Goal: Task Accomplishment & Management: Manage account settings

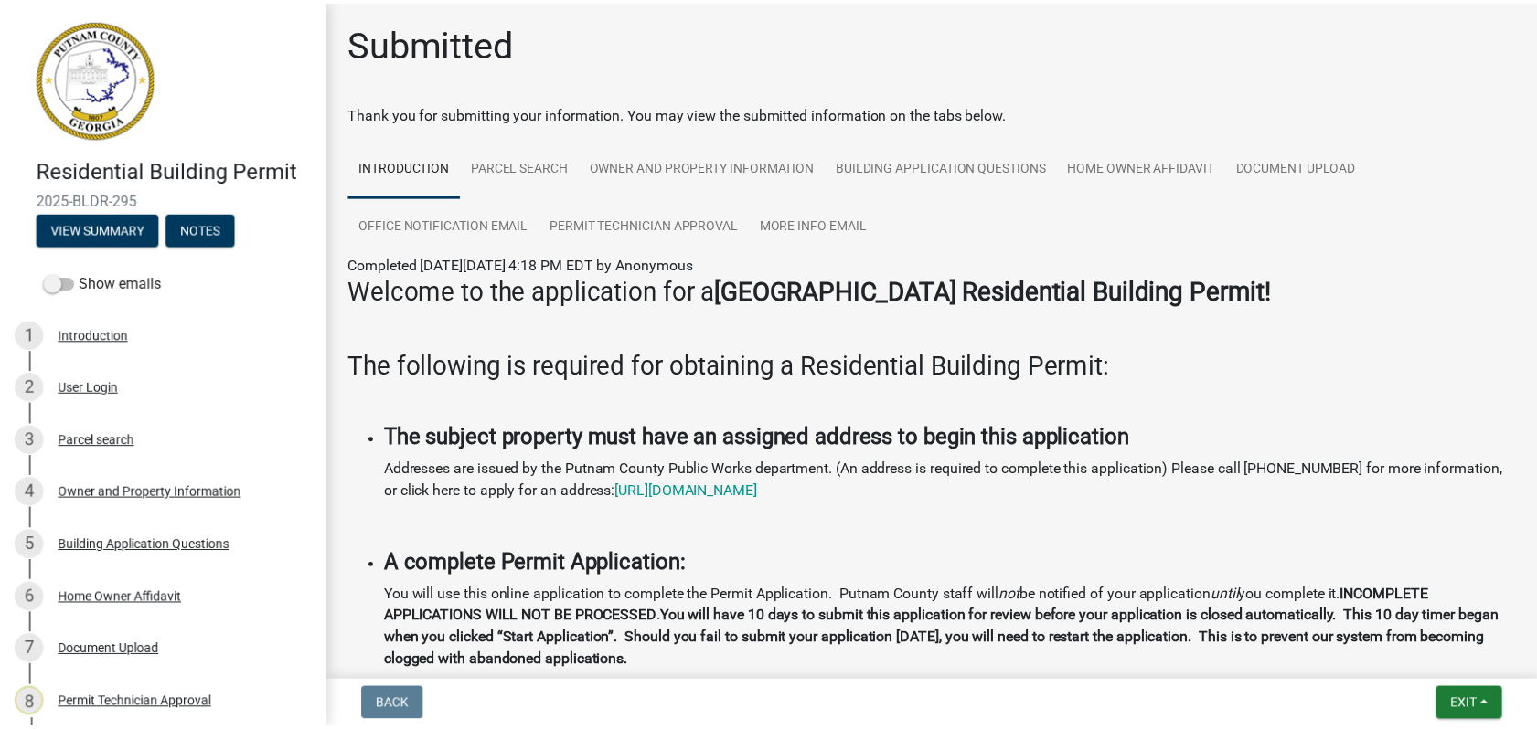
scroll to position [286, 0]
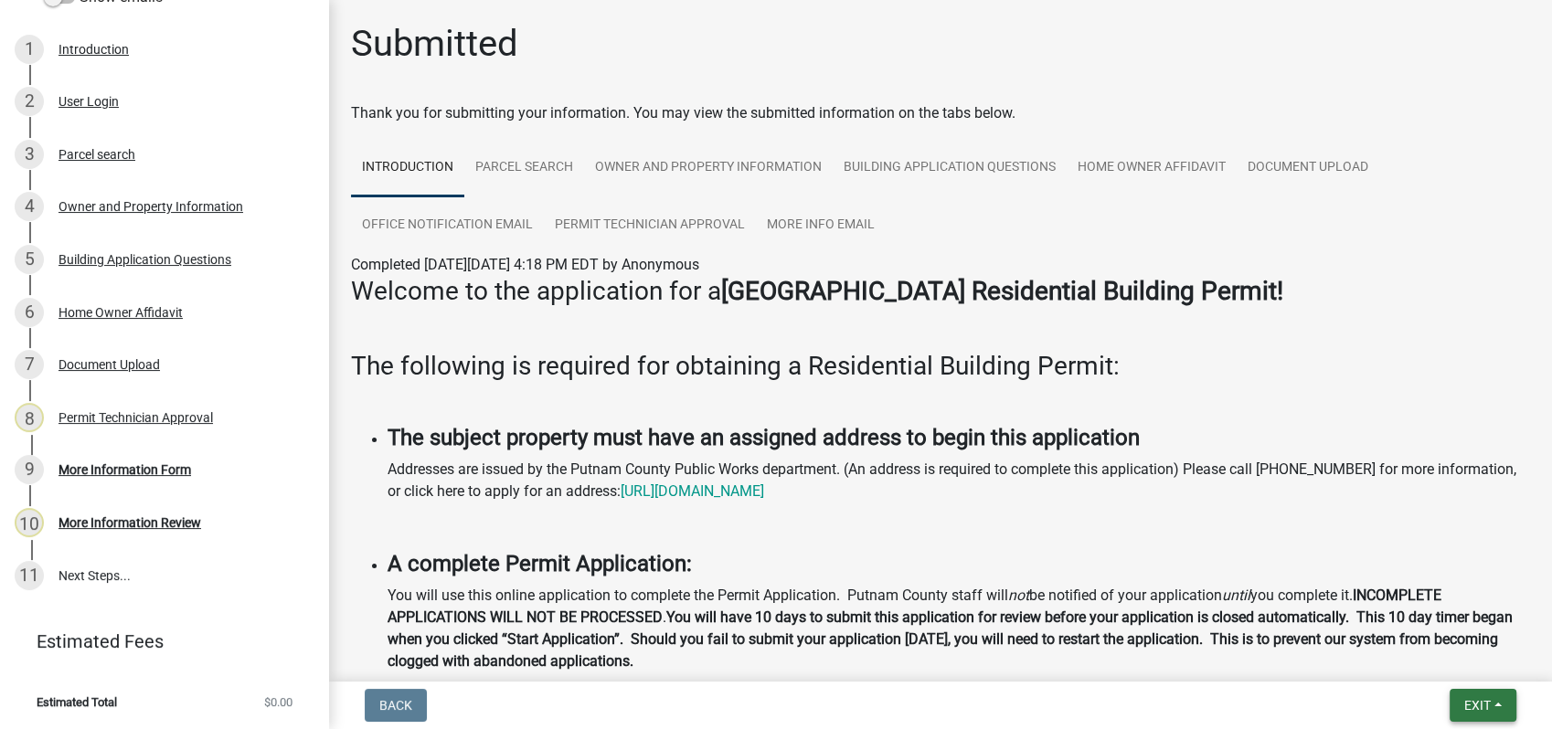
click at [1486, 702] on span "Exit" at bounding box center [1477, 705] width 27 height 15
click at [1410, 637] on button "Save & Exit" at bounding box center [1443, 658] width 146 height 44
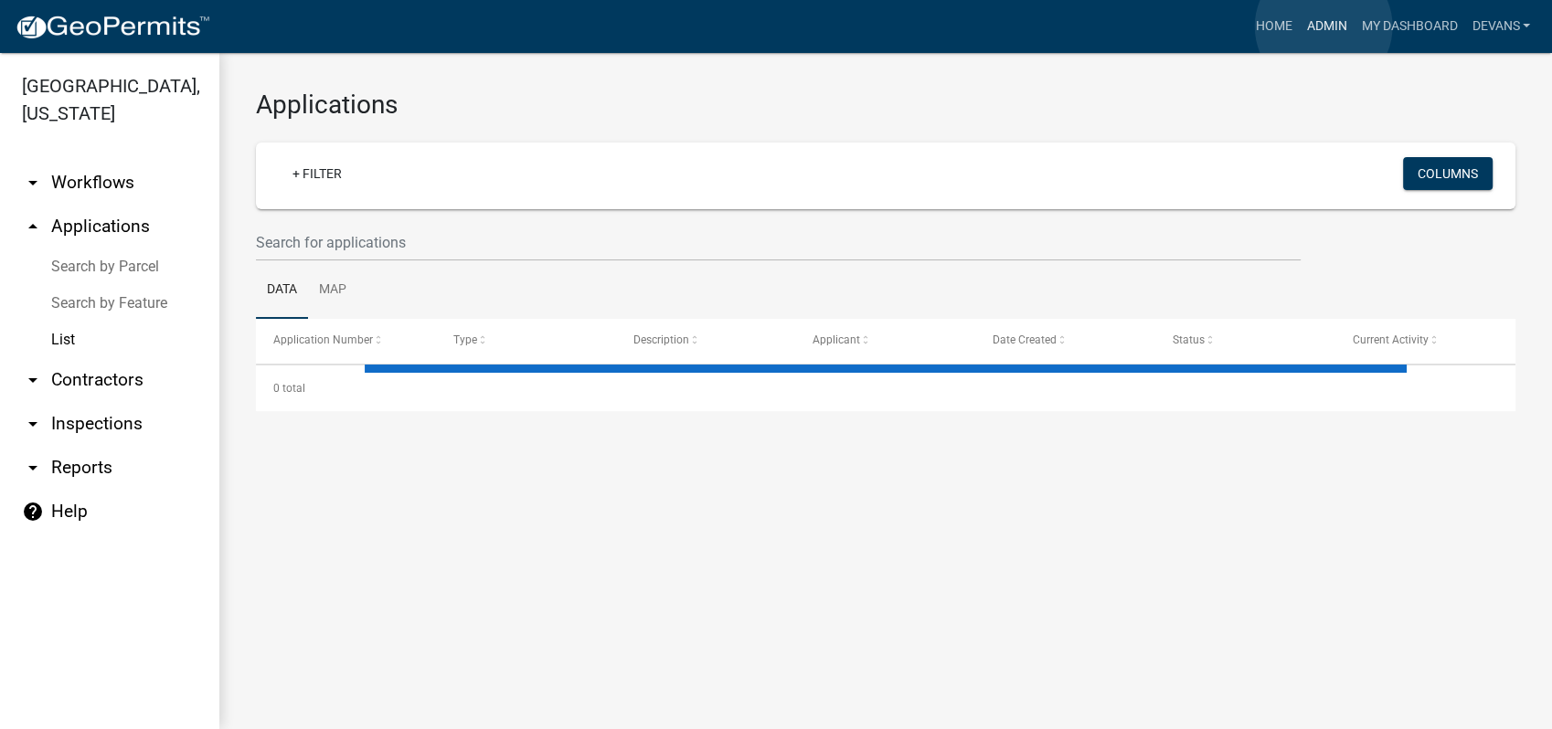
click at [1324, 27] on link "Admin" at bounding box center [1326, 26] width 55 height 35
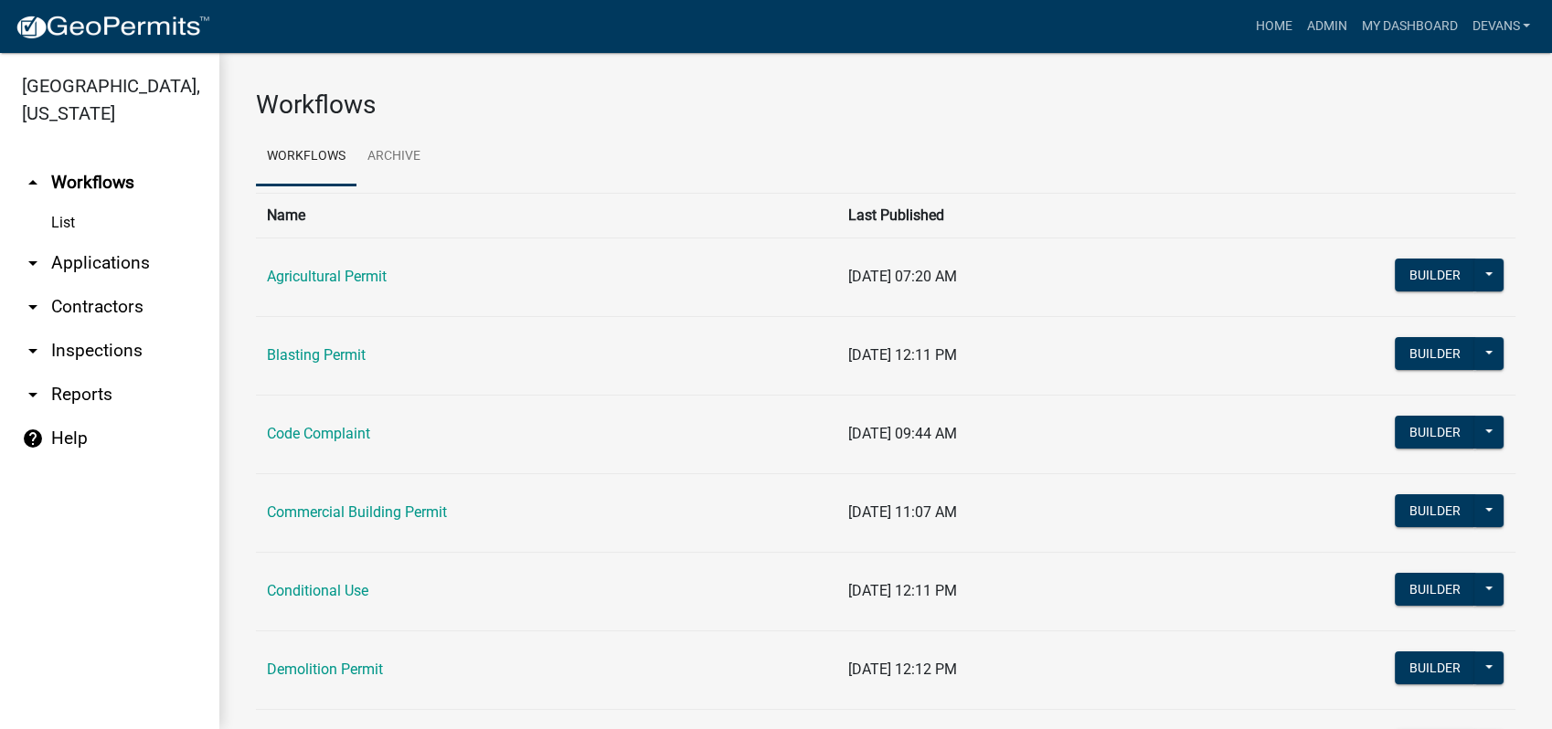
click at [115, 263] on link "arrow_drop_down Applications" at bounding box center [109, 263] width 219 height 44
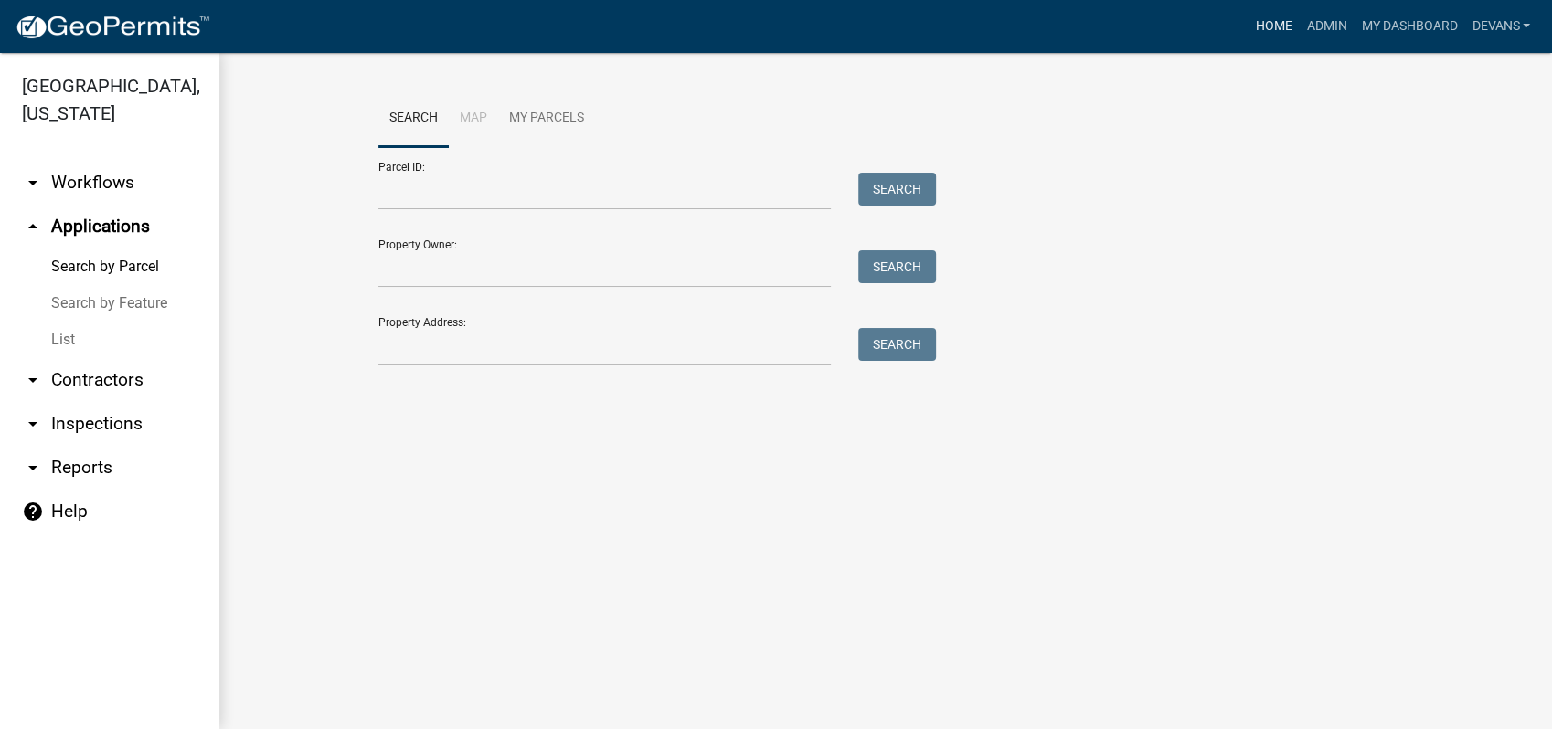
click at [1283, 26] on link "Home" at bounding box center [1273, 26] width 51 height 35
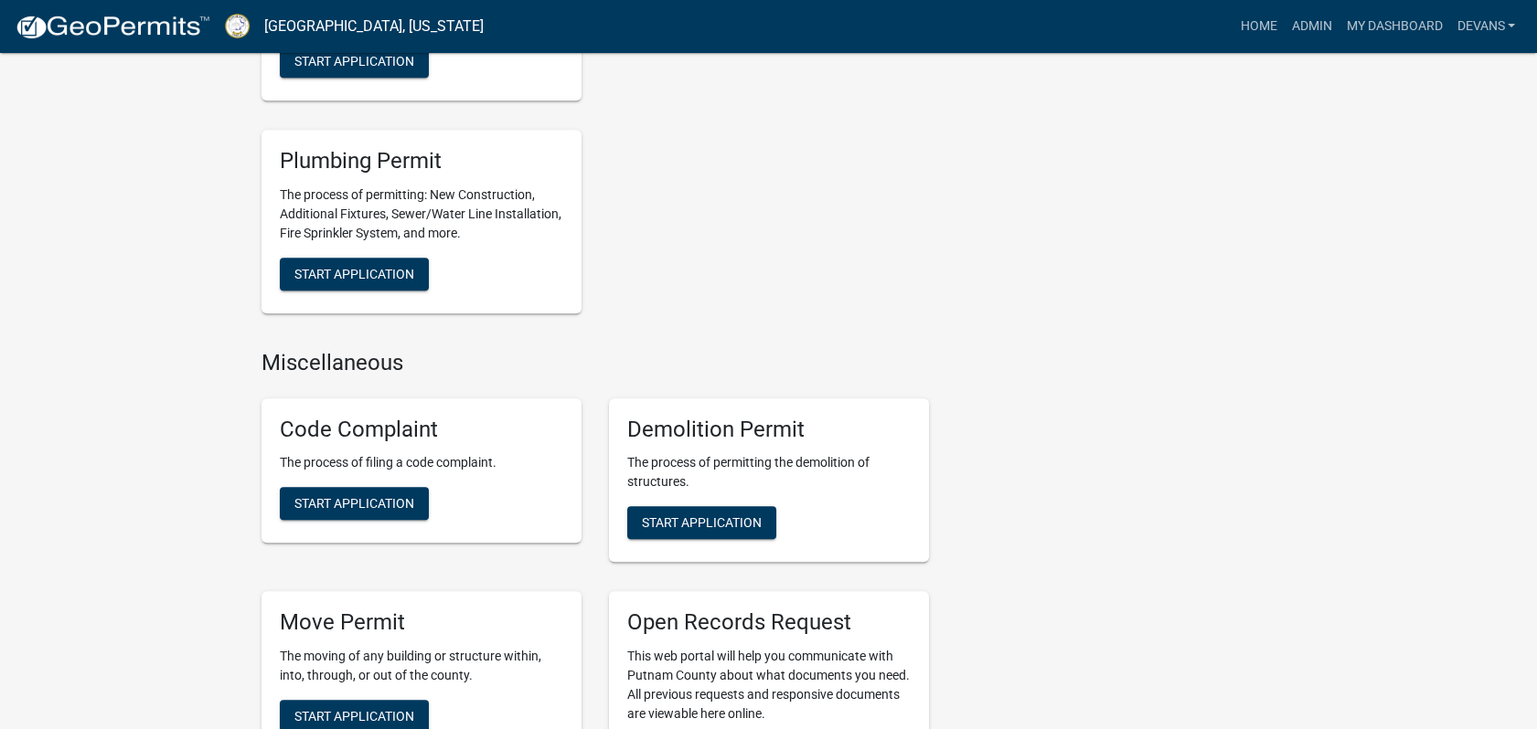
scroll to position [2031, 0]
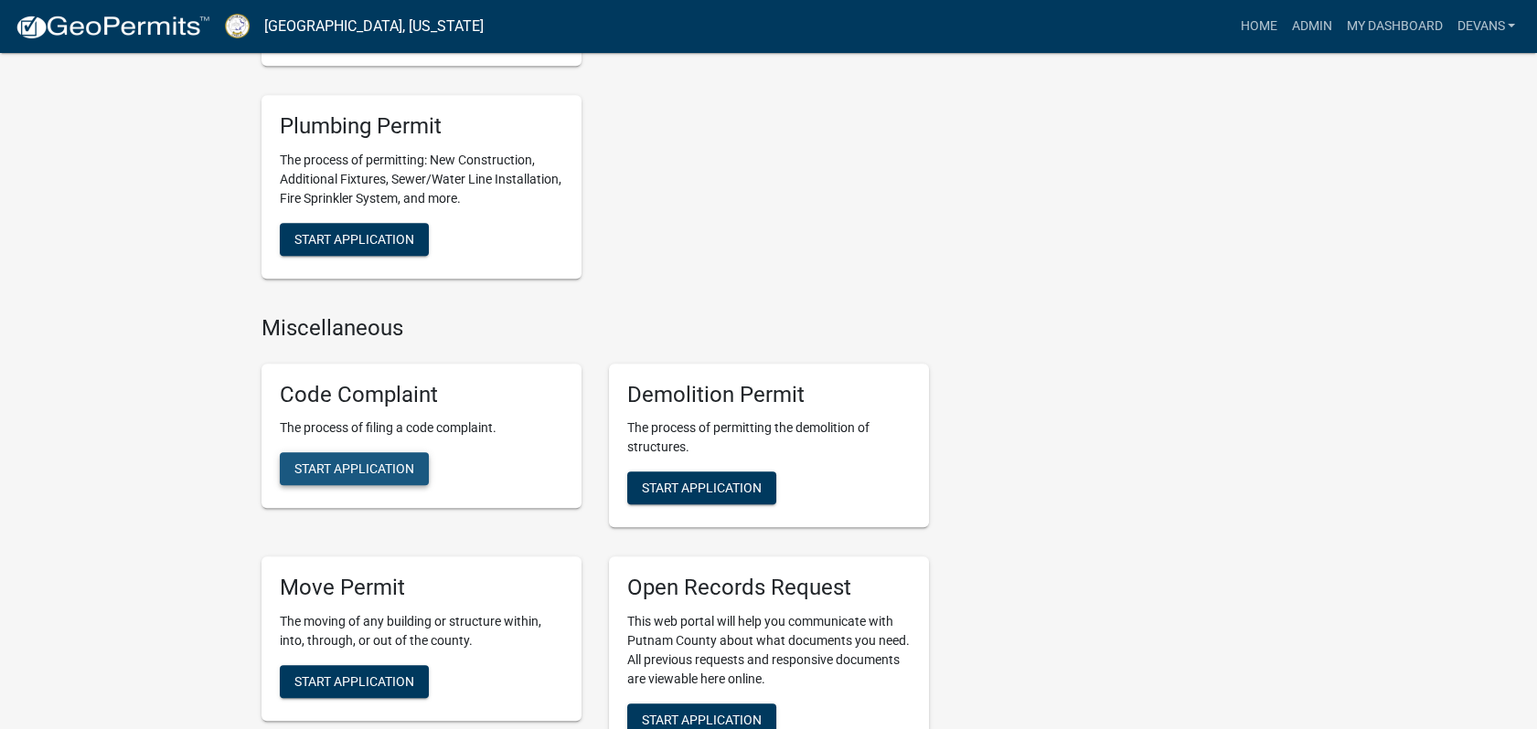
click at [336, 463] on span "Start Application" at bounding box center [354, 469] width 120 height 15
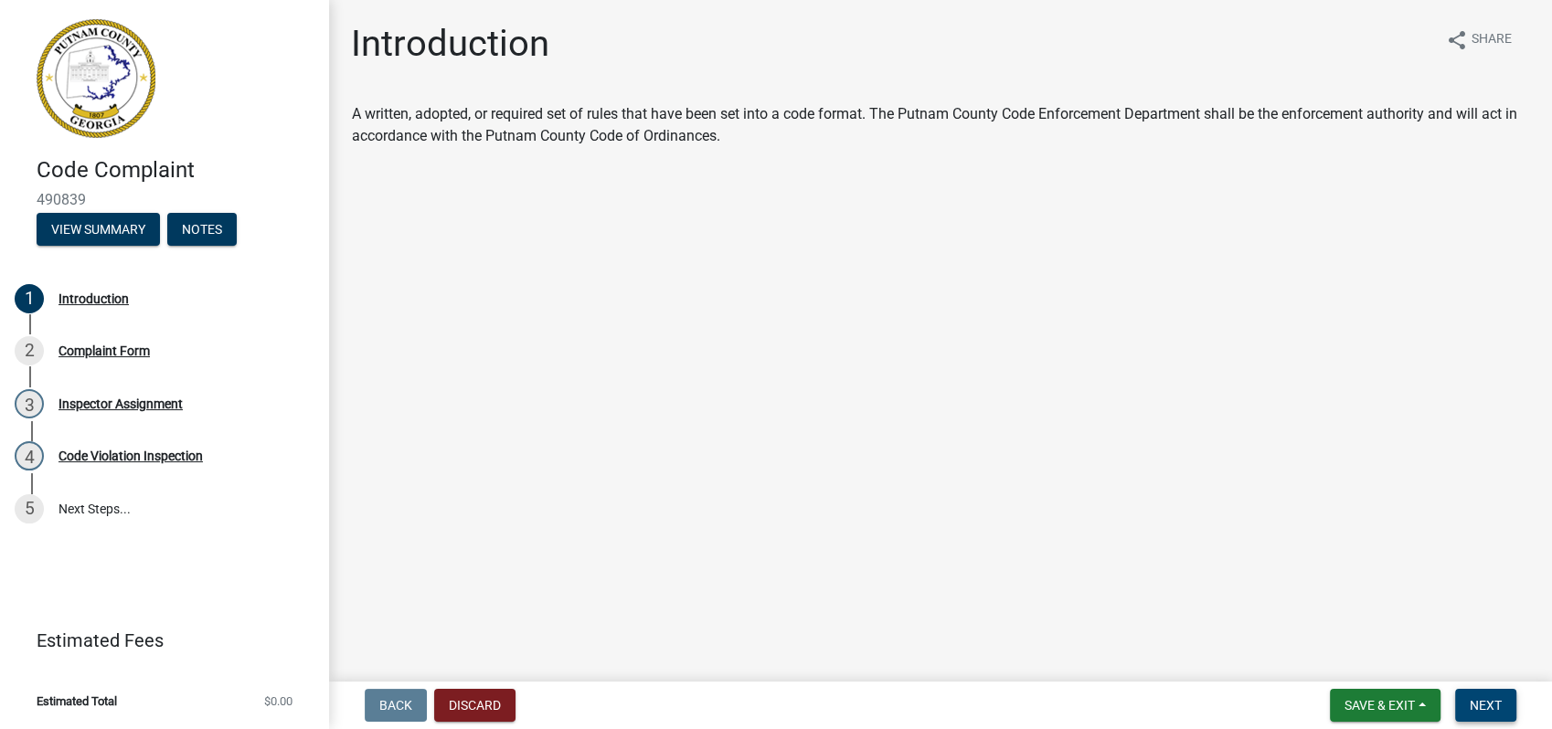
click at [1491, 702] on span "Next" at bounding box center [1486, 705] width 32 height 15
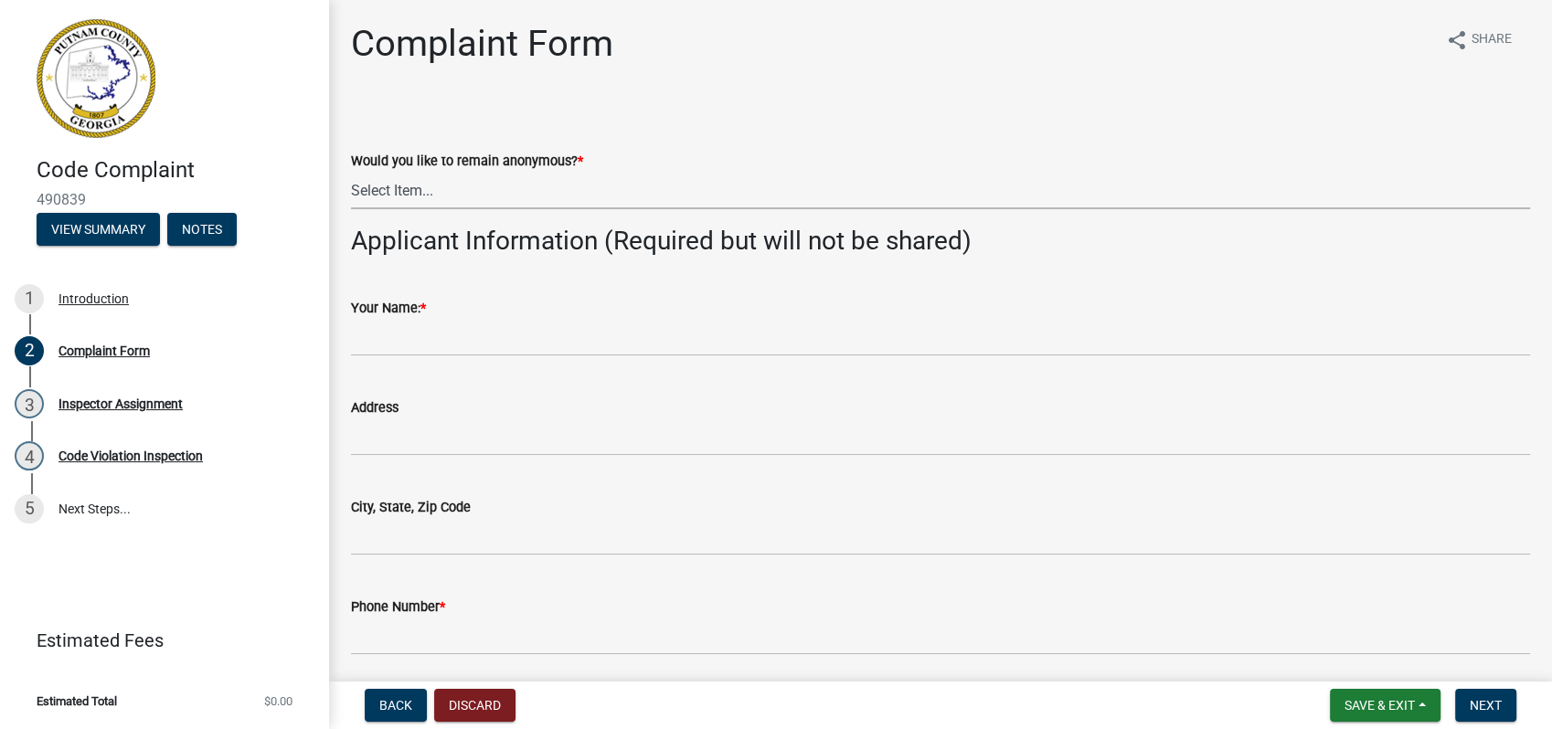
click at [448, 200] on select "Select Item... Yes No" at bounding box center [940, 190] width 1179 height 37
click at [351, 172] on select "Select Item... Yes No" at bounding box center [940, 190] width 1179 height 37
select select "76170ab1-b25a-468b-8231-d5eb0e85b261"
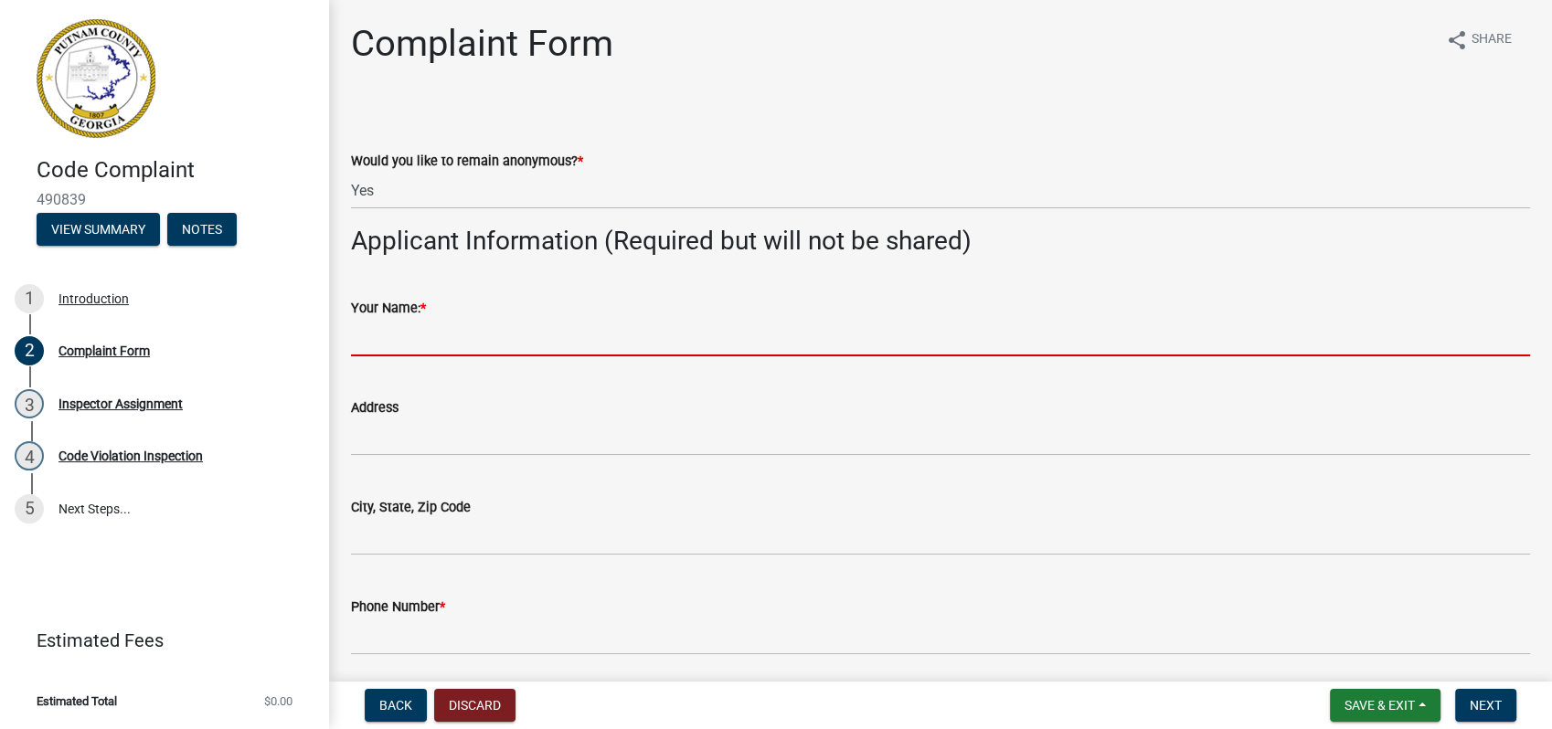
click at [410, 329] on input "Your Name: *" at bounding box center [940, 337] width 1179 height 37
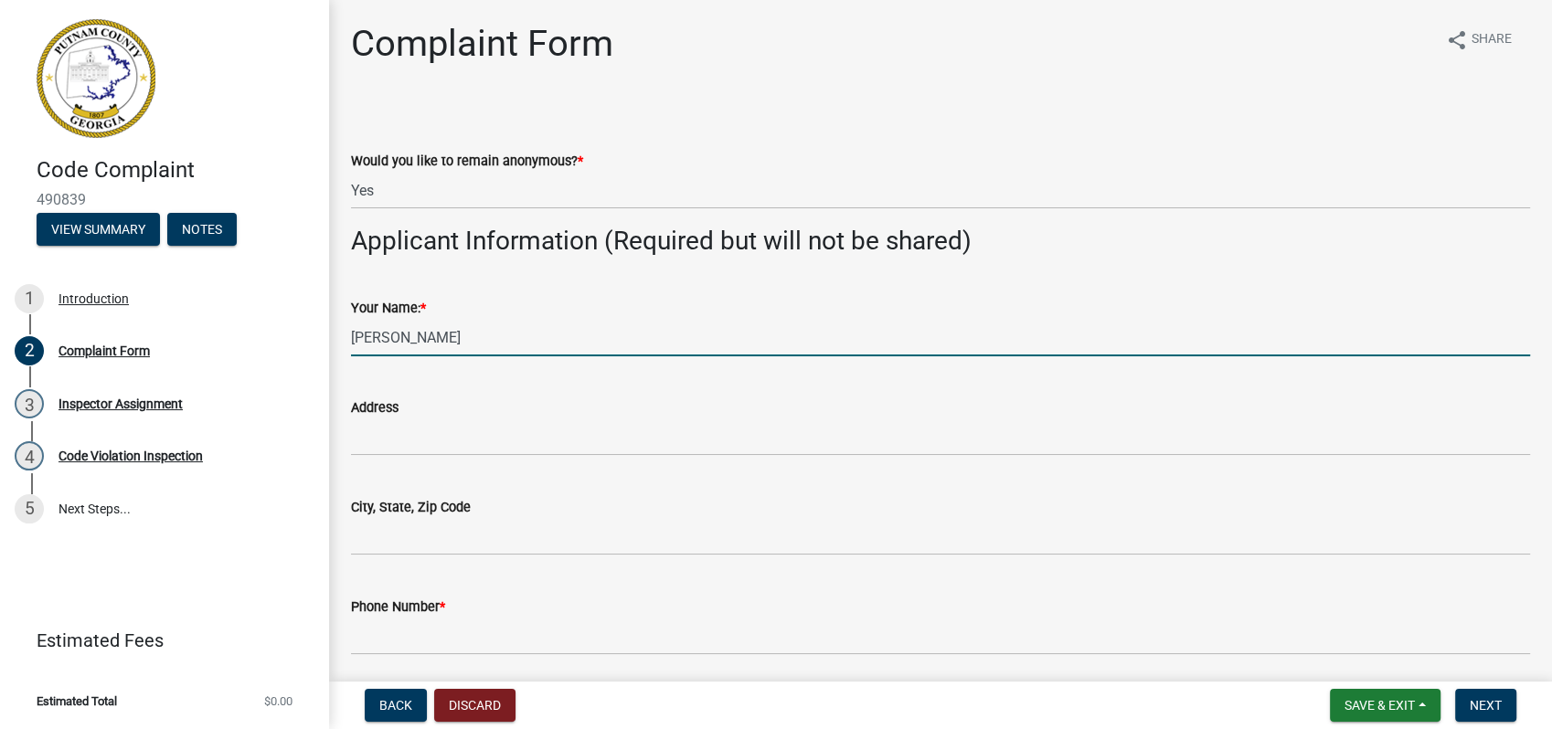
type input "Amy Mansville"
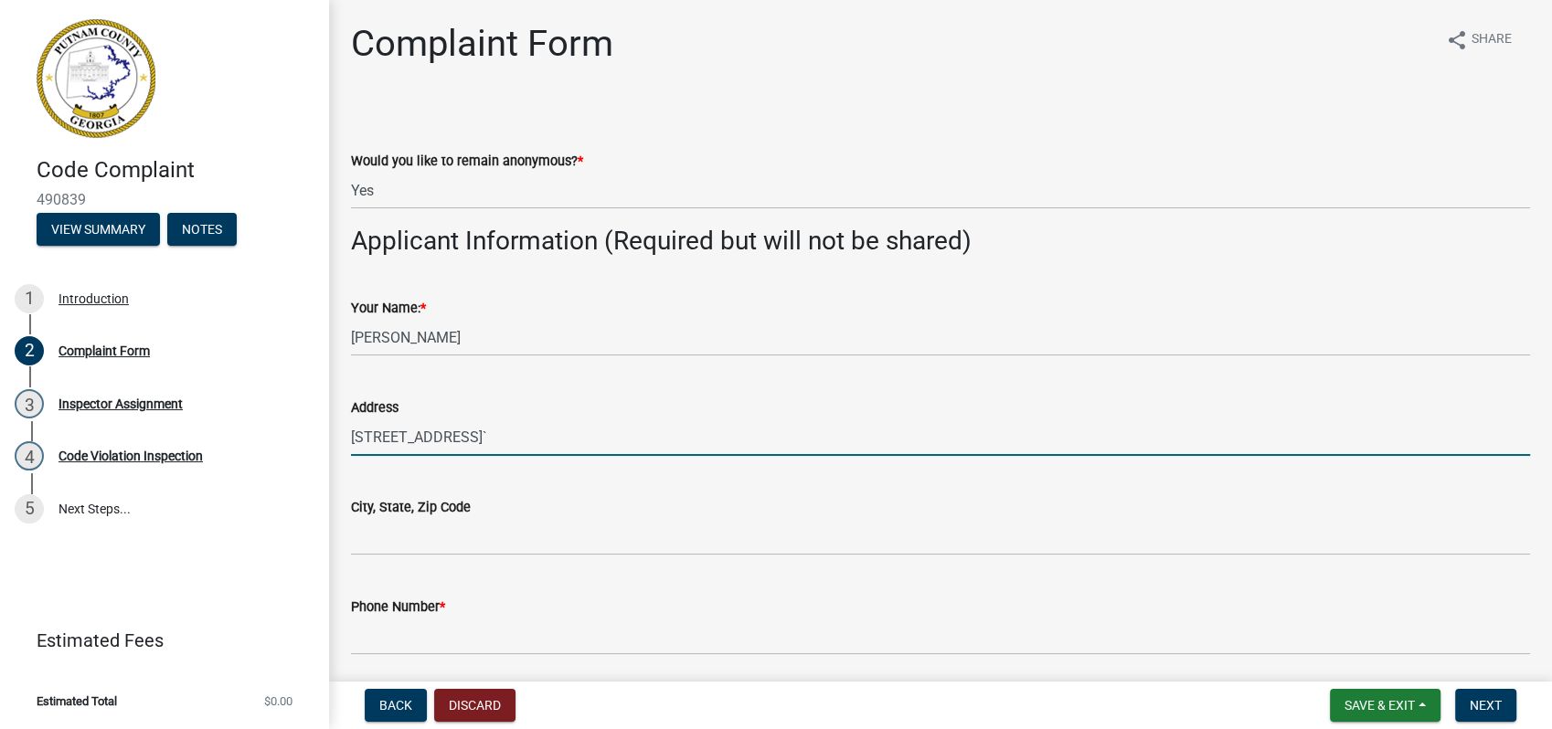
type input "233 Old Phoenix Rd`"
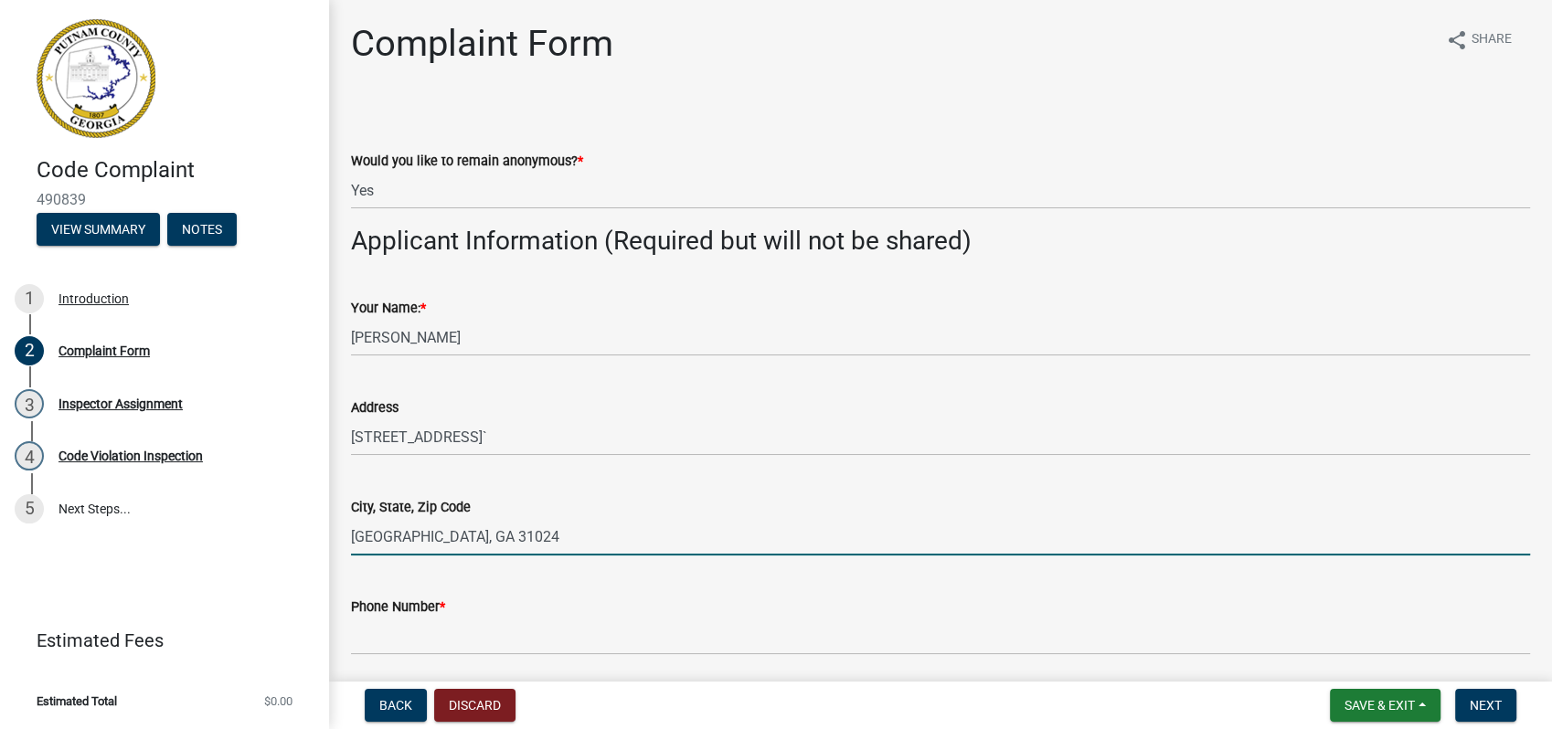
type input "Eatonton, GA 31024"
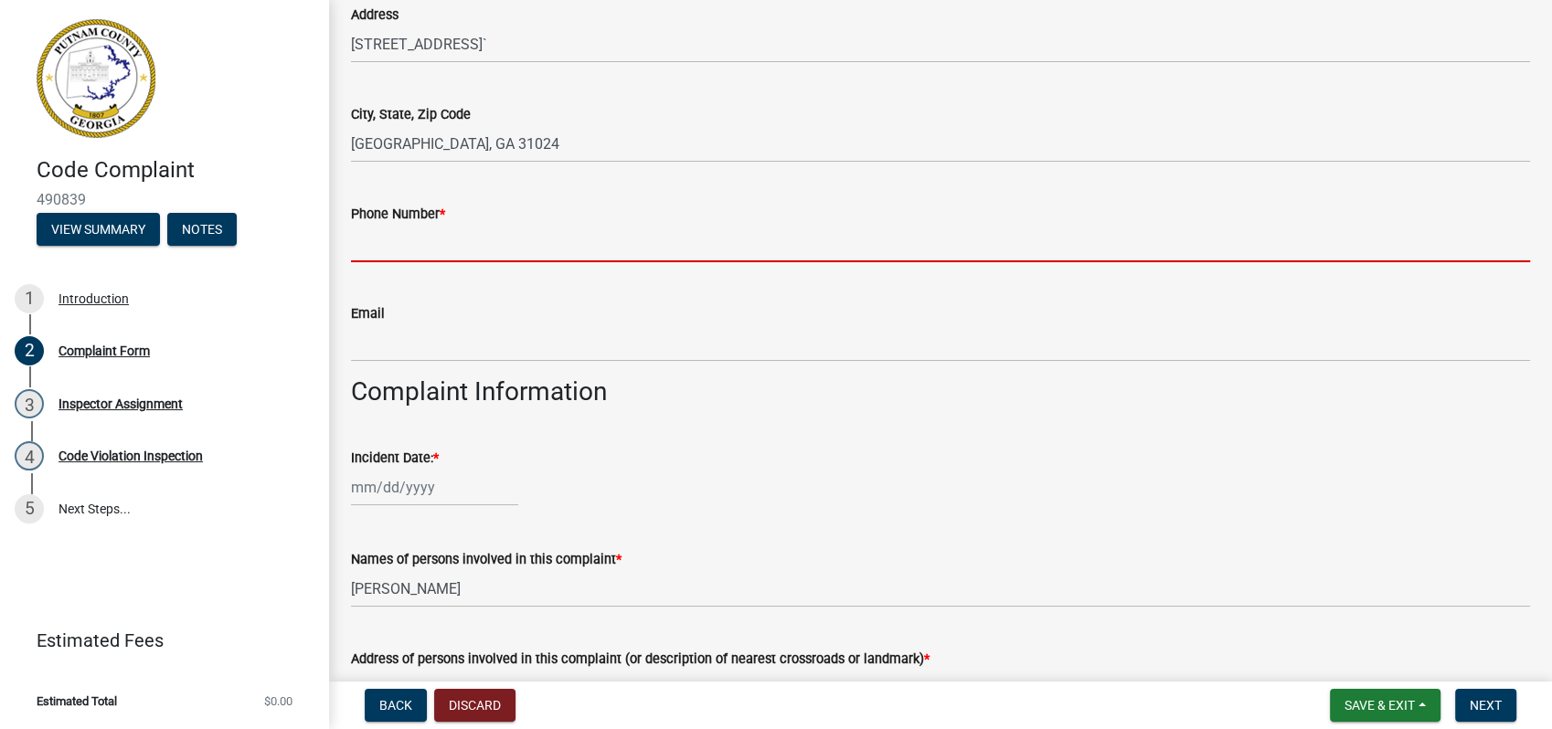
scroll to position [406, 0]
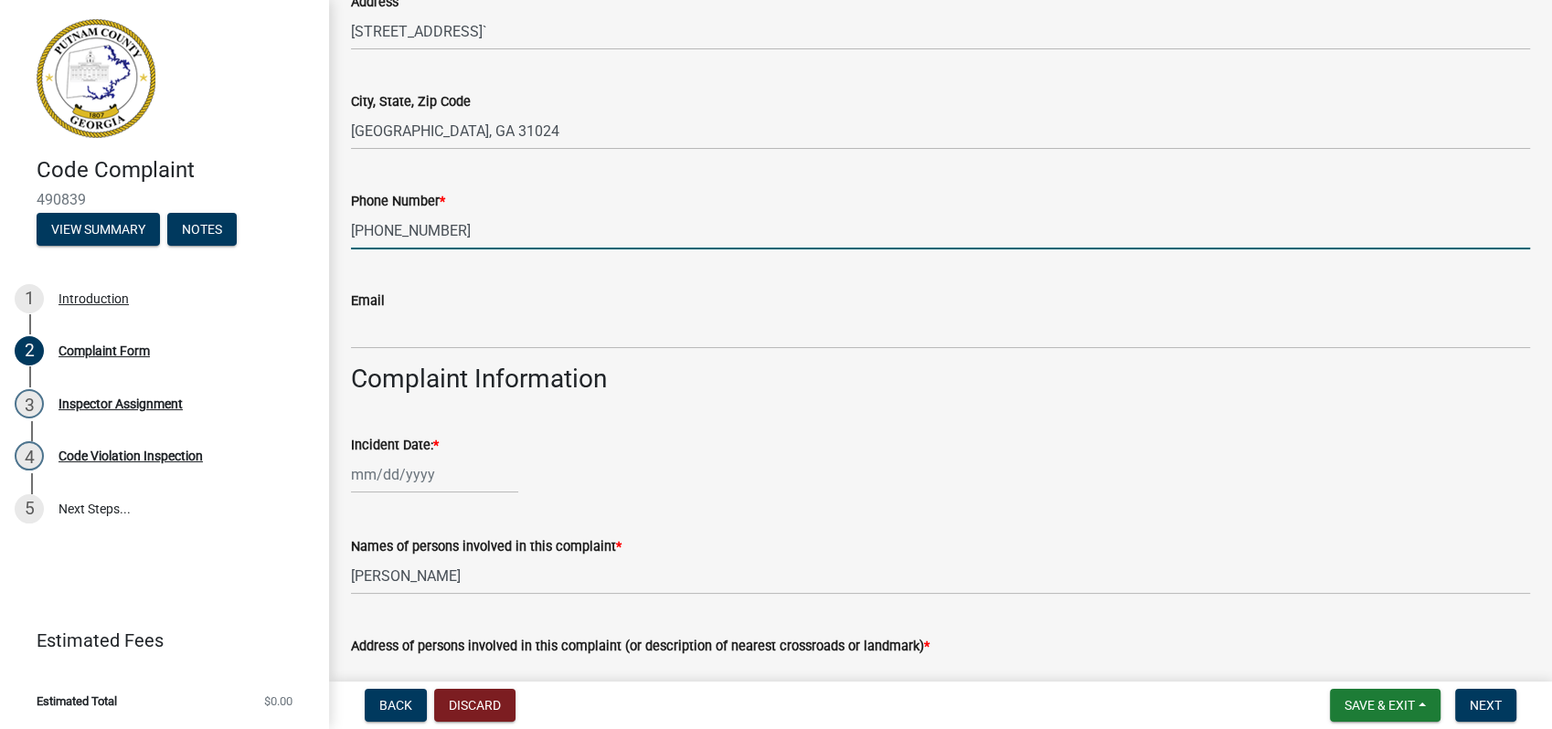
type input "706-473-0352"
select select "10"
select select "2025"
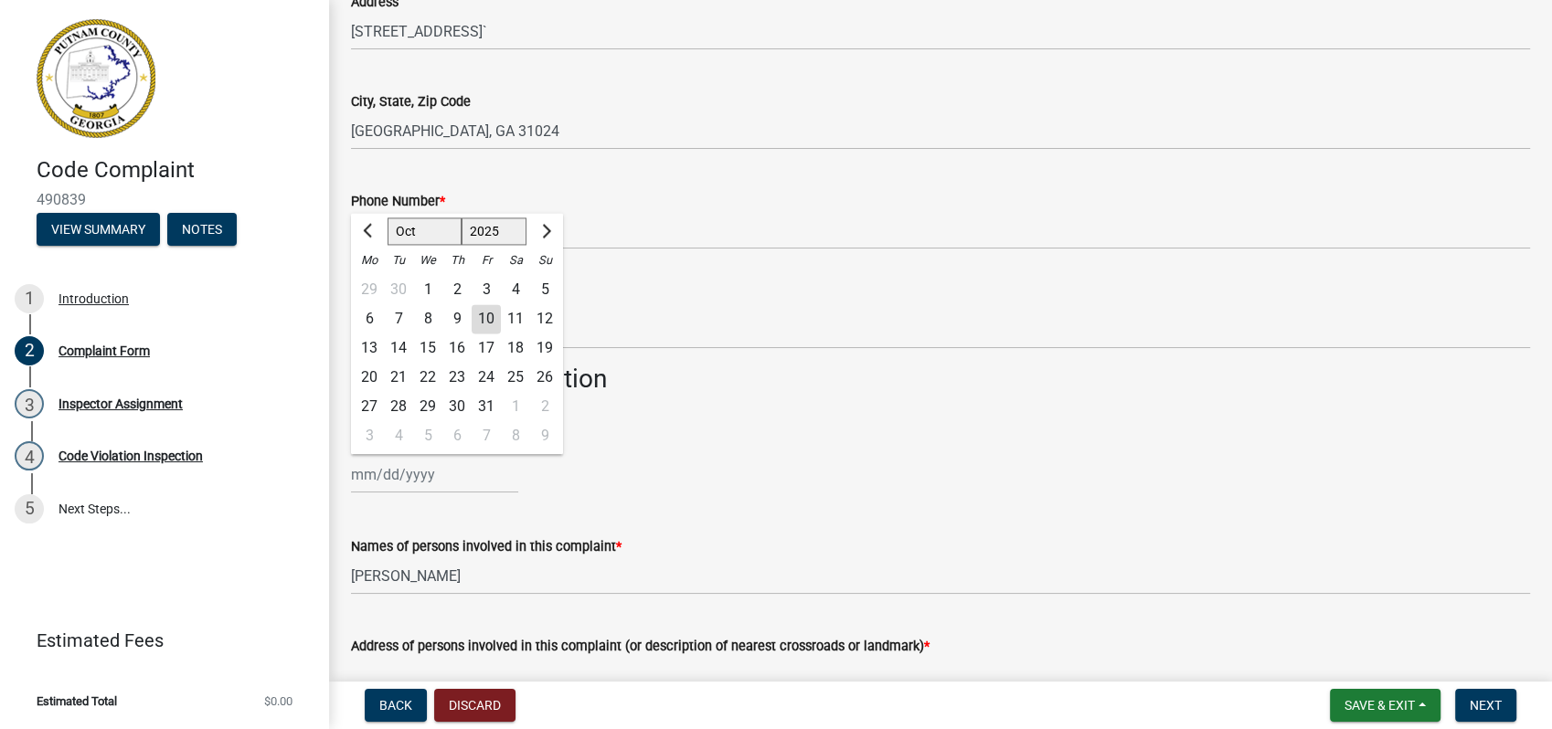
click at [414, 468] on div "Jan Feb Mar Apr May Jun Jul Aug Sep Oct Nov Dec 1525 1526 1527 1528 1529 1530 1…" at bounding box center [434, 474] width 167 height 37
click at [502, 324] on div "11" at bounding box center [515, 319] width 29 height 29
type input "10/11/2025"
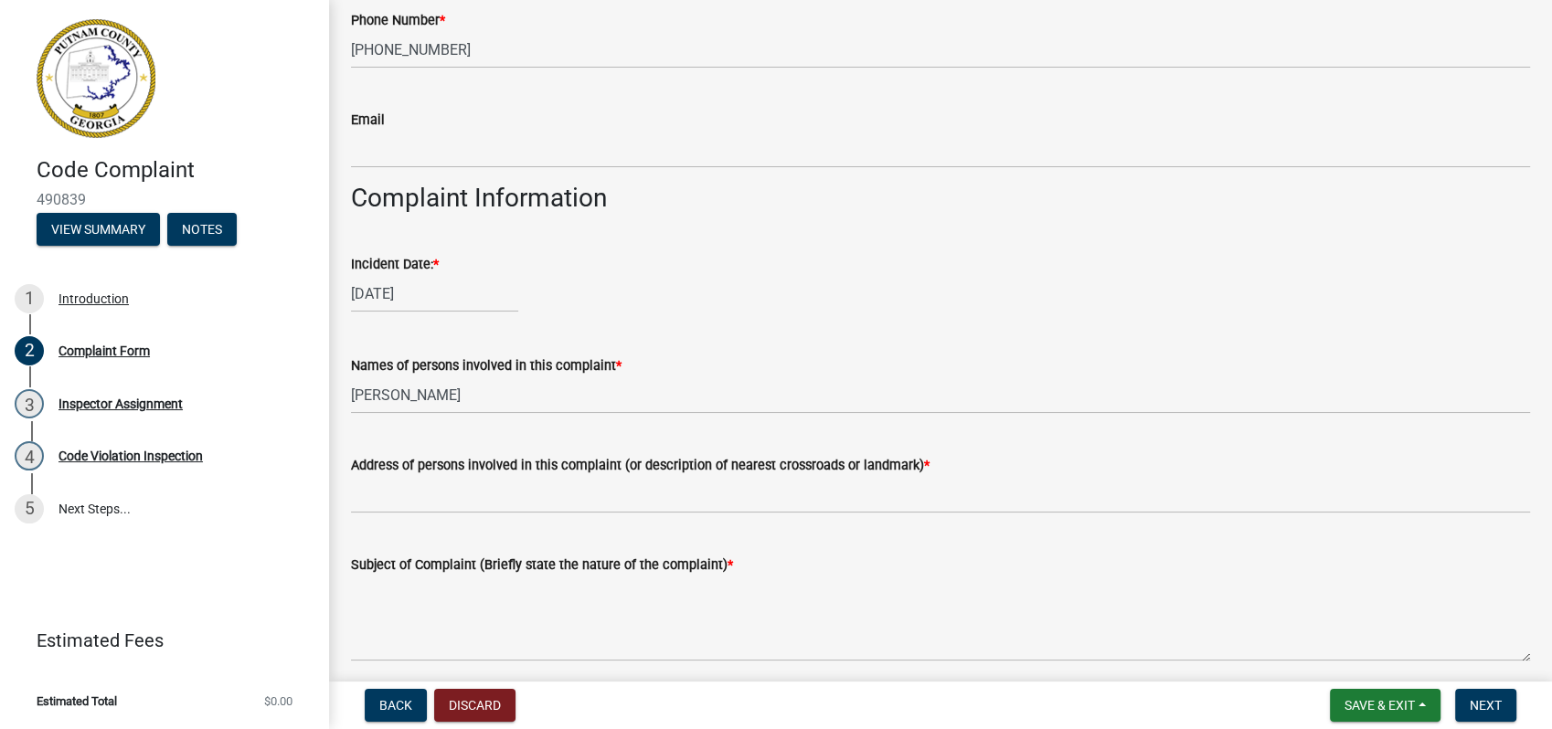
scroll to position [812, 0]
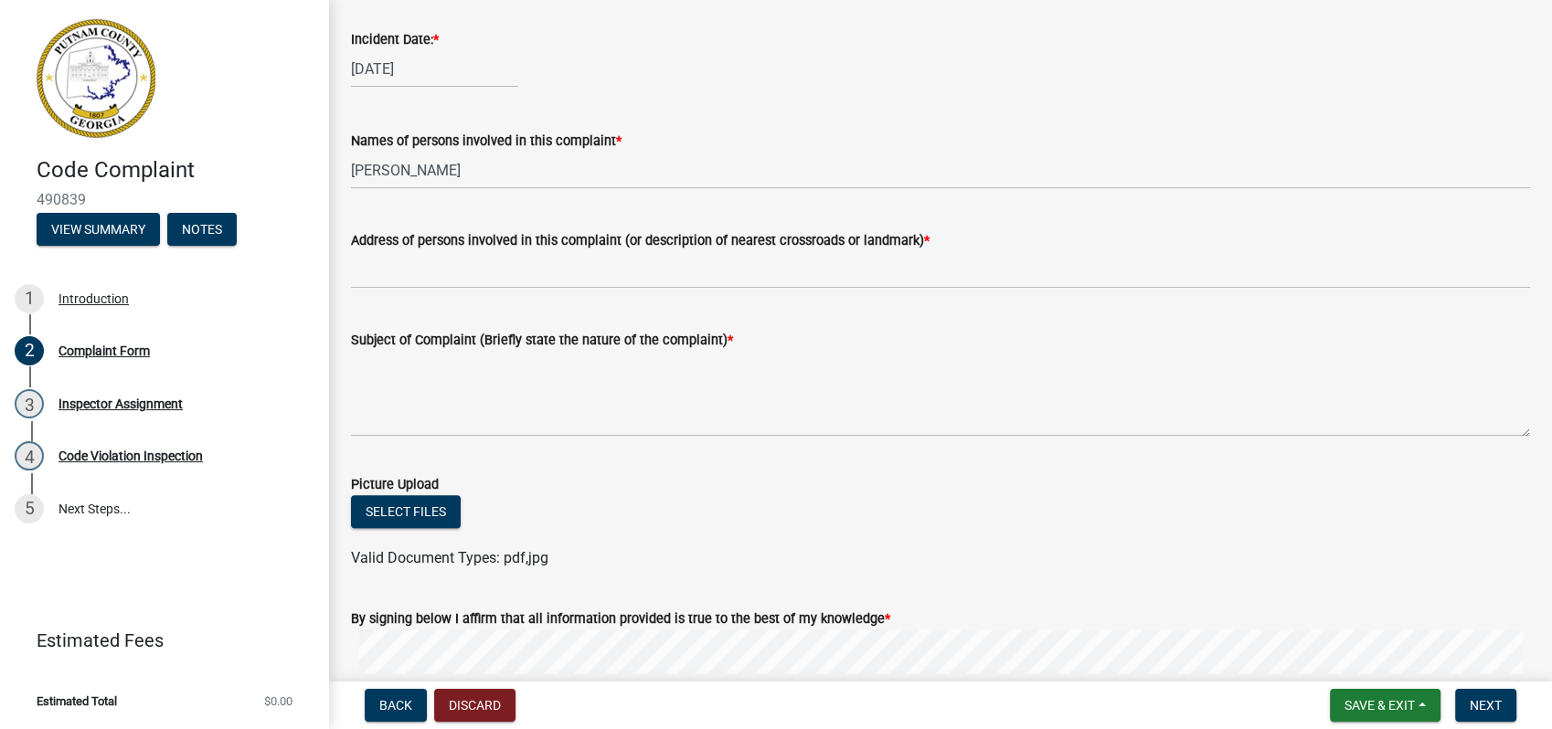
drag, startPoint x: 346, startPoint y: 167, endPoint x: 367, endPoint y: 162, distance: 22.6
click at [367, 162] on div "Names of persons involved in this complaint * Dorothy Evans" at bounding box center [940, 146] width 1207 height 85
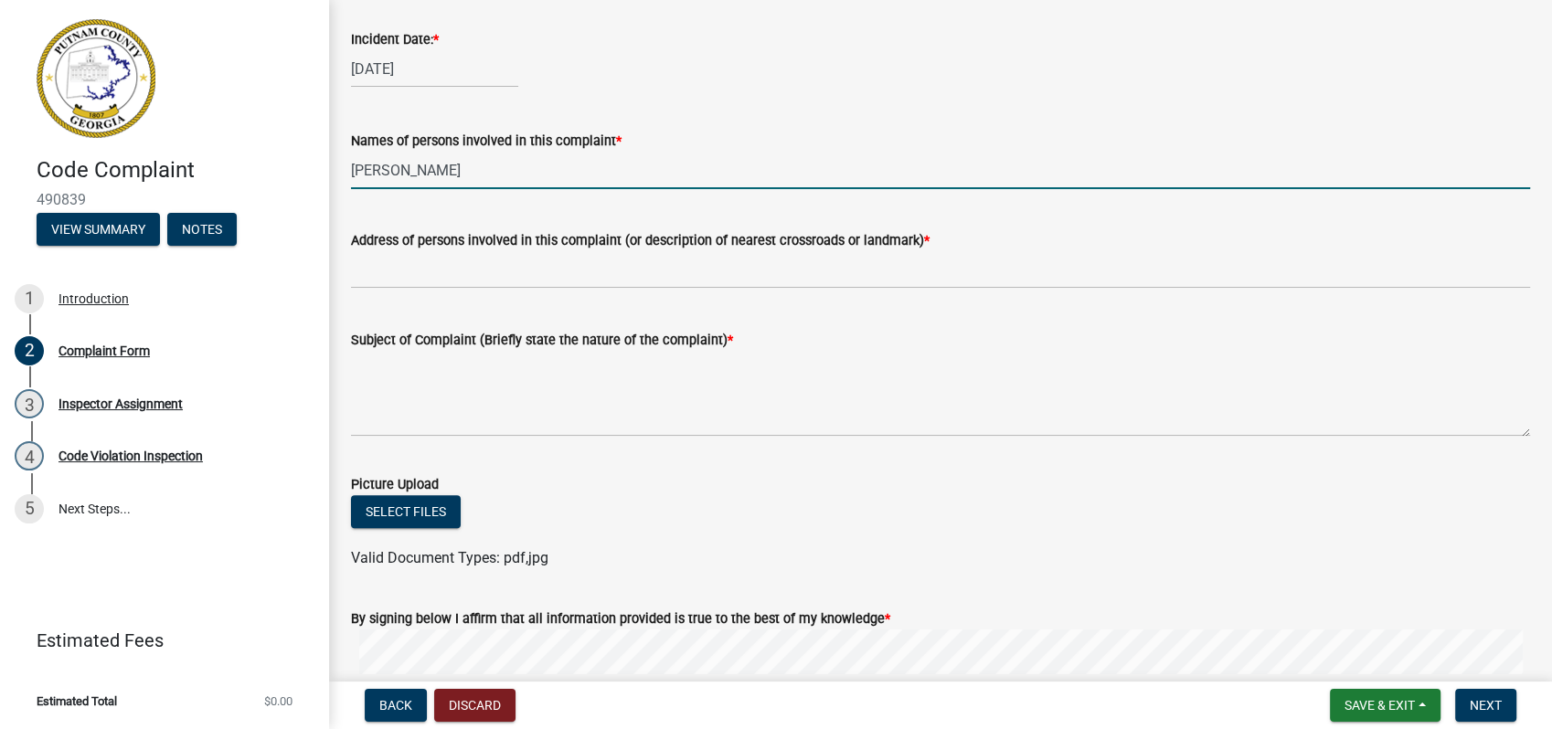
click at [437, 173] on input "[PERSON_NAME]" at bounding box center [940, 170] width 1179 height 37
drag, startPoint x: 452, startPoint y: 168, endPoint x: 335, endPoint y: 172, distance: 117.1
click at [335, 172] on div "Complaint Form share Share Would you like to remain anonymous? * Select Item...…" at bounding box center [940, 72] width 1223 height 1724
type input "On Old Phoenix"
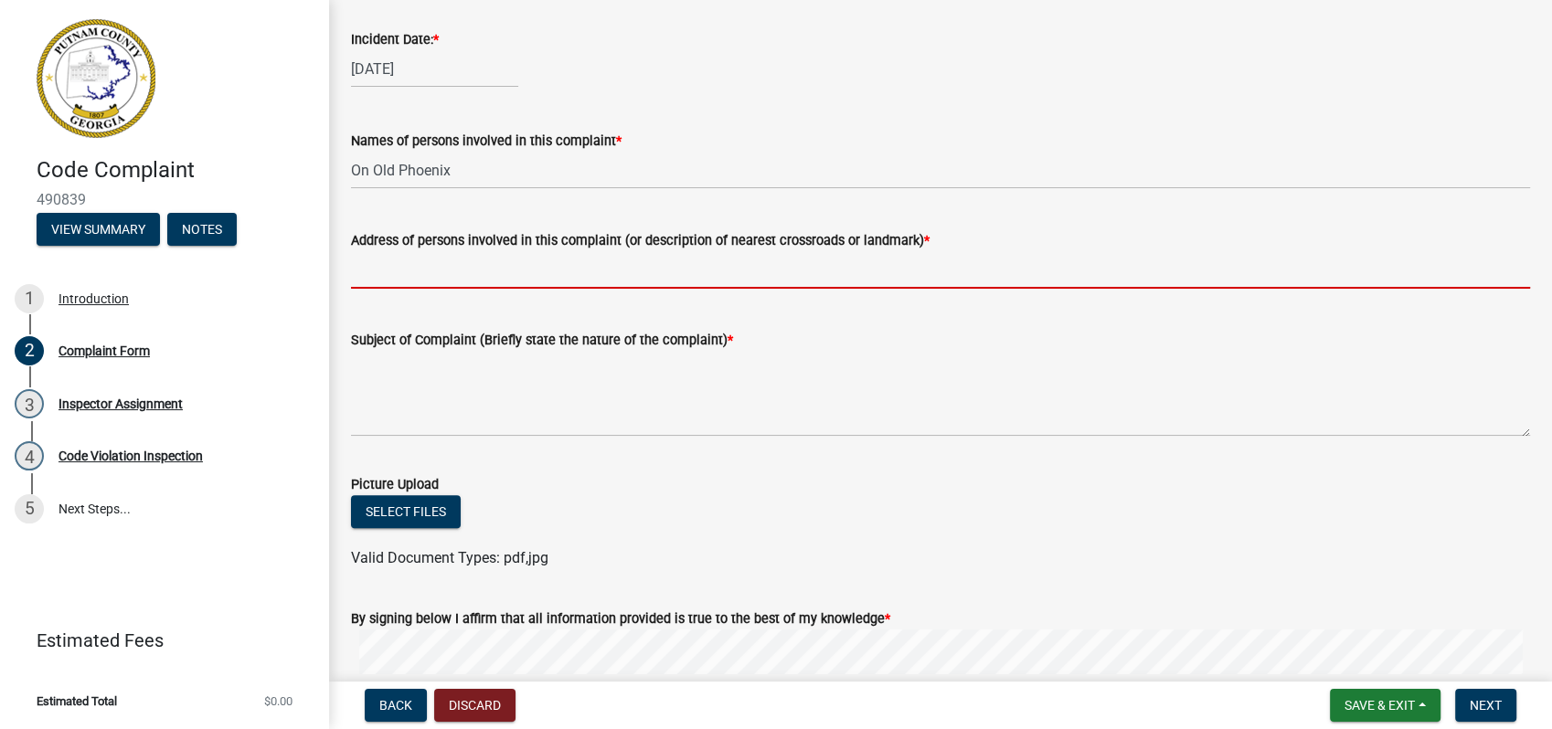
click at [483, 259] on input "Address of persons involved in this complaint (or description of nearest crossr…" at bounding box center [940, 269] width 1179 height 37
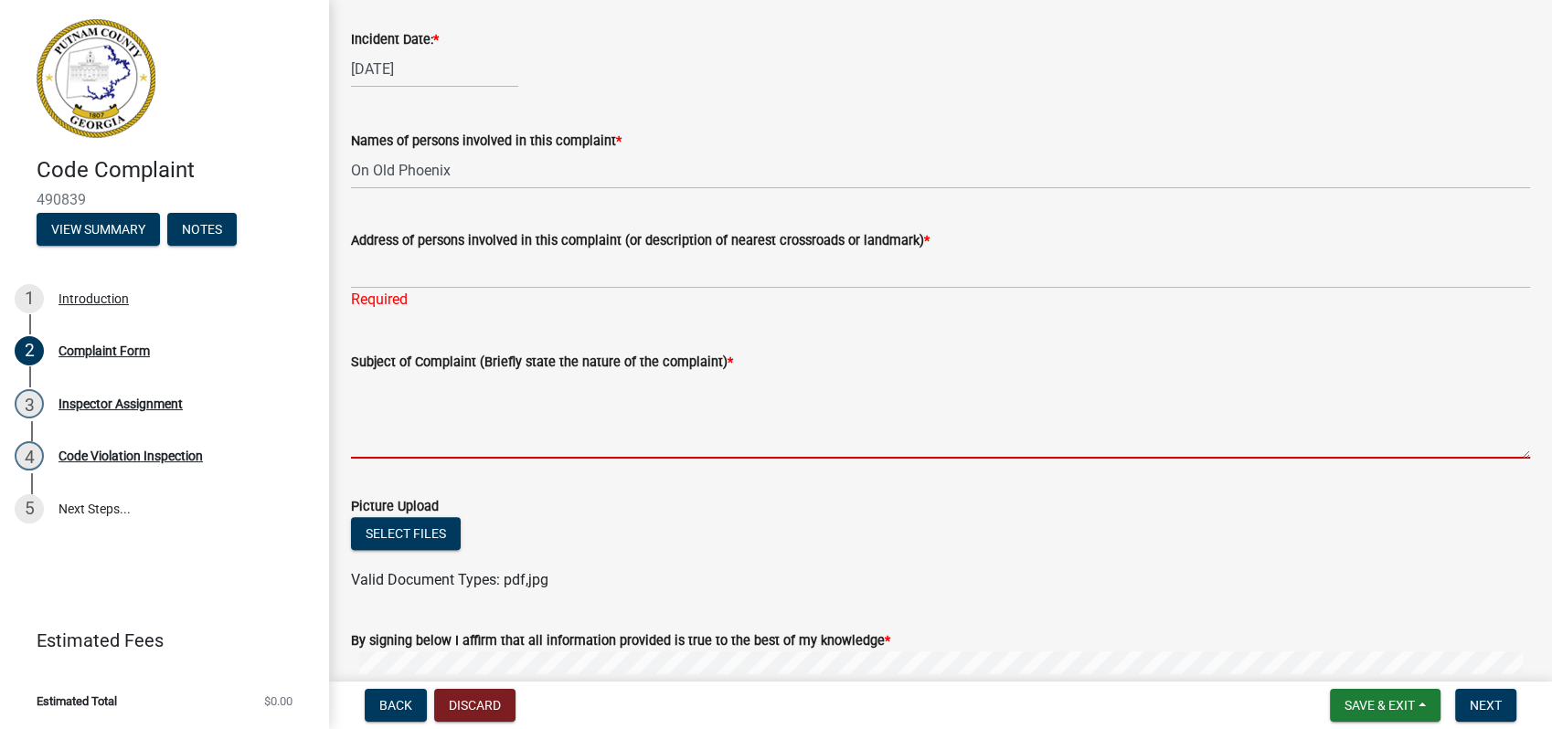
click at [418, 401] on textarea "Subject of Complaint (Briefly state the nature of the complaint) *" at bounding box center [940, 416] width 1179 height 86
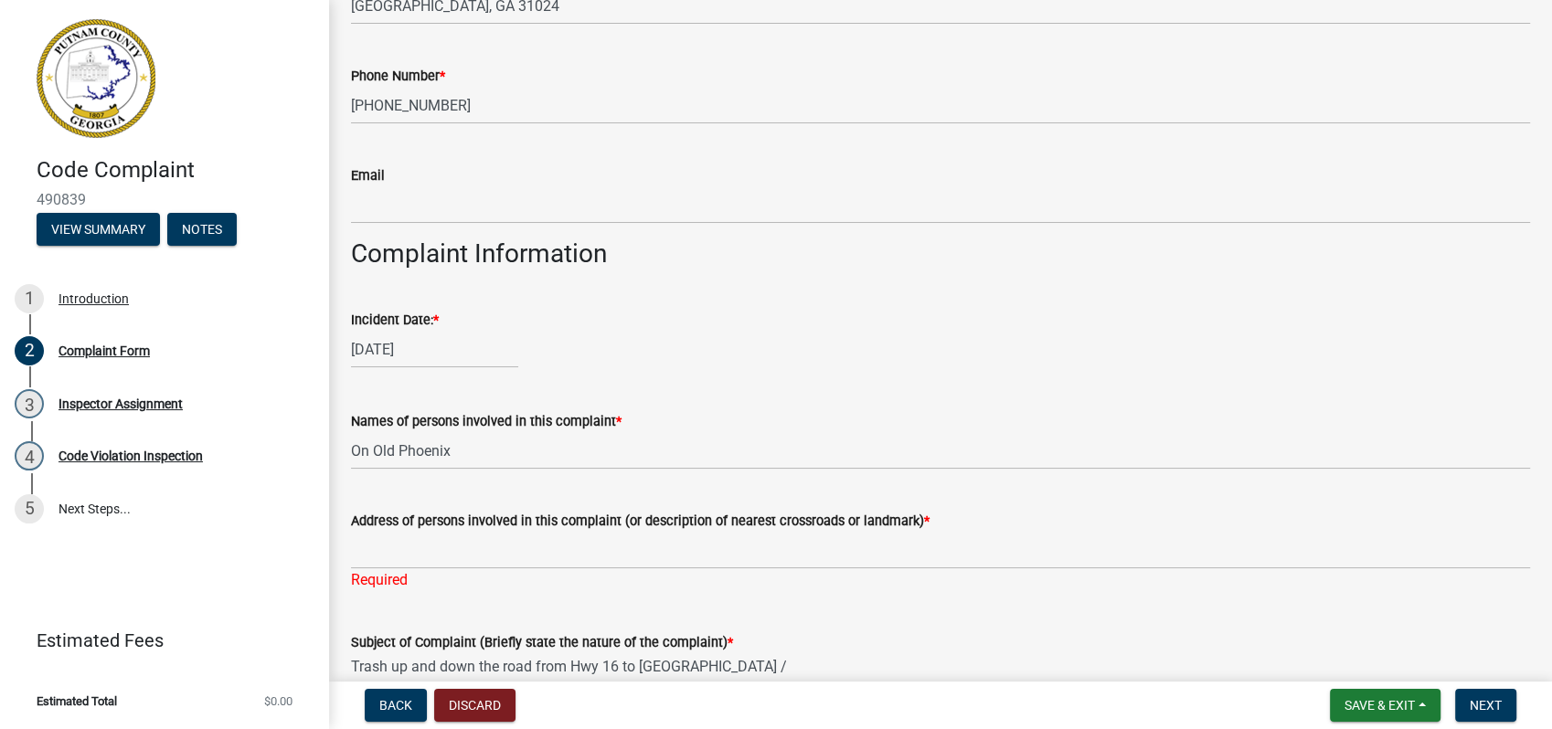
scroll to position [507, 0]
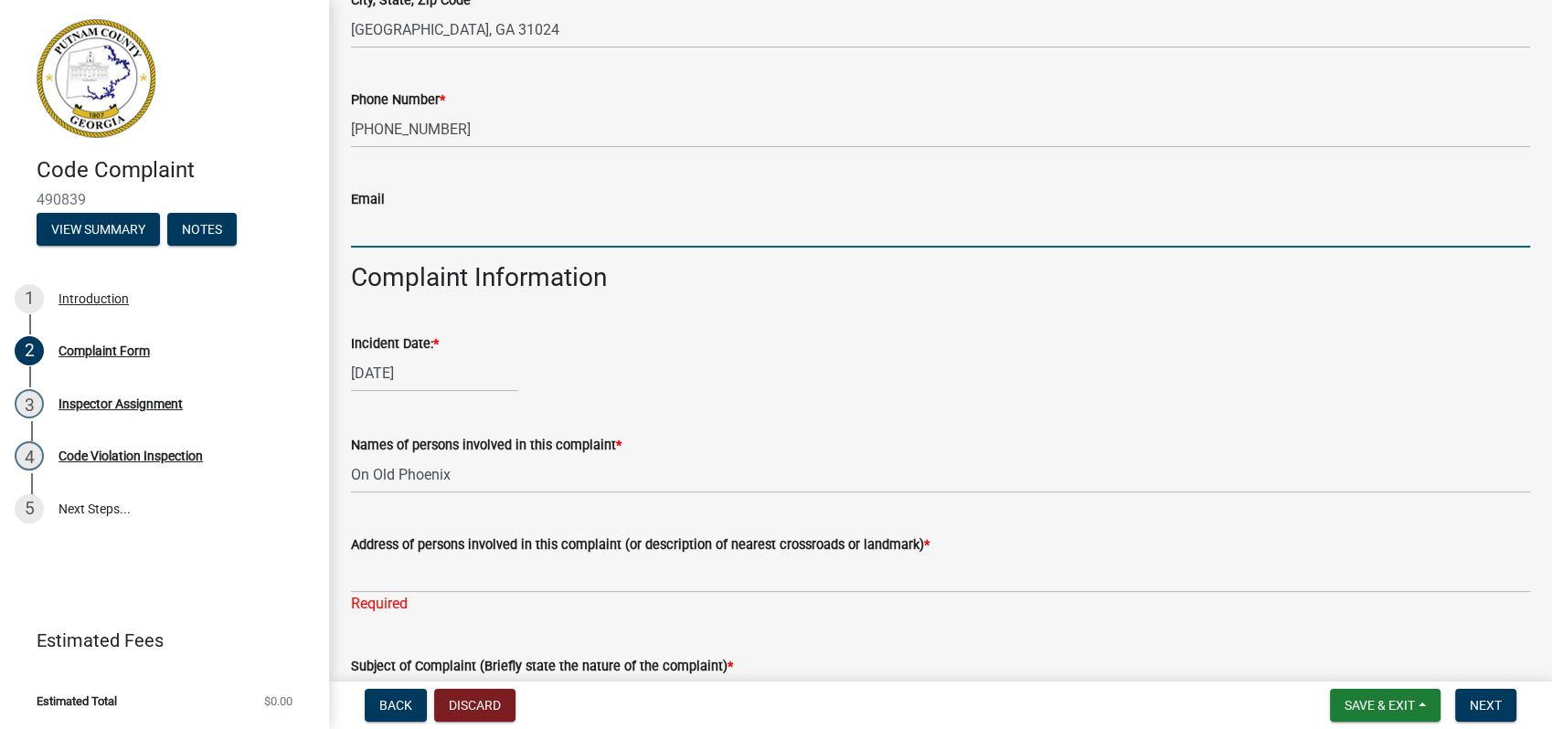
click at [410, 224] on input "Email" at bounding box center [940, 228] width 1179 height 37
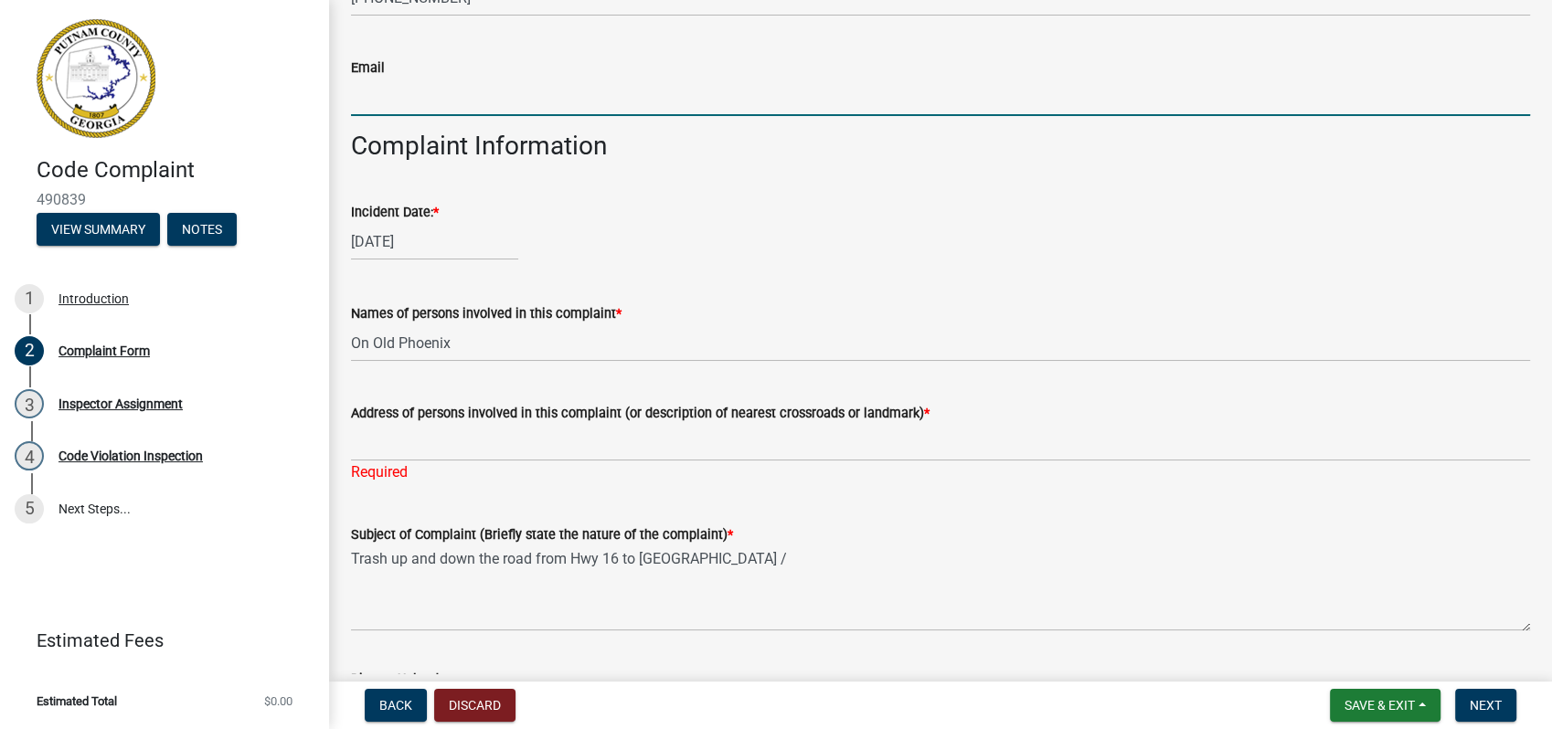
scroll to position [812, 0]
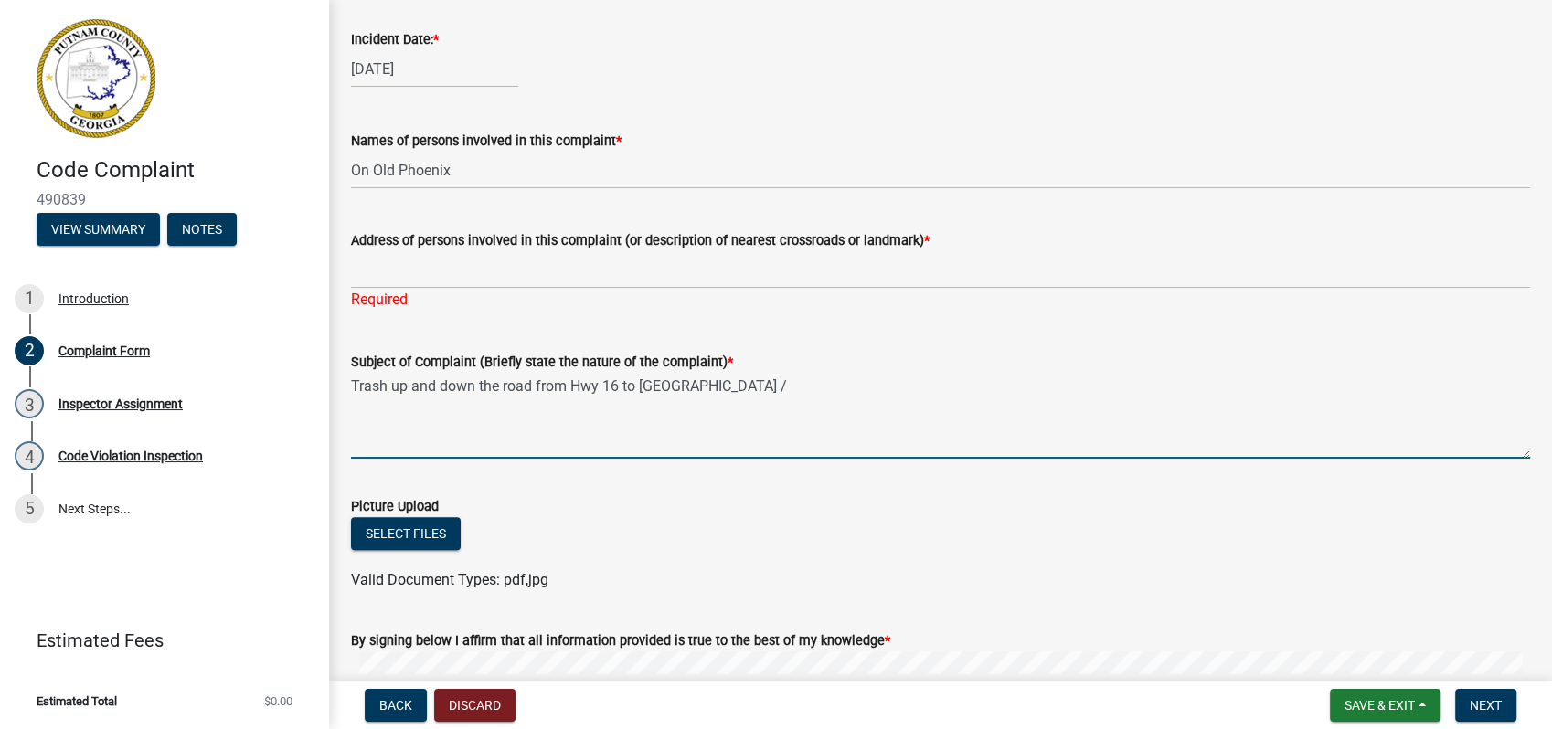
click at [725, 385] on textarea "Trash up and down the road from Hwy 16 to Old Phoenix /" at bounding box center [940, 416] width 1179 height 86
type textarea "Trash up and down the road from Hwy 16 to Old Phoenix /New Phoenix."
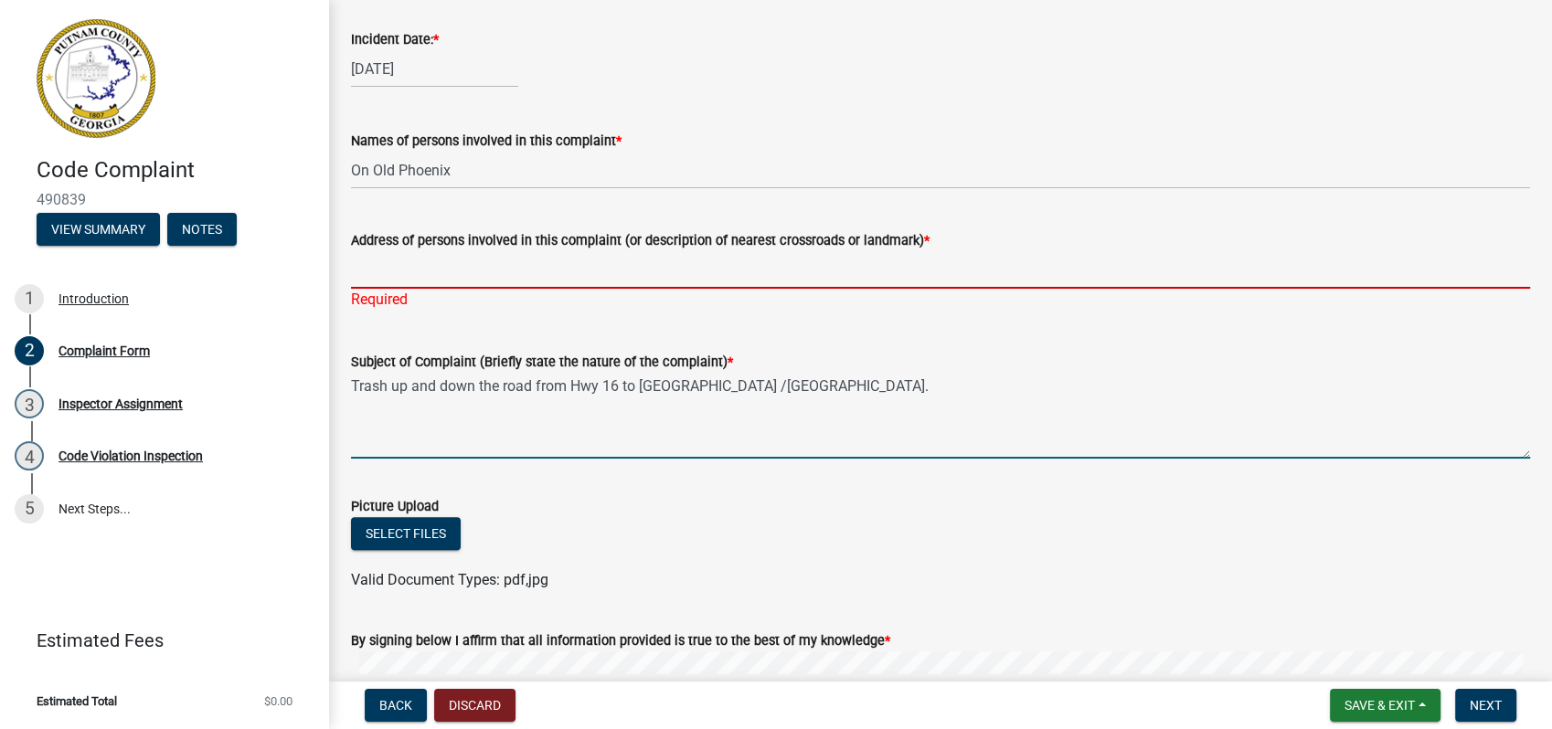
click at [505, 271] on input "Address of persons involved in this complaint (or description of nearest crossr…" at bounding box center [940, 269] width 1179 height 37
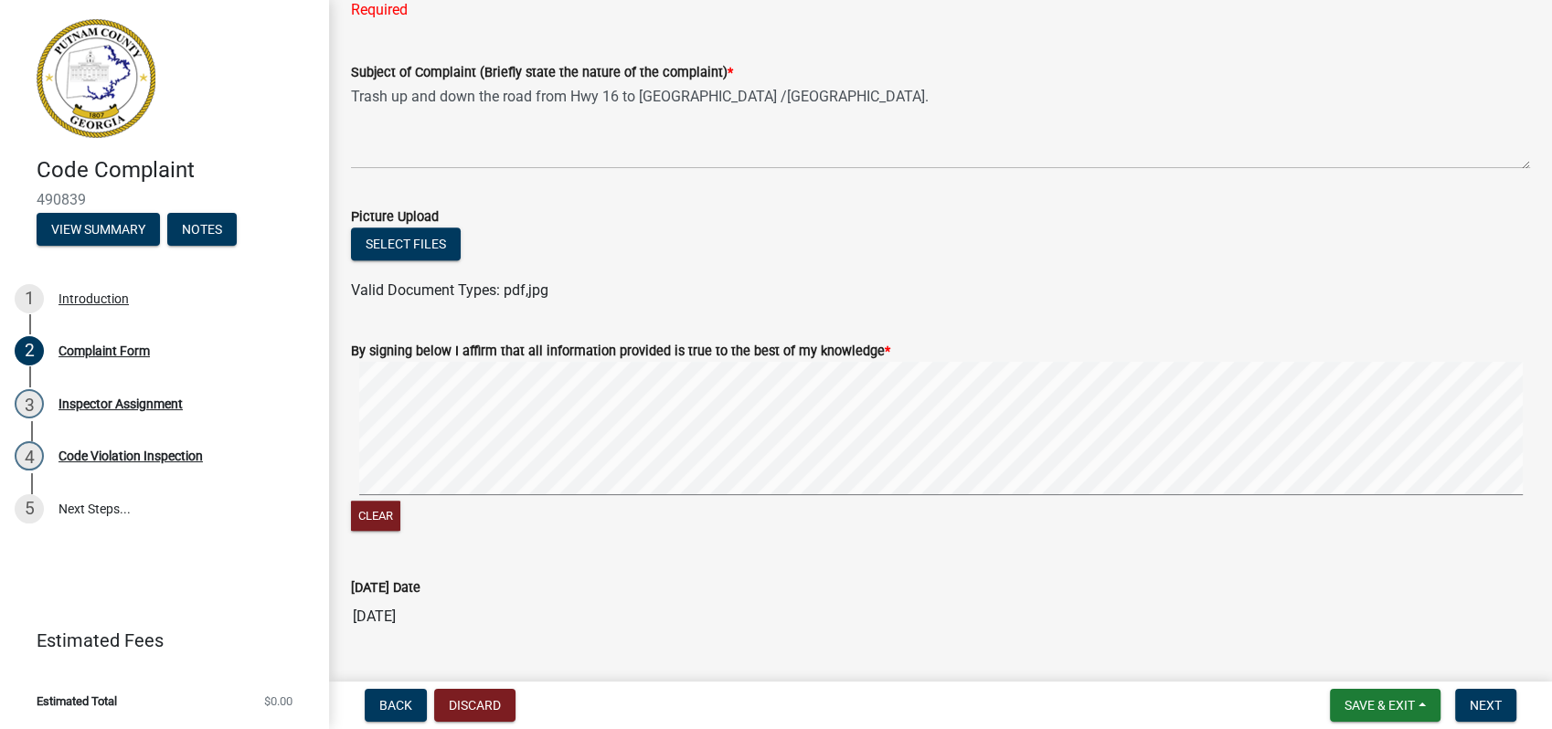
scroll to position [1117, 0]
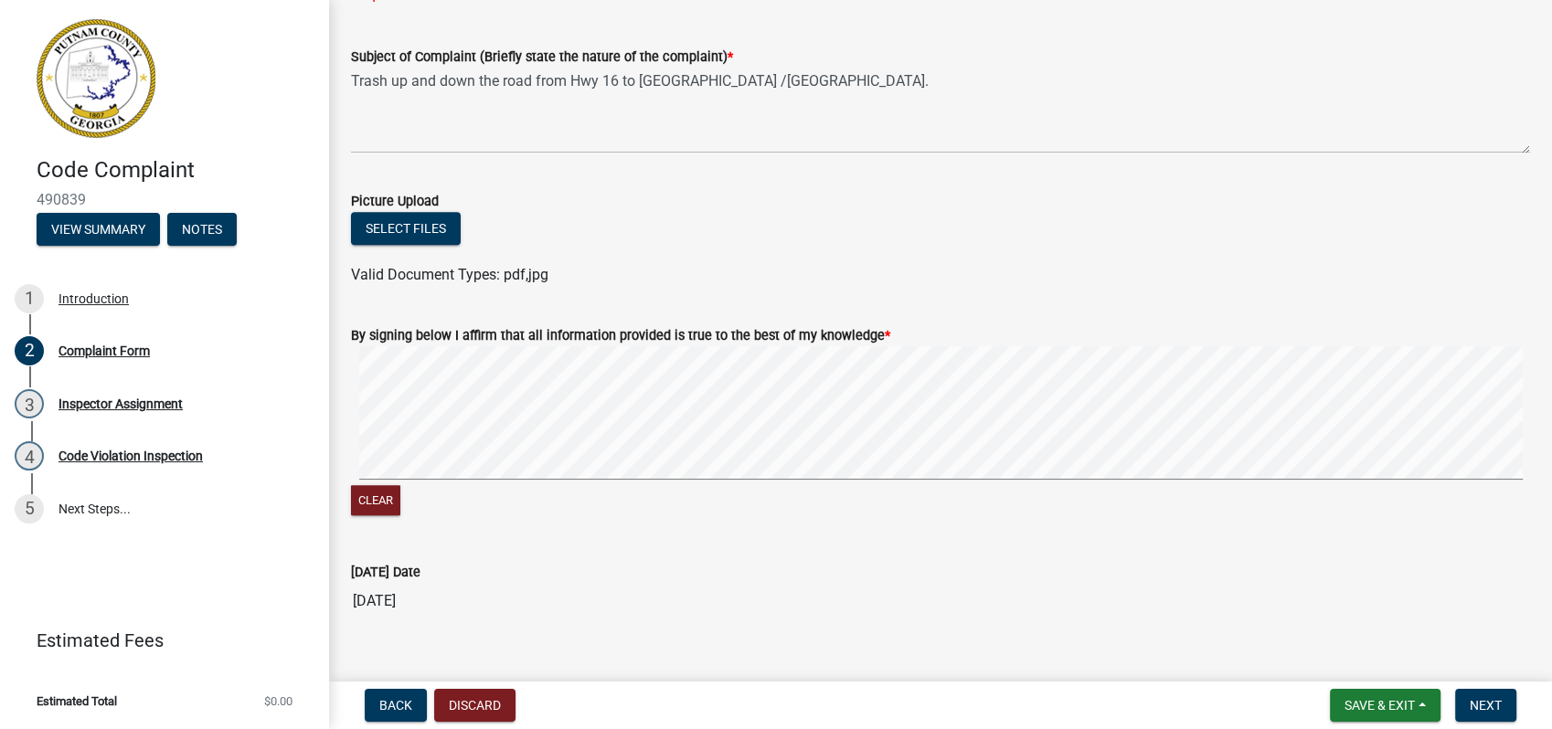
click at [782, 480] on signature-pad at bounding box center [940, 415] width 1179 height 139
click at [1021, 500] on div "Clear" at bounding box center [940, 432] width 1179 height 173
type input "N/A"
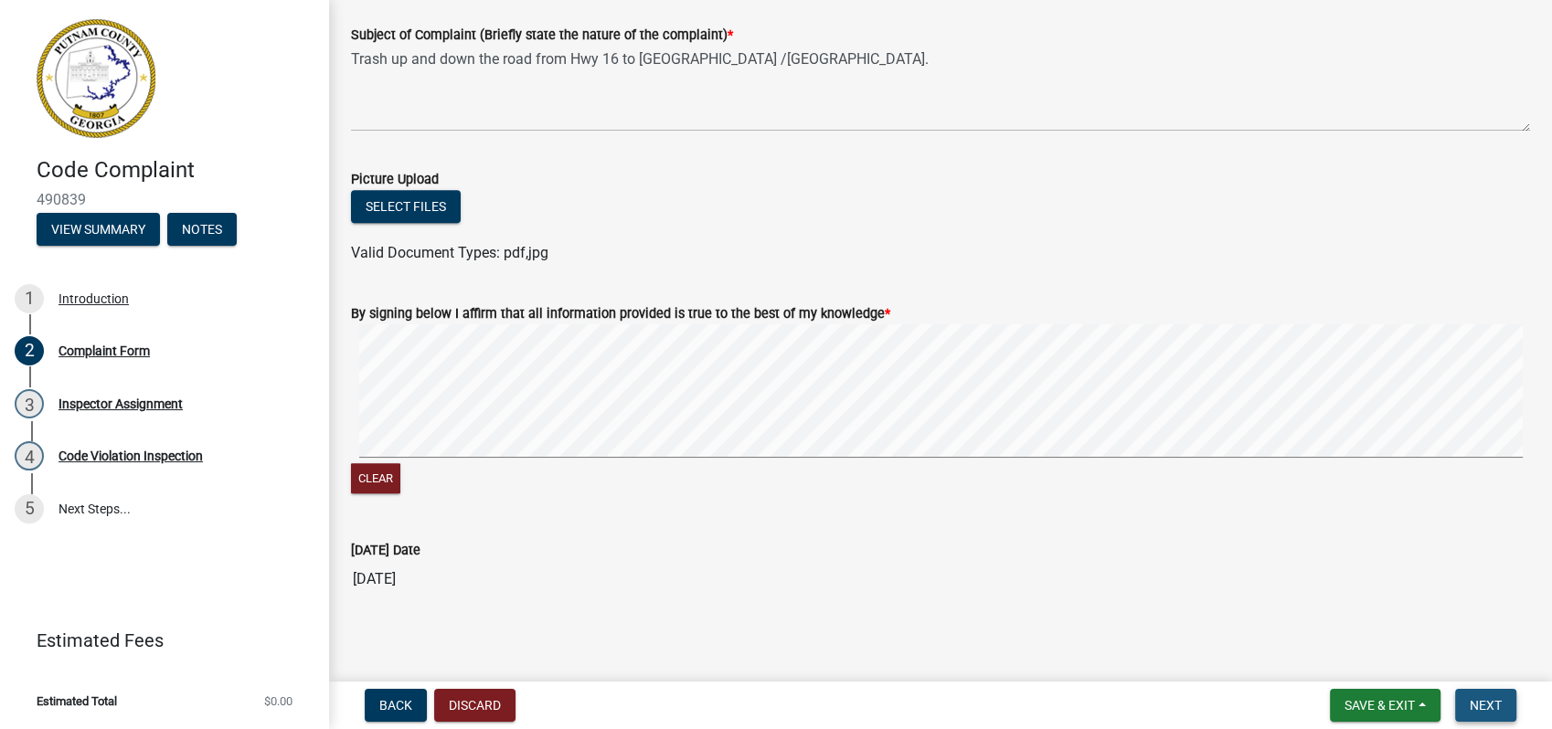
click at [1479, 694] on button "Next" at bounding box center [1485, 705] width 61 height 33
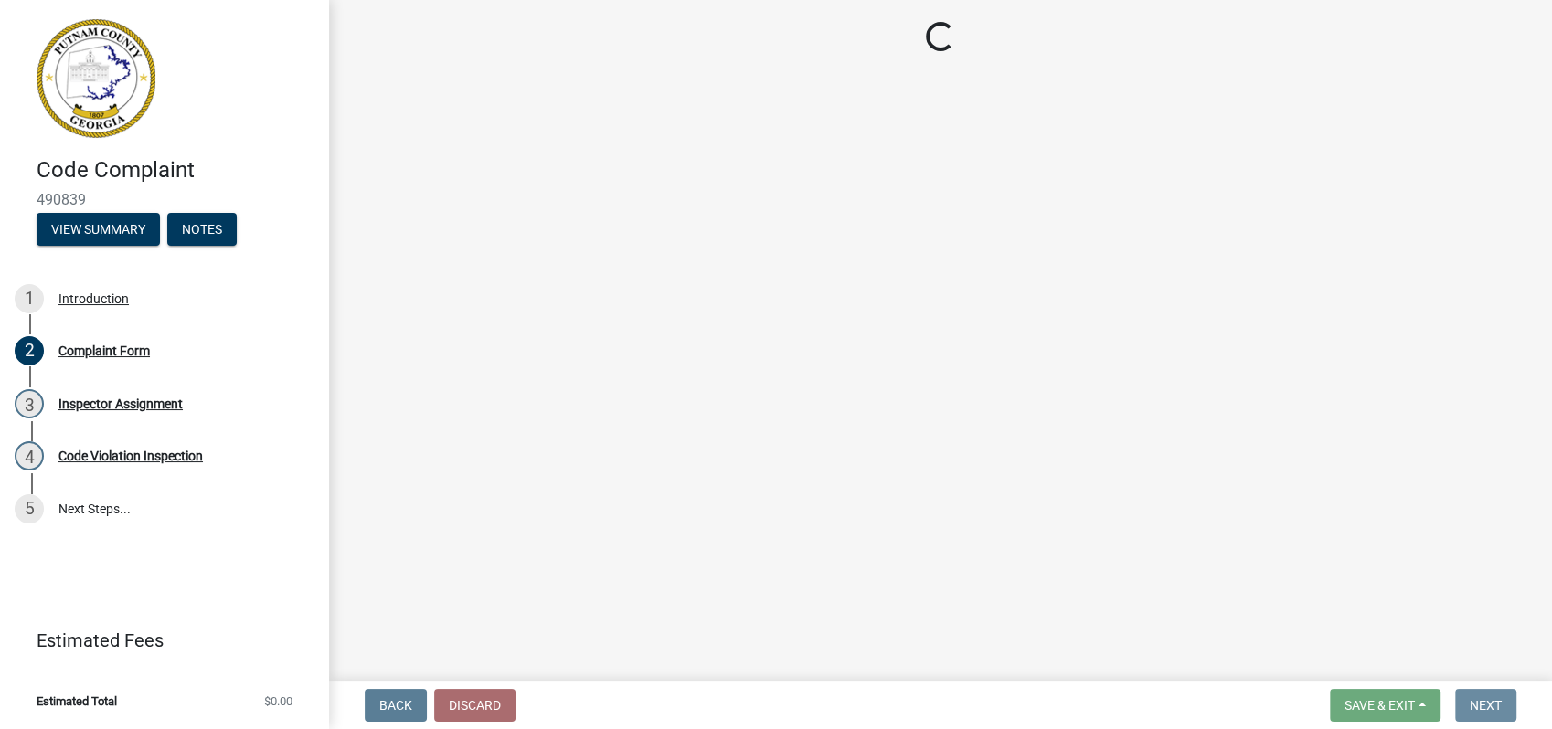
scroll to position [0, 0]
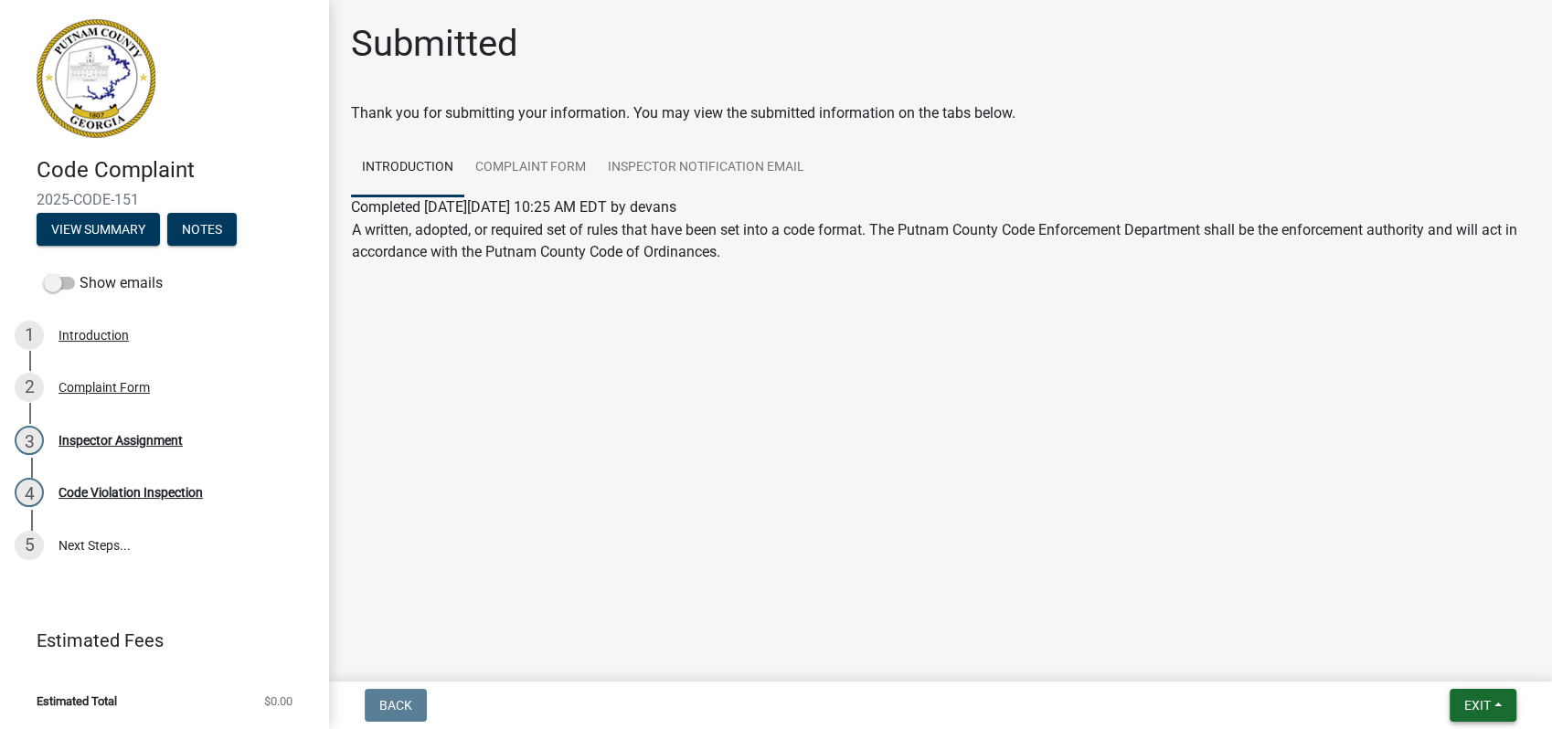
click at [1466, 691] on button "Exit" at bounding box center [1483, 705] width 67 height 33
click at [1407, 650] on button "Save & Exit" at bounding box center [1443, 658] width 146 height 44
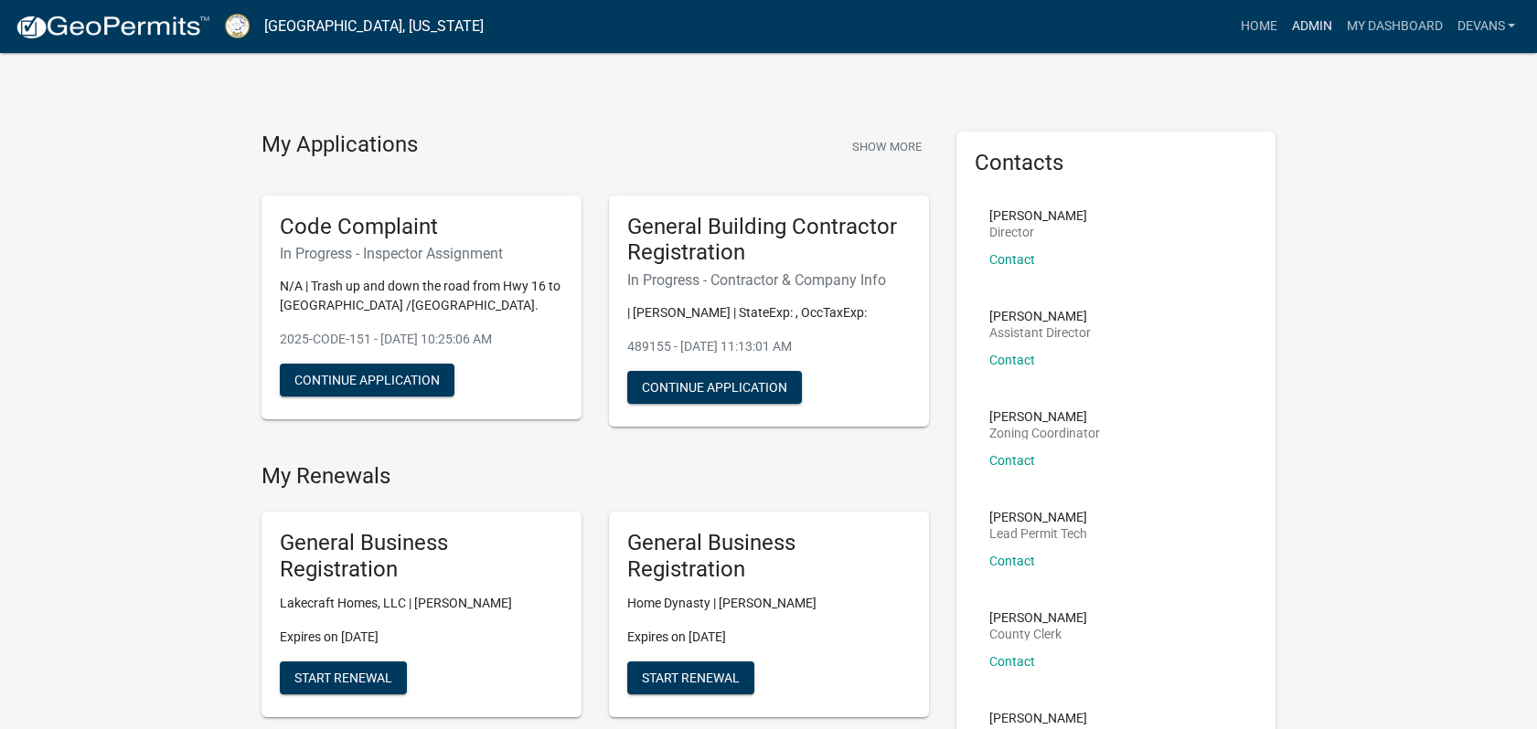
click at [1290, 25] on link "Admin" at bounding box center [1310, 26] width 55 height 35
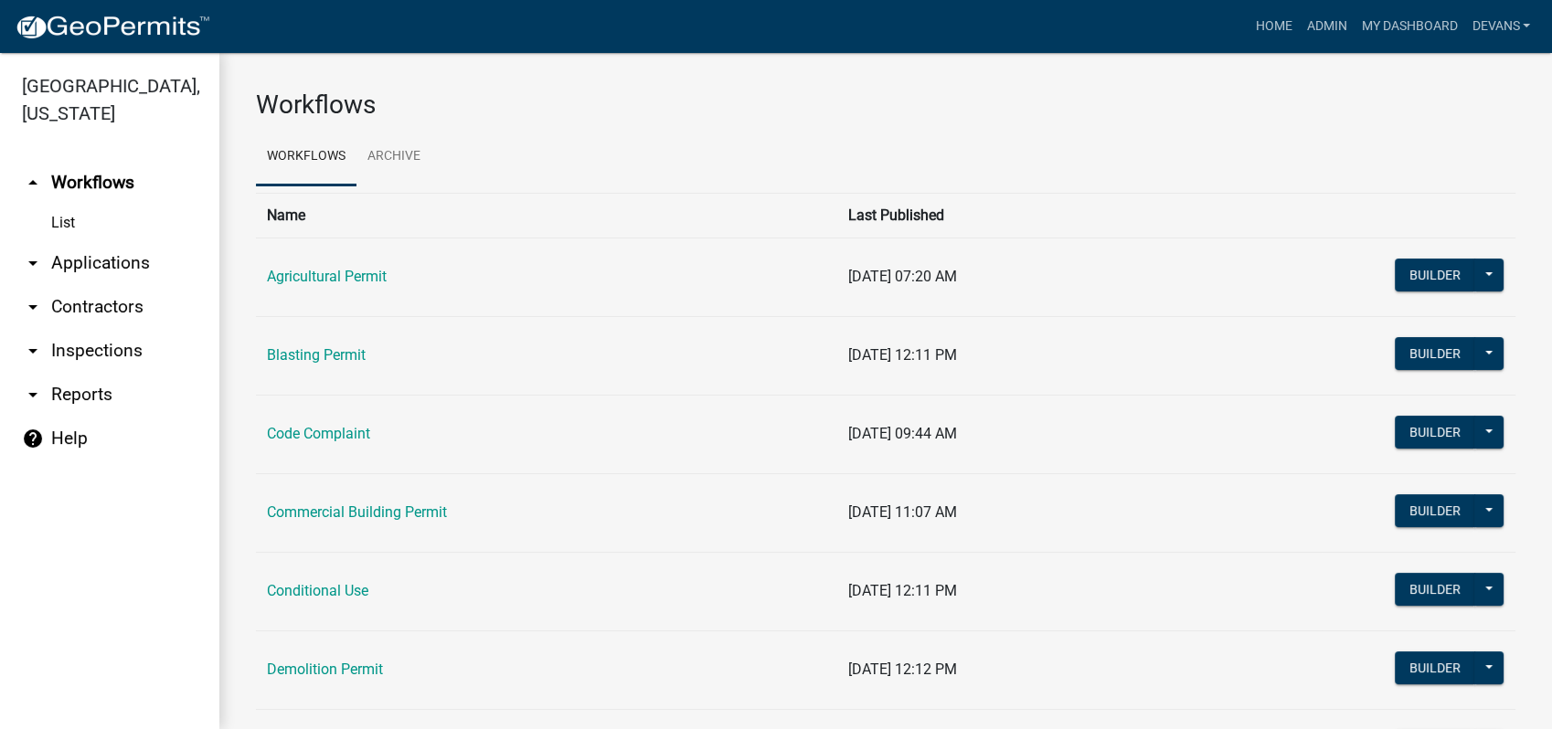
click at [98, 263] on link "arrow_drop_down Applications" at bounding box center [109, 263] width 219 height 44
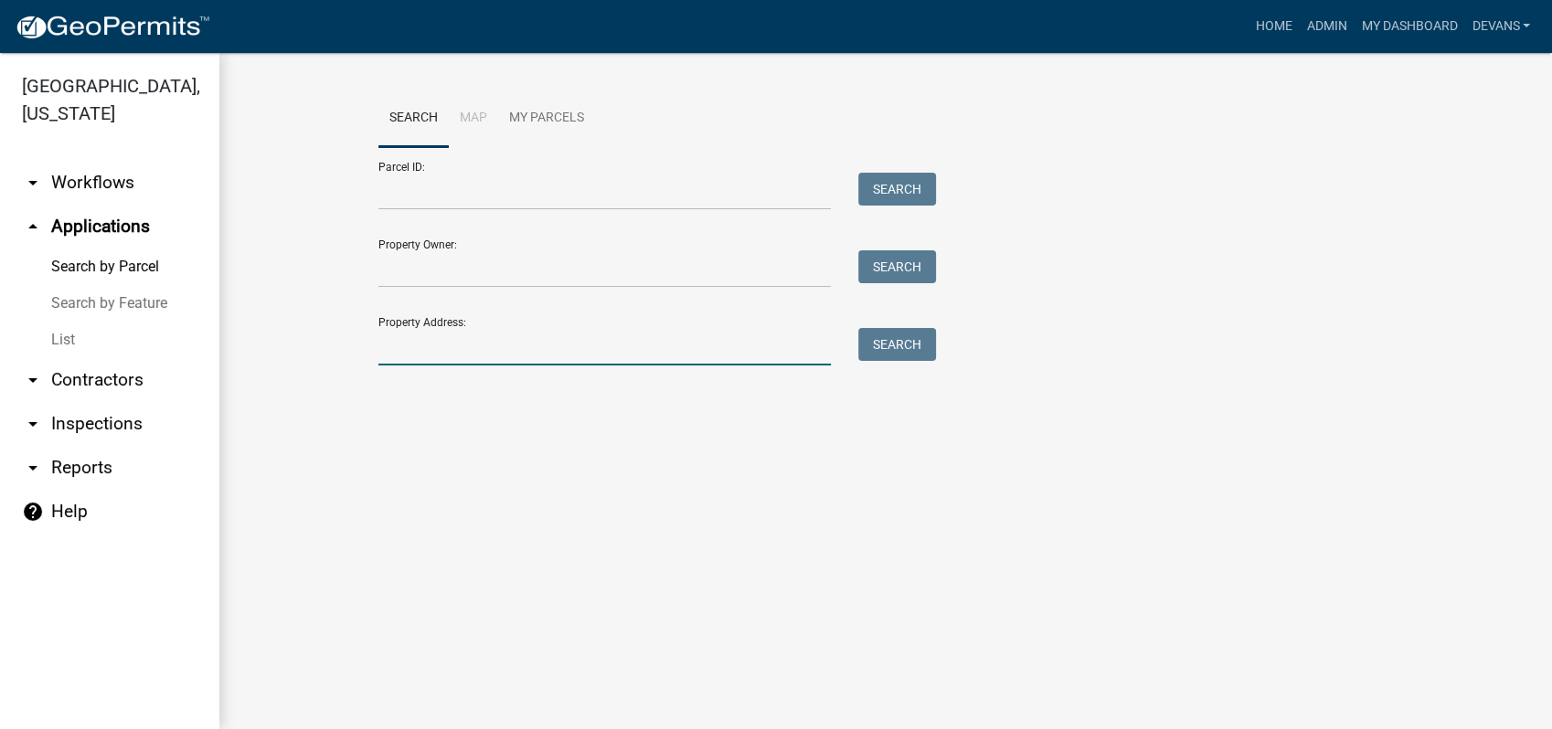
click at [506, 360] on input "Property Address:" at bounding box center [604, 346] width 452 height 37
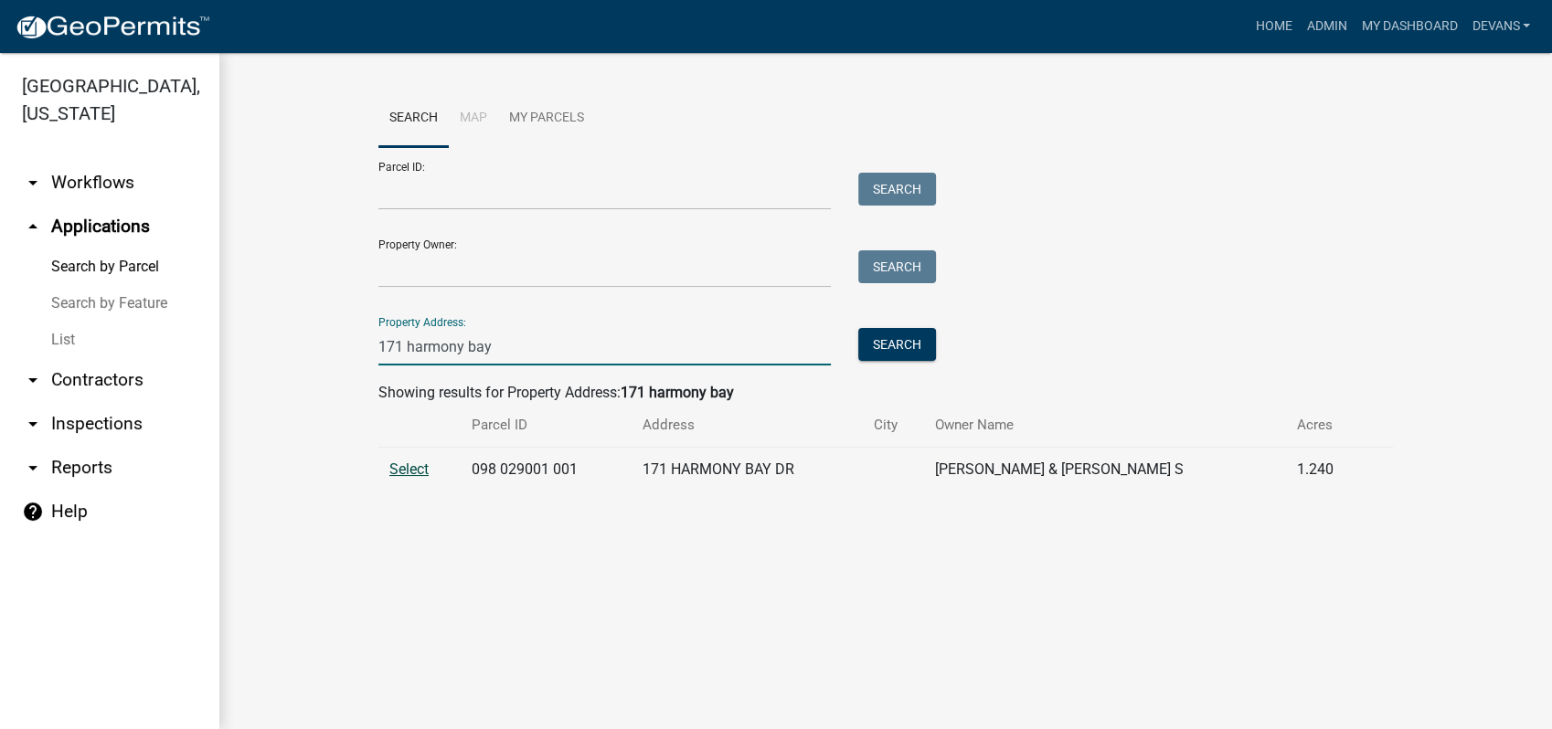
type input "171 harmony bay"
click at [401, 464] on span "Select" at bounding box center [408, 469] width 39 height 17
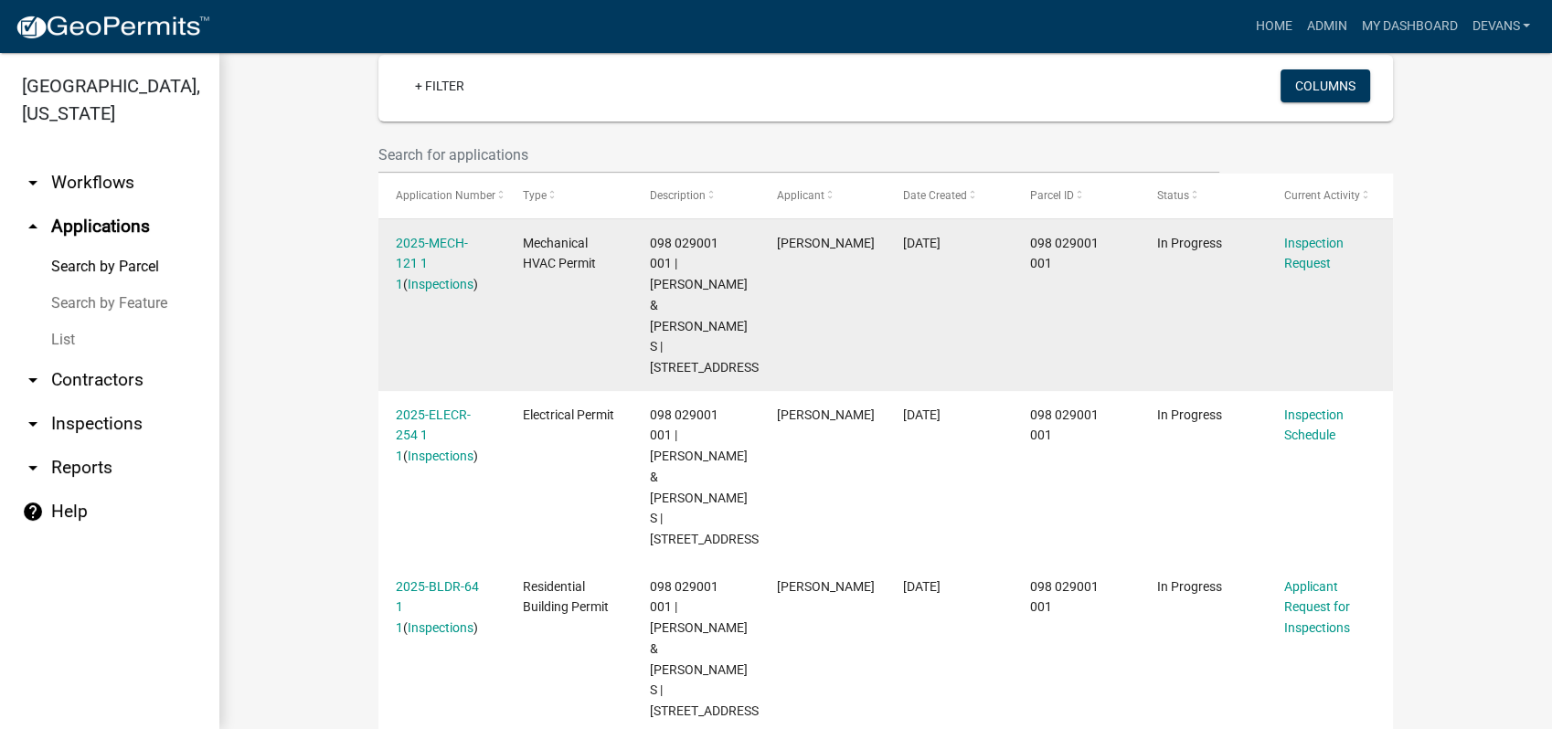
scroll to position [498, 0]
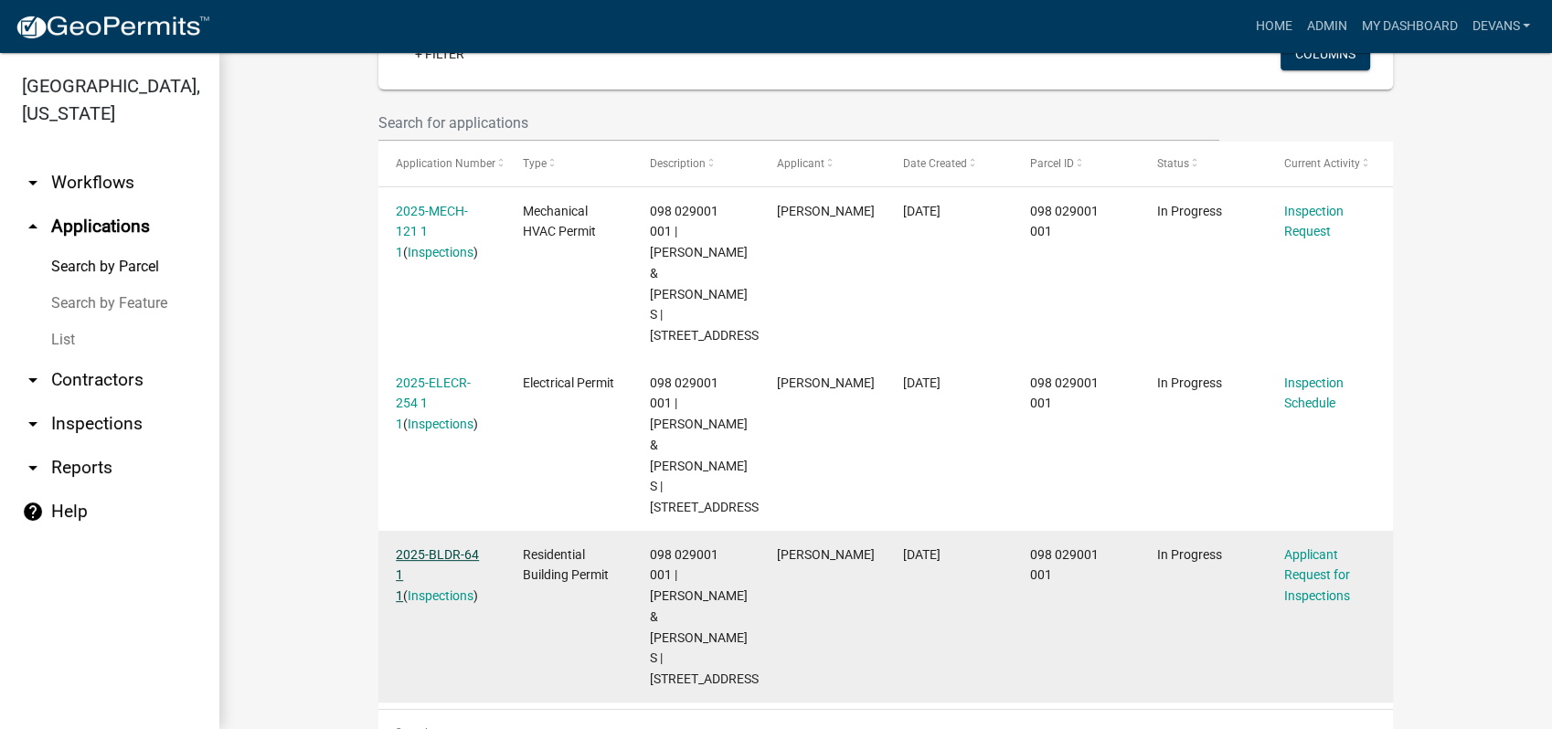
click at [424, 548] on link "2025-BLDR-64 1 1" at bounding box center [437, 576] width 83 height 57
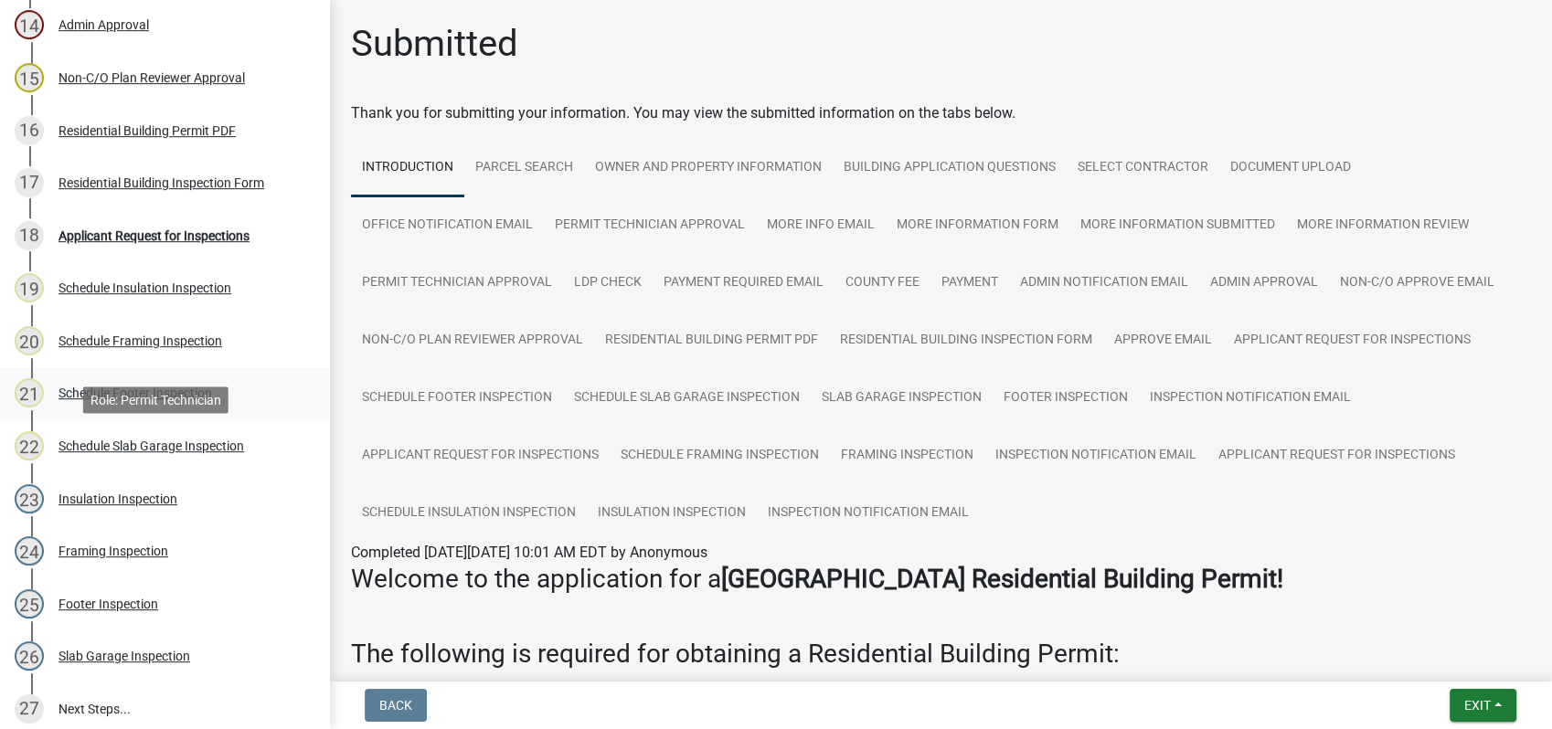
scroll to position [1016, 0]
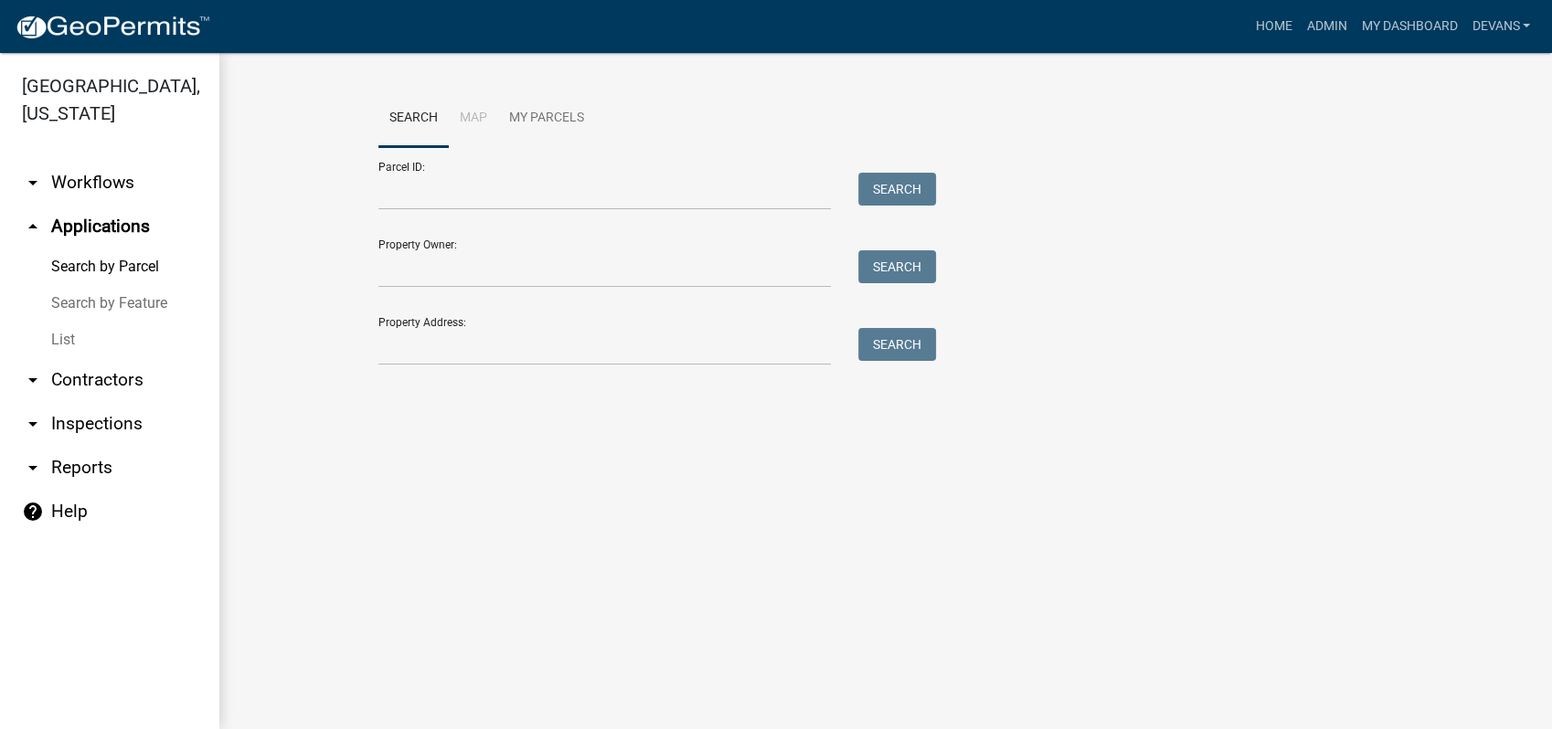
click at [112, 421] on link "arrow_drop_down Inspections" at bounding box center [109, 424] width 219 height 44
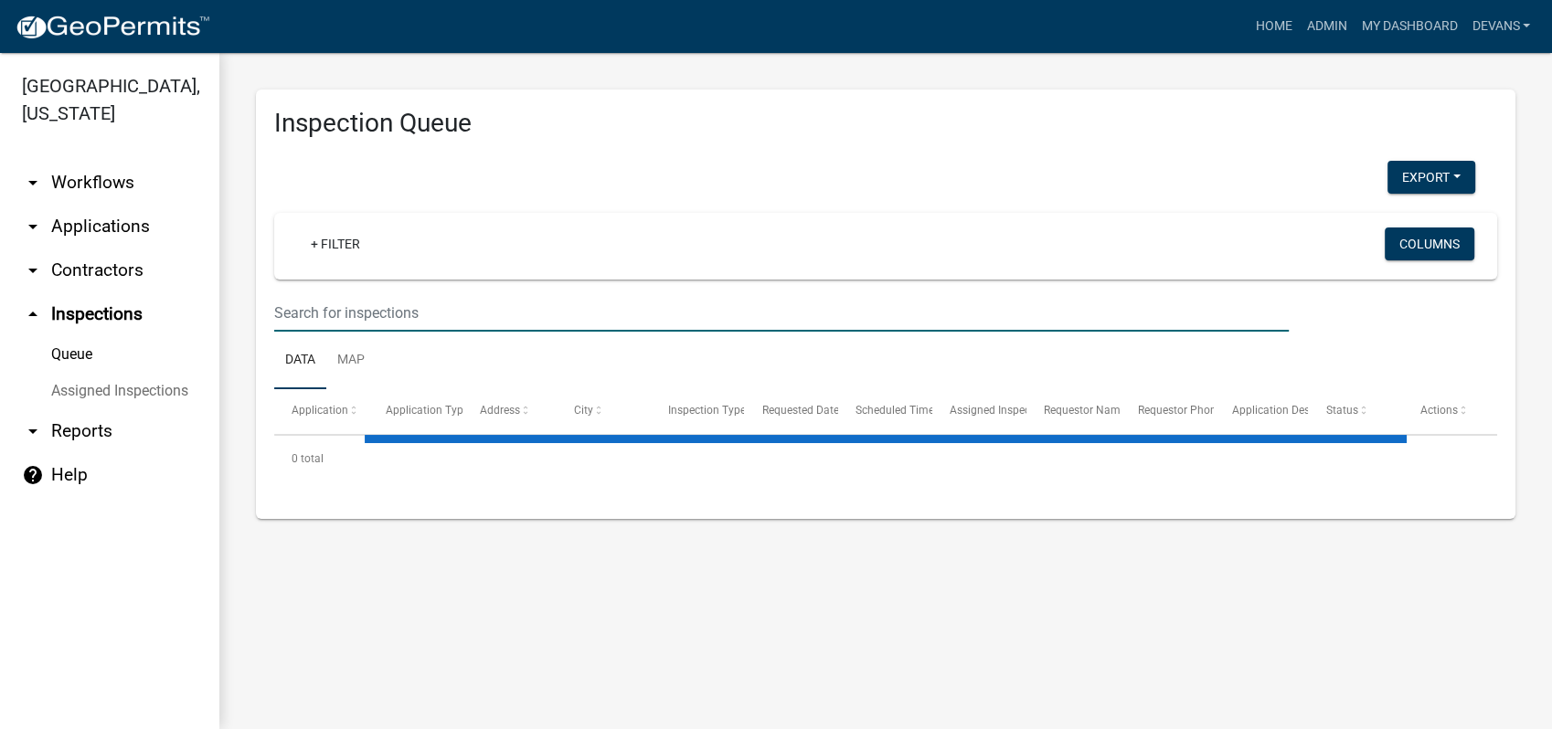
click at [352, 305] on input "text" at bounding box center [781, 312] width 1015 height 37
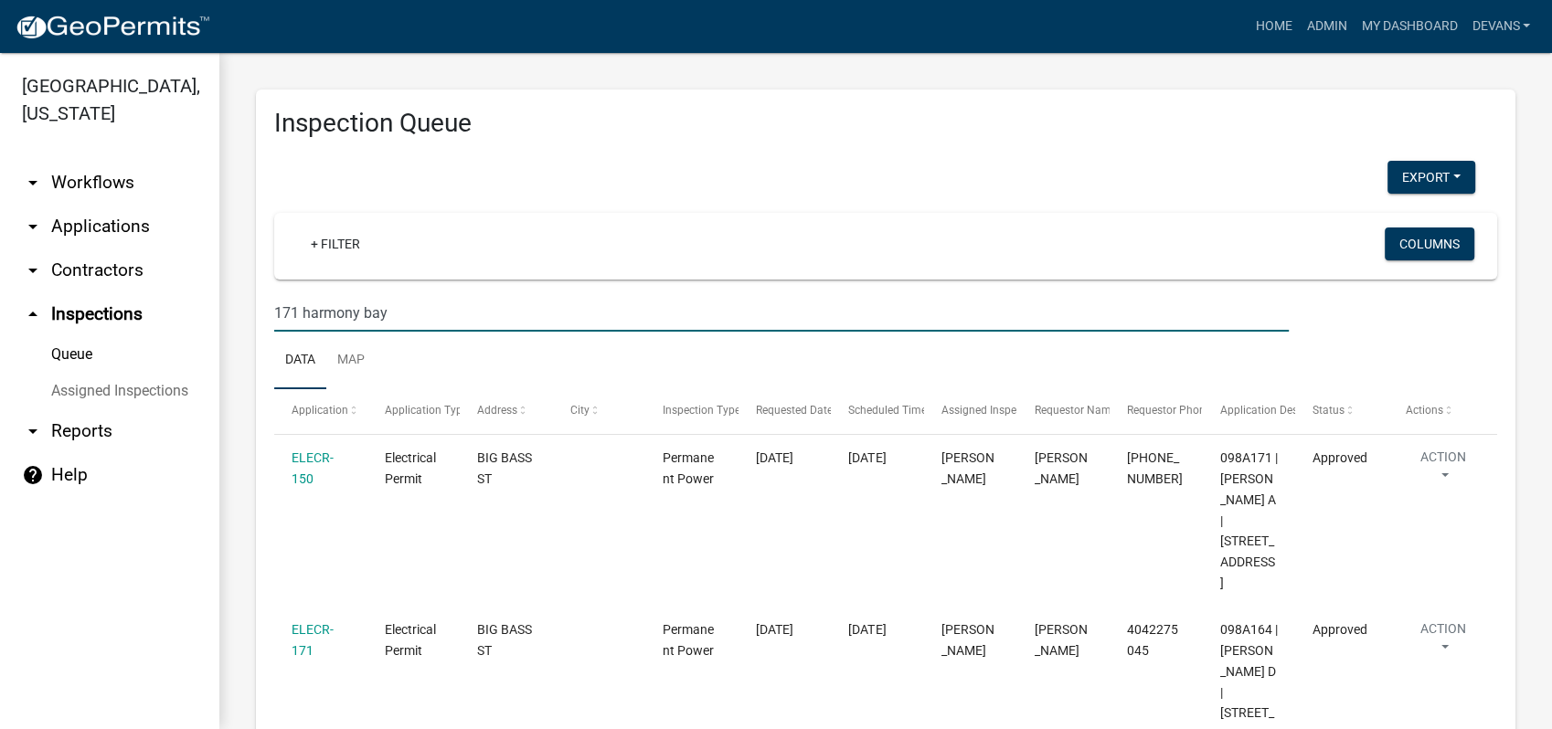
type input "171 harmony bay"
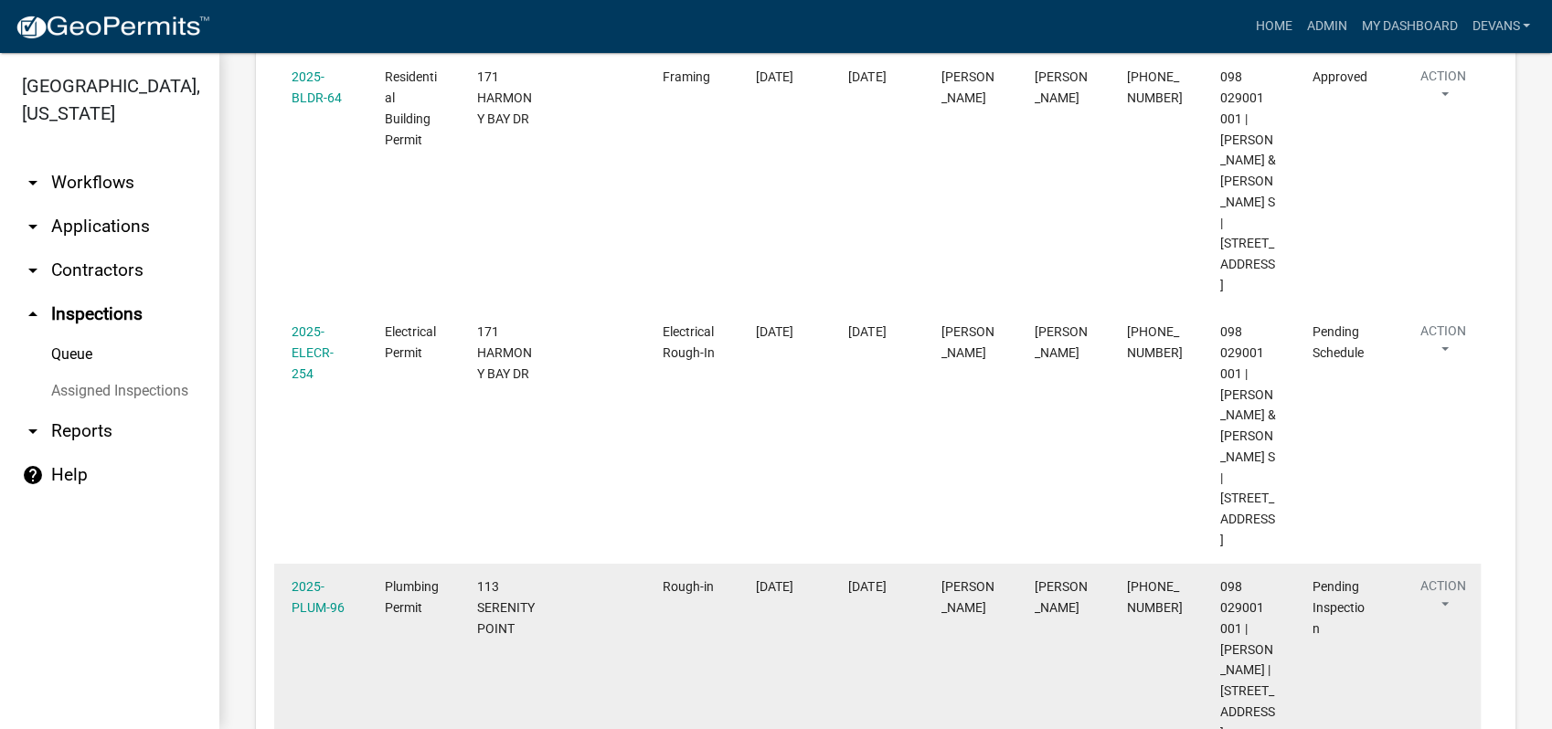
scroll to position [572, 0]
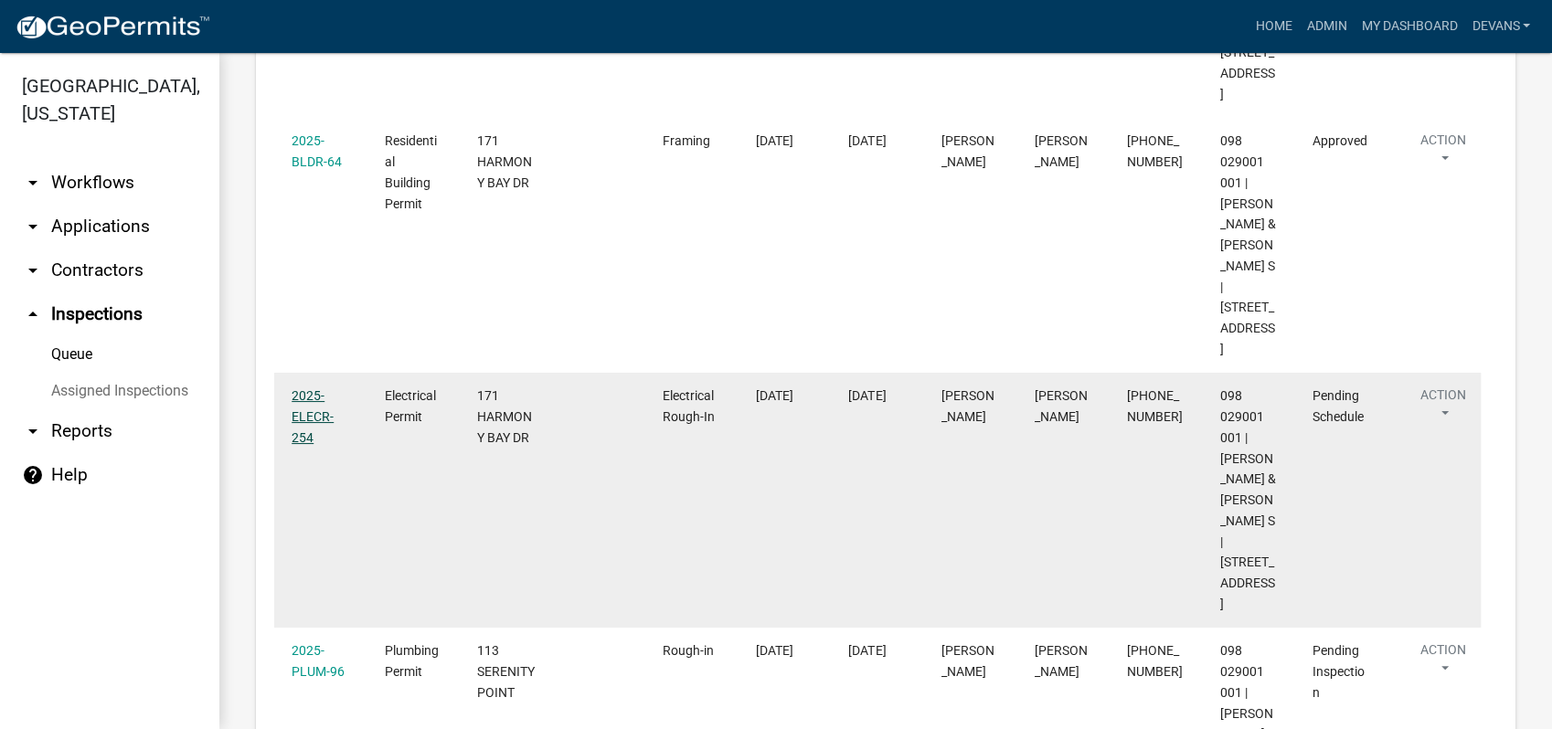
click at [310, 388] on link "2025-ELECR-254" at bounding box center [313, 416] width 42 height 57
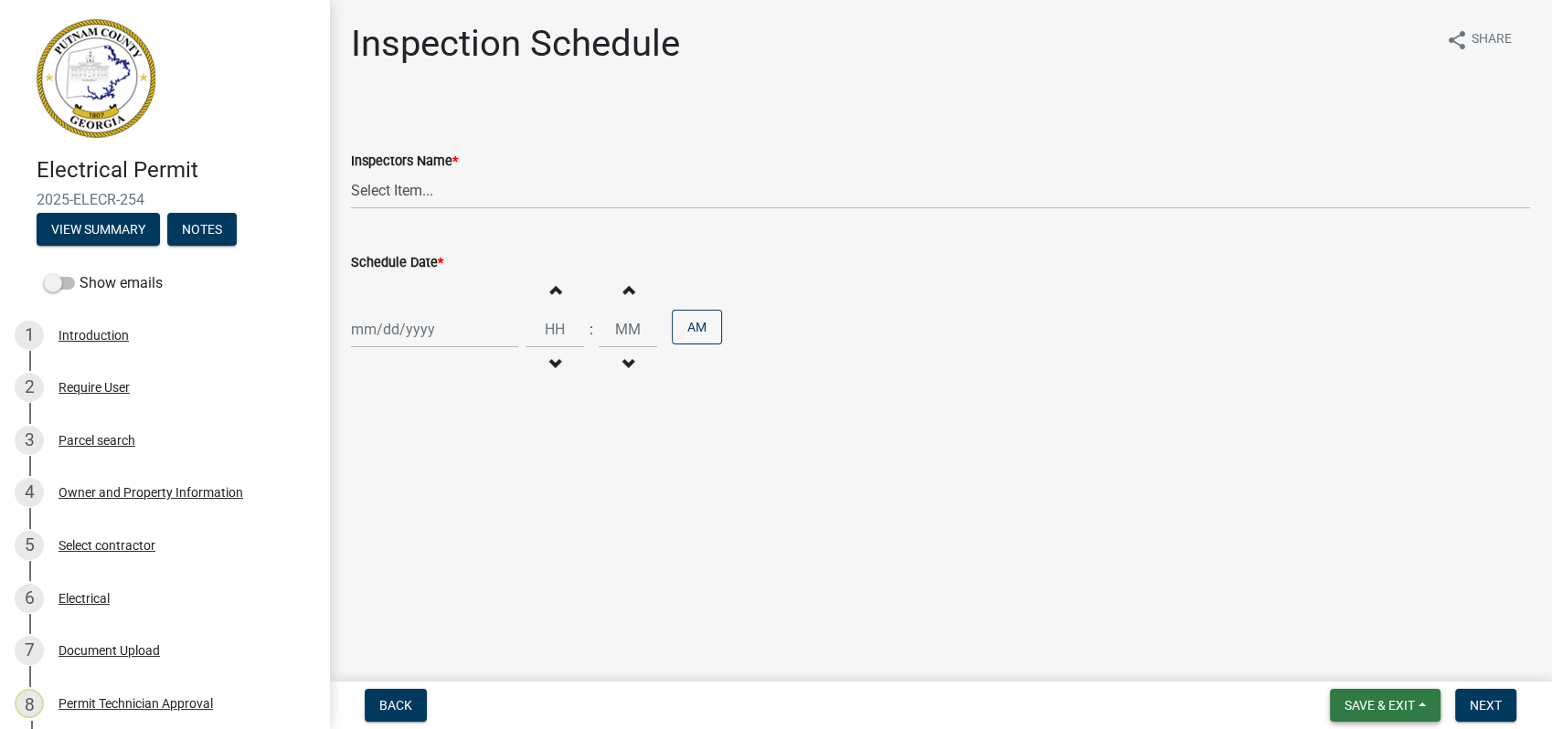
click at [1382, 702] on span "Save & Exit" at bounding box center [1380, 705] width 70 height 15
click at [1378, 657] on button "Save & Exit" at bounding box center [1367, 658] width 146 height 44
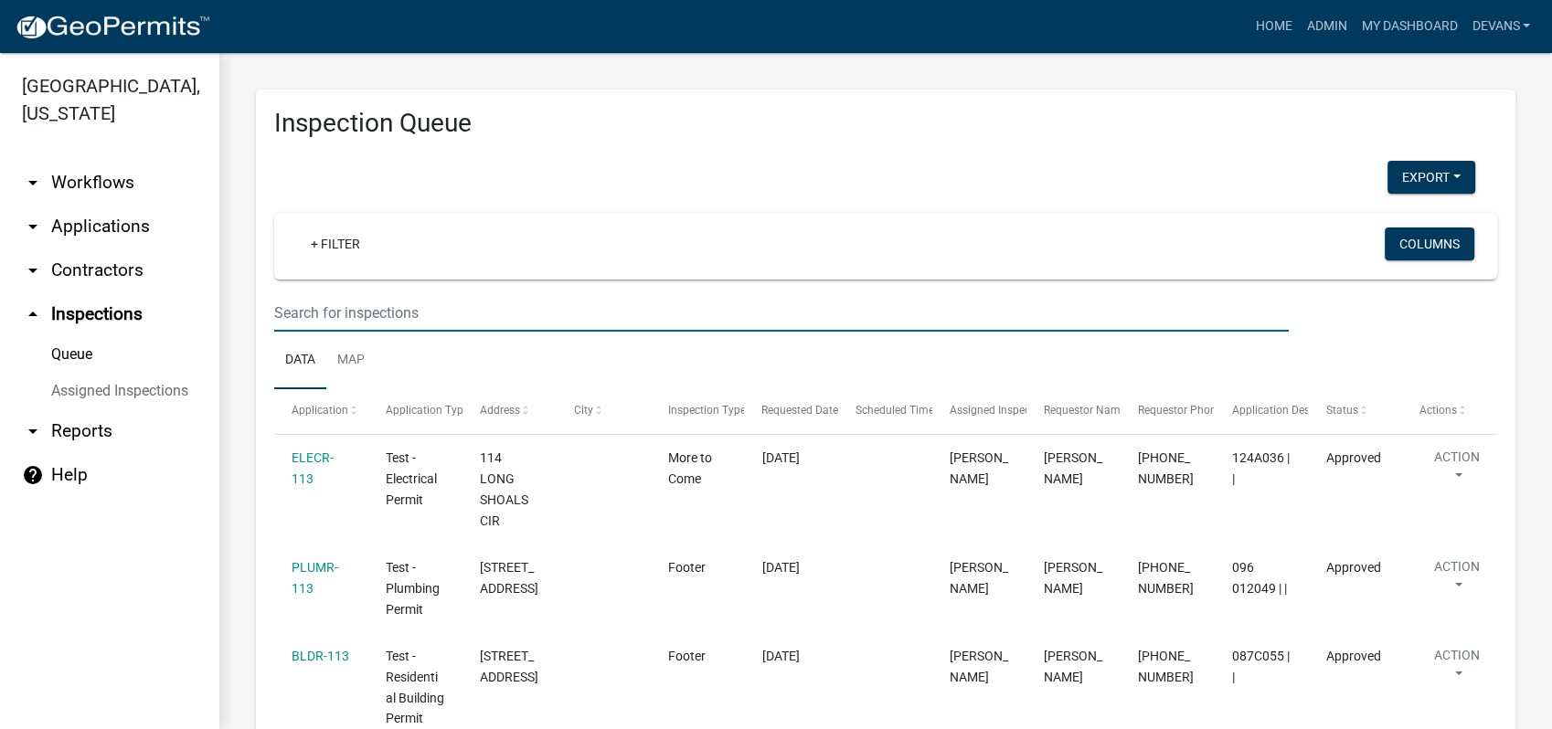
click at [325, 304] on input "text" at bounding box center [781, 312] width 1015 height 37
type input "171 harmony bay"
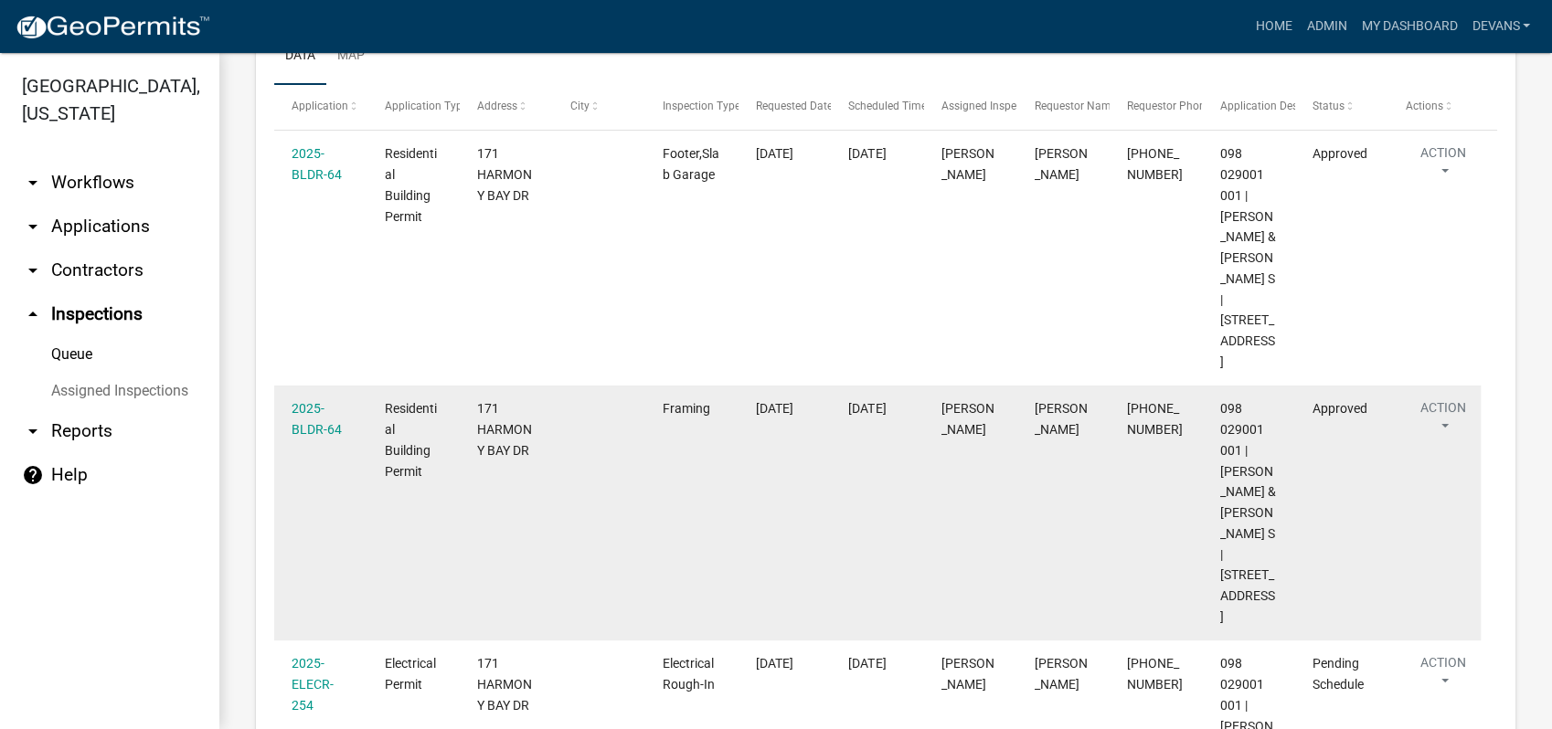
scroll to position [507, 0]
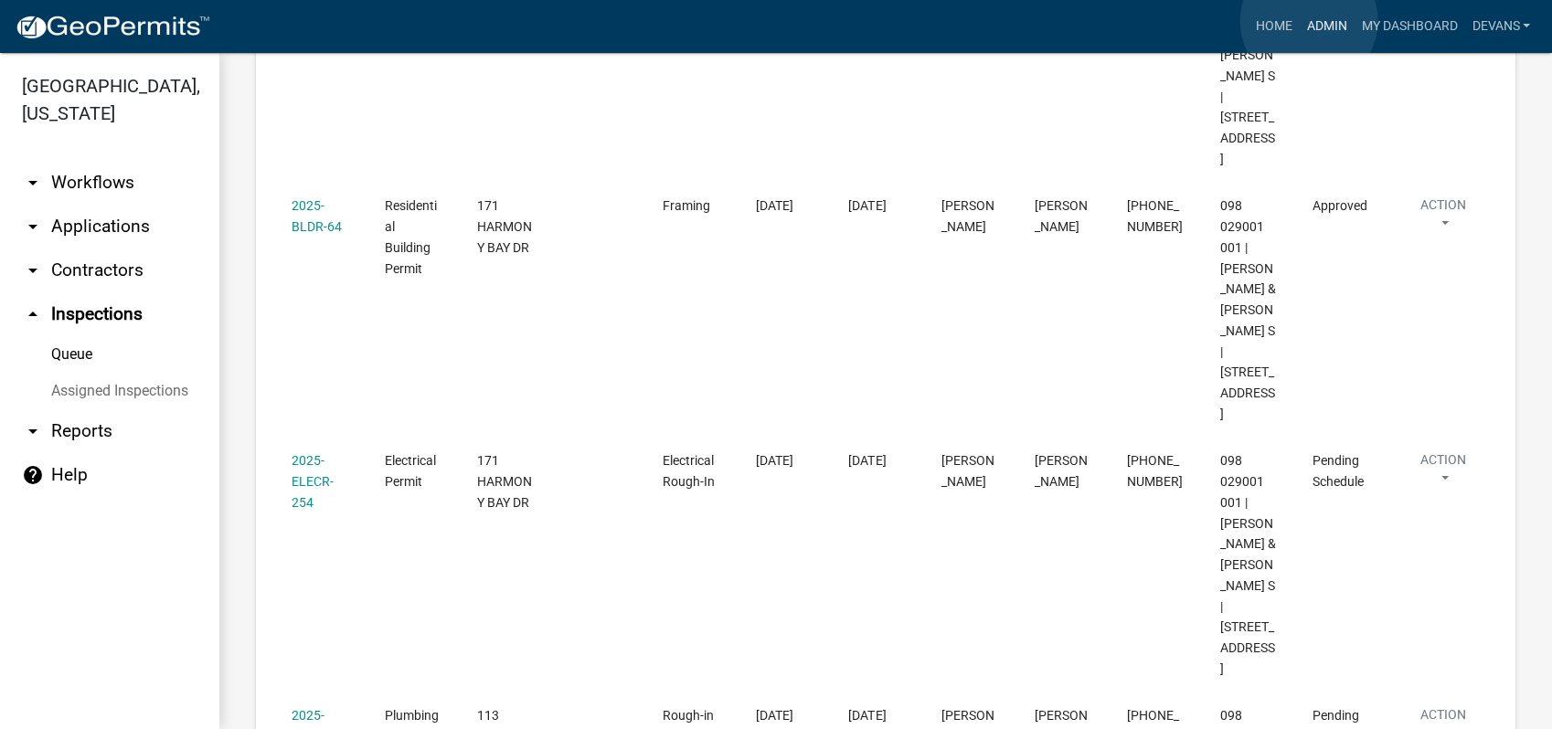
click at [1309, 21] on link "Admin" at bounding box center [1326, 26] width 55 height 35
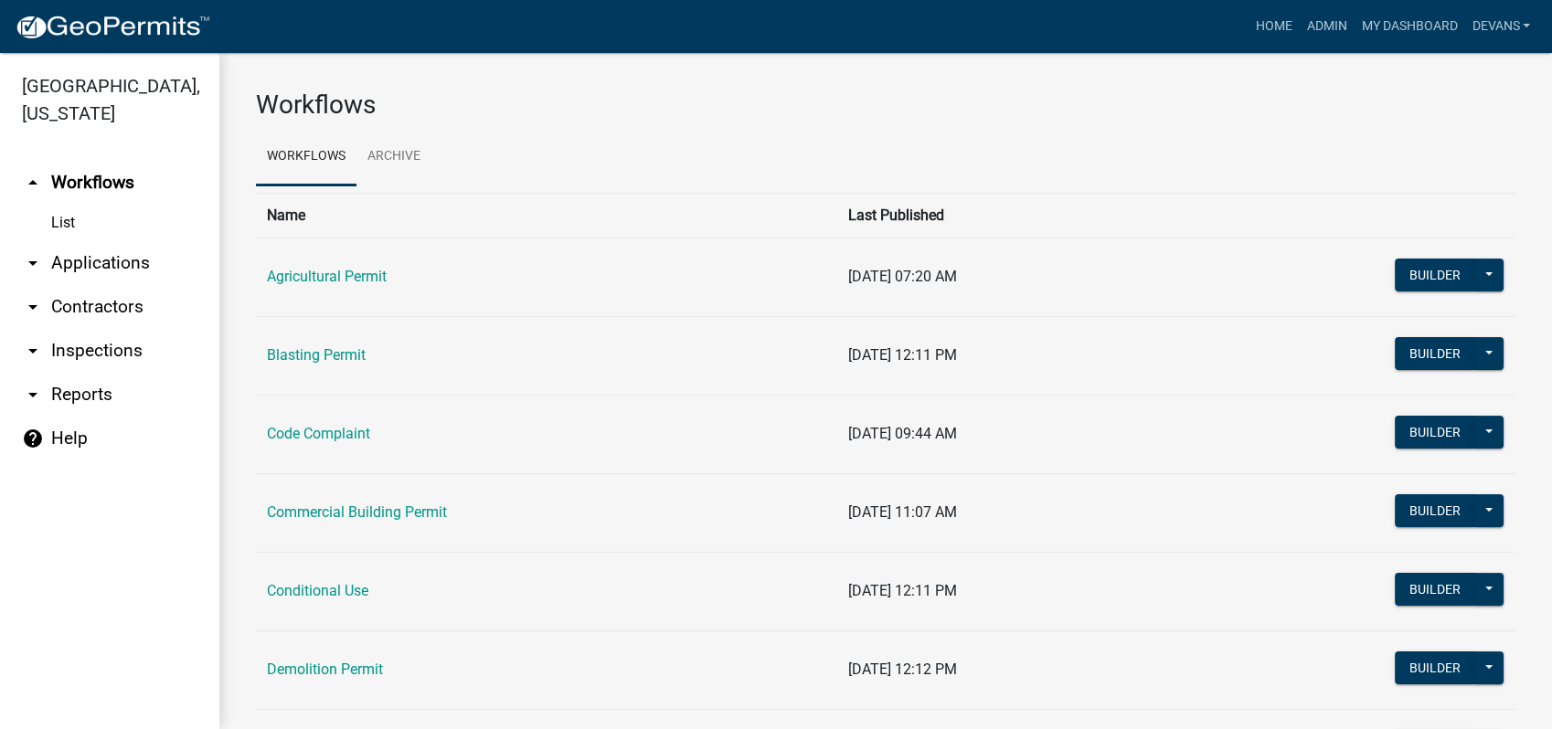
click at [120, 257] on link "arrow_drop_down Applications" at bounding box center [109, 263] width 219 height 44
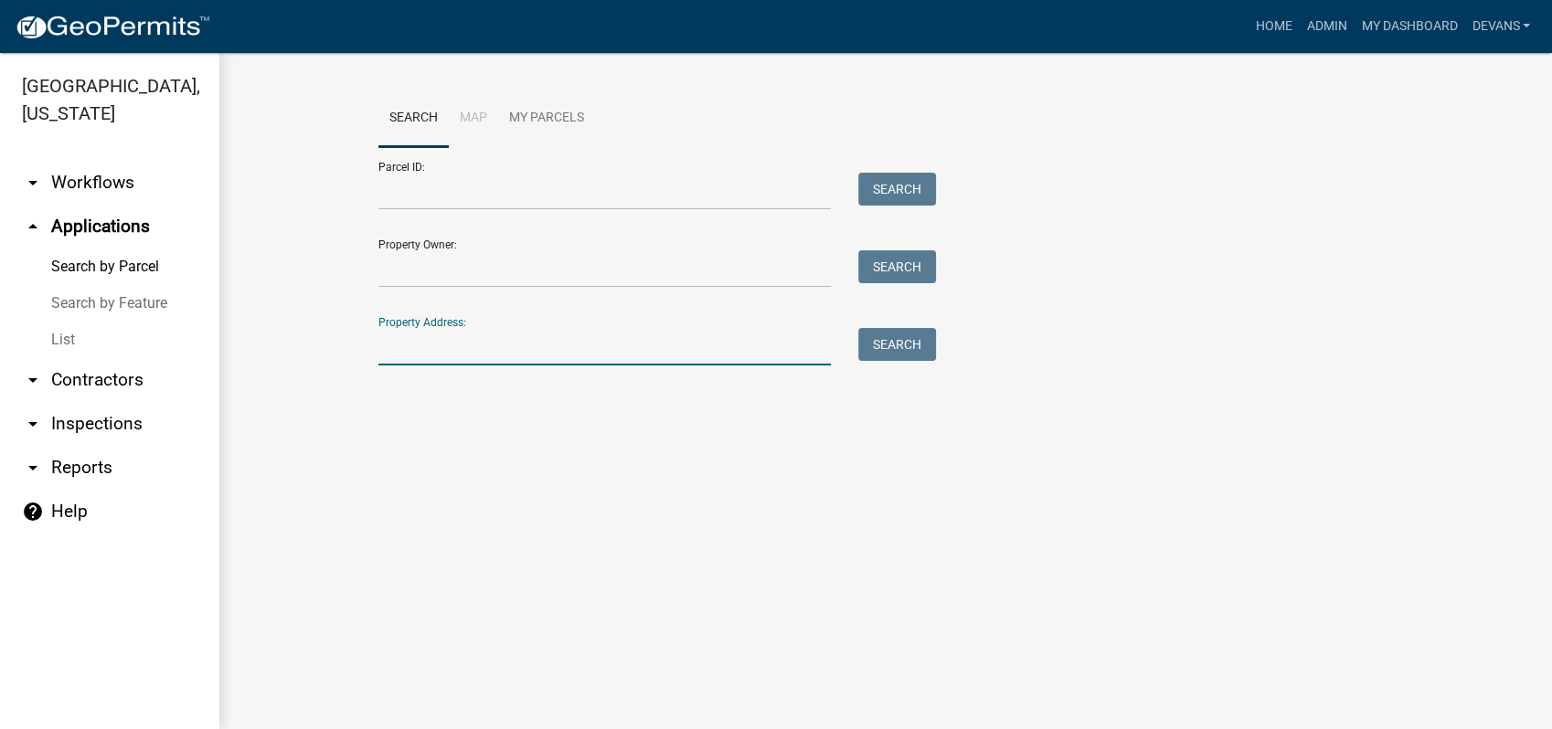
click at [408, 358] on input "Property Address:" at bounding box center [604, 346] width 452 height 37
type input "225 eagles way"
click at [923, 340] on button "Search" at bounding box center [897, 344] width 78 height 33
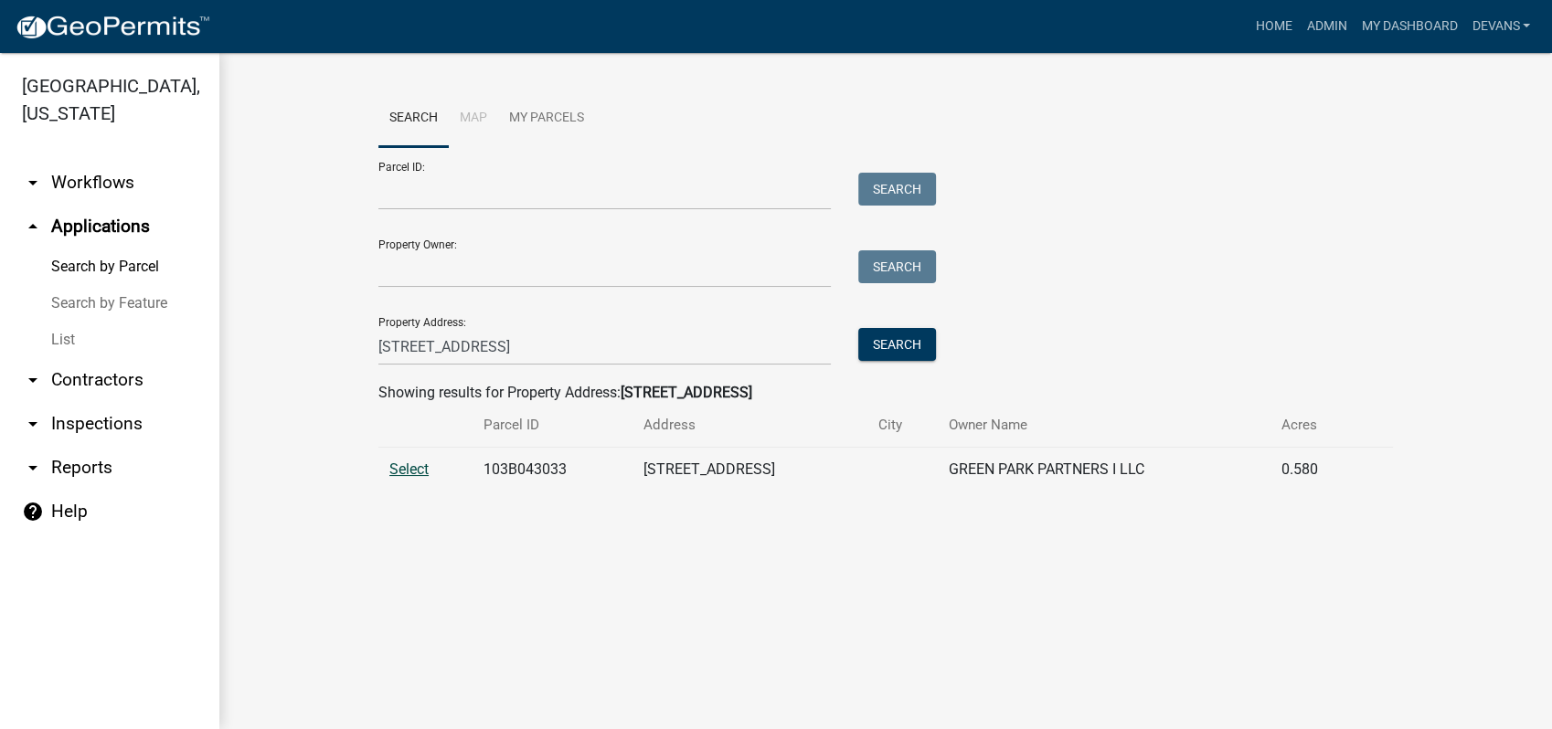
click at [420, 468] on span "Select" at bounding box center [408, 469] width 39 height 17
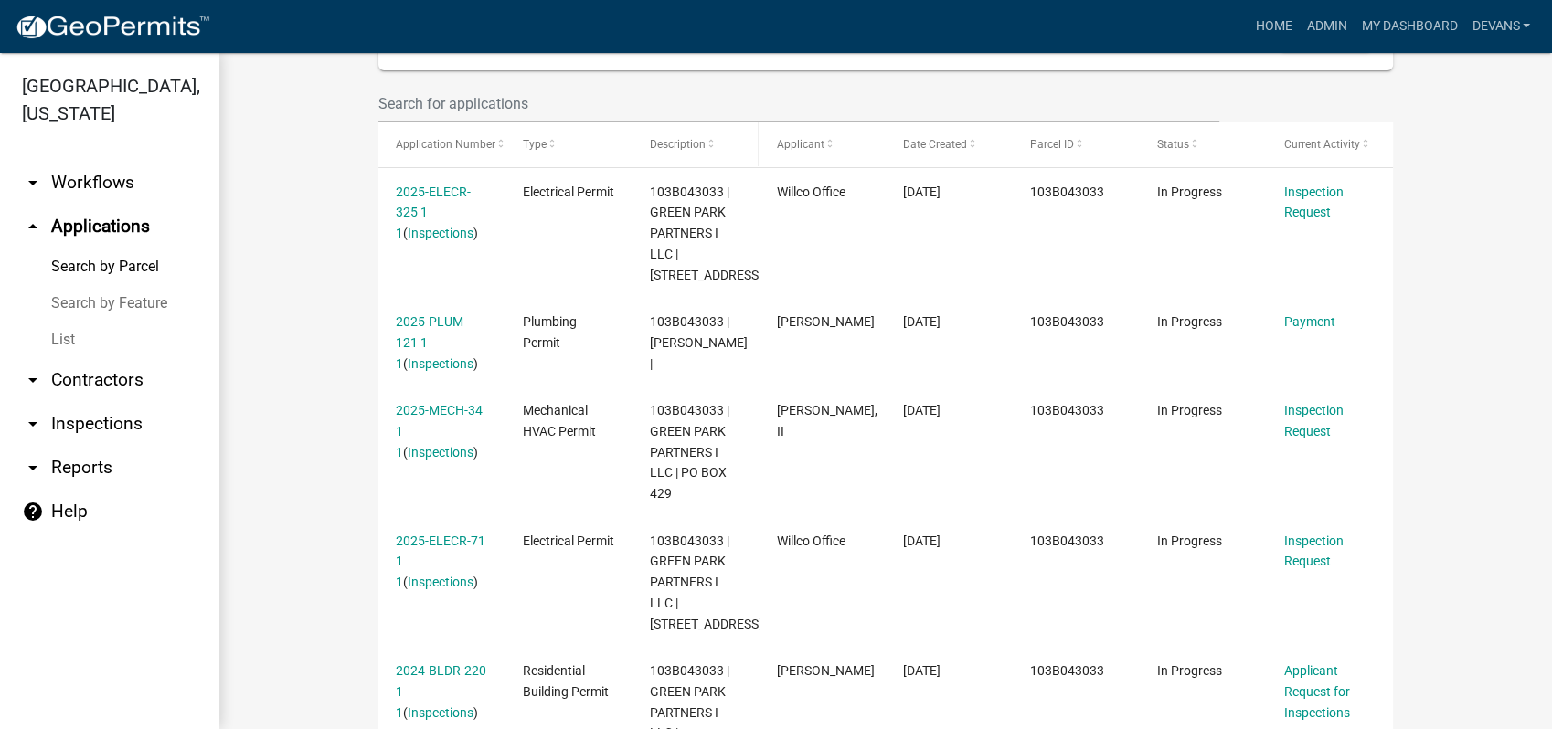
scroll to position [710, 0]
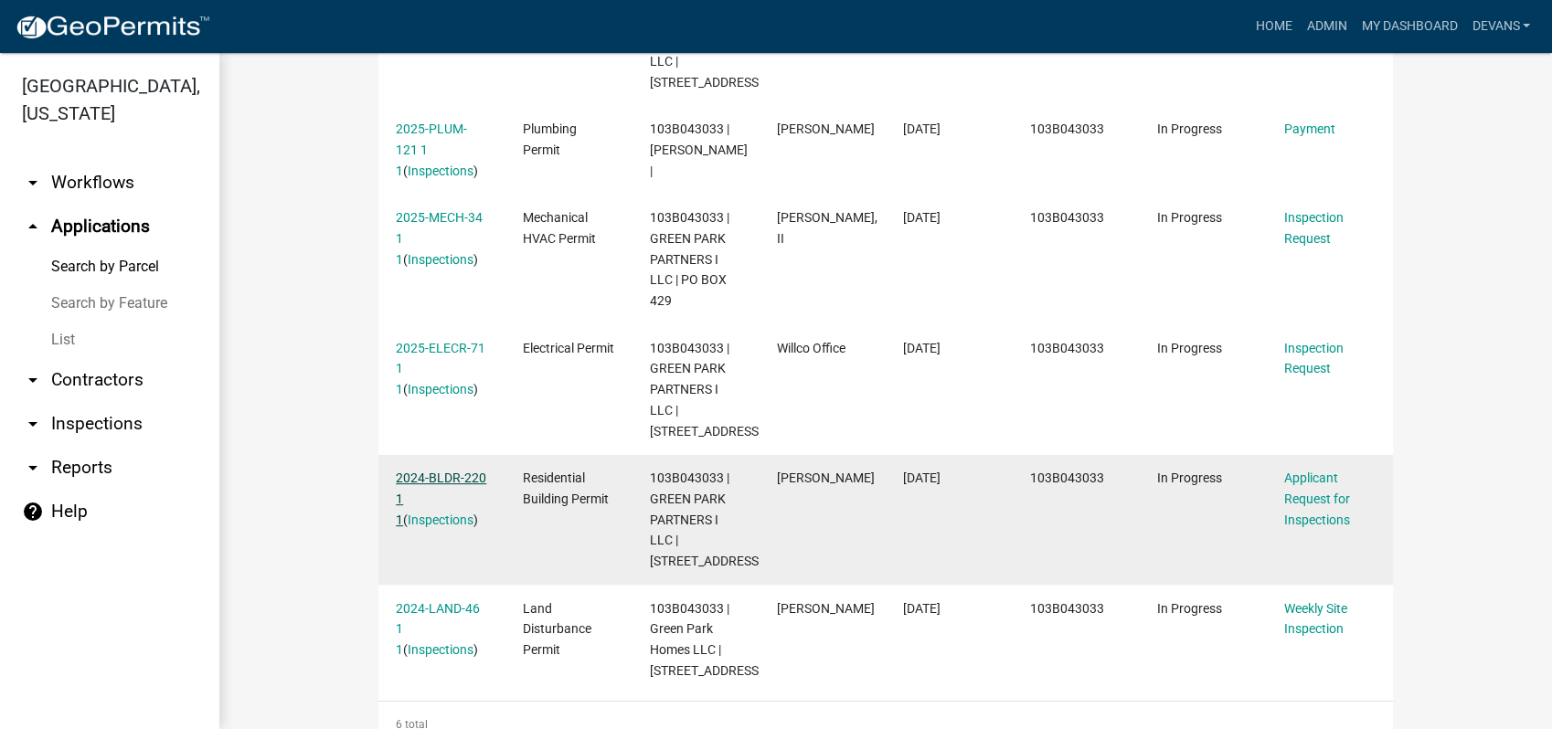
click at [424, 480] on link "2024-BLDR-220 1 1" at bounding box center [441, 499] width 90 height 57
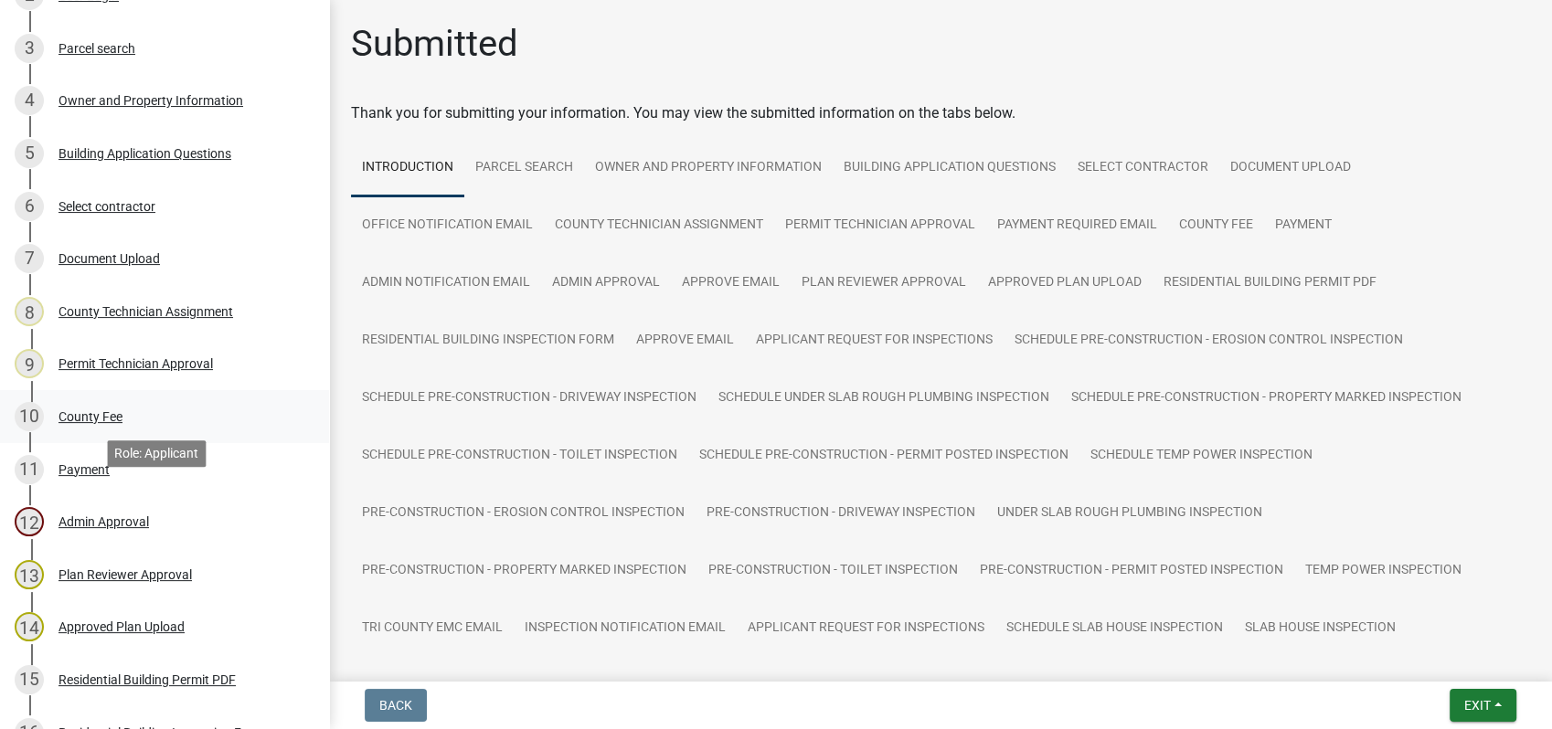
scroll to position [609, 0]
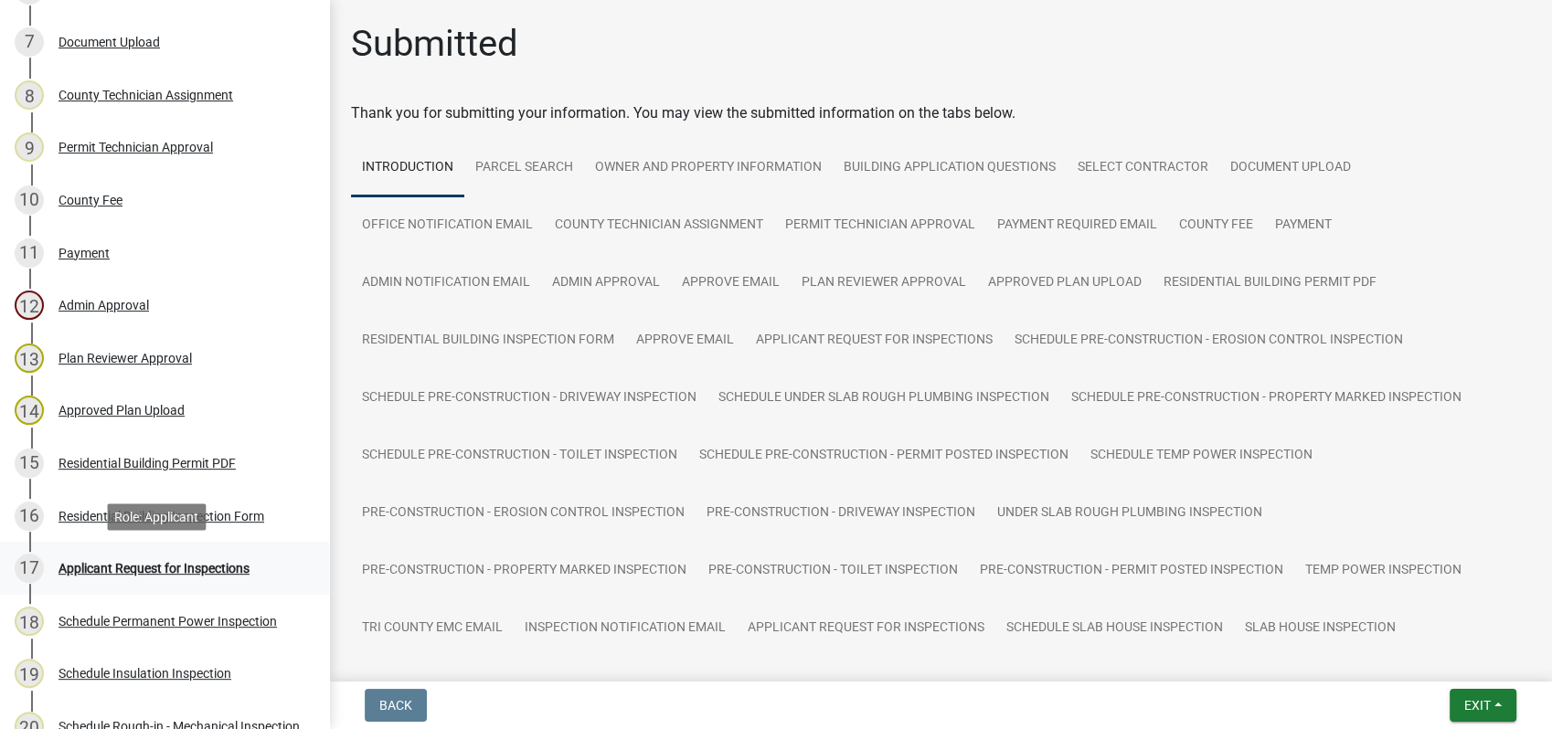
click at [157, 566] on div "Applicant Request for Inspections" at bounding box center [154, 568] width 191 height 13
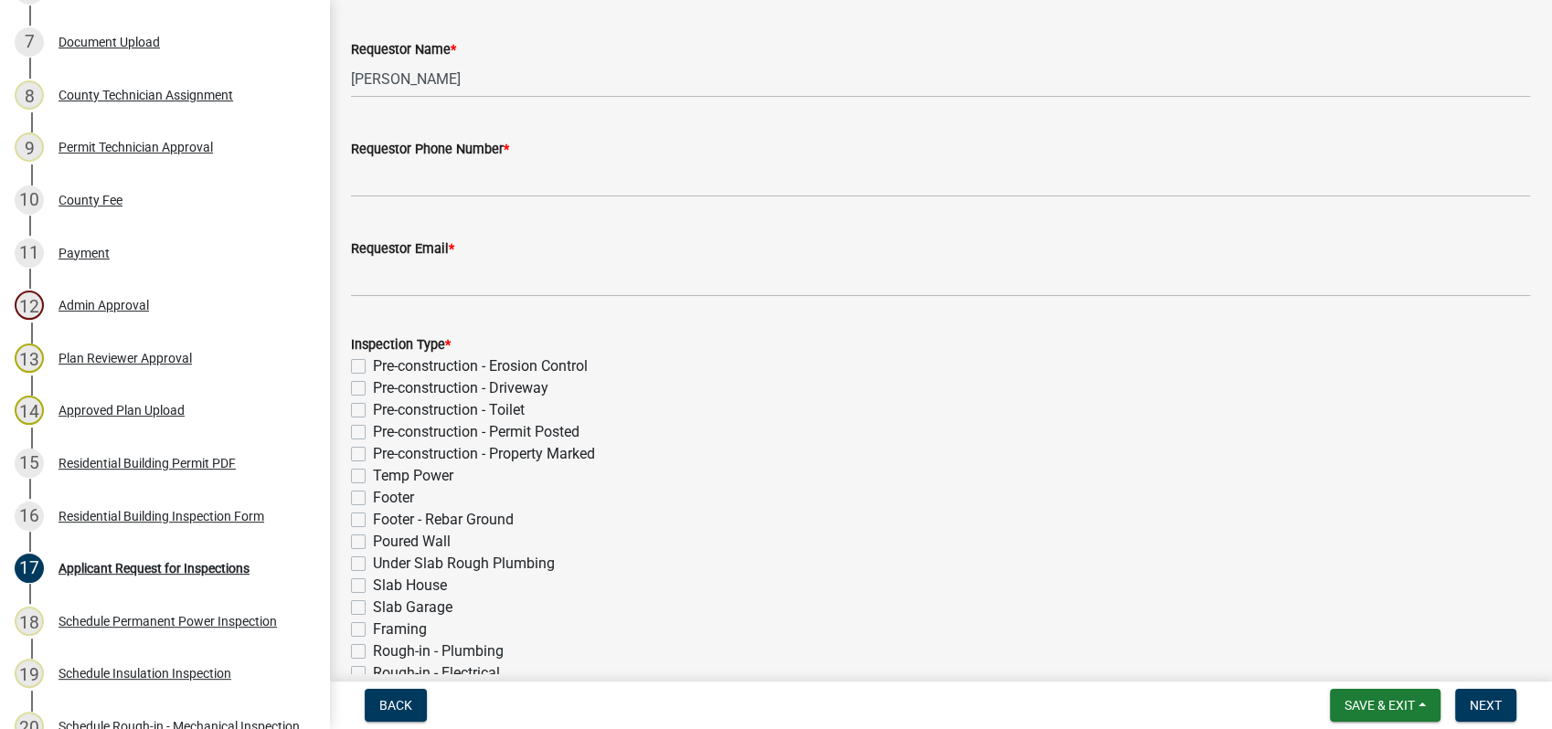
scroll to position [304, 0]
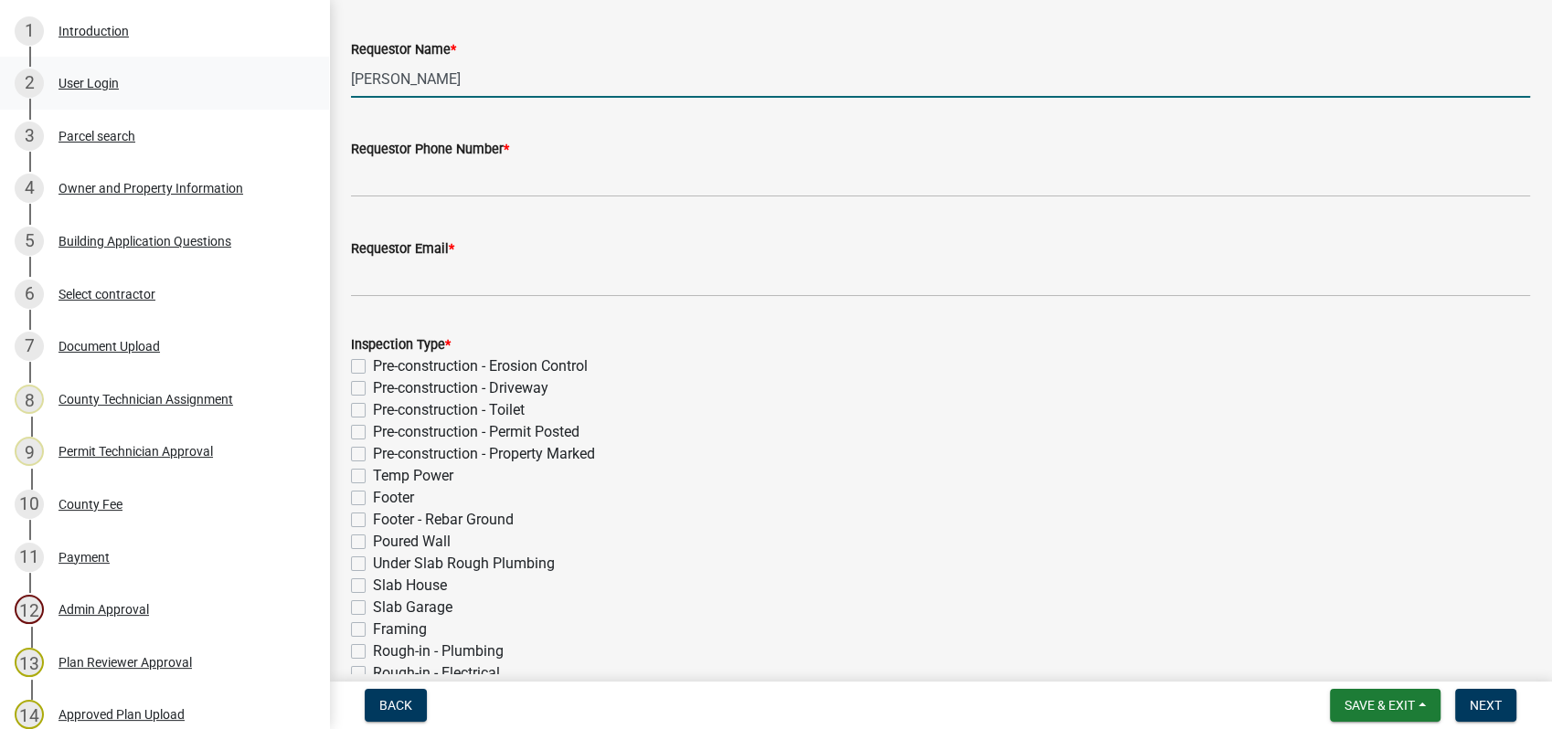
drag, startPoint x: 484, startPoint y: 79, endPoint x: 307, endPoint y: 90, distance: 177.7
click at [322, 88] on div "Residential Building Permit 2024-BLDR-220 View Summary Notes Show emails 1 Intr…" at bounding box center [776, 364] width 1552 height 729
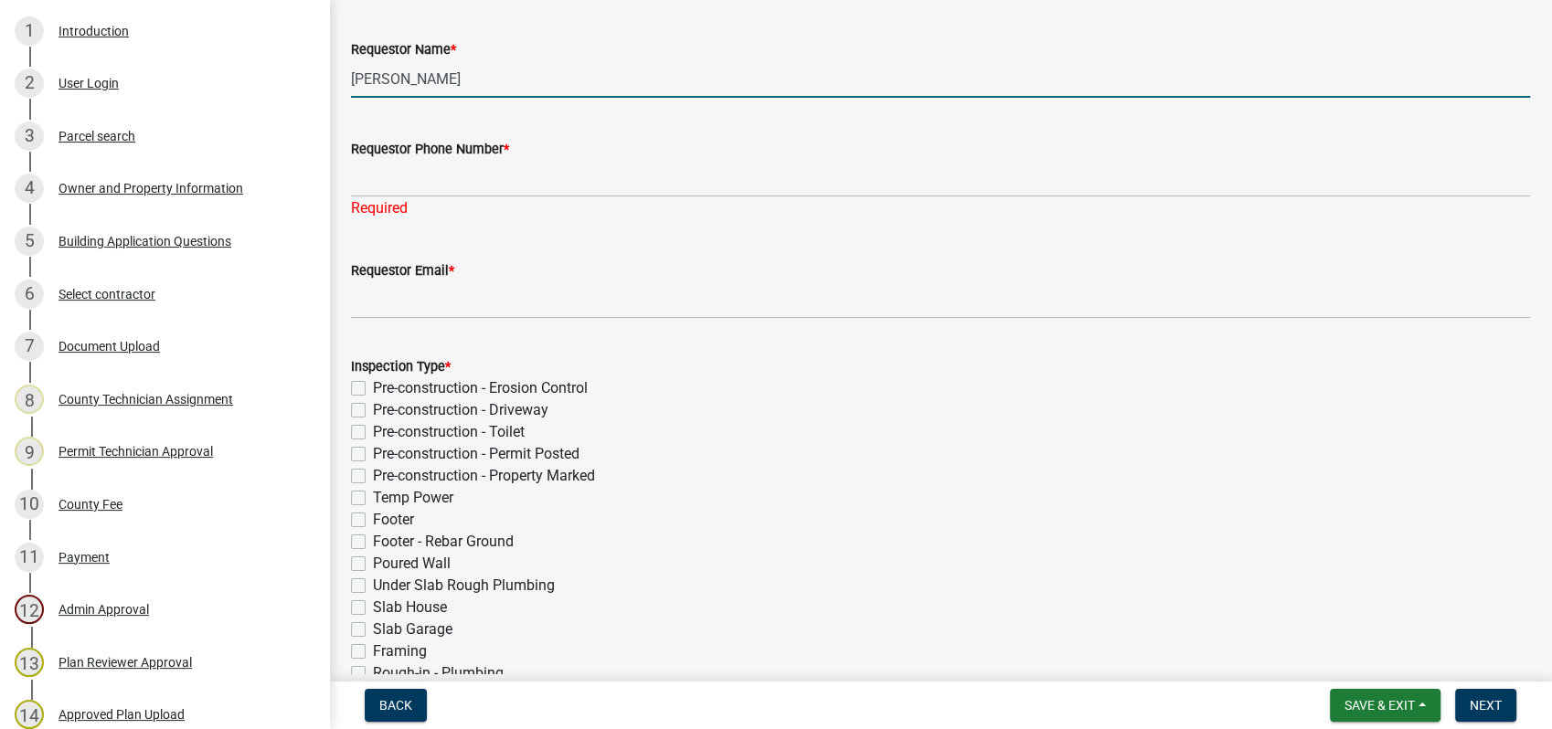
click at [417, 84] on input "Eric" at bounding box center [940, 78] width 1179 height 37
type input "Eric Knott"
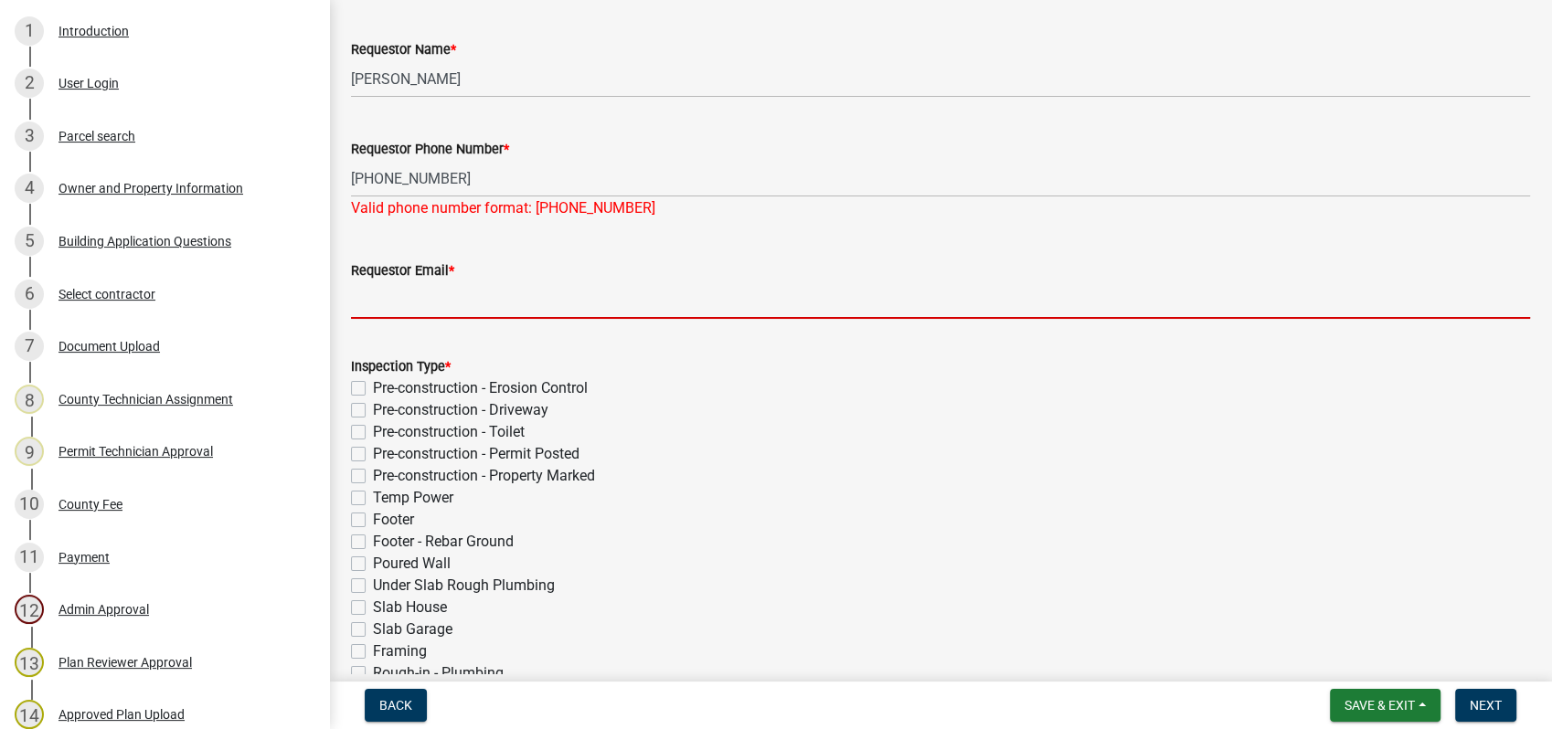
click at [468, 307] on input "Requestor Email *" at bounding box center [940, 300] width 1179 height 37
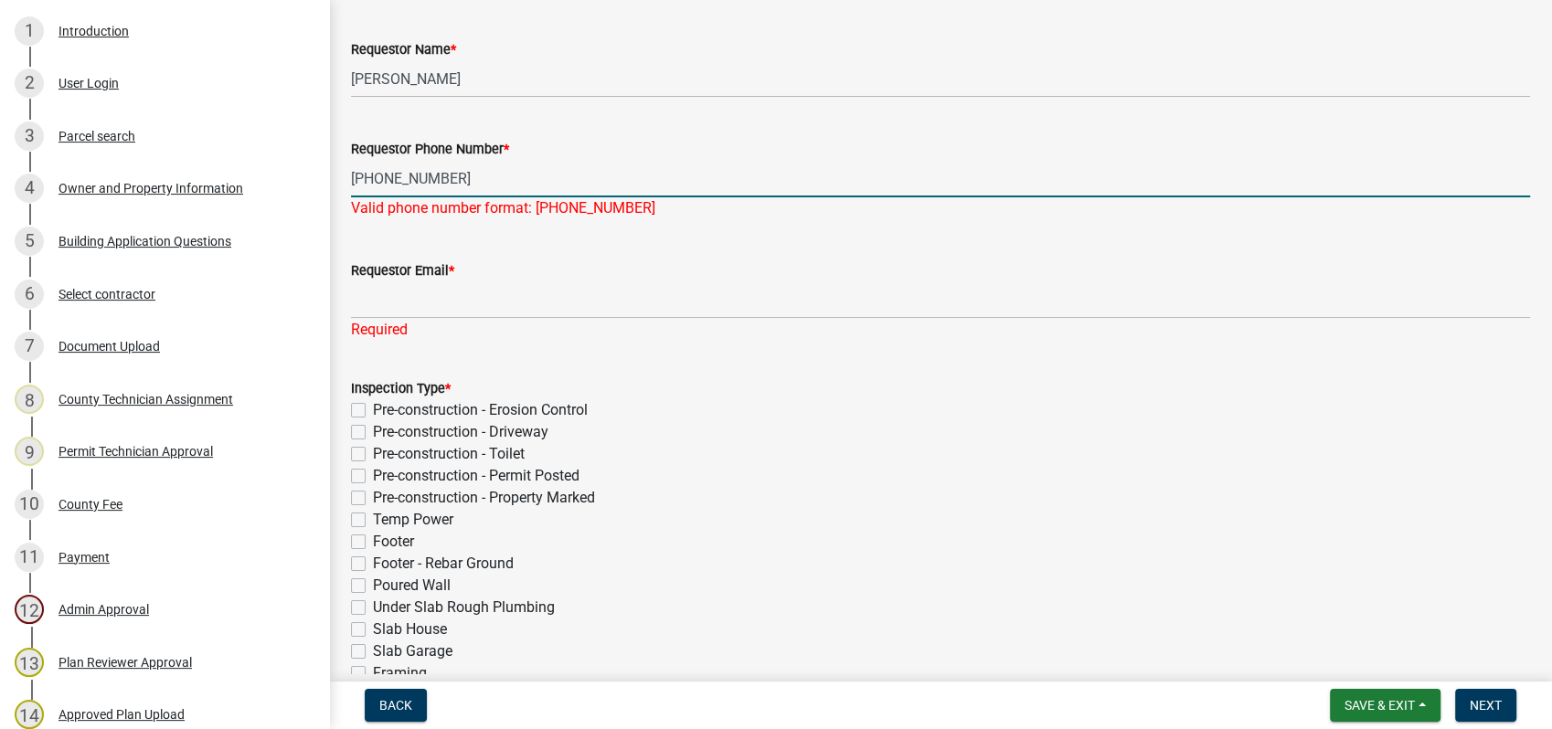
click at [356, 186] on input "44-493-2891" at bounding box center [940, 178] width 1179 height 37
type input "404-493-2891"
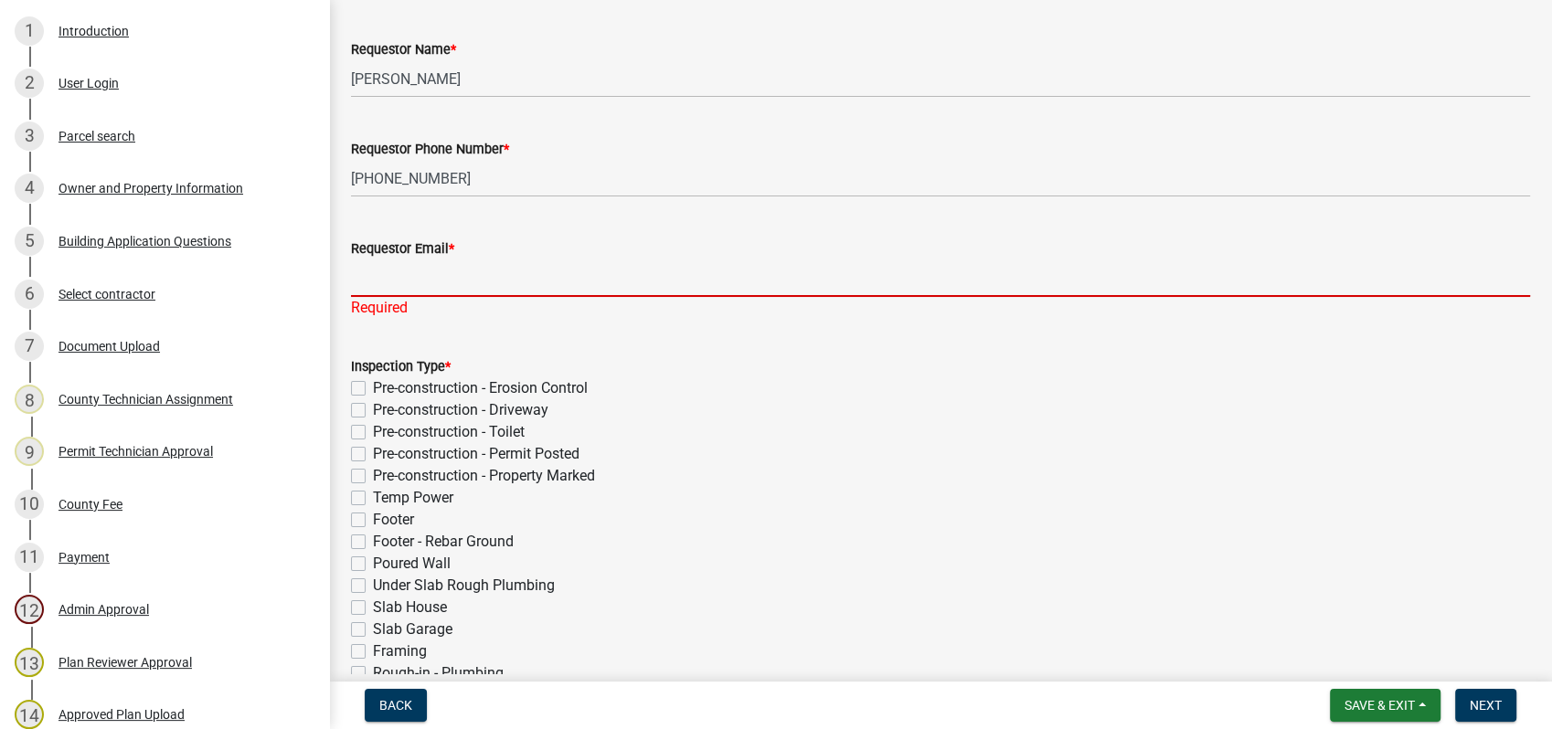
click at [395, 305] on div "Requestor Email * Required" at bounding box center [940, 265] width 1179 height 107
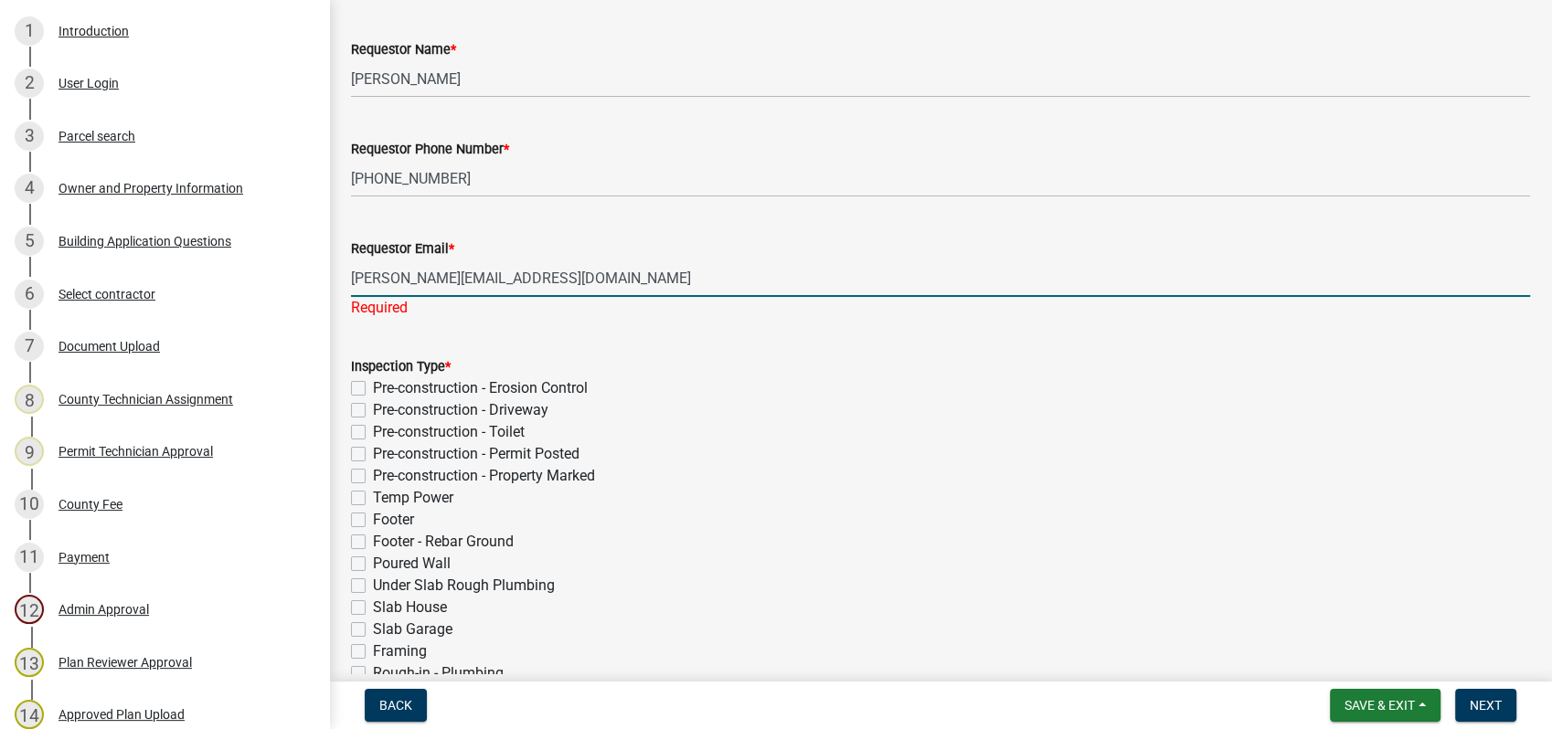
click at [500, 275] on input "eric@greenpark-homes.com" at bounding box center [940, 278] width 1179 height 37
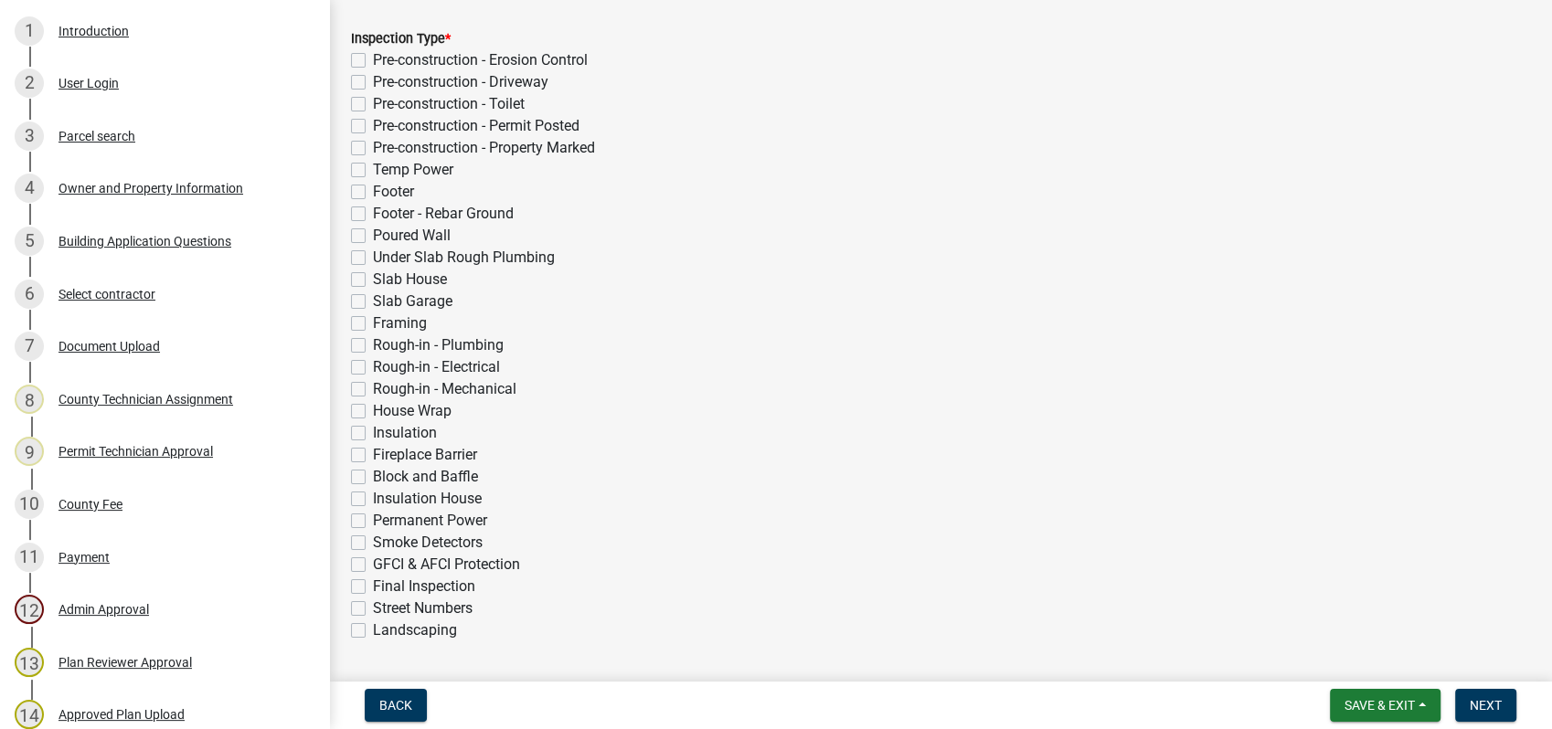
scroll to position [496, 0]
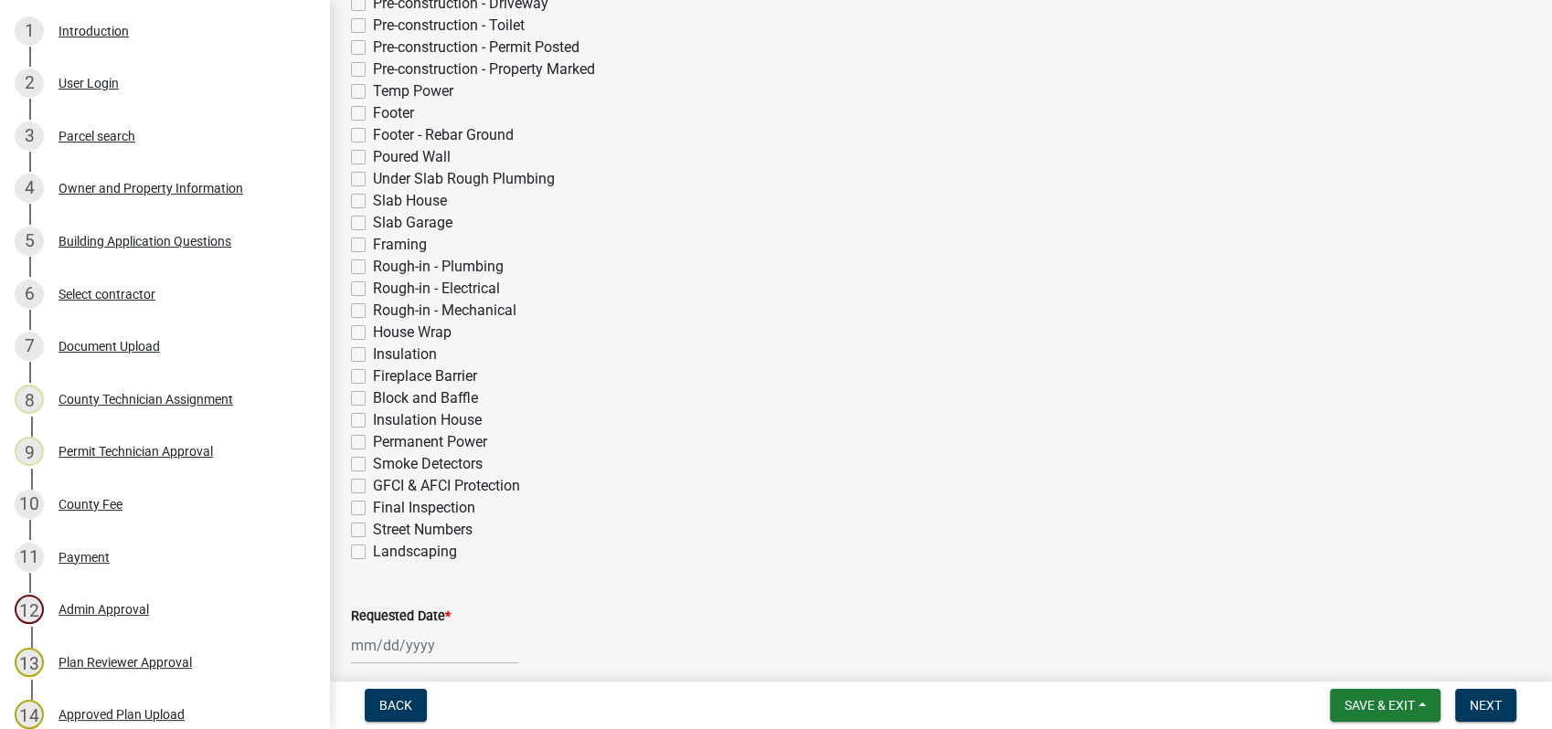
type input "eric@greenpark-homes.com"
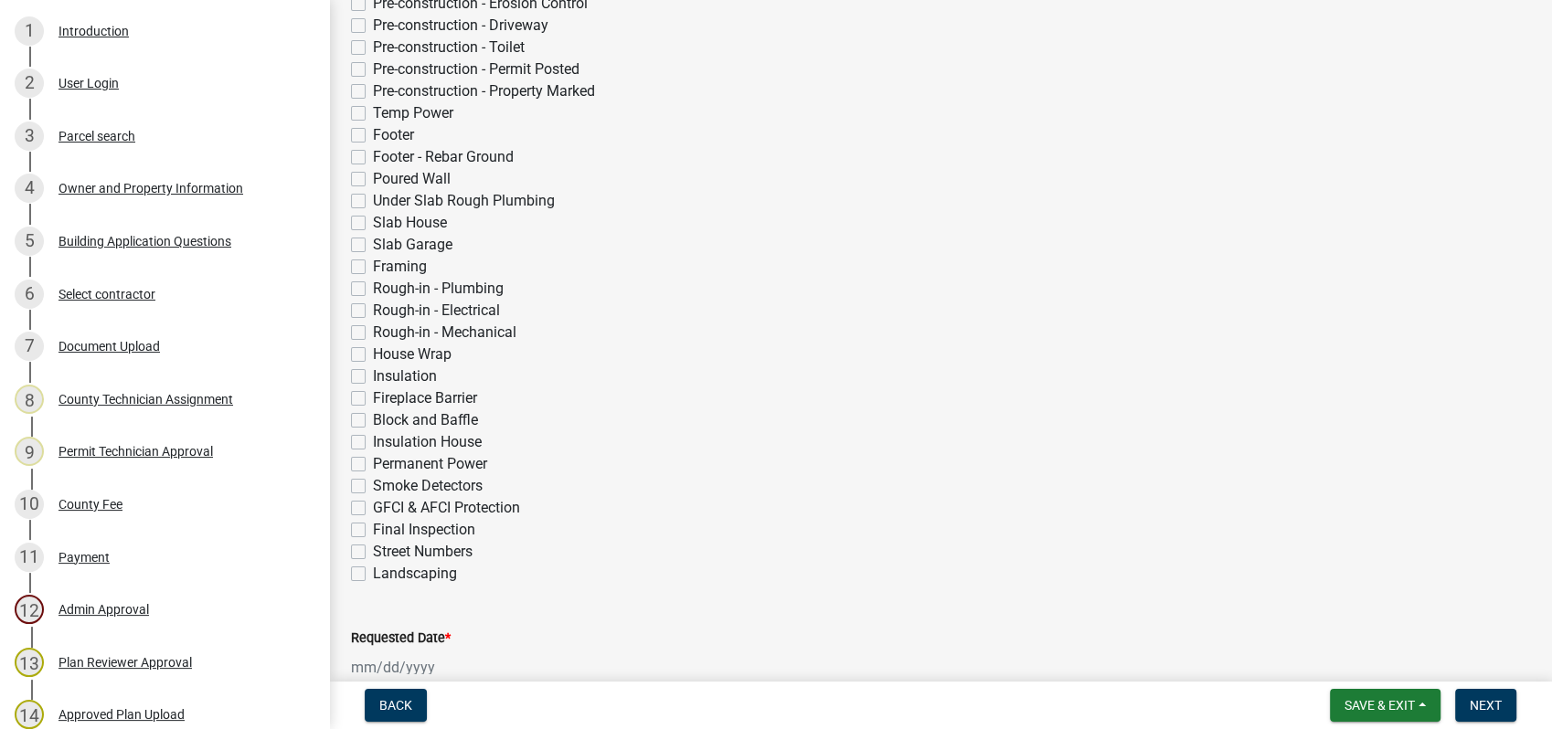
click at [373, 475] on label "Smoke Detectors" at bounding box center [428, 486] width 110 height 22
click at [373, 475] on input "Smoke Detectors" at bounding box center [379, 481] width 12 height 12
checkbox input "true"
checkbox input "false"
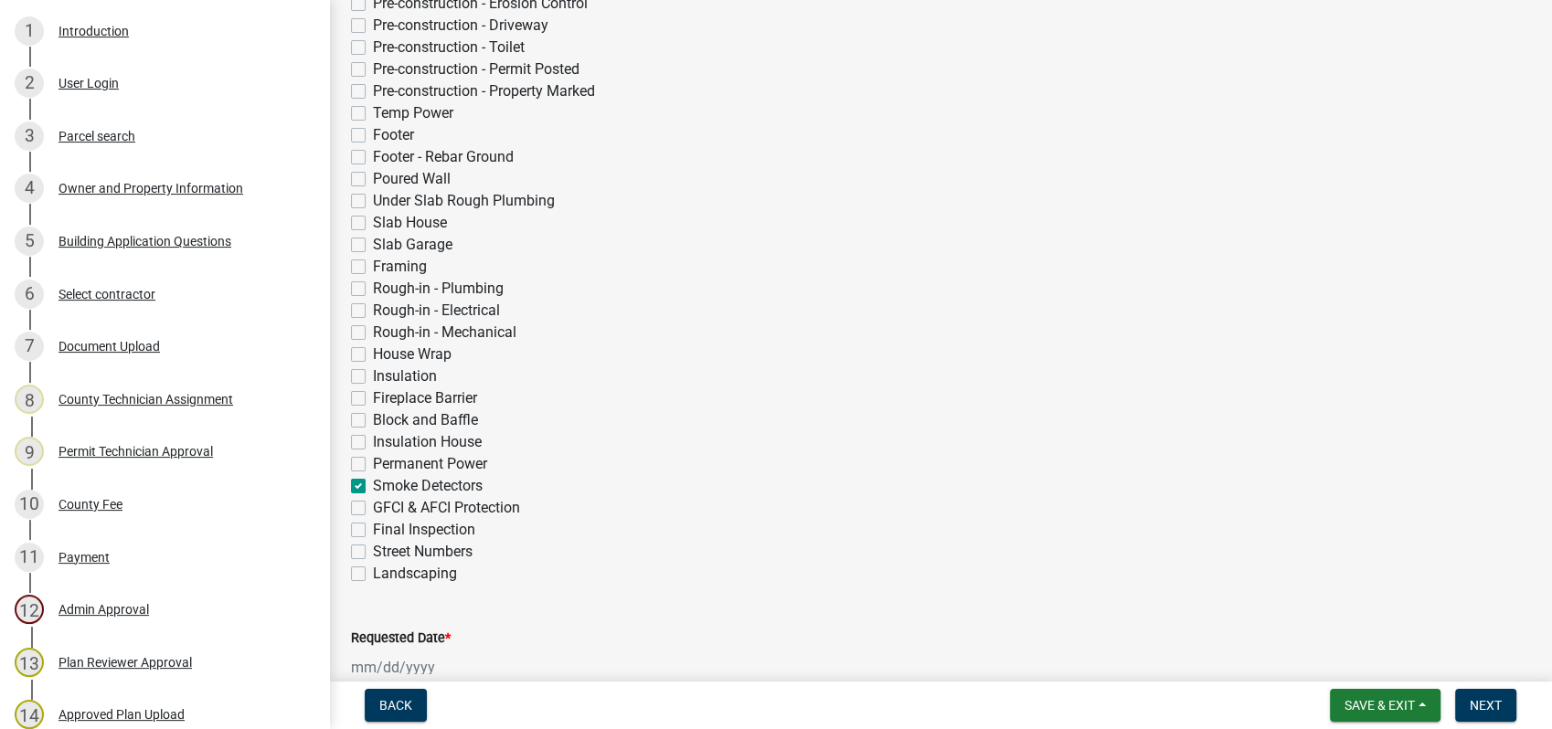
checkbox input "false"
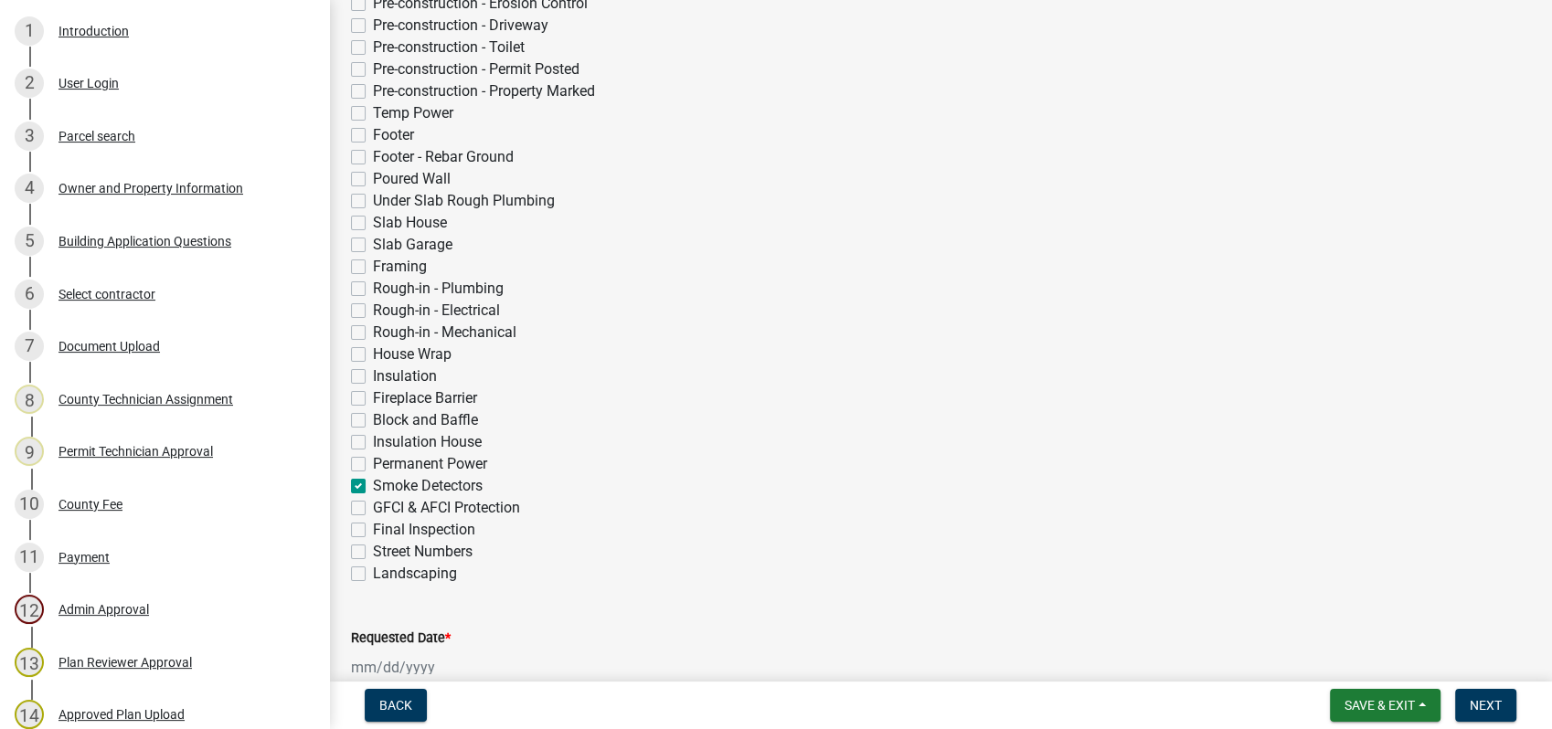
checkbox input "false"
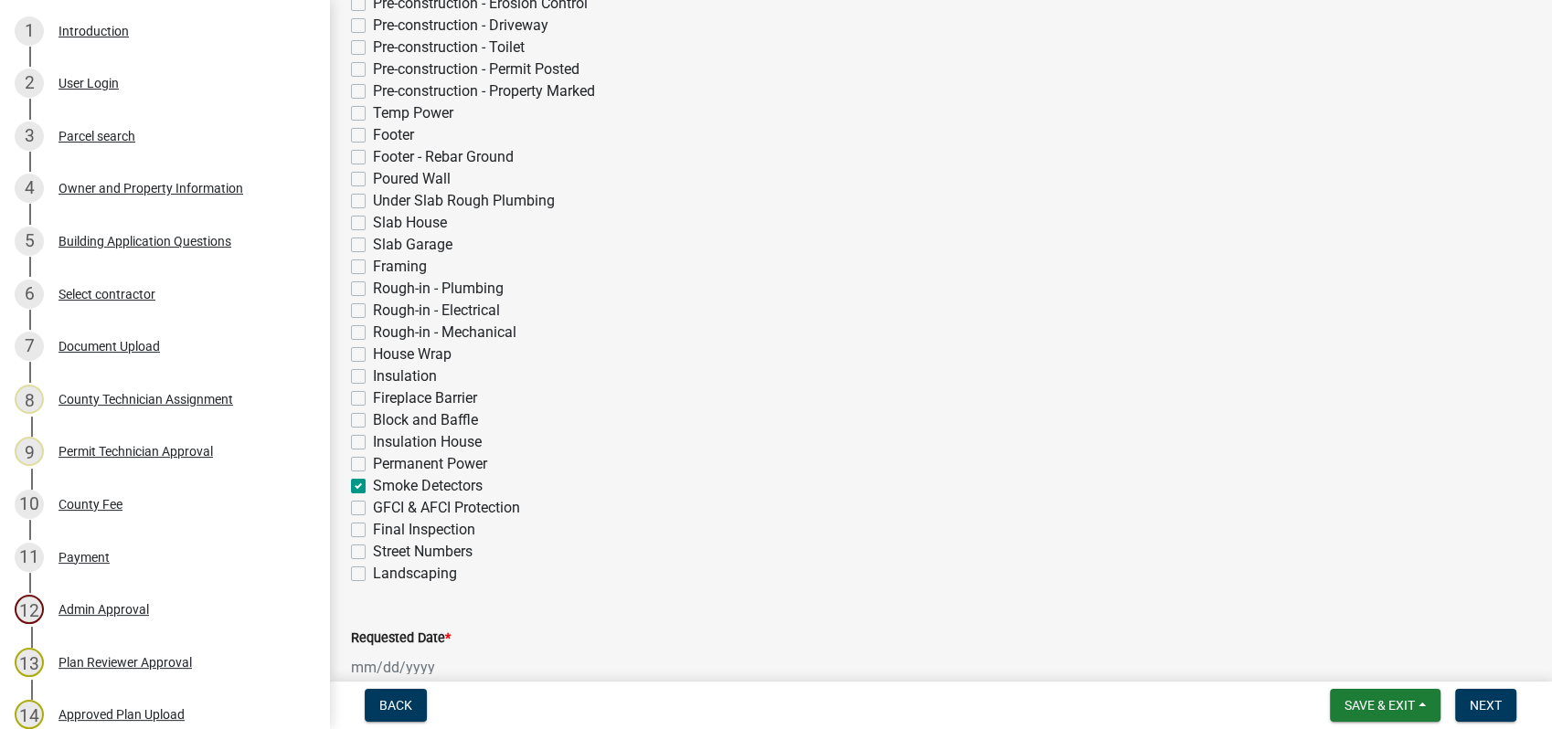
checkbox input "false"
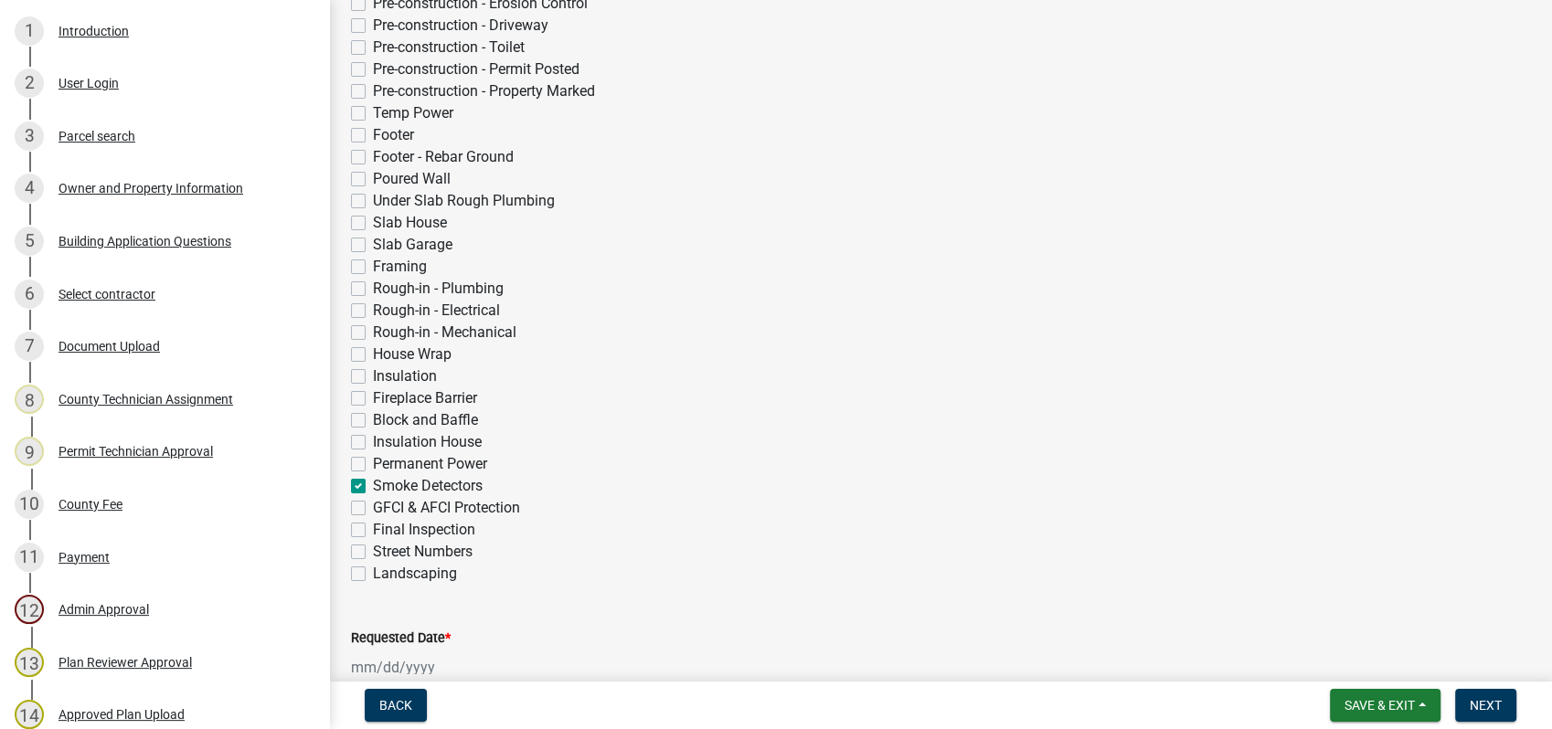
checkbox input "false"
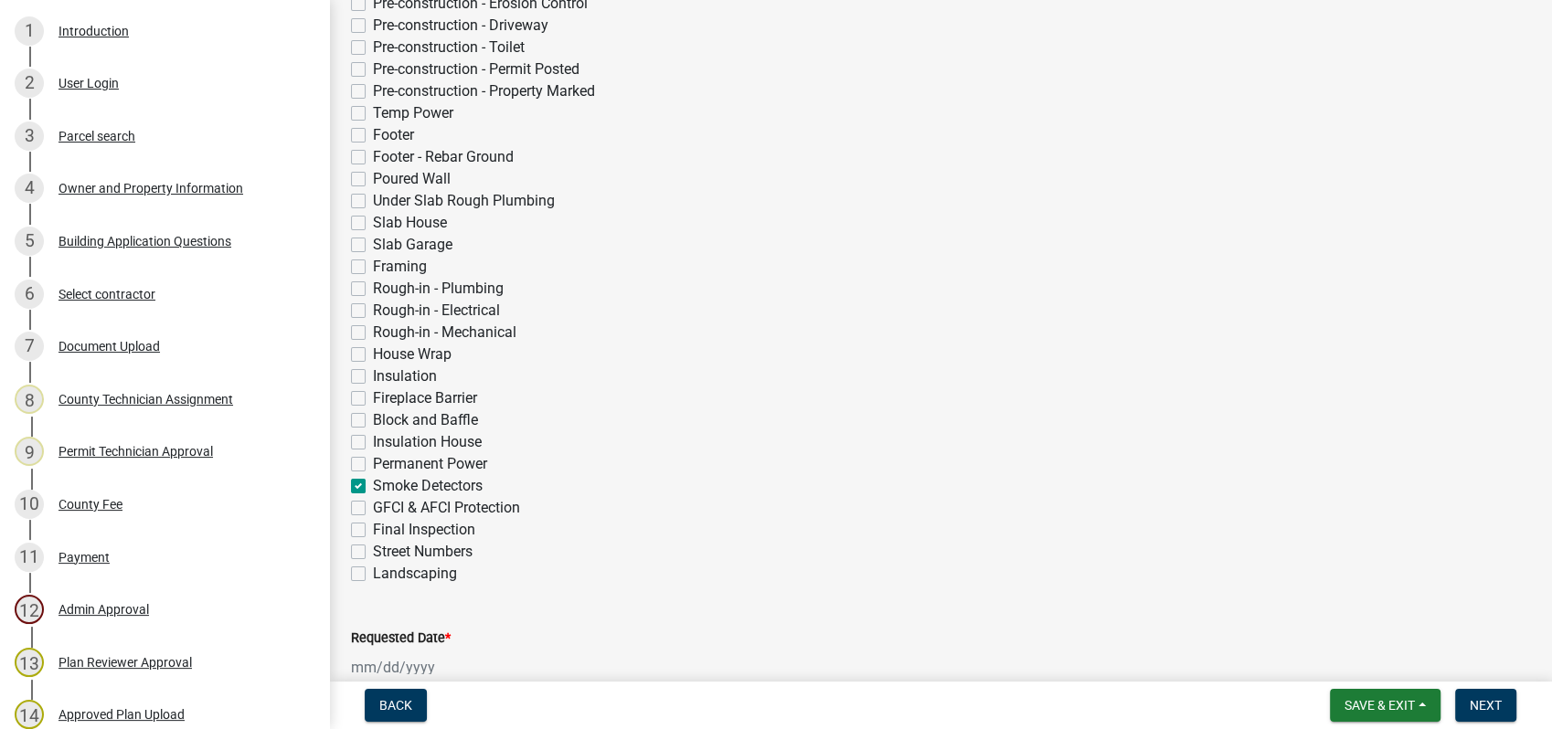
checkbox input "true"
checkbox input "false"
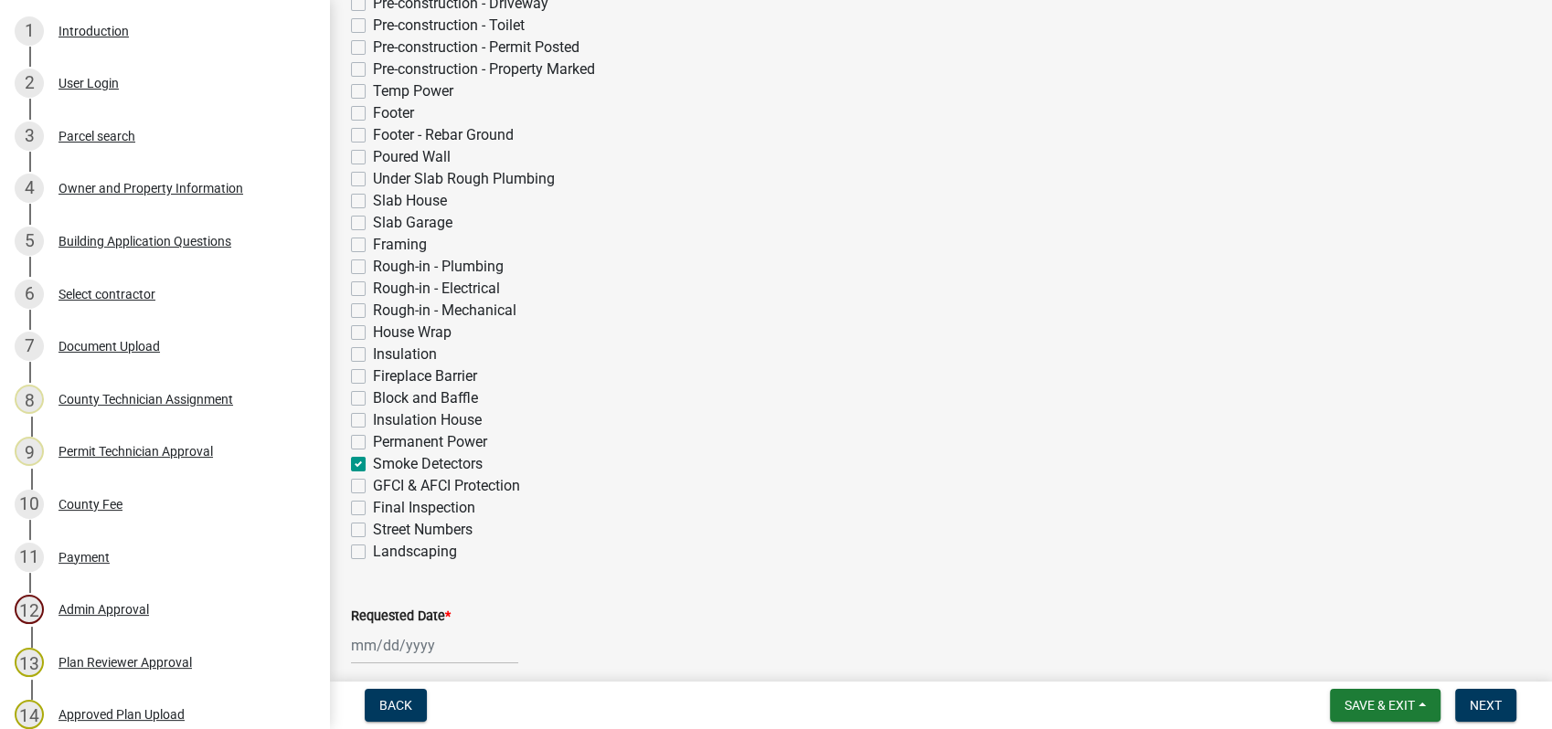
click at [373, 485] on label "GFCI & AFCI Protection" at bounding box center [446, 486] width 147 height 22
click at [373, 485] on input "GFCI & AFCI Protection" at bounding box center [379, 481] width 12 height 12
checkbox input "true"
checkbox input "false"
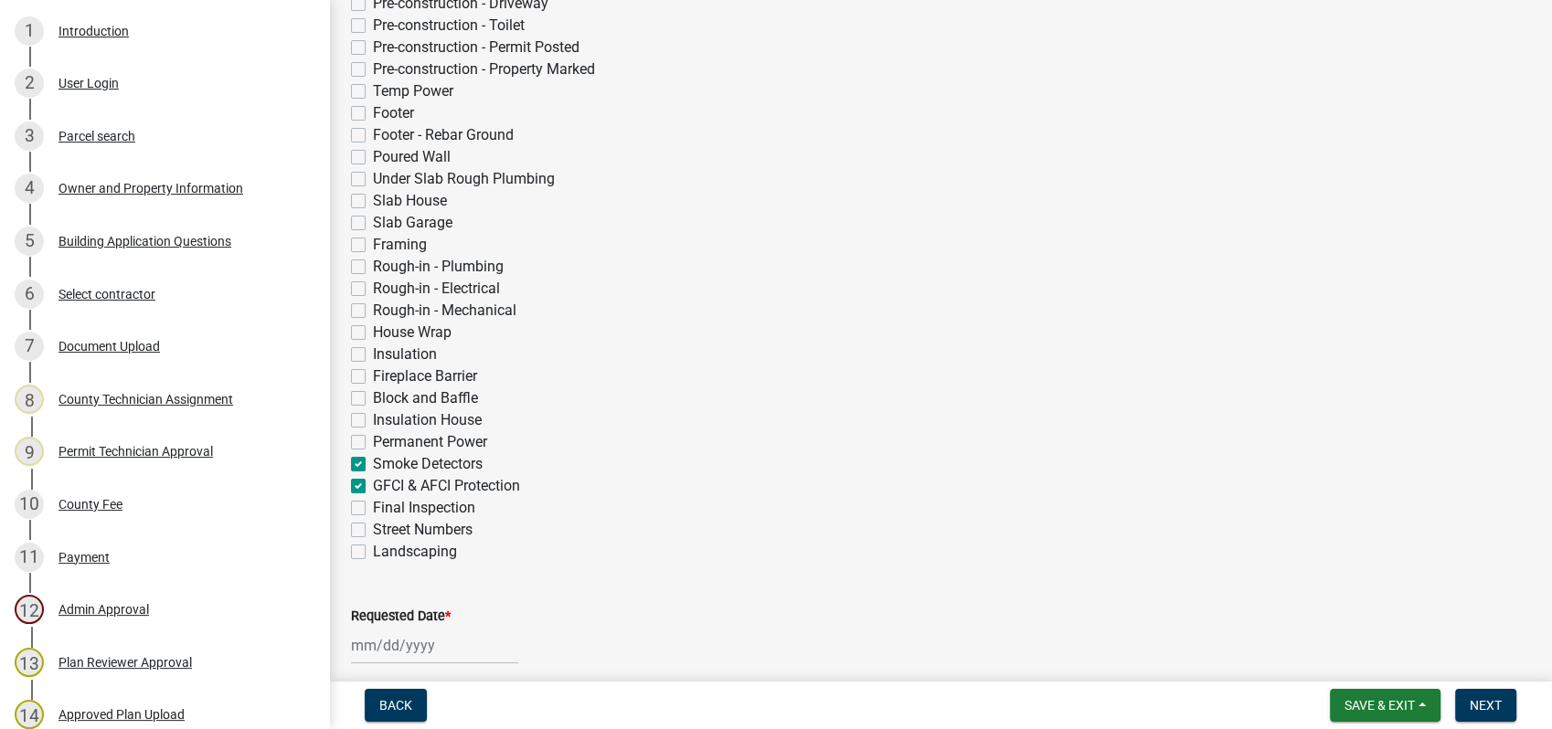
checkbox input "false"
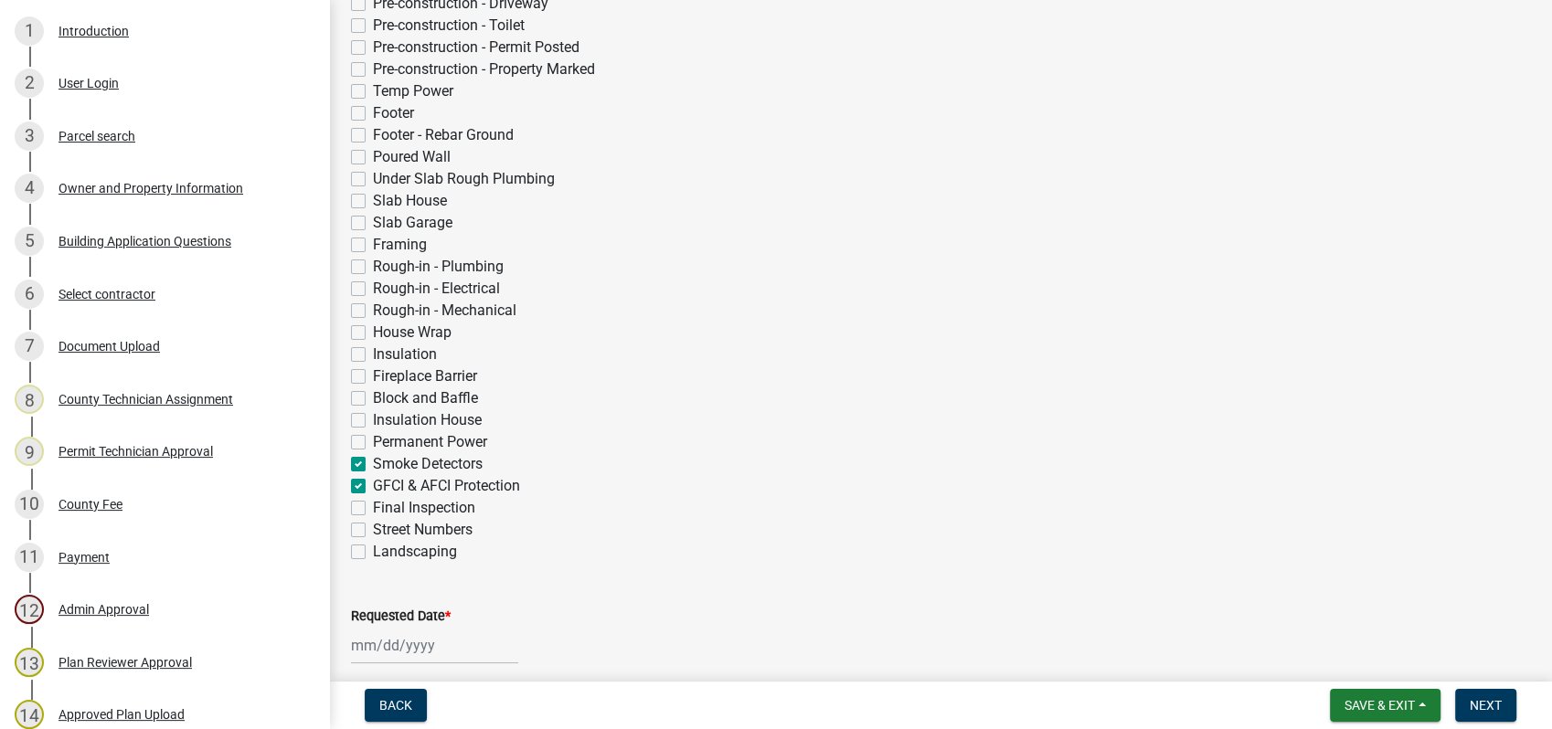
checkbox input "false"
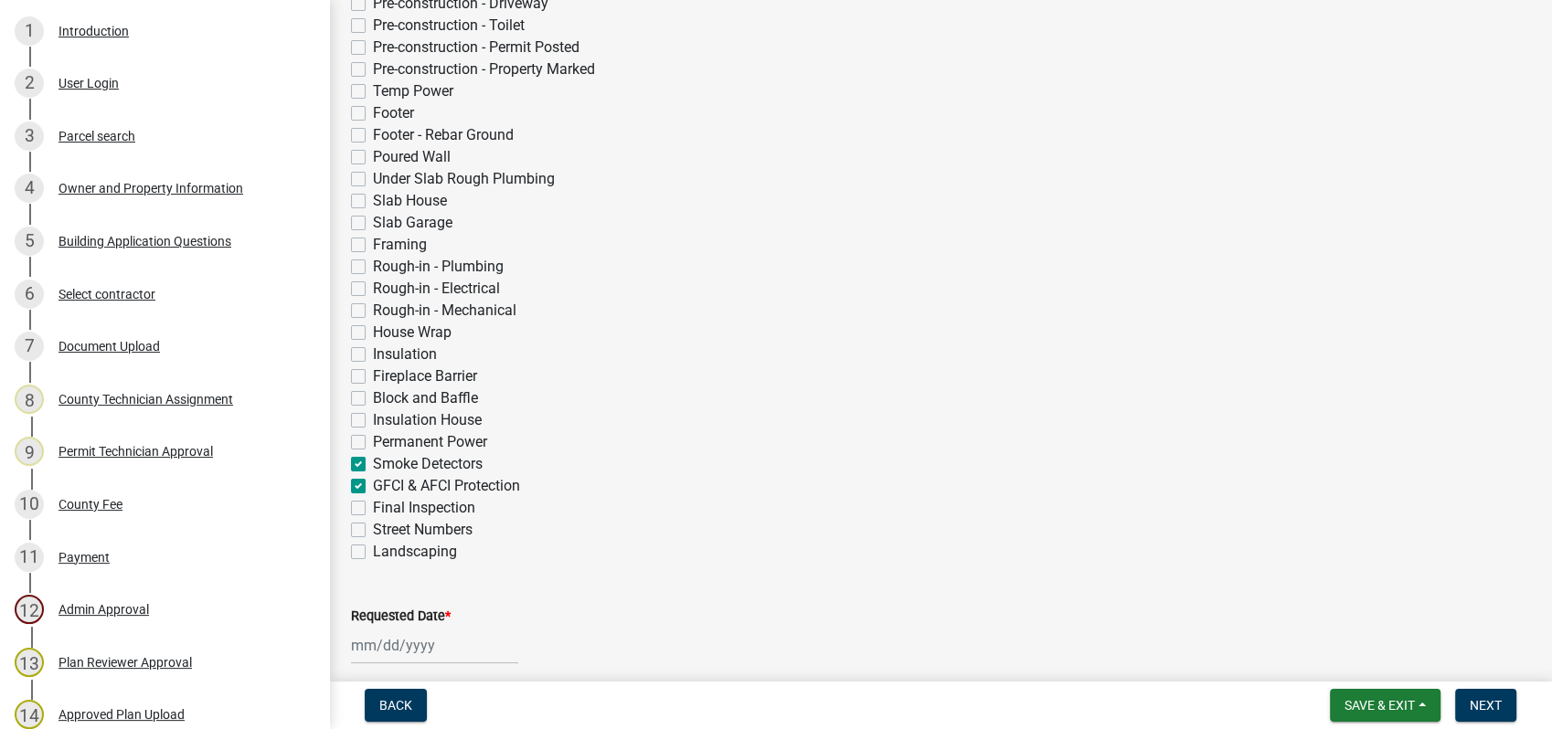
checkbox input "false"
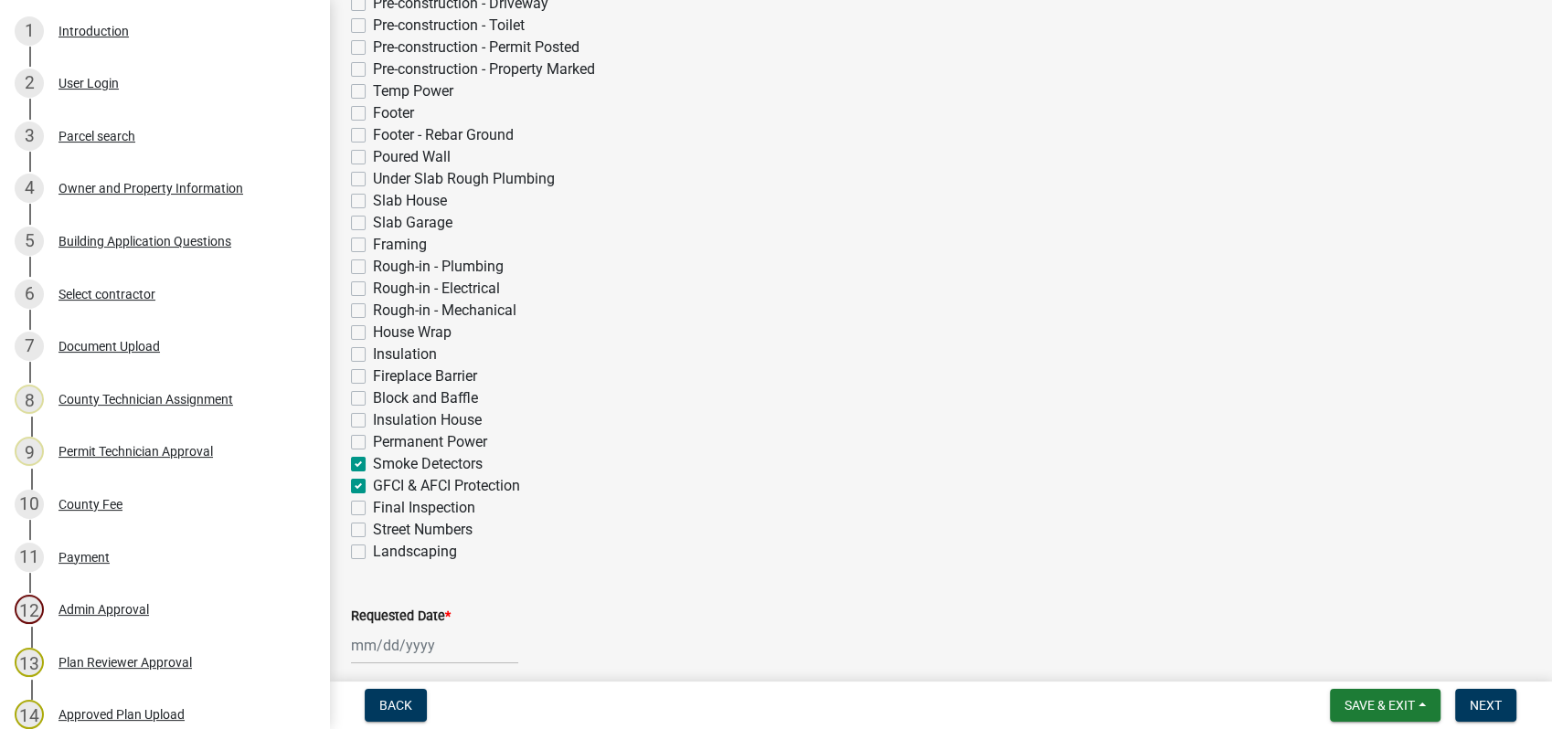
checkbox input "false"
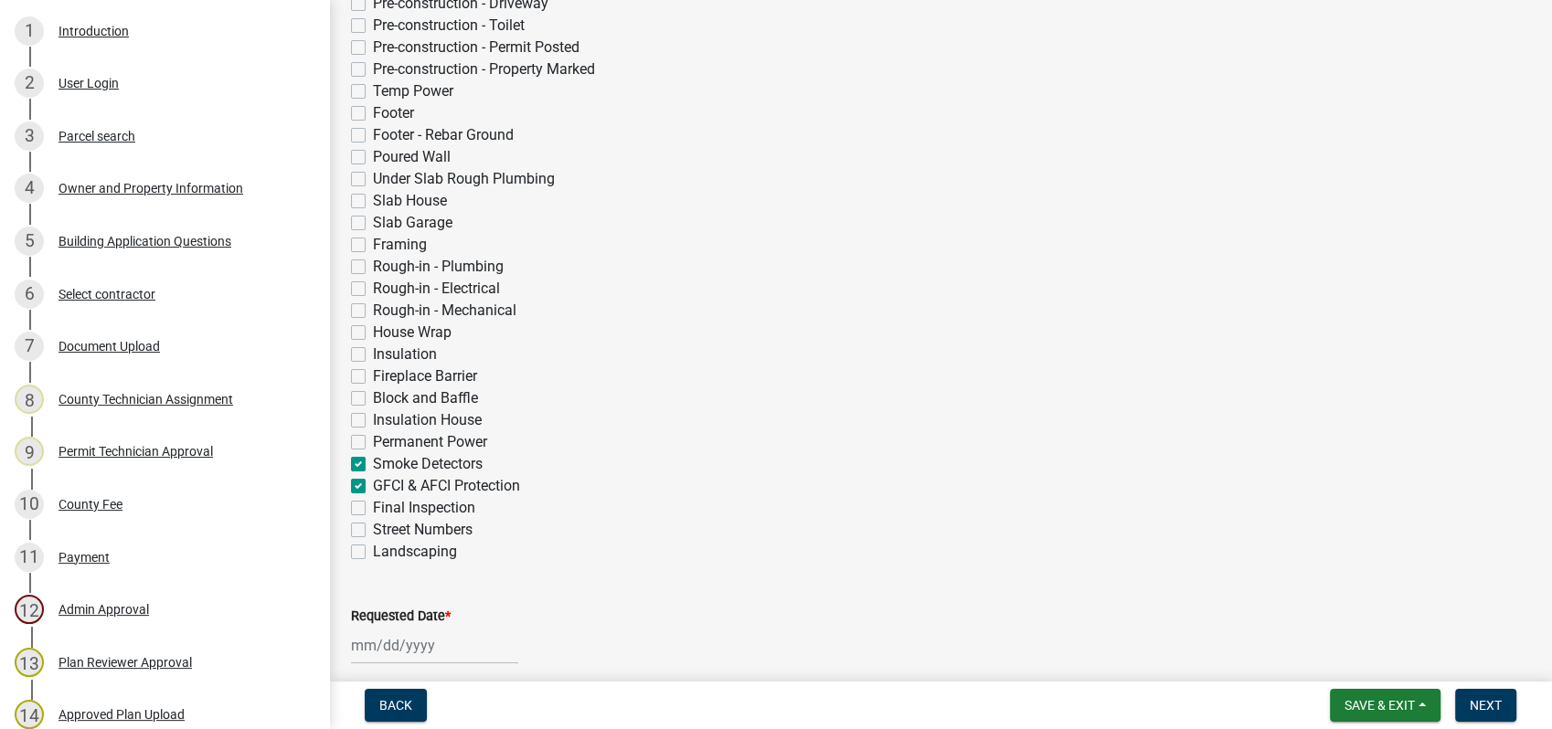
checkbox input "true"
checkbox input "false"
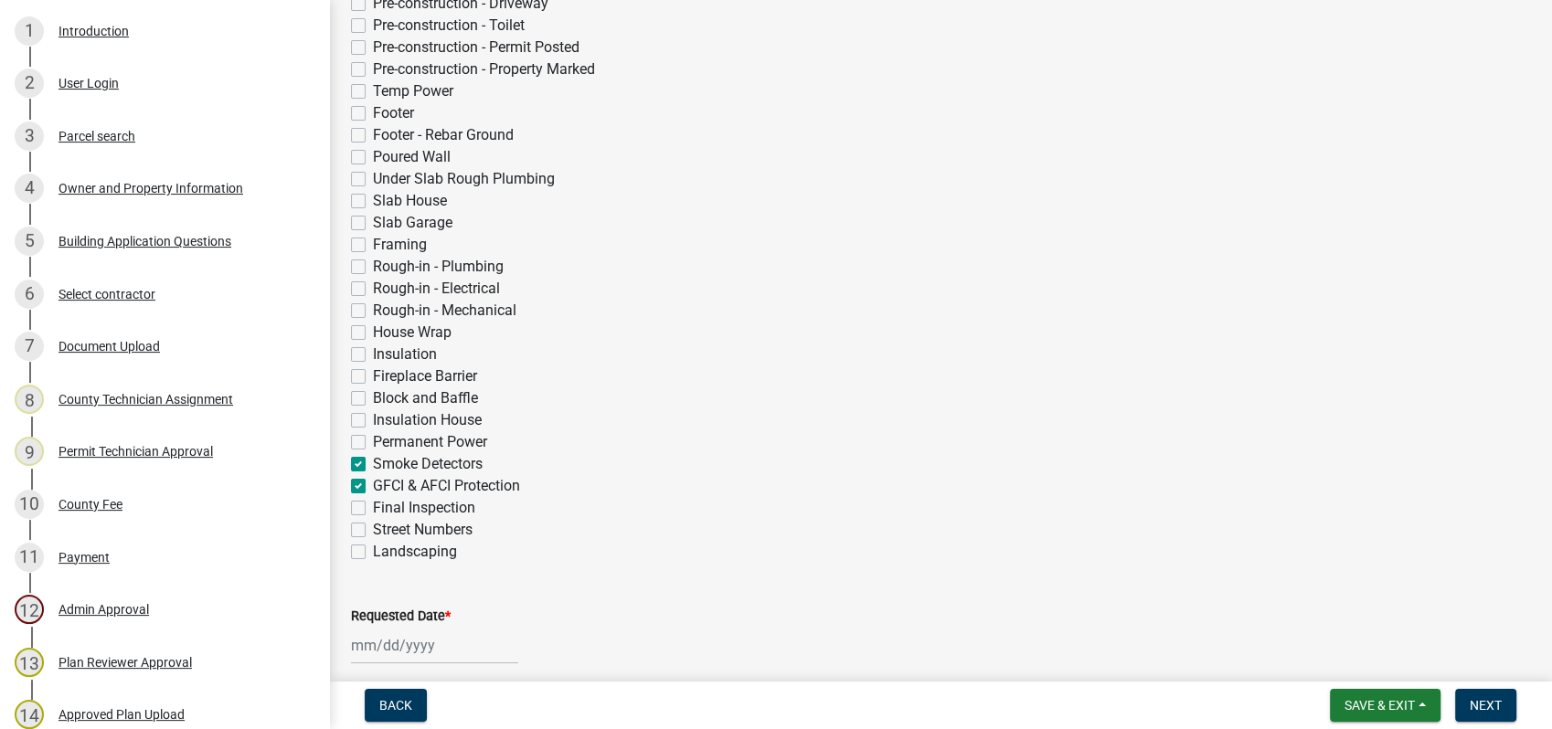
drag, startPoint x: 365, startPoint y: 509, endPoint x: 380, endPoint y: 550, distance: 44.0
click at [373, 510] on label "Final Inspection" at bounding box center [424, 508] width 102 height 22
click at [373, 509] on input "Final Inspection" at bounding box center [379, 503] width 12 height 12
checkbox input "true"
checkbox input "false"
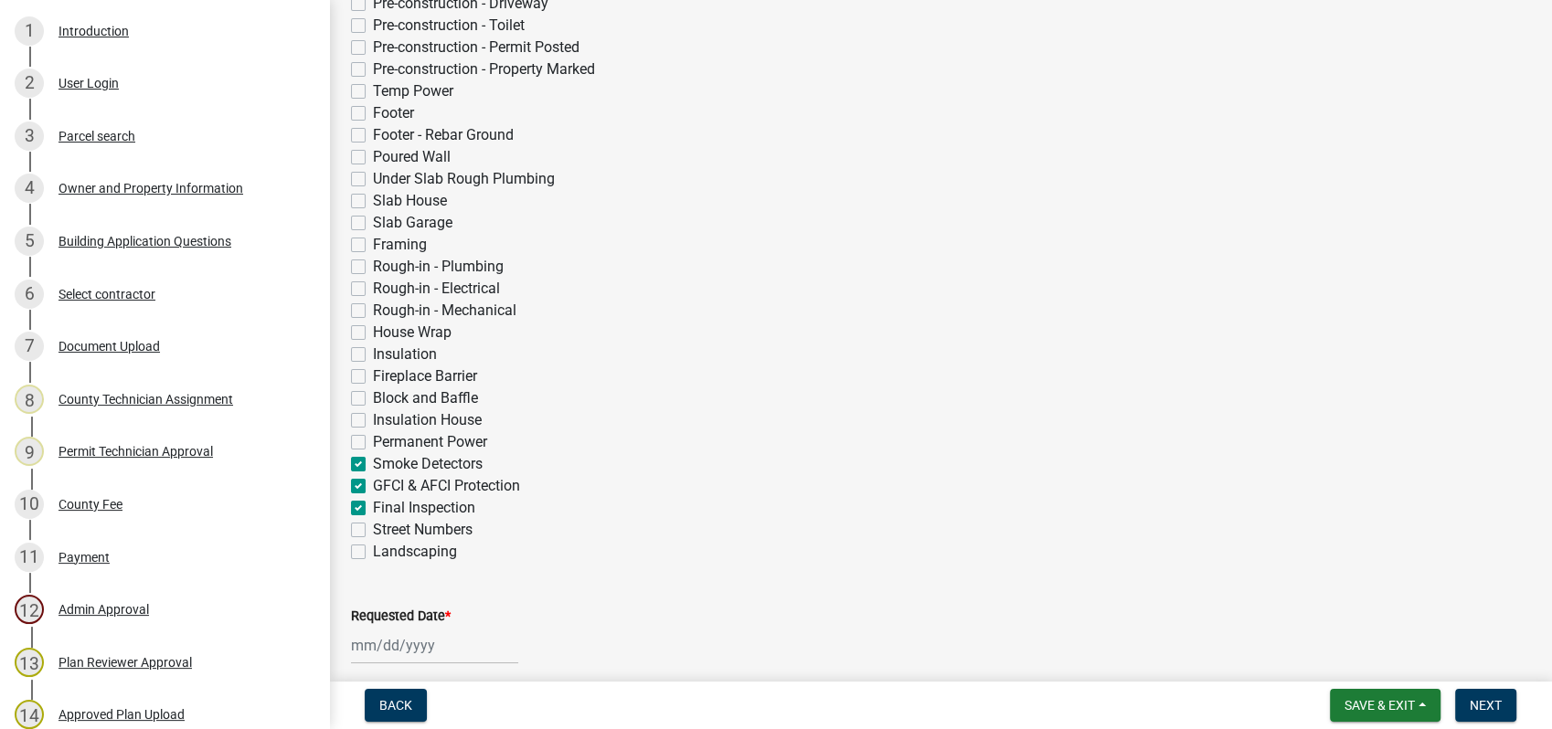
checkbox input "false"
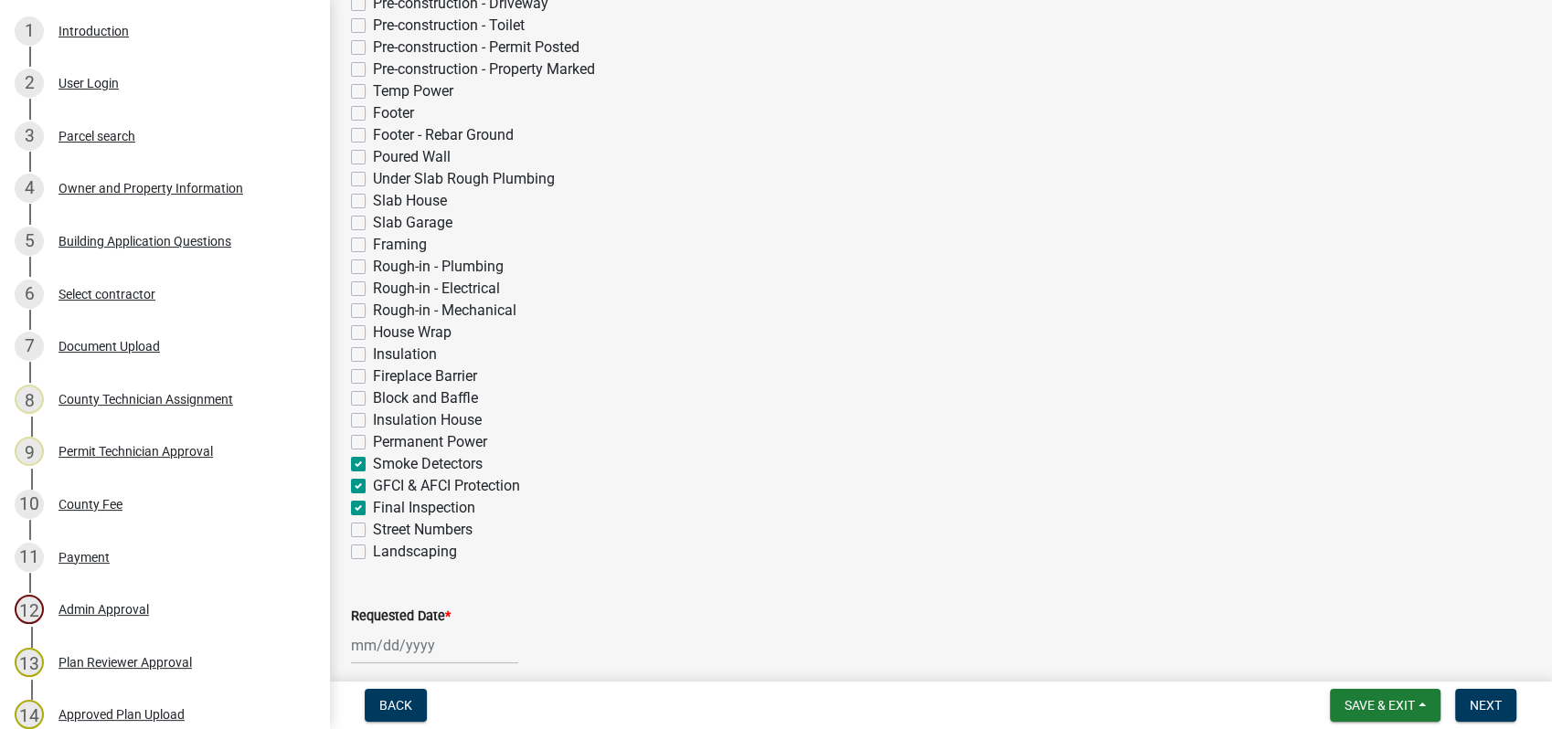
checkbox input "false"
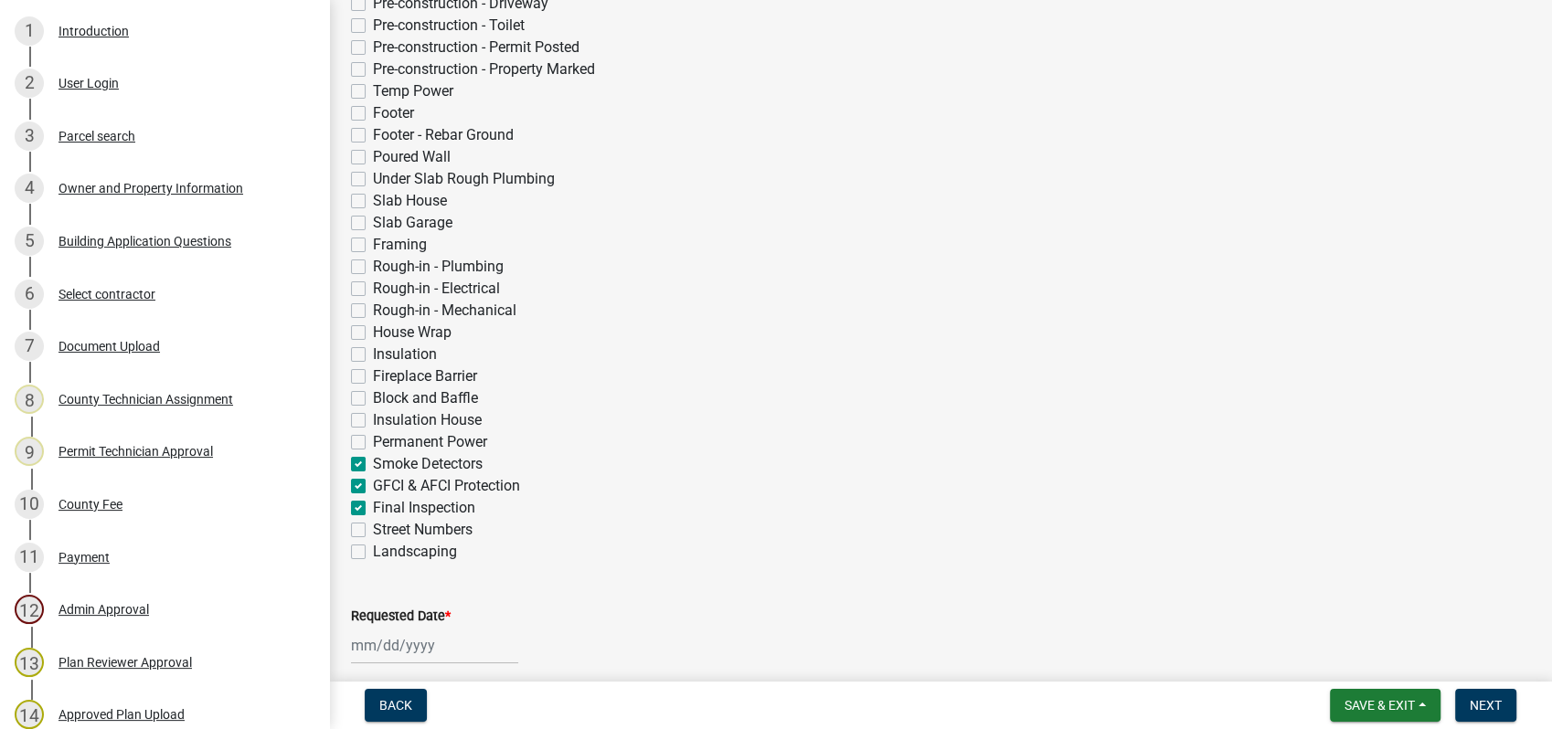
checkbox input "false"
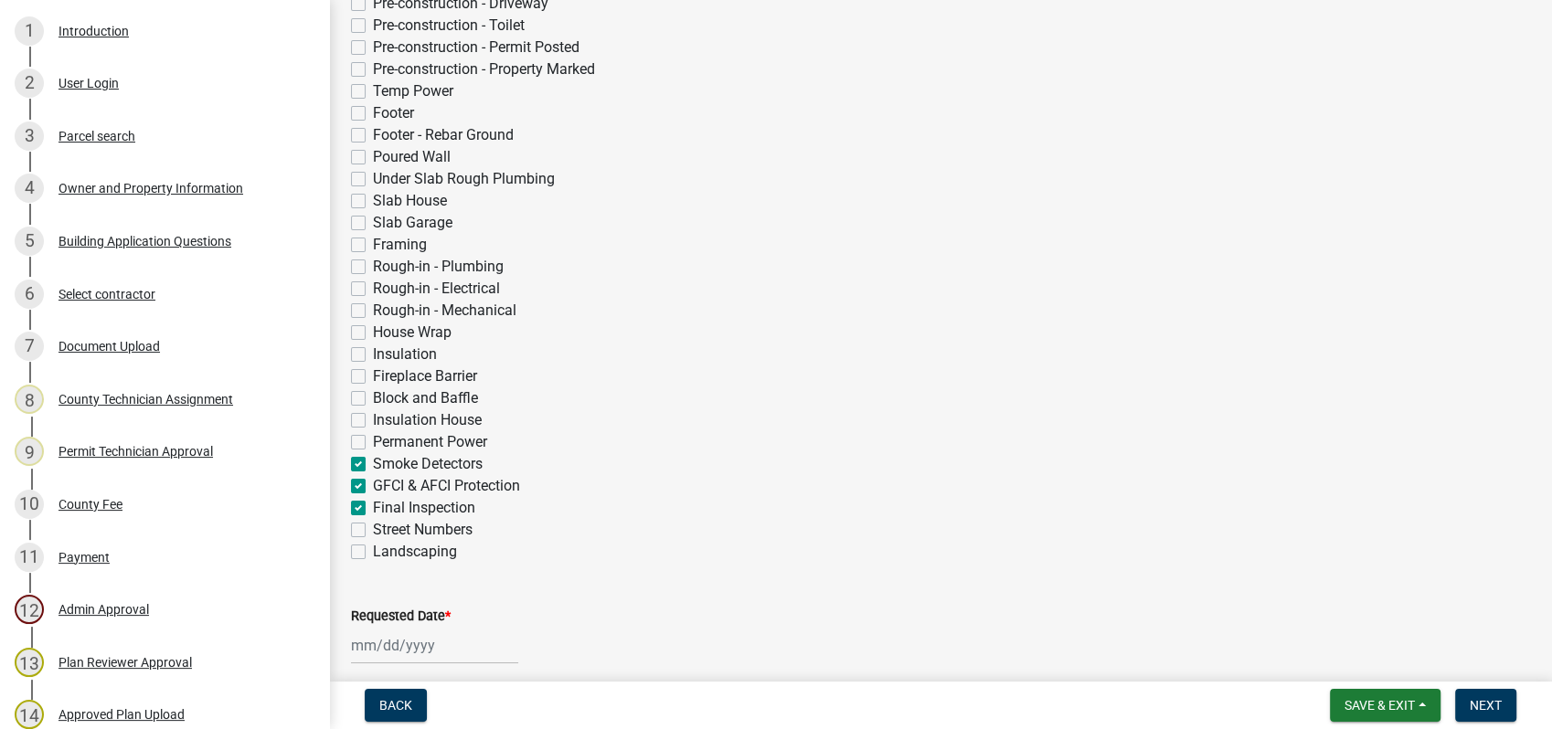
checkbox input "false"
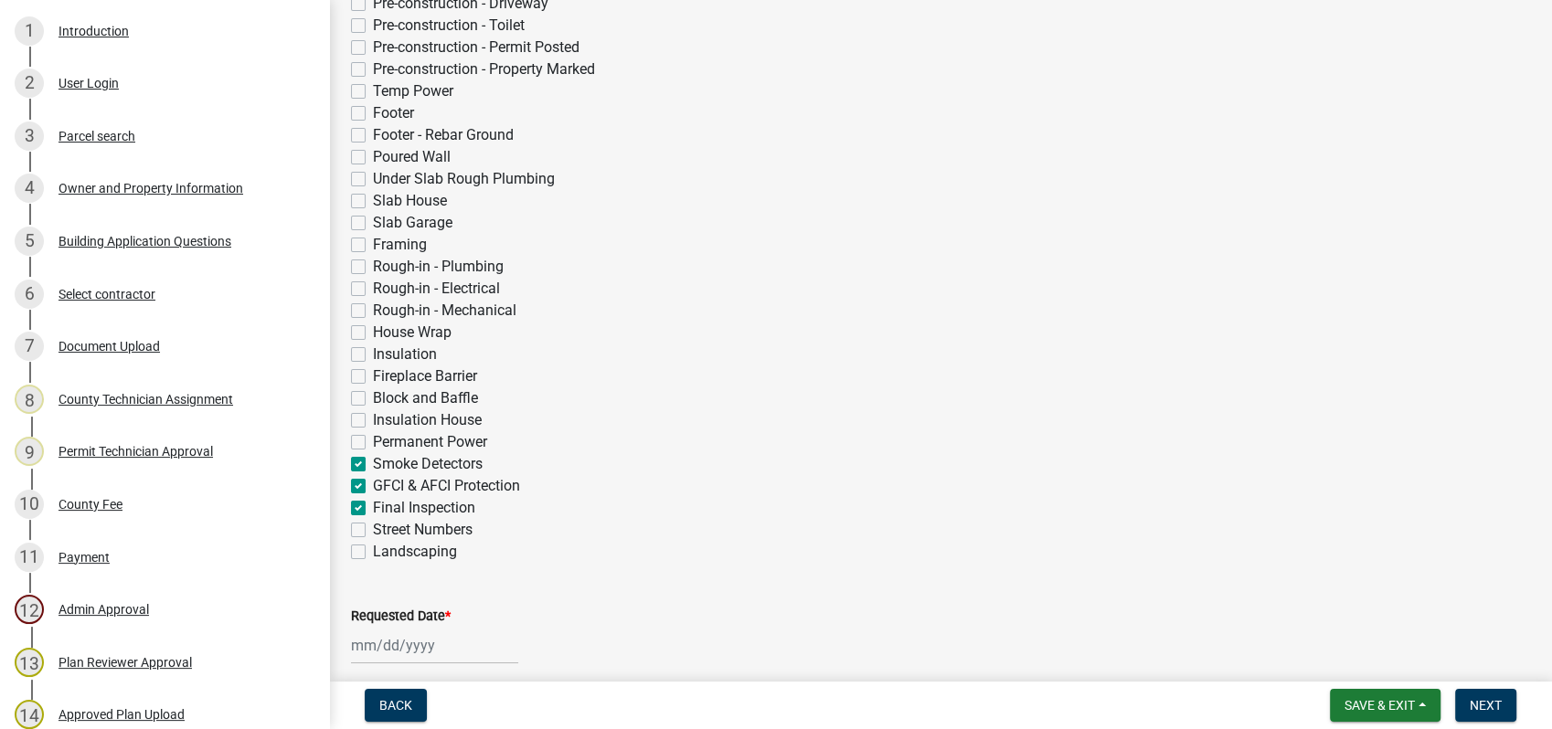
checkbox input "false"
checkbox input "true"
checkbox input "false"
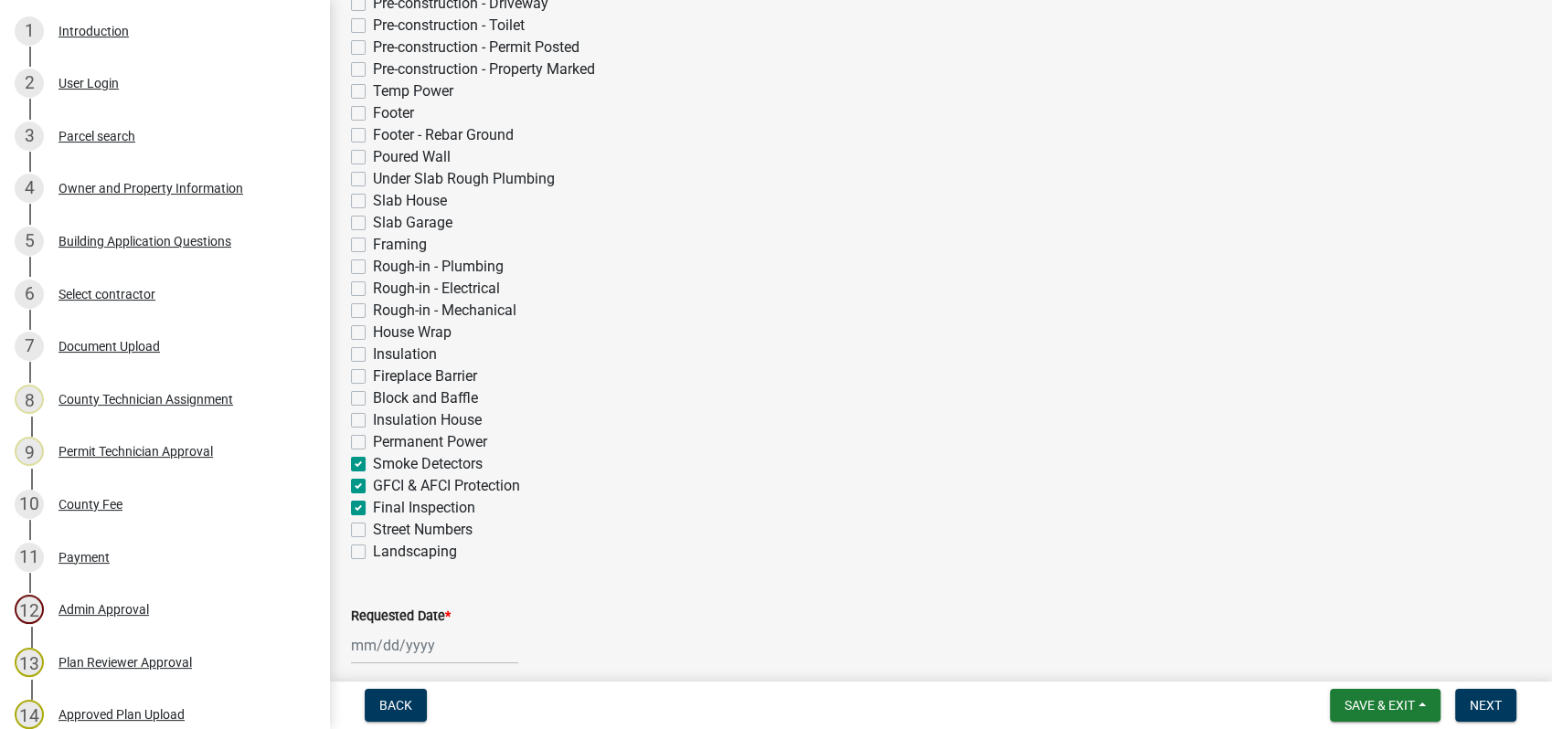
checkbox input "false"
click at [373, 524] on label "Street Numbers" at bounding box center [423, 530] width 100 height 22
click at [373, 524] on input "Street Numbers" at bounding box center [379, 525] width 12 height 12
checkbox input "true"
checkbox input "false"
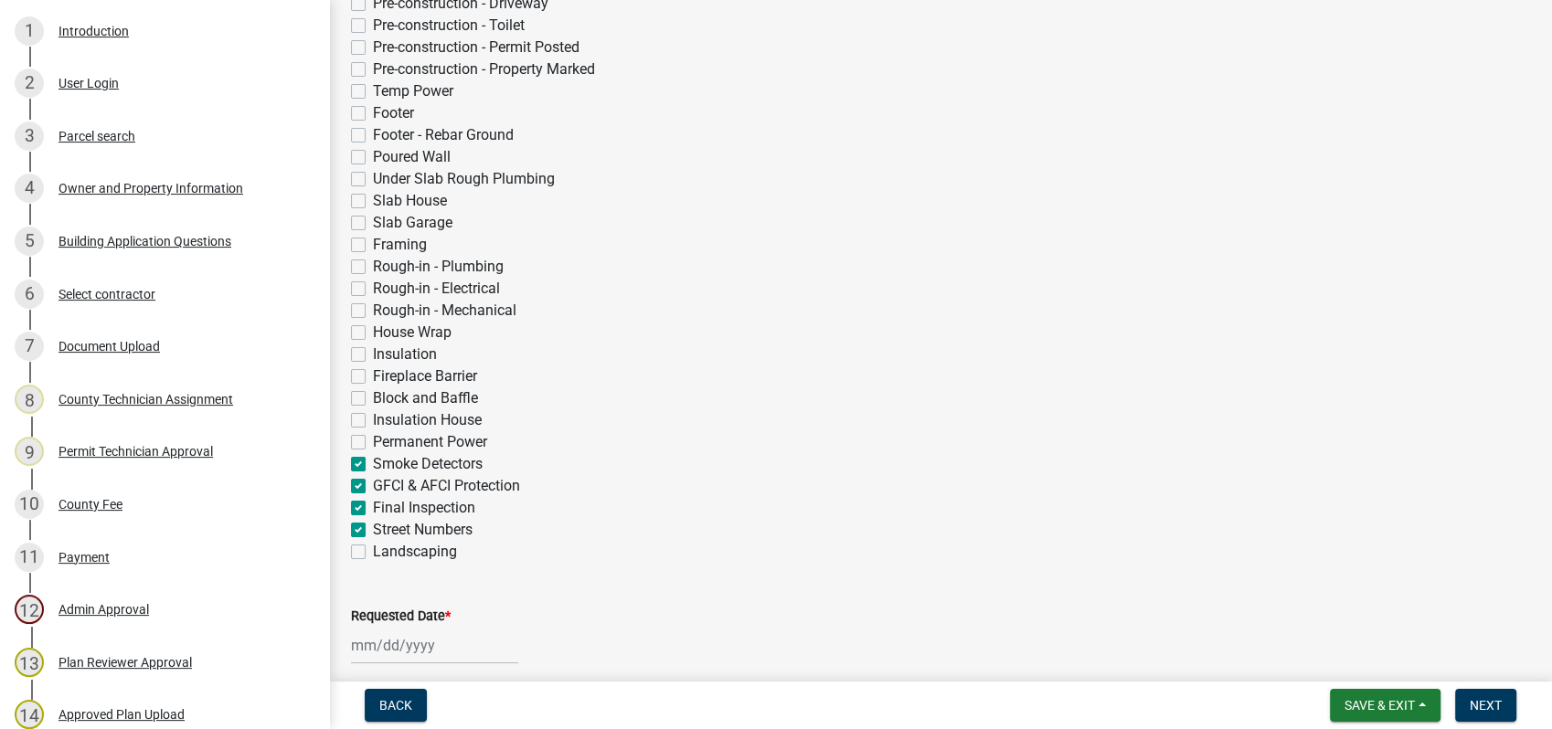
checkbox input "false"
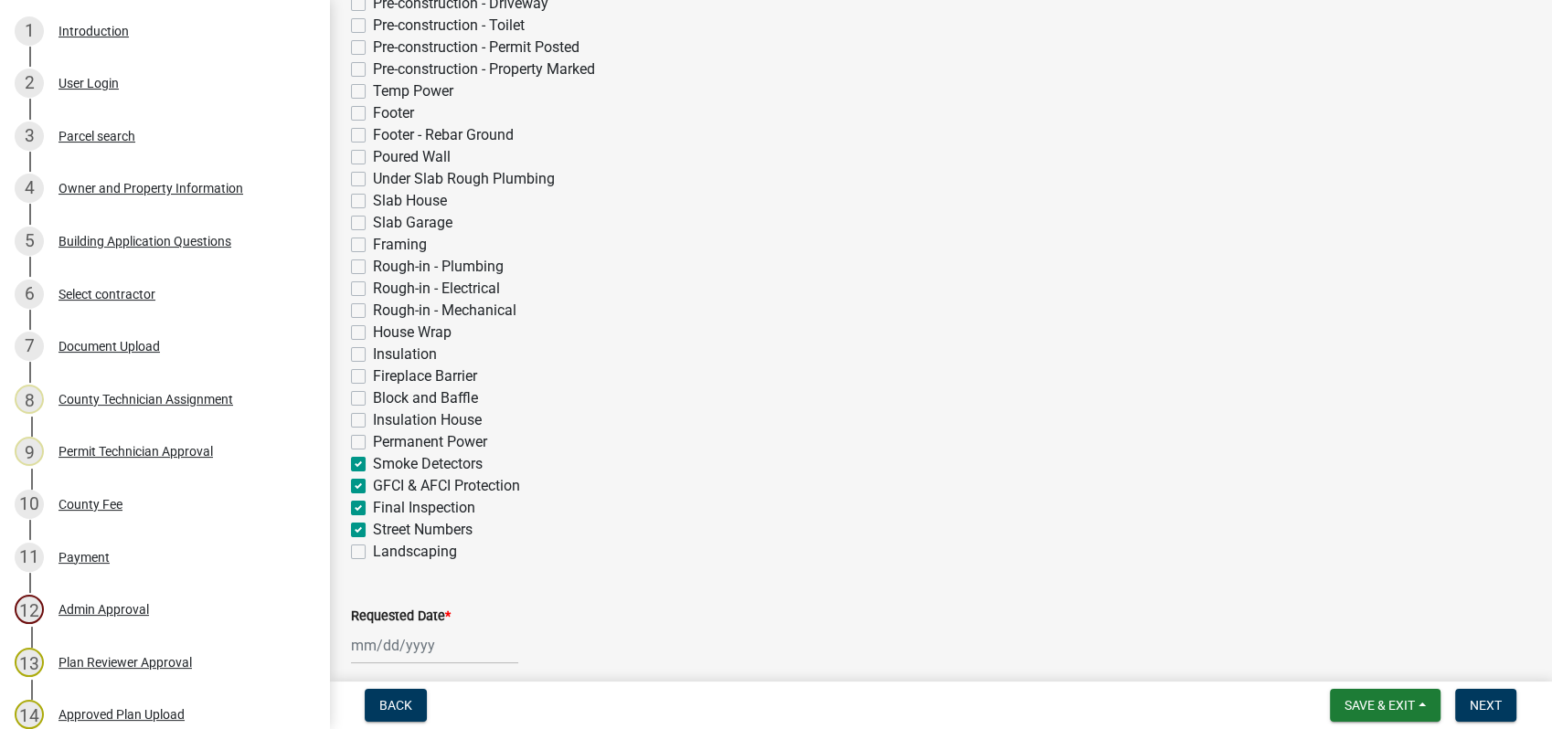
checkbox input "false"
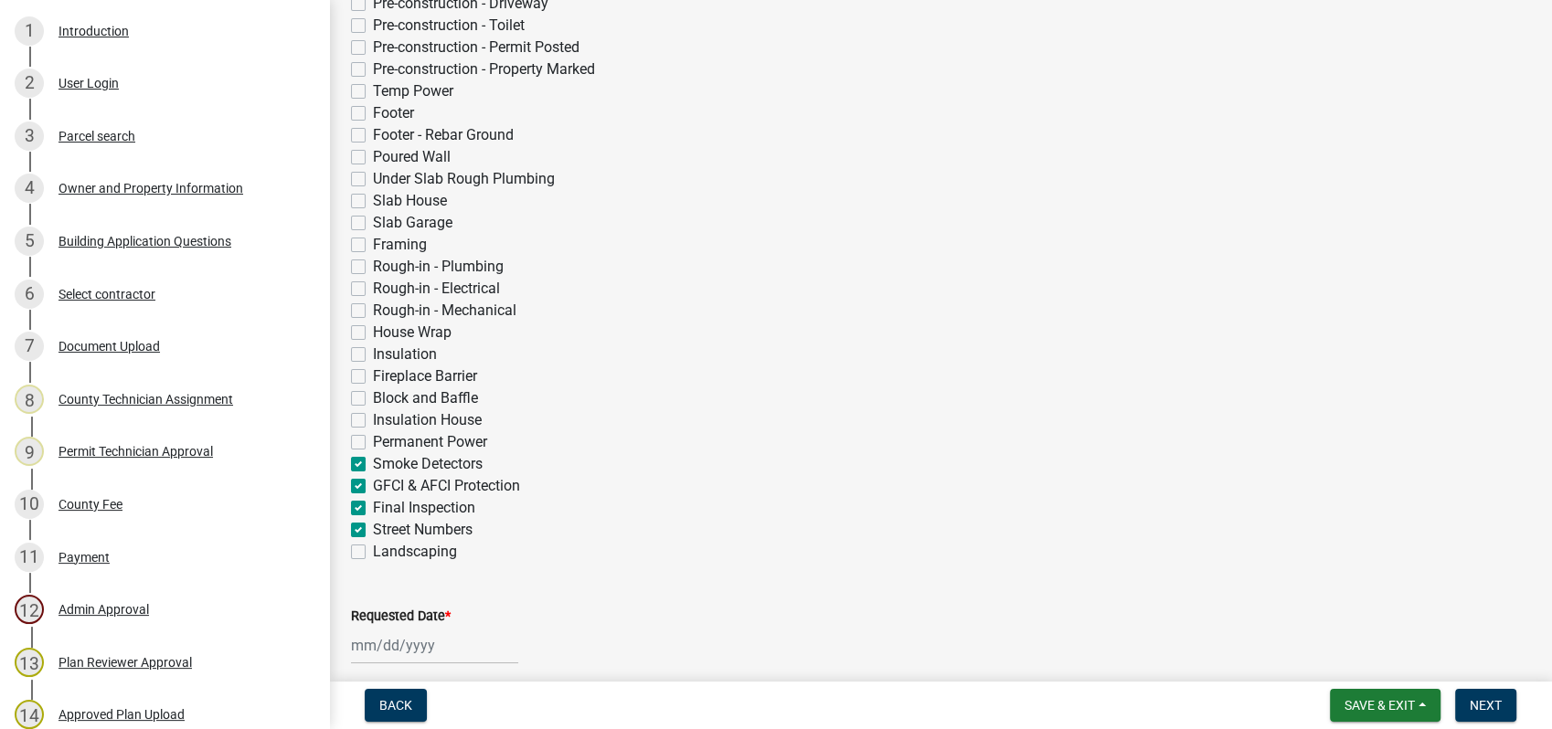
checkbox input "false"
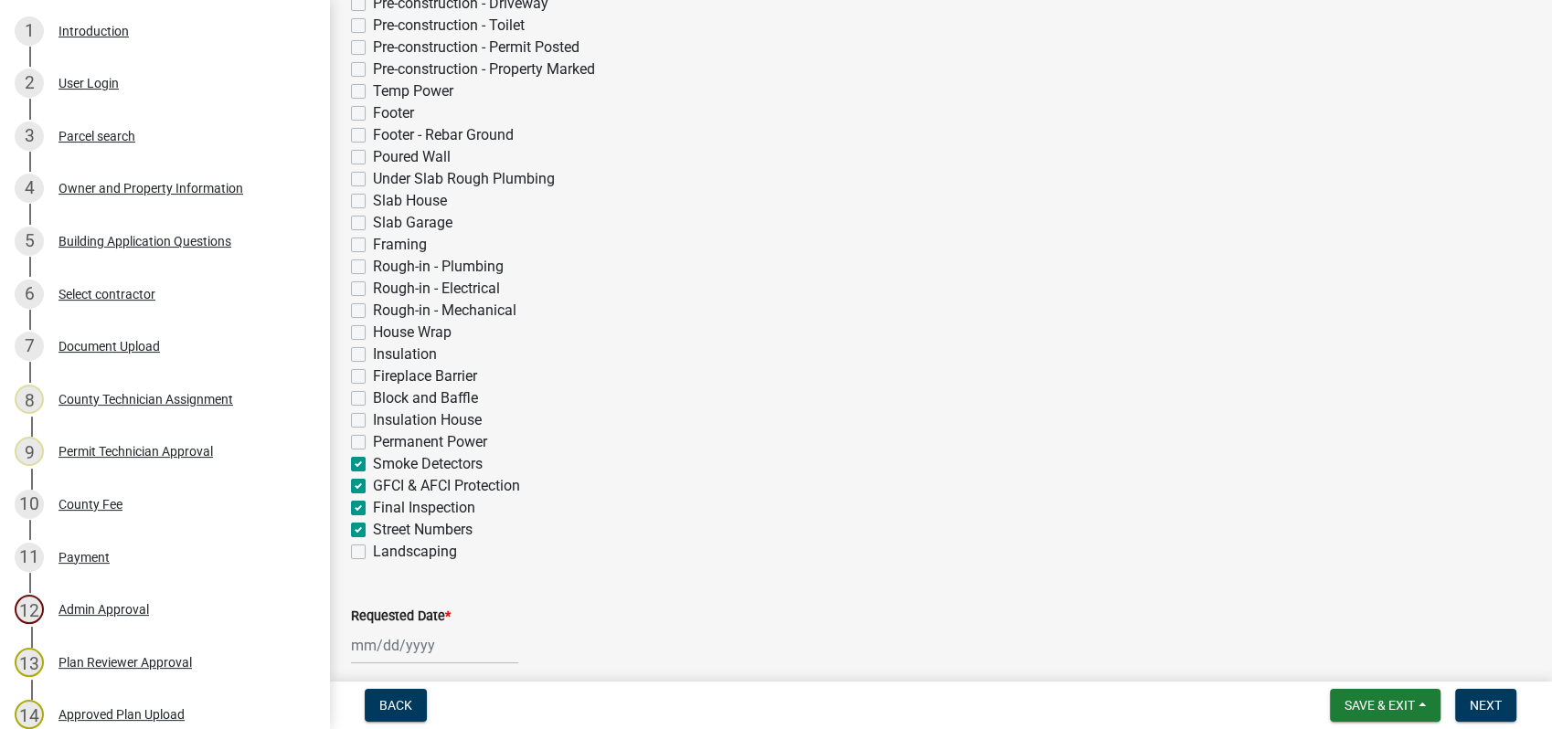
checkbox input "false"
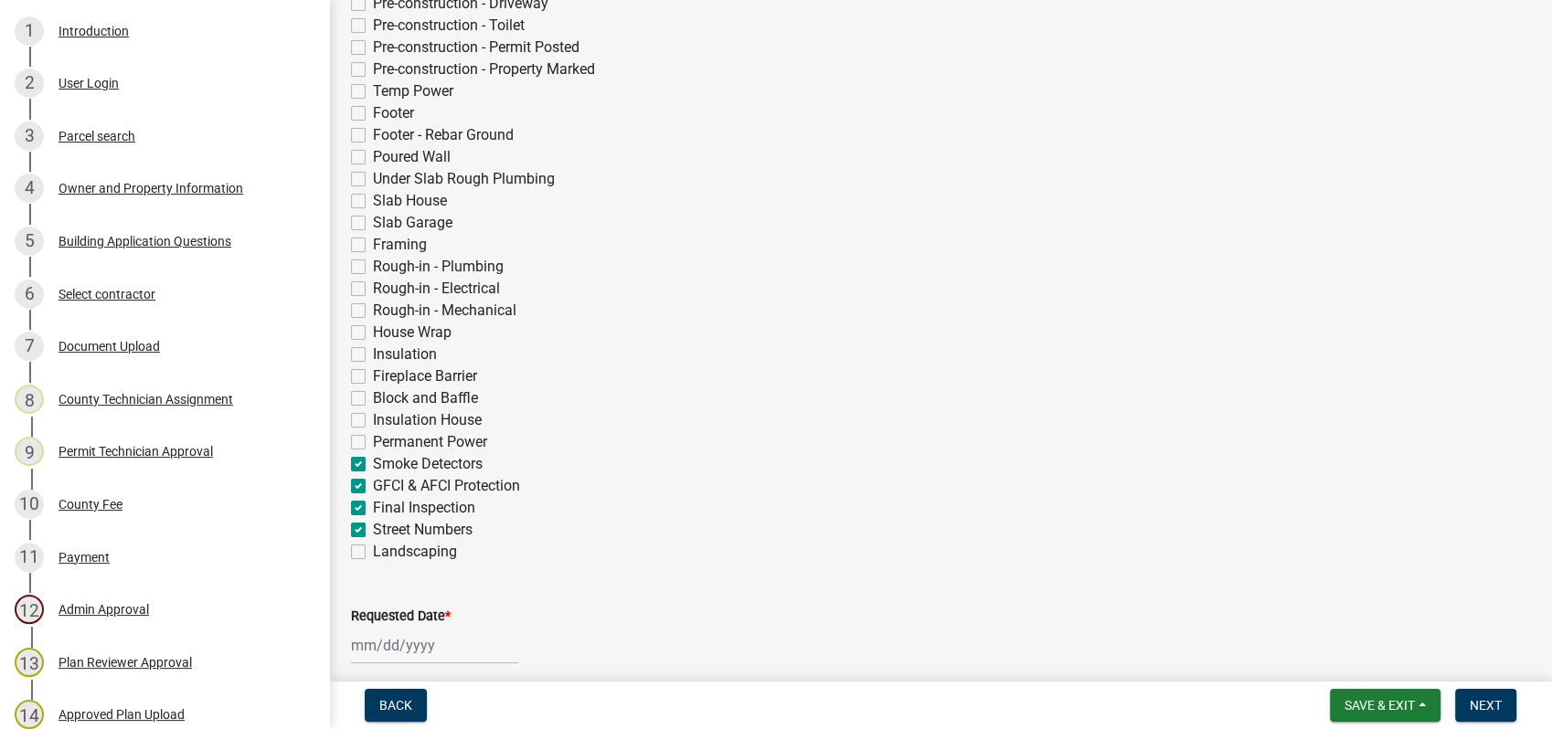
checkbox input "false"
checkbox input "true"
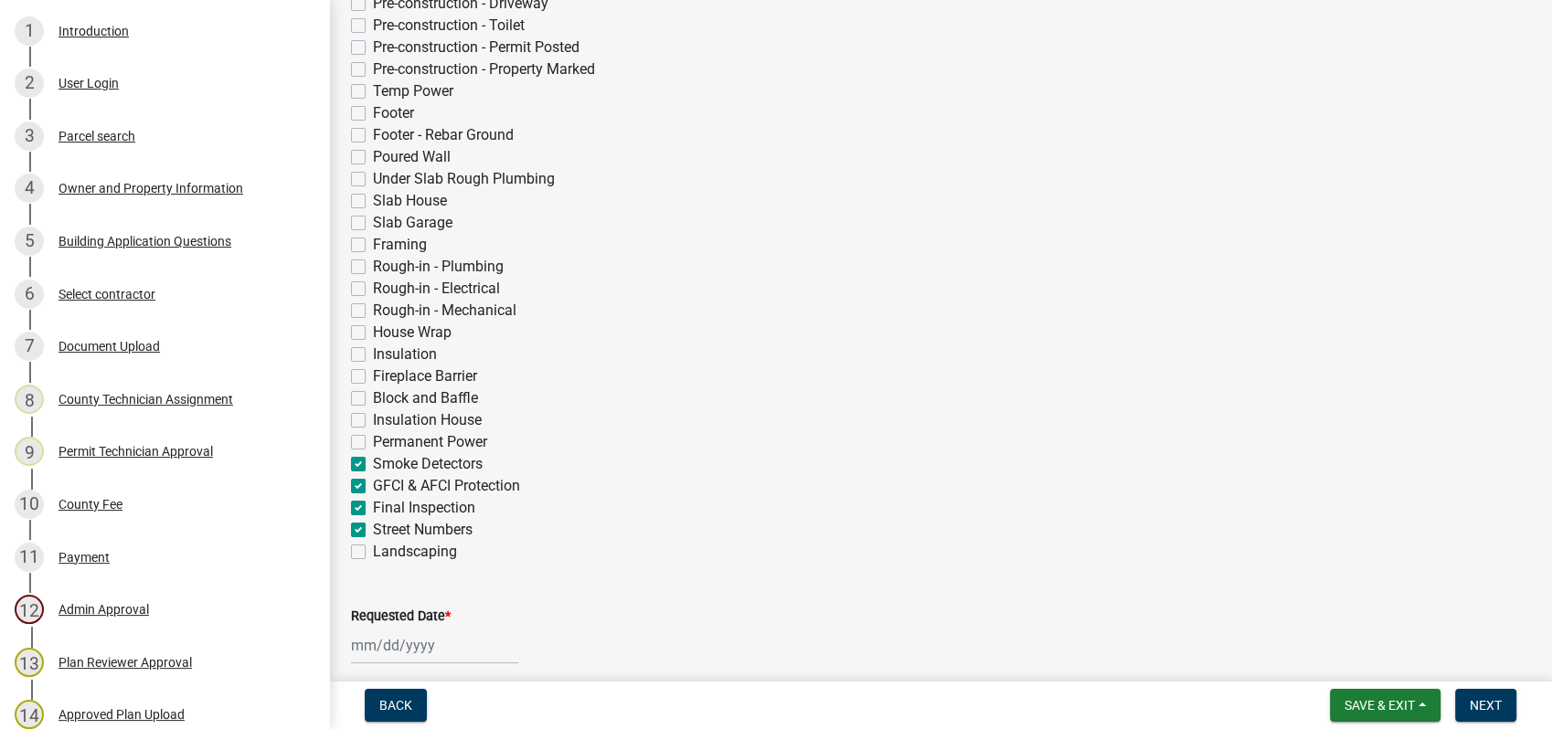
click at [373, 554] on label "Landscaping" at bounding box center [415, 552] width 84 height 22
click at [373, 553] on input "Landscaping" at bounding box center [379, 547] width 12 height 12
checkbox input "true"
checkbox input "false"
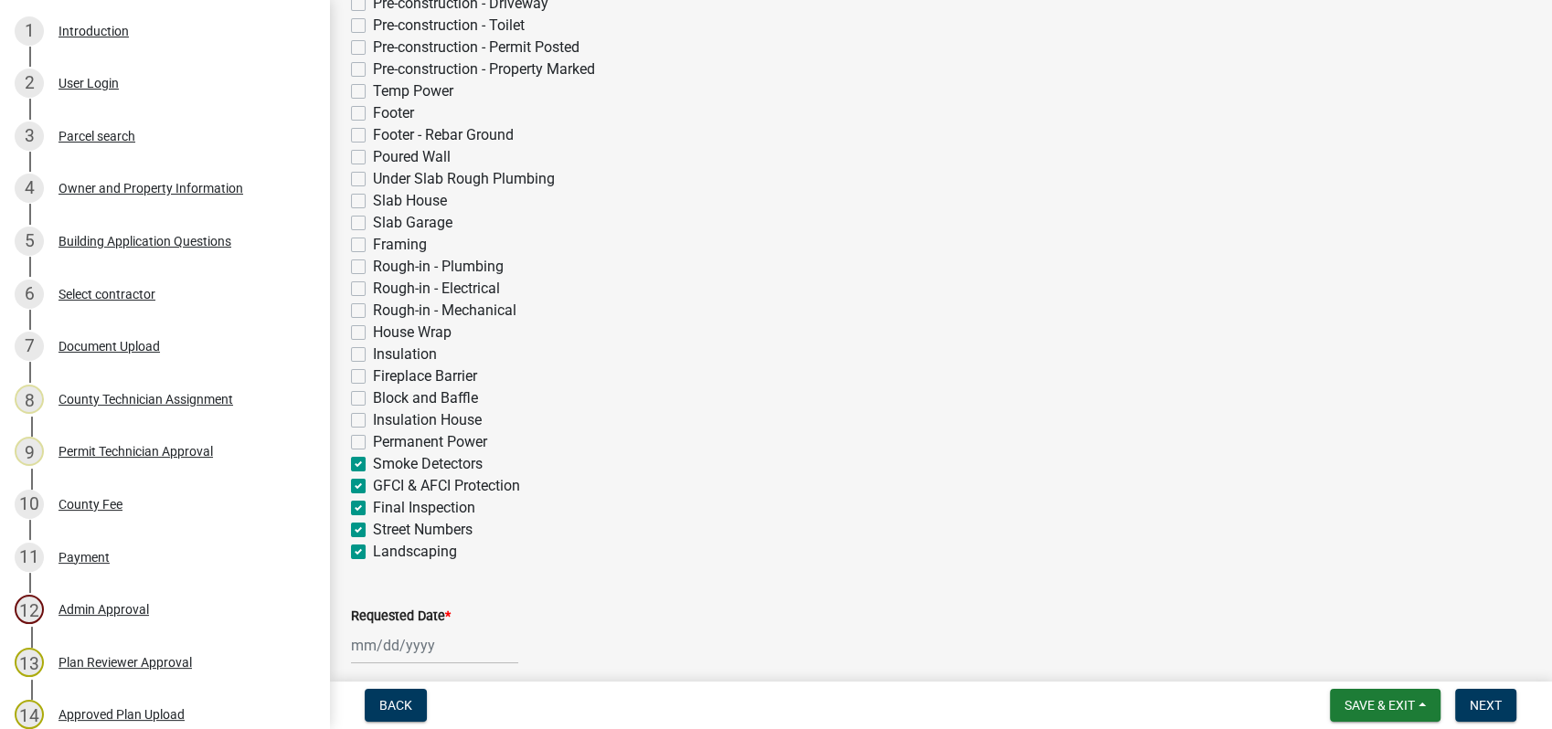
checkbox input "false"
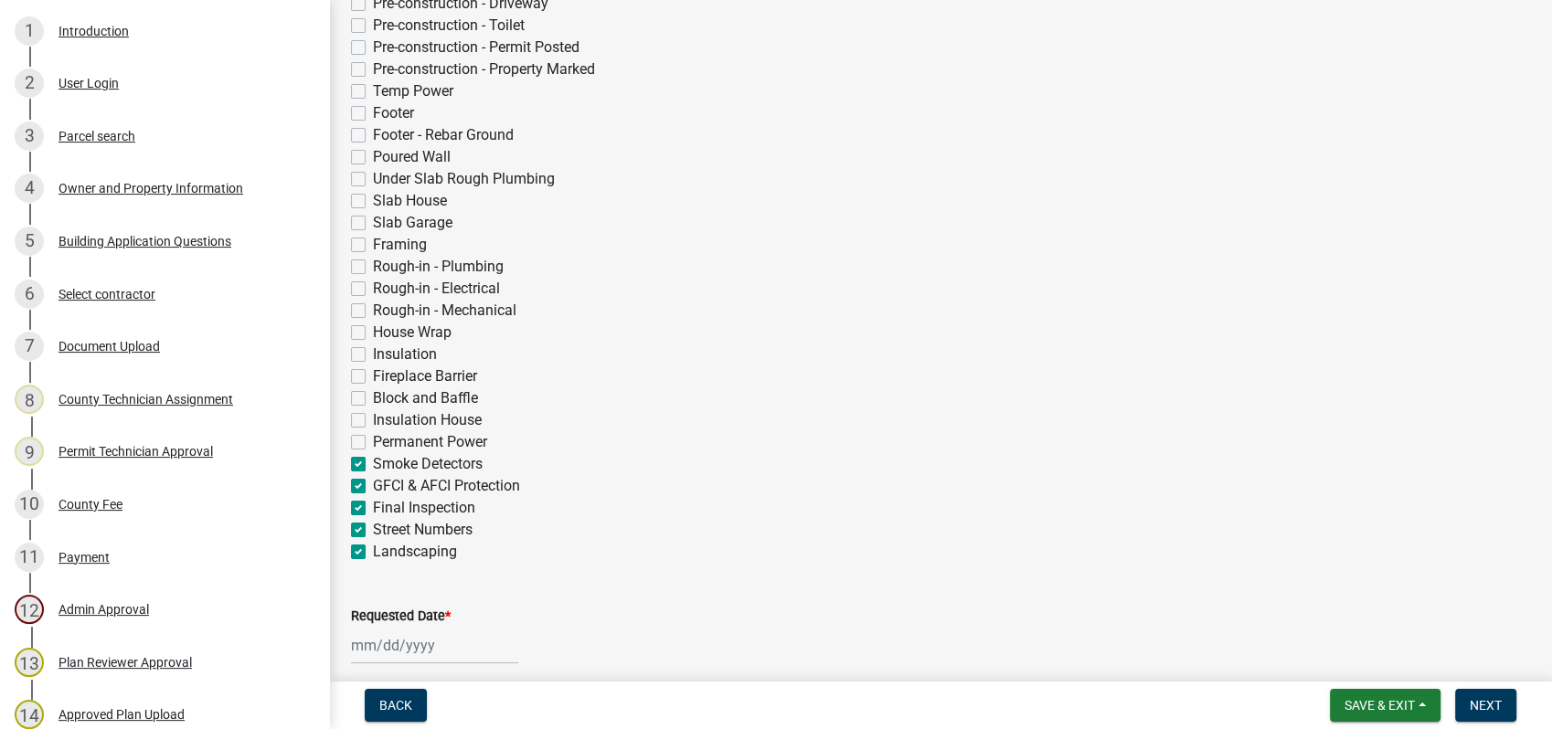
checkbox input "false"
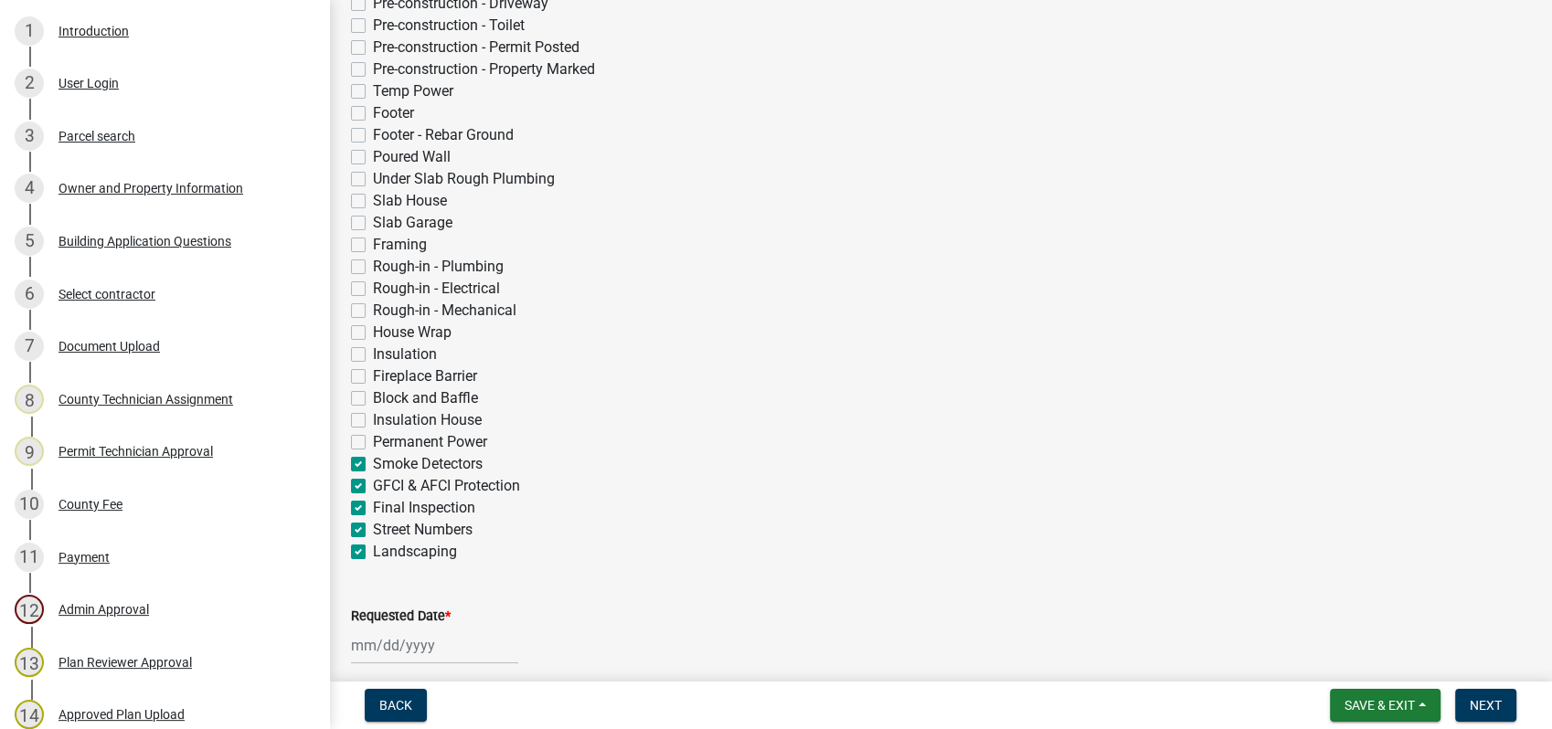
checkbox input "false"
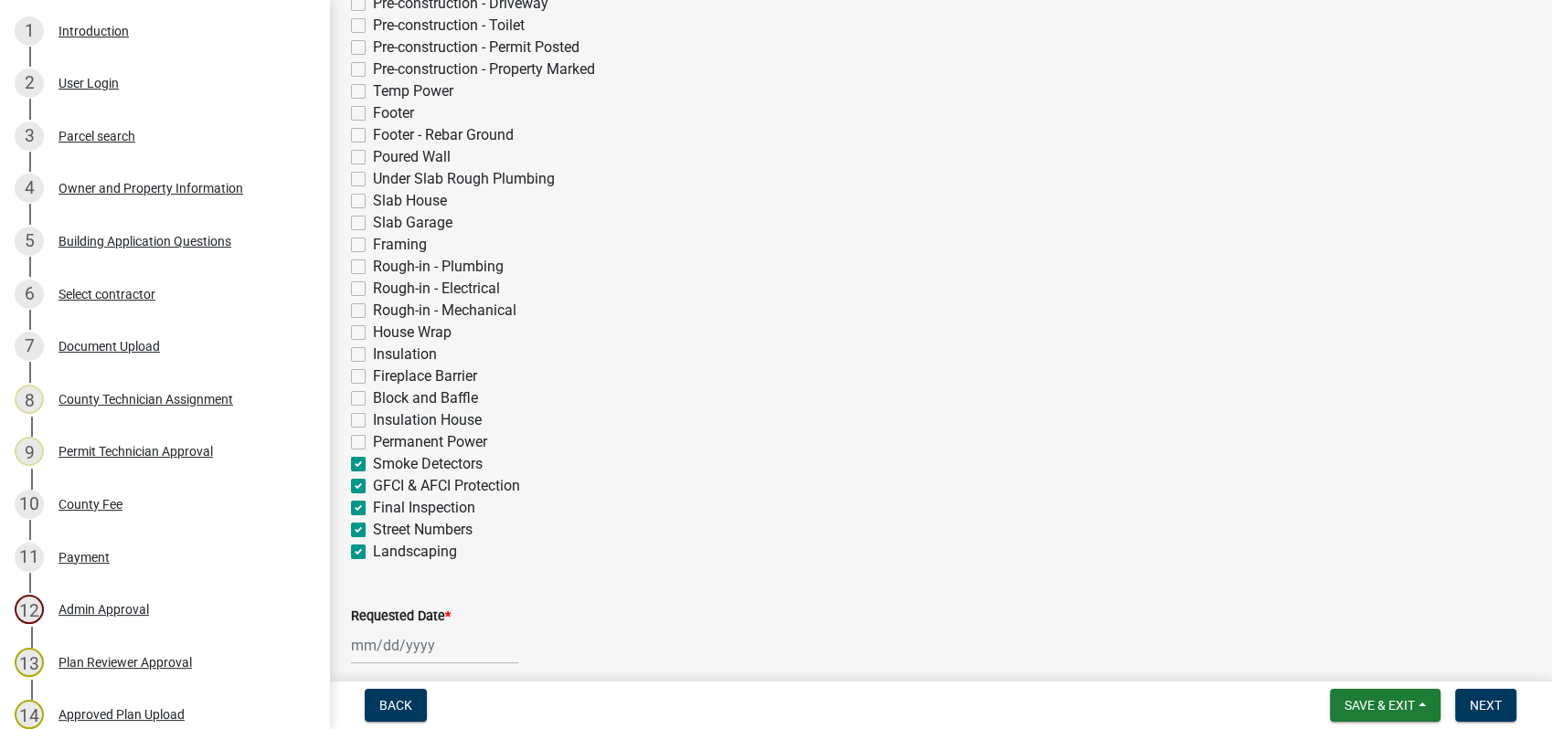
checkbox input "false"
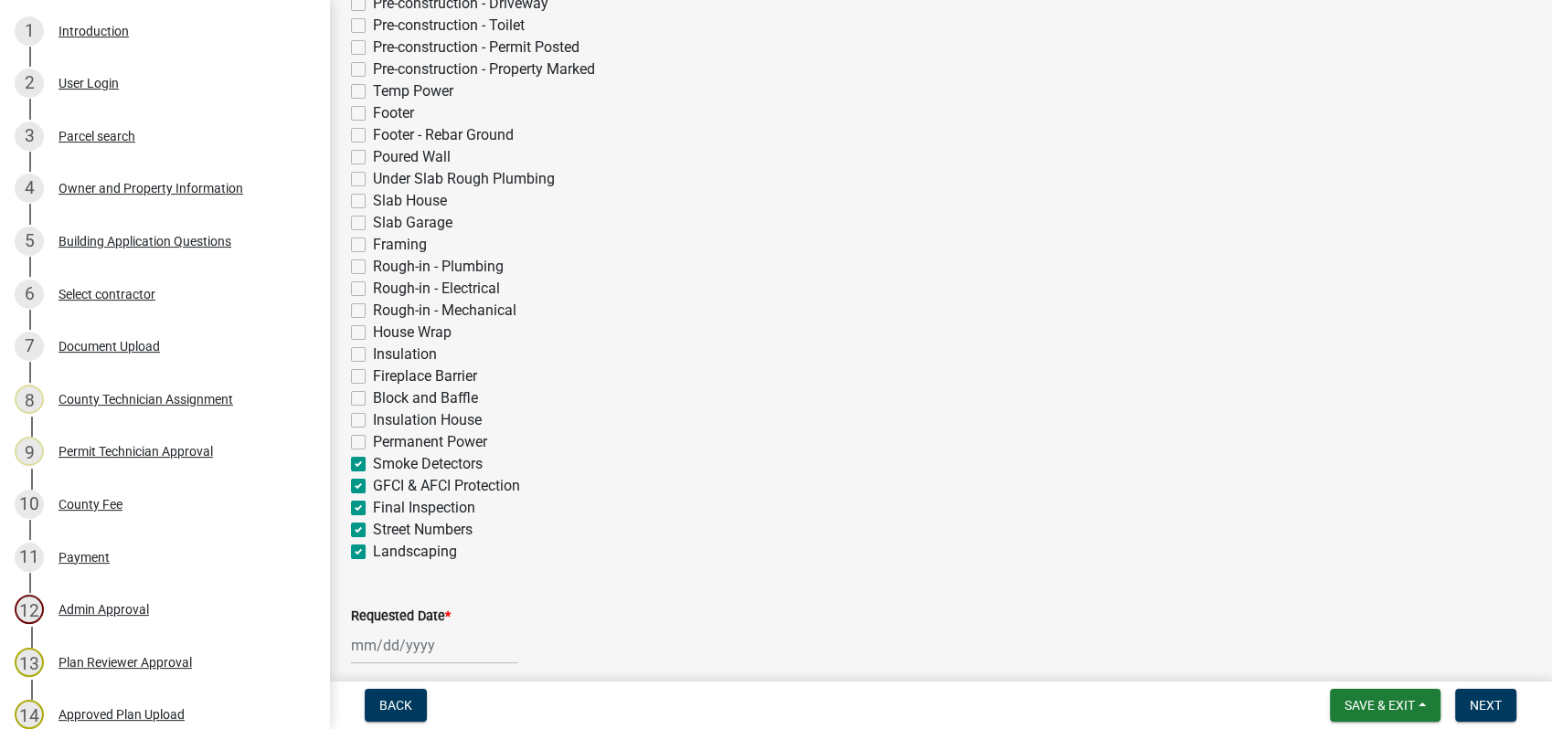
checkbox input "true"
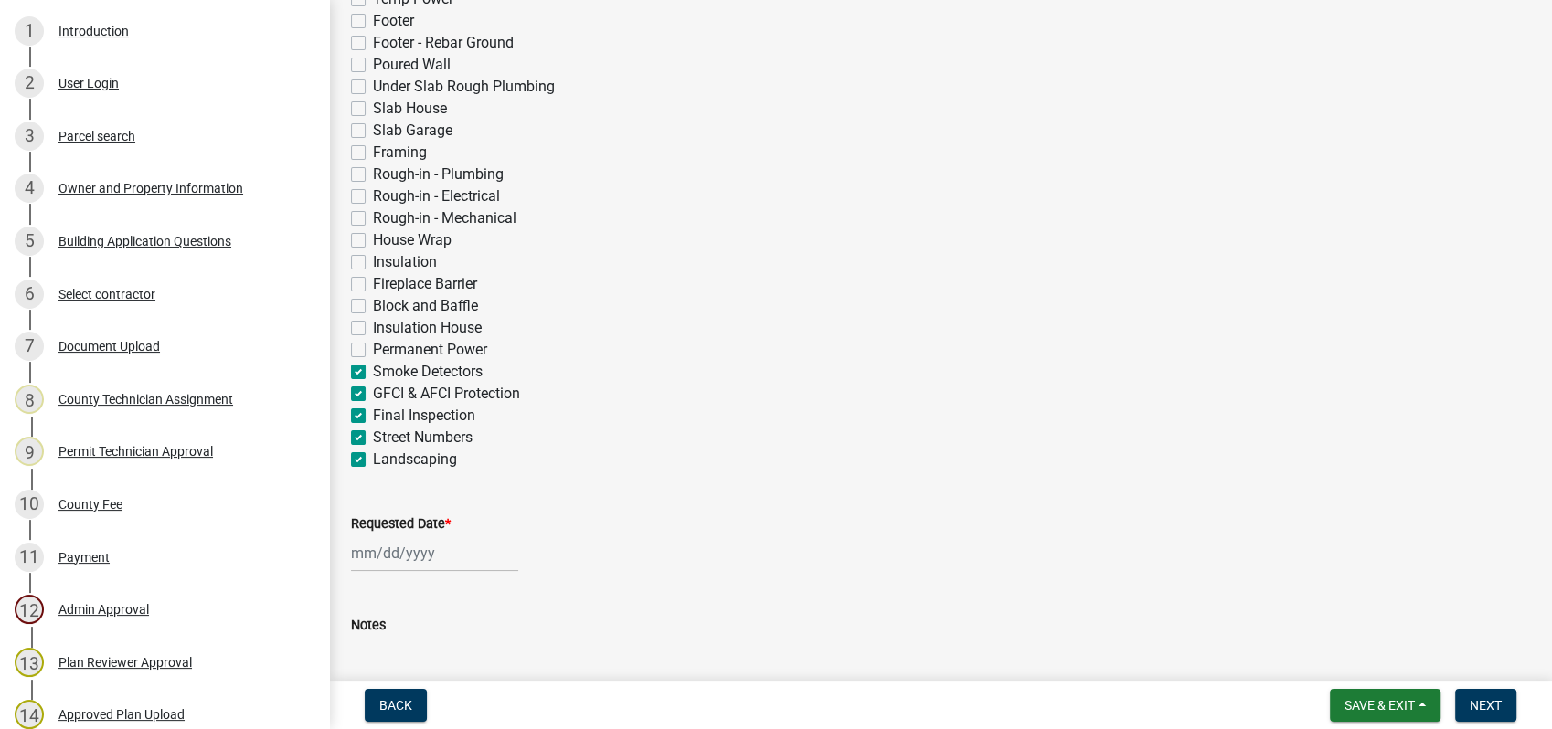
scroll to position [699, 0]
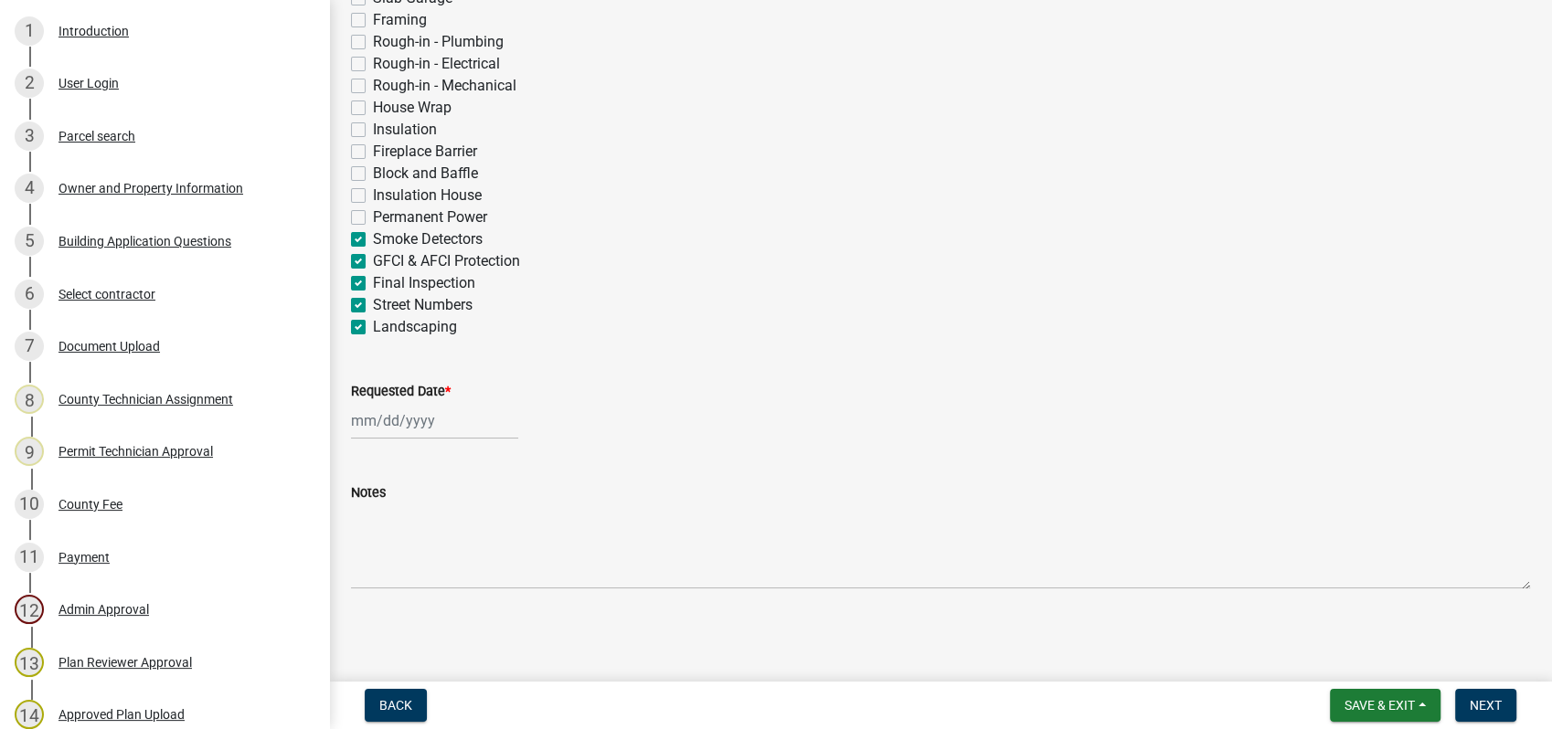
select select "10"
select select "2025"
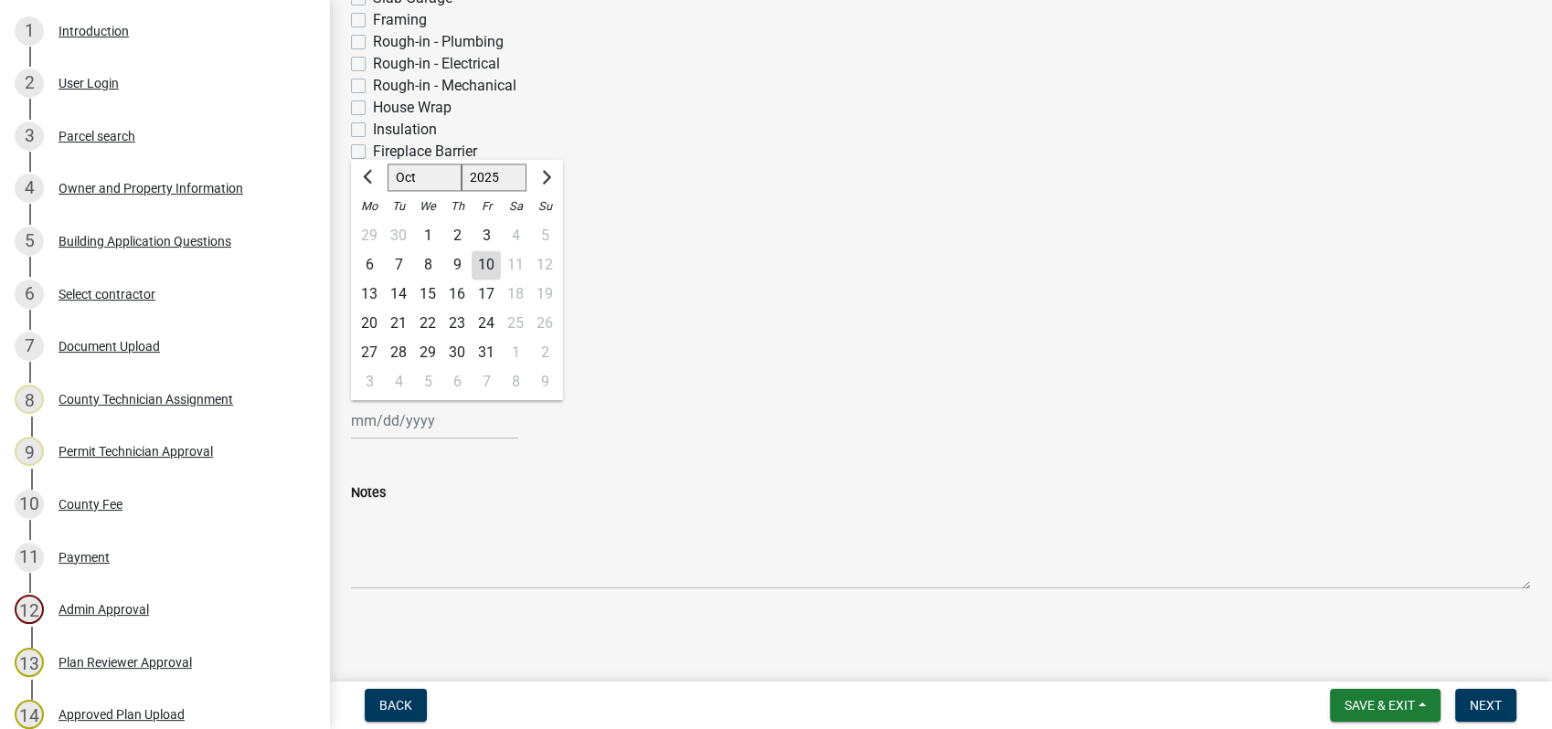
click at [435, 425] on div "Jan Feb Mar Apr May Jun Jul Aug Sep Oct Nov Dec 1525 1526 1527 1528 1529 1530 1…" at bounding box center [434, 420] width 167 height 37
click at [490, 263] on div "10" at bounding box center [486, 264] width 29 height 29
type input "10/10/2025"
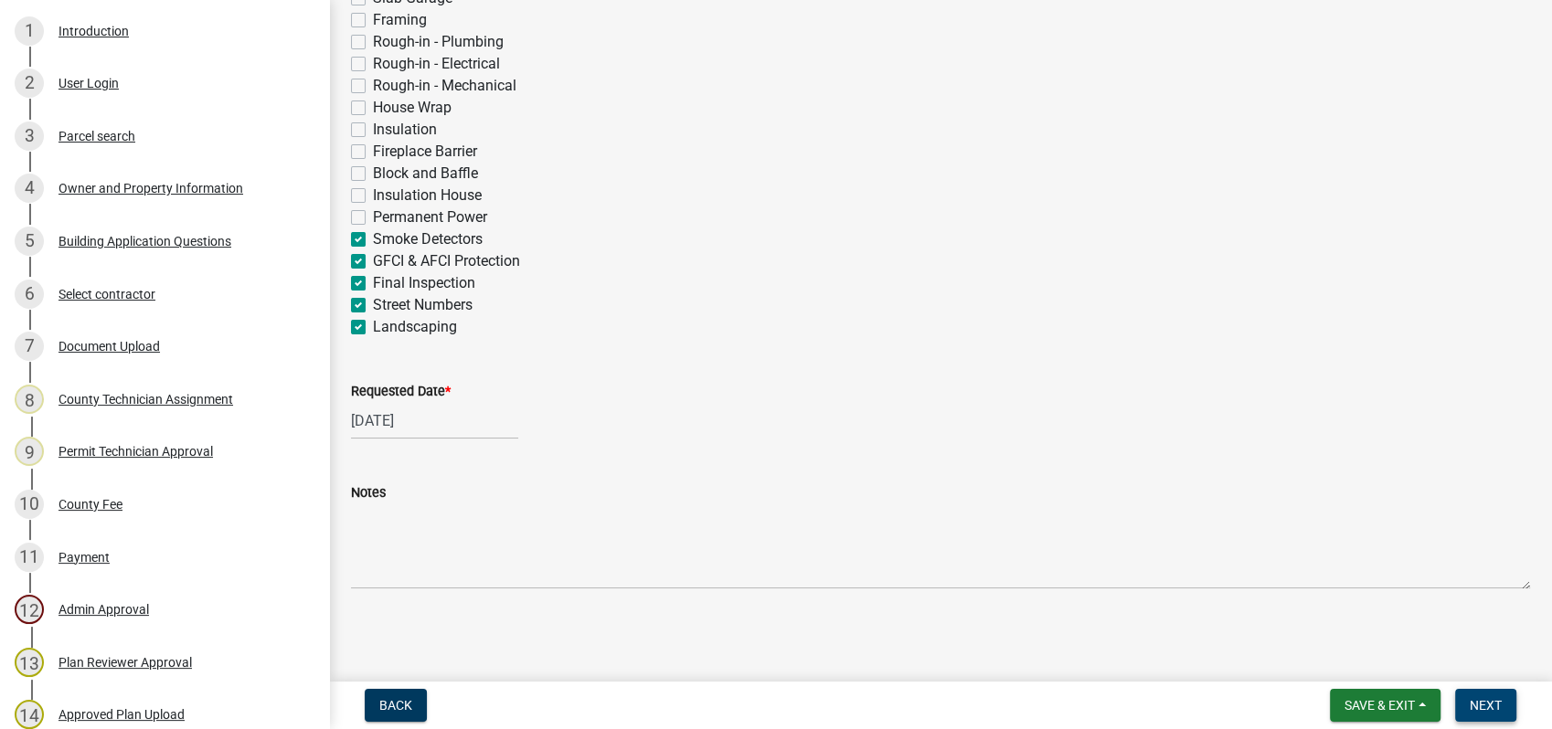
click at [1495, 702] on span "Next" at bounding box center [1486, 705] width 32 height 15
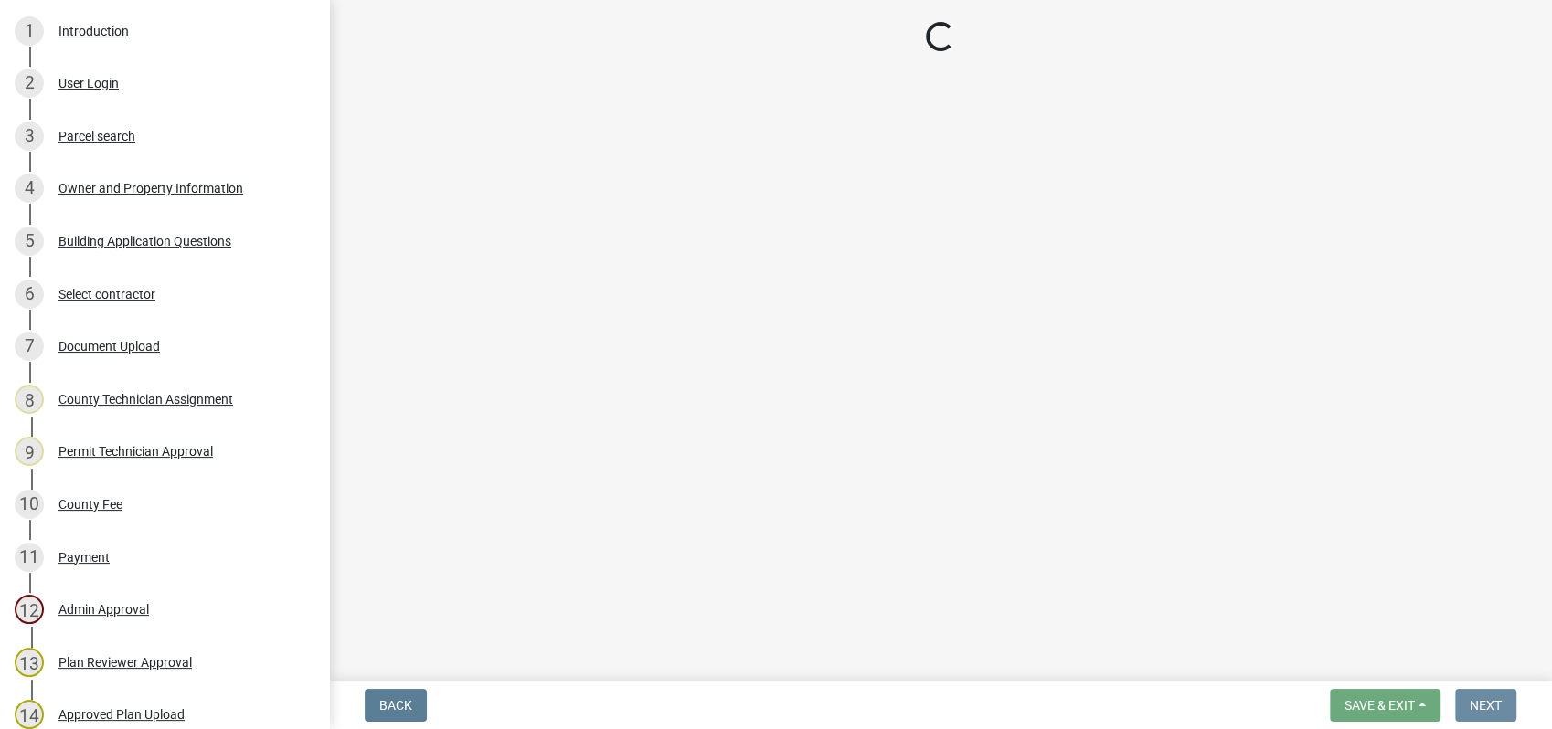
scroll to position [0, 0]
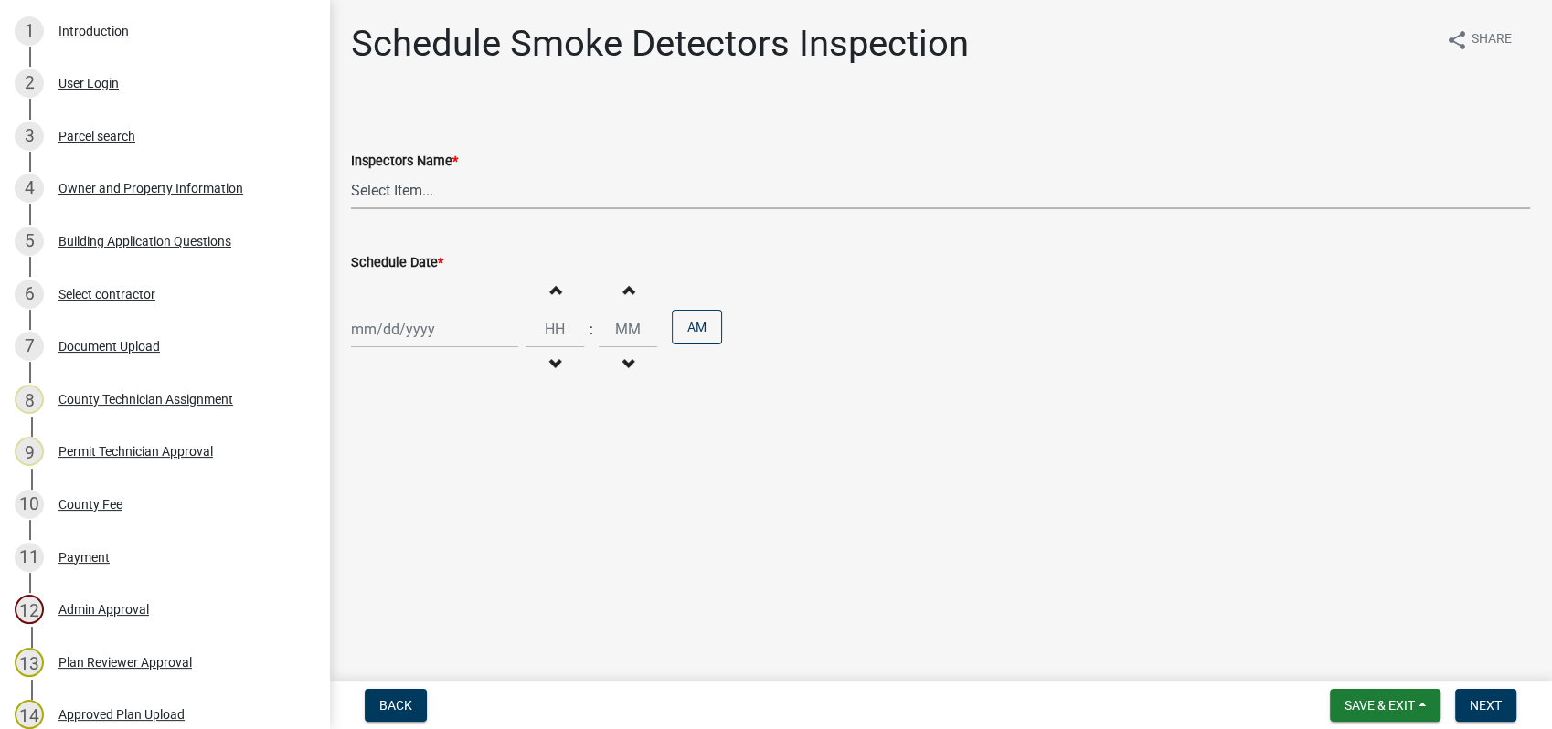
click at [380, 181] on select "Select Item... mrivera (Michele Rivera) StephanieM (Stephanie Morris ) QGrissom…" at bounding box center [940, 190] width 1179 height 37
select select "a0ea4169-8540-4a2c-b9f4-cf4c1ffdeb95"
click at [351, 172] on select "Select Item... mrivera (Michele Rivera) StephanieM (Stephanie Morris ) QGrissom…" at bounding box center [940, 190] width 1179 height 37
select select "10"
select select "2025"
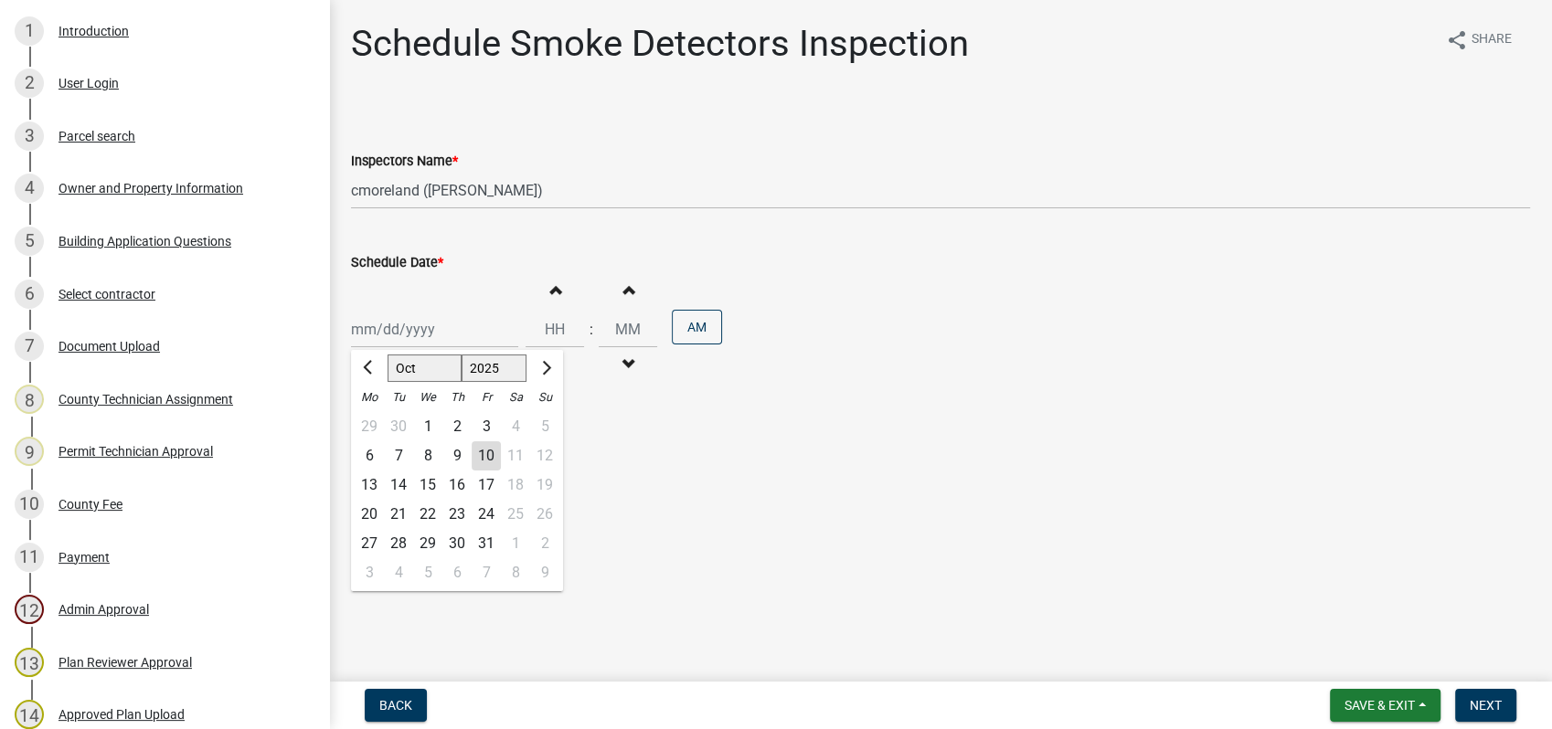
click at [397, 336] on div "Jan Feb Mar Apr May Jun Jul Aug Sep Oct Nov Dec 1525 1526 1527 1528 1529 1530 1…" at bounding box center [434, 329] width 167 height 37
click at [364, 484] on div "13" at bounding box center [369, 485] width 29 height 29
type input "10/13/2025"
select select "10"
select select "2025"
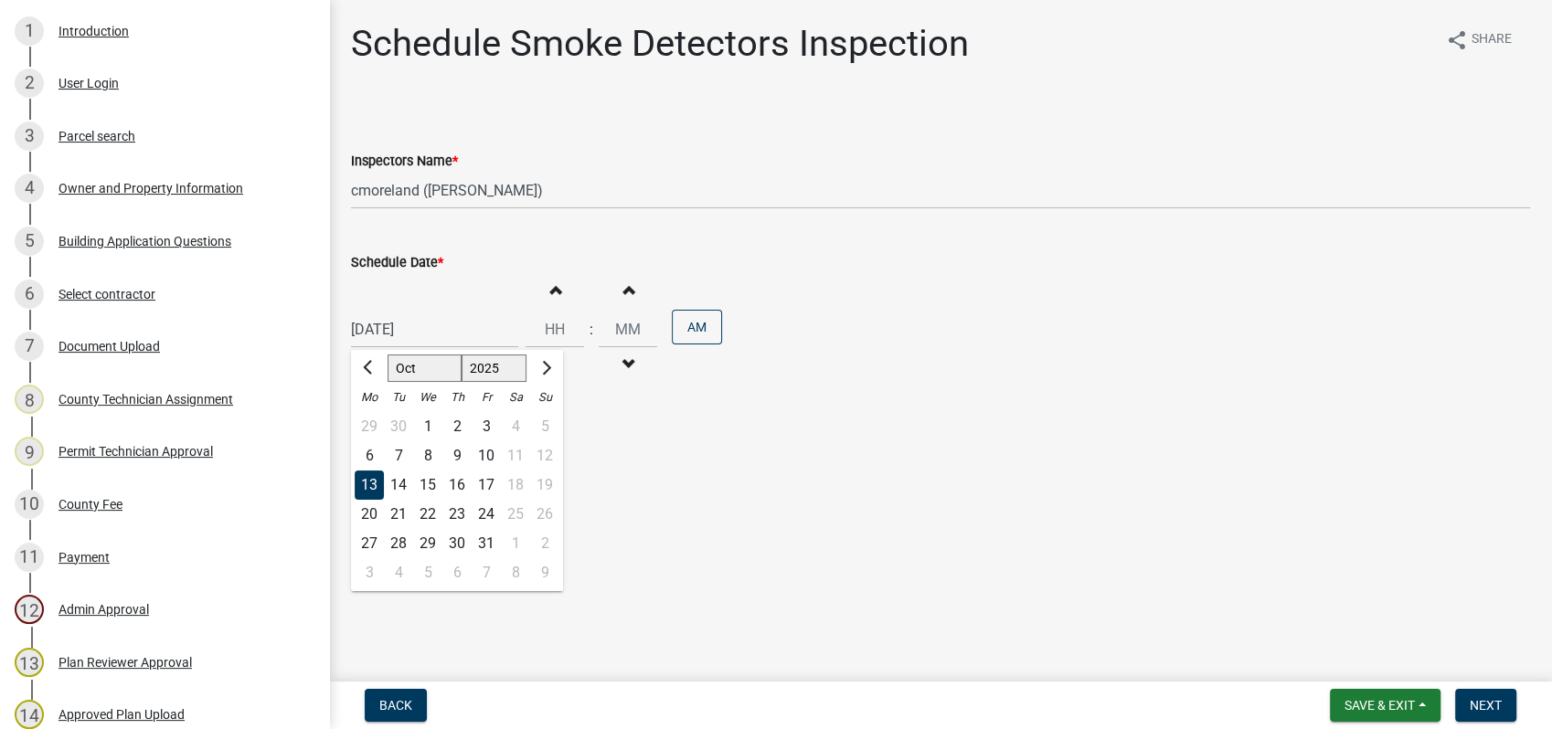
click at [372, 343] on div "10/13/2025 Jan Feb Mar Apr May Jun Jul Aug Sep Oct Nov Dec 1525 1526 1527 1528 …" at bounding box center [434, 329] width 167 height 37
click at [402, 475] on div "14" at bounding box center [398, 485] width 29 height 29
type input "10/14/2025"
drag, startPoint x: 1497, startPoint y: 709, endPoint x: 1506, endPoint y: 769, distance: 60.0
click at [1506, 729] on html "Internet Explorer does NOT work with GeoPermits. Get a new browser for more sec…" at bounding box center [776, 364] width 1552 height 729
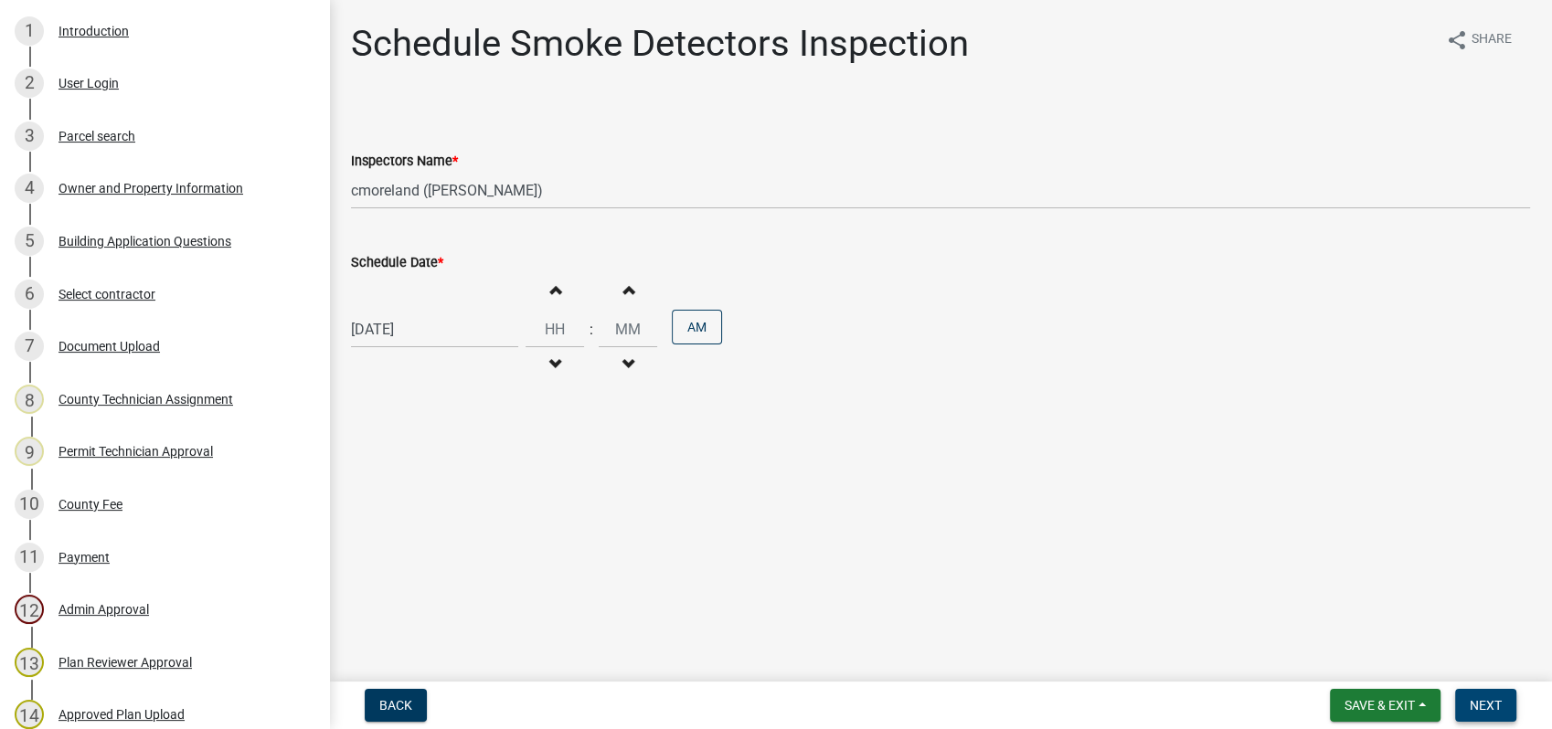
click at [1489, 700] on span "Next" at bounding box center [1486, 705] width 32 height 15
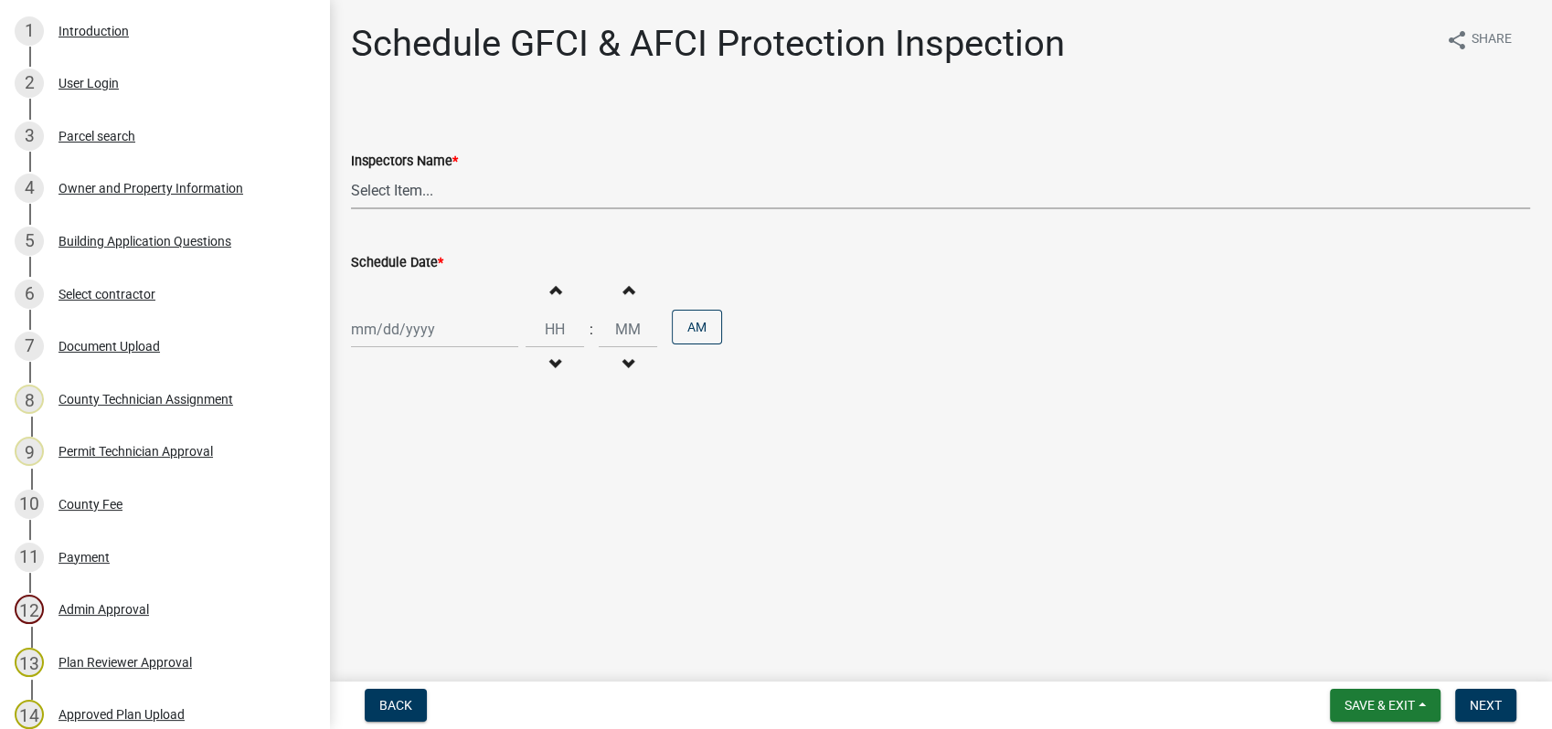
click at [373, 174] on select "Select Item... mrivera (Michele Rivera) StephanieM (Stephanie Morris ) QGrissom…" at bounding box center [940, 190] width 1179 height 37
select select "a0ea4169-8540-4a2c-b9f4-cf4c1ffdeb95"
click at [351, 172] on select "Select Item... mrivera (Michele Rivera) StephanieM (Stephanie Morris ) QGrissom…" at bounding box center [940, 190] width 1179 height 37
click at [389, 330] on div at bounding box center [434, 329] width 167 height 37
select select "10"
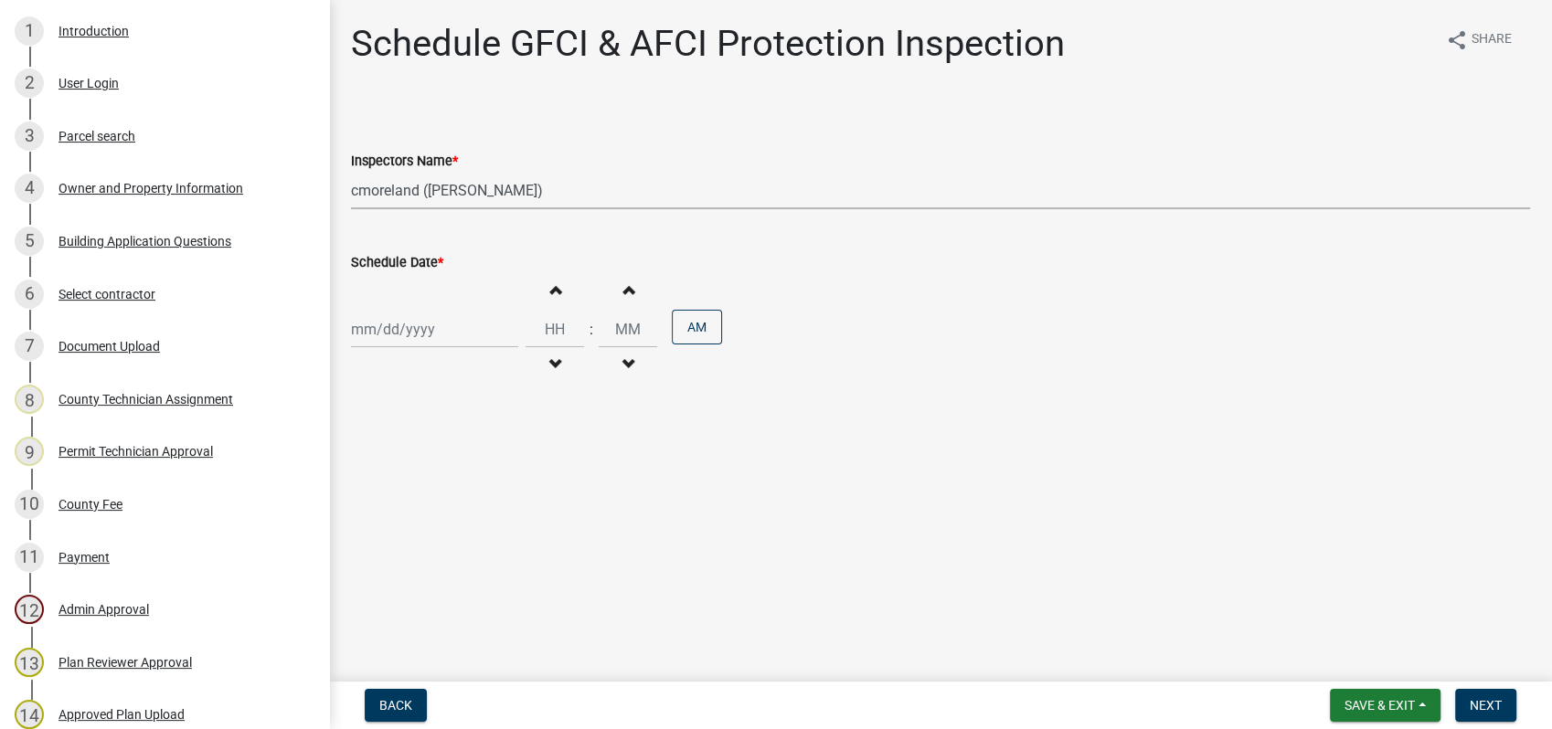
select select "2025"
click at [388, 486] on div "14" at bounding box center [398, 485] width 29 height 29
type input "10/14/2025"
click at [1491, 709] on span "Next" at bounding box center [1486, 705] width 32 height 15
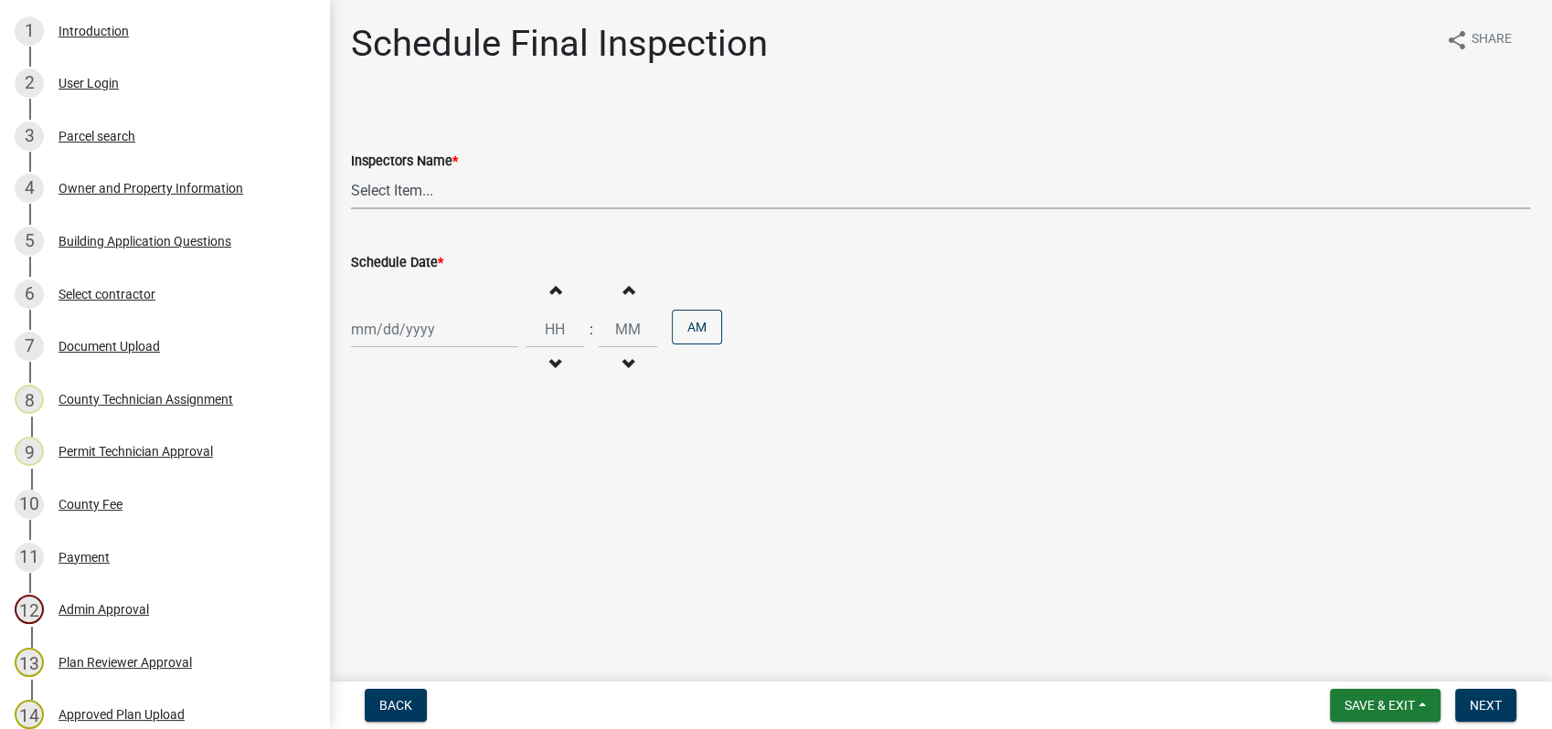
click at [375, 184] on select "Select Item... mrivera (Michele Rivera) StephanieM (Stephanie Morris ) QGrissom…" at bounding box center [940, 190] width 1179 height 37
select select "a0ea4169-8540-4a2c-b9f4-cf4c1ffdeb95"
click at [351, 172] on select "Select Item... mrivera (Michele Rivera) StephanieM (Stephanie Morris ) QGrissom…" at bounding box center [940, 190] width 1179 height 37
select select "10"
select select "2025"
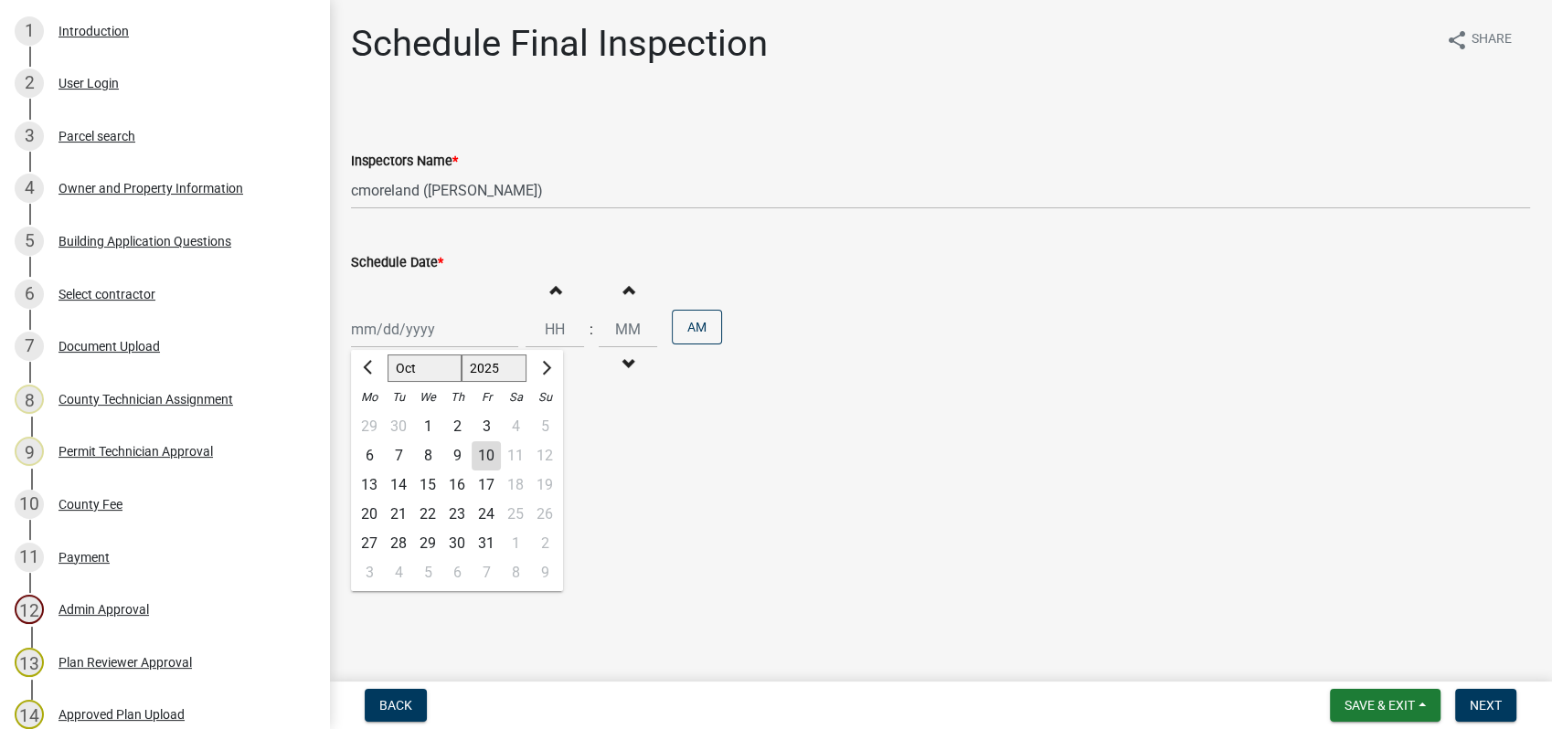
click at [420, 335] on div "Jan Feb Mar Apr May Jun Jul Aug Sep Oct Nov Dec 1525 1526 1527 1528 1529 1530 1…" at bounding box center [434, 329] width 167 height 37
drag, startPoint x: 367, startPoint y: 461, endPoint x: 378, endPoint y: 486, distance: 28.2
click at [378, 486] on ngb-datepicker-month "Mo Tu We Th Fr Sa Su 29 30 1 2 3 4 5 6 7 8 9 10 11 12 13 14 15 16 17 18 19 20 2…" at bounding box center [457, 487] width 212 height 208
click at [370, 484] on div "13" at bounding box center [369, 485] width 29 height 29
type input "10/13/2025"
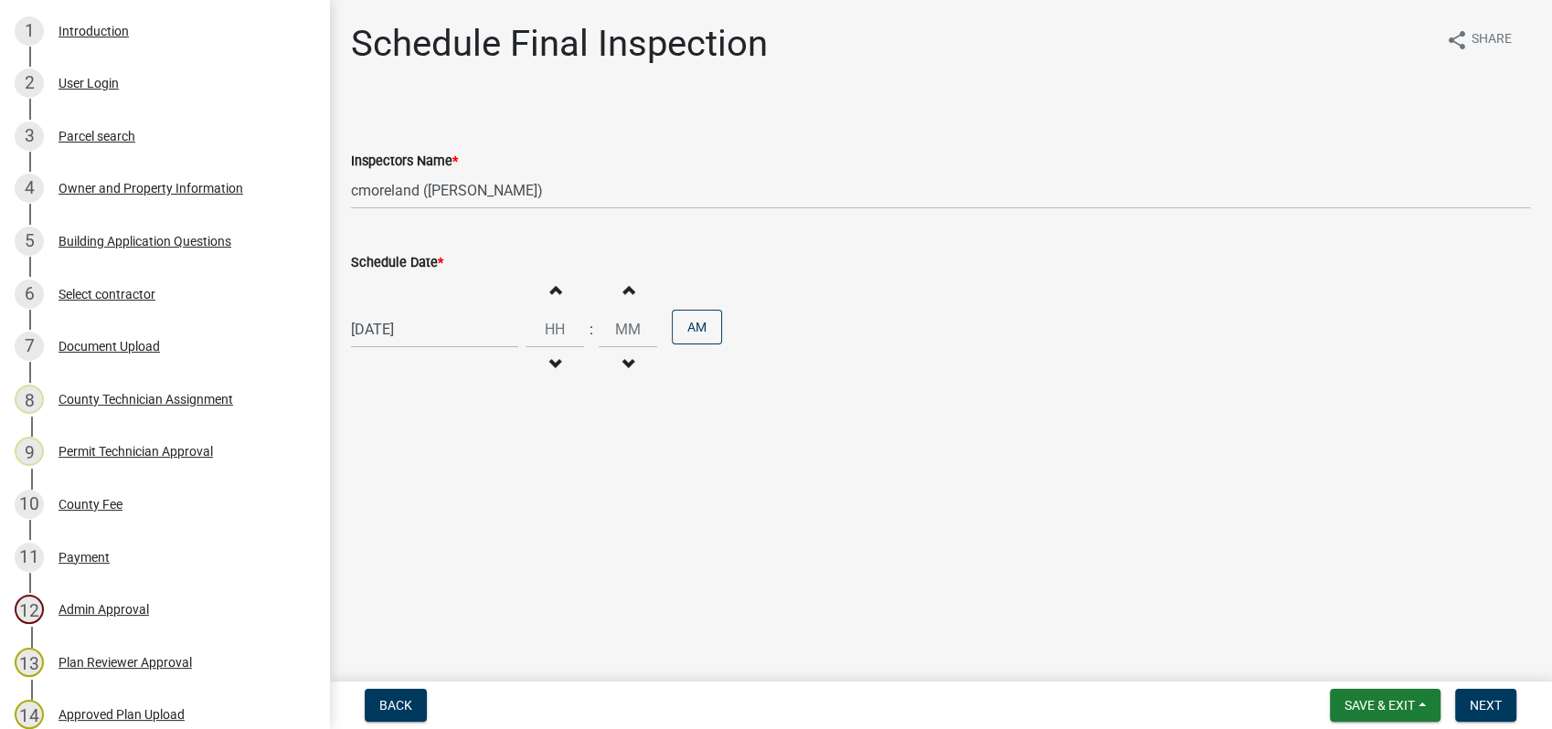
select select "10"
select select "2025"
drag, startPoint x: 388, startPoint y: 332, endPoint x: 421, endPoint y: 418, distance: 92.0
click at [388, 333] on div "10/13/2025 Jan Feb Mar Apr May Jun Jul Aug Sep Oct Nov Dec 1525 1526 1527 1528 …" at bounding box center [434, 329] width 167 height 37
click at [398, 485] on div "14" at bounding box center [398, 485] width 29 height 29
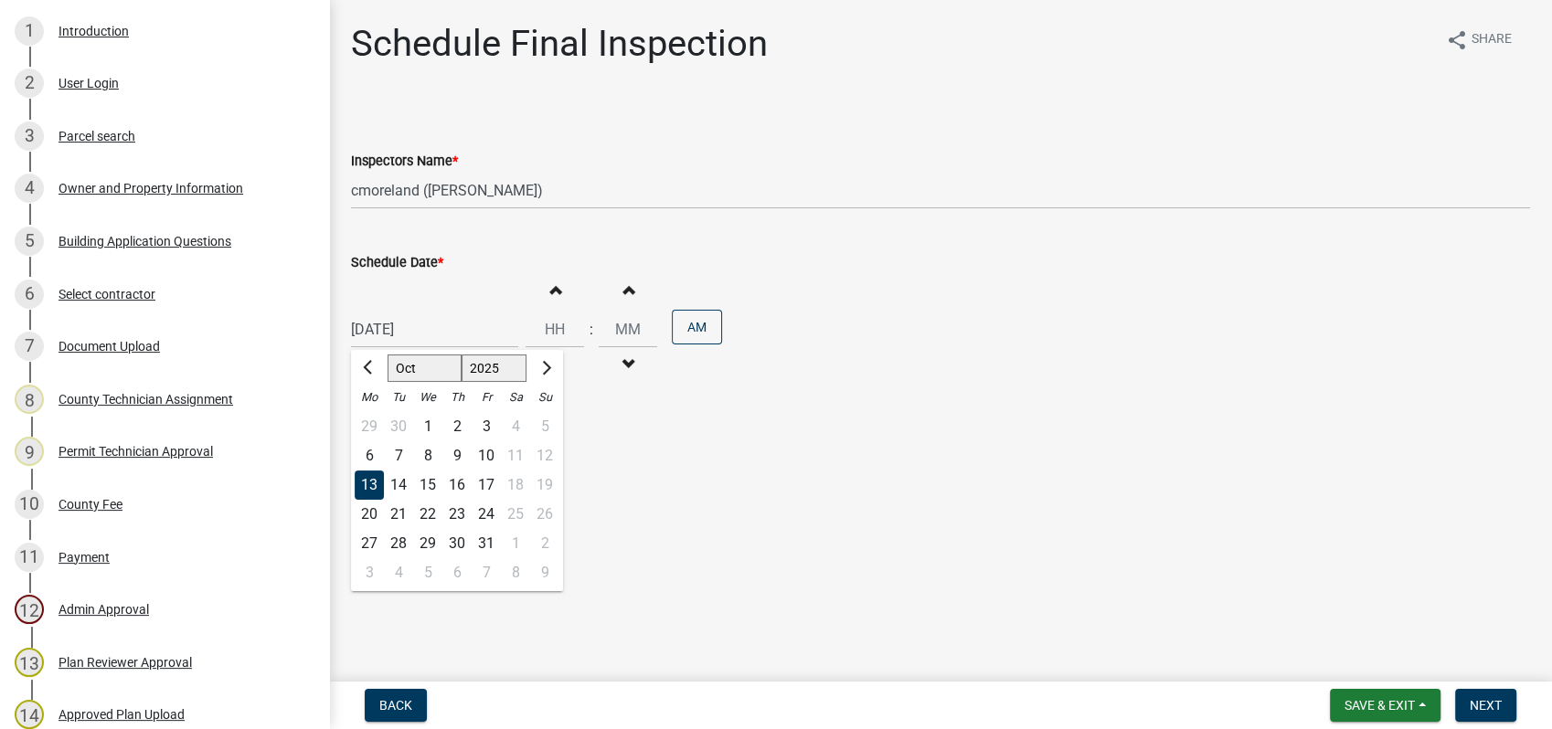
type input "10/14/2025"
click at [1481, 698] on span "Next" at bounding box center [1486, 705] width 32 height 15
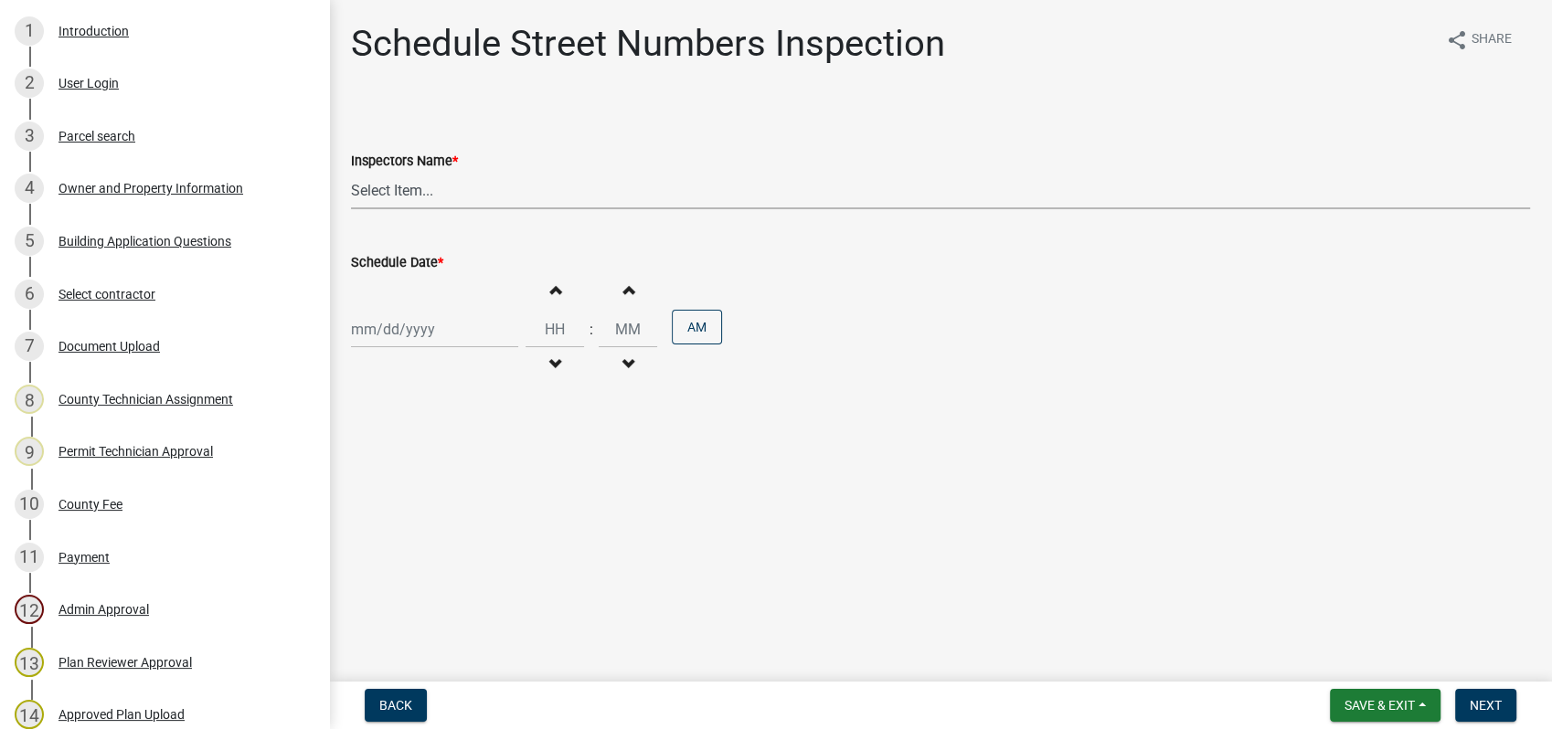
click at [375, 196] on select "Select Item... mrivera (Michele Rivera) StephanieM (Stephanie Morris ) QGrissom…" at bounding box center [940, 190] width 1179 height 37
select select "a0ea4169-8540-4a2c-b9f4-cf4c1ffdeb95"
click at [351, 172] on select "Select Item... mrivera (Michele Rivera) StephanieM (Stephanie Morris ) QGrissom…" at bounding box center [940, 190] width 1179 height 37
select select "10"
select select "2025"
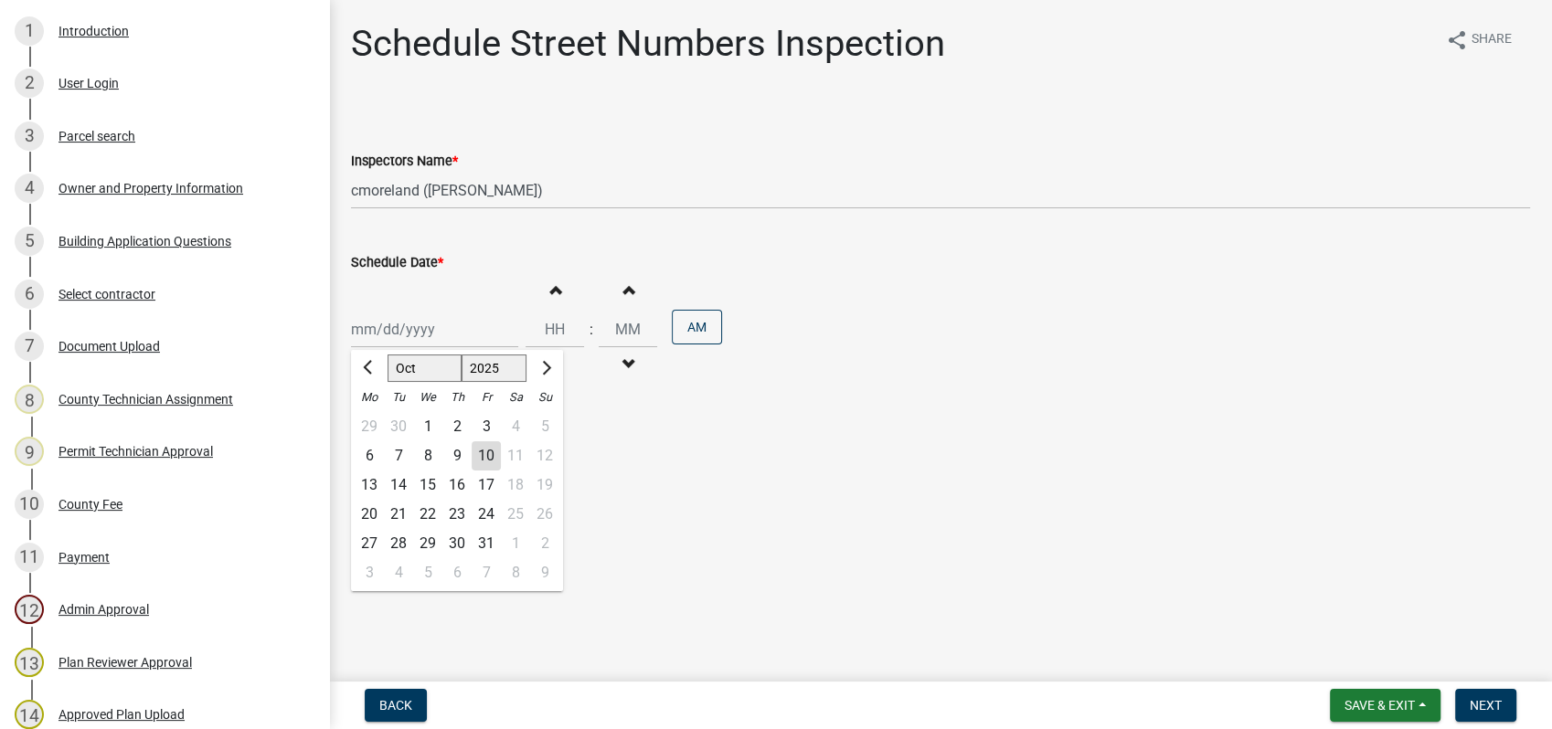
click at [470, 333] on div "Jan Feb Mar Apr May Jun Jul Aug Sep Oct Nov Dec 1525 1526 1527 1528 1529 1530 1…" at bounding box center [434, 329] width 167 height 37
click at [408, 490] on div "14" at bounding box center [398, 485] width 29 height 29
type input "10/14/2025"
click at [1486, 702] on span "Next" at bounding box center [1486, 705] width 32 height 15
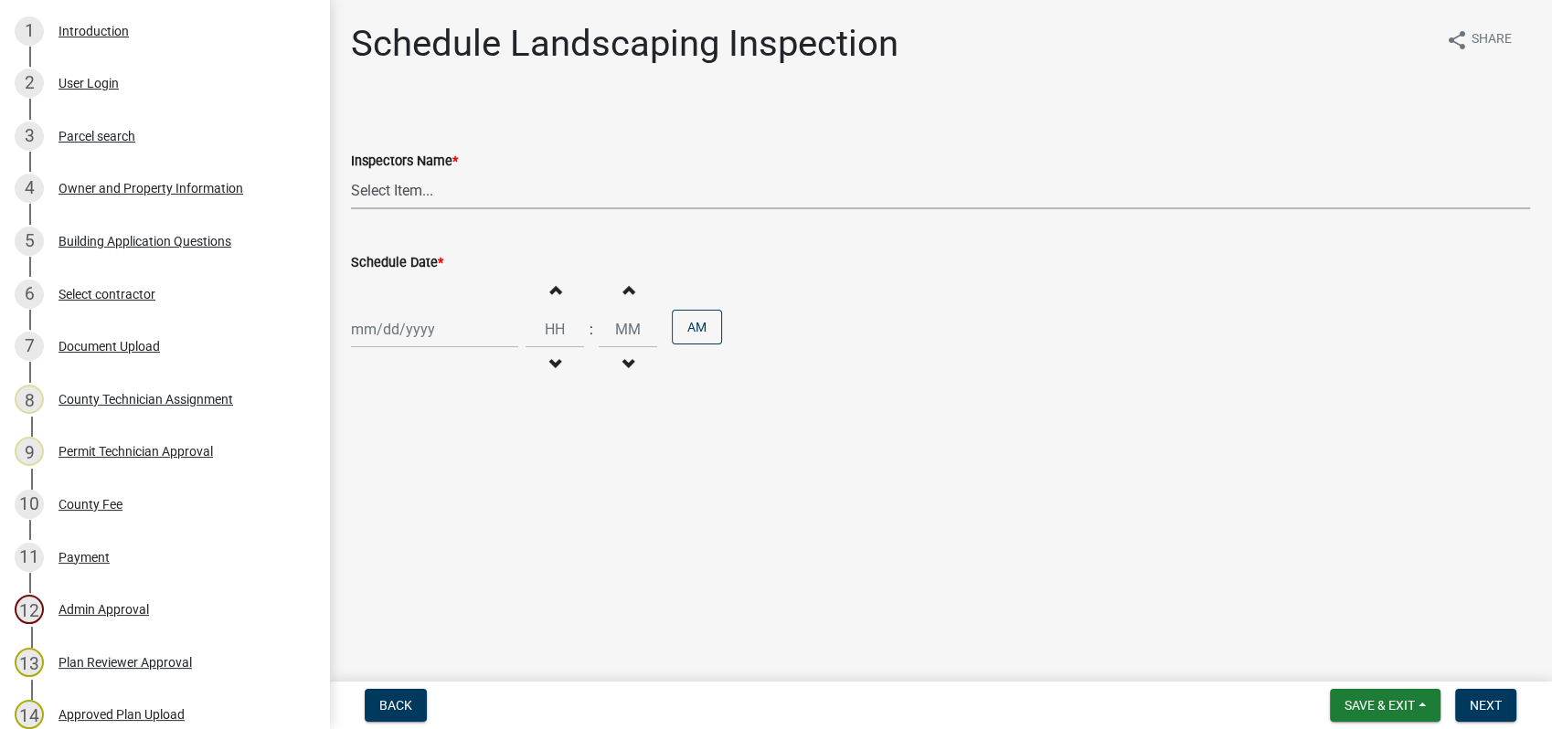
click at [416, 186] on select "Select Item... mrivera (Michele Rivera) StephanieM (Stephanie Morris ) QGrissom…" at bounding box center [940, 190] width 1179 height 37
select select "a0ea4169-8540-4a2c-b9f4-cf4c1ffdeb95"
click at [351, 172] on select "Select Item... mrivera (Michele Rivera) StephanieM (Stephanie Morris ) QGrissom…" at bounding box center [940, 190] width 1179 height 37
select select "10"
select select "2025"
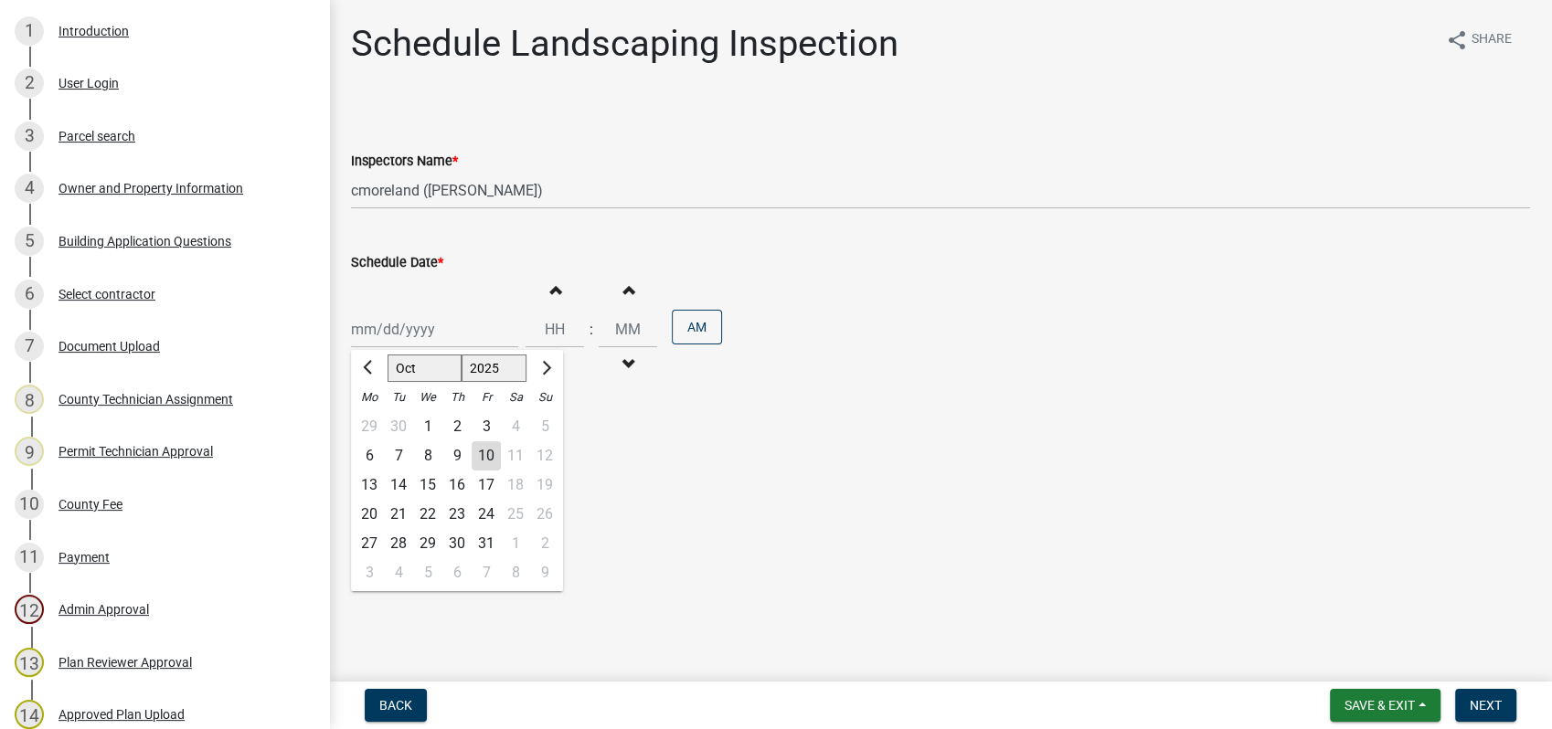
click at [408, 336] on div "Jan Feb Mar Apr May Jun Jul Aug Sep Oct Nov Dec 1525 1526 1527 1528 1529 1530 1…" at bounding box center [434, 329] width 167 height 37
click at [402, 489] on div "14" at bounding box center [398, 485] width 29 height 29
type input "10/14/2025"
click at [1488, 697] on button "Next" at bounding box center [1485, 705] width 61 height 33
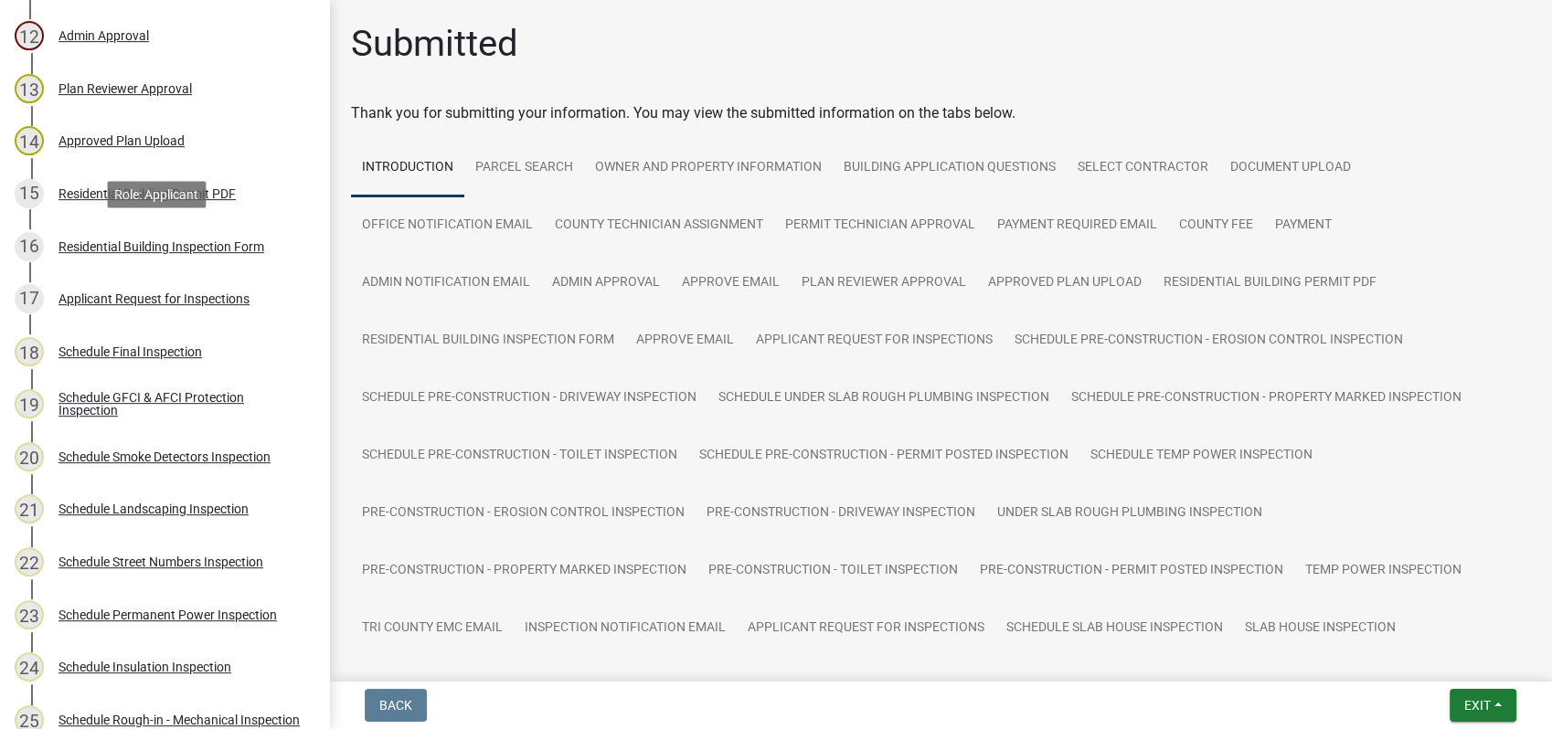
scroll to position [914, 0]
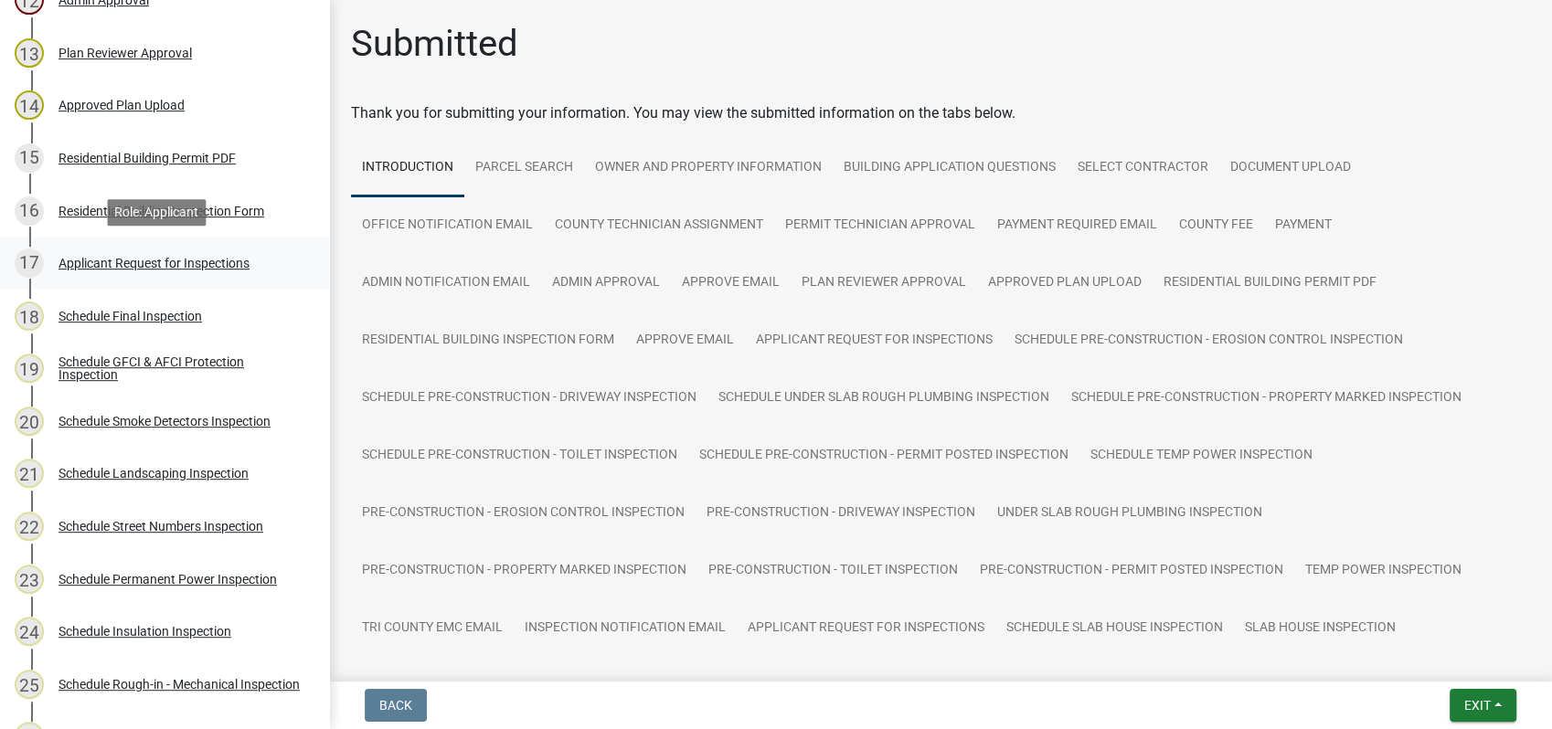
click at [180, 258] on div "Applicant Request for Inspections" at bounding box center [154, 263] width 191 height 13
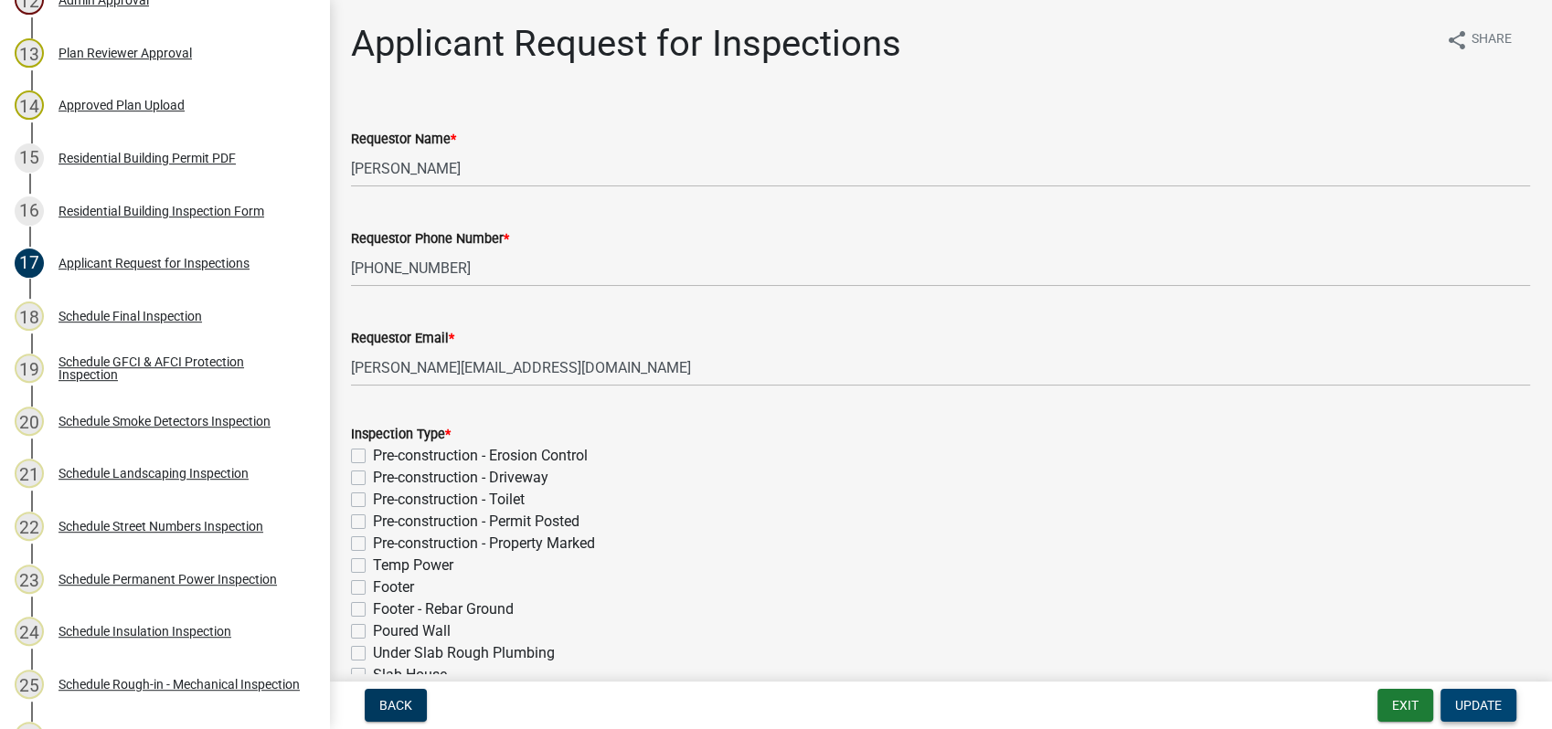
click at [1453, 700] on button "Update" at bounding box center [1479, 705] width 76 height 33
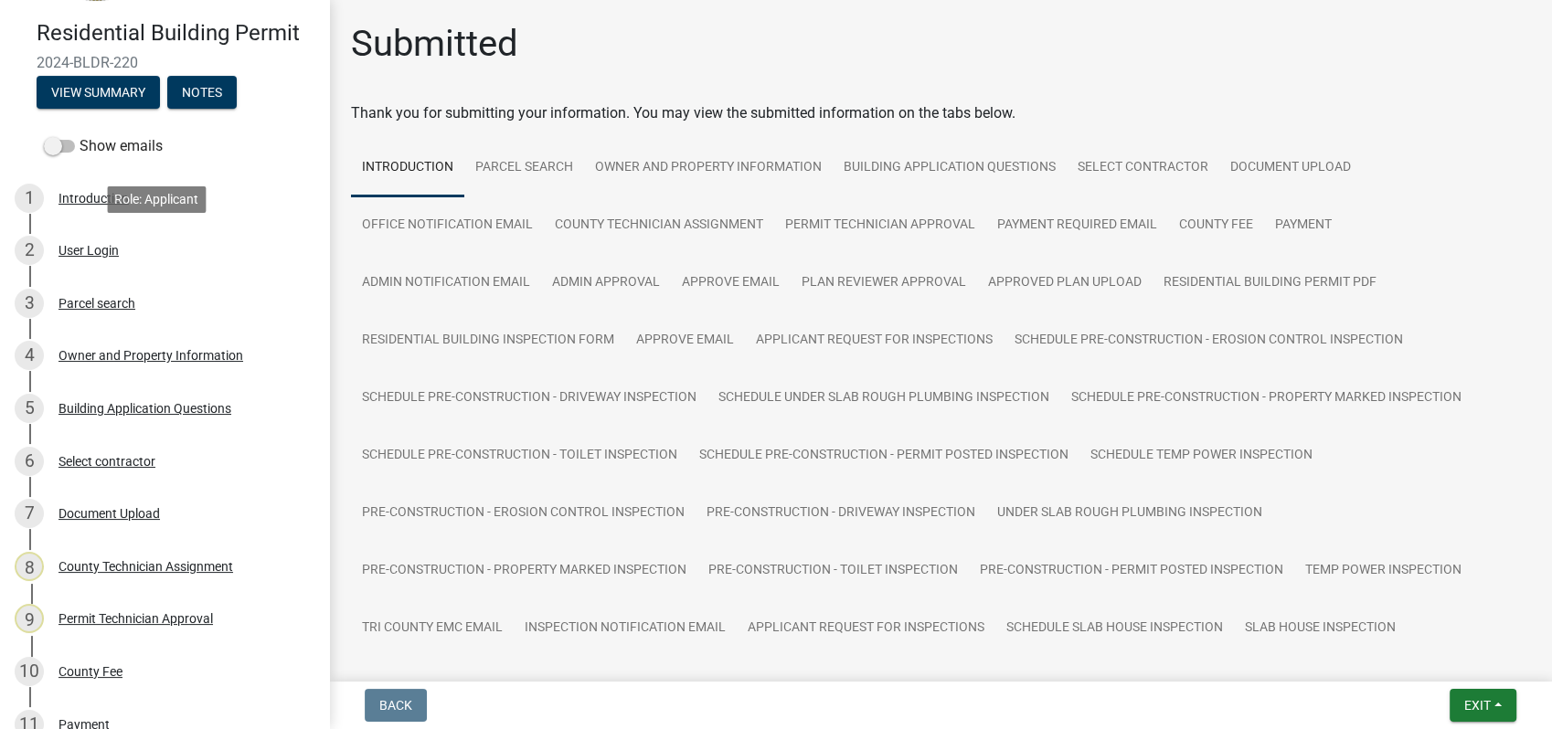
scroll to position [0, 0]
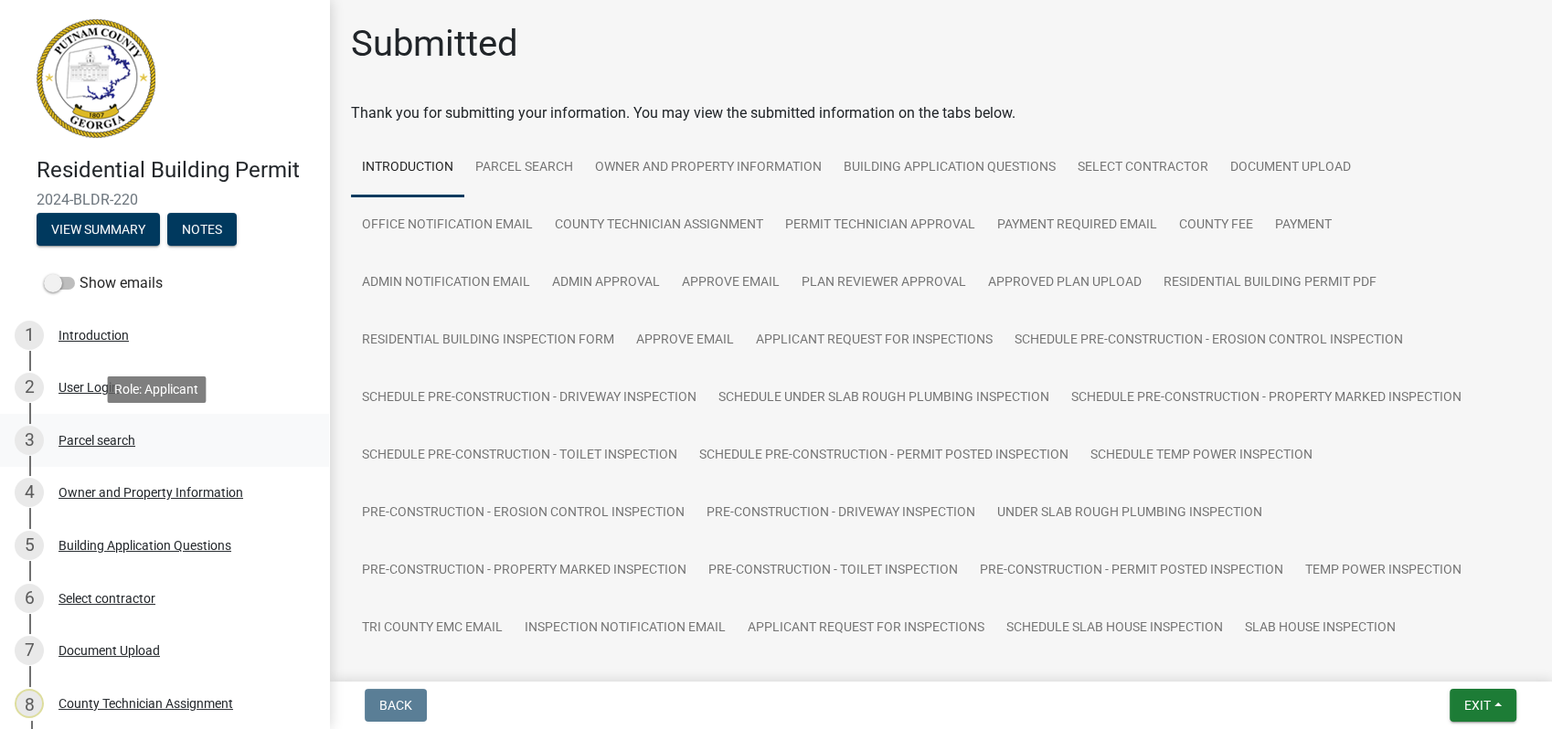
click at [105, 431] on div "3 Parcel search" at bounding box center [157, 440] width 285 height 29
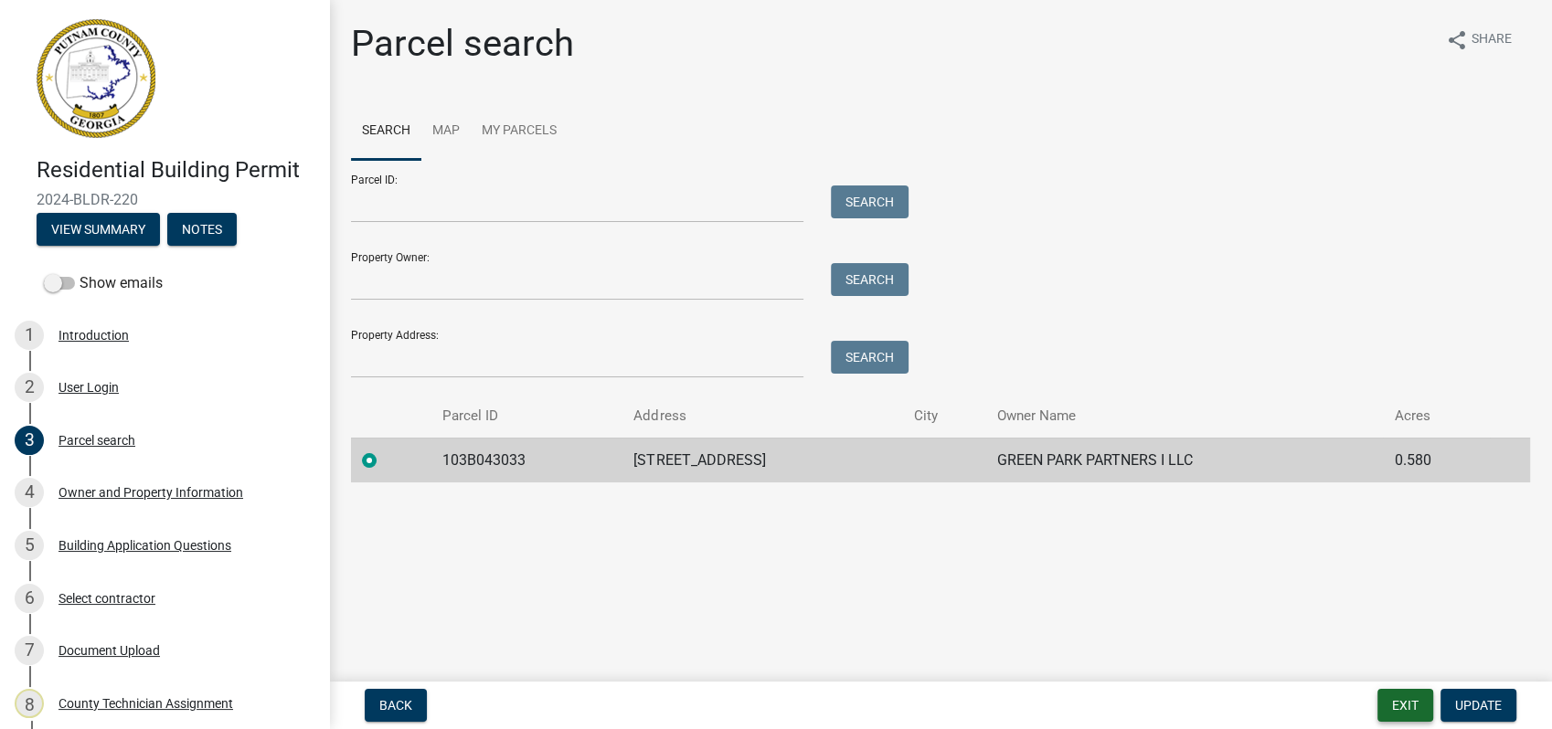
click at [1398, 706] on button "Exit" at bounding box center [1406, 705] width 56 height 33
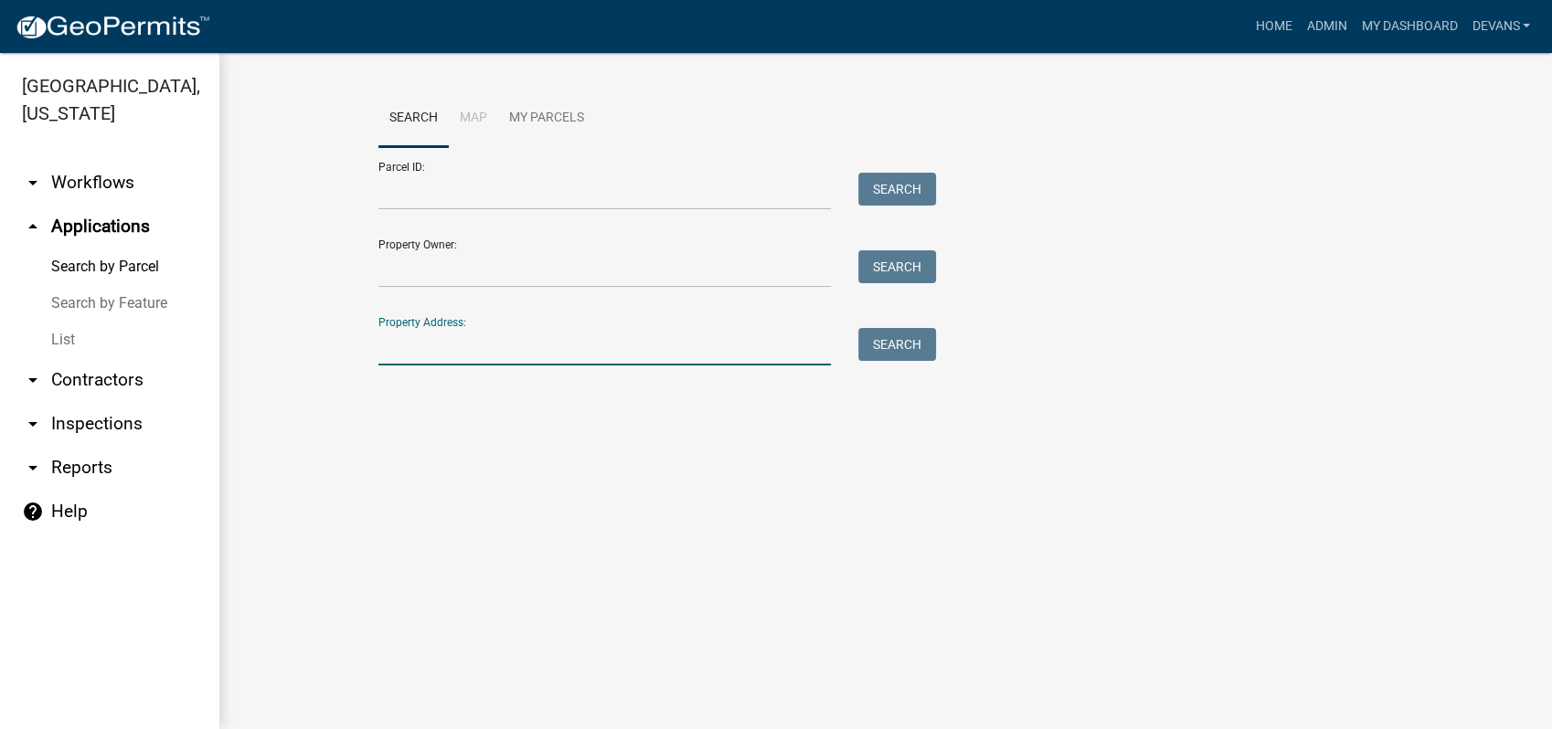
click at [468, 355] on input "Property Address:" at bounding box center [604, 346] width 452 height 37
type input "171 harmony bay"
click at [893, 340] on button "Search" at bounding box center [897, 344] width 78 height 33
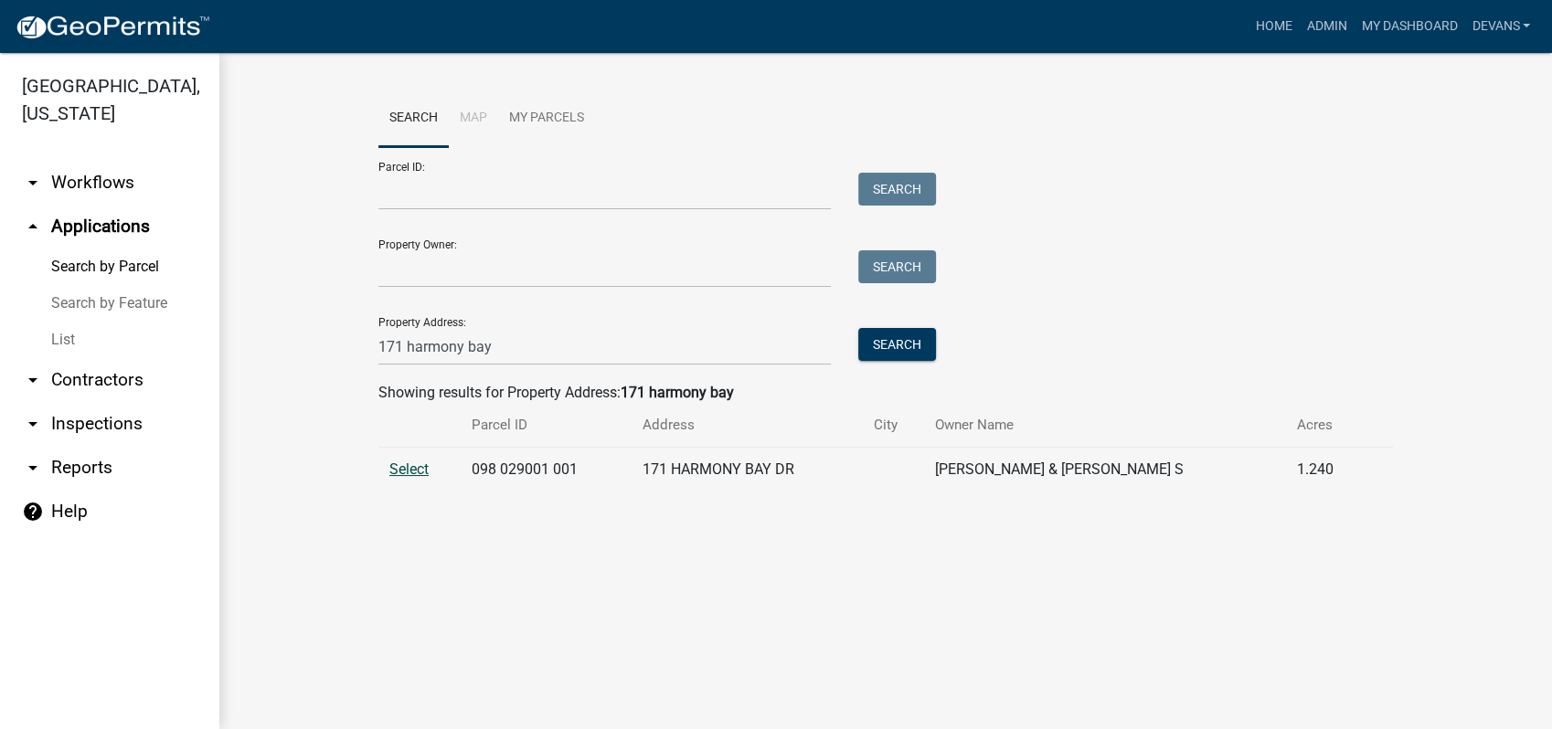
click at [419, 459] on td "Select" at bounding box center [418, 470] width 81 height 45
click at [416, 465] on span "Select" at bounding box center [408, 469] width 39 height 17
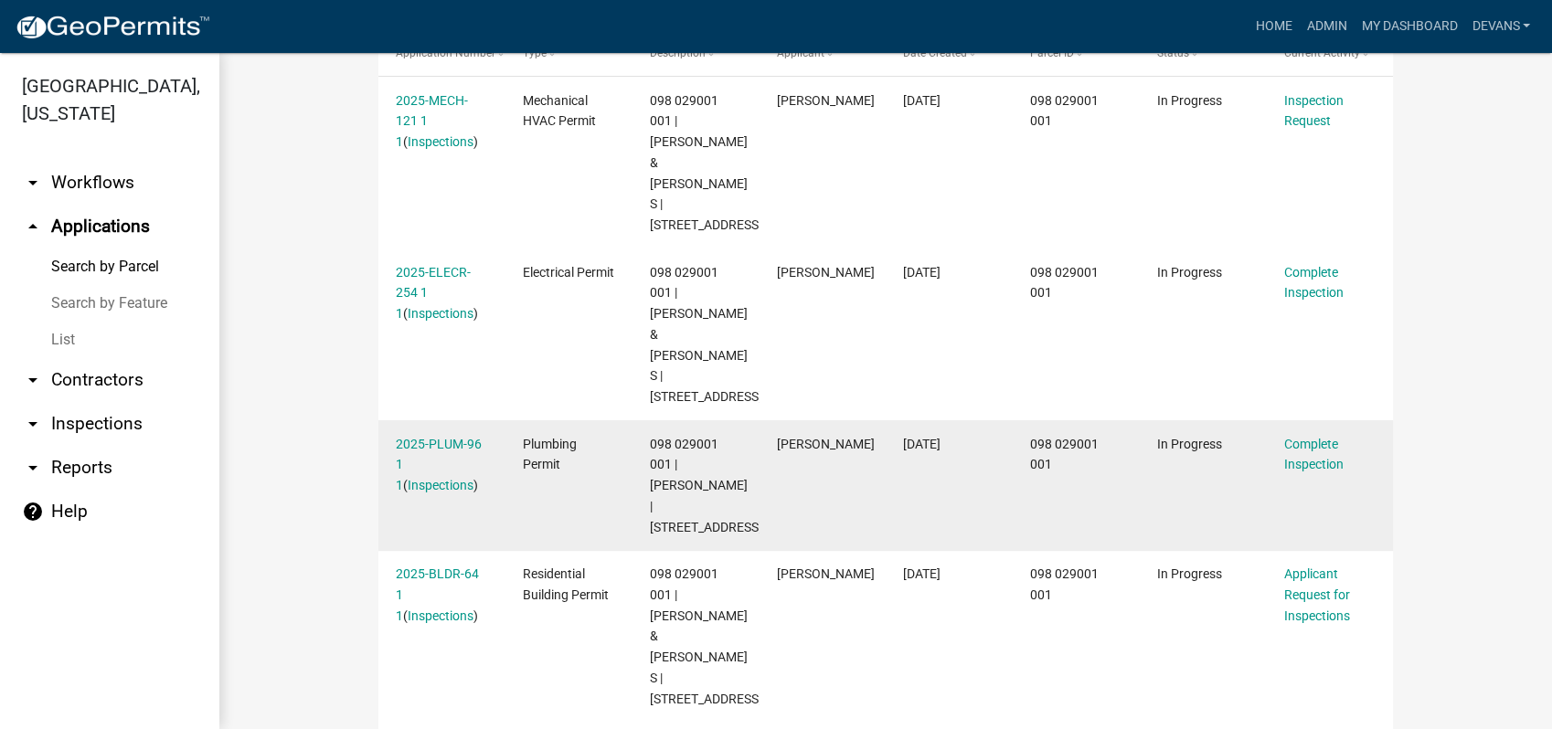
scroll to position [629, 0]
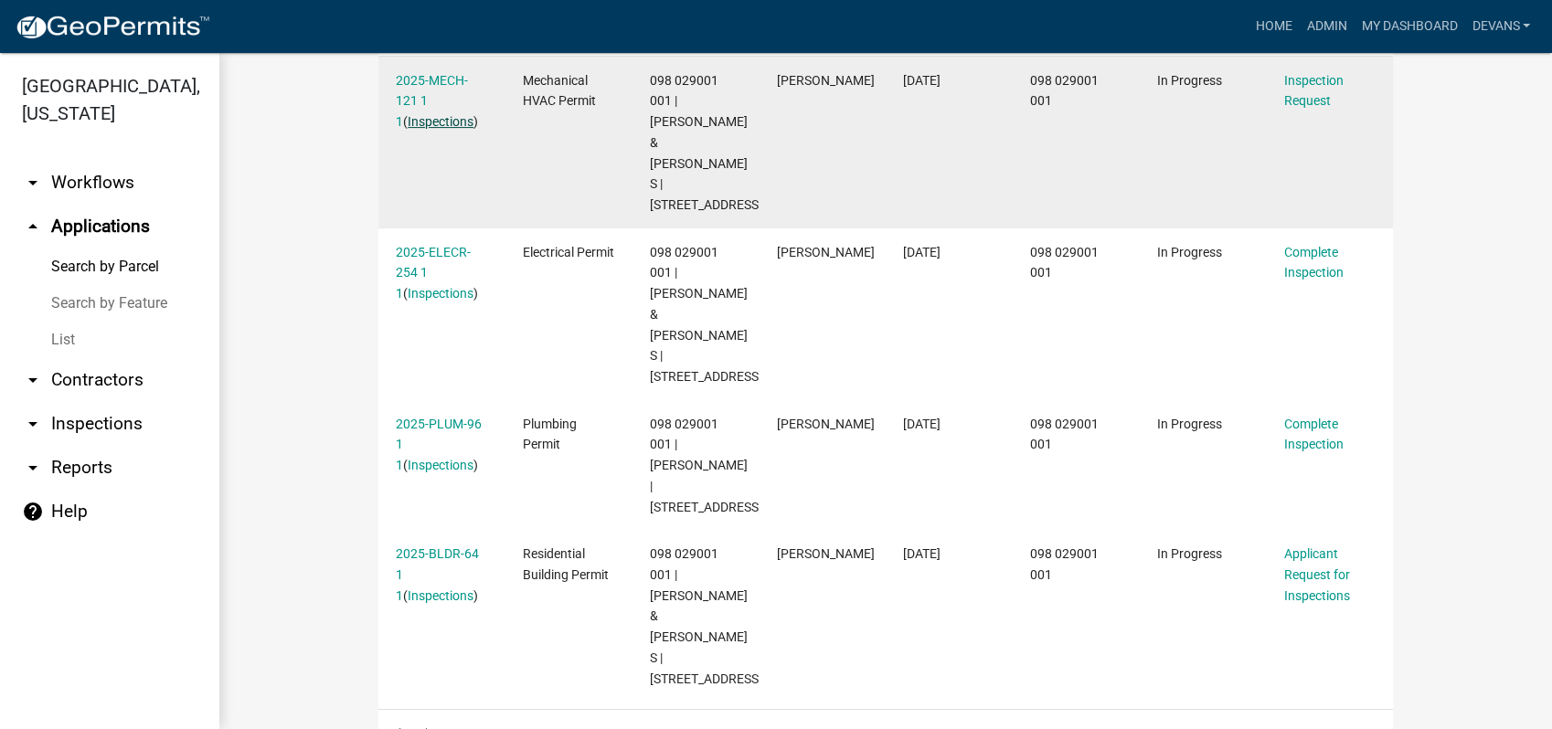
click at [416, 122] on link "Inspections" at bounding box center [441, 121] width 66 height 15
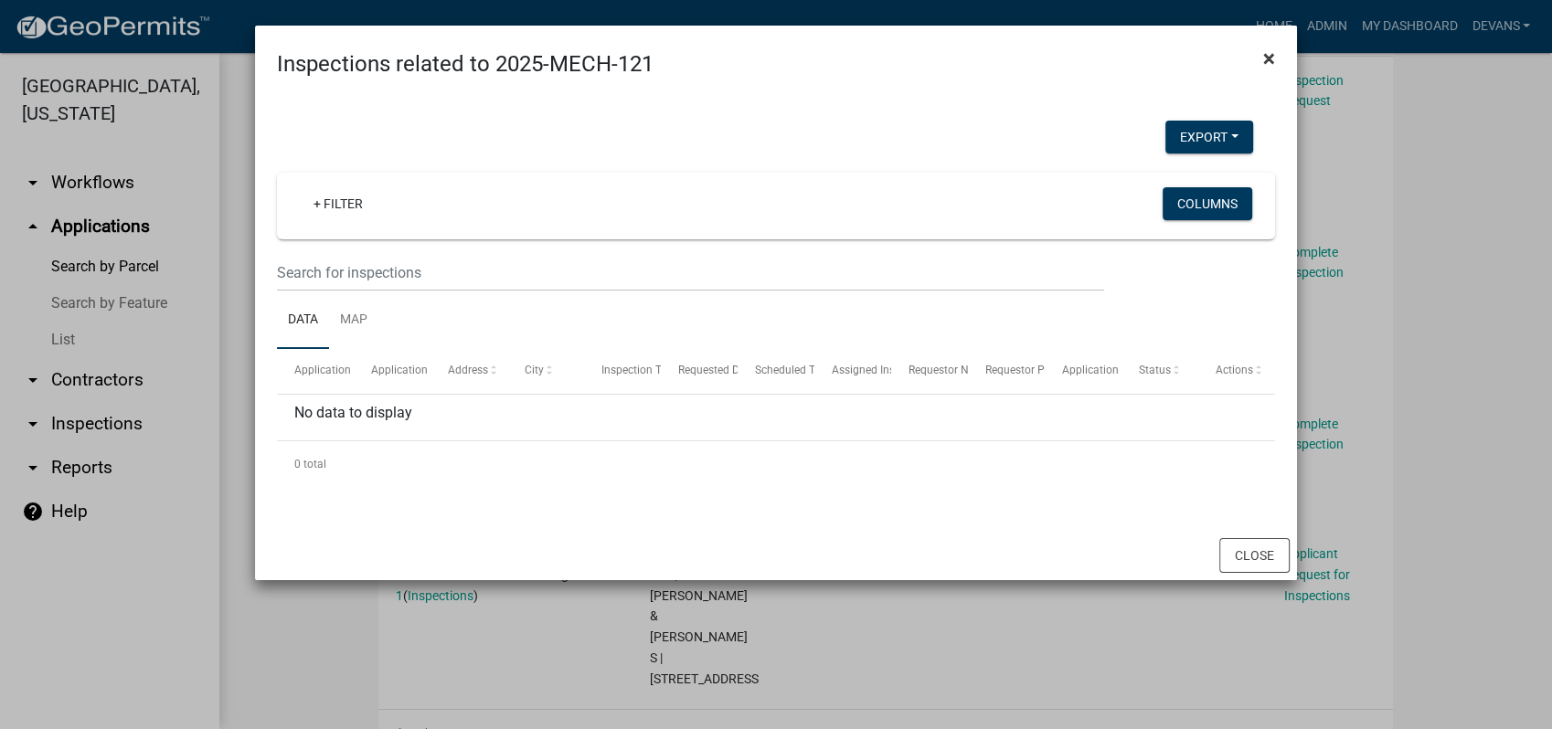
click at [1270, 59] on span "×" at bounding box center [1269, 59] width 12 height 26
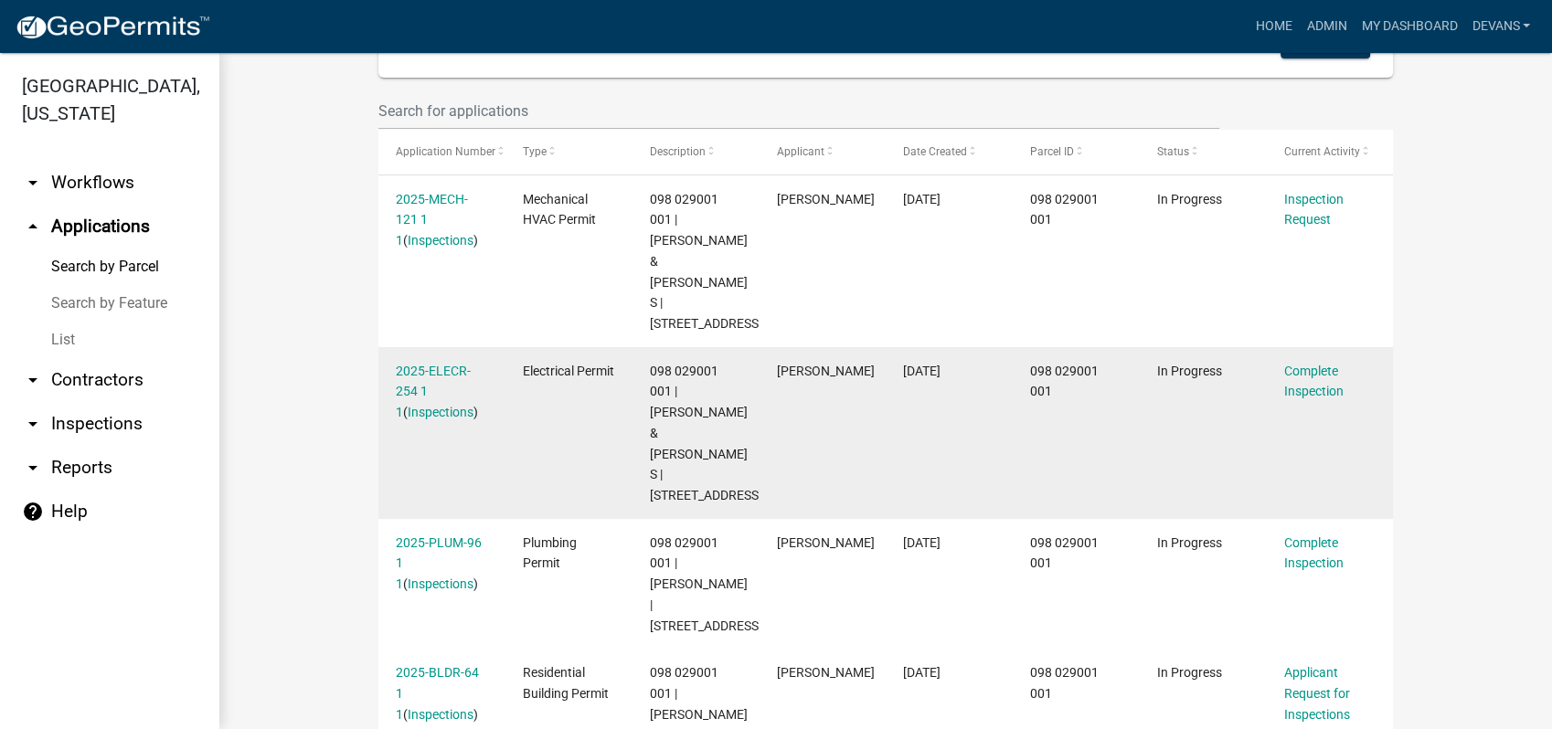
scroll to position [324, 0]
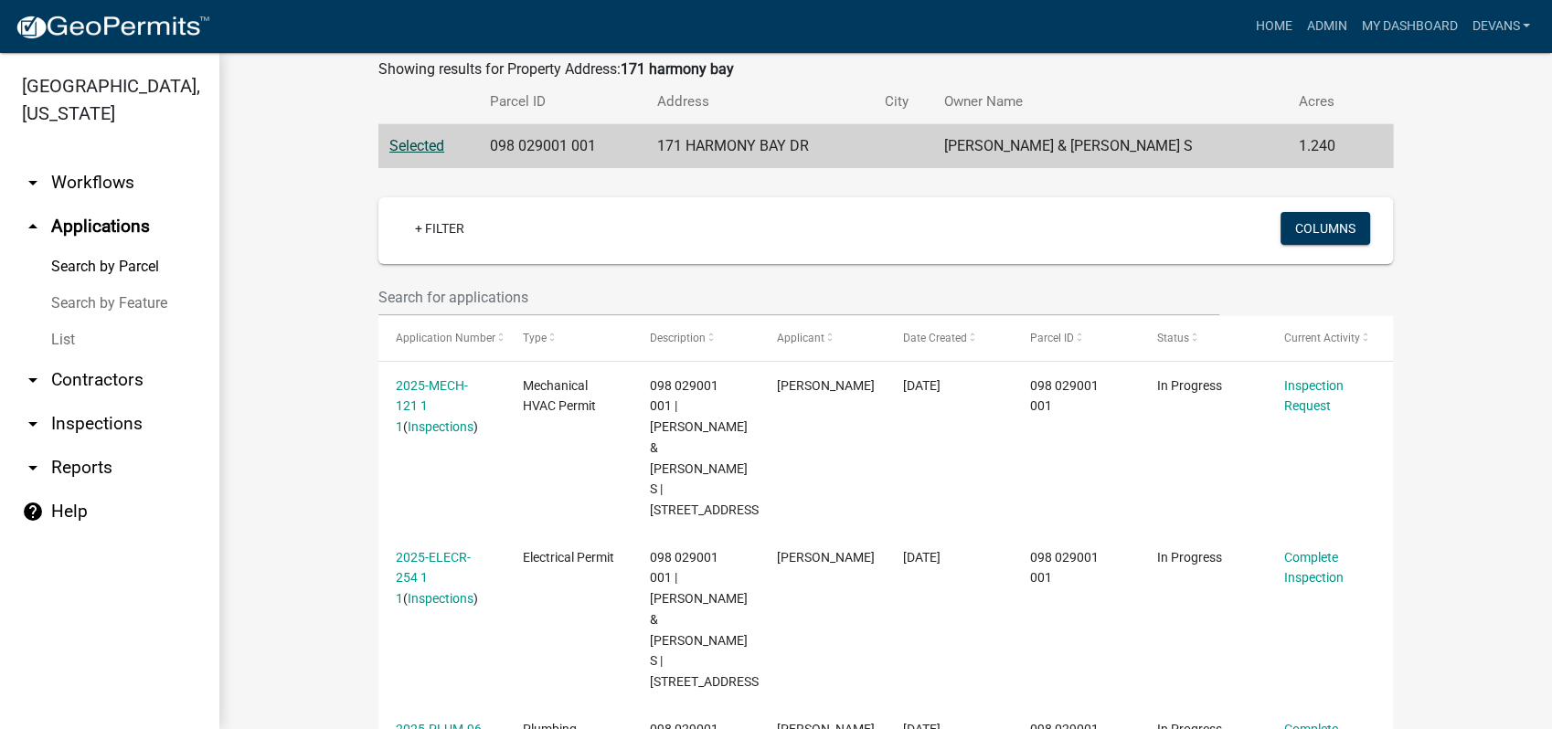
click at [120, 176] on link "arrow_drop_down Workflows" at bounding box center [109, 183] width 219 height 44
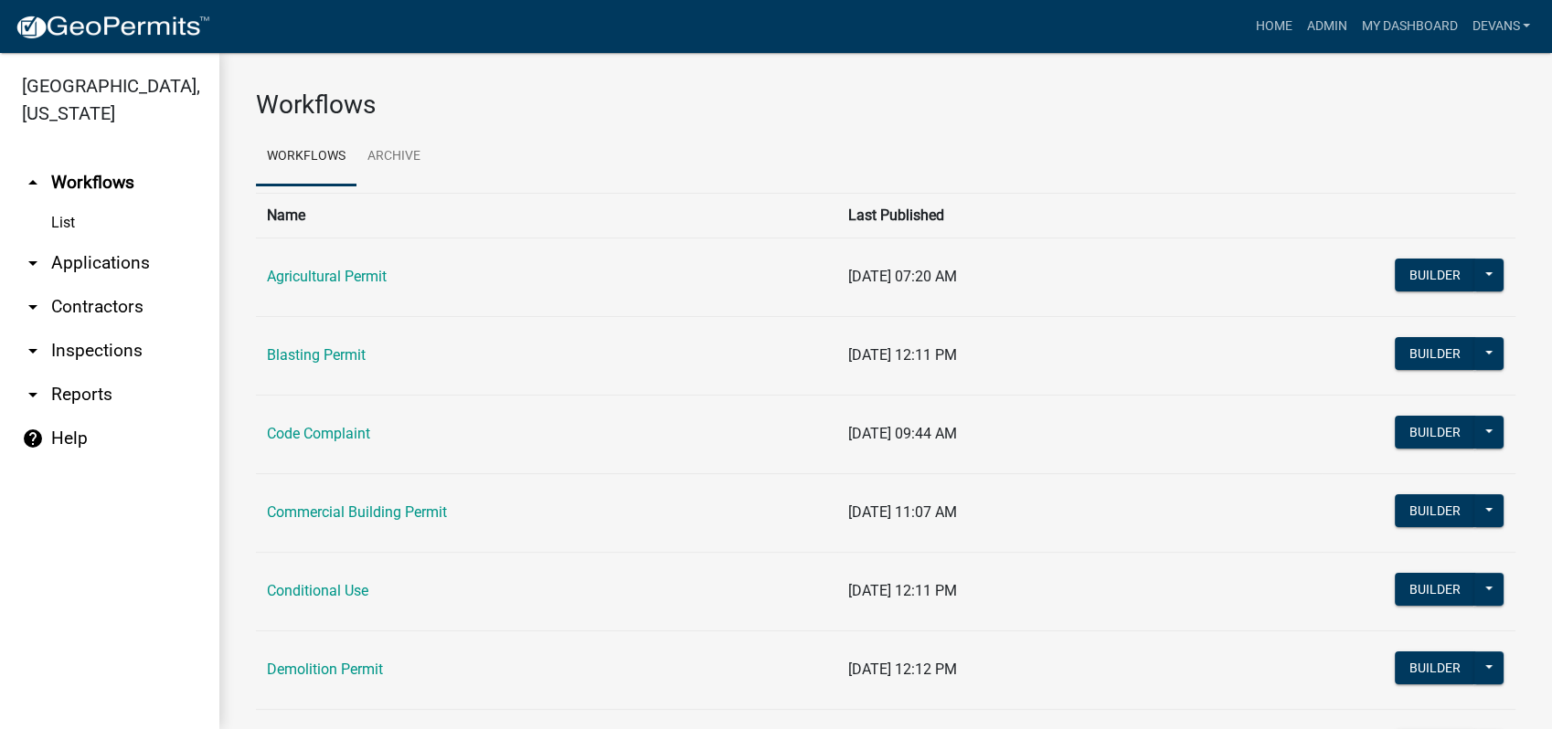
click at [124, 271] on link "arrow_drop_down Applications" at bounding box center [109, 263] width 219 height 44
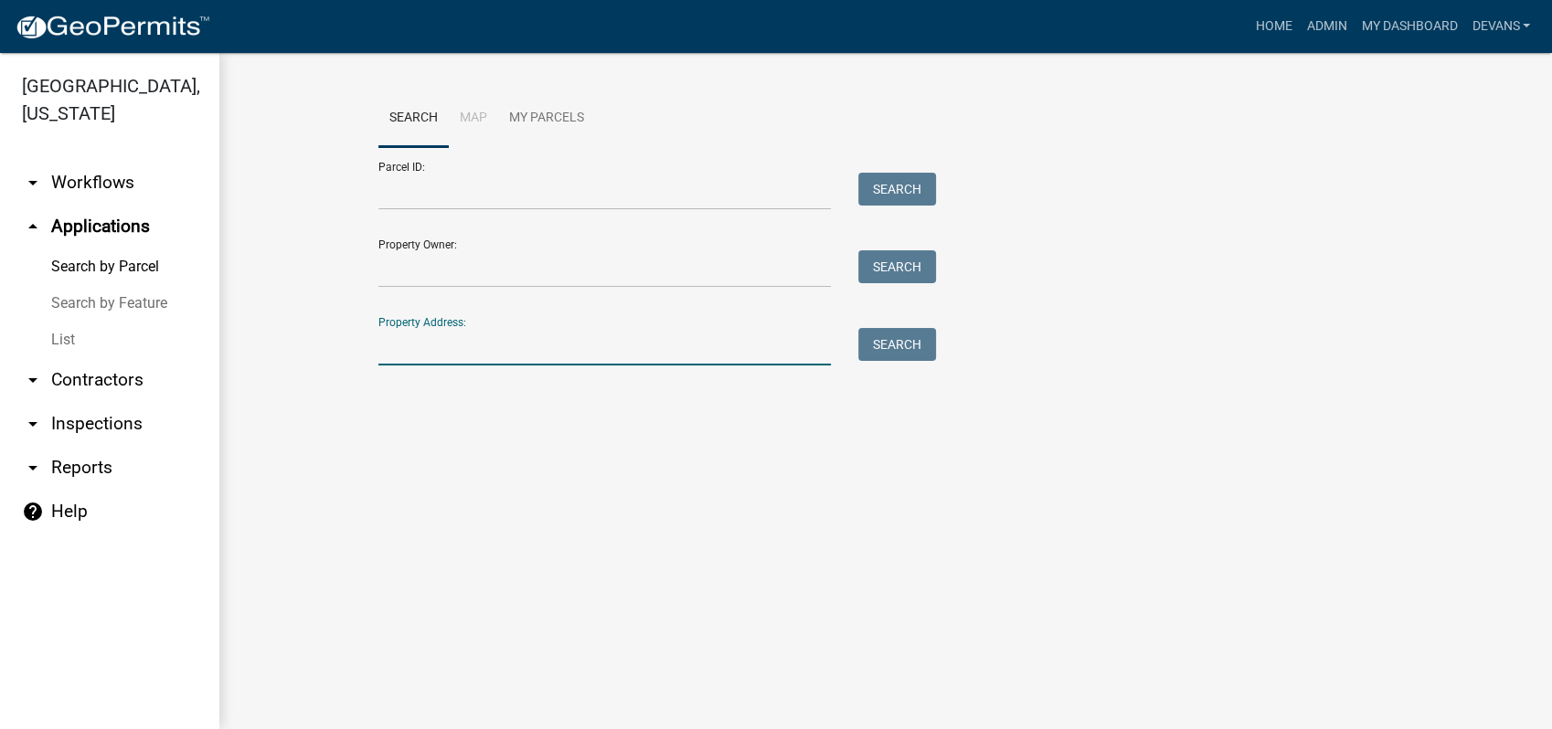
click at [439, 343] on input "Property Address:" at bounding box center [604, 346] width 452 height 37
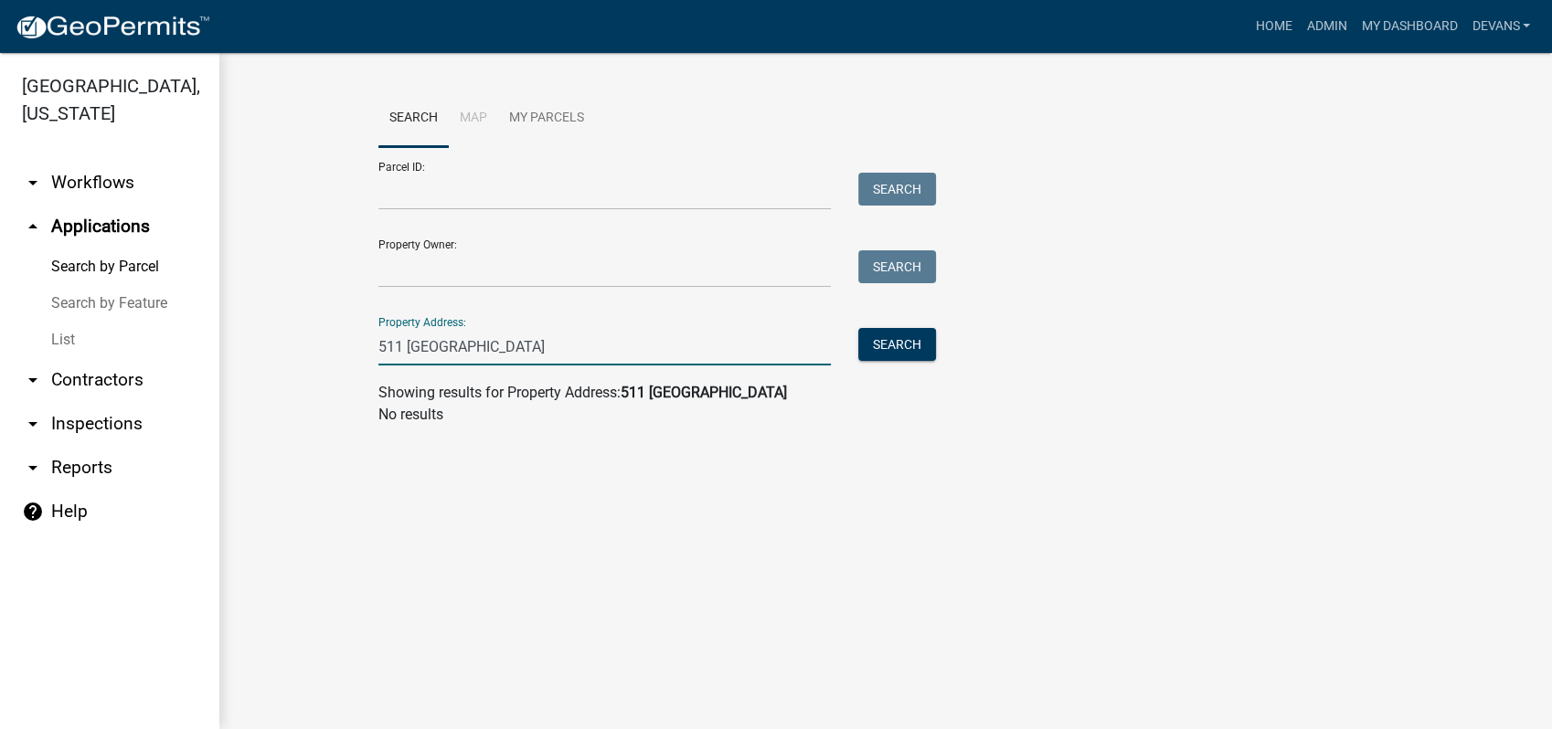
drag, startPoint x: 510, startPoint y: 356, endPoint x: 468, endPoint y: 357, distance: 42.1
click at [468, 357] on input "511 harmony grove" at bounding box center [604, 346] width 452 height 37
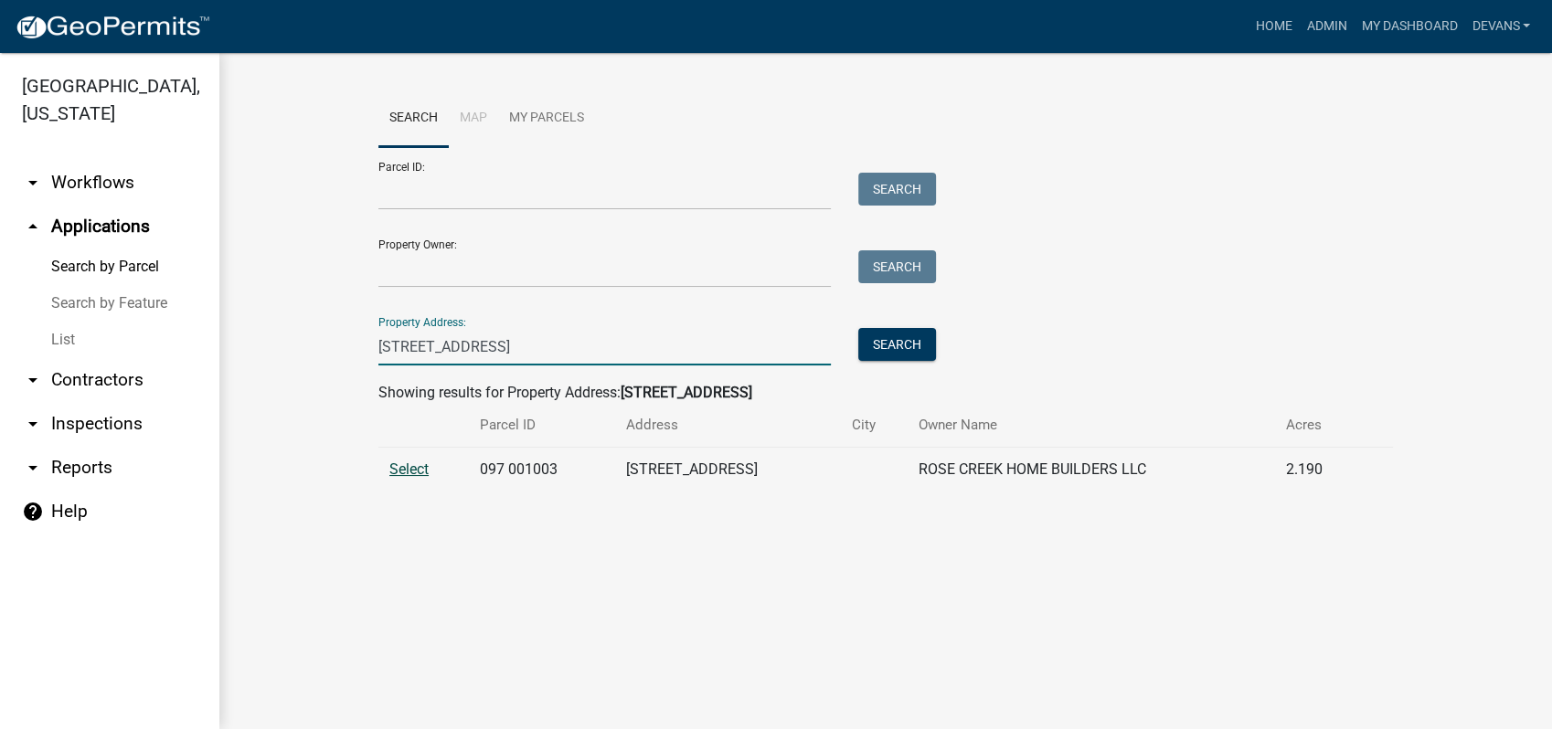
type input "511 harmony rd"
click at [394, 466] on span "Select" at bounding box center [408, 469] width 39 height 17
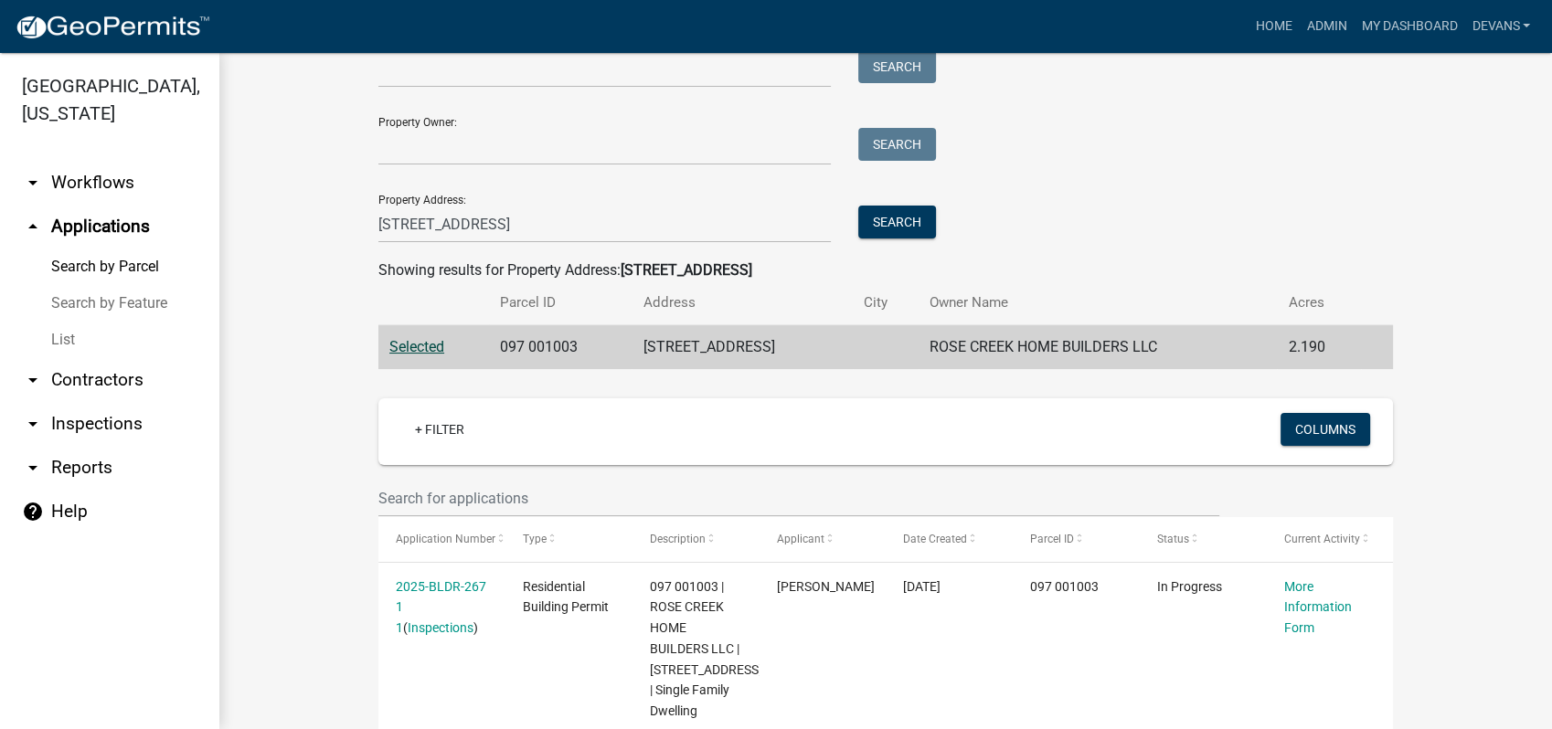
scroll to position [217, 0]
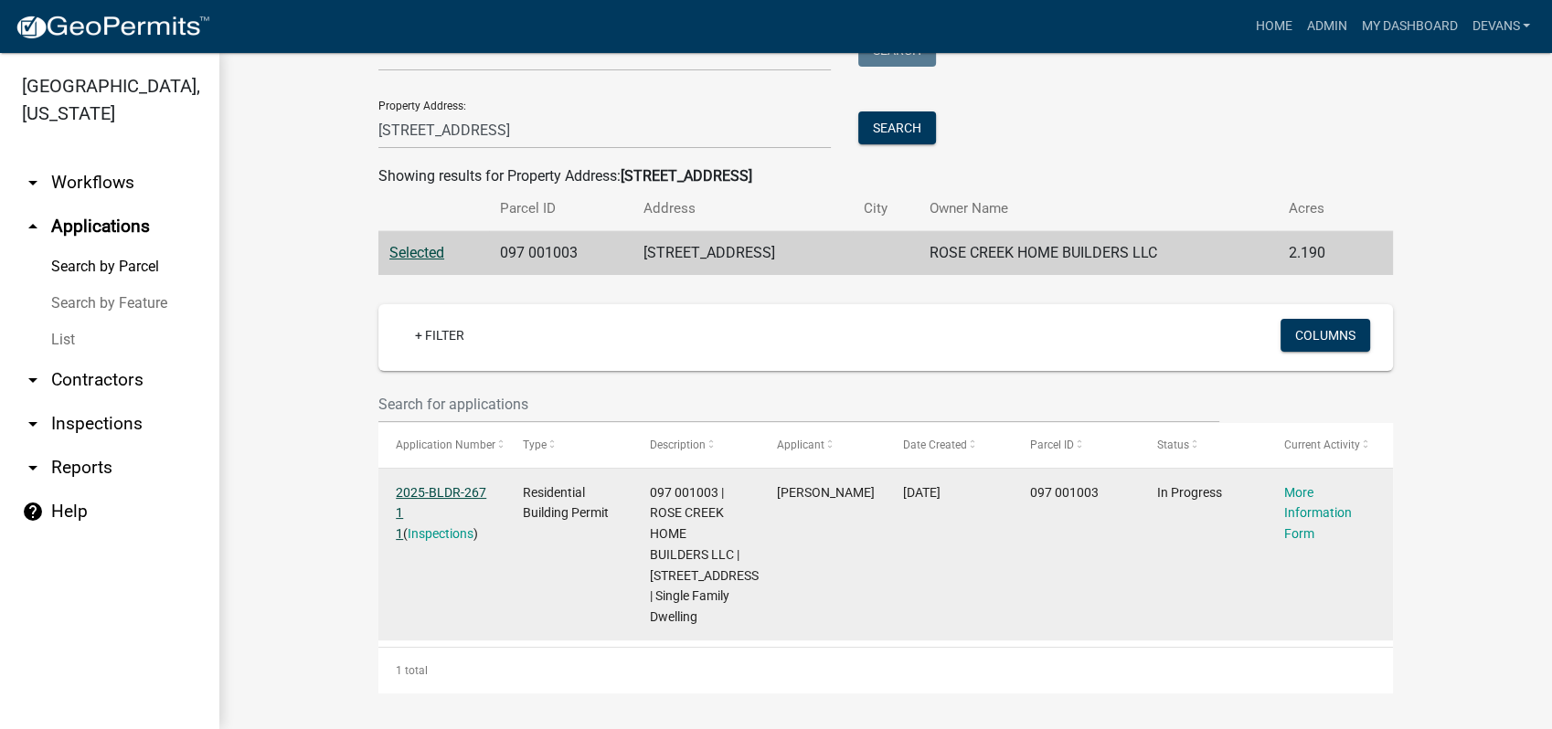
click at [444, 489] on link "2025-BLDR-267 1 1" at bounding box center [441, 513] width 90 height 57
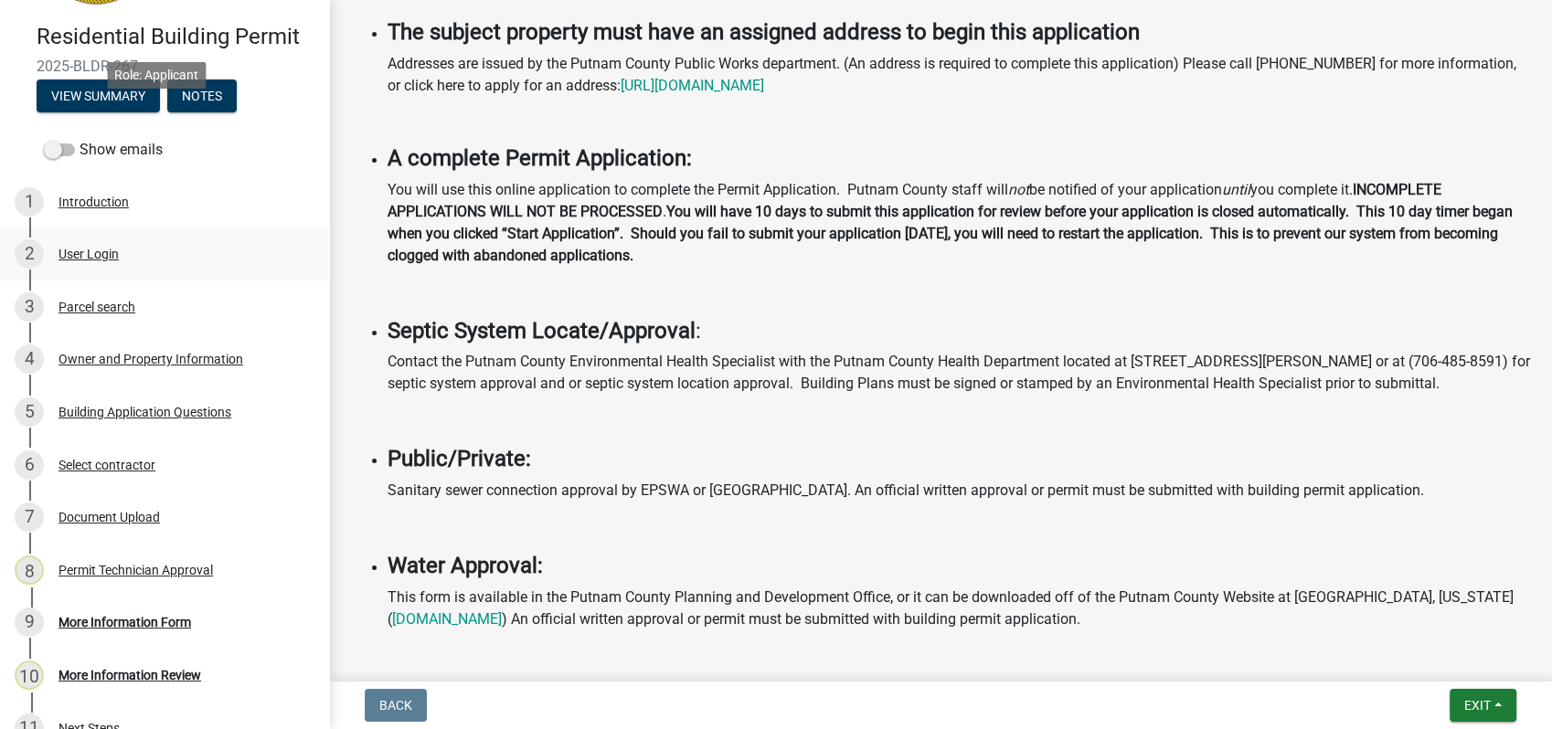
scroll to position [286, 0]
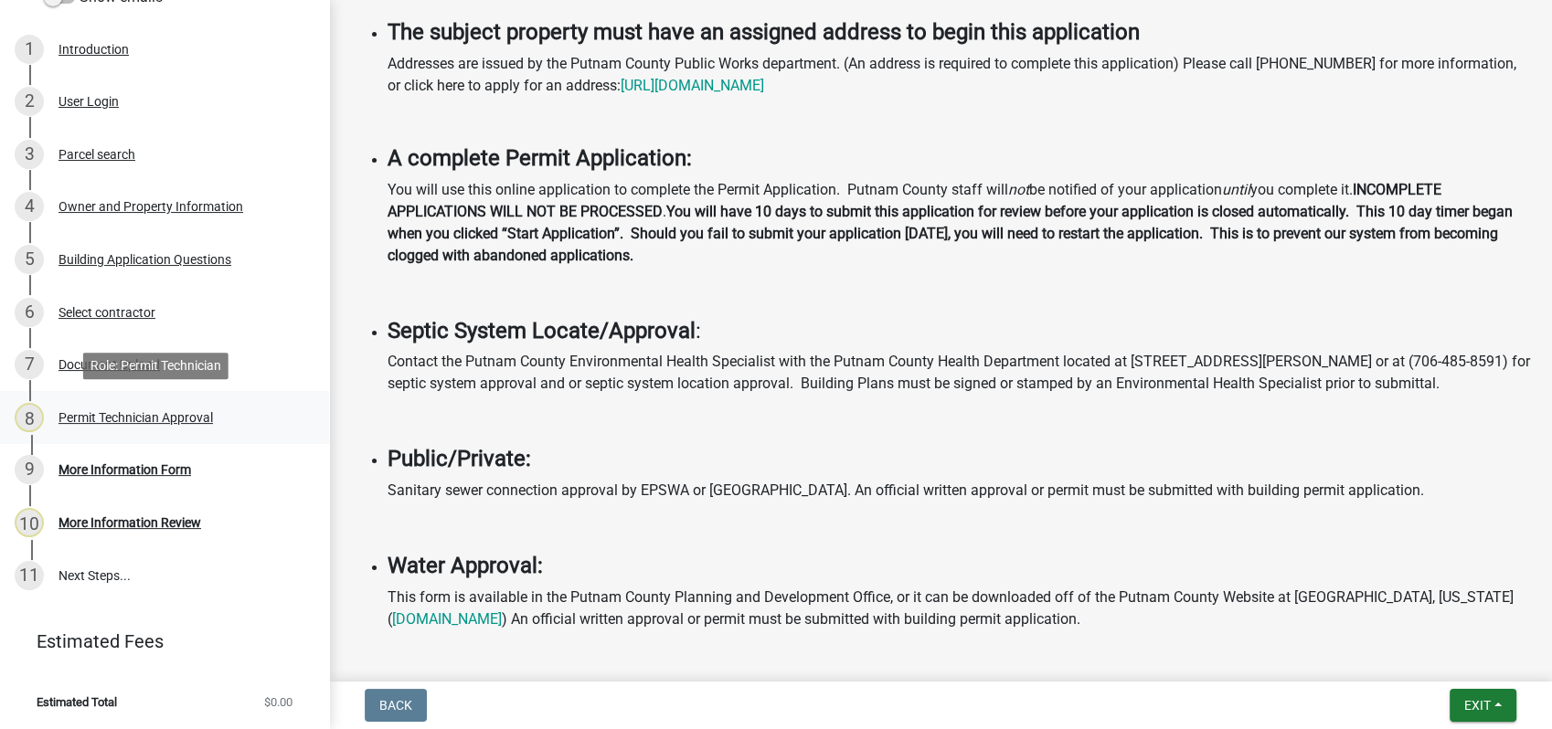
click at [121, 417] on div "Permit Technician Approval" at bounding box center [136, 417] width 154 height 13
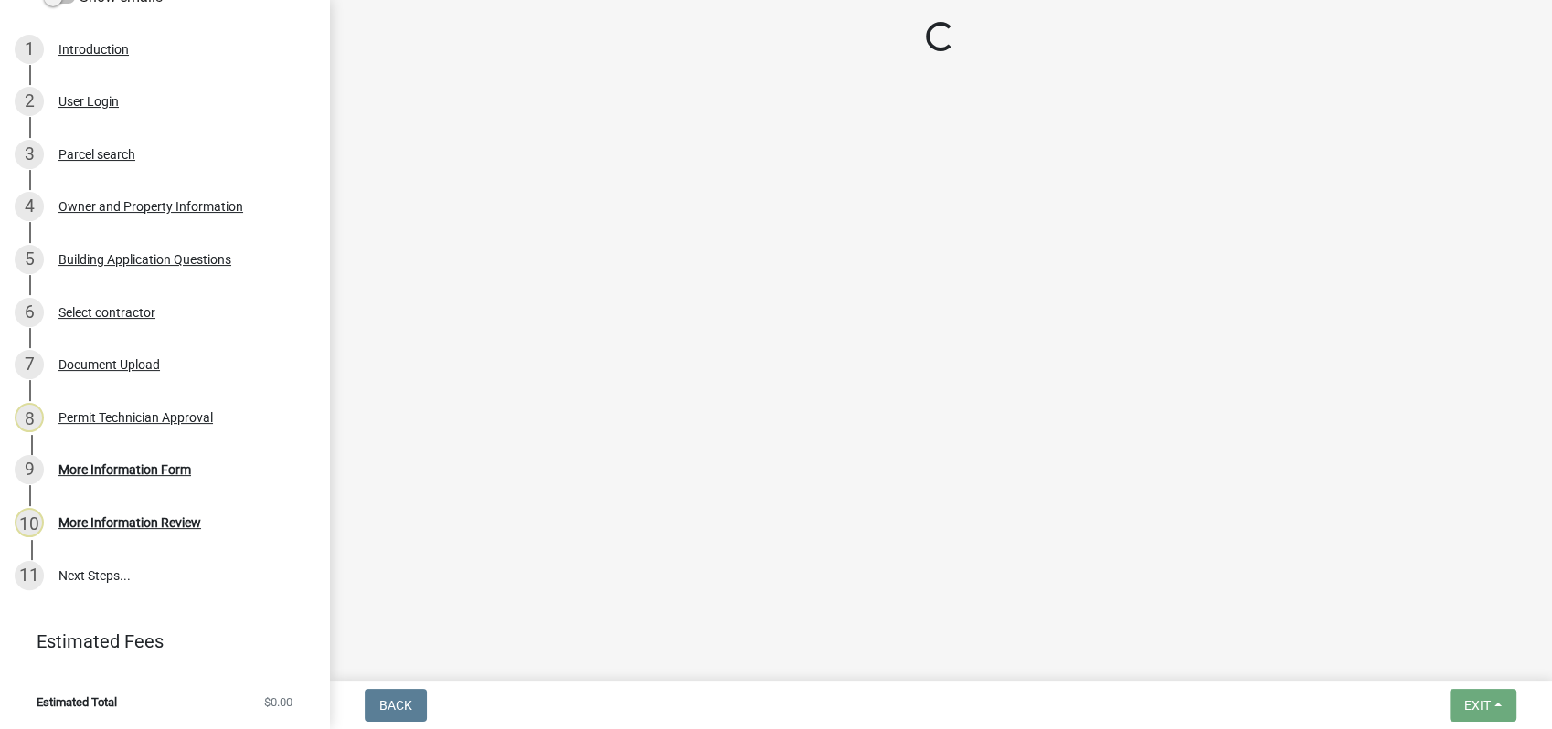
select select "34fe85c2-5f76-4343-b6bb-8ca387e0bed7"
select select "83394b22-4a11-496c-8e5c-75ade2e72faf"
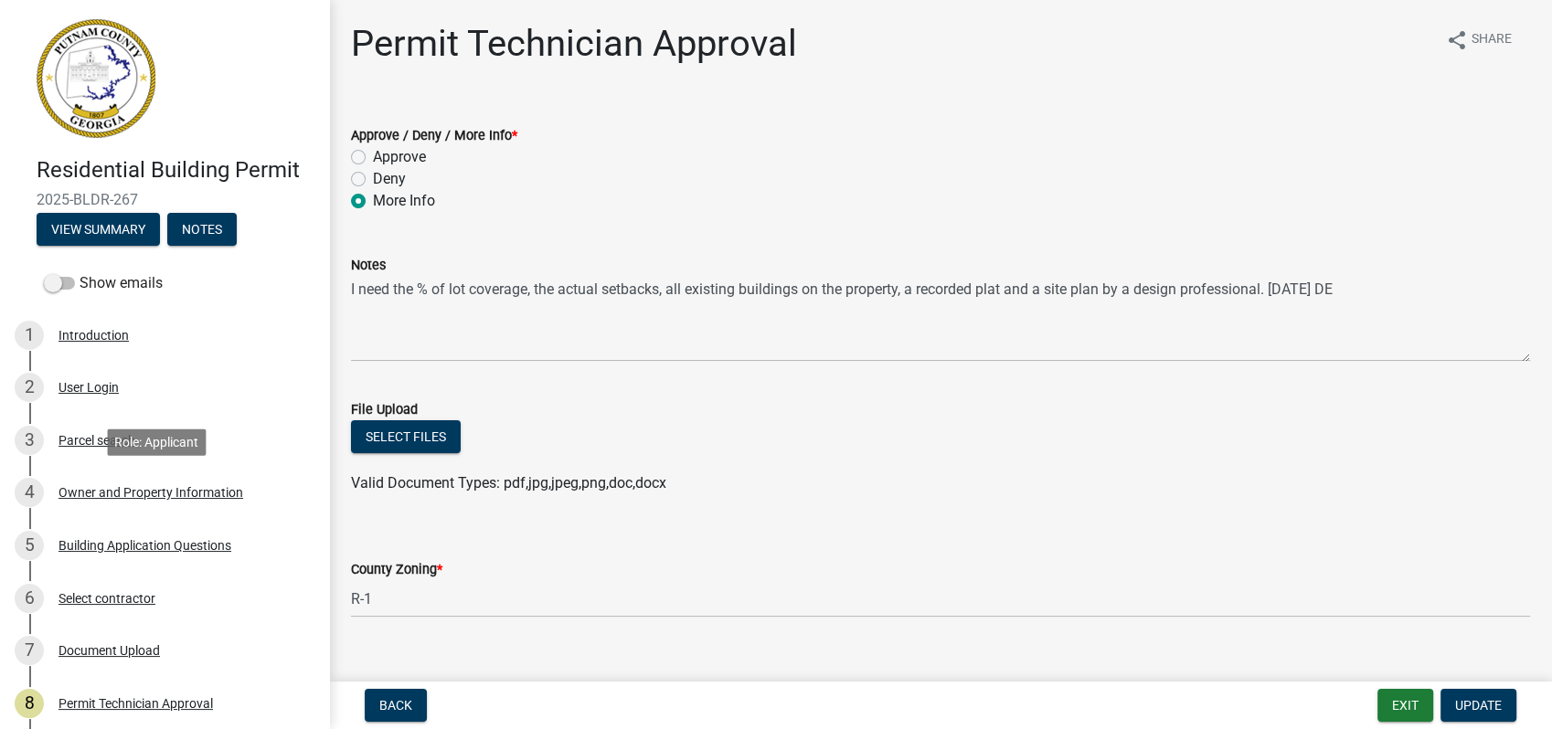
click at [122, 497] on div "Owner and Property Information" at bounding box center [151, 492] width 185 height 13
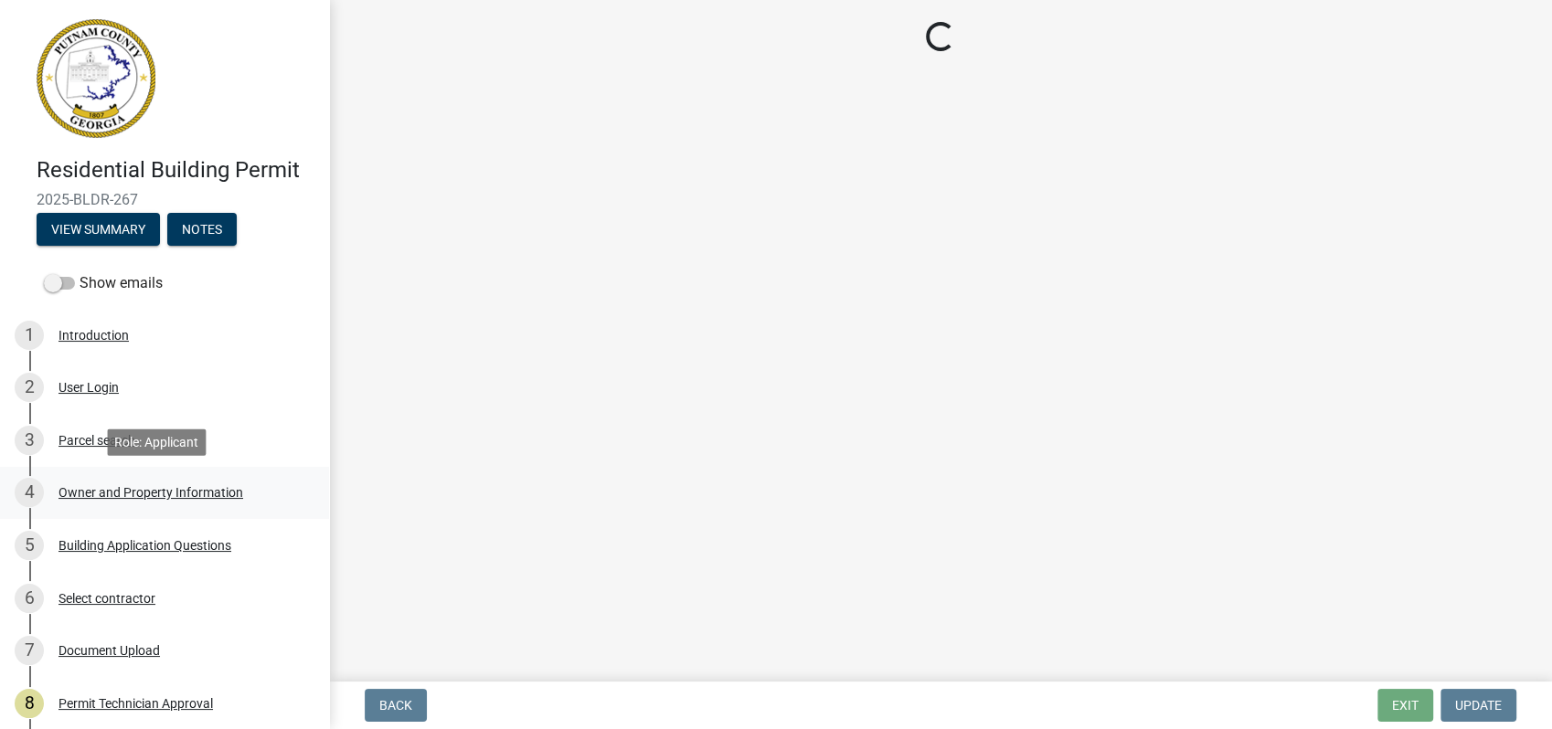
select select "34fe85c2-5f76-4343-b6bb-8ca387e0bed7"
select select "83394b22-4a11-496c-8e5c-75ade2e72faf"
select select "ece5c1a9-df30-4702-9587-5deee23533b7"
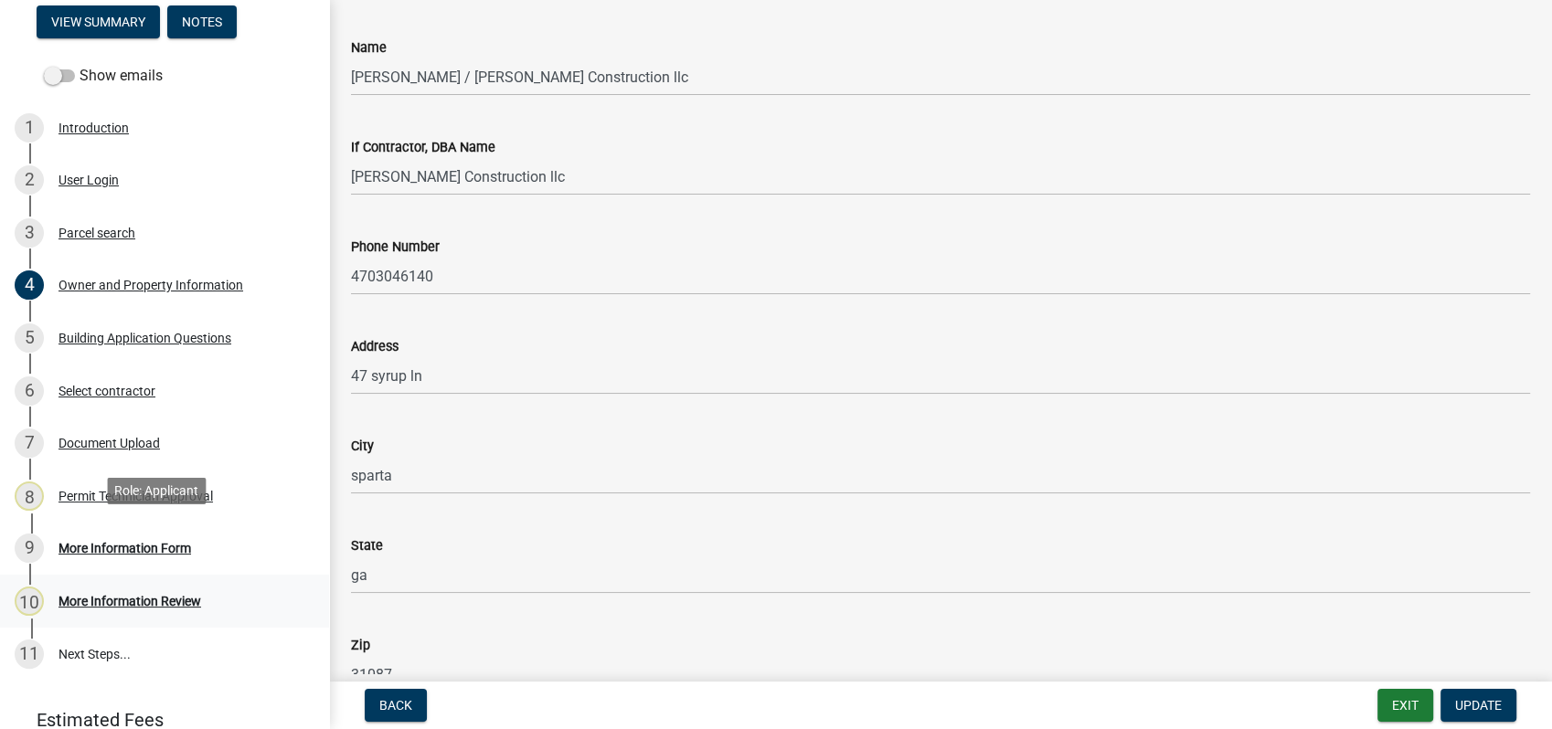
scroll to position [286, 0]
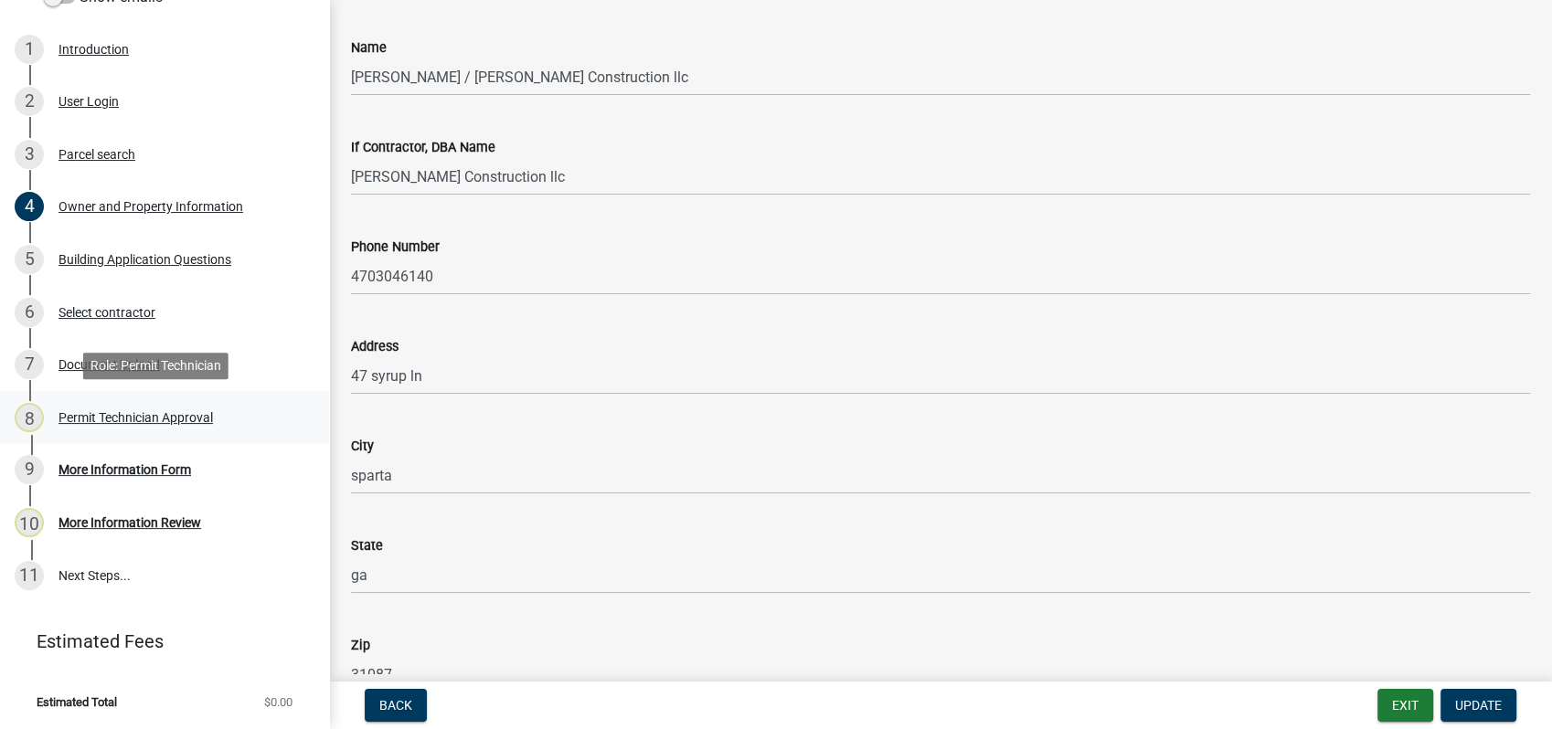
click at [146, 415] on div "Permit Technician Approval" at bounding box center [136, 417] width 154 height 13
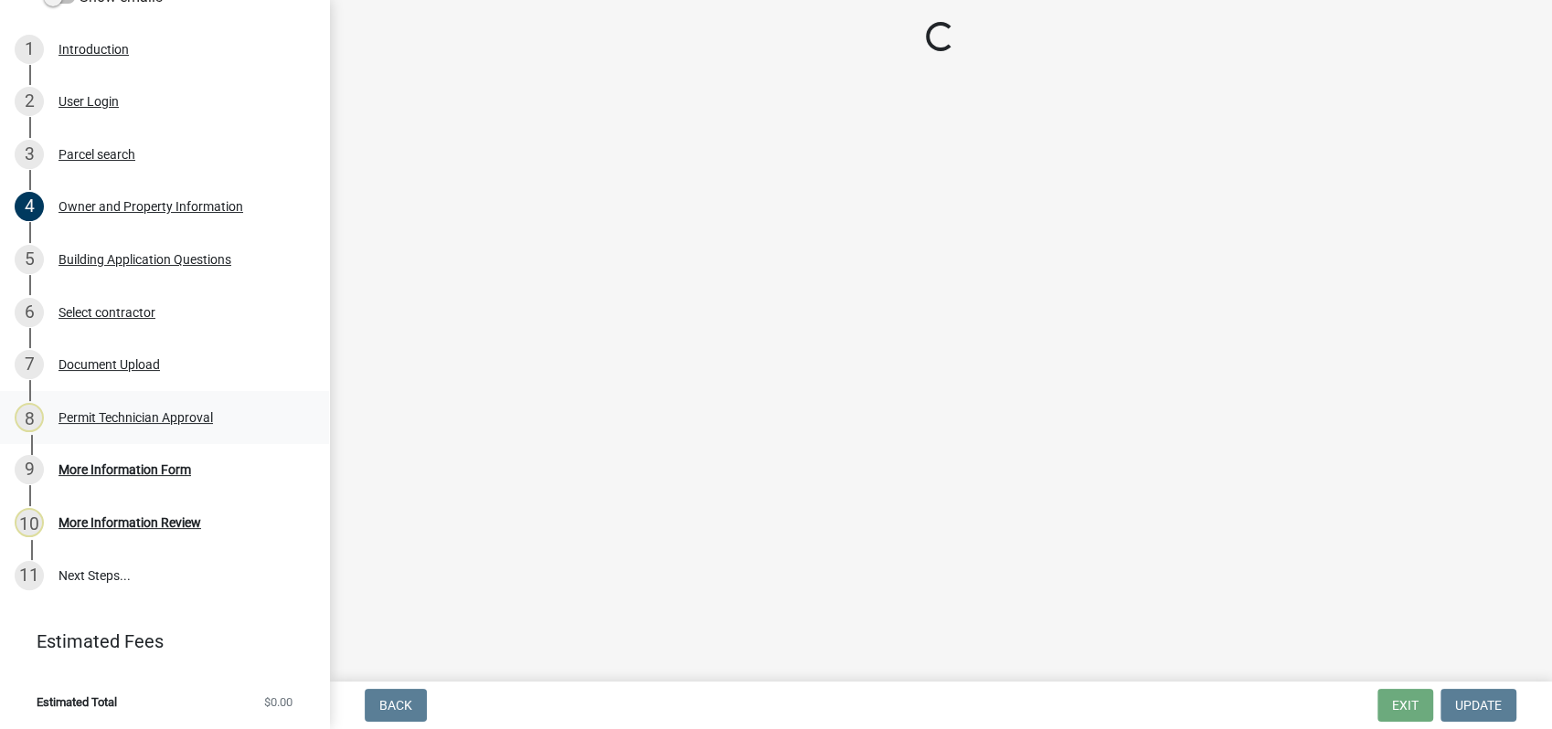
select select "34fe85c2-5f76-4343-b6bb-8ca387e0bed7"
select select "83394b22-4a11-496c-8e5c-75ade2e72faf"
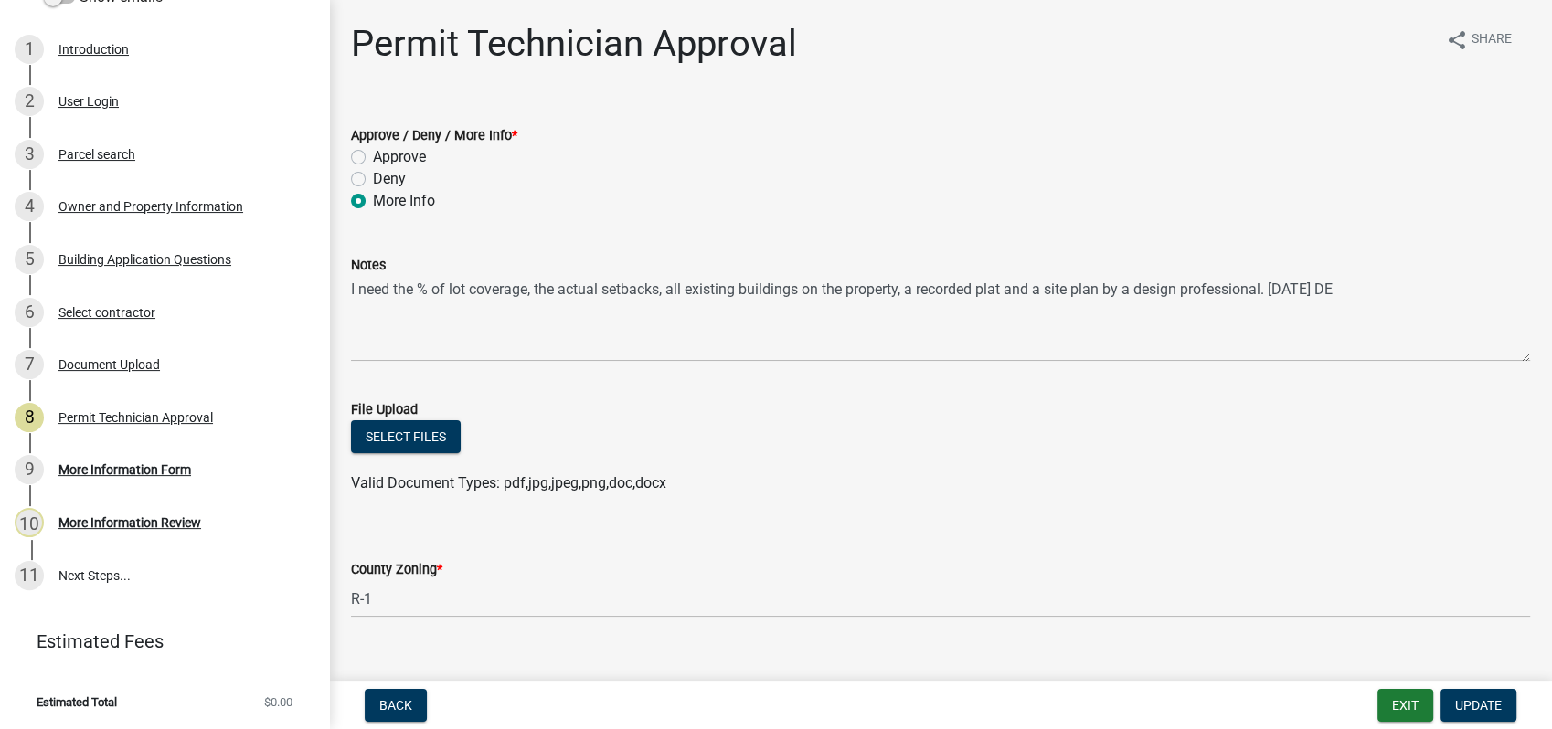
click at [565, 88] on div "Permit Technician Approval share Share Approve / Deny / More Info * Approve Den…" at bounding box center [940, 514] width 1207 height 985
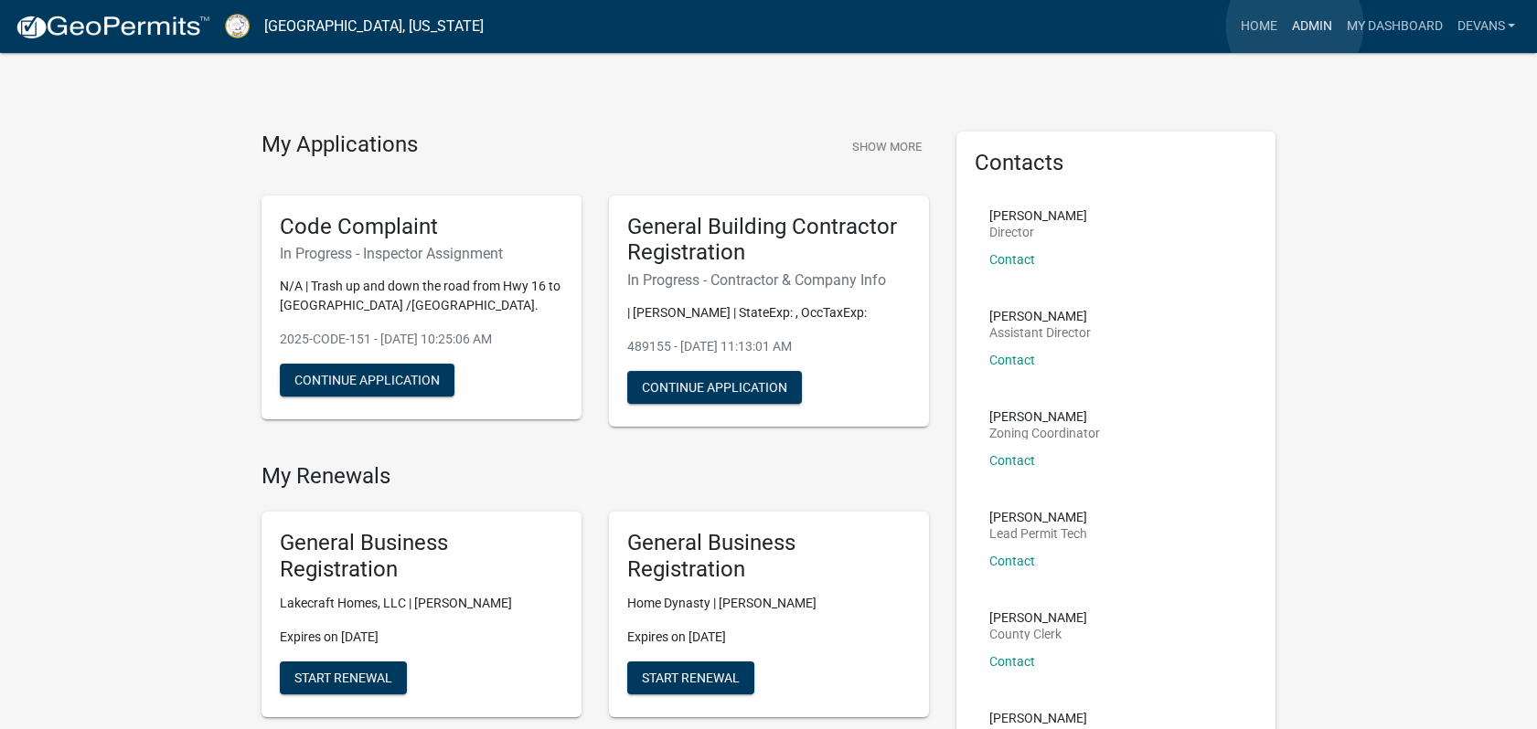
click at [1294, 26] on link "Admin" at bounding box center [1310, 26] width 55 height 35
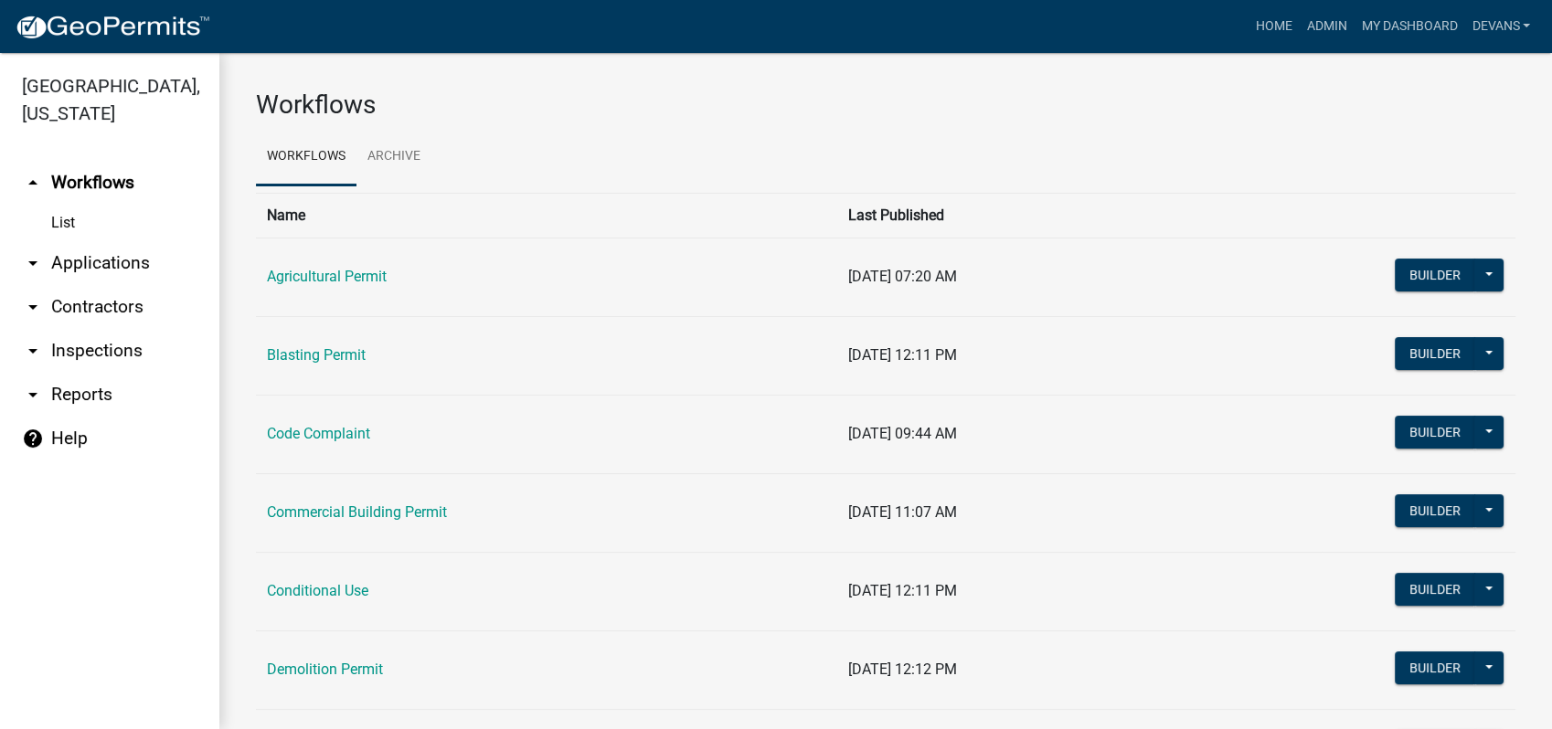
click at [80, 263] on link "arrow_drop_down Applications" at bounding box center [109, 263] width 219 height 44
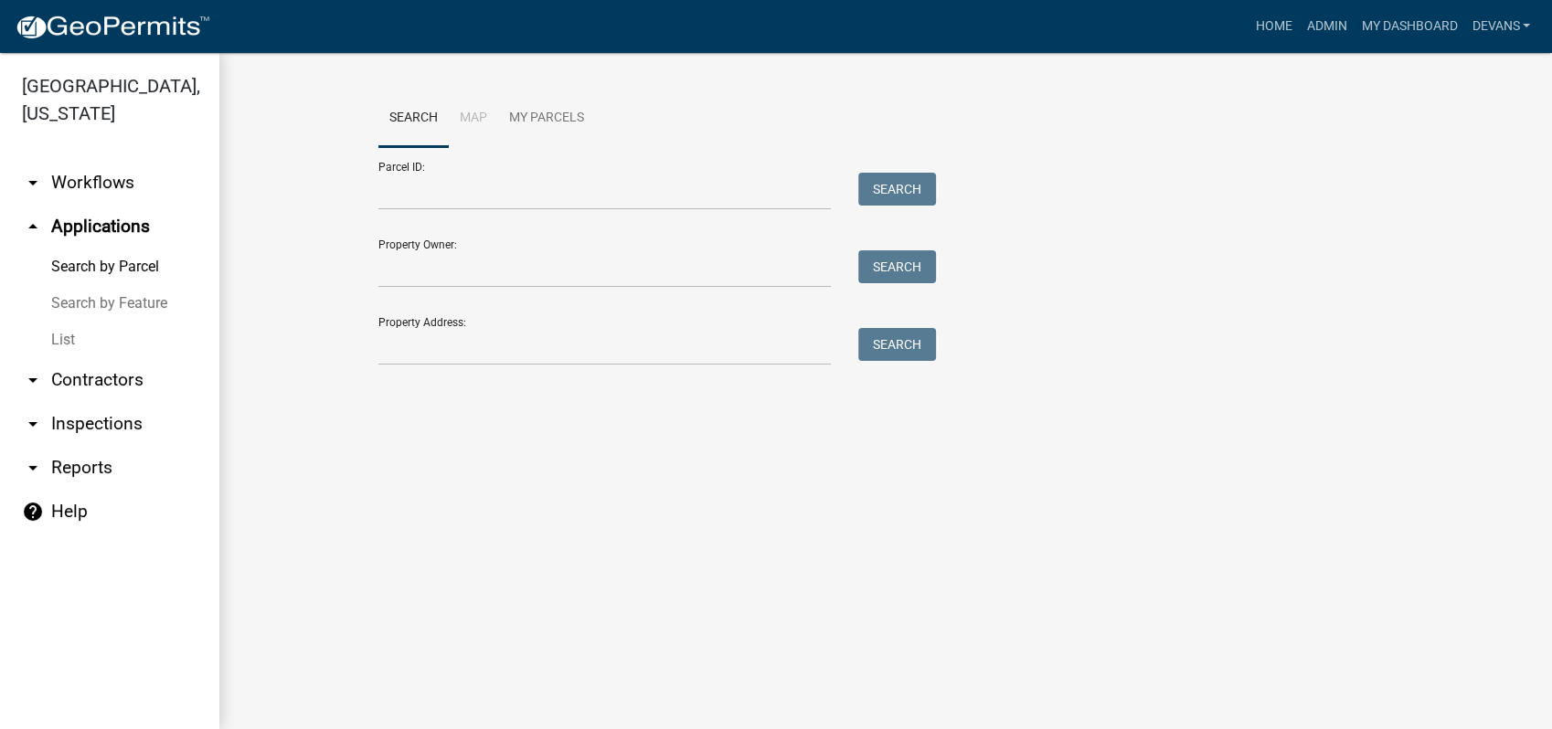
click at [106, 227] on link "arrow_drop_up Applications" at bounding box center [109, 227] width 219 height 44
click at [425, 351] on input "Property Address:" at bounding box center [604, 346] width 452 height 37
click at [102, 420] on link "arrow_drop_down Inspections" at bounding box center [109, 424] width 219 height 44
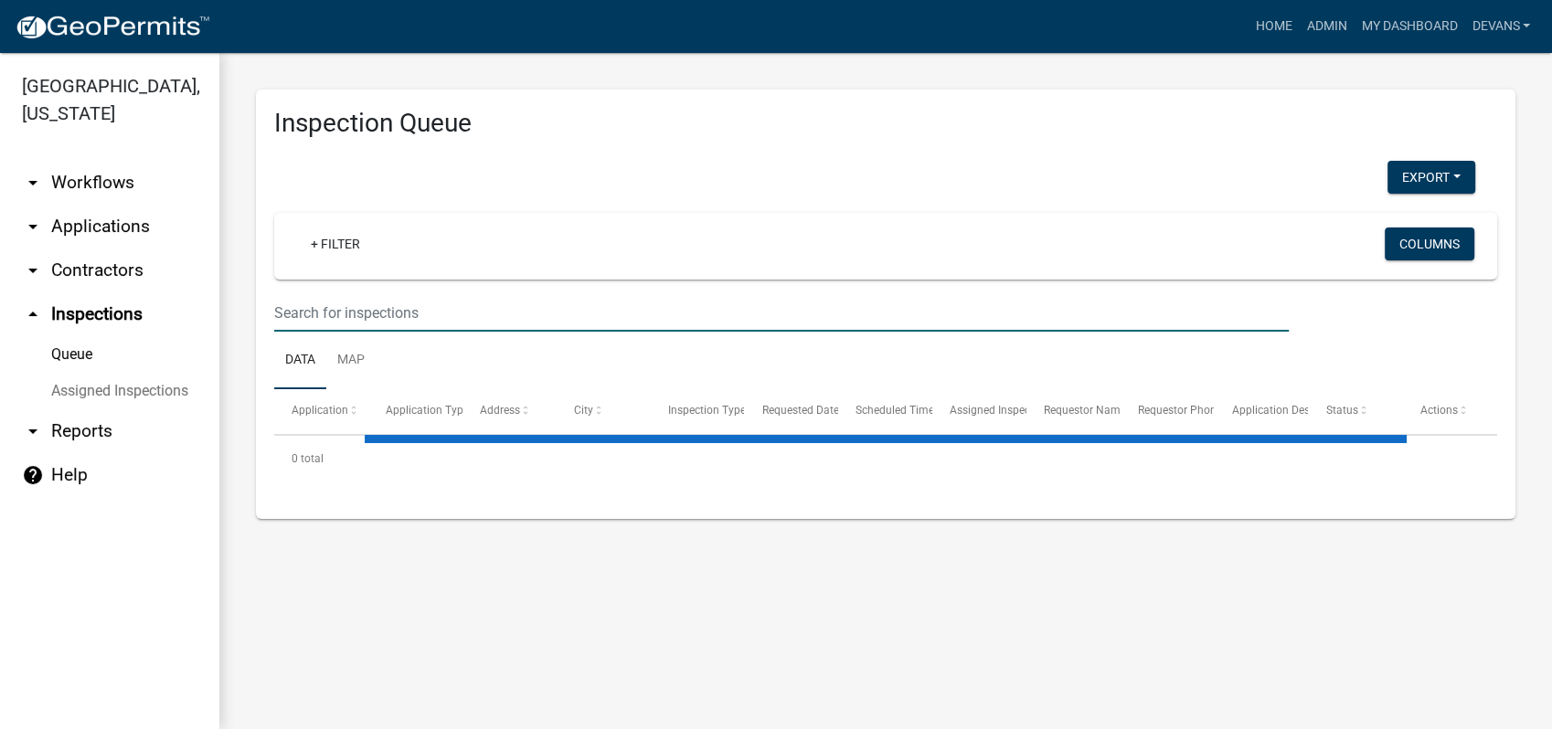
click at [293, 302] on input "text" at bounding box center [781, 312] width 1015 height 37
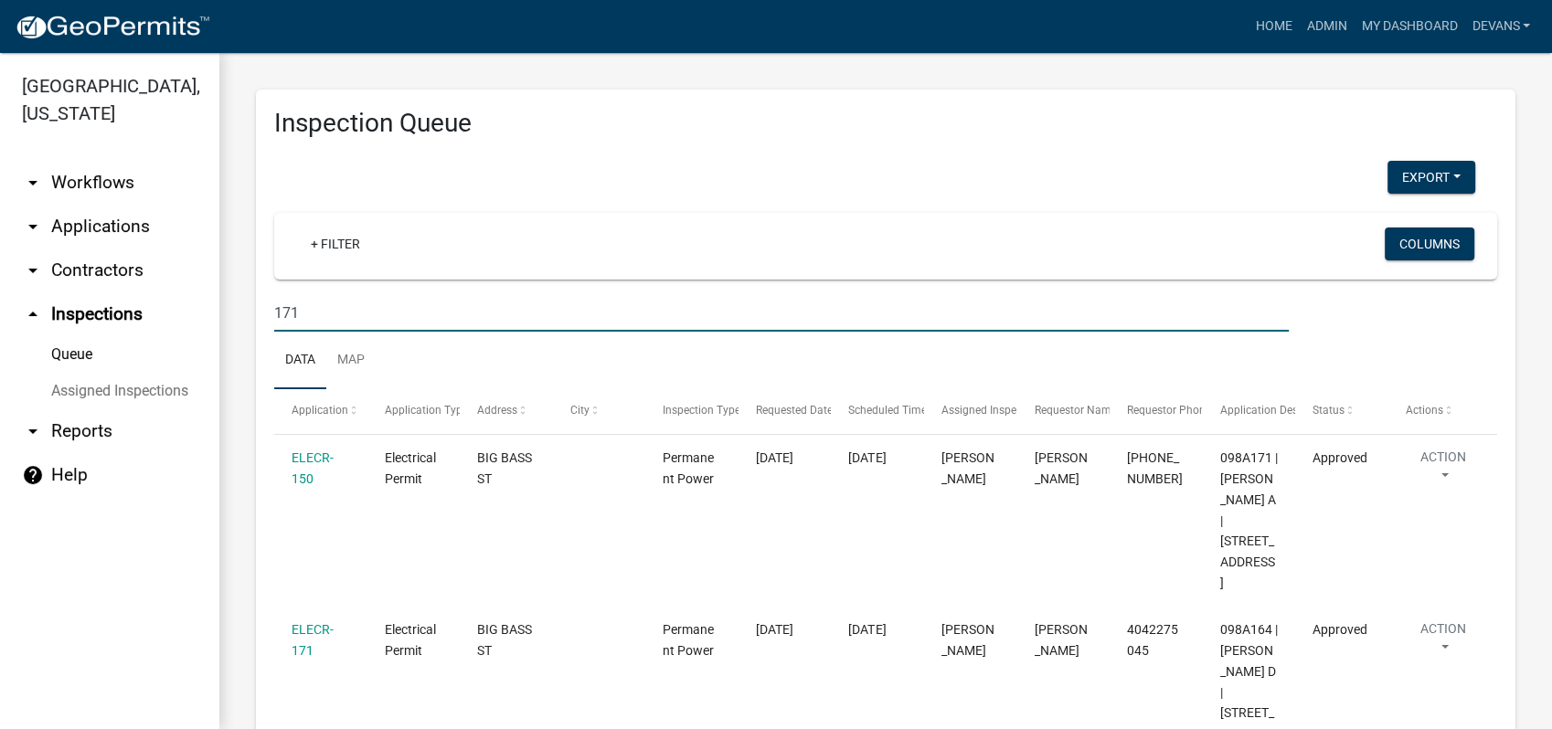
drag, startPoint x: 293, startPoint y: 302, endPoint x: 332, endPoint y: 313, distance: 40.8
click at [332, 313] on input "171" at bounding box center [781, 312] width 1015 height 37
type input "171 harmony bay"
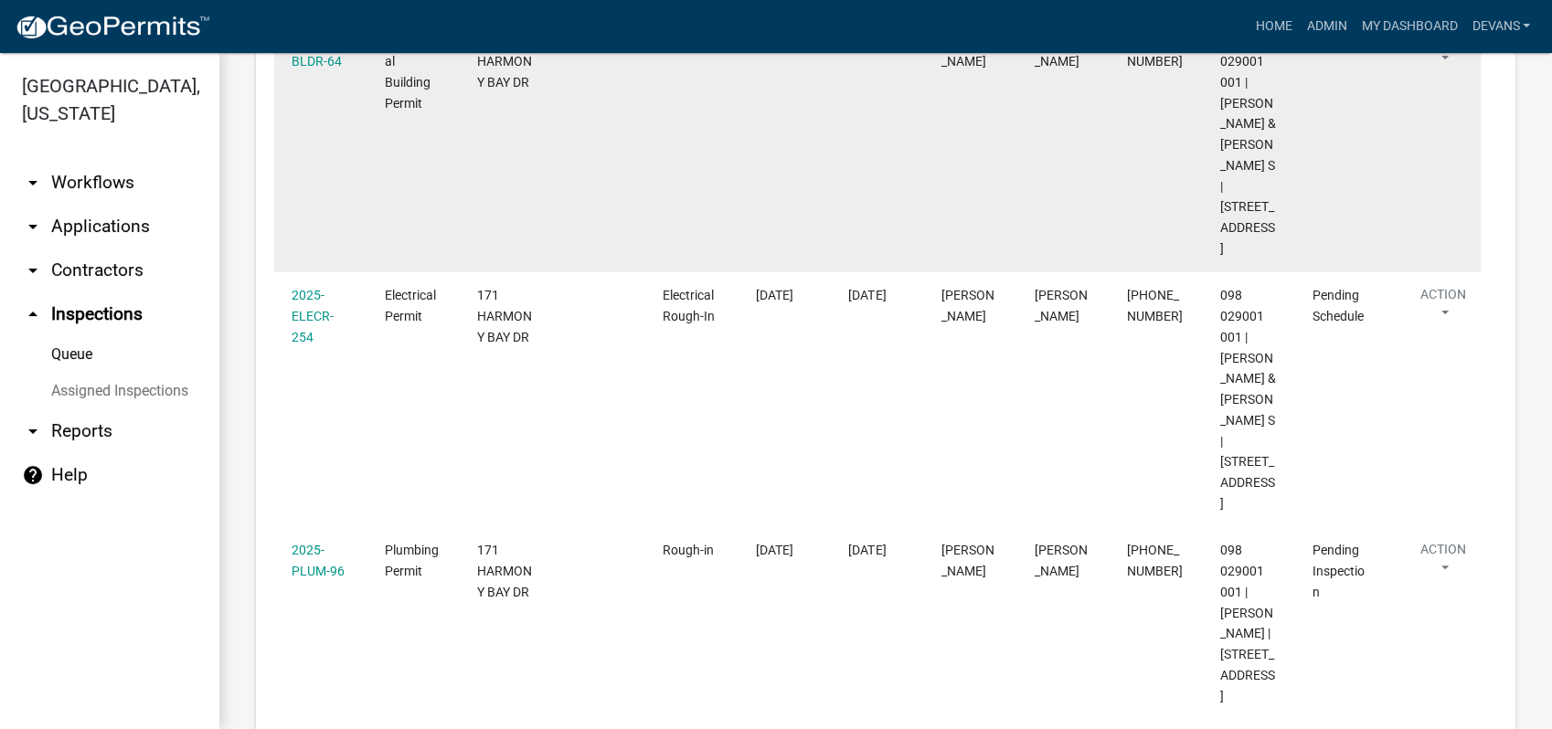
scroll to position [710, 0]
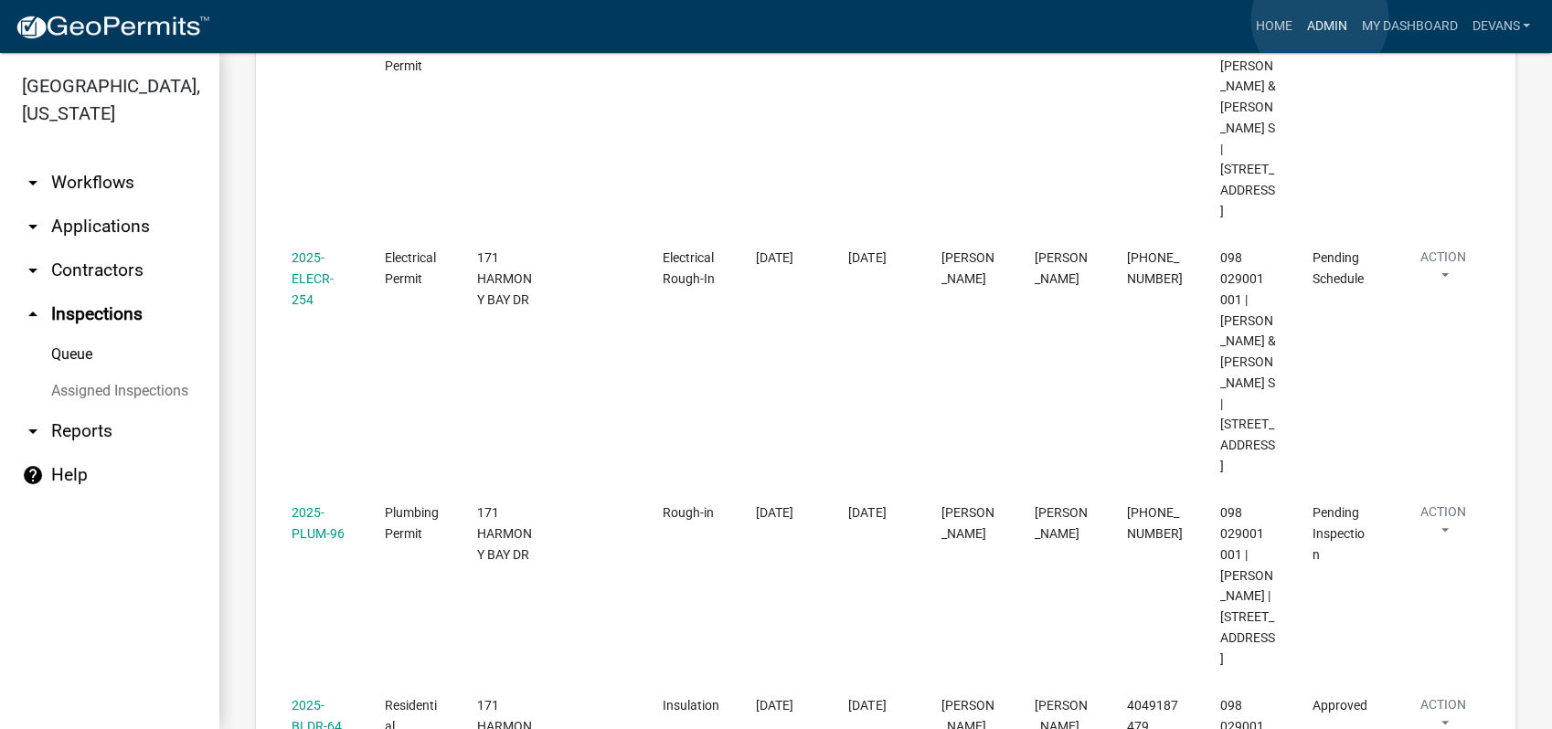
click at [1320, 19] on link "Admin" at bounding box center [1326, 26] width 55 height 35
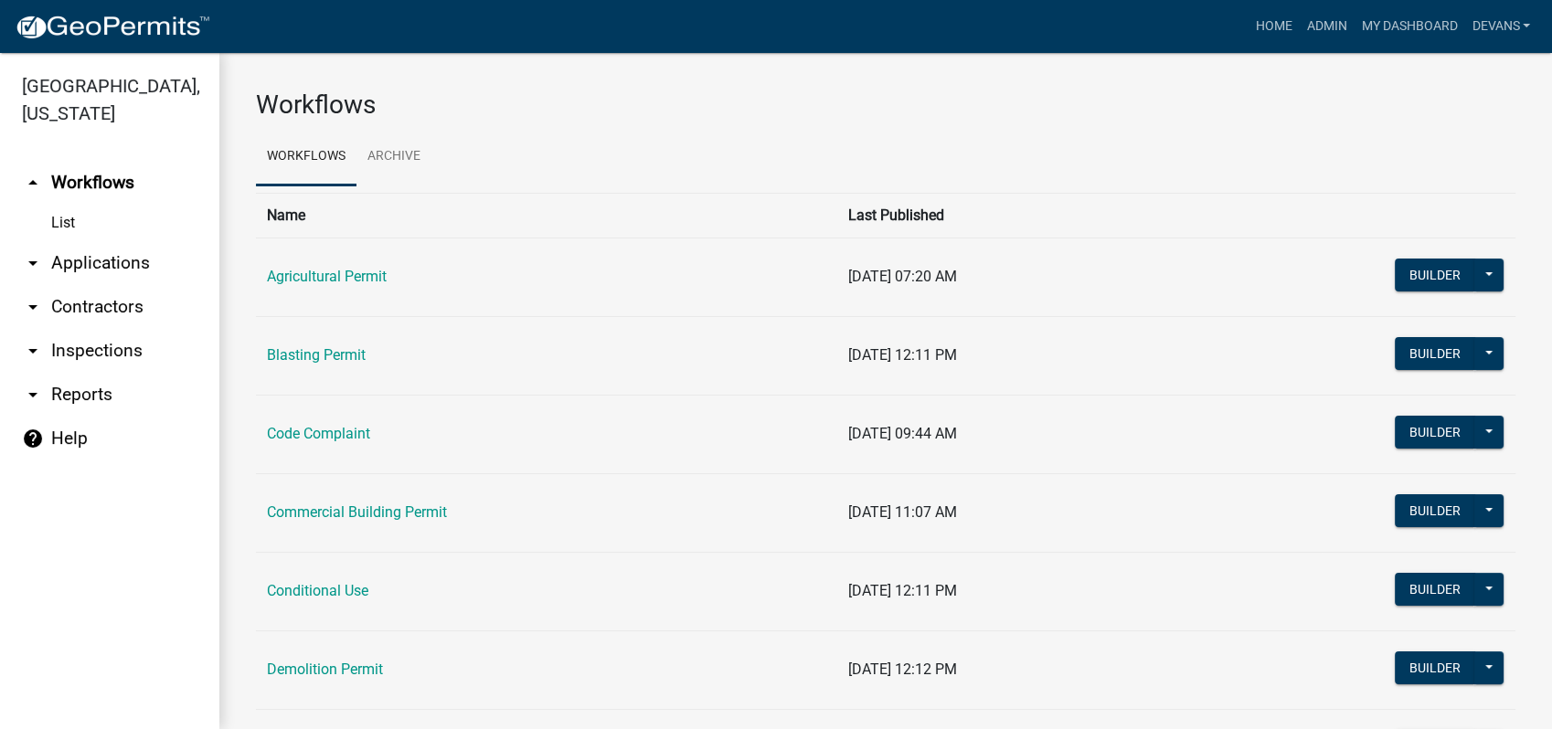
click at [124, 258] on link "arrow_drop_down Applications" at bounding box center [109, 263] width 219 height 44
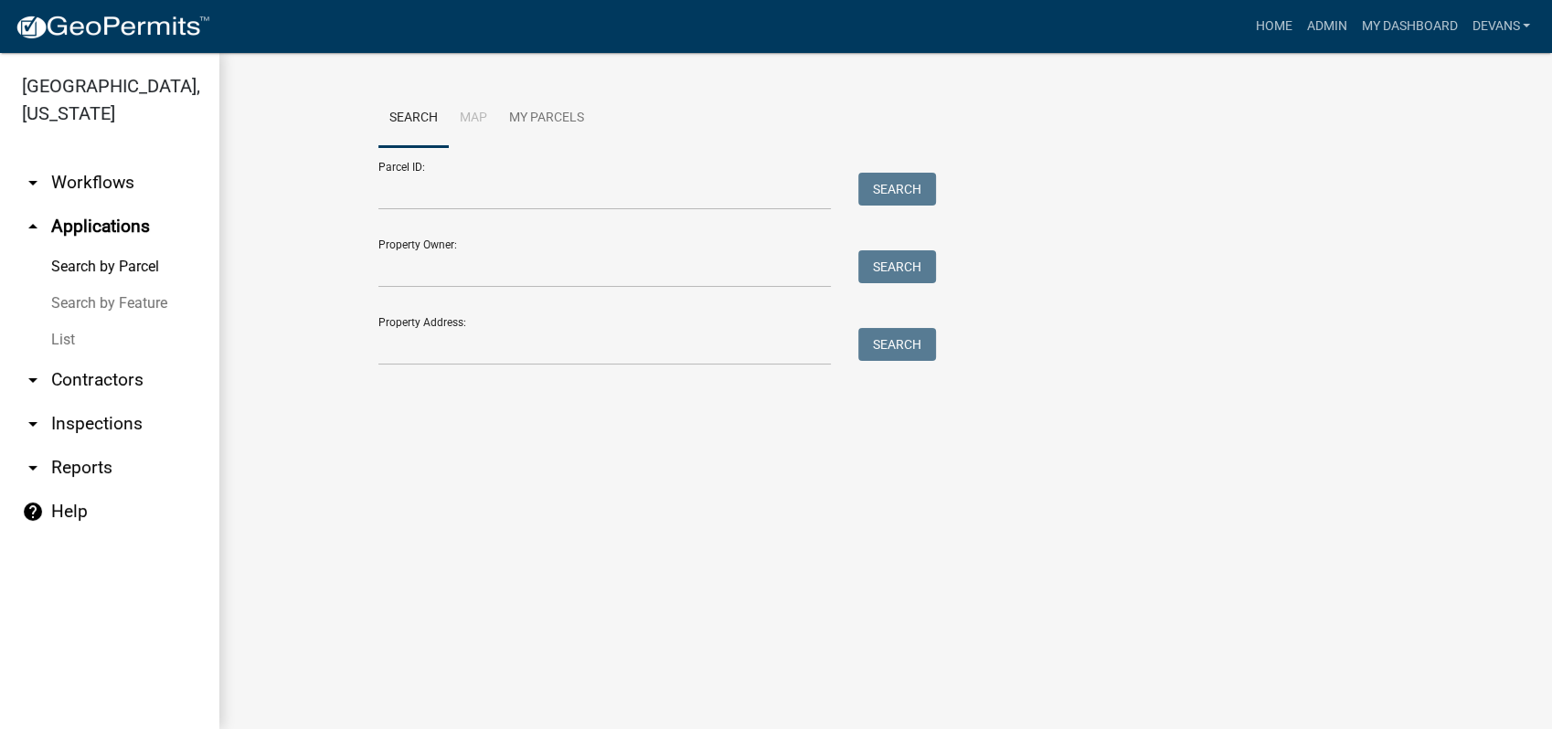
click at [102, 419] on link "arrow_drop_down Inspections" at bounding box center [109, 424] width 219 height 44
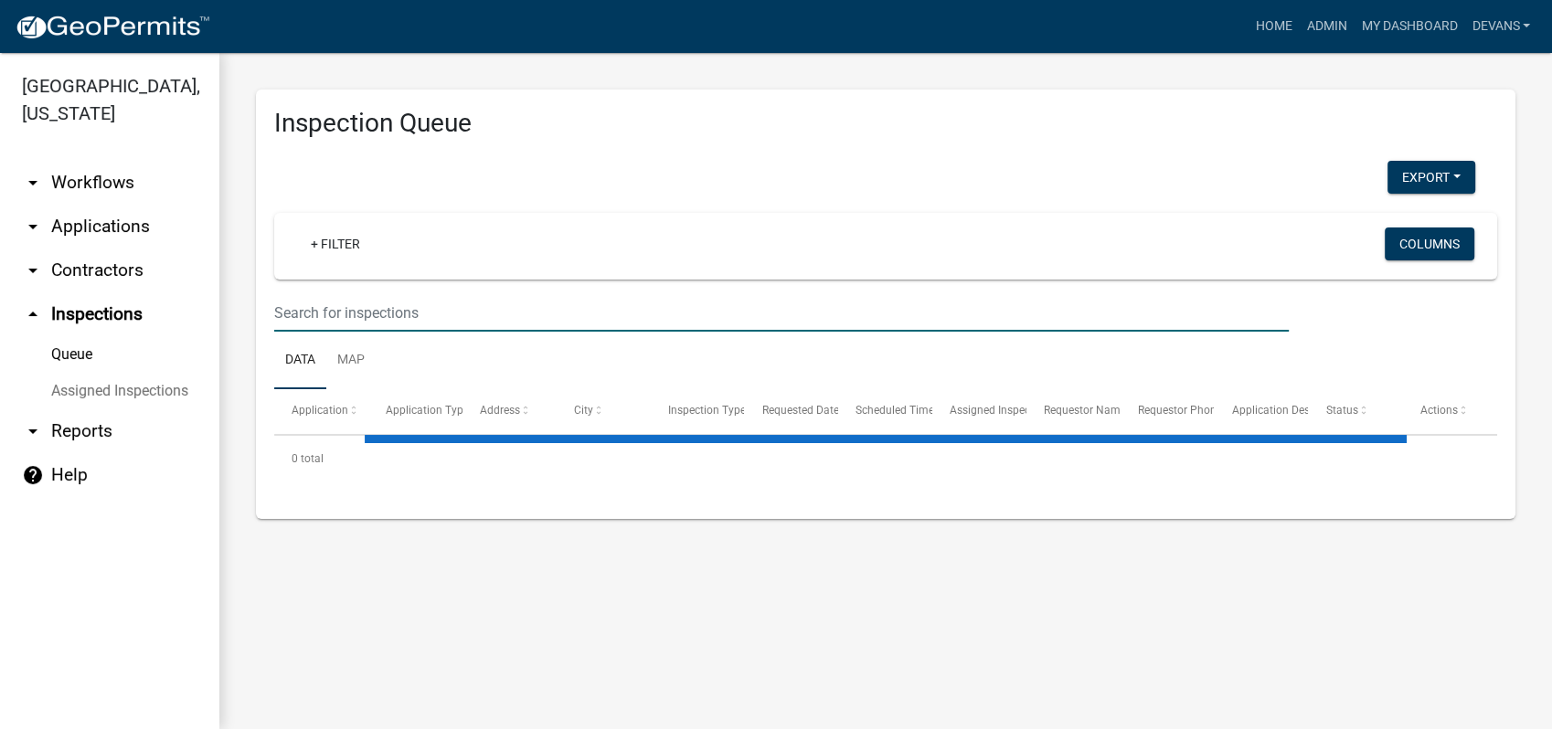
click at [412, 320] on input "text" at bounding box center [781, 312] width 1015 height 37
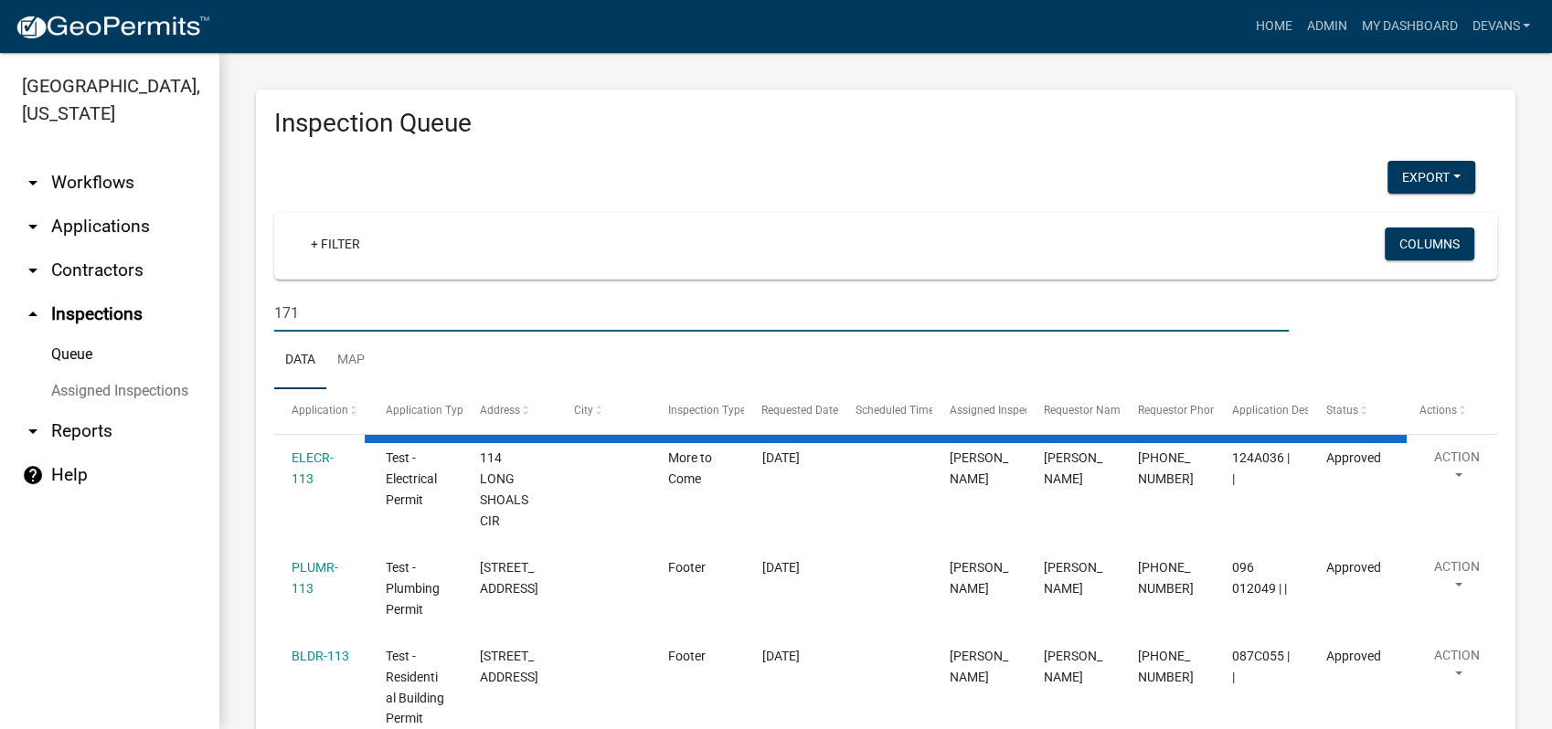
click at [342, 323] on input "171" at bounding box center [781, 312] width 1015 height 37
type input "171 harmony bay"
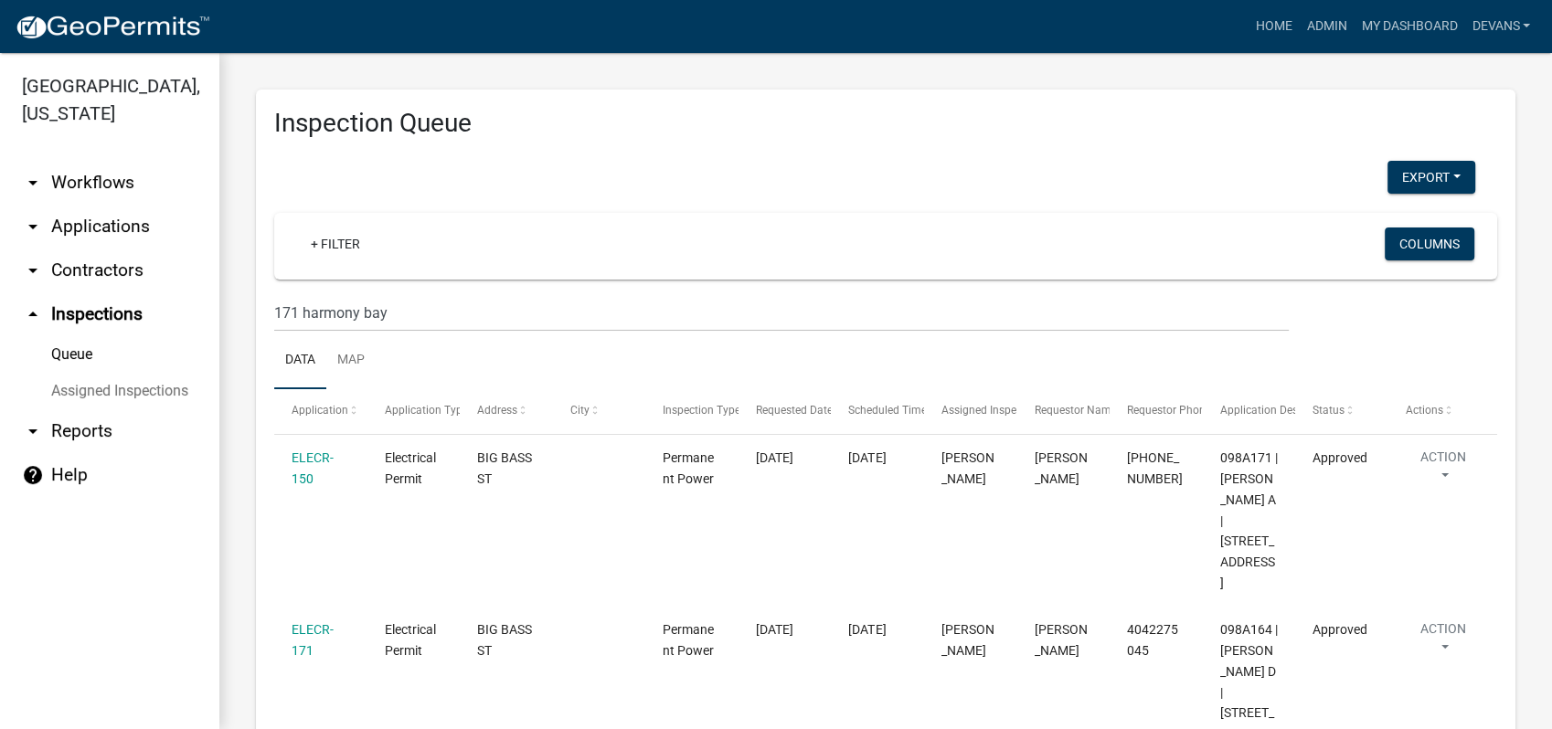
click at [431, 293] on wm-filter-builder "+ Filter Columns 171 harmony bay" at bounding box center [885, 272] width 1223 height 119
drag, startPoint x: 419, startPoint y: 322, endPoint x: 202, endPoint y: 316, distance: 216.7
click at [205, 316] on div "Putnam County, Georgia arrow_drop_down Workflows List arrow_drop_down Applicati…" at bounding box center [776, 391] width 1552 height 676
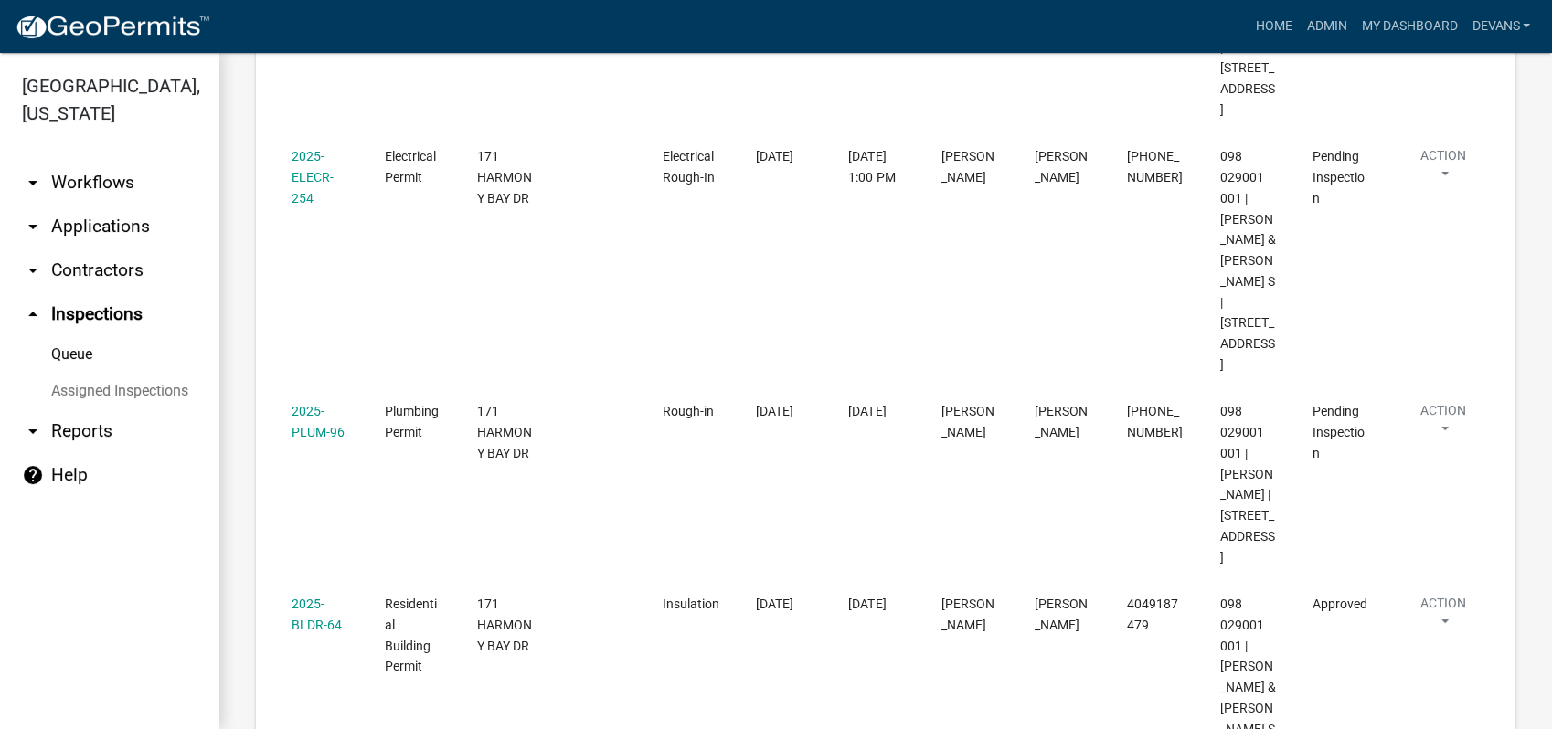
scroll to position [812, 0]
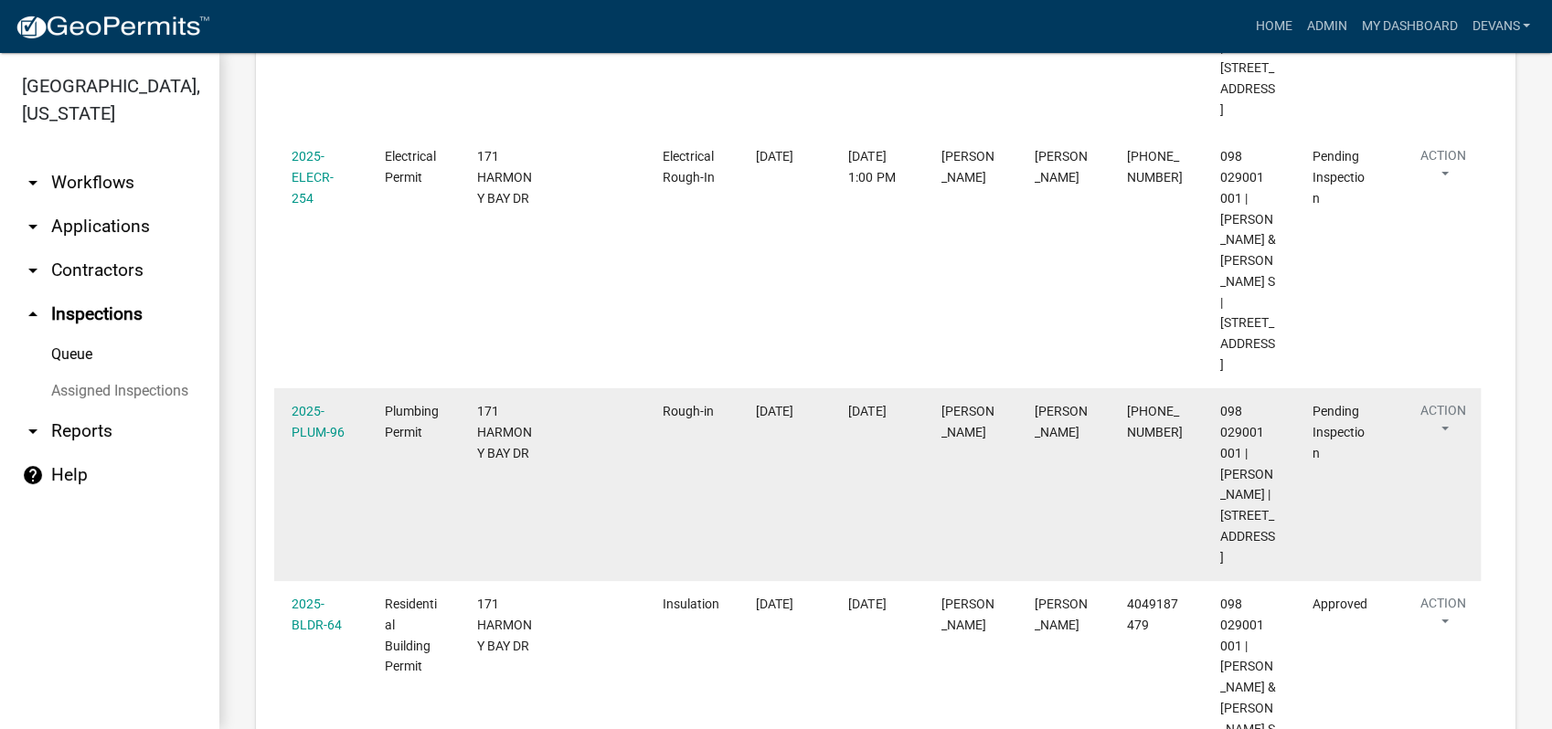
type input "171 harmony bay"
click at [1353, 404] on span "Pending Inspection" at bounding box center [1339, 432] width 52 height 57
click at [314, 404] on link "2025-PLUM-96" at bounding box center [318, 422] width 53 height 36
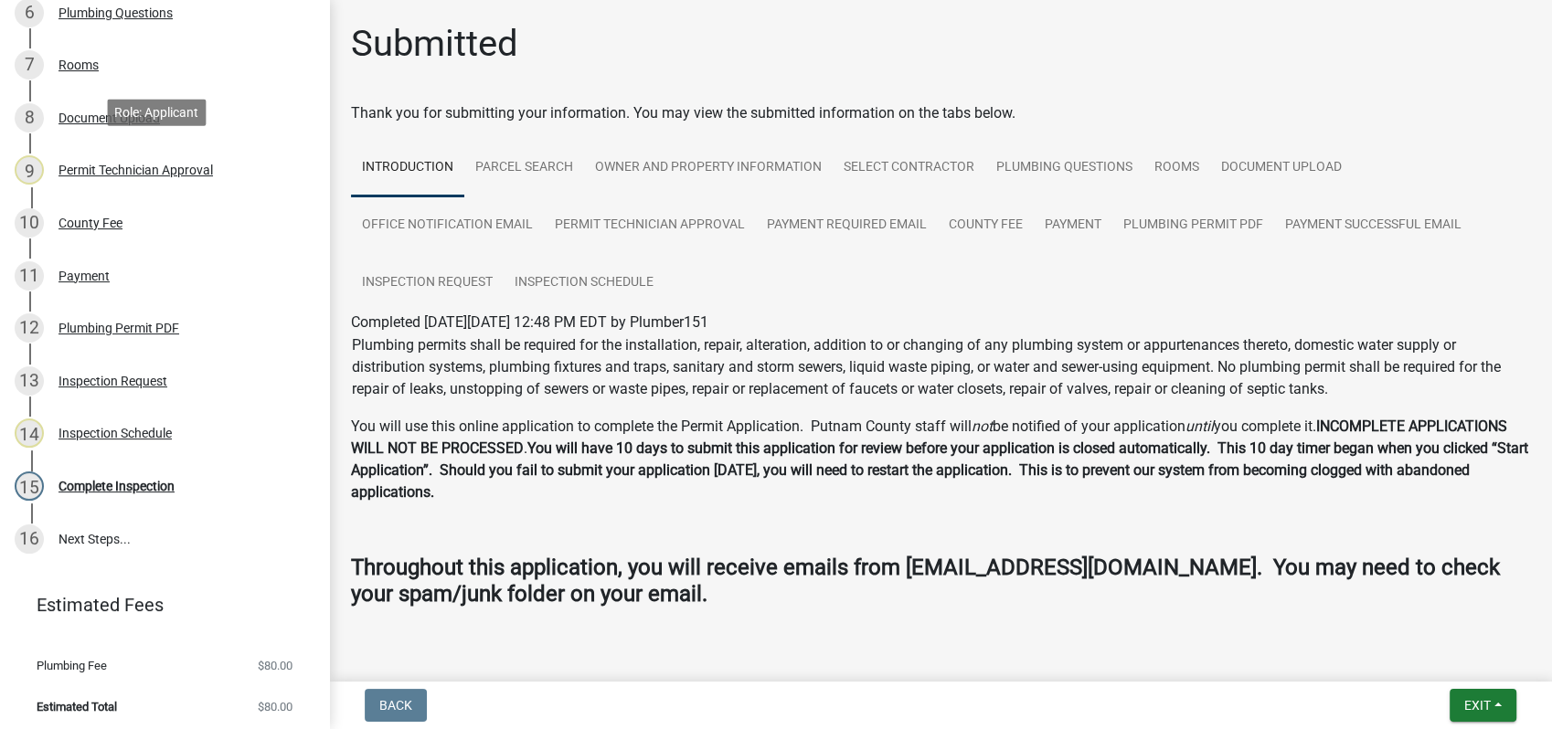
scroll to position [591, 0]
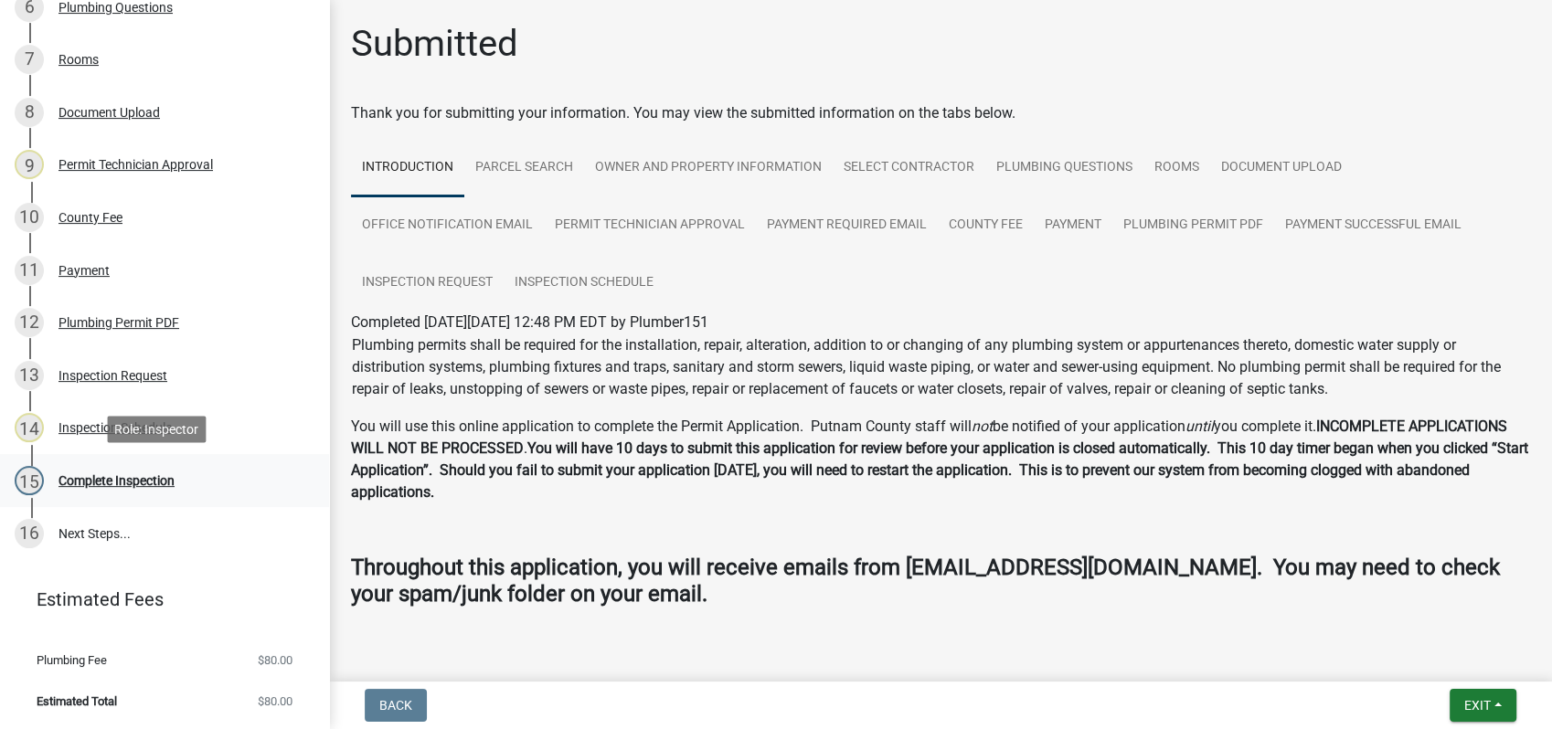
click at [155, 477] on div "Complete Inspection" at bounding box center [117, 480] width 116 height 13
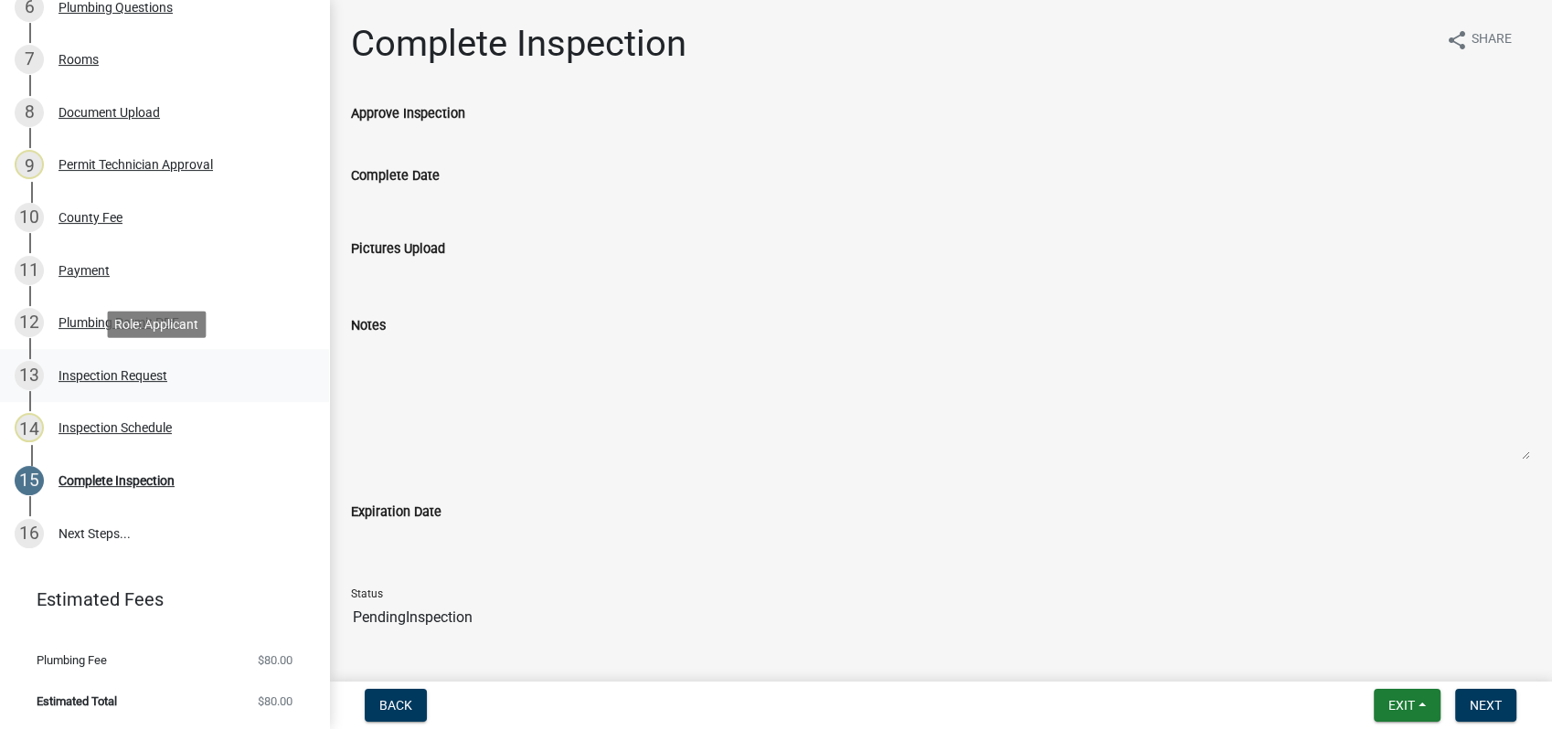
click at [146, 369] on div "Inspection Request" at bounding box center [113, 375] width 109 height 13
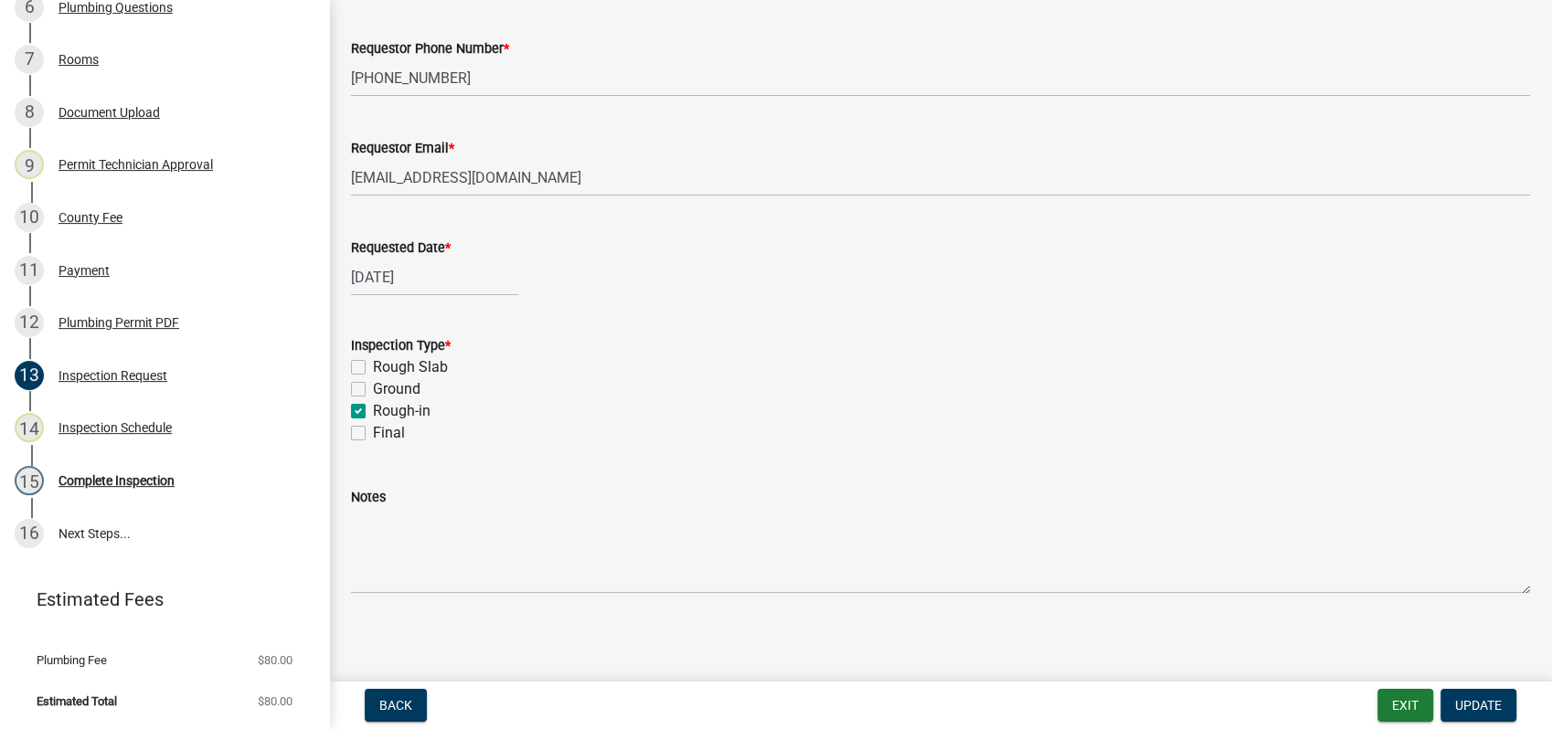
scroll to position [195, 0]
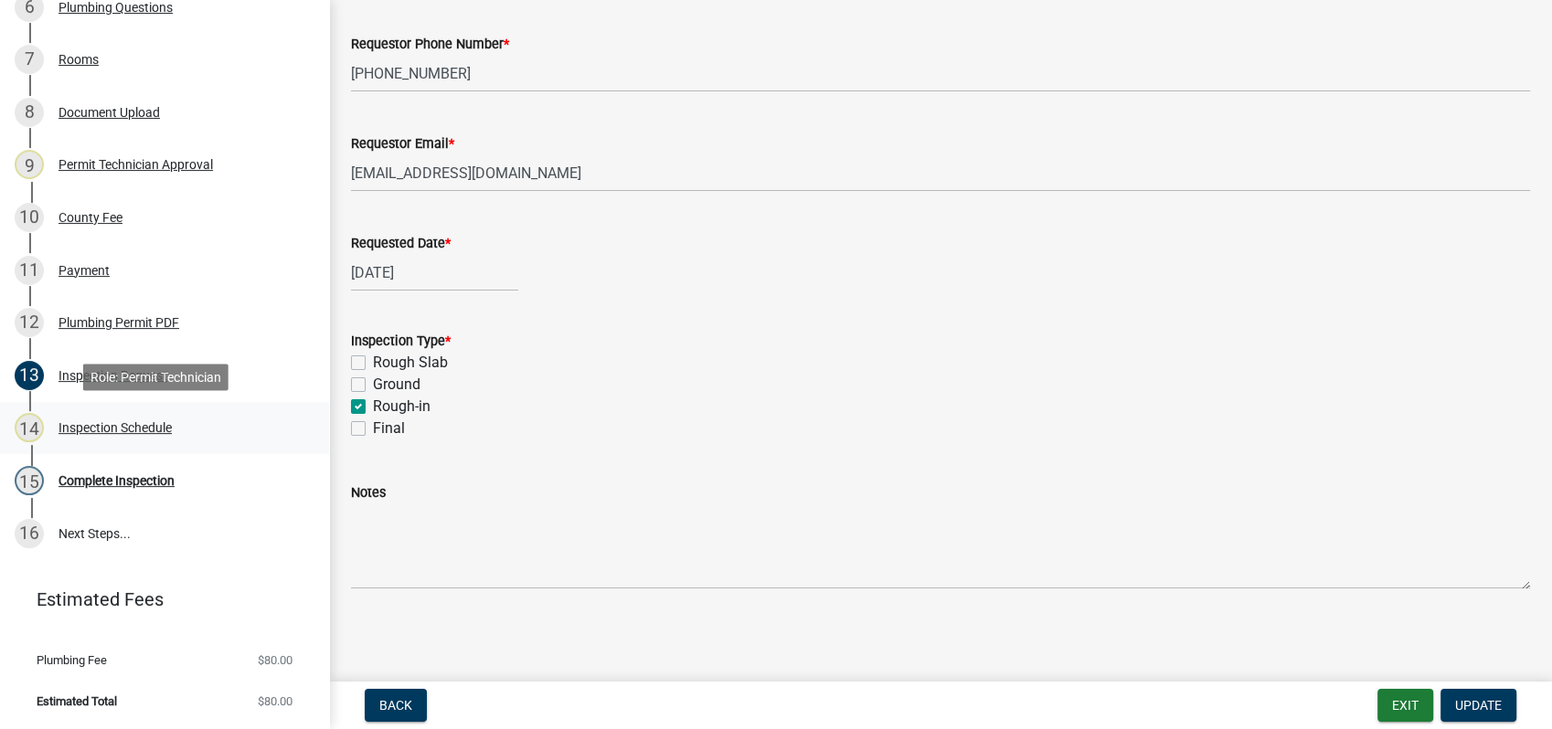
click at [133, 429] on div "Inspection Schedule" at bounding box center [115, 427] width 113 height 13
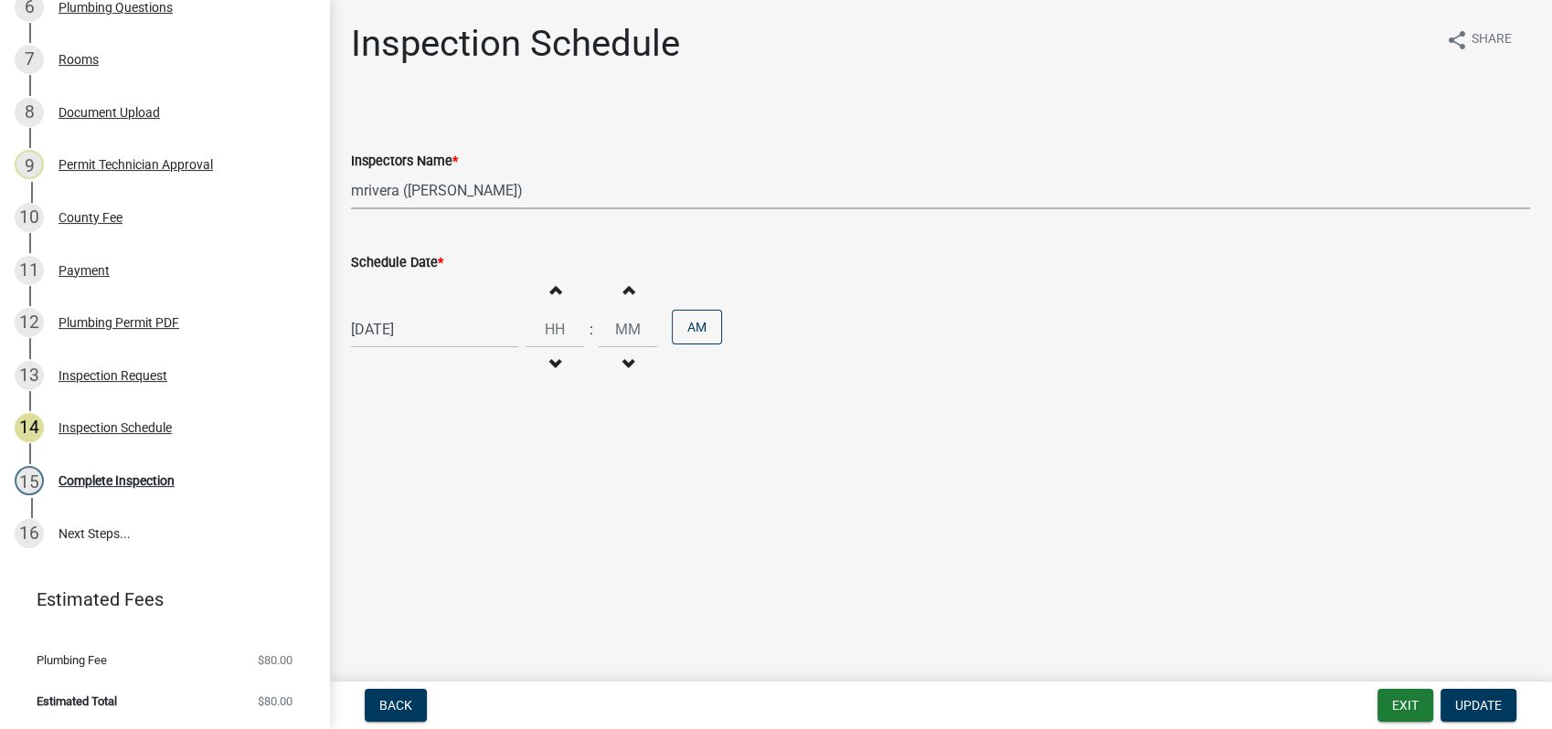
click at [412, 183] on select "Select Item... mrivera (Michele Rivera) StephanieM (Stephanie Morris ) QGrissom…" at bounding box center [940, 190] width 1179 height 37
select select "a0ea4169-8540-4a2c-b9f4-cf4c1ffdeb95"
click at [351, 172] on select "Select Item... mrivera (Michele Rivera) StephanieM (Stephanie Morris ) QGrissom…" at bounding box center [940, 190] width 1179 height 37
select select "5"
select select "2025"
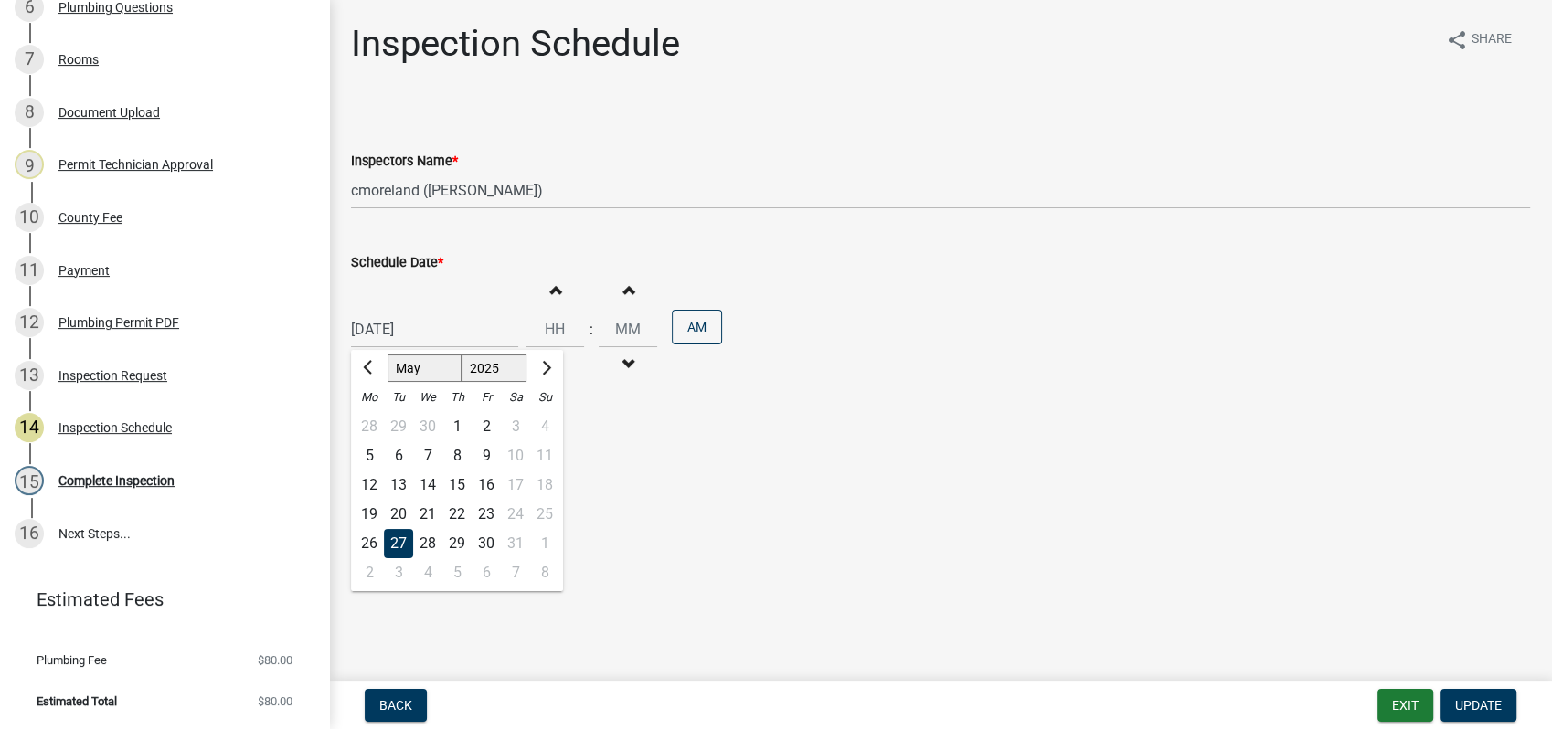
click at [401, 335] on input "05/27/2025" at bounding box center [434, 329] width 167 height 37
click at [392, 543] on div "27" at bounding box center [398, 543] width 29 height 29
click at [1474, 708] on span "Update" at bounding box center [1478, 705] width 47 height 15
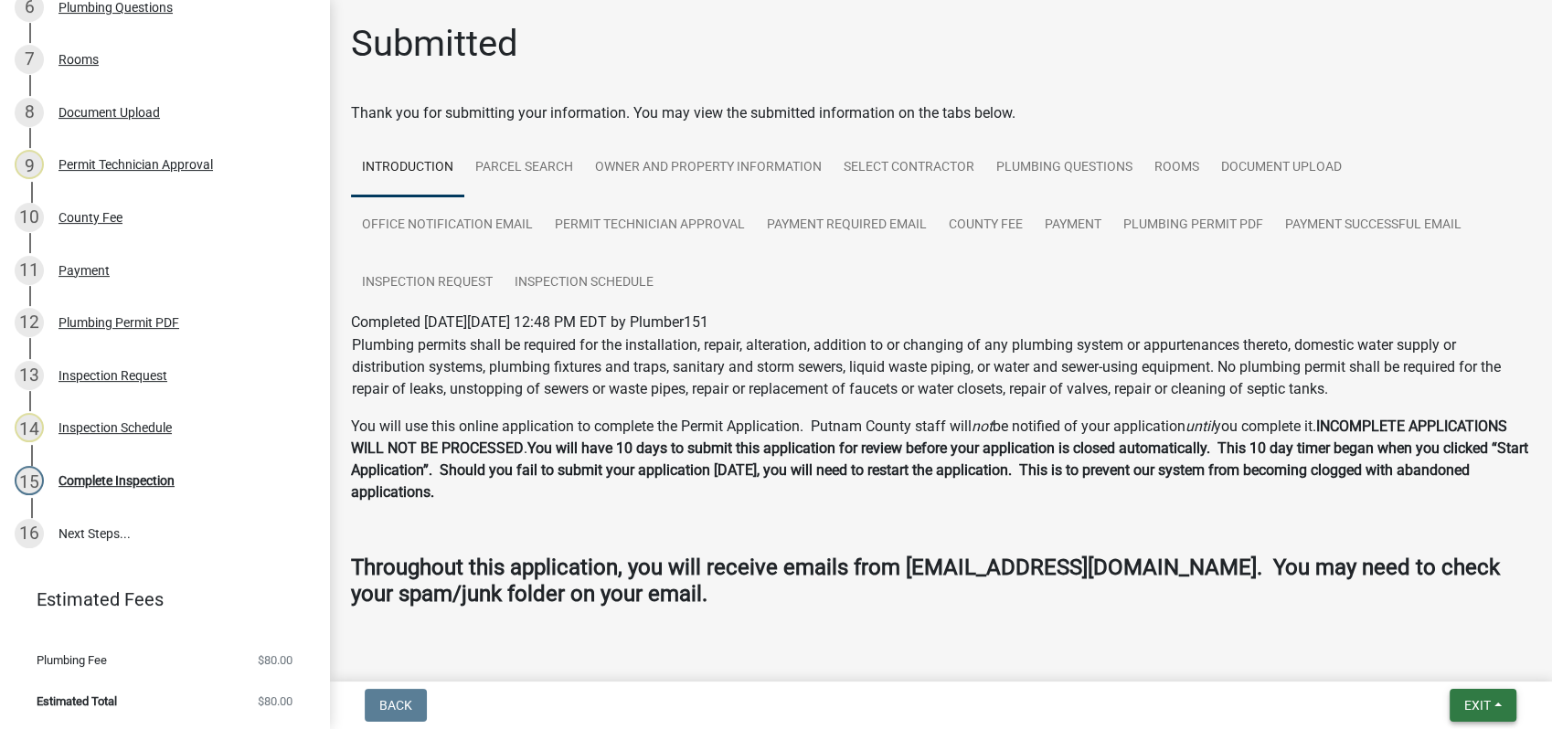
click at [1470, 701] on span "Exit" at bounding box center [1477, 705] width 27 height 15
click at [1458, 651] on button "Save & Exit" at bounding box center [1443, 658] width 146 height 44
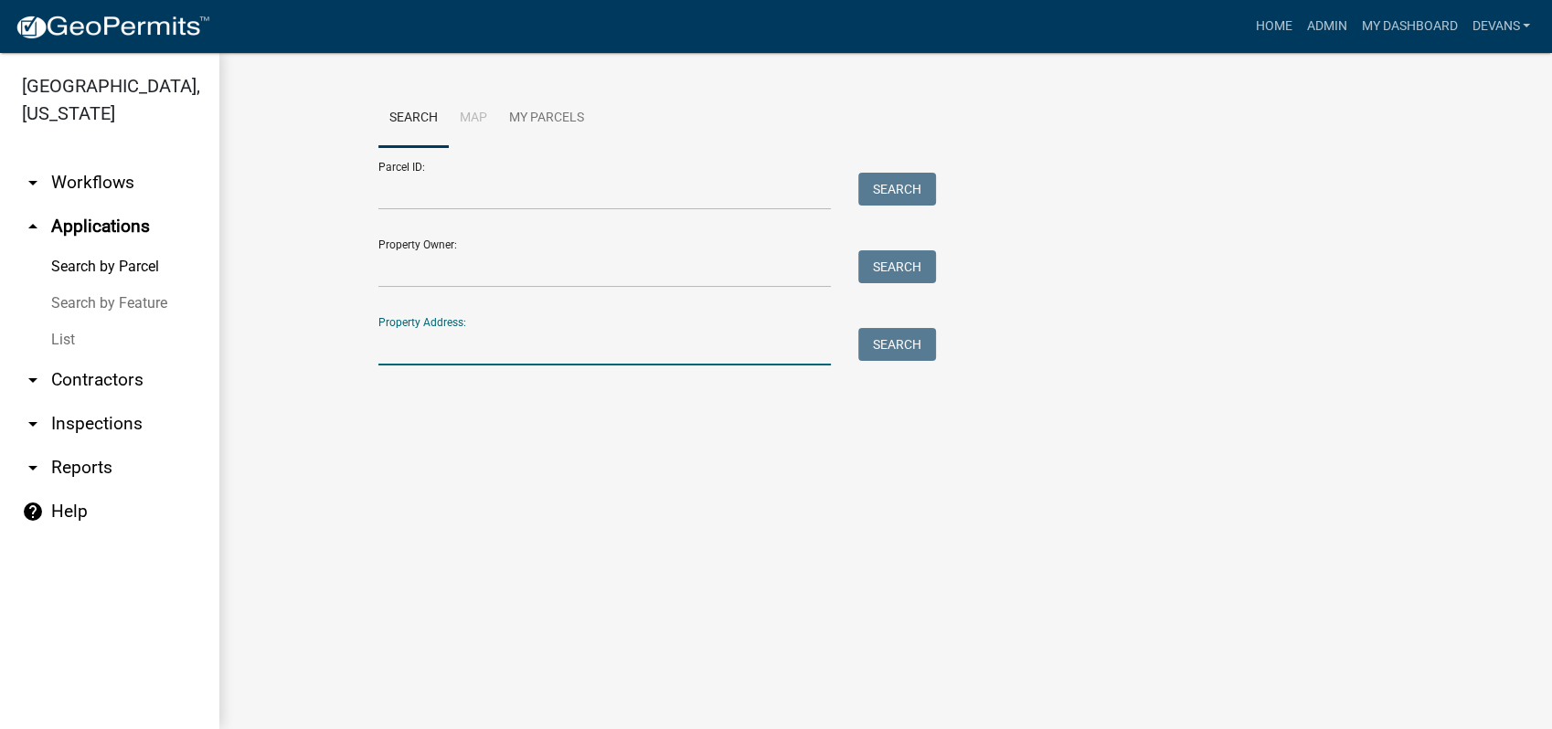
click at [453, 351] on input "Property Address:" at bounding box center [604, 346] width 452 height 37
type input "171 harmony bay"
click at [851, 322] on div "Property Address: 171 harmony bay Search" at bounding box center [652, 334] width 548 height 63
click at [929, 347] on button "Search" at bounding box center [897, 344] width 78 height 33
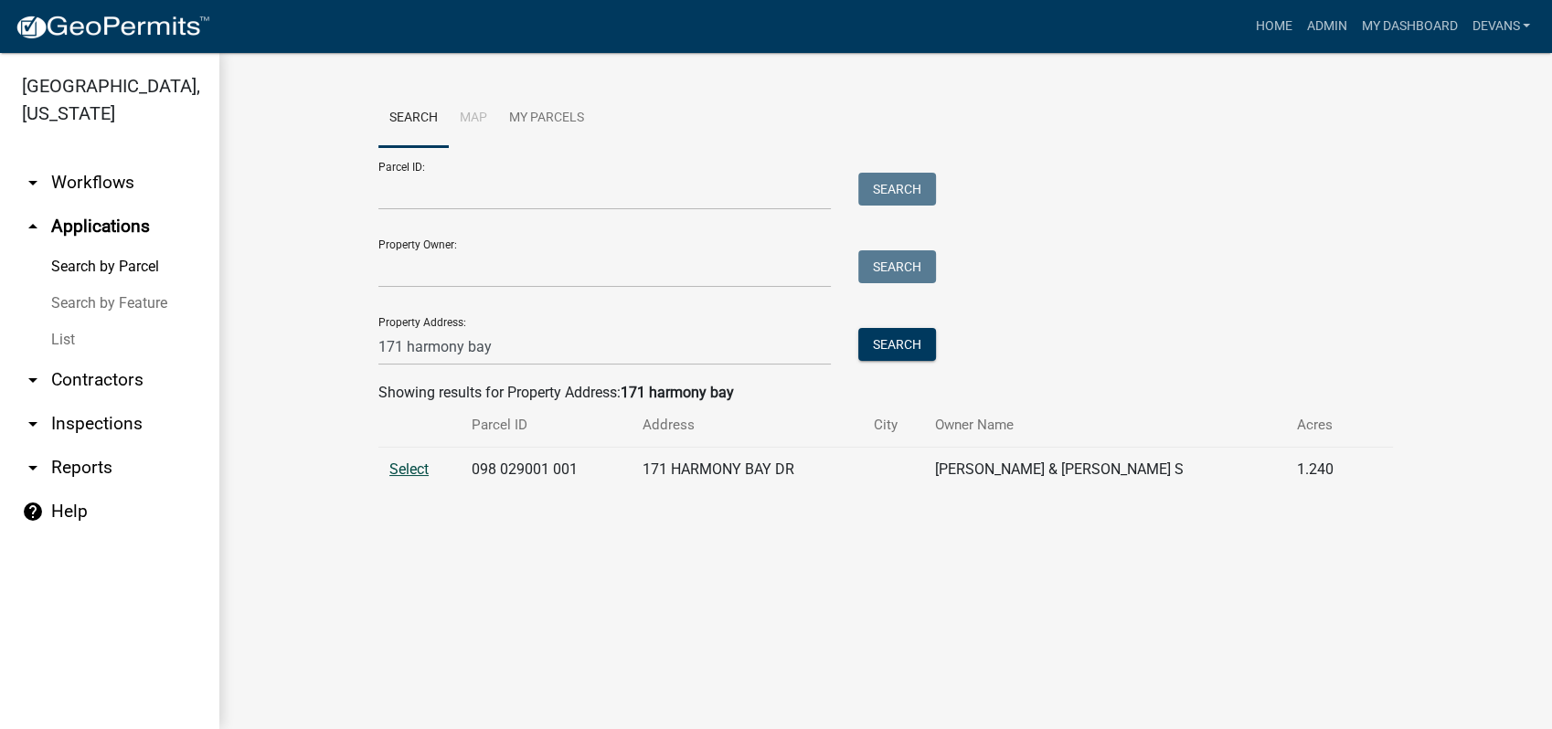
click at [402, 474] on span "Select" at bounding box center [408, 469] width 39 height 17
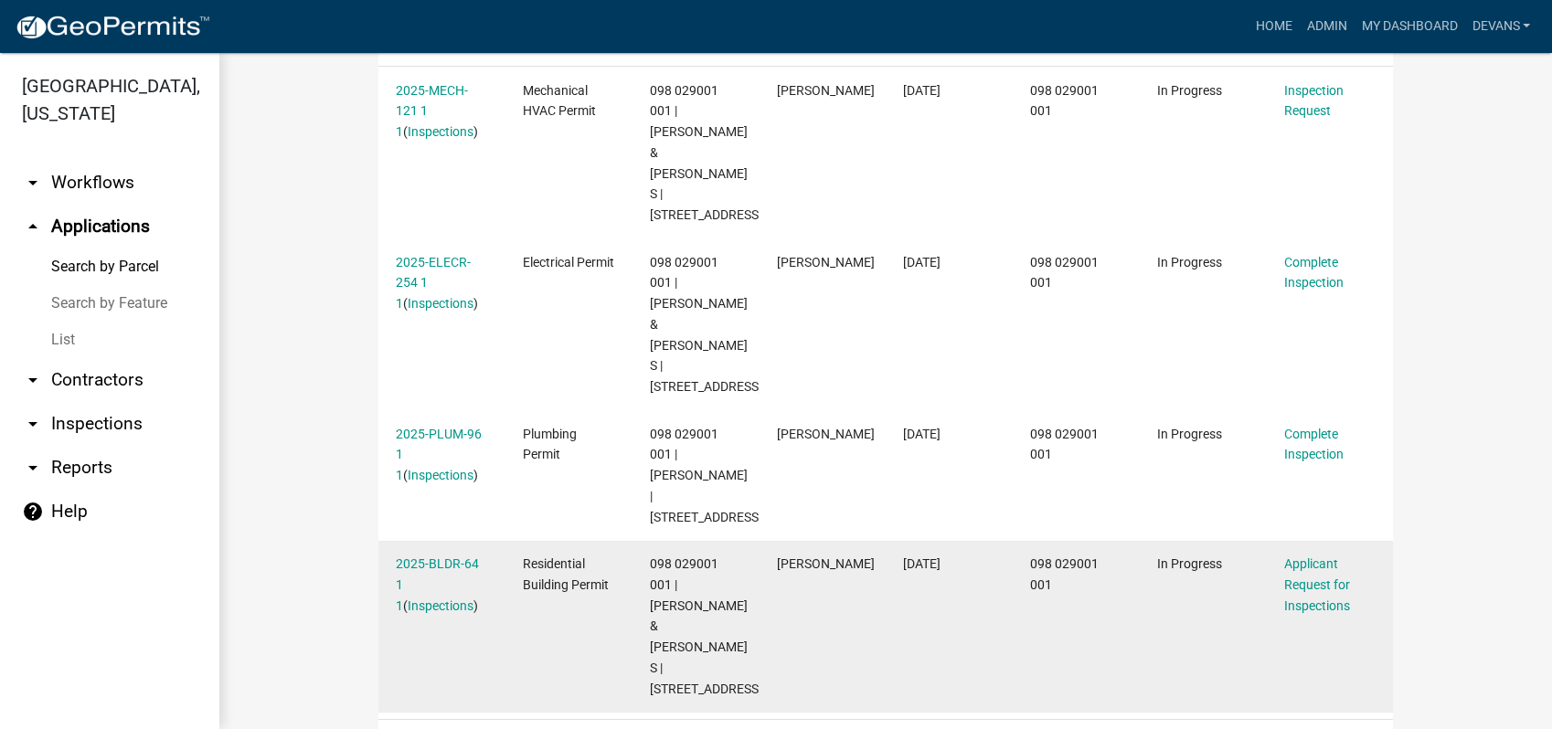
scroll to position [629, 0]
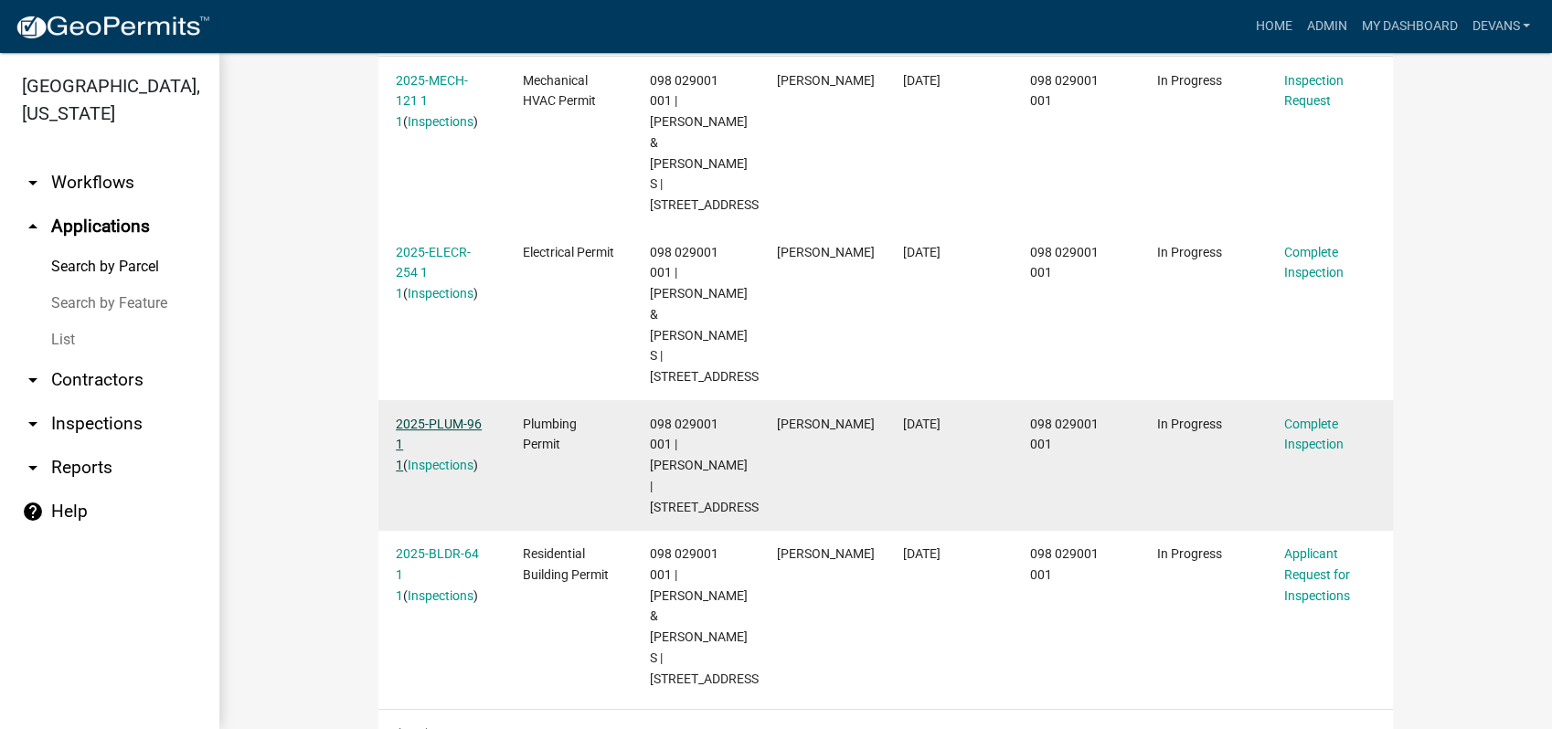
click at [420, 417] on link "2025-PLUM-96 1 1" at bounding box center [439, 445] width 86 height 57
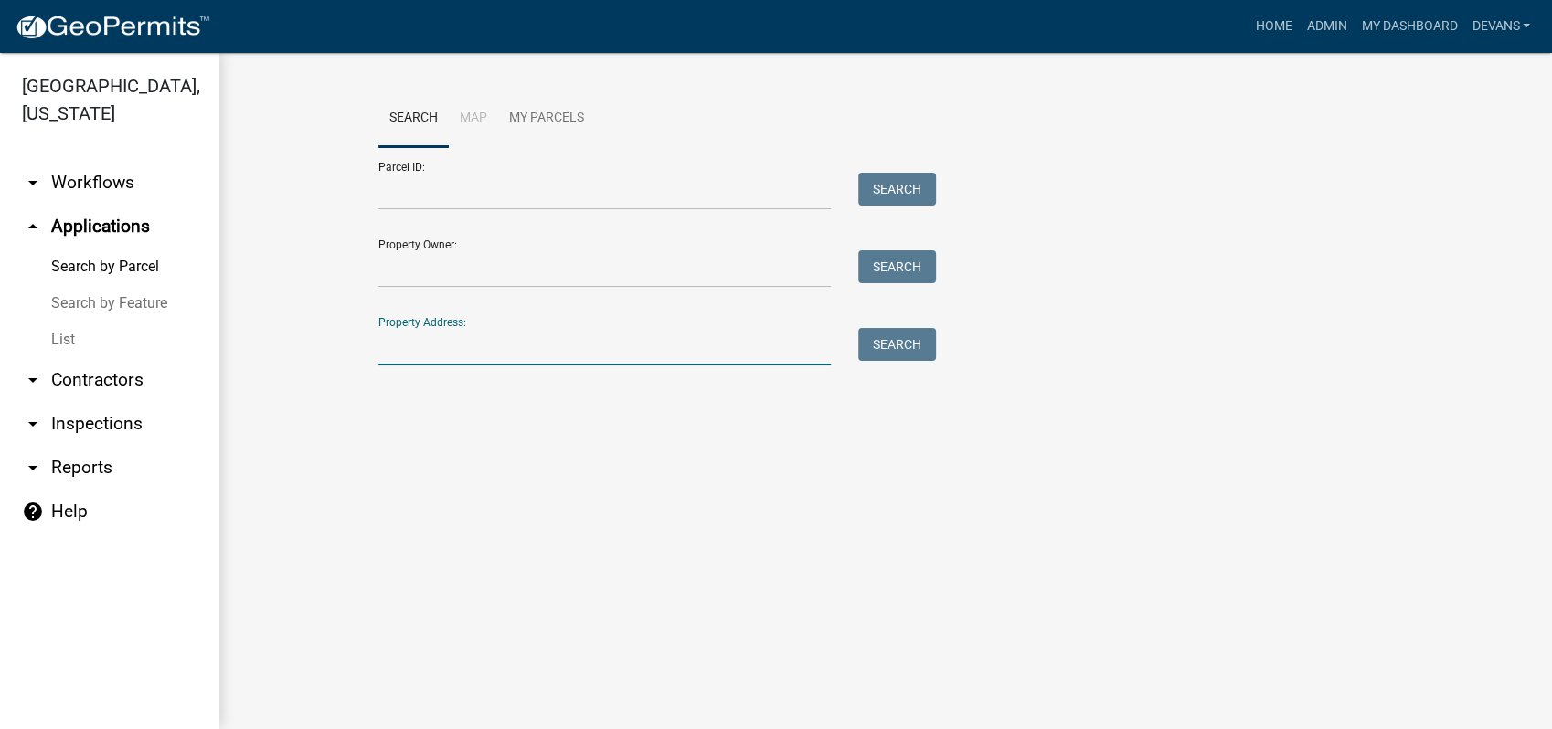
click at [439, 355] on input "Property Address:" at bounding box center [604, 346] width 452 height 37
type input "171 harmony bay"
click at [899, 339] on button "Search" at bounding box center [897, 344] width 78 height 33
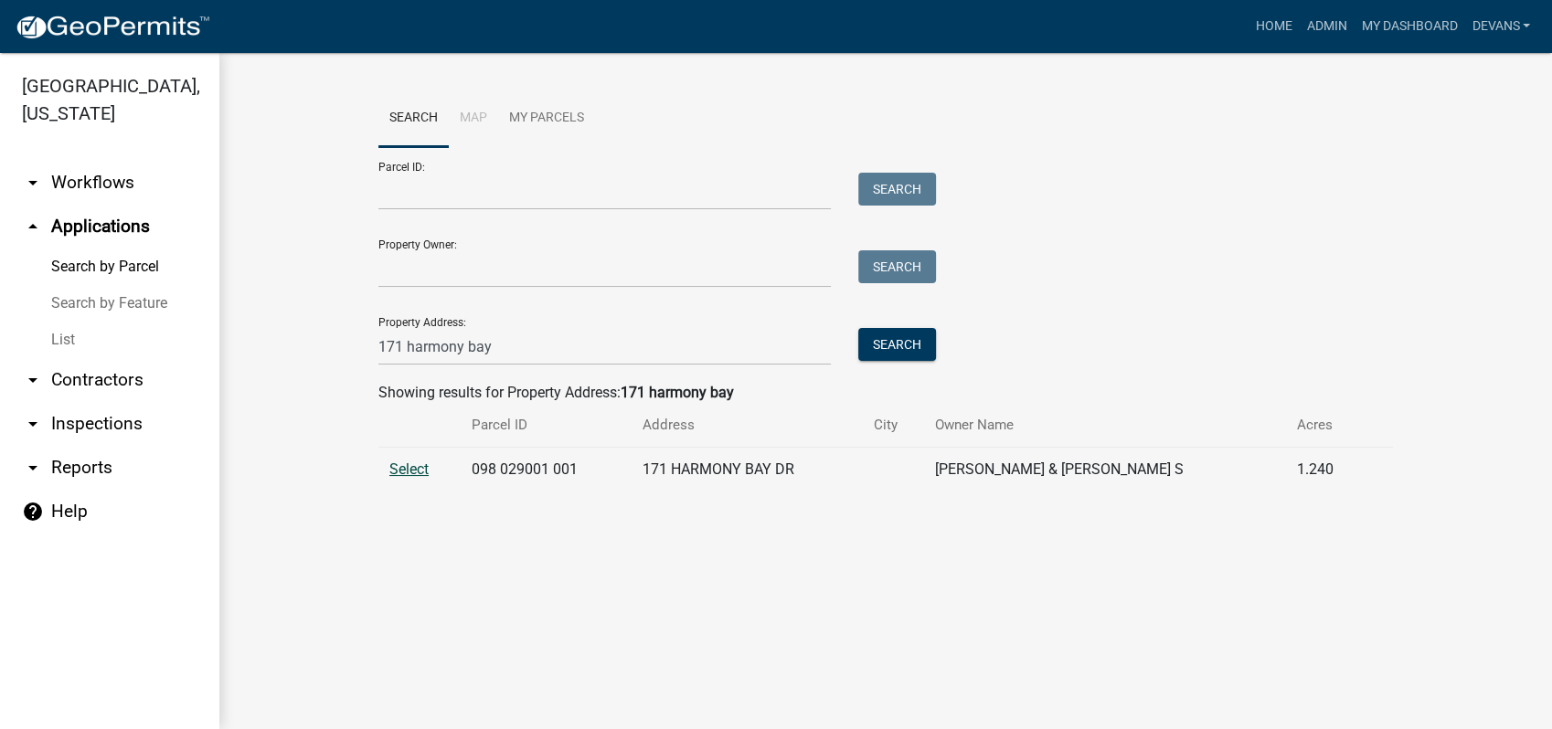
click at [389, 466] on span "Select" at bounding box center [408, 469] width 39 height 17
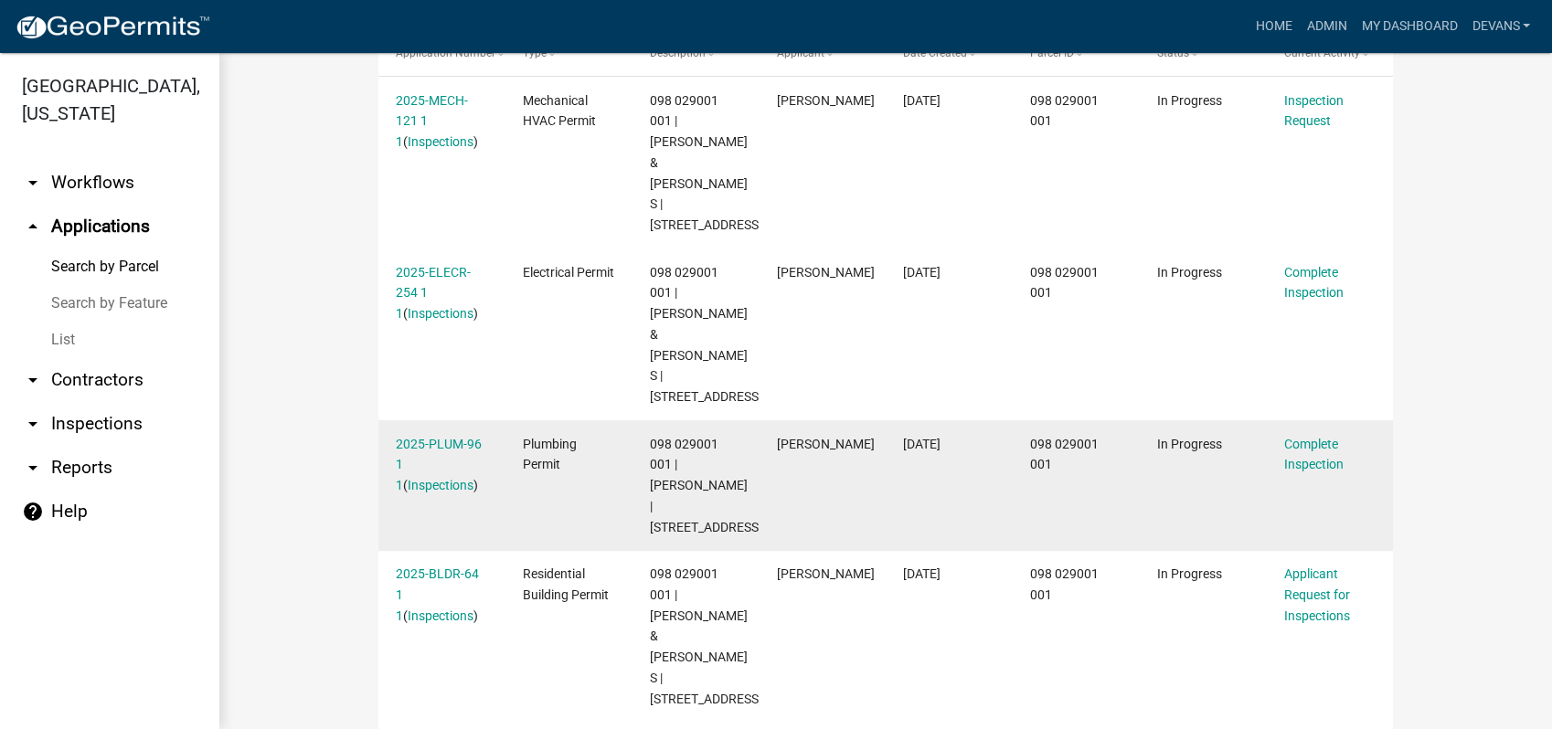
scroll to position [507, 0]
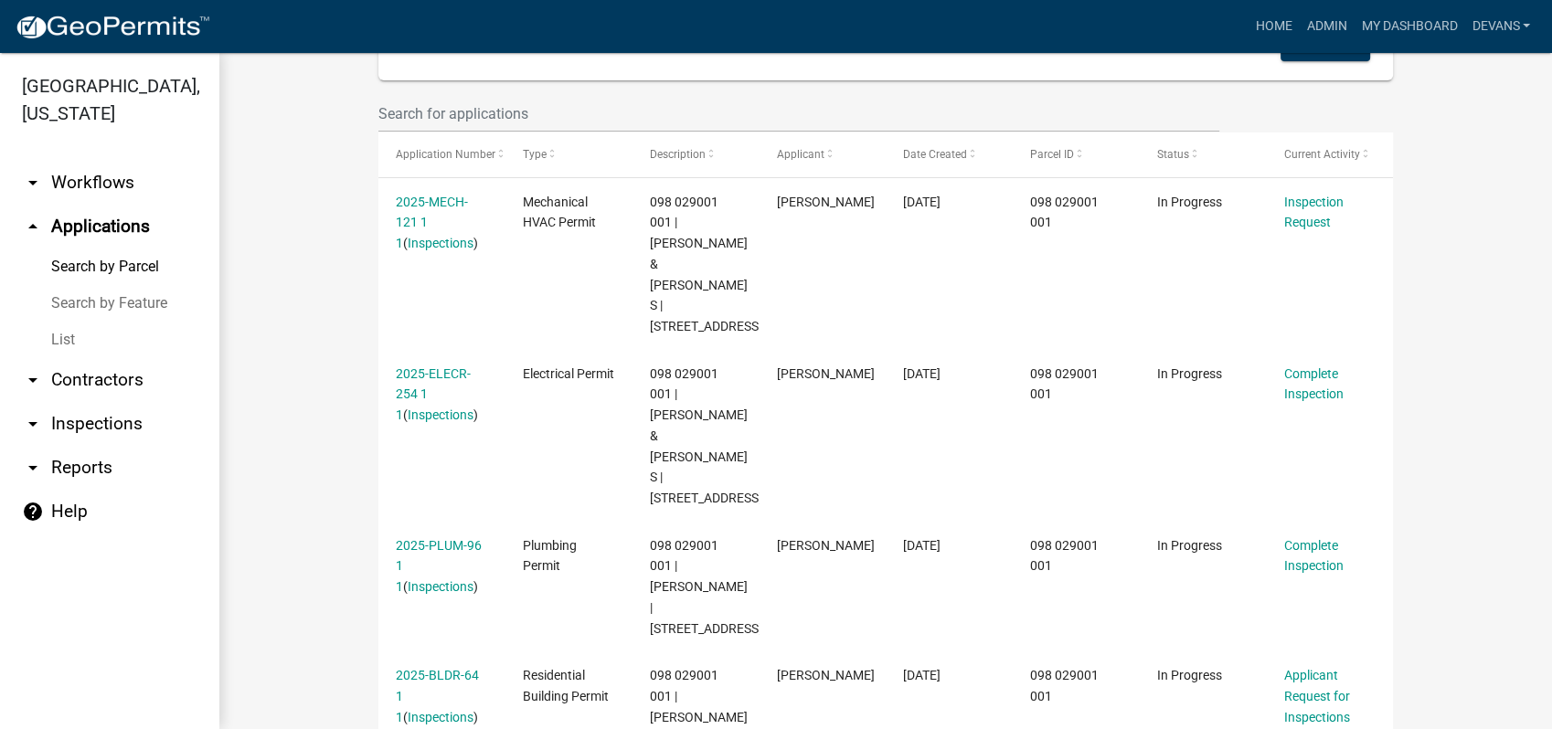
click at [78, 338] on link "List" at bounding box center [109, 340] width 219 height 37
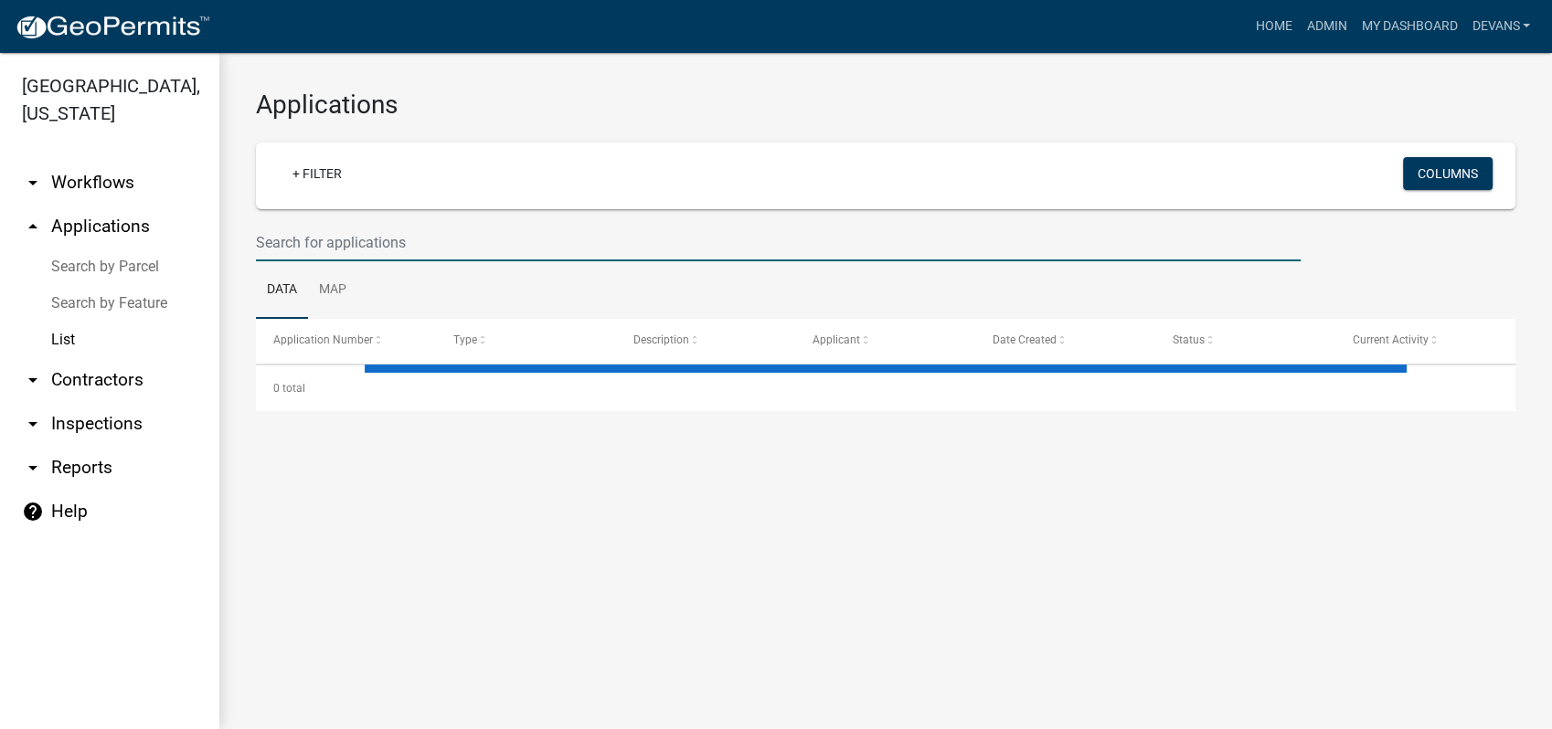
click at [306, 241] on input "text" at bounding box center [778, 242] width 1045 height 37
select select "1: 25"
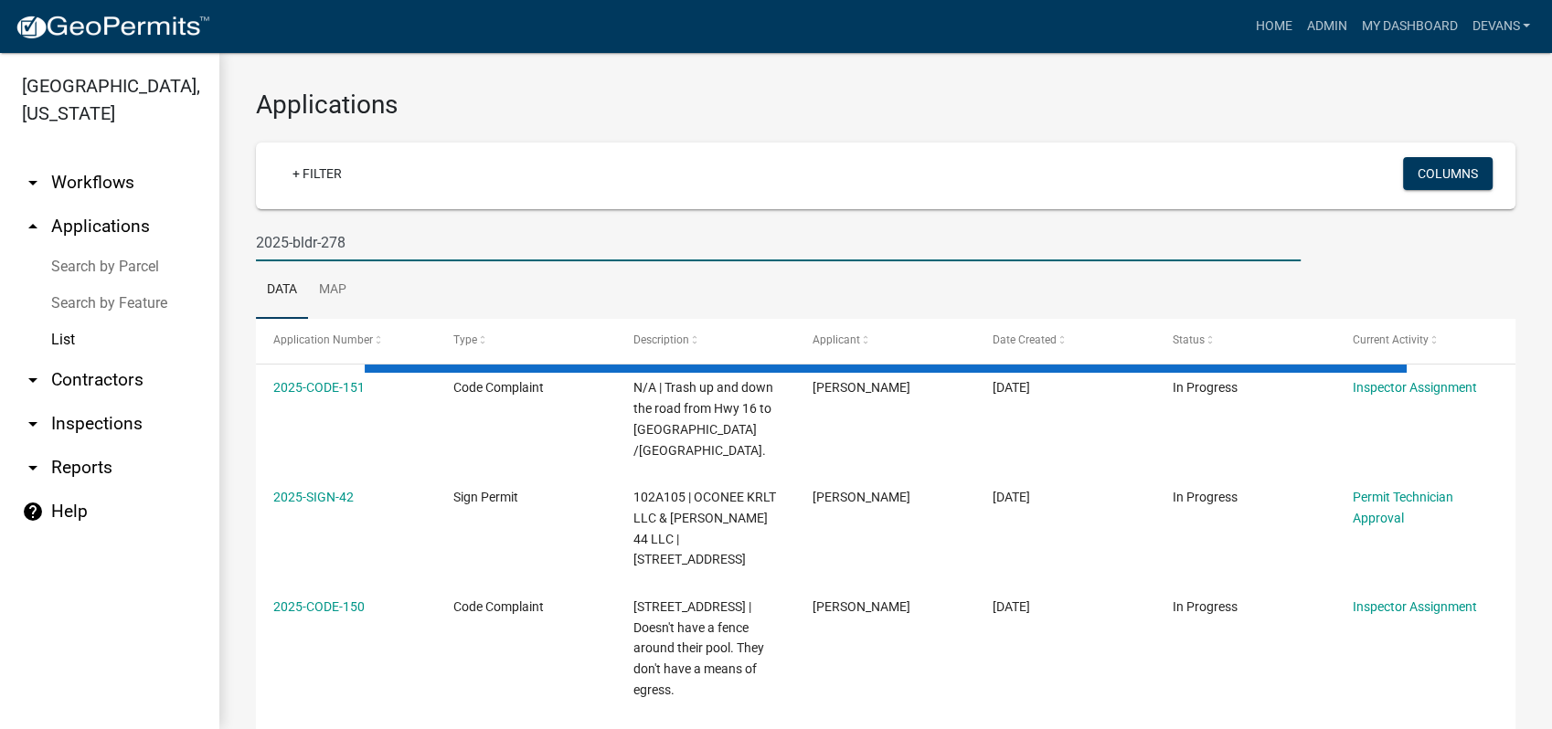
type input "2025-bldr-278"
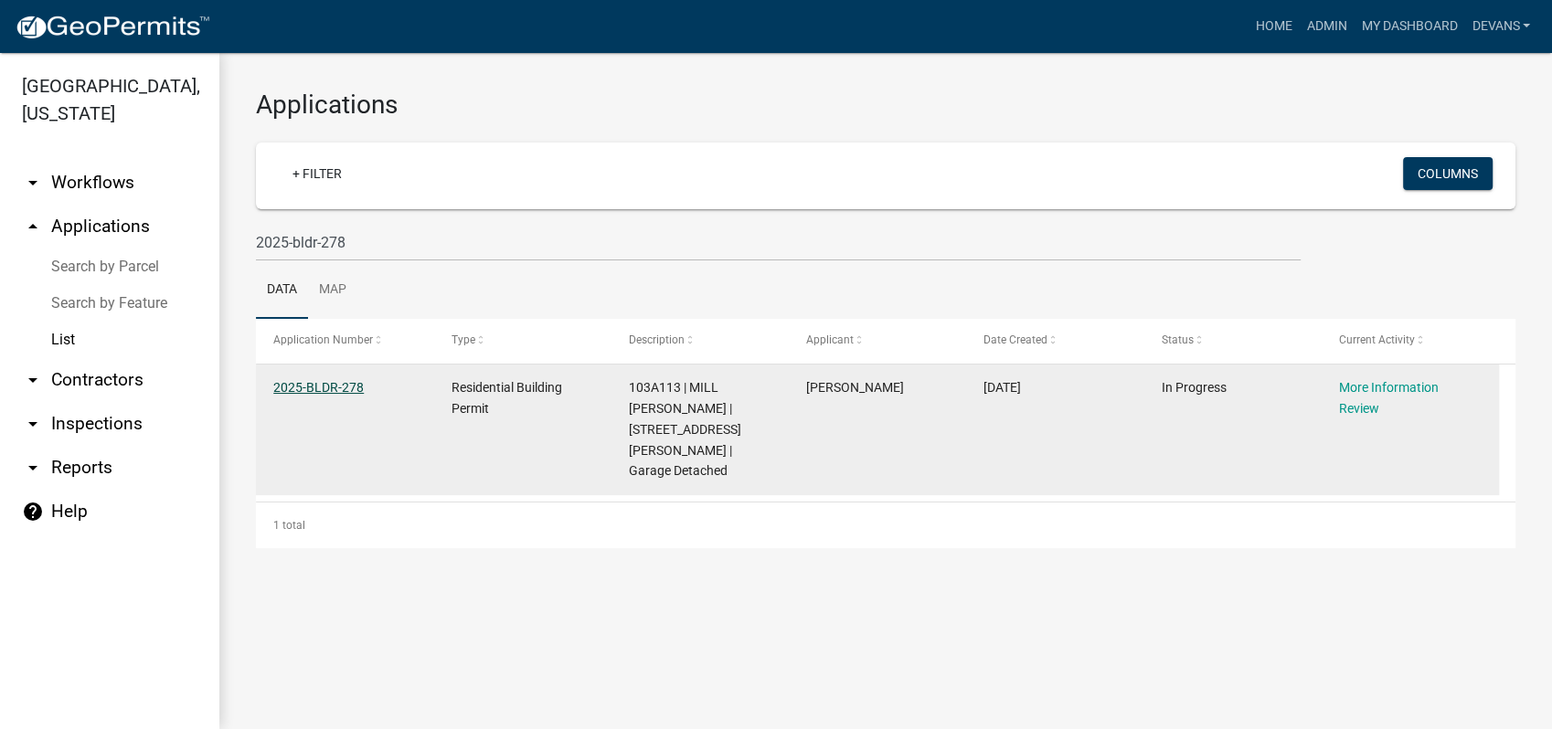
click at [327, 388] on link "2025-BLDR-278" at bounding box center [318, 387] width 90 height 15
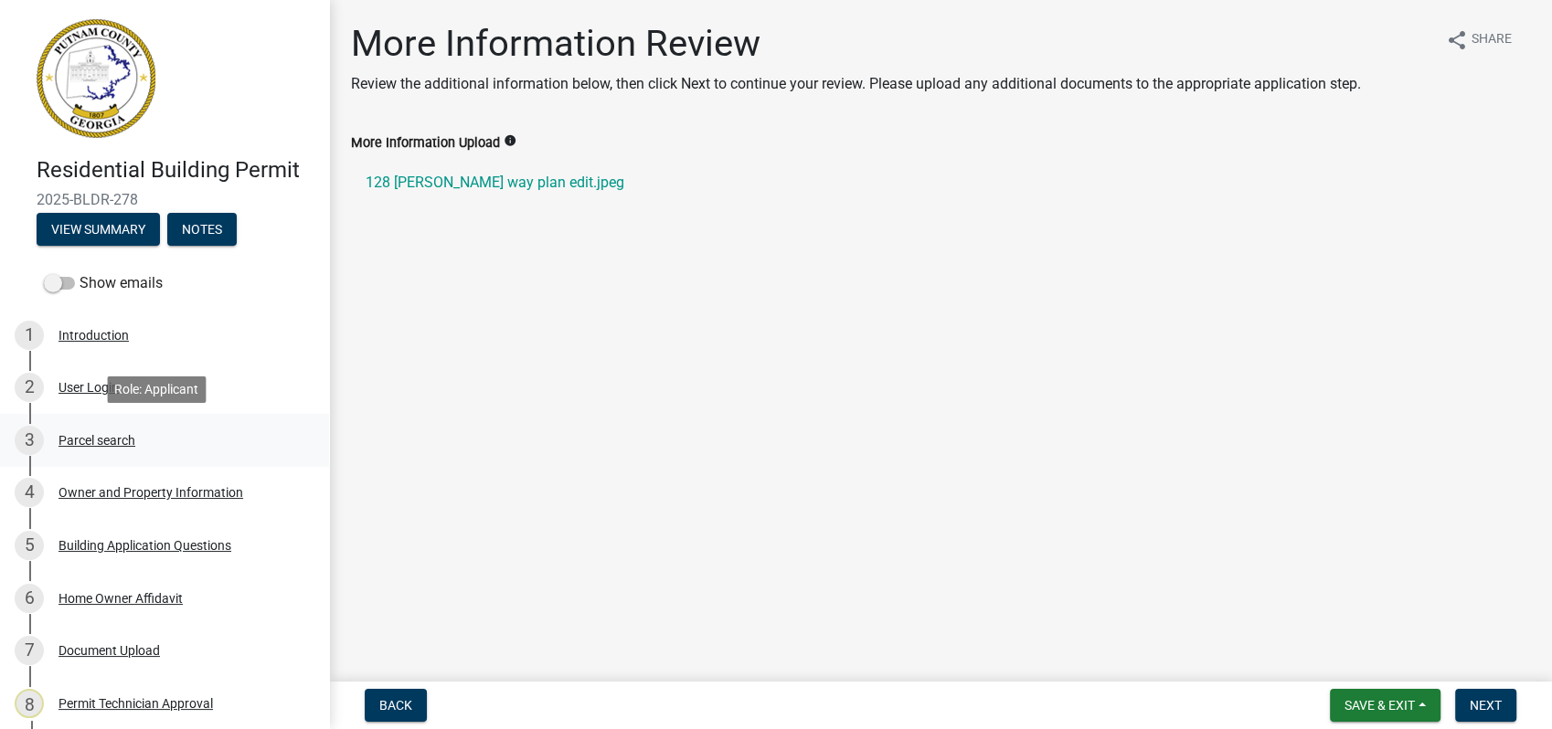
click at [85, 426] on div "3 Parcel search" at bounding box center [157, 440] width 285 height 29
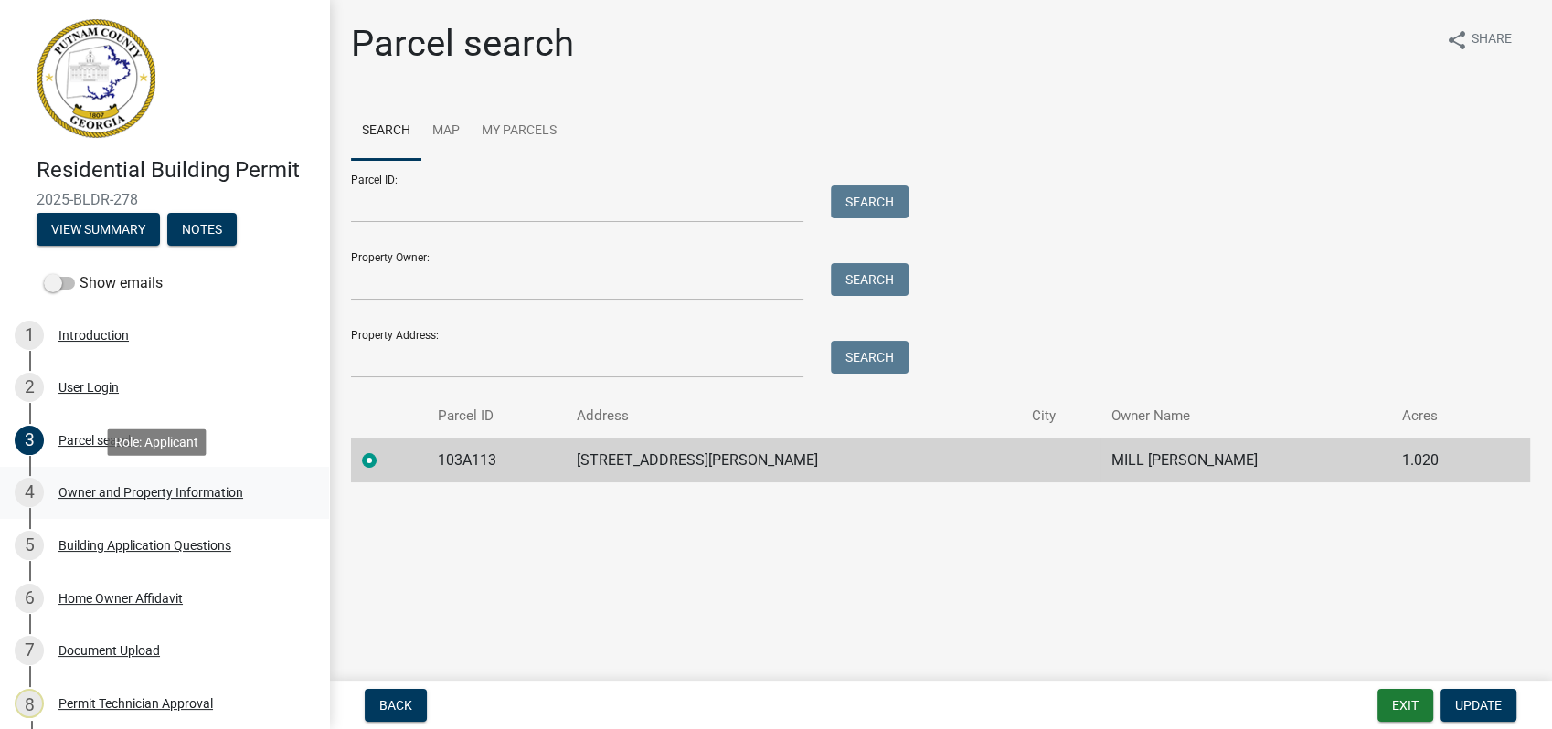
click at [168, 490] on div "Owner and Property Information" at bounding box center [151, 492] width 185 height 13
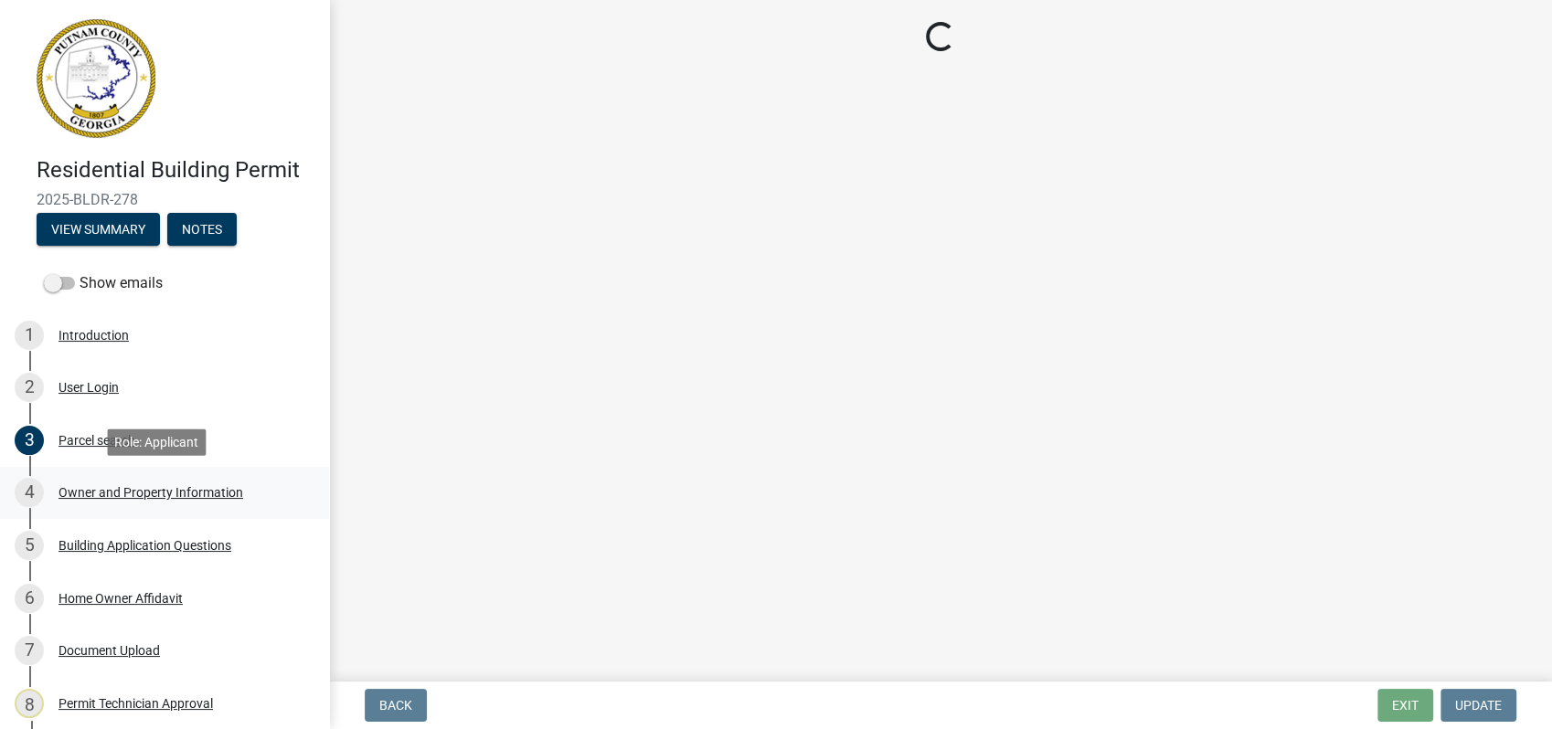
select select "a6b90f04-145f-43dc-a4e6-6d5ec8e28ec9"
select select "83394b22-4a11-496c-8e5c-75ade2e72faf"
select select "469c5908-2854-42d5-89ed-bee7fc26529e"
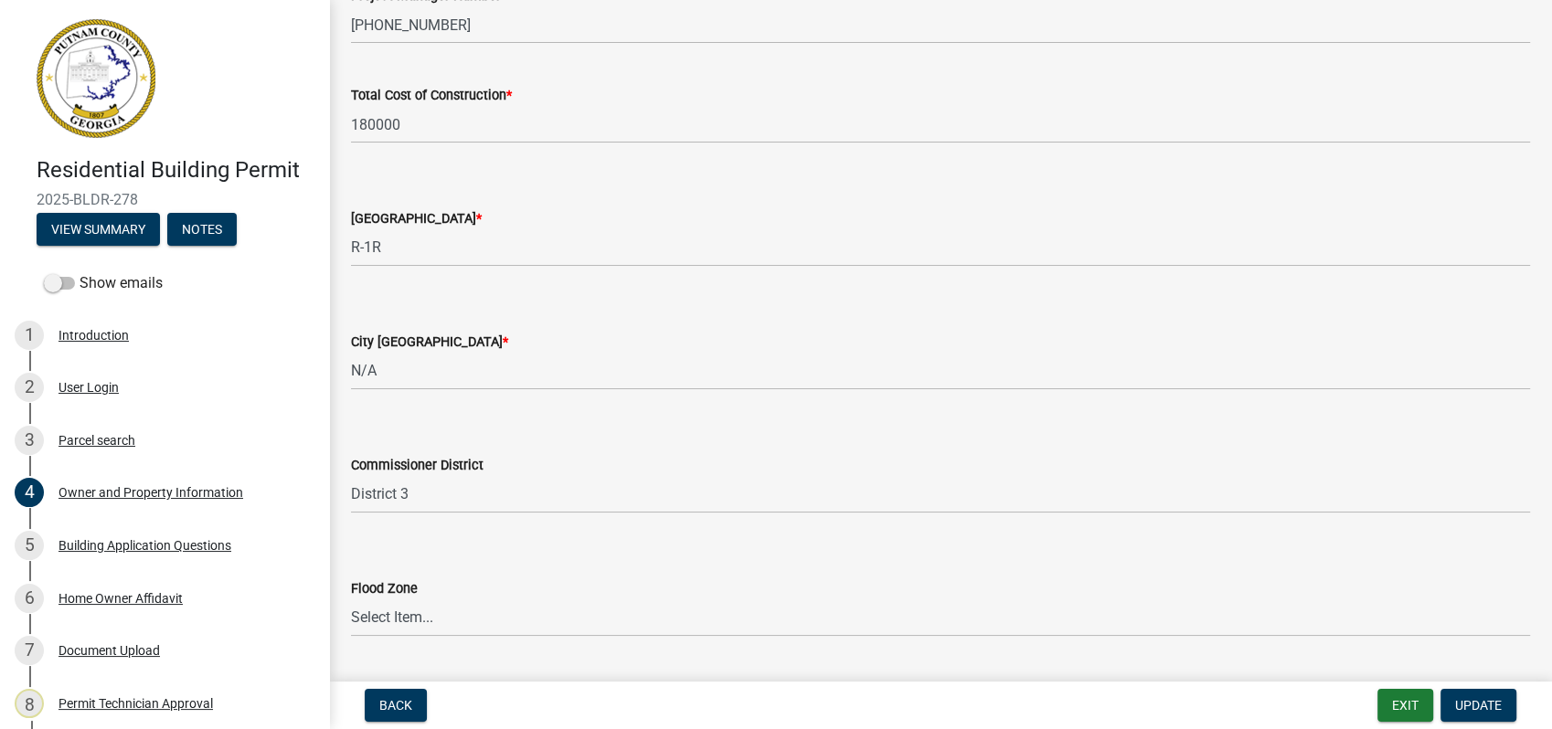
scroll to position [3096, 0]
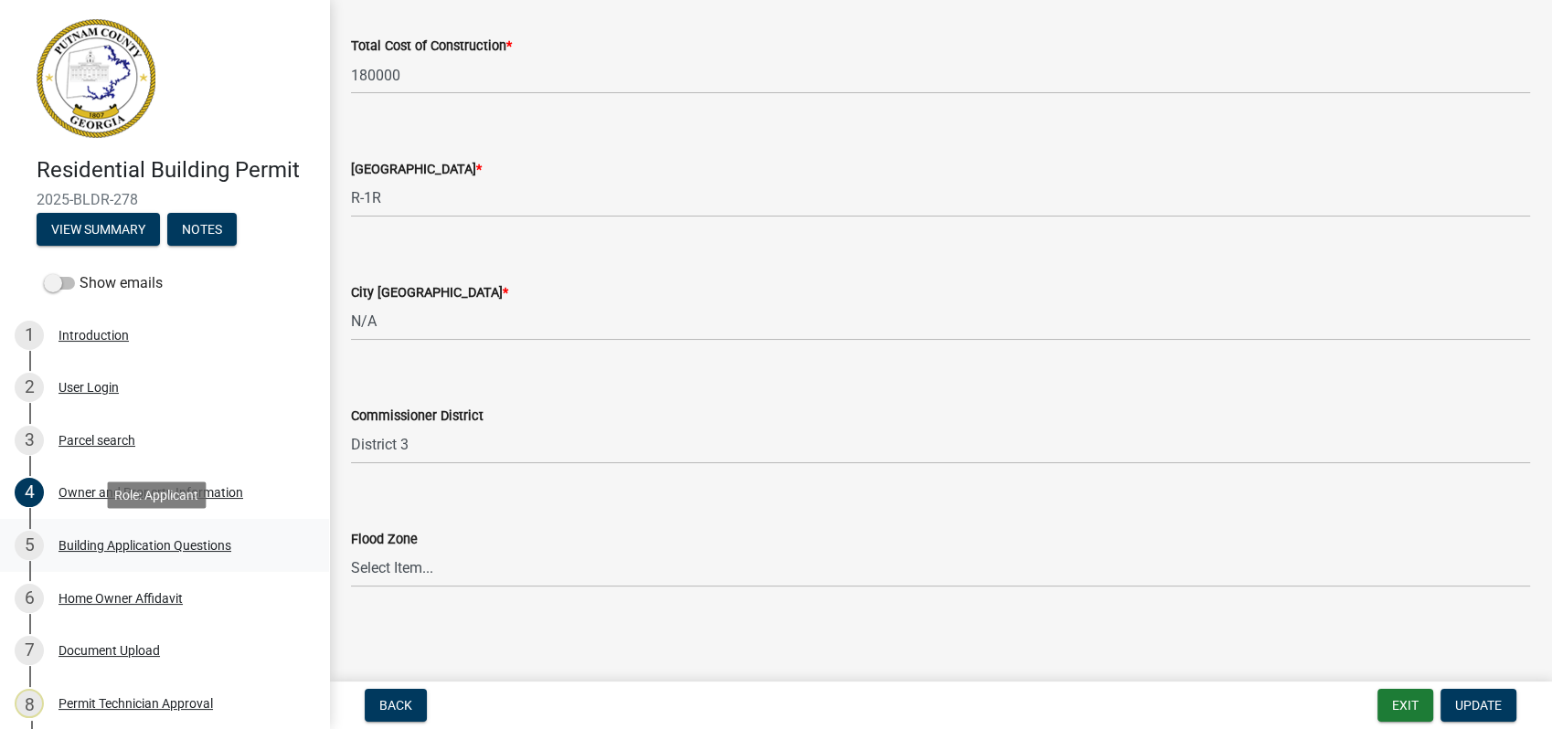
click at [102, 541] on div "Building Application Questions" at bounding box center [145, 545] width 173 height 13
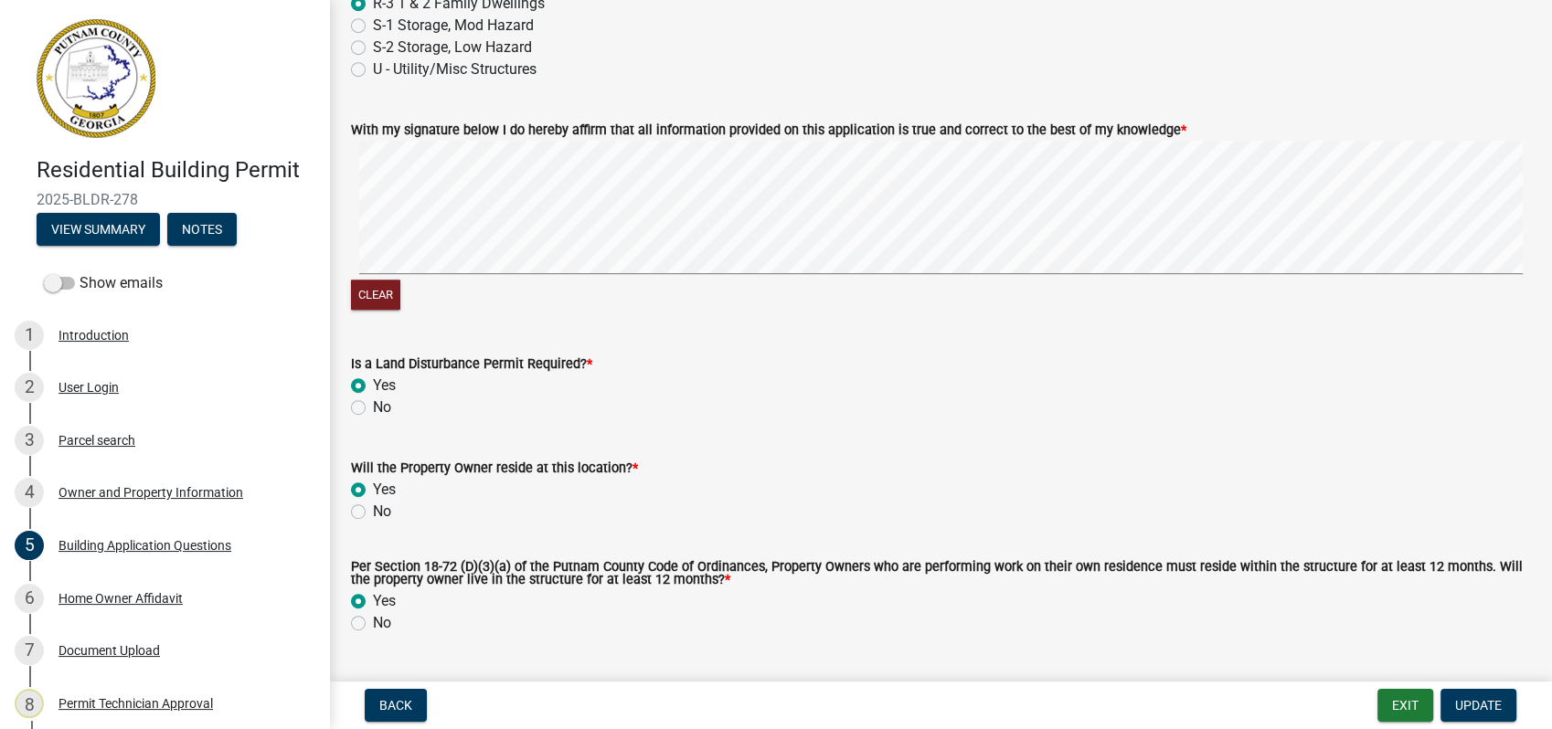
scroll to position [7918, 0]
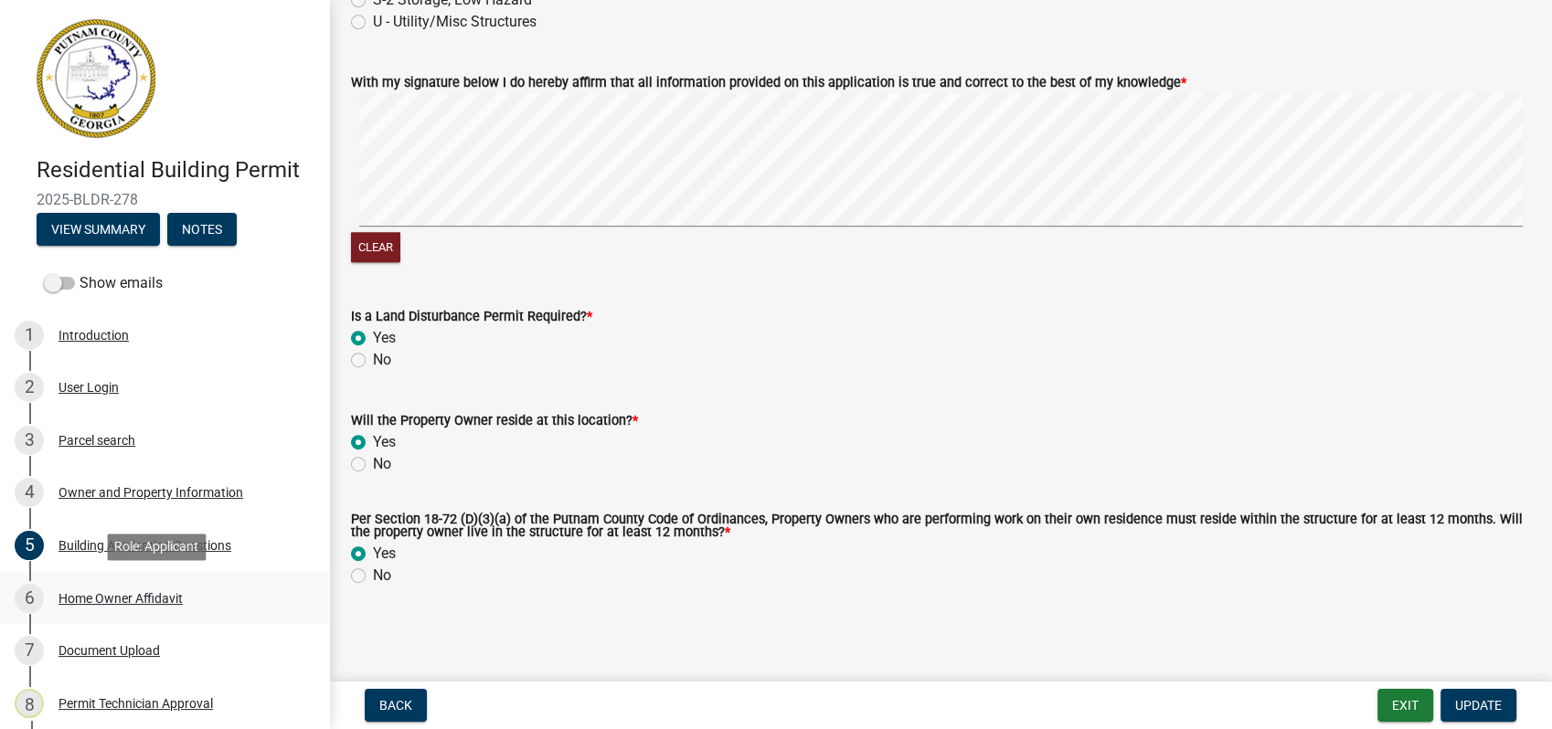
click at [119, 599] on div "Home Owner Affidavit" at bounding box center [121, 598] width 124 height 13
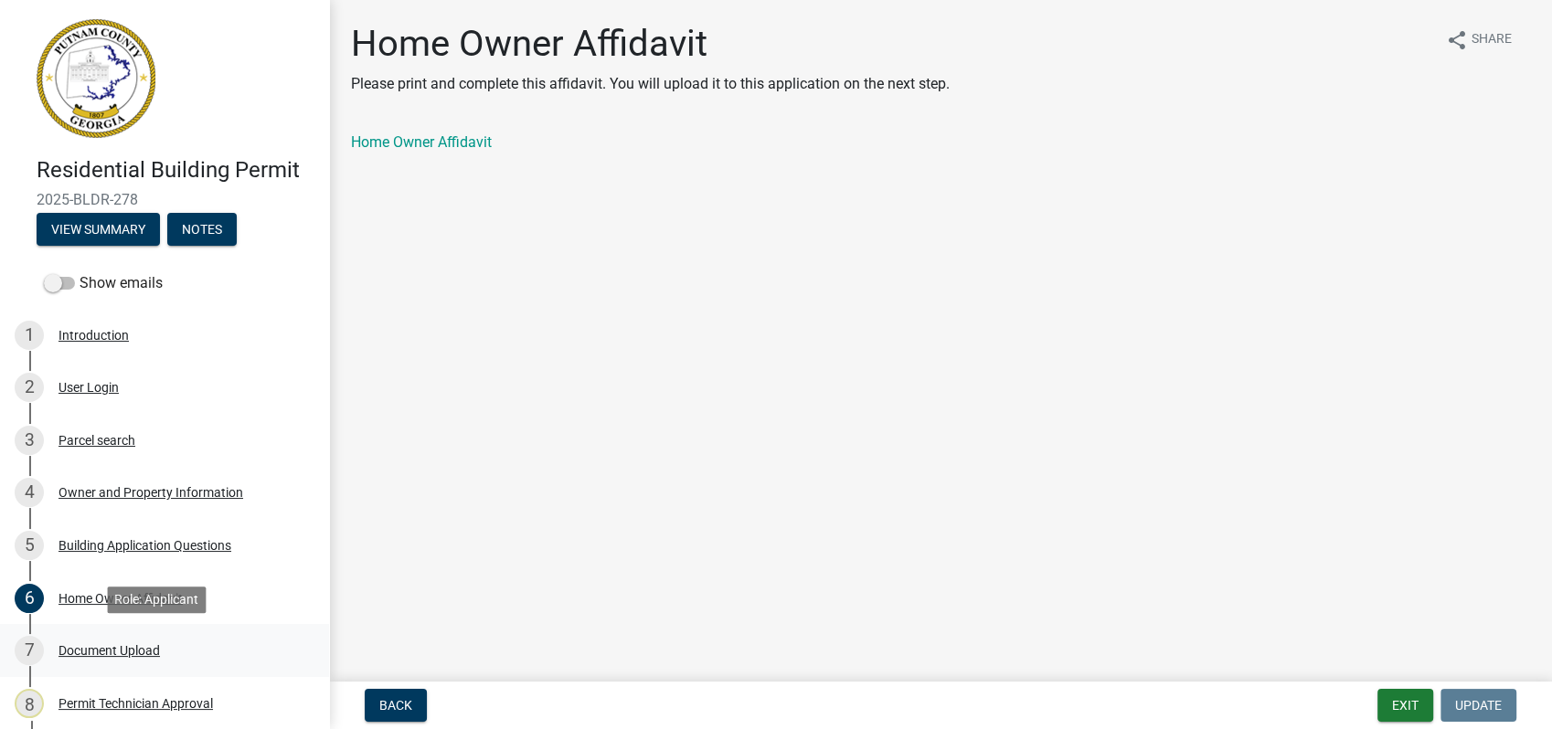
click at [128, 646] on div "Document Upload" at bounding box center [109, 650] width 101 height 13
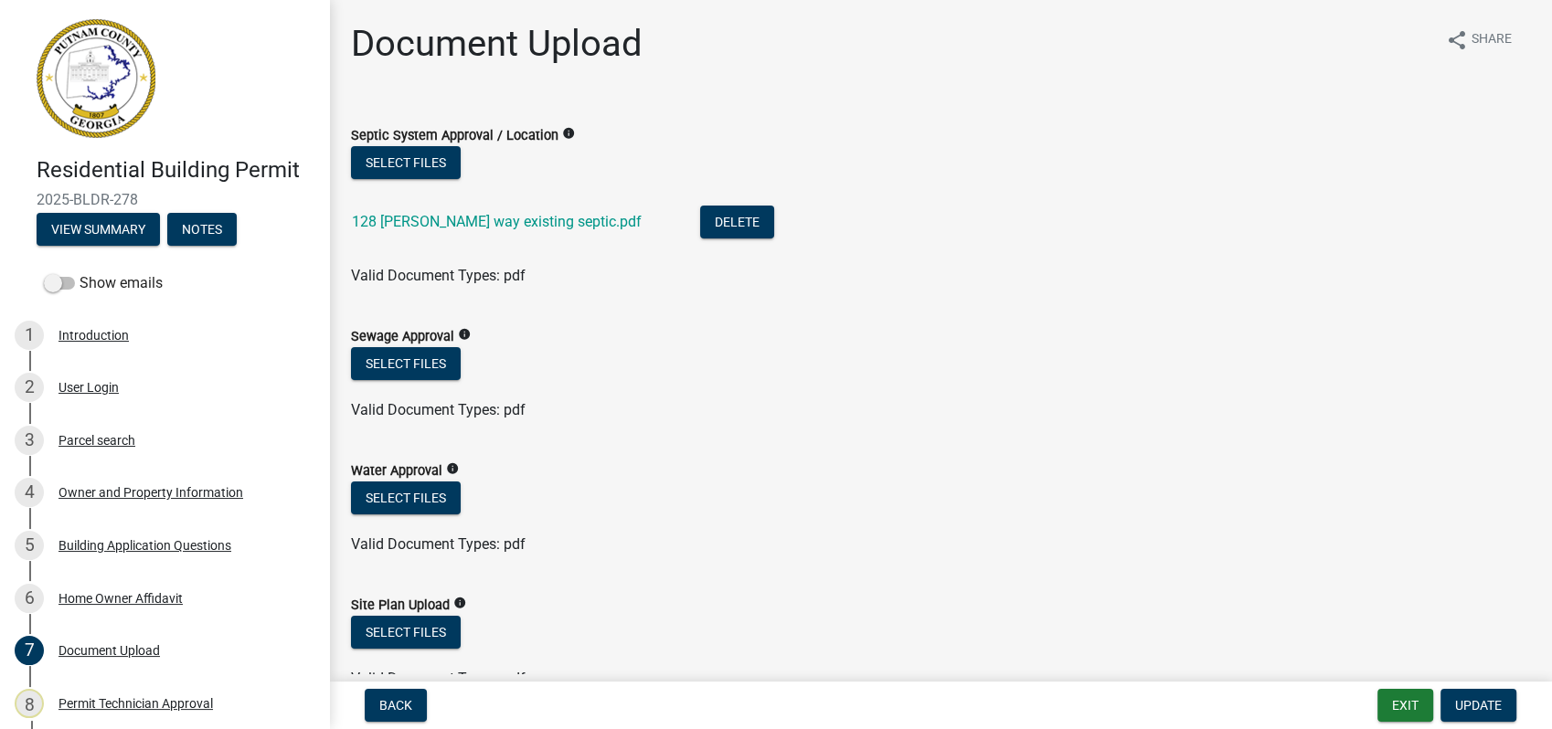
scroll to position [203, 0]
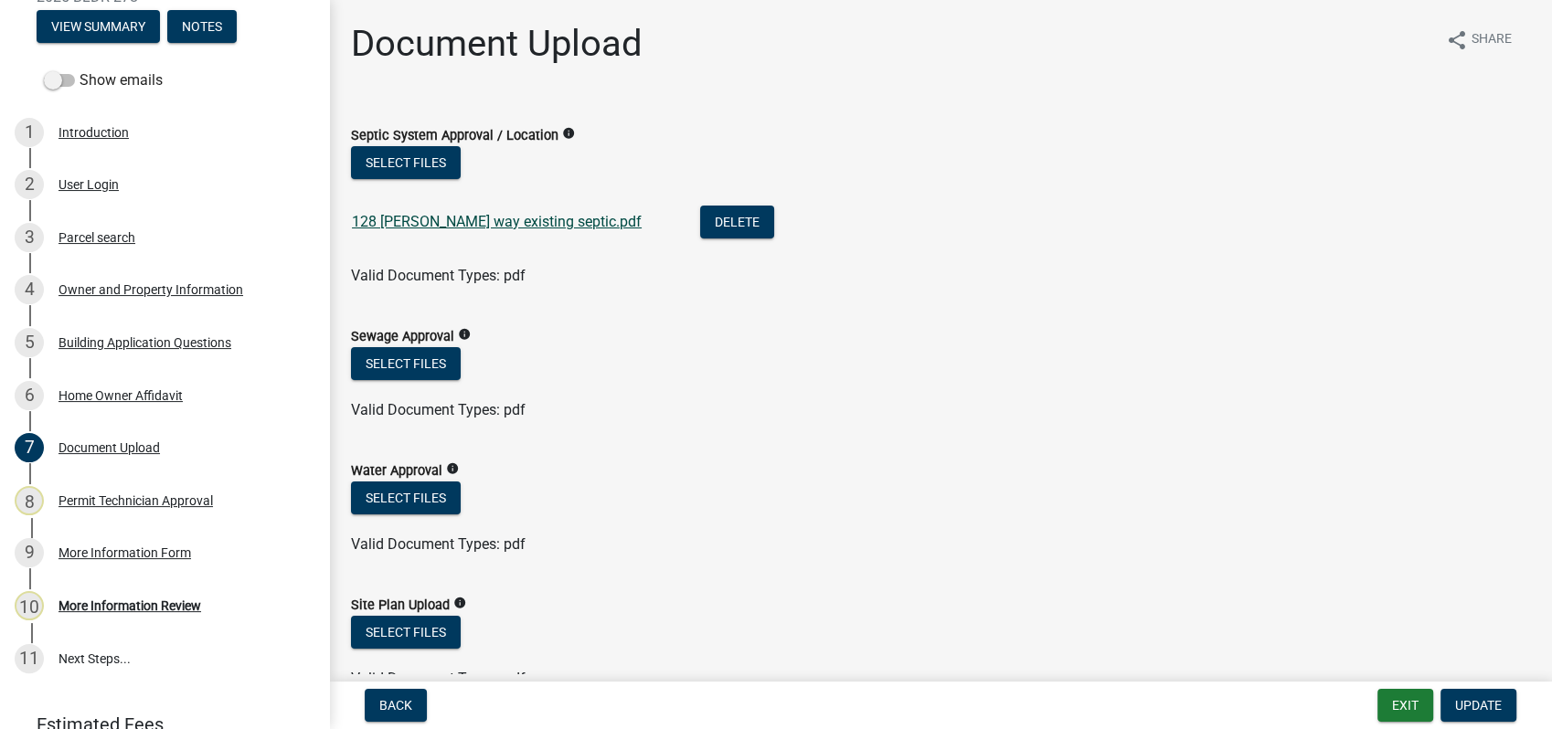
click at [430, 223] on link "128 misty way existing septic.pdf" at bounding box center [497, 221] width 290 height 17
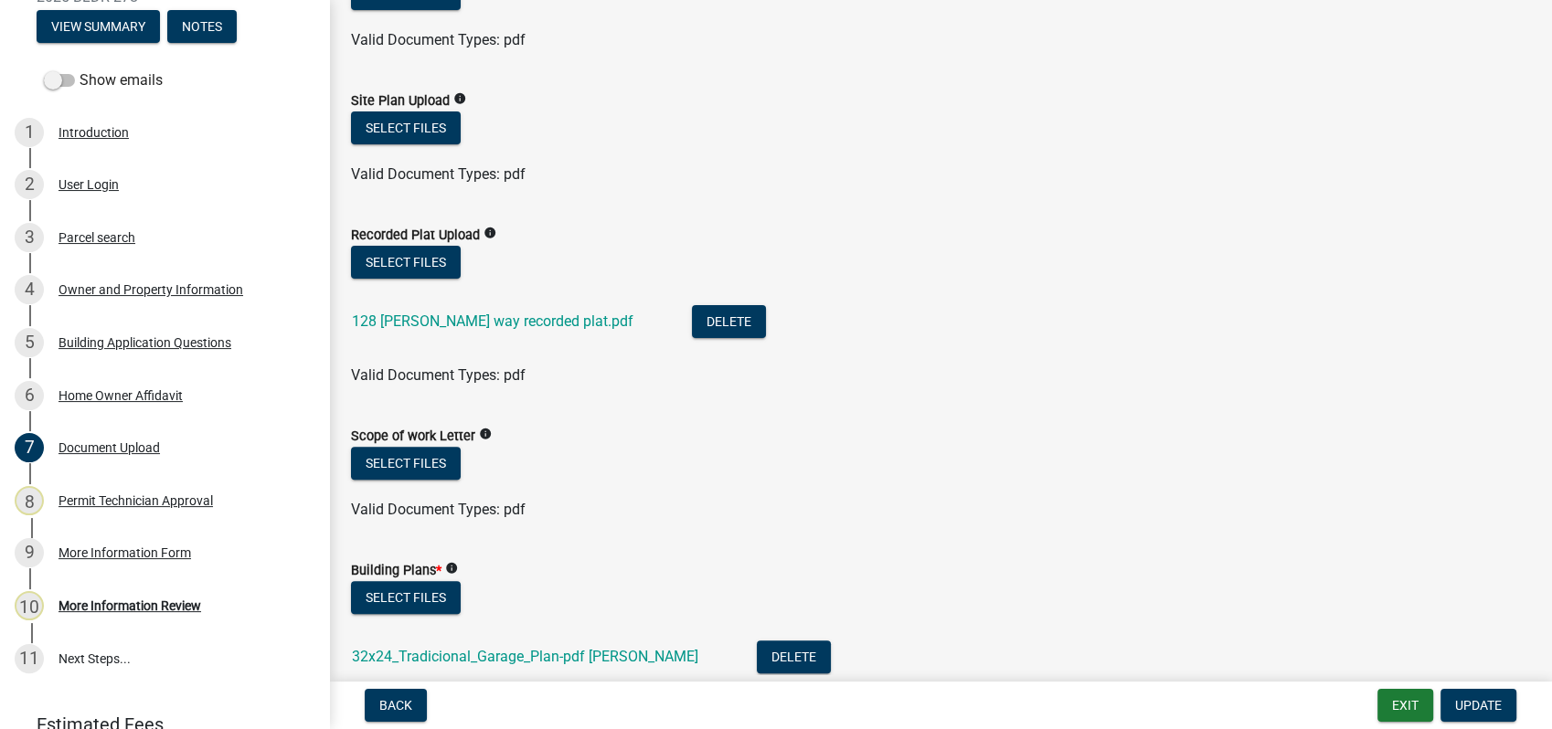
scroll to position [507, 0]
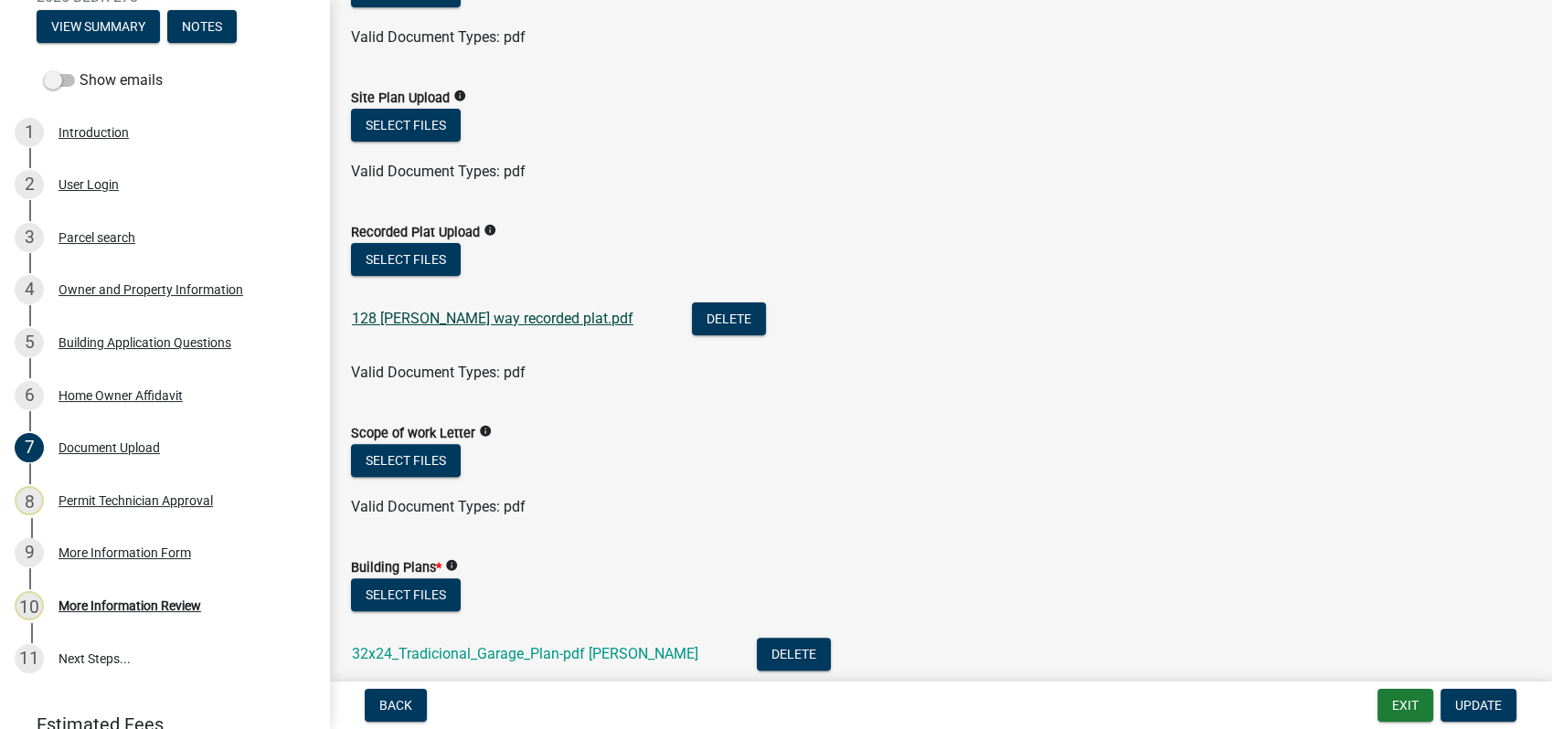
click at [476, 313] on link "128 misty way recorded plat.pdf" at bounding box center [493, 318] width 282 height 17
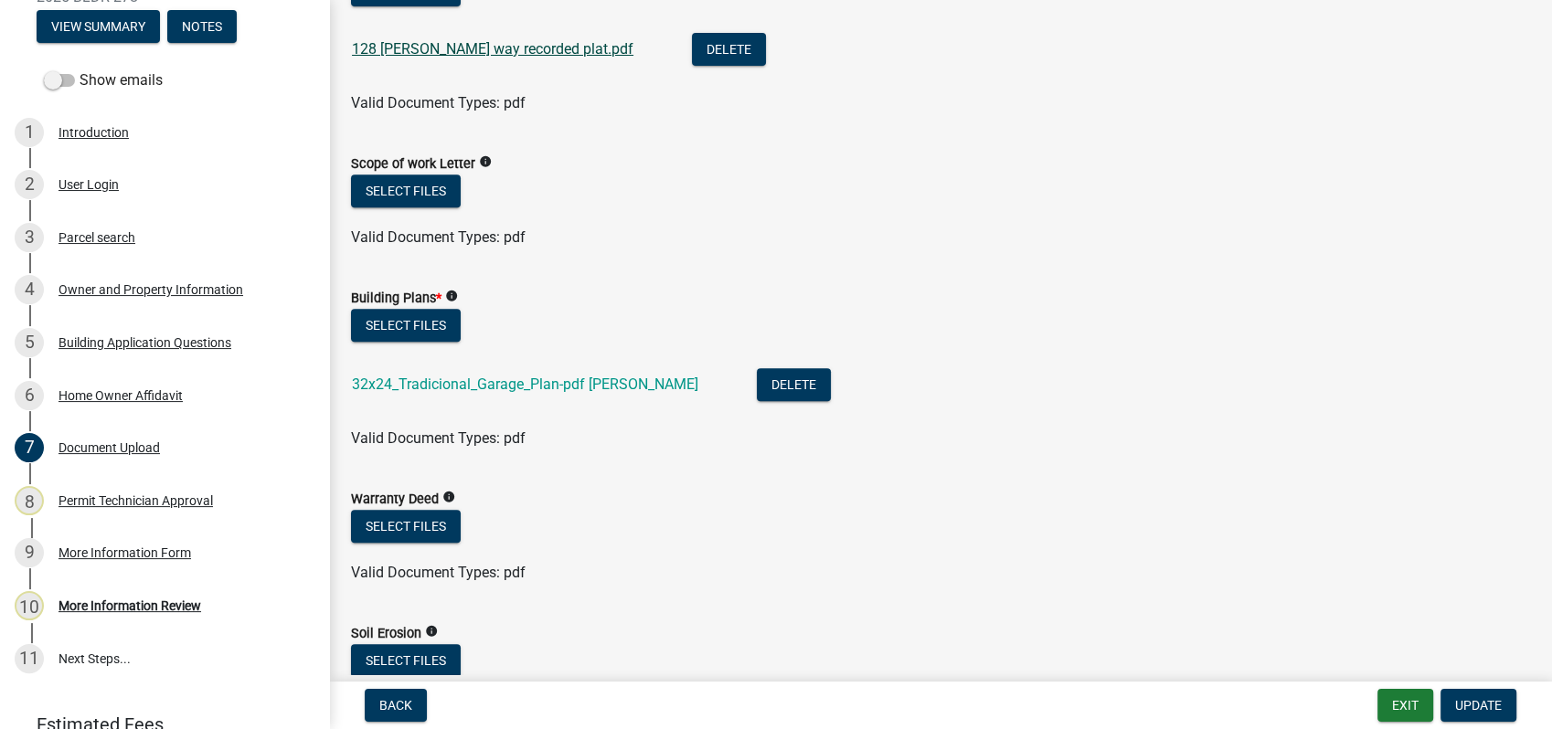
scroll to position [812, 0]
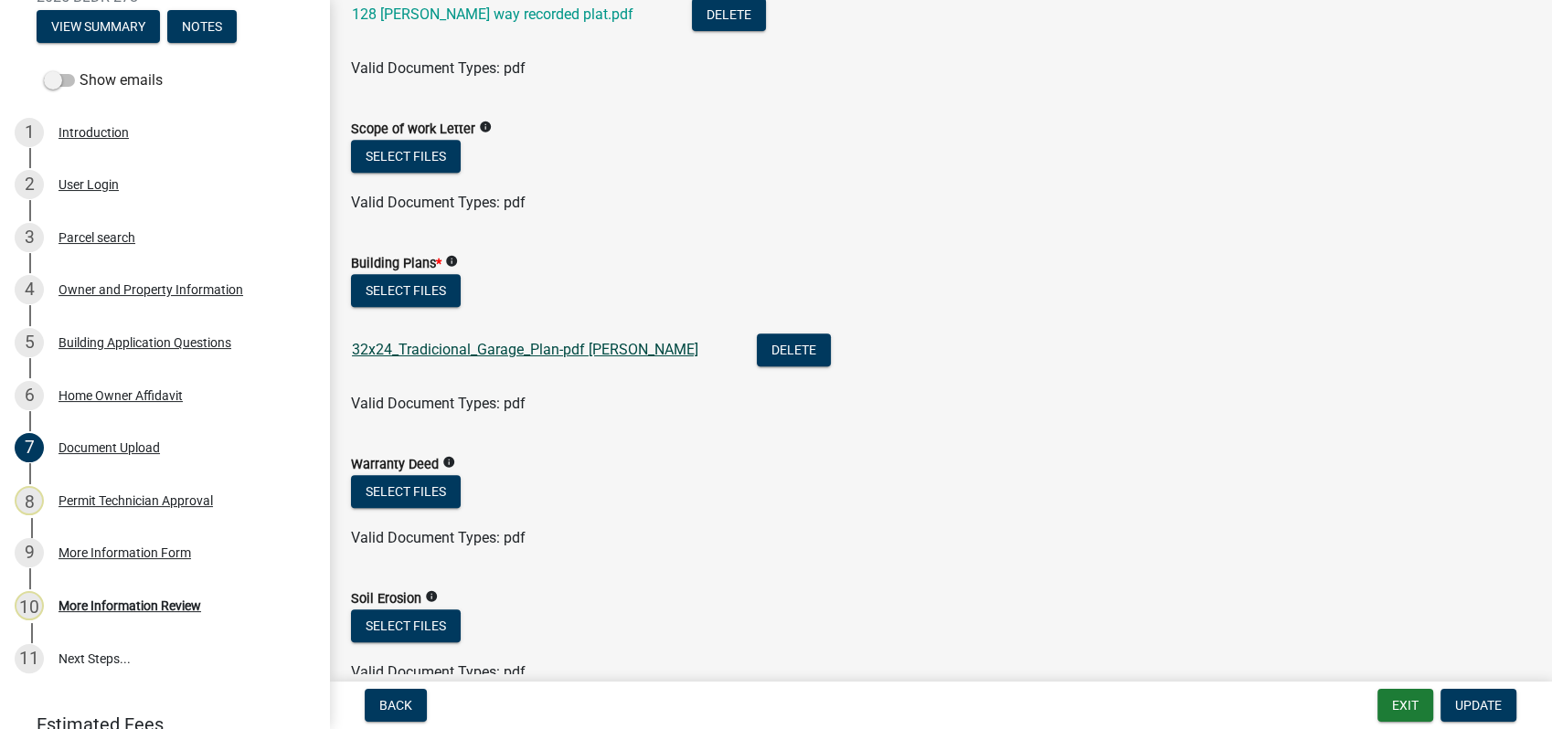
click at [458, 351] on link "32x24_Tradicional_Garage_Plan-pdf Rick mill" at bounding box center [525, 349] width 346 height 17
drag, startPoint x: 927, startPoint y: 352, endPoint x: 908, endPoint y: 353, distance: 19.2
click at [922, 353] on li "32x24_Tradicional_Garage_Plan-pdf Rick mill Delete" at bounding box center [940, 352] width 1179 height 67
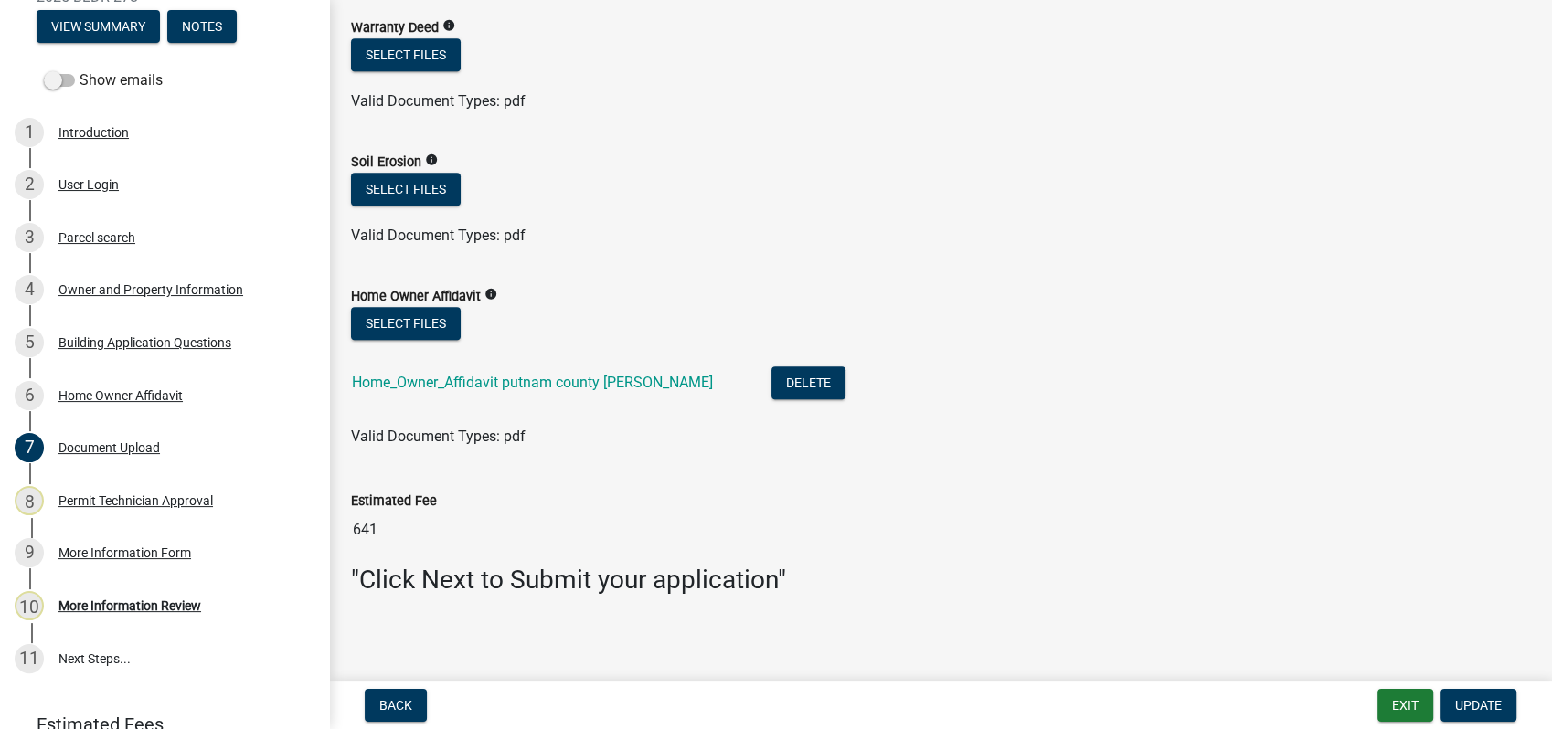
scroll to position [1254, 0]
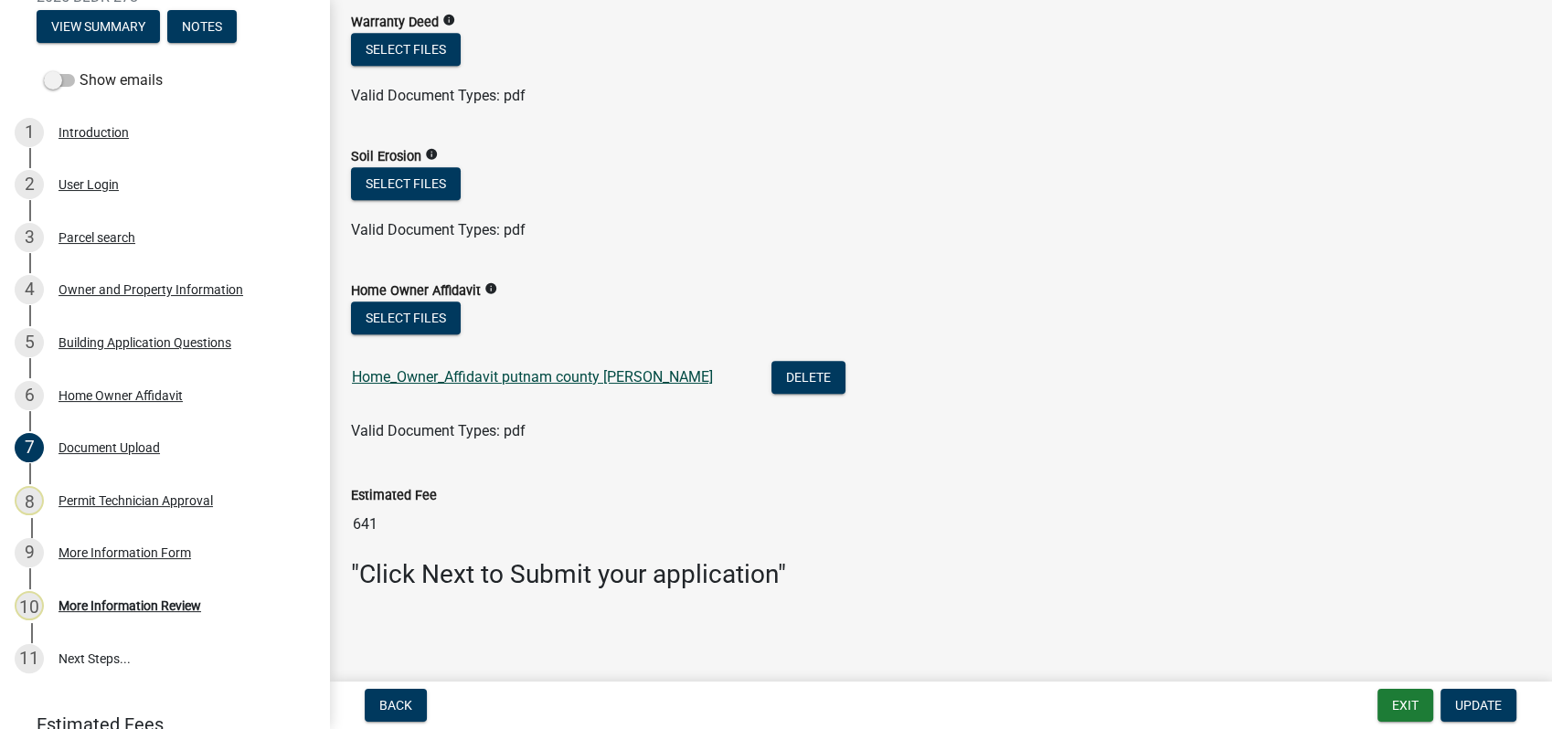
click at [472, 371] on link "Home_Owner_Affidavit putnam county Rick mill" at bounding box center [532, 376] width 361 height 17
drag, startPoint x: 694, startPoint y: 110, endPoint x: 664, endPoint y: 137, distance: 40.8
click at [692, 112] on wm-data-entity-input "Warranty Deed info Select files Valid Document Types: pdf" at bounding box center [940, 56] width 1179 height 134
click at [771, 380] on button "Delete" at bounding box center [808, 377] width 74 height 33
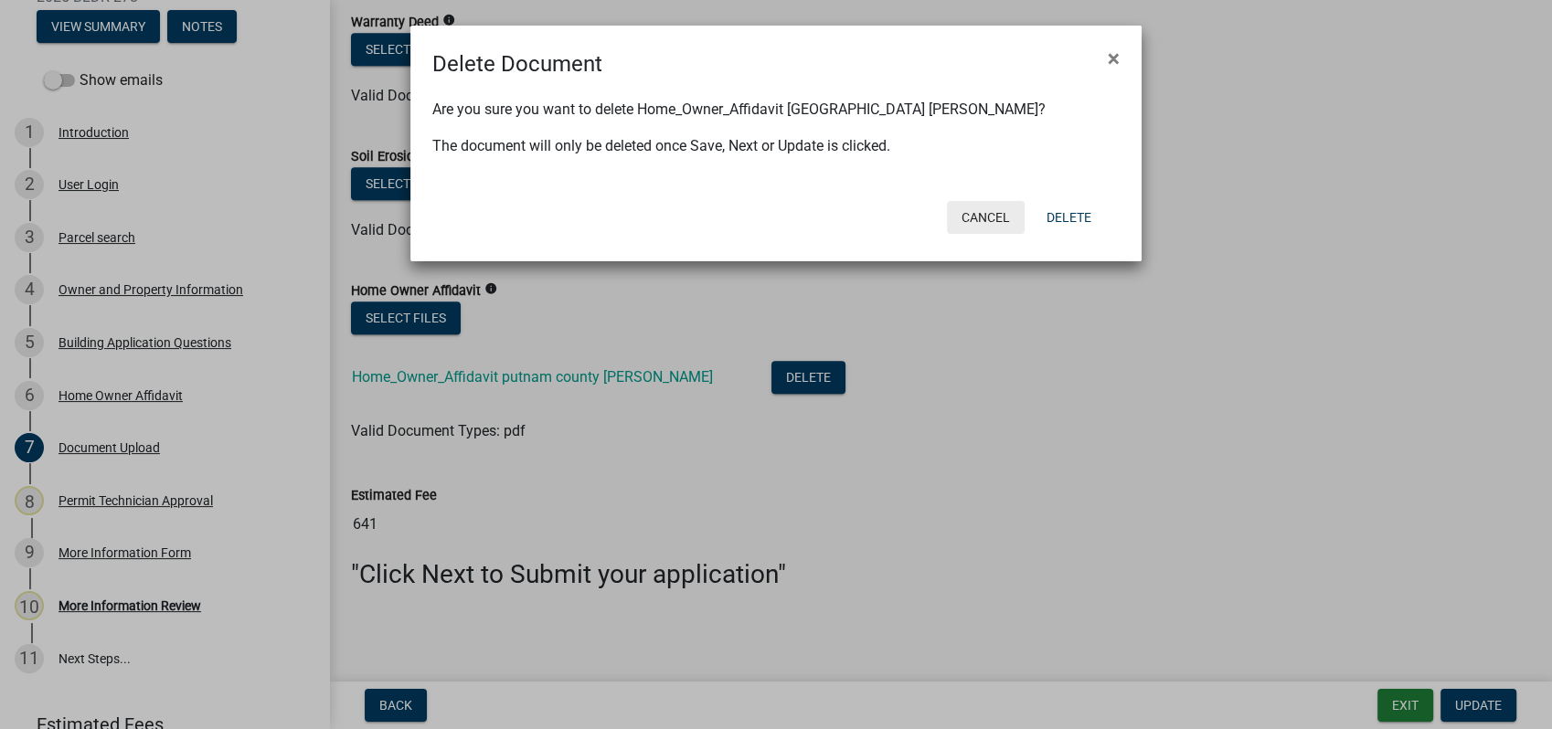
click at [972, 218] on button "Cancel" at bounding box center [986, 217] width 78 height 33
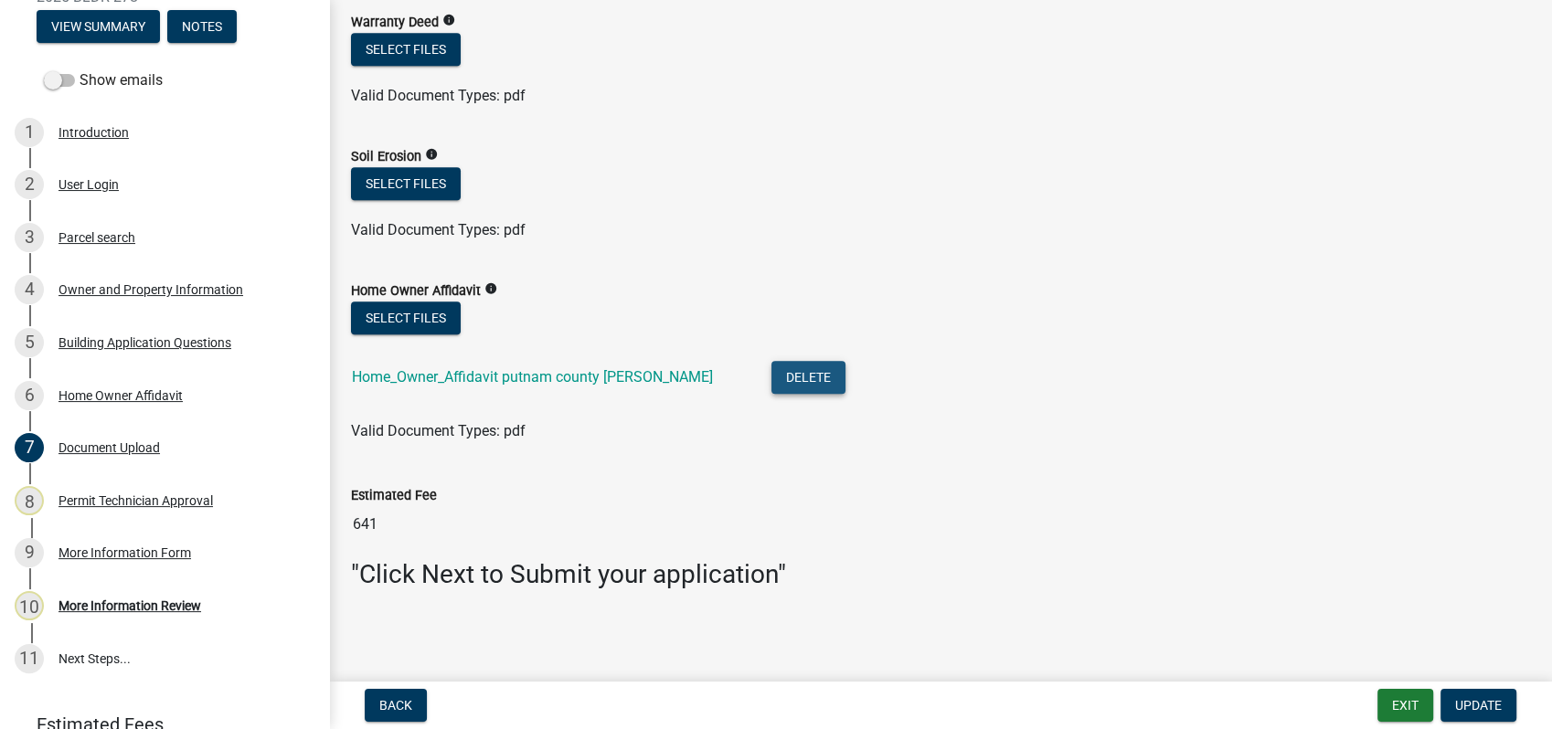
drag, startPoint x: 747, startPoint y: 372, endPoint x: 831, endPoint y: 574, distance: 218.8
click at [565, 367] on div "Home_Owner_Affidavit putnam county Rick mill" at bounding box center [547, 379] width 390 height 37
click at [559, 378] on link "Home_Owner_Affidavit putnam county Rick mill" at bounding box center [532, 376] width 361 height 17
click at [1007, 332] on div "Select files" at bounding box center [940, 320] width 1179 height 37
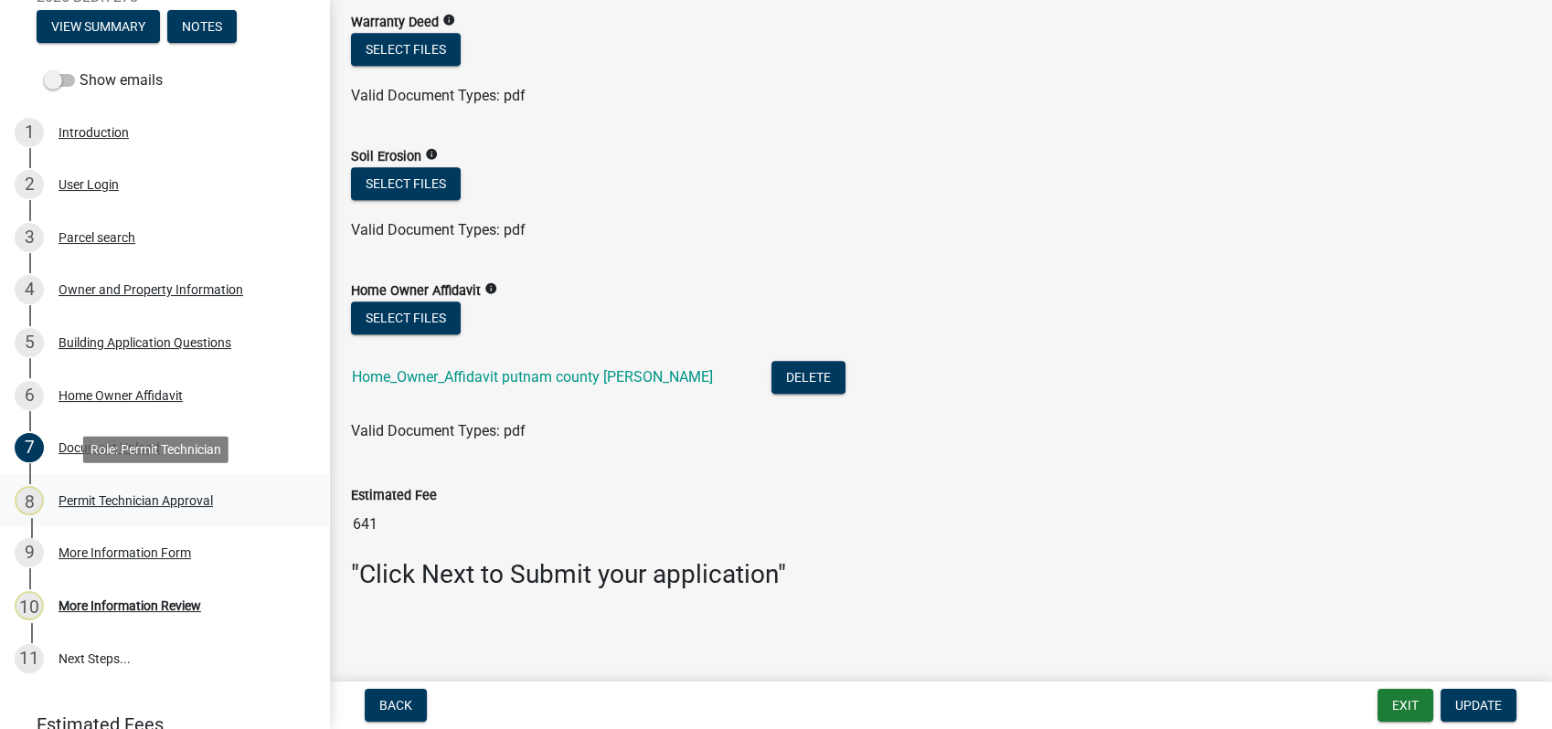
click at [130, 495] on div "Permit Technician Approval" at bounding box center [136, 501] width 154 height 13
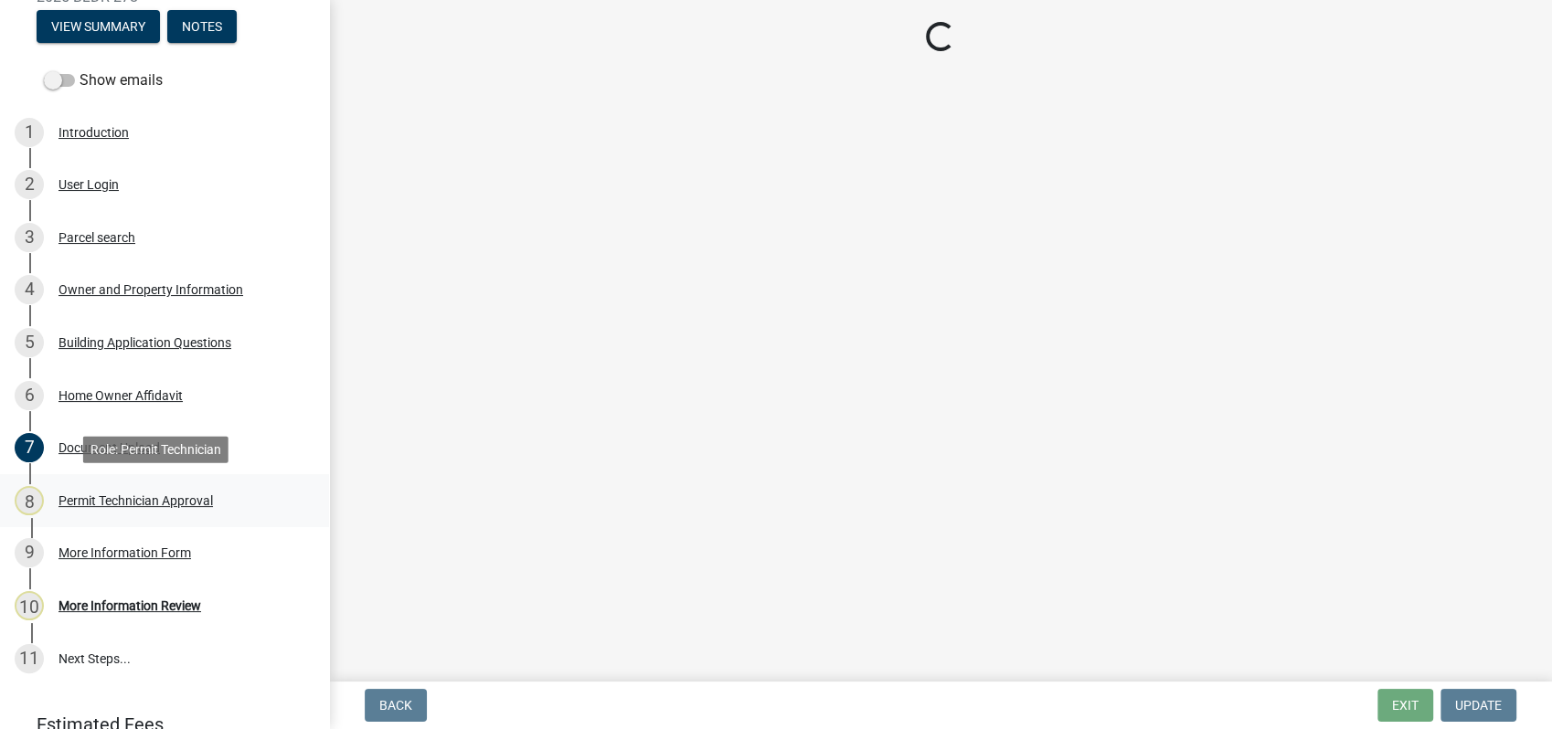
scroll to position [0, 0]
select select "a6b90f04-145f-43dc-a4e6-6d5ec8e28ec9"
select select "83394b22-4a11-496c-8e5c-75ade2e72faf"
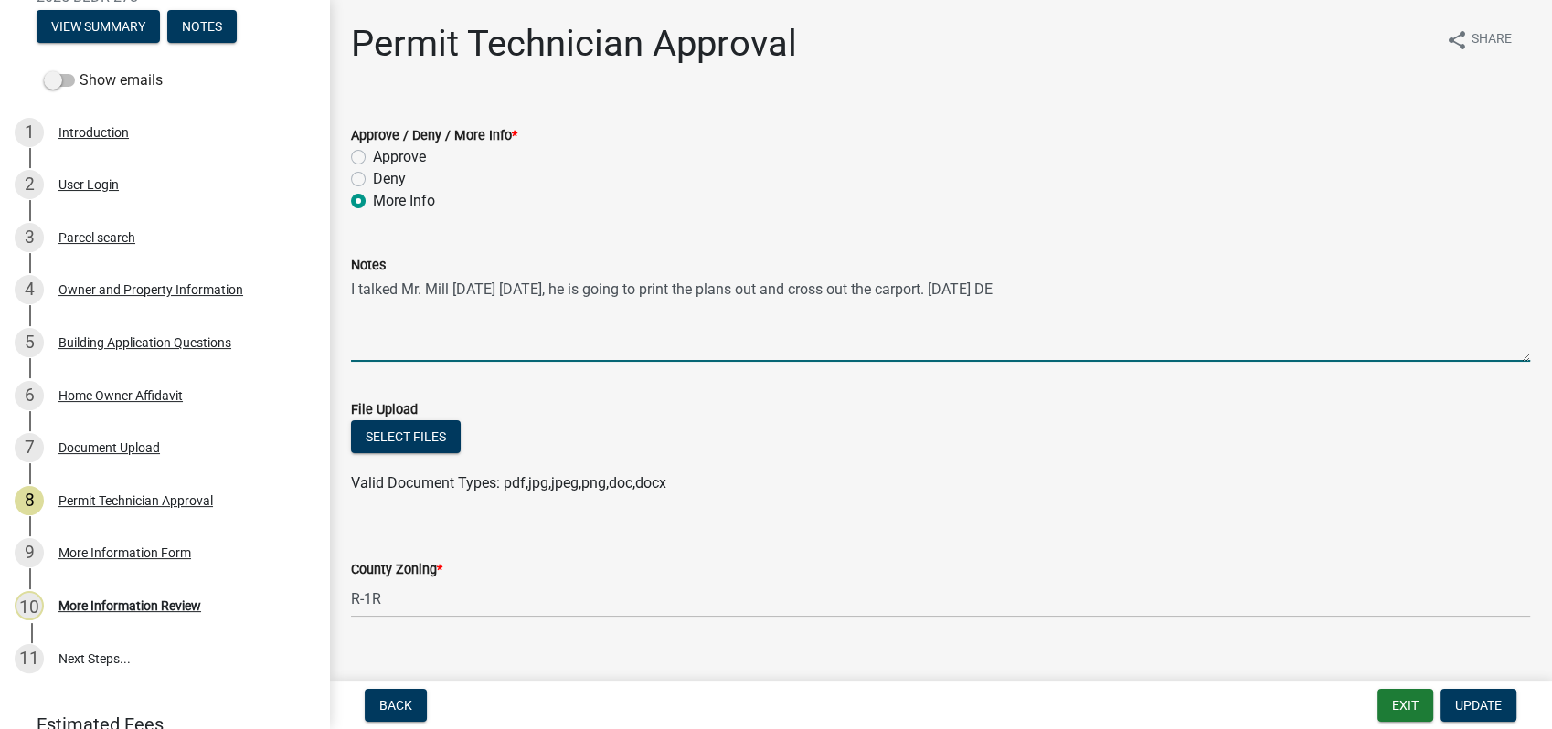
click at [1100, 292] on textarea "I talked Mr. Mill yesterday 10-08-2025, he is going to print the plans out and …" at bounding box center [940, 319] width 1179 height 86
click at [981, 287] on textarea "I talked Mr. Mill yesterday 10-08-2025, he is going to print the plans out and …" at bounding box center [940, 319] width 1179 height 86
click at [1341, 288] on textarea "I talked Mr. Mill yesterday 10-08-2025, he is going to print the plans out and …" at bounding box center [940, 319] width 1179 height 86
click at [1345, 285] on textarea "I talked Mr. Mill yesterday 10-08-2025, he is going to print the plans out and …" at bounding box center [940, 319] width 1179 height 86
click at [1338, 291] on textarea "I talked Mr. Mill yesterday 10-08-2025, he is going to print the plans out and …" at bounding box center [940, 319] width 1179 height 86
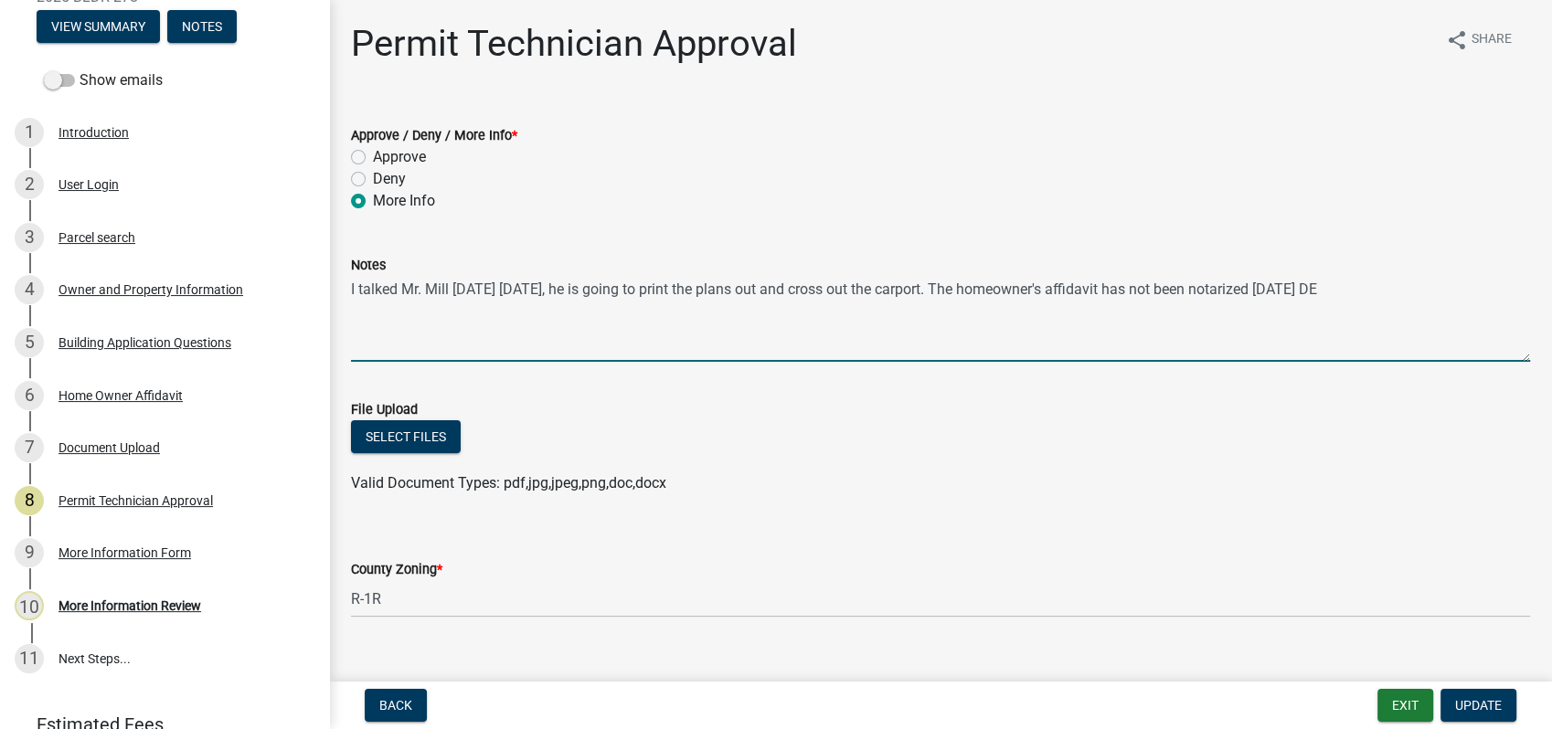
drag, startPoint x: 351, startPoint y: 295, endPoint x: 1408, endPoint y: 312, distance: 1056.8
click at [1408, 312] on textarea "I talked Mr. Mill yesterday 10-08-2025, he is going to print the plans out and …" at bounding box center [940, 319] width 1179 height 86
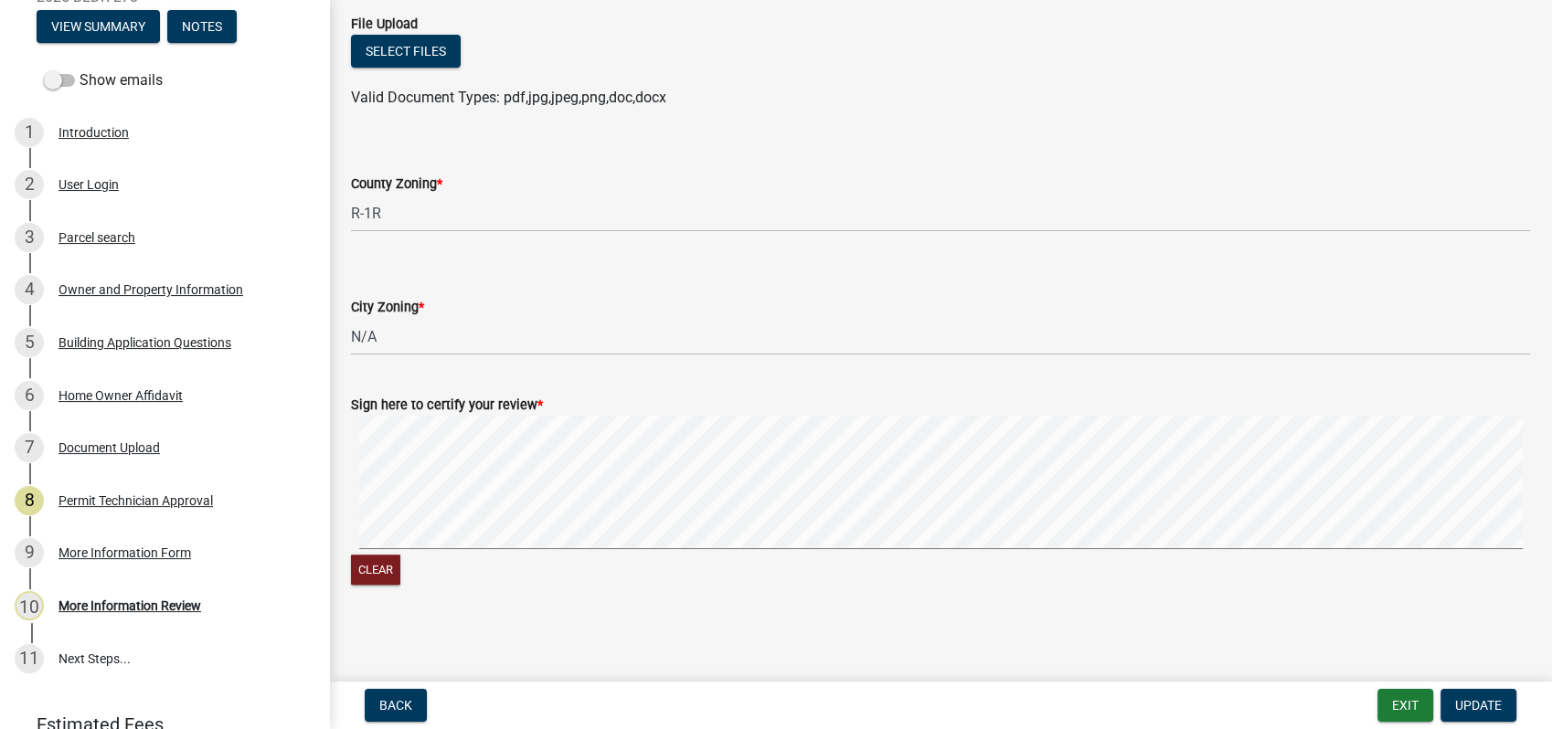
scroll to position [388, 0]
type textarea "I talked Mr. Mill yesterday 10-08-2025, he is going to print the plans out and …"
click at [1492, 708] on span "Update" at bounding box center [1478, 705] width 47 height 15
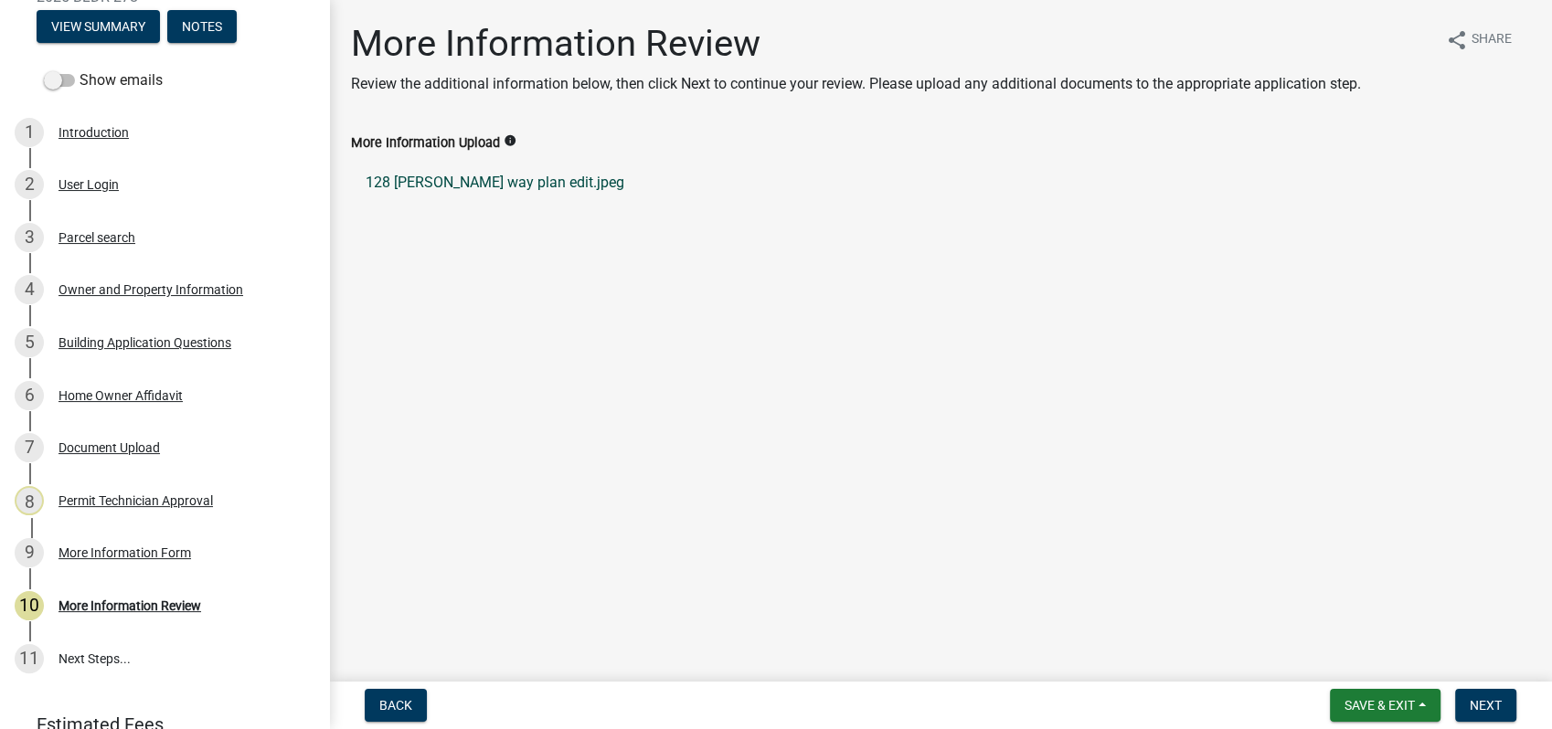
click at [410, 183] on link "128 misty way plan edit.jpeg" at bounding box center [940, 183] width 1179 height 44
click at [451, 179] on link "128 misty way plan edit.jpeg" at bounding box center [940, 183] width 1179 height 44
click at [122, 497] on div "Permit Technician Approval" at bounding box center [136, 501] width 154 height 13
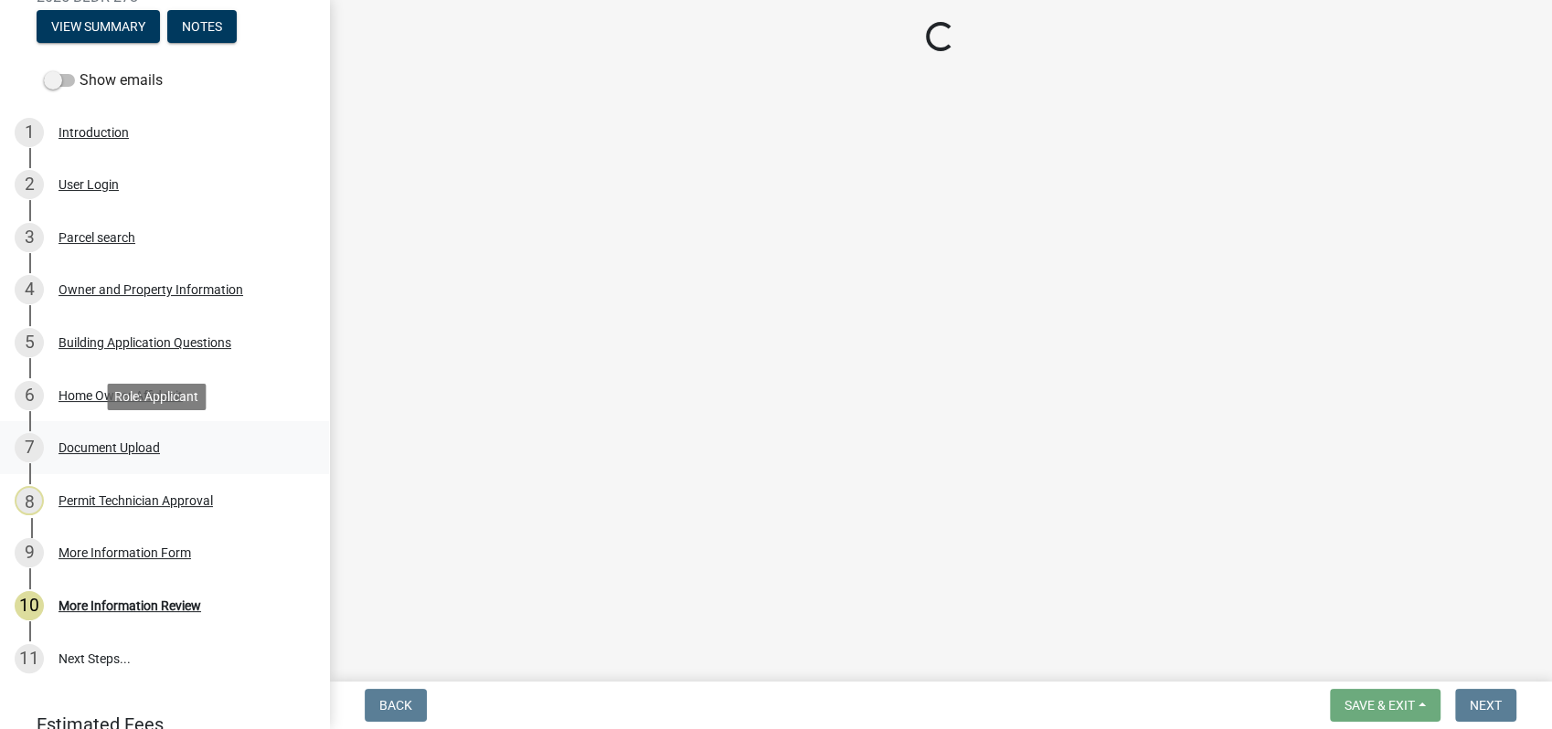
select select "a6b90f04-145f-43dc-a4e6-6d5ec8e28ec9"
select select "83394b22-4a11-496c-8e5c-75ade2e72faf"
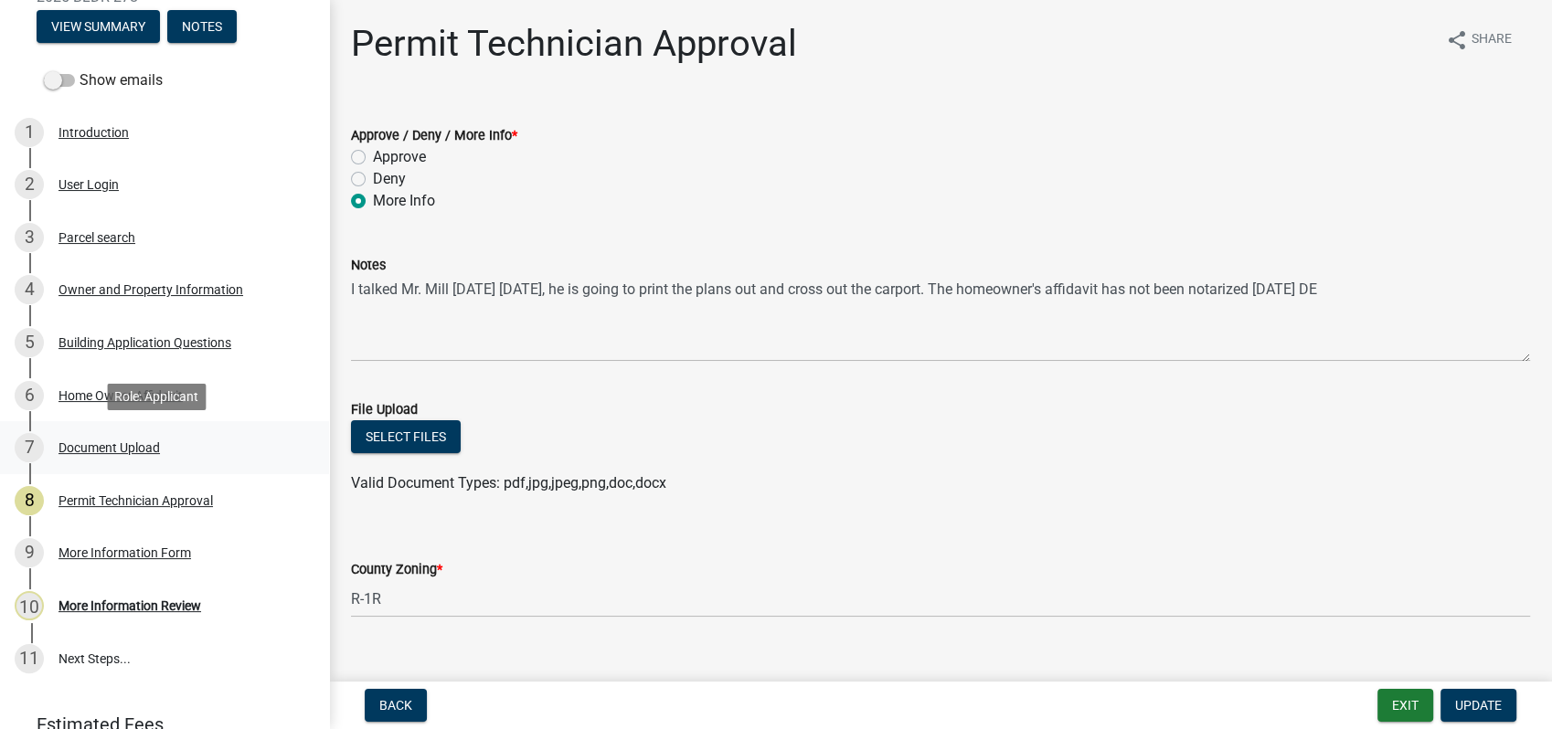
click at [101, 446] on div "Document Upload" at bounding box center [109, 448] width 101 height 13
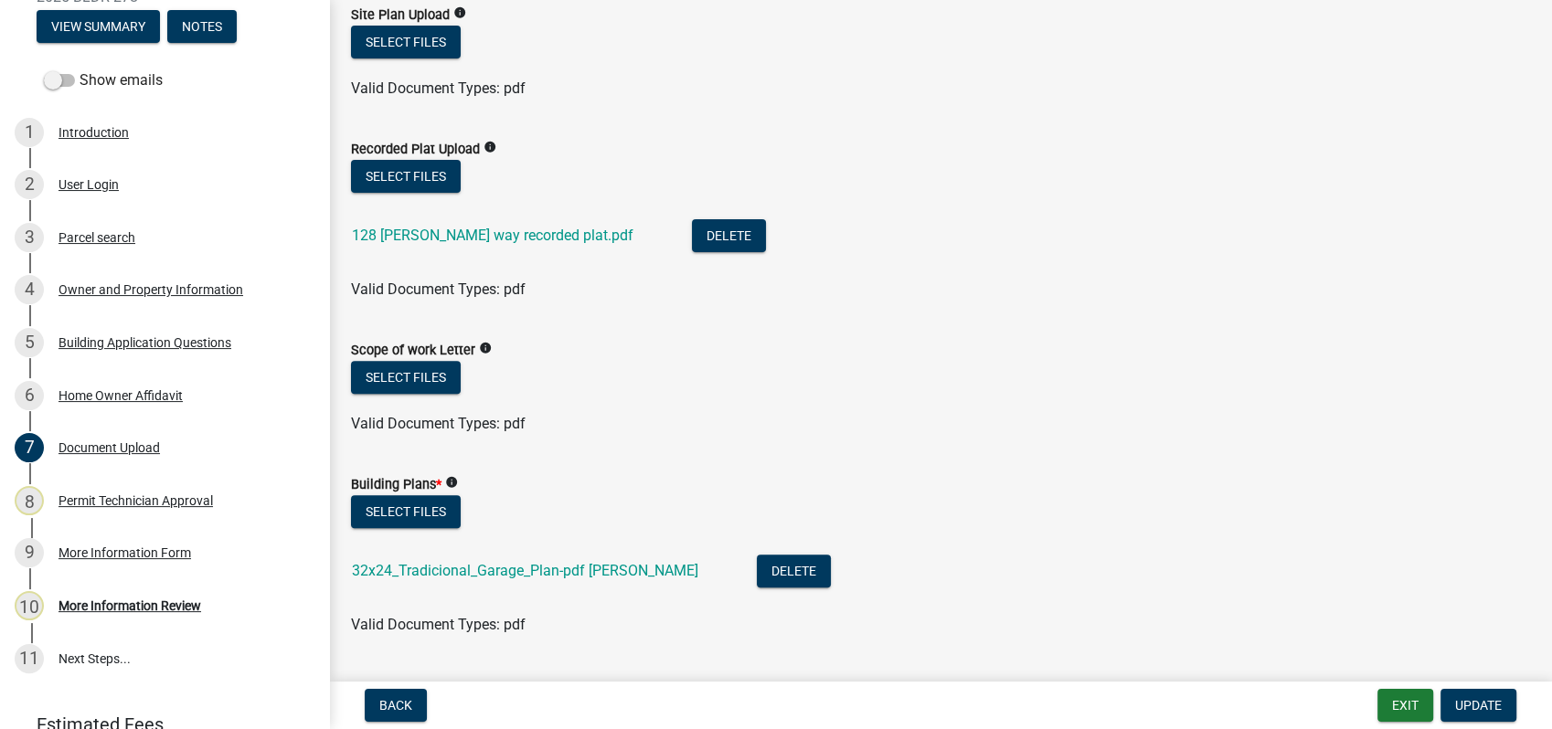
scroll to position [710, 0]
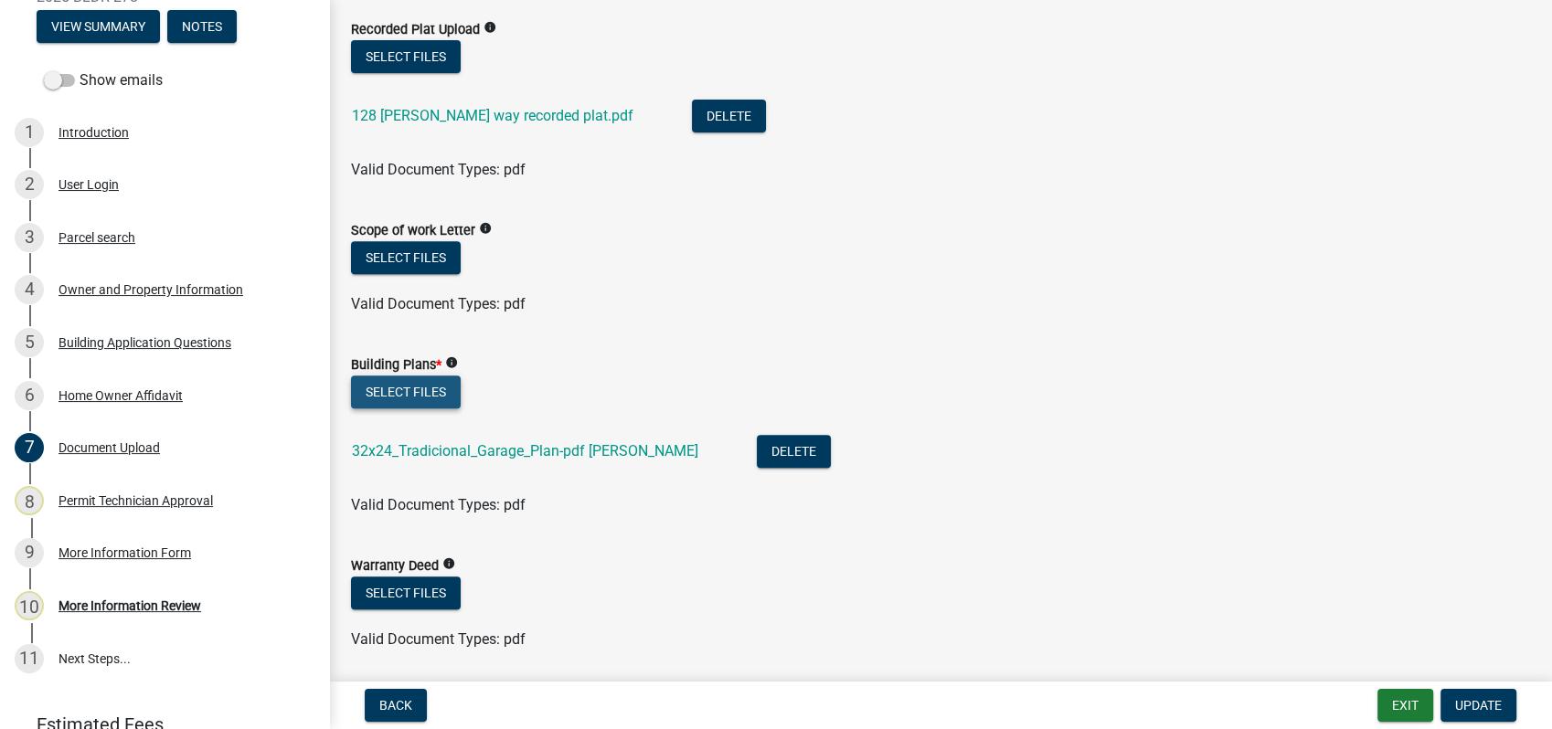
click at [413, 385] on button "Select files" at bounding box center [406, 392] width 110 height 33
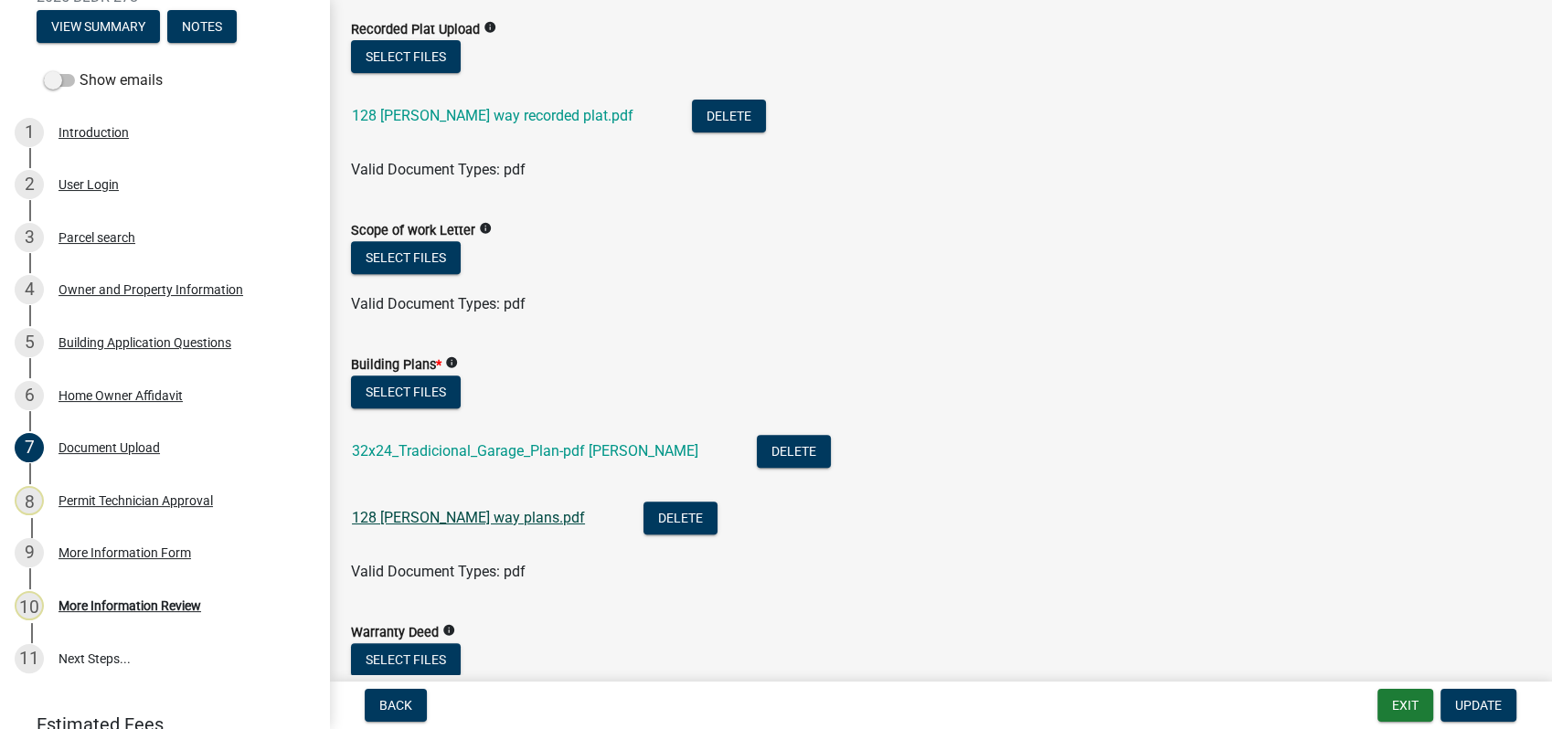
click at [400, 517] on link "128 misty way plans.pdf" at bounding box center [468, 517] width 233 height 17
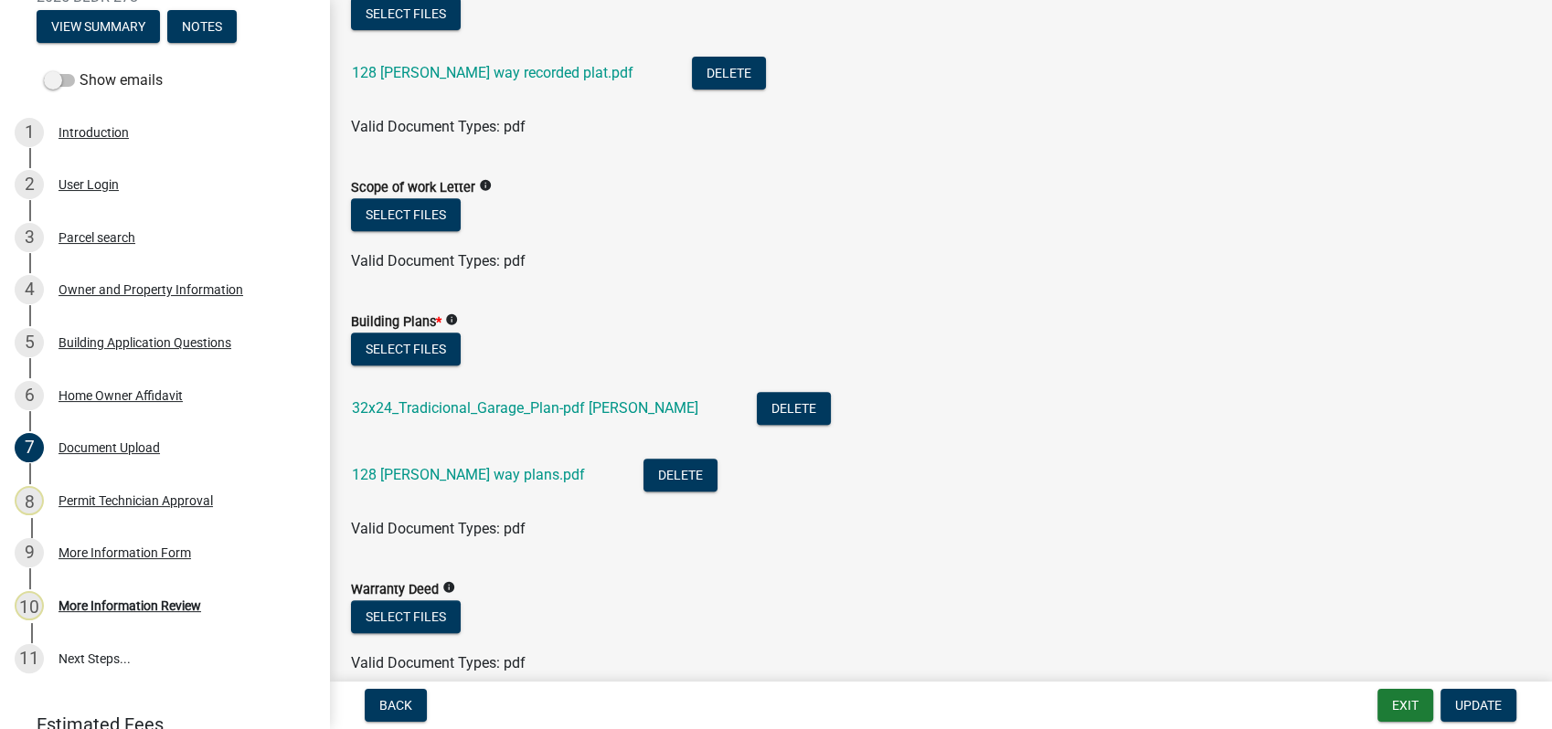
scroll to position [711, 0]
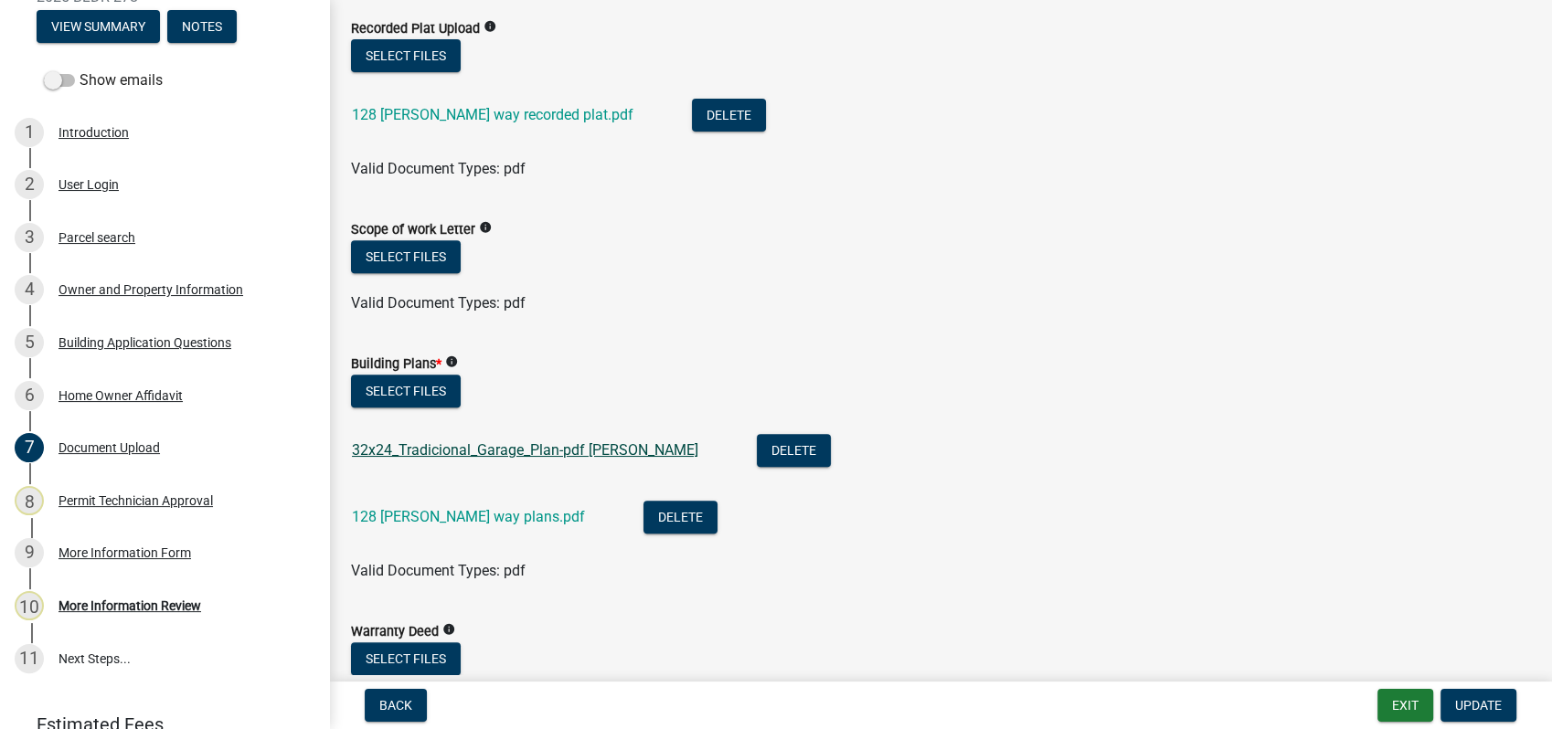
click at [496, 449] on link "32x24_Tradicional_Garage_Plan-pdf Rick mill" at bounding box center [525, 450] width 346 height 17
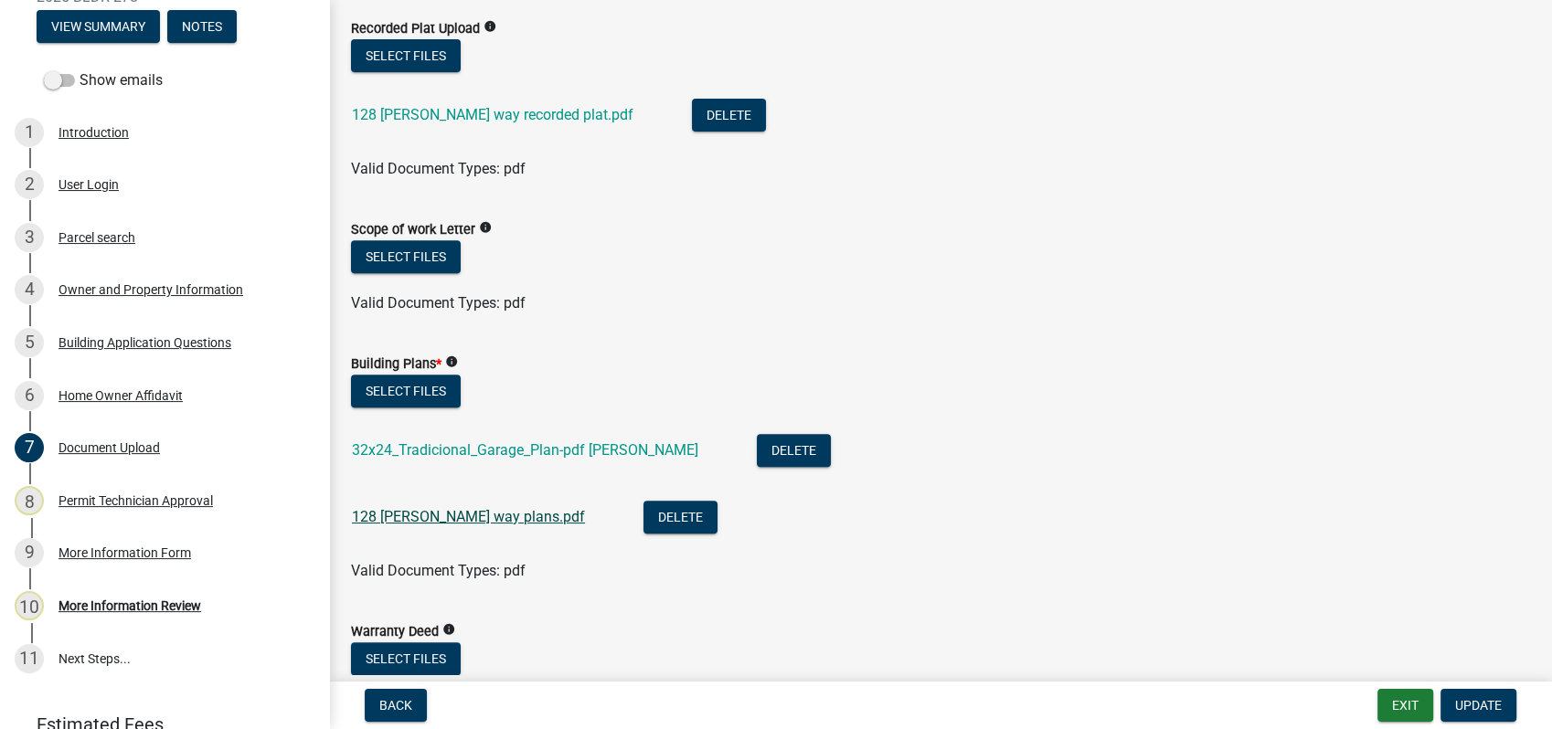
click at [395, 509] on link "128 misty way plans.pdf" at bounding box center [468, 516] width 233 height 17
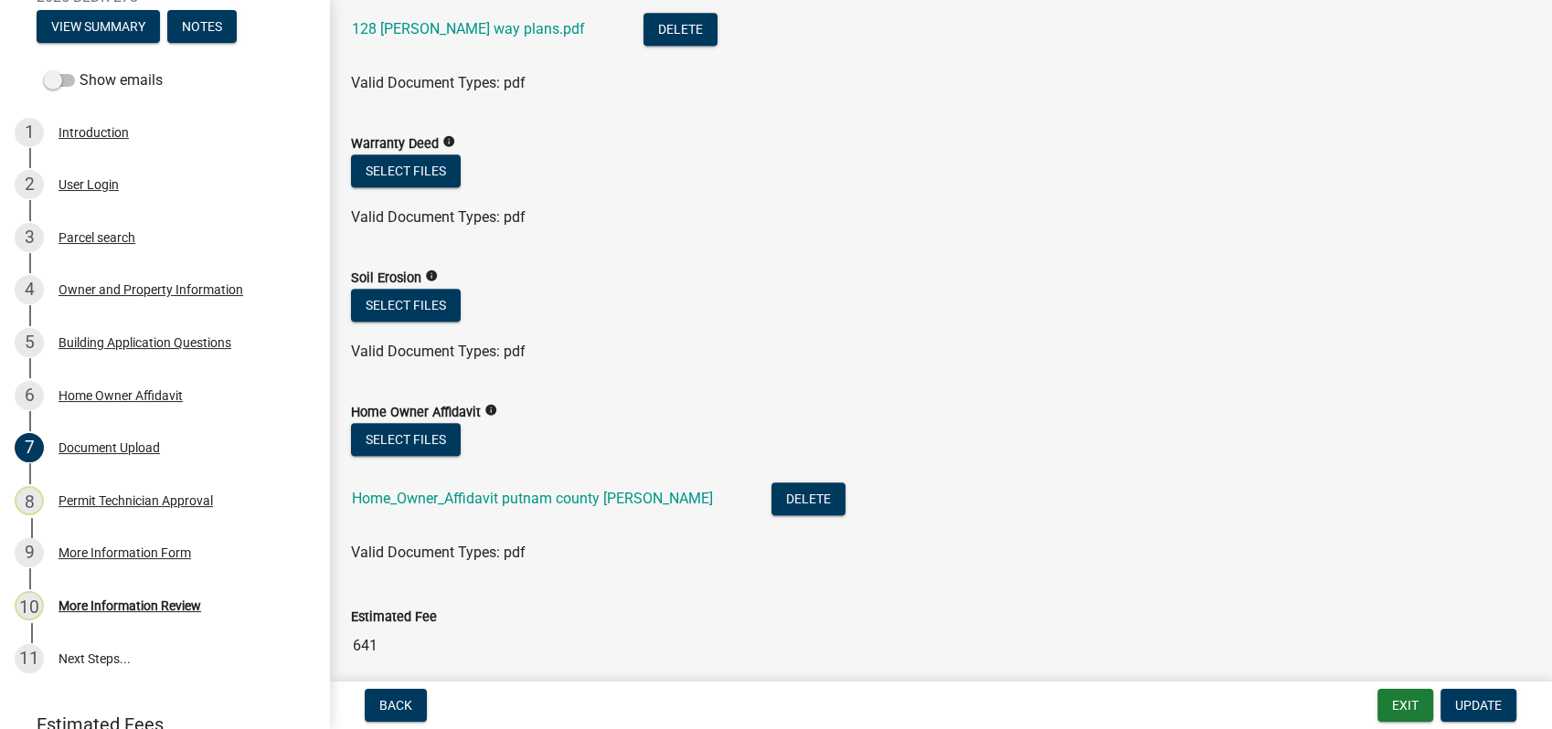
scroll to position [1321, 0]
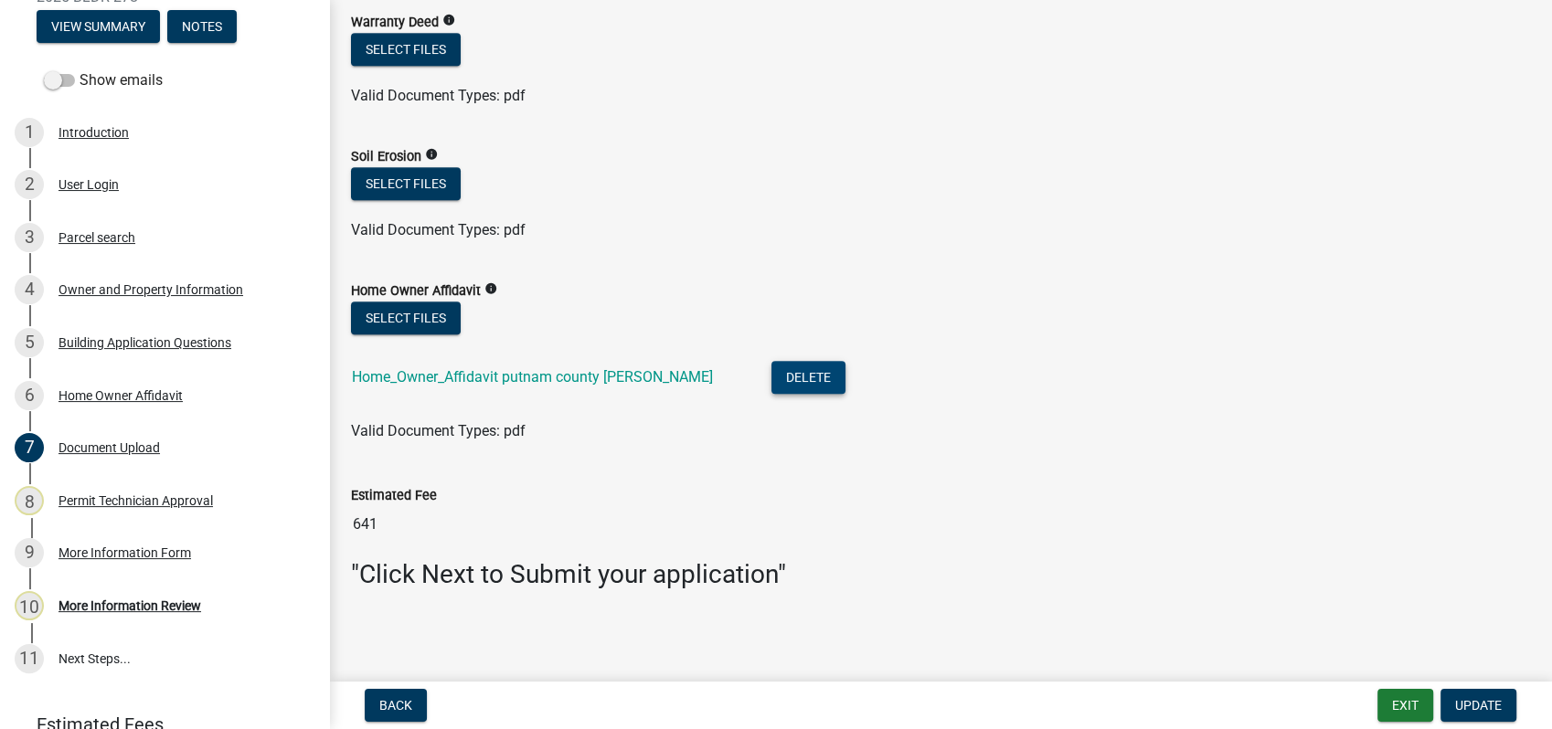
click at [771, 373] on button "Delete" at bounding box center [808, 377] width 74 height 33
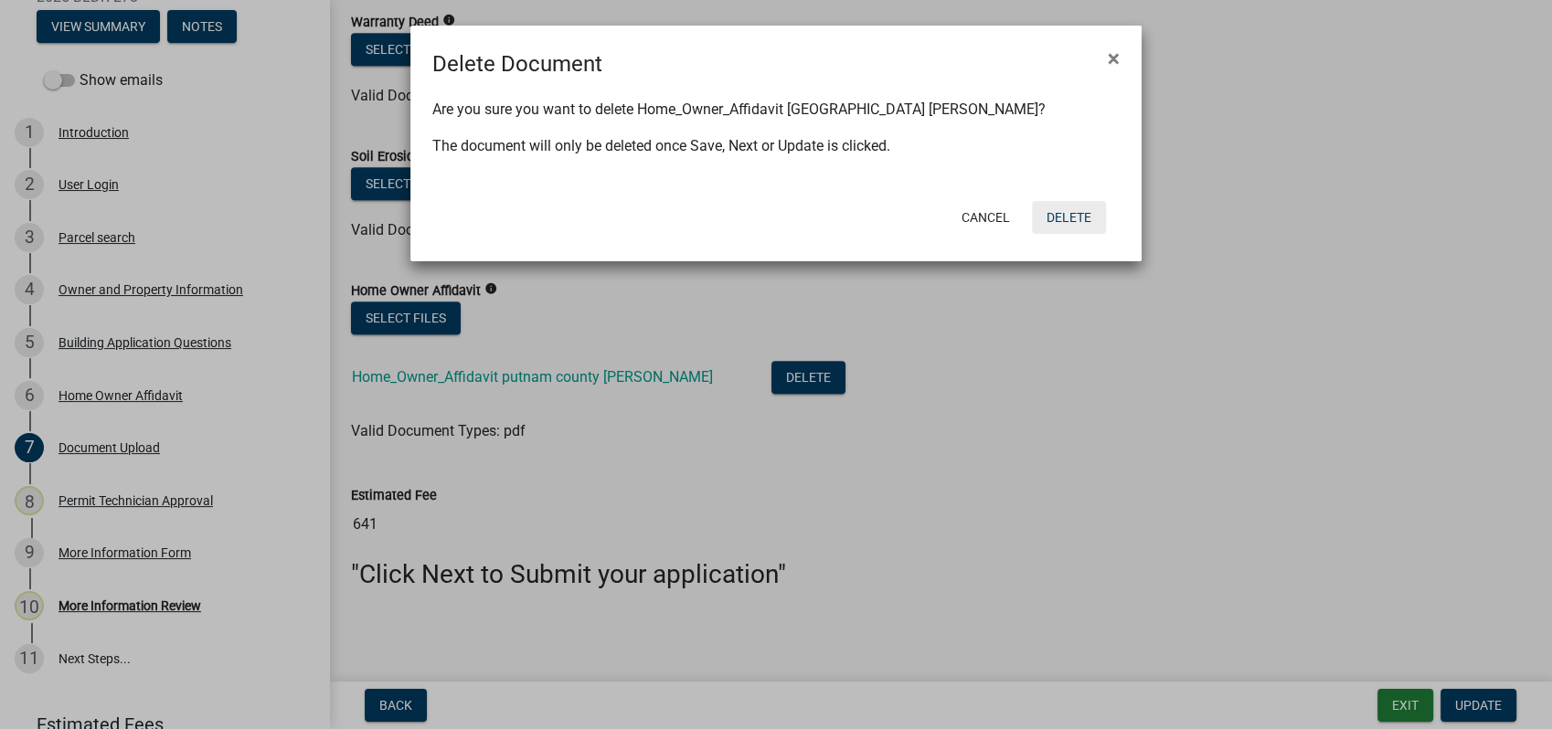
click at [1061, 221] on button "Delete" at bounding box center [1069, 217] width 74 height 33
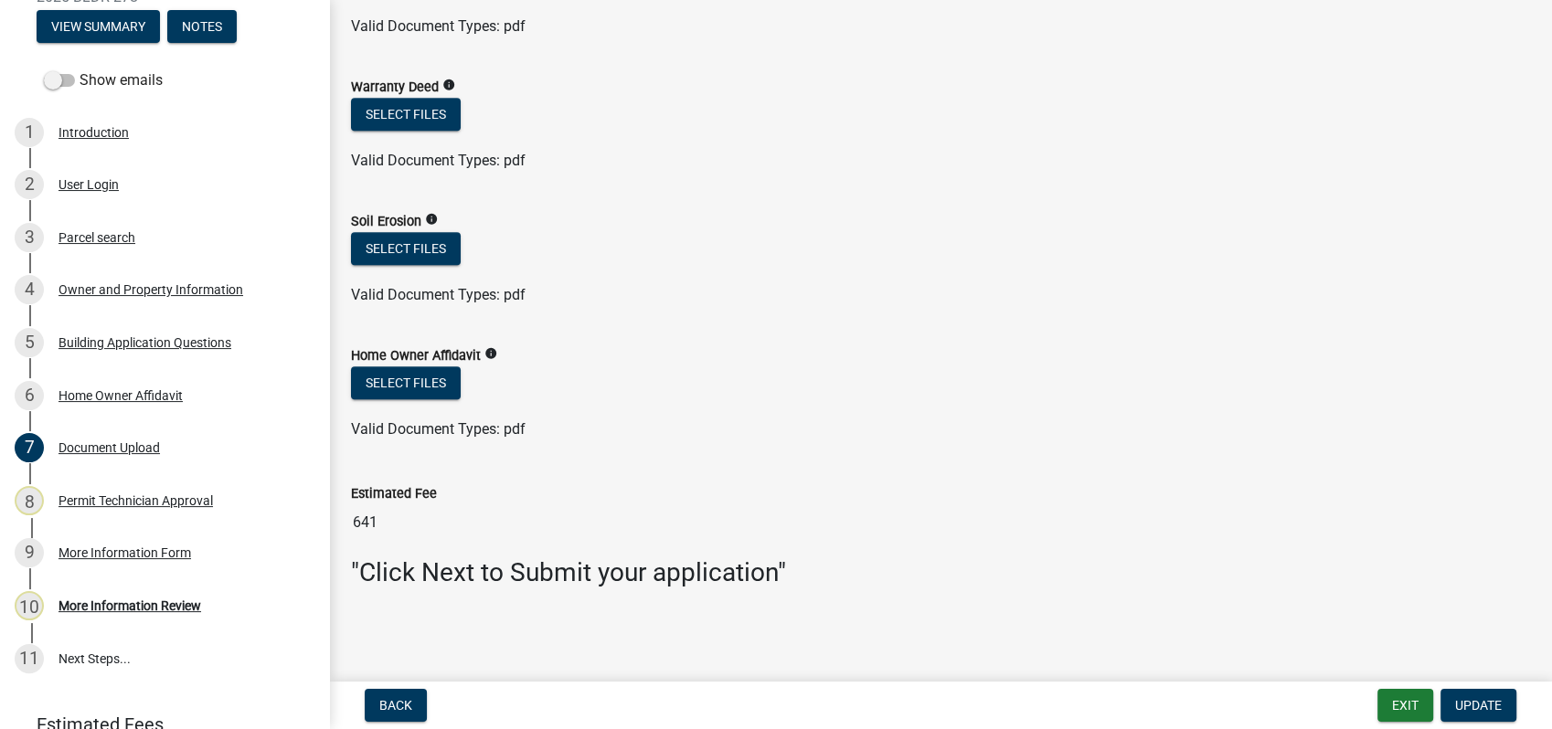
scroll to position [1254, 0]
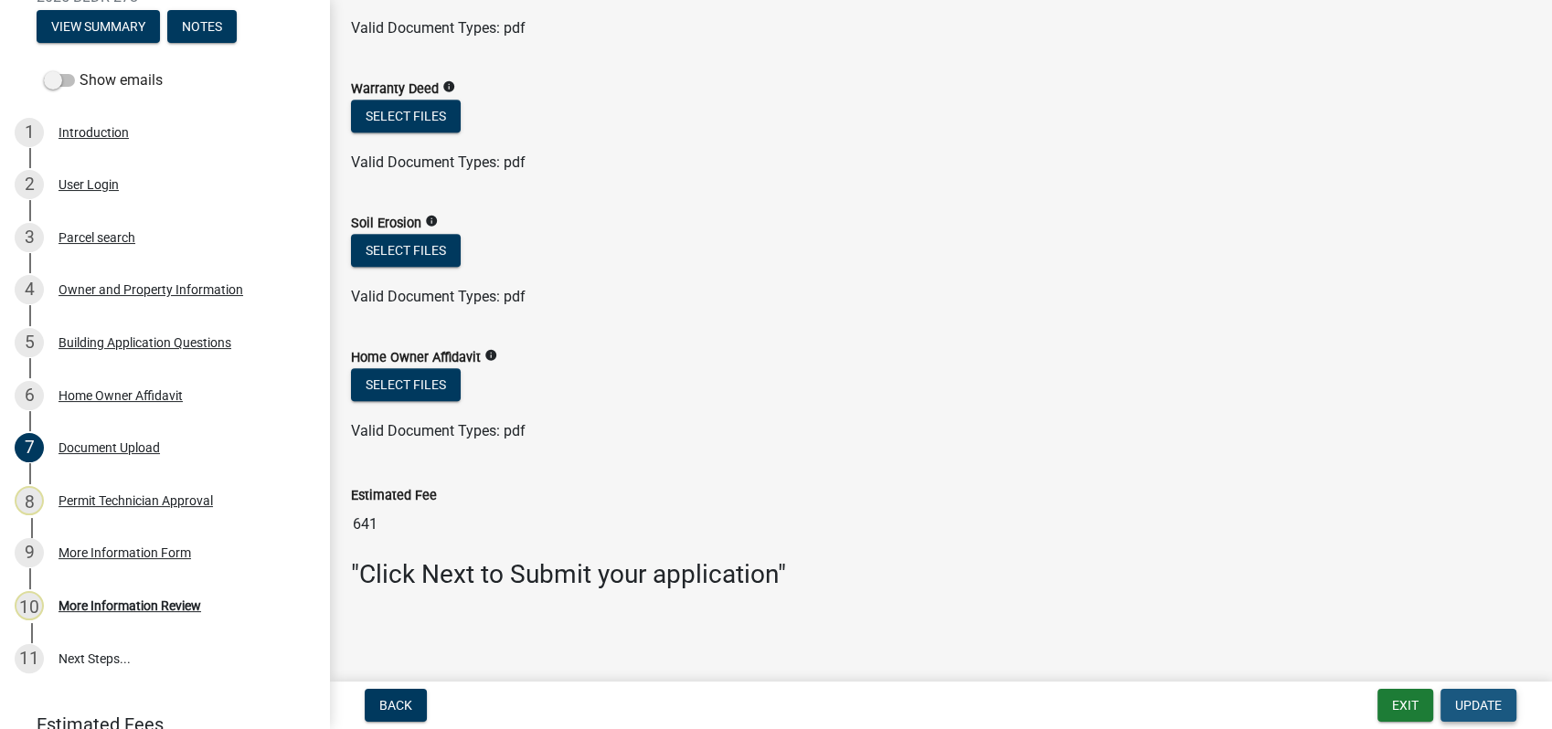
click at [1458, 698] on span "Update" at bounding box center [1478, 705] width 47 height 15
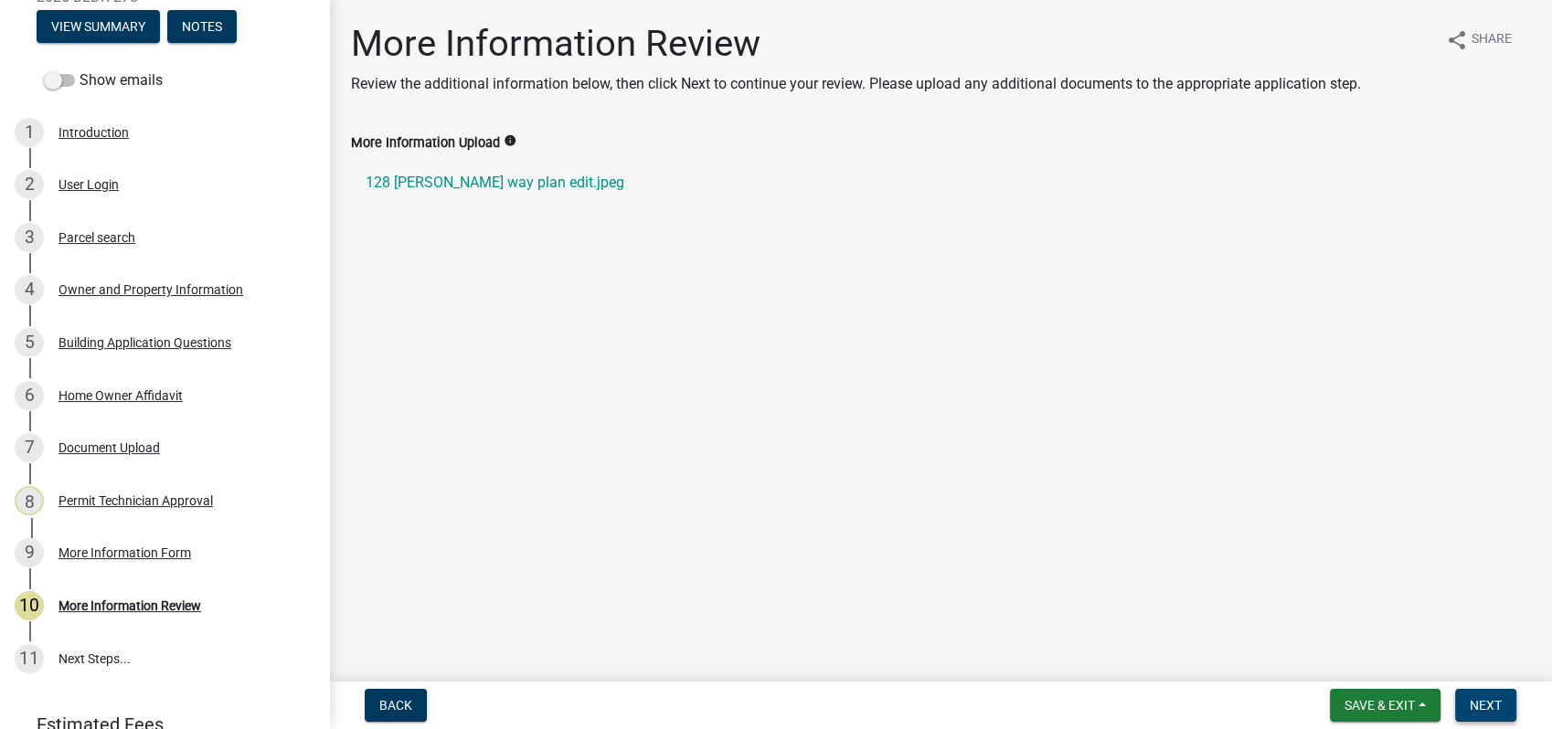
click at [1474, 702] on span "Next" at bounding box center [1486, 705] width 32 height 15
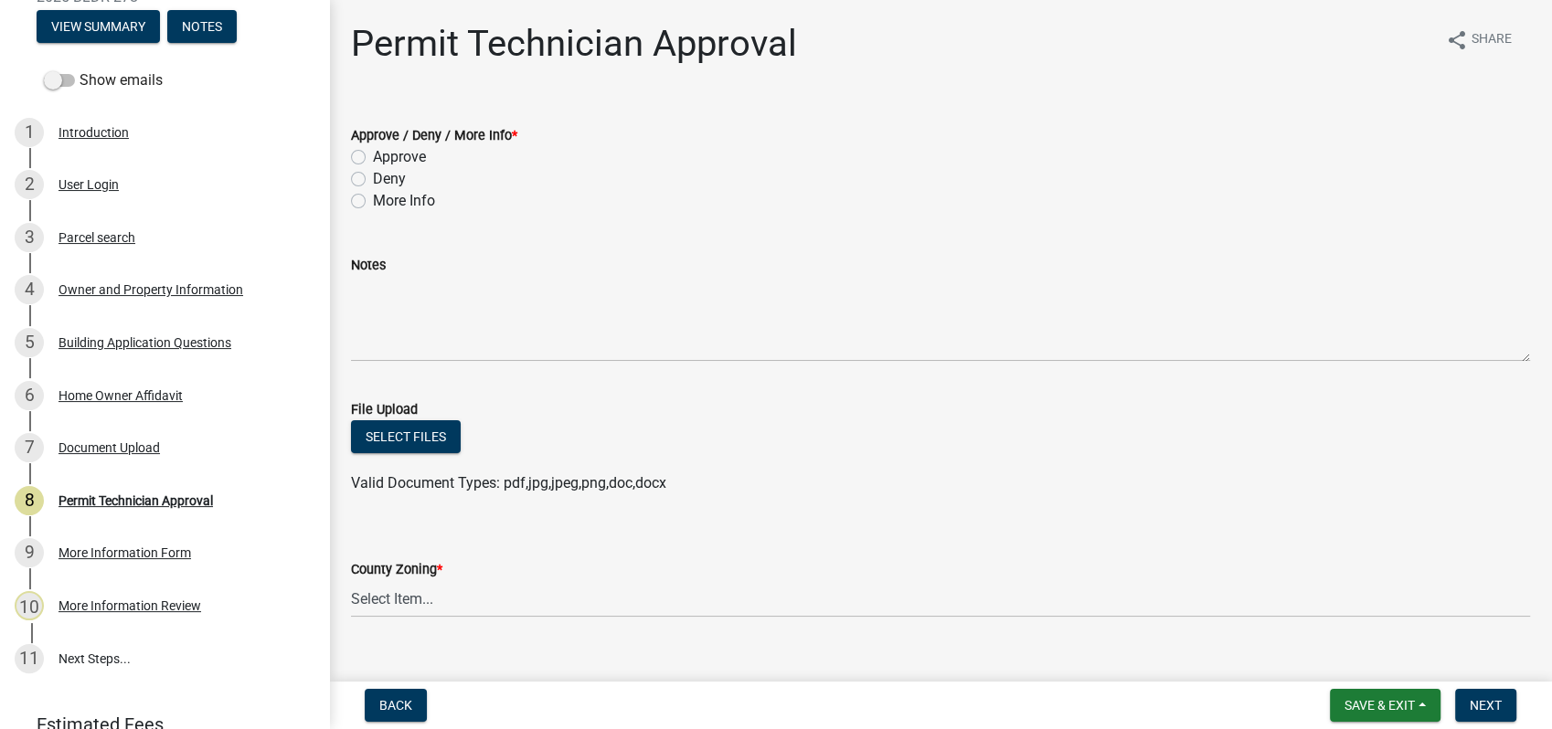
click at [373, 157] on label "Approve" at bounding box center [399, 157] width 53 height 22
click at [373, 157] on input "Approve" at bounding box center [379, 152] width 12 height 12
radio input "true"
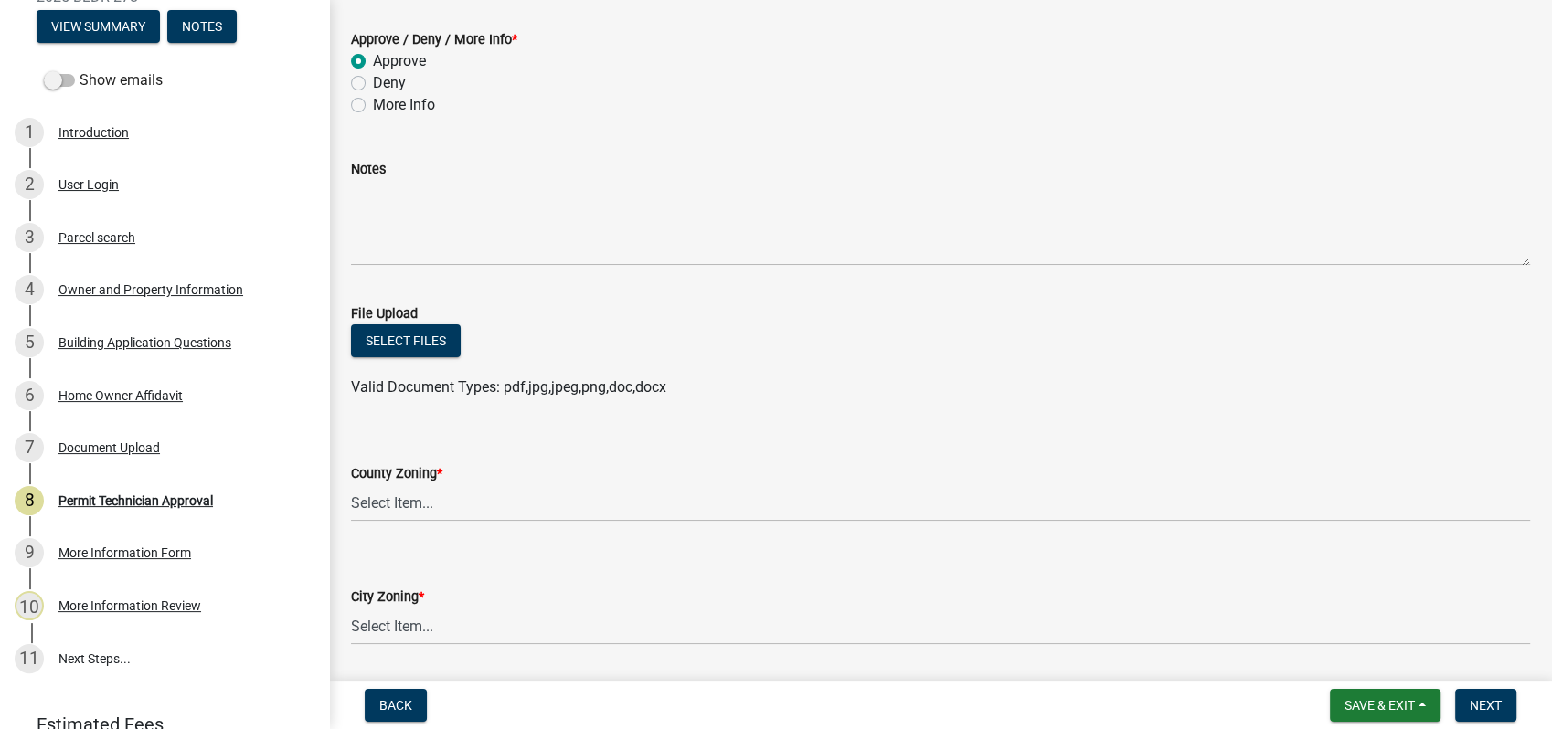
scroll to position [203, 0]
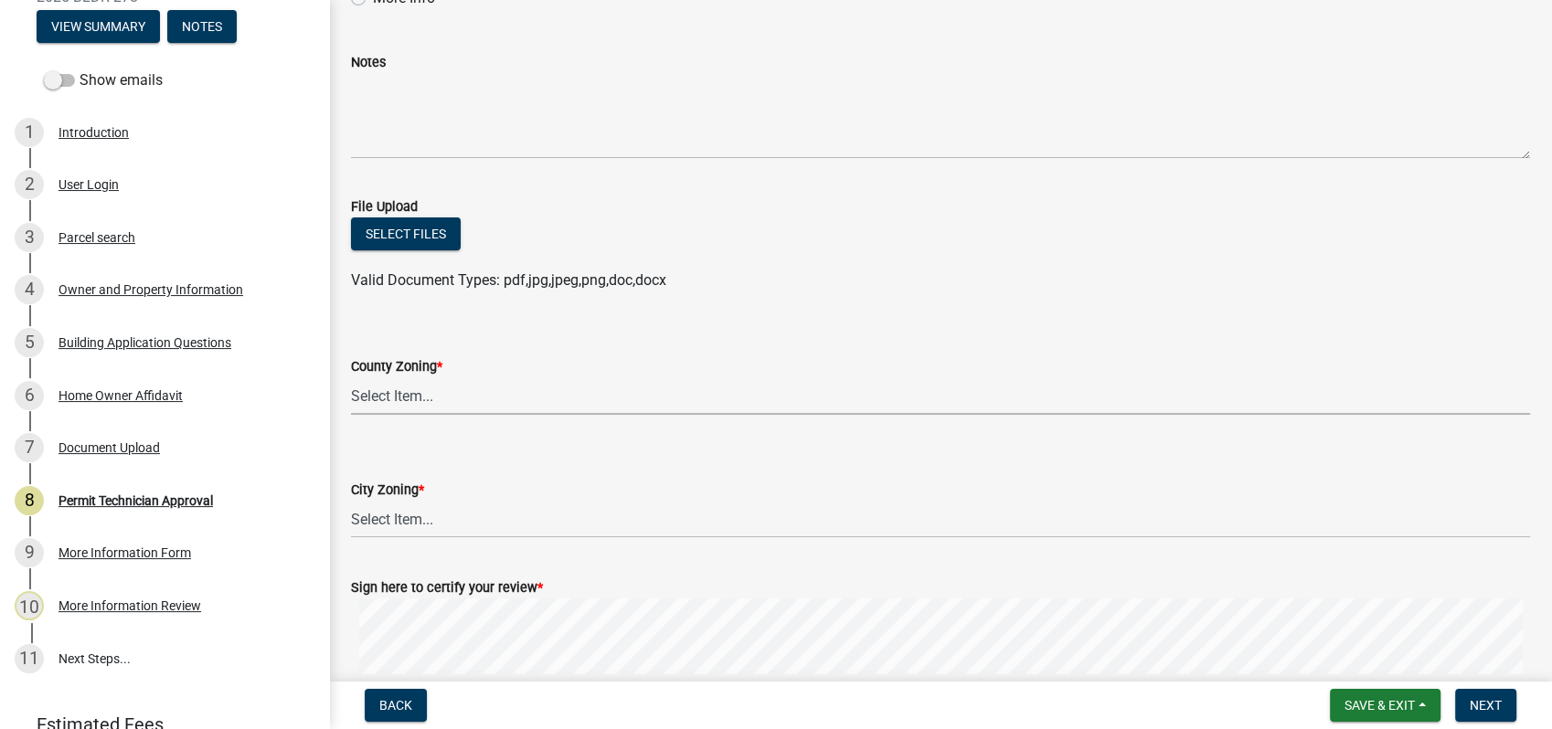
click at [399, 400] on select "Select Item... AG-1 R-1R R-1 R-2 MHP RM-1 RM-3 C-1 C-2 I-M PUD N/A" at bounding box center [940, 396] width 1179 height 37
click at [351, 378] on select "Select Item... AG-1 R-1R R-1 R-2 MHP RM-1 RM-3 C-1 C-2 I-M PUD N/A" at bounding box center [940, 396] width 1179 height 37
select select "a6b90f04-145f-43dc-a4e6-6d5ec8e28ec9"
click at [402, 518] on select "Select Item... A-1 A-2 R-1 R-2 R-3 R-4 MHP C-1 C-2 I-1 I-2 DB FH H-P N/A" at bounding box center [940, 519] width 1179 height 37
click at [351, 501] on select "Select Item... A-1 A-2 R-1 R-2 R-3 R-4 MHP C-1 C-2 I-1 I-2 DB FH H-P N/A" at bounding box center [940, 519] width 1179 height 37
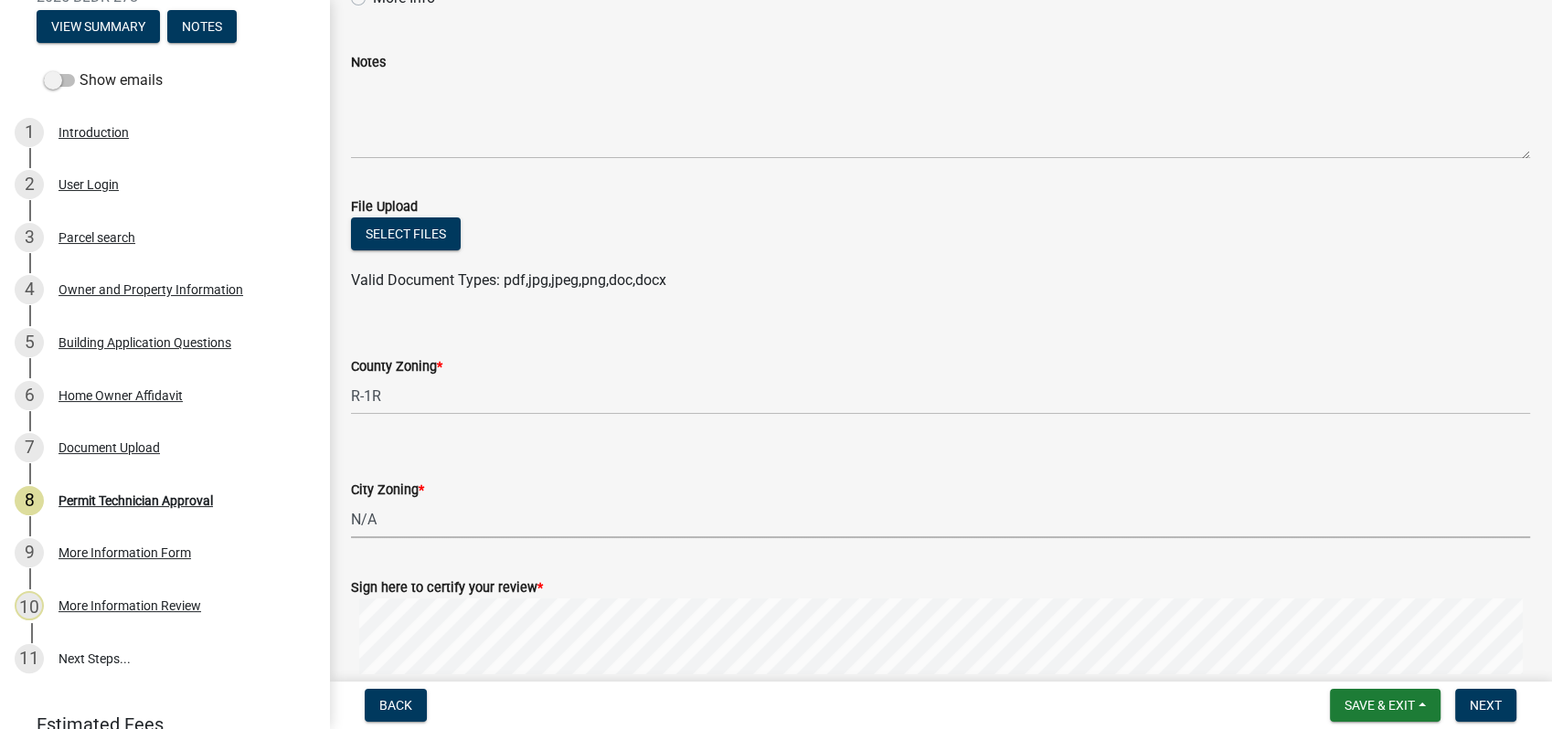
select select "83394b22-4a11-496c-8e5c-75ade2e72faf"
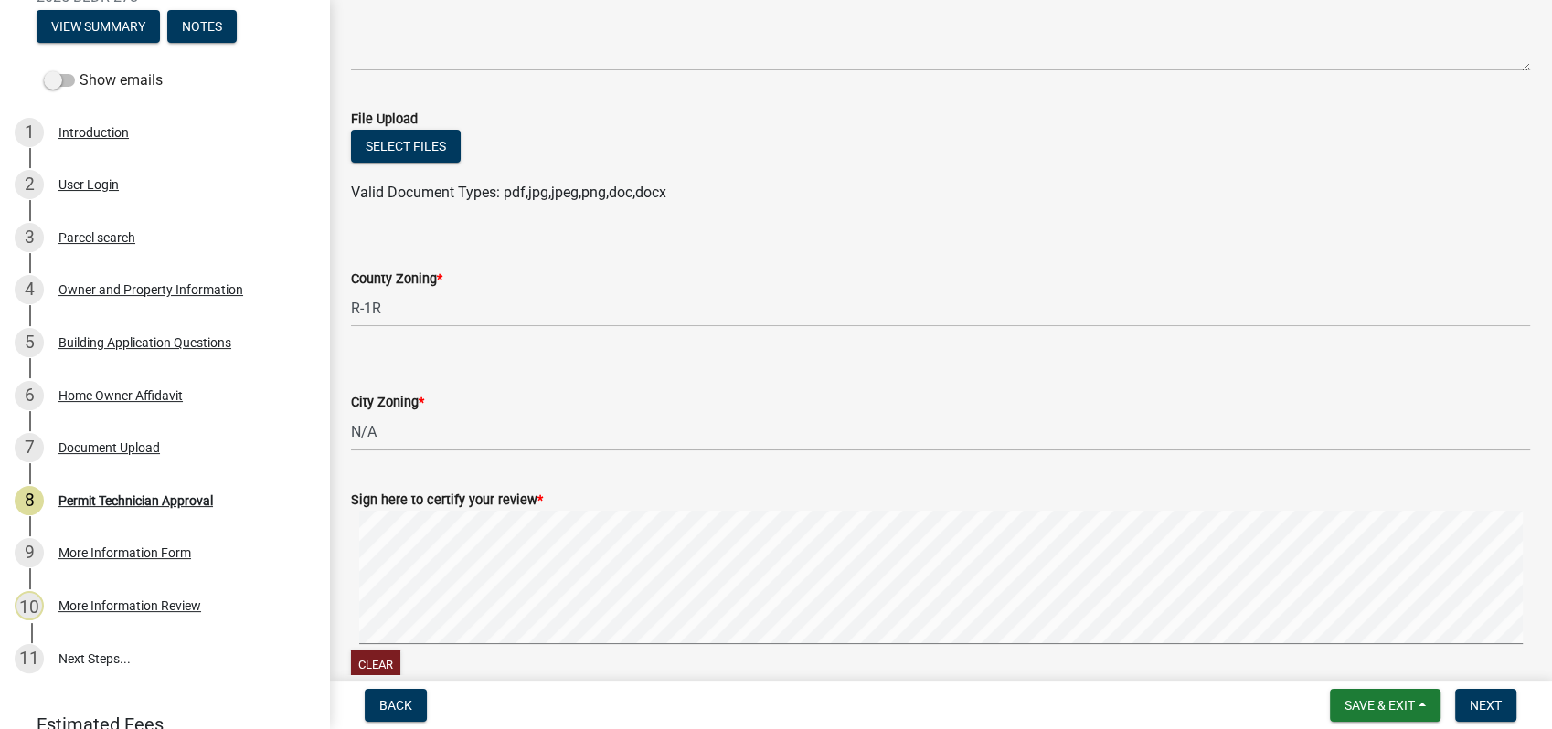
scroll to position [388, 0]
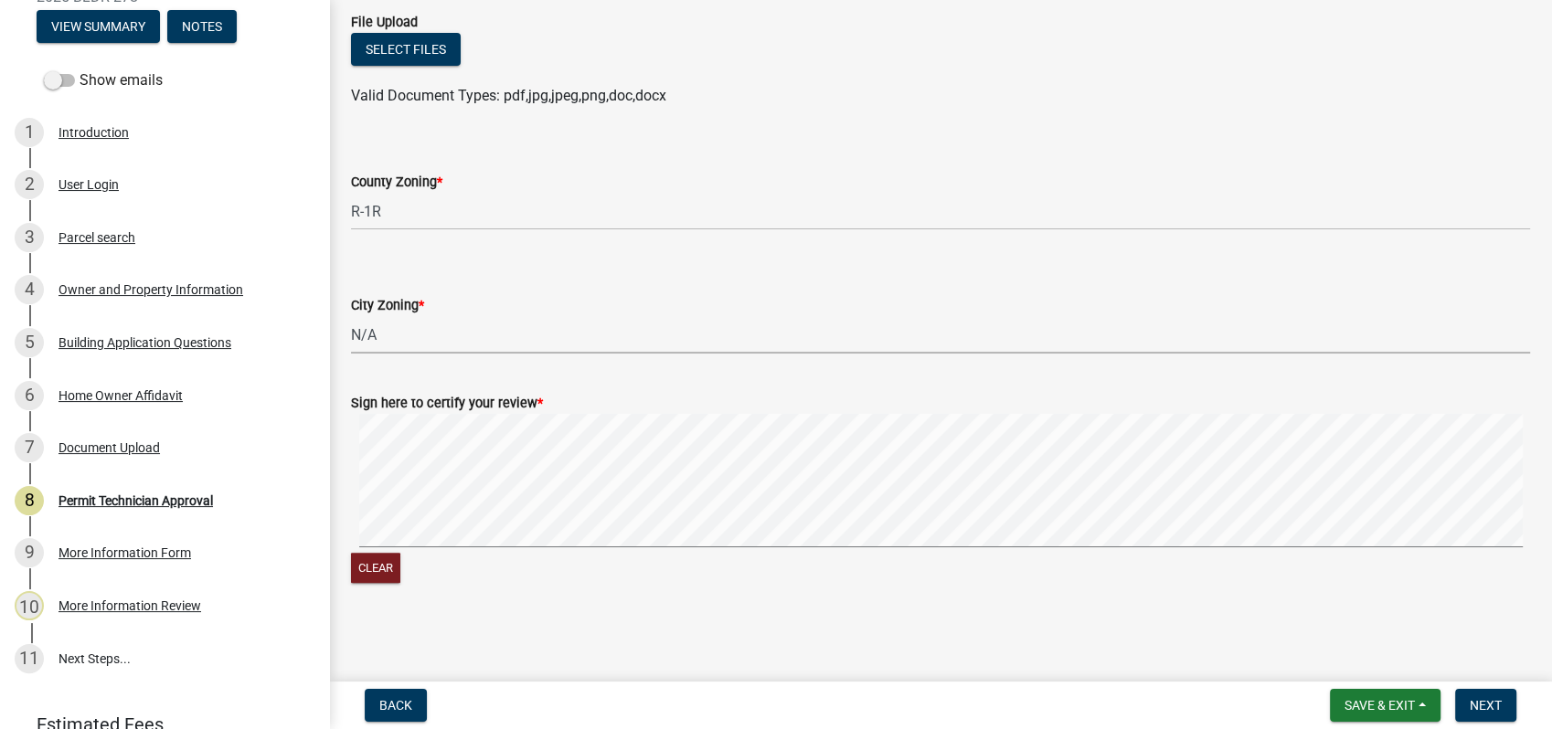
click at [716, 552] on div "Clear" at bounding box center [940, 500] width 1179 height 173
click at [1477, 707] on span "Next" at bounding box center [1486, 705] width 32 height 15
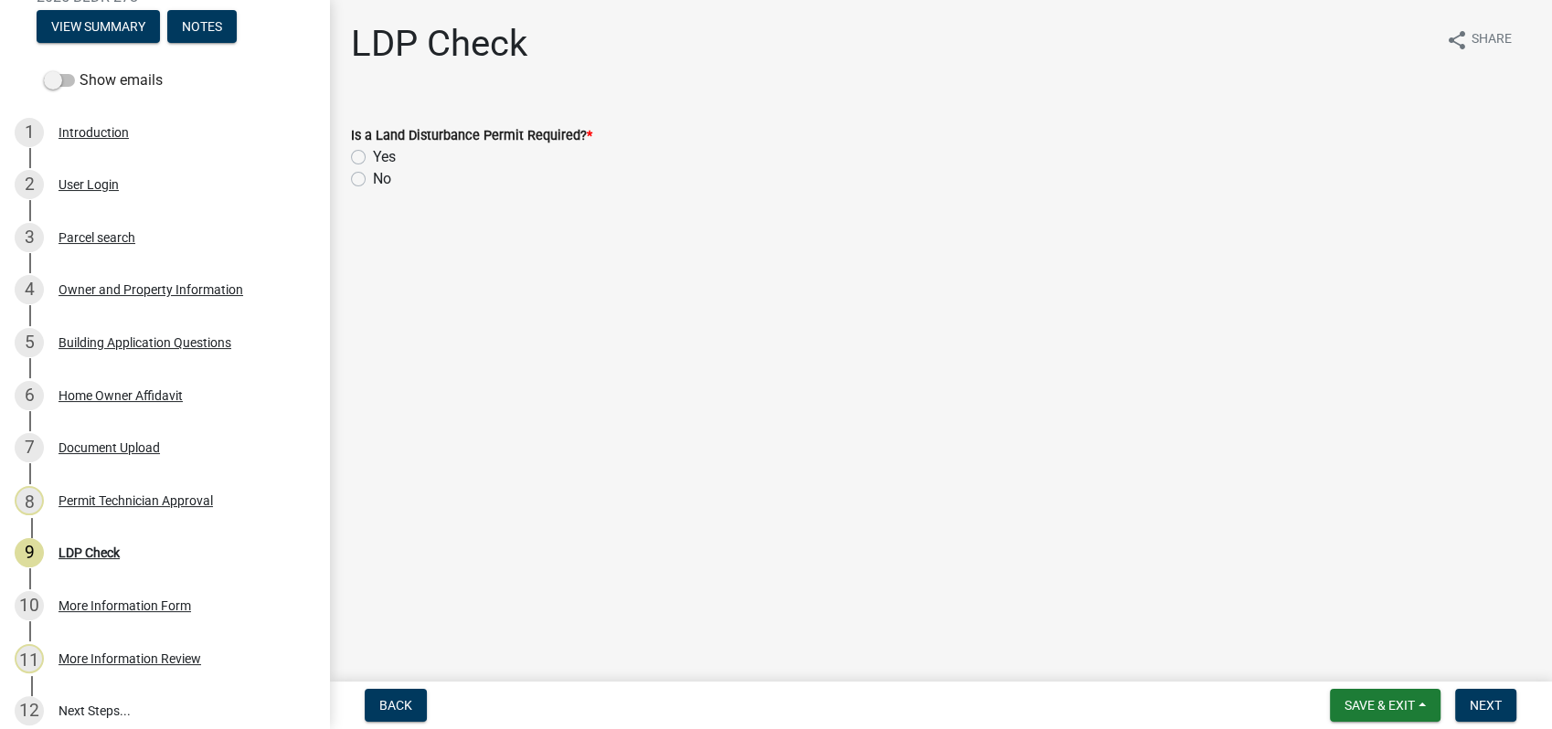
click at [373, 178] on label "No" at bounding box center [382, 179] width 18 height 22
click at [373, 178] on input "No" at bounding box center [379, 174] width 12 height 12
radio input "true"
click at [1494, 698] on span "Next" at bounding box center [1486, 705] width 32 height 15
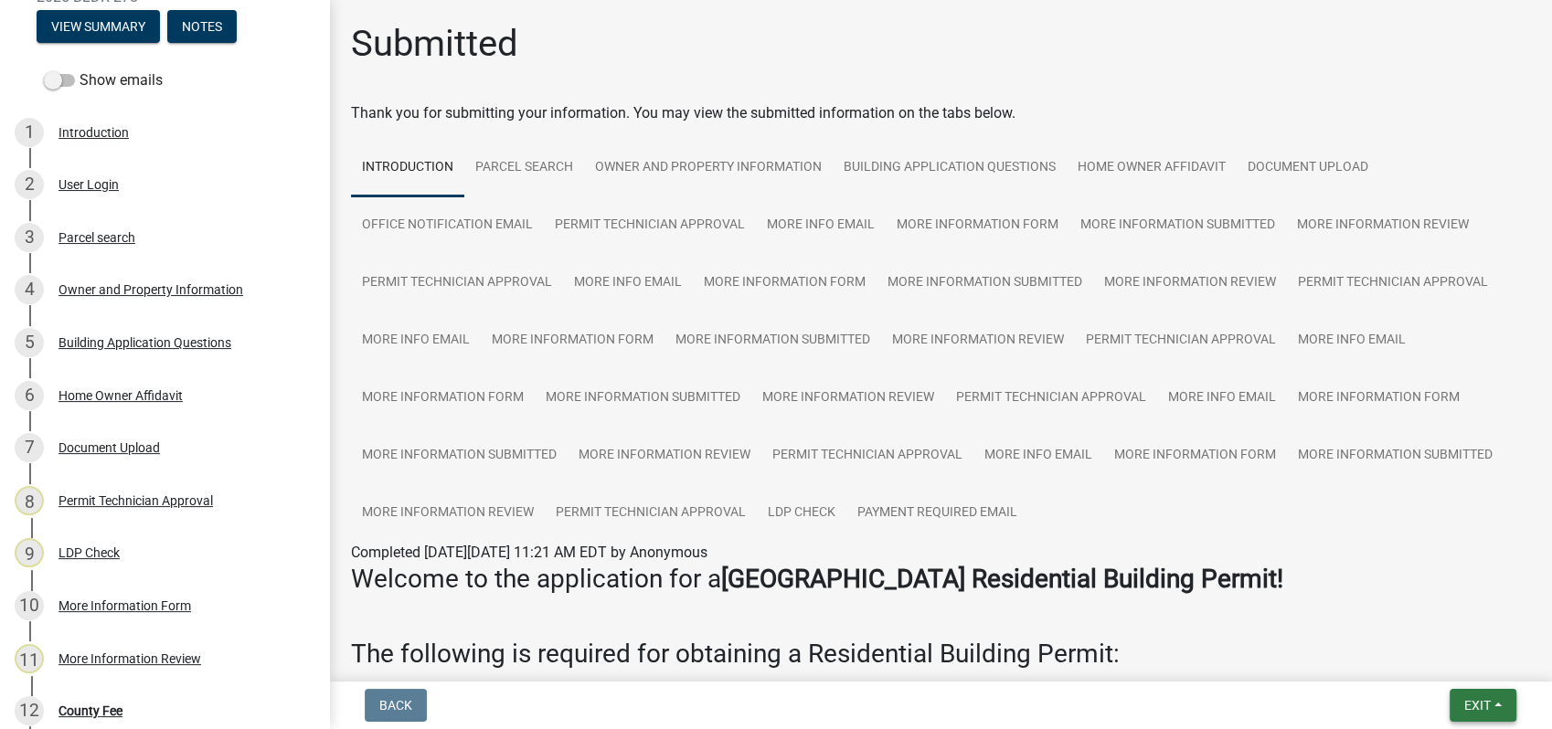
click at [1470, 706] on span "Exit" at bounding box center [1477, 705] width 27 height 15
click at [1475, 660] on button "Save & Exit" at bounding box center [1443, 658] width 146 height 44
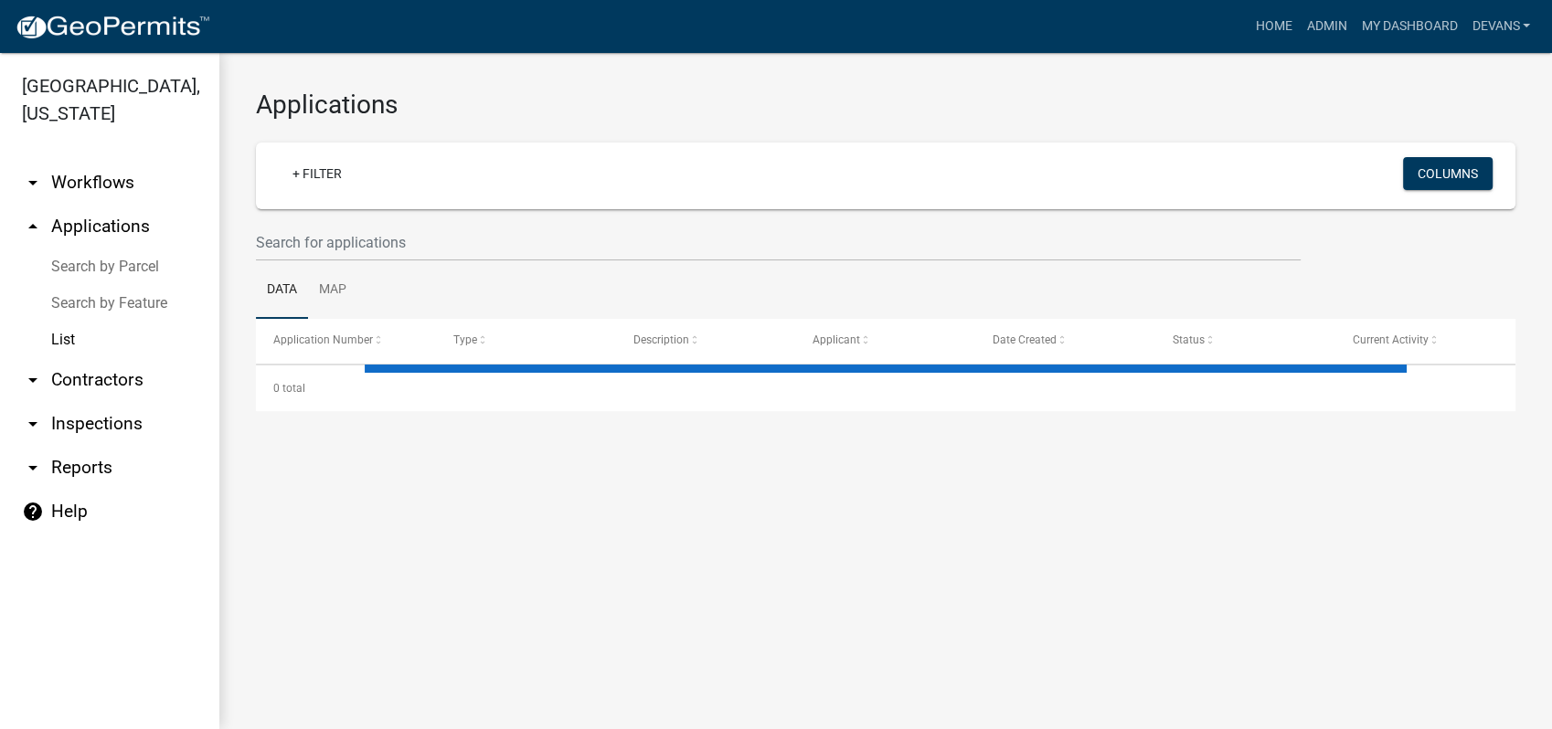
select select "1: 25"
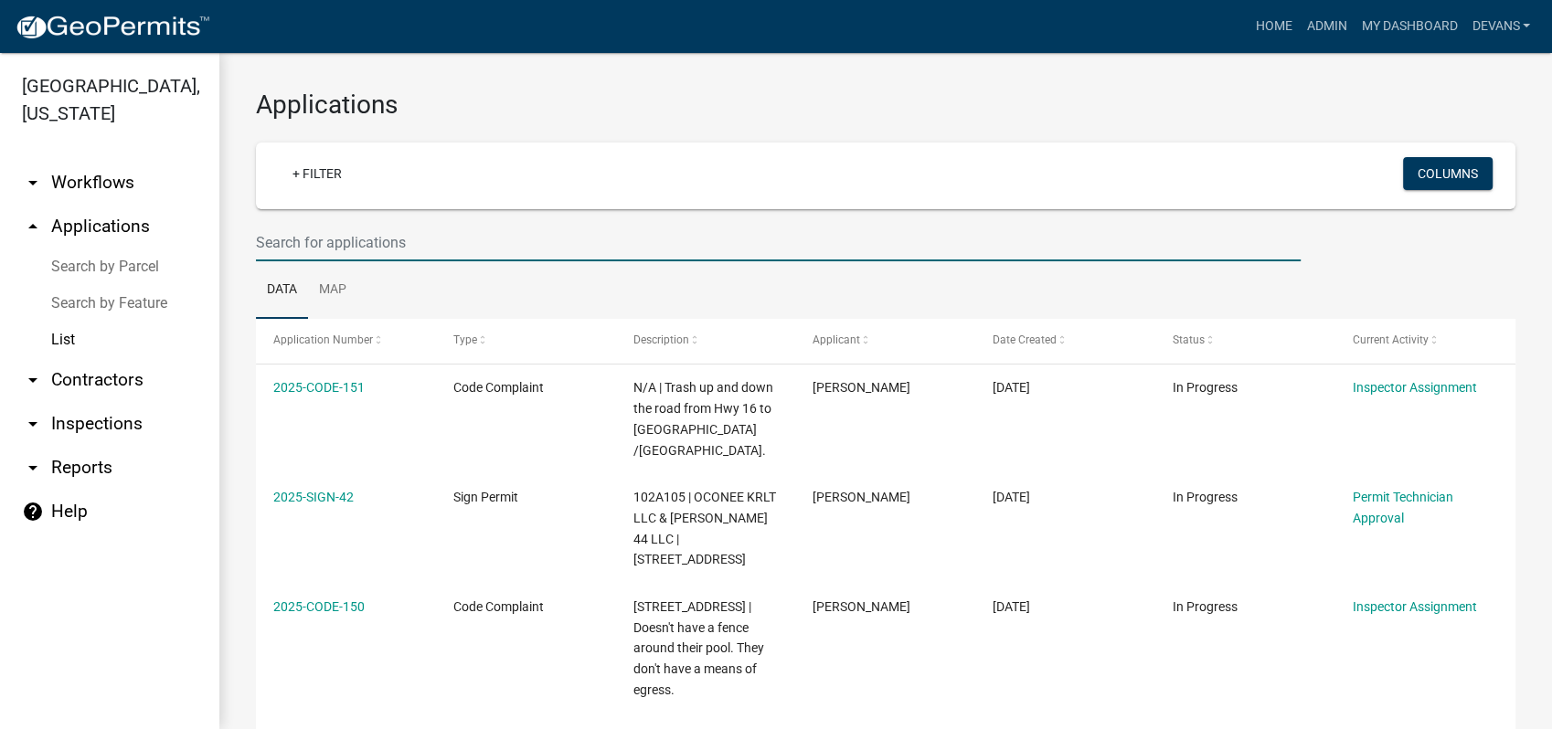
click at [338, 242] on input "text" at bounding box center [778, 242] width 1045 height 37
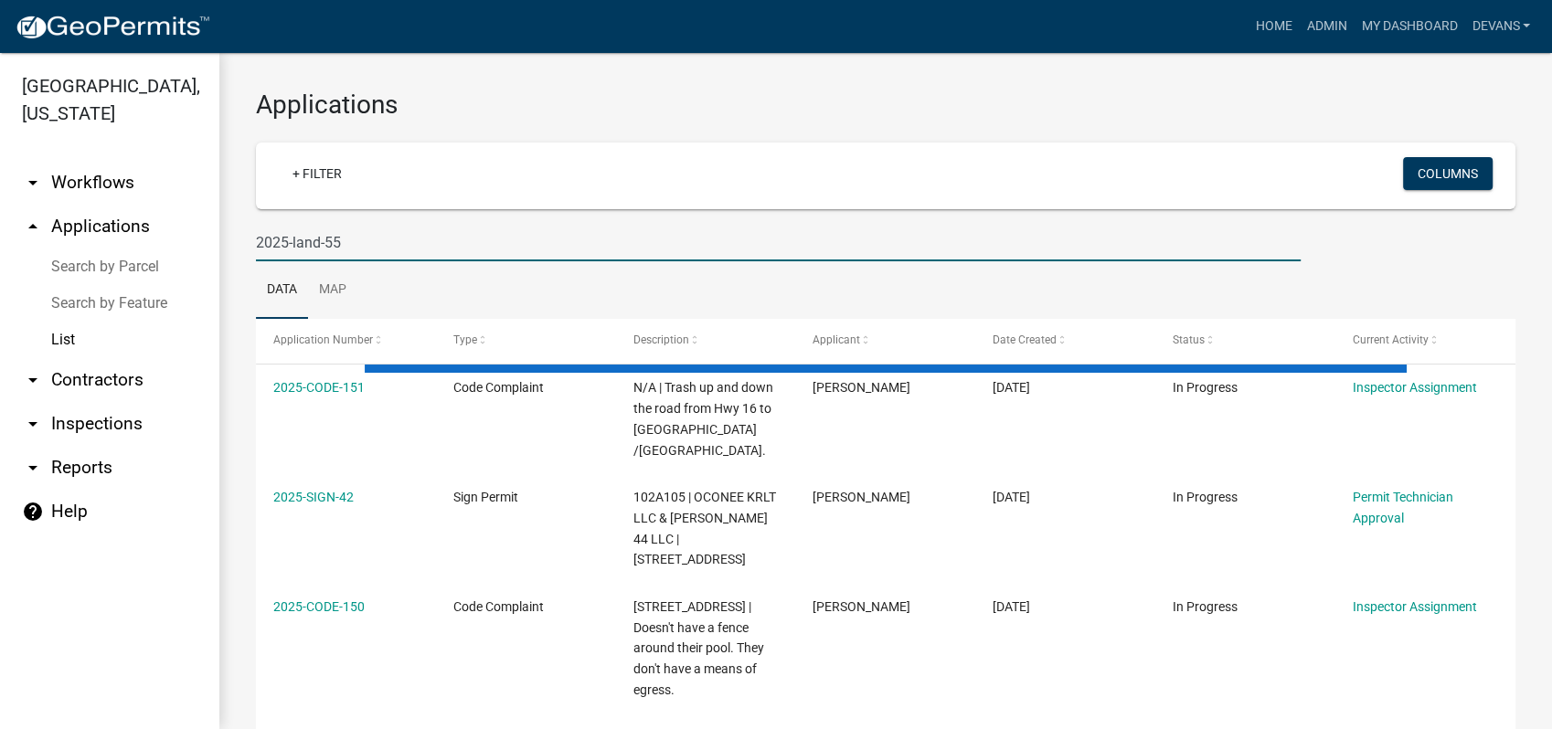
type input "2025-land-55"
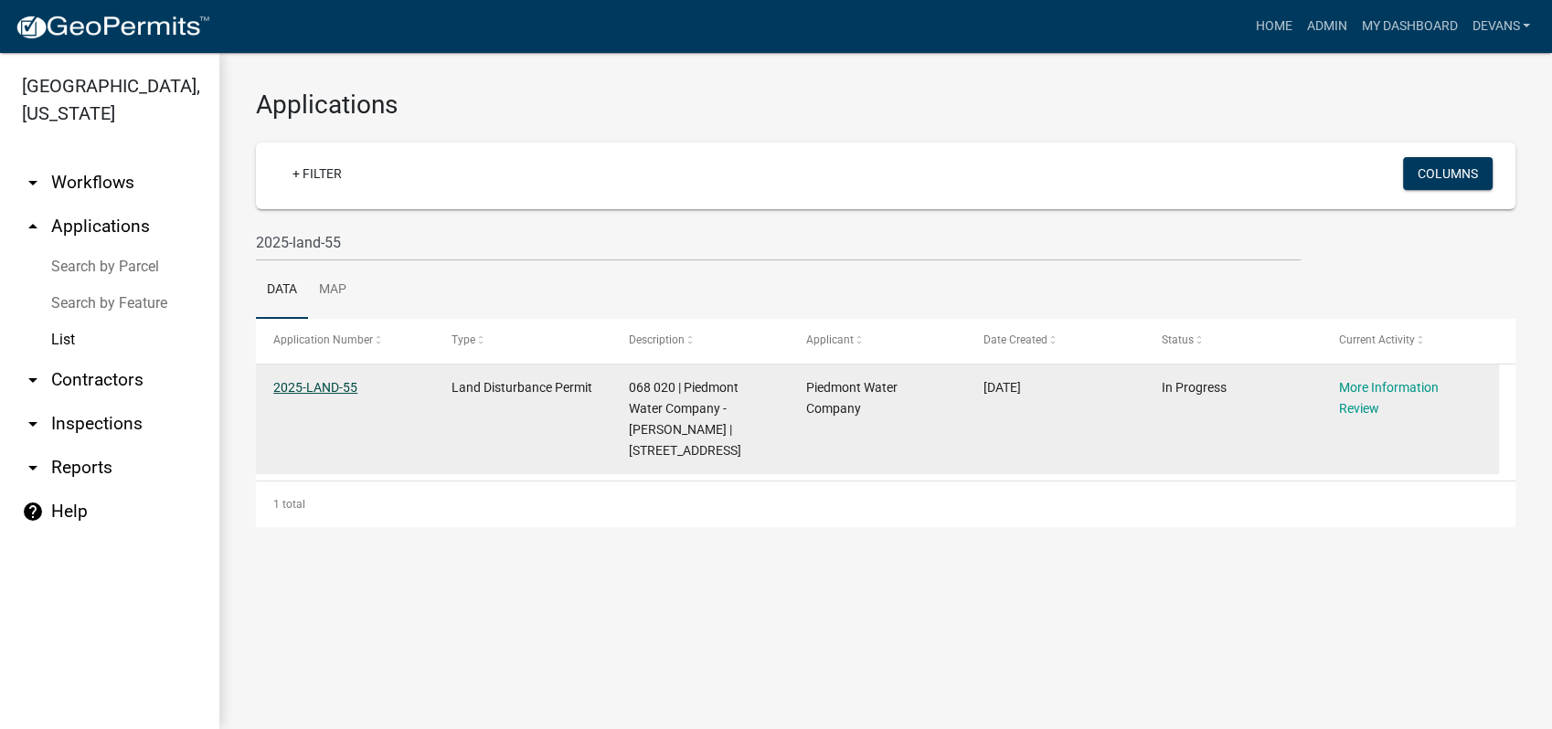
click at [335, 389] on link "2025-LAND-55" at bounding box center [315, 387] width 84 height 15
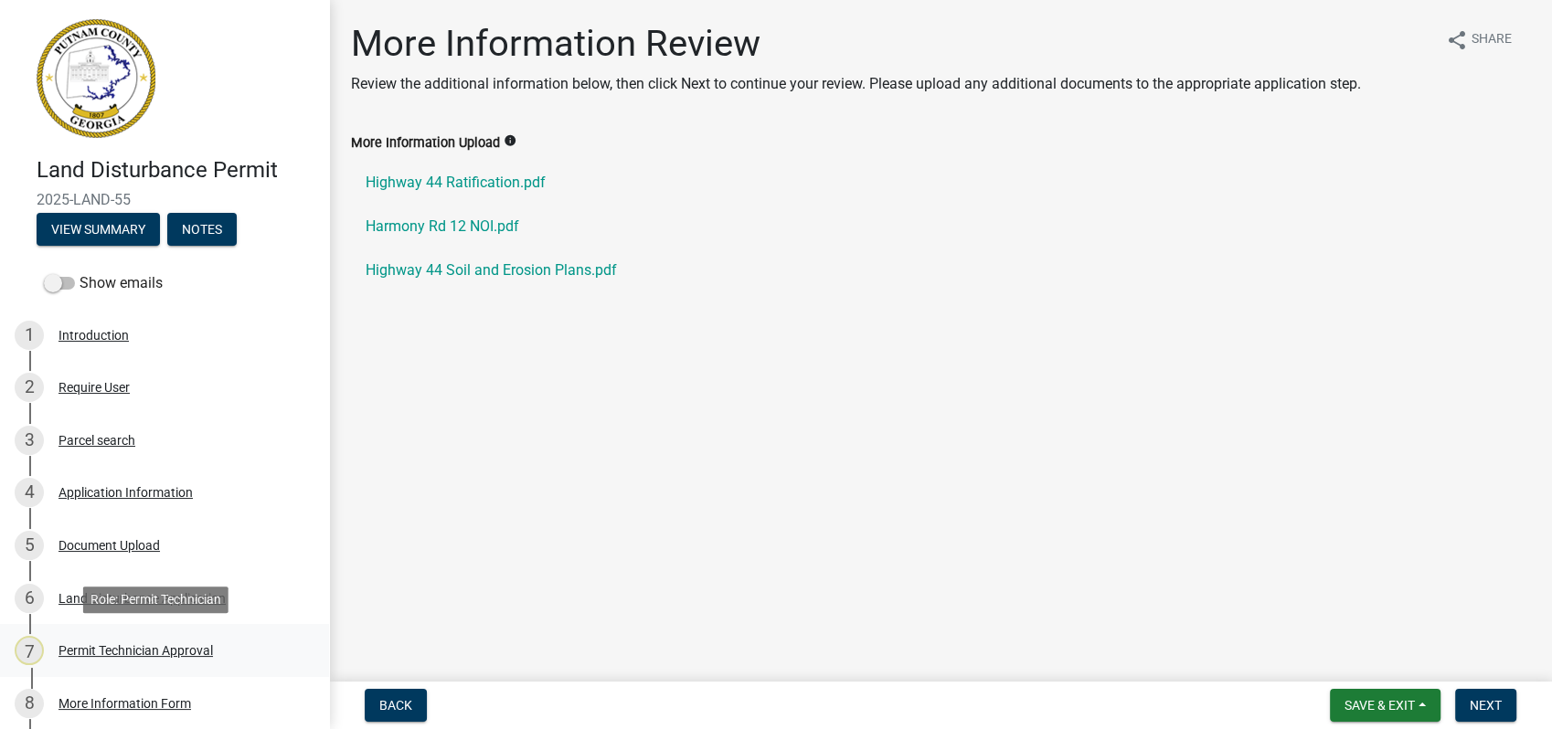
click at [110, 656] on div "Permit Technician Approval" at bounding box center [136, 650] width 154 height 13
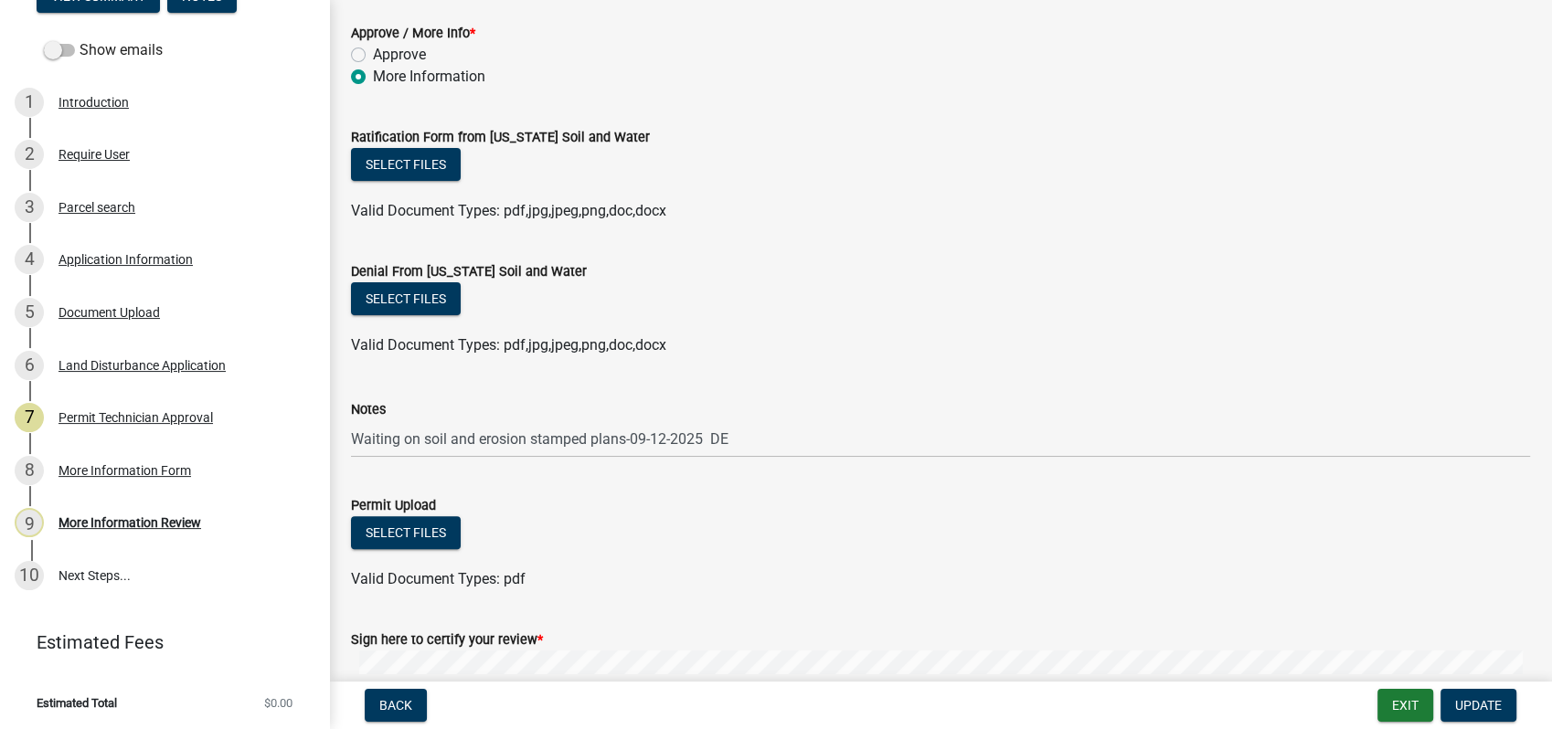
scroll to position [234, 0]
click at [113, 522] on div "More Information Review" at bounding box center [130, 522] width 143 height 13
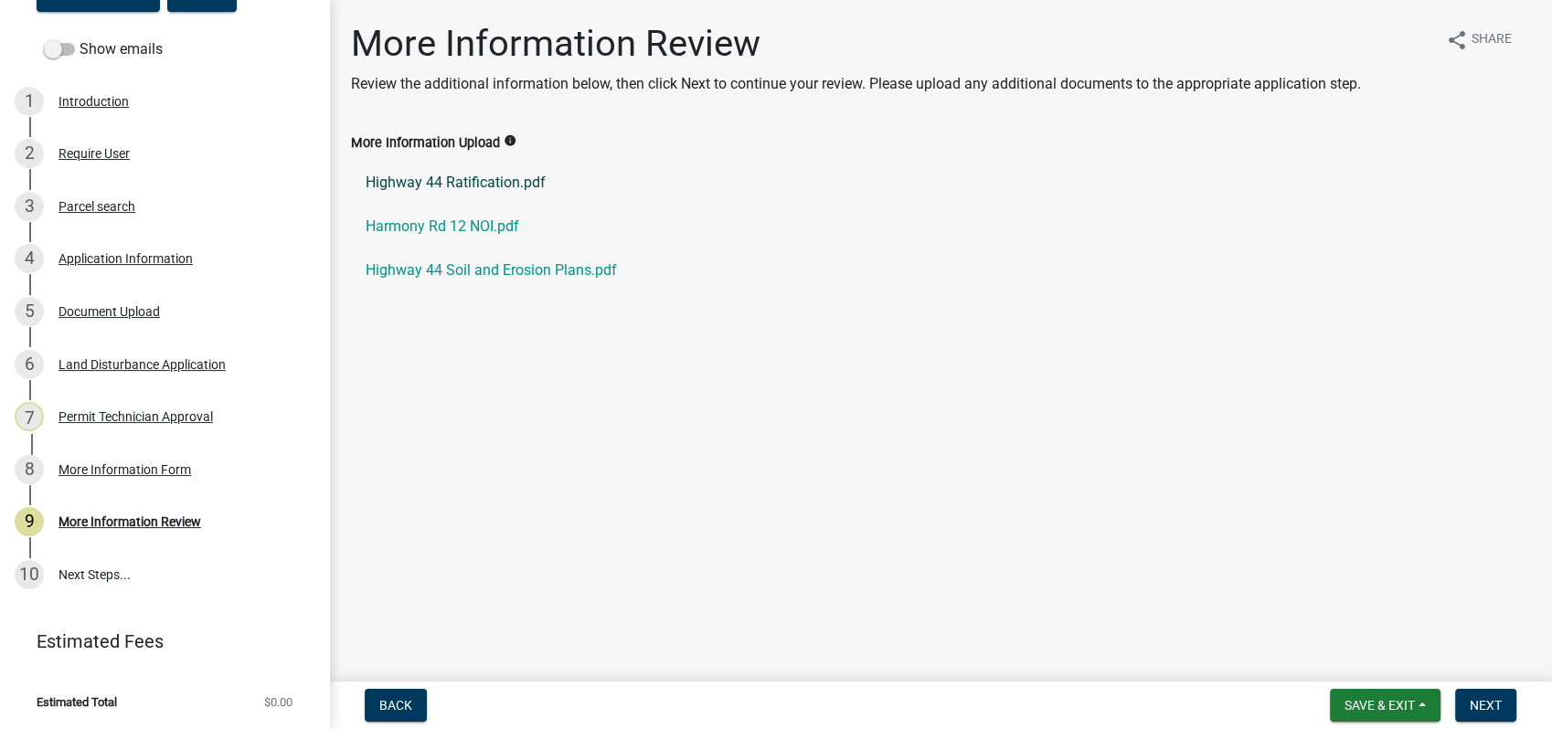
click at [431, 183] on link "Highway 44 Ratification.pdf" at bounding box center [940, 183] width 1179 height 44
click at [449, 214] on link "Harmony Rd 12 NOI.pdf" at bounding box center [940, 227] width 1179 height 44
click at [426, 269] on link "Highway 44 Soil and Erosion Plans.pdf" at bounding box center [940, 271] width 1179 height 44
click at [447, 224] on link "Harmony Rd 12 NOI.pdf" at bounding box center [940, 227] width 1179 height 44
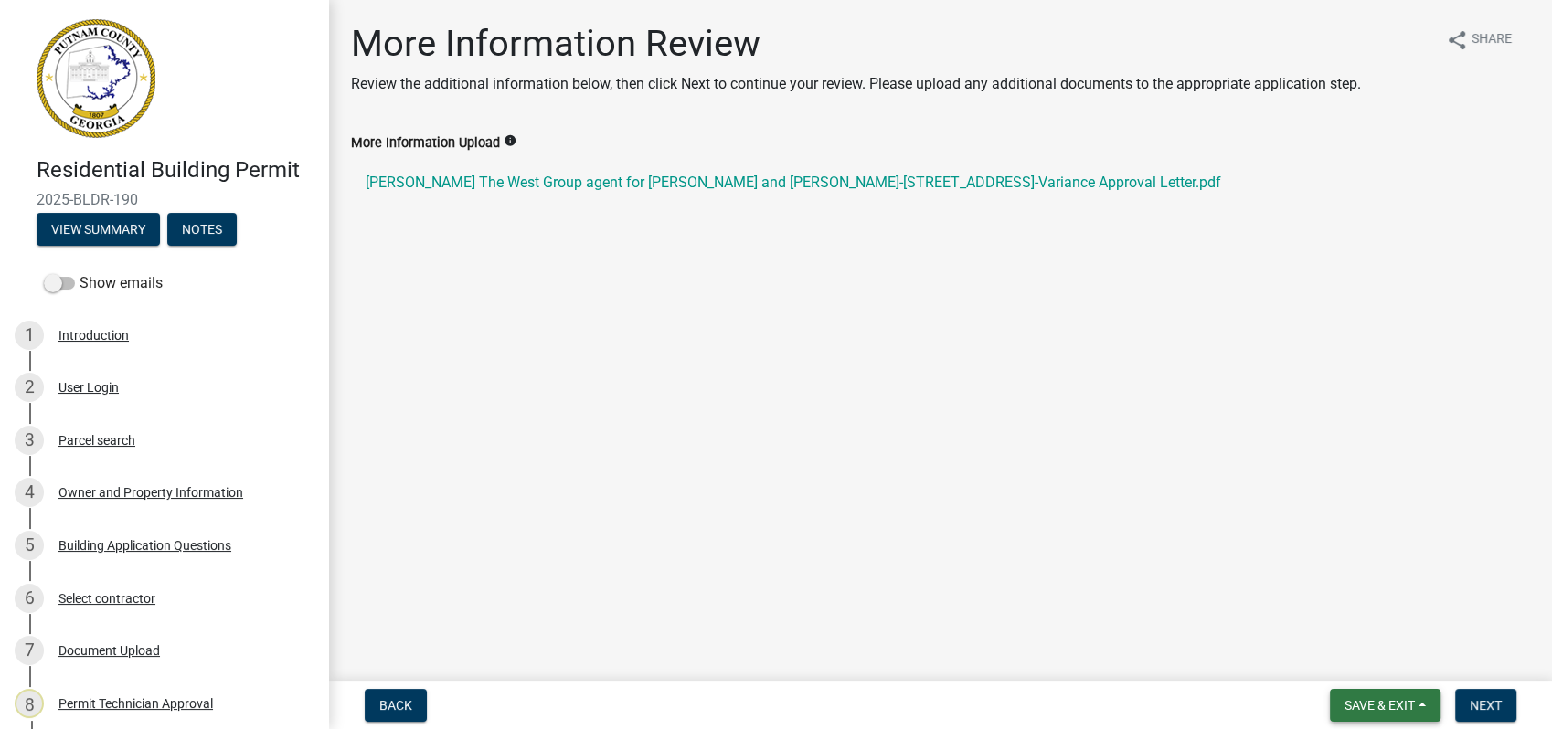
click at [1369, 695] on button "Save & Exit" at bounding box center [1385, 705] width 111 height 33
click at [1367, 665] on button "Save & Exit" at bounding box center [1367, 658] width 146 height 44
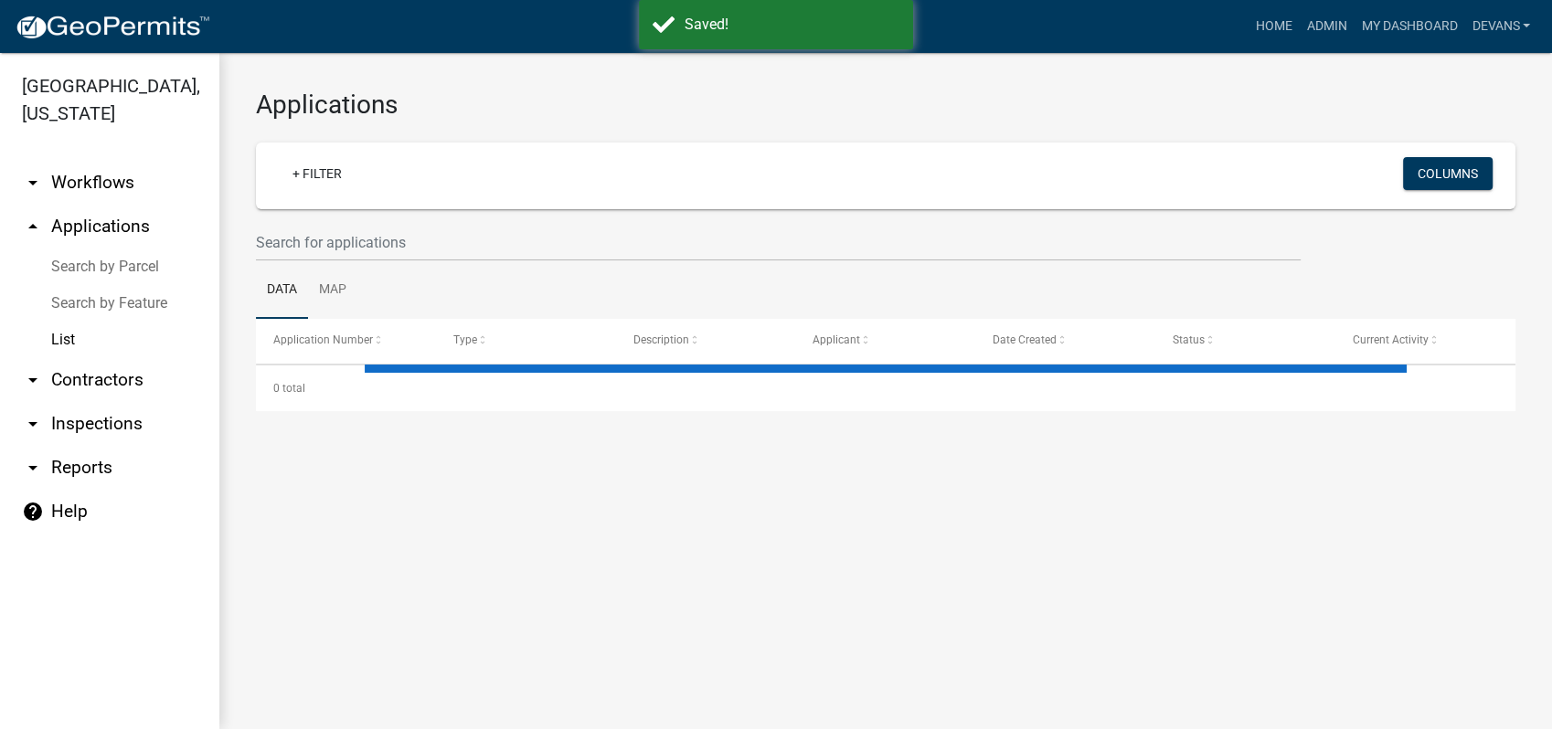
select select "1: 25"
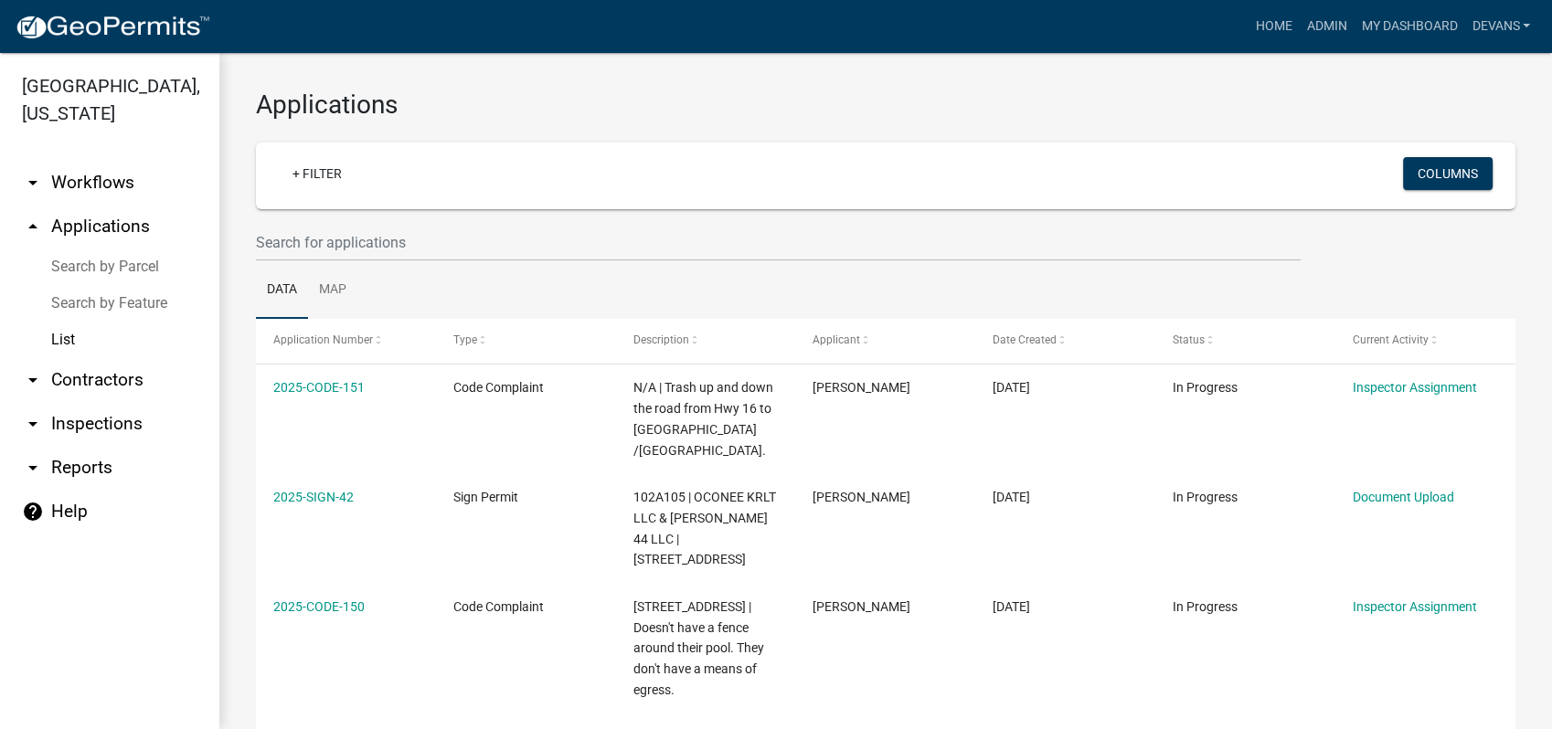
click at [77, 420] on link "arrow_drop_down Inspections" at bounding box center [109, 424] width 219 height 44
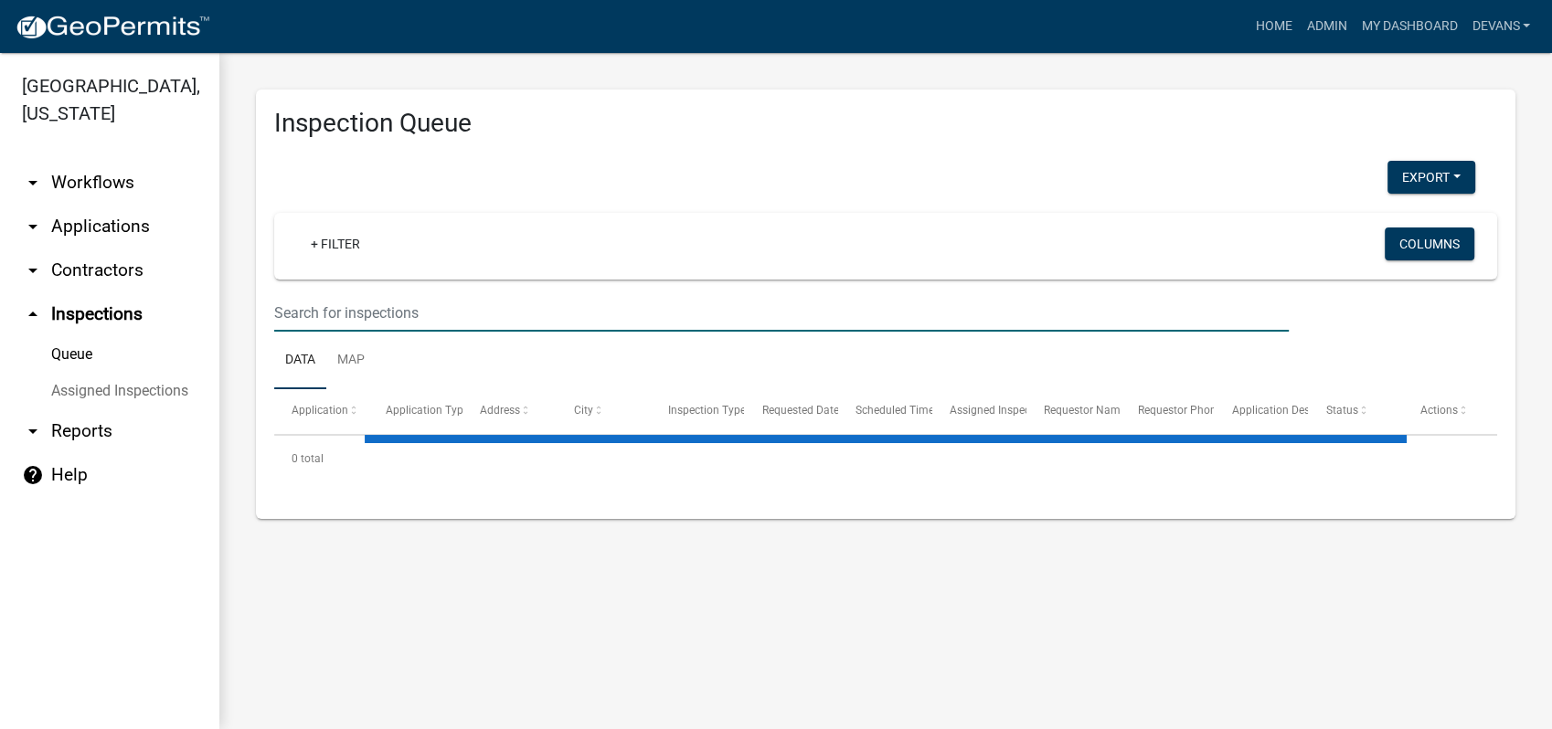
click at [357, 310] on input "text" at bounding box center [781, 312] width 1015 height 37
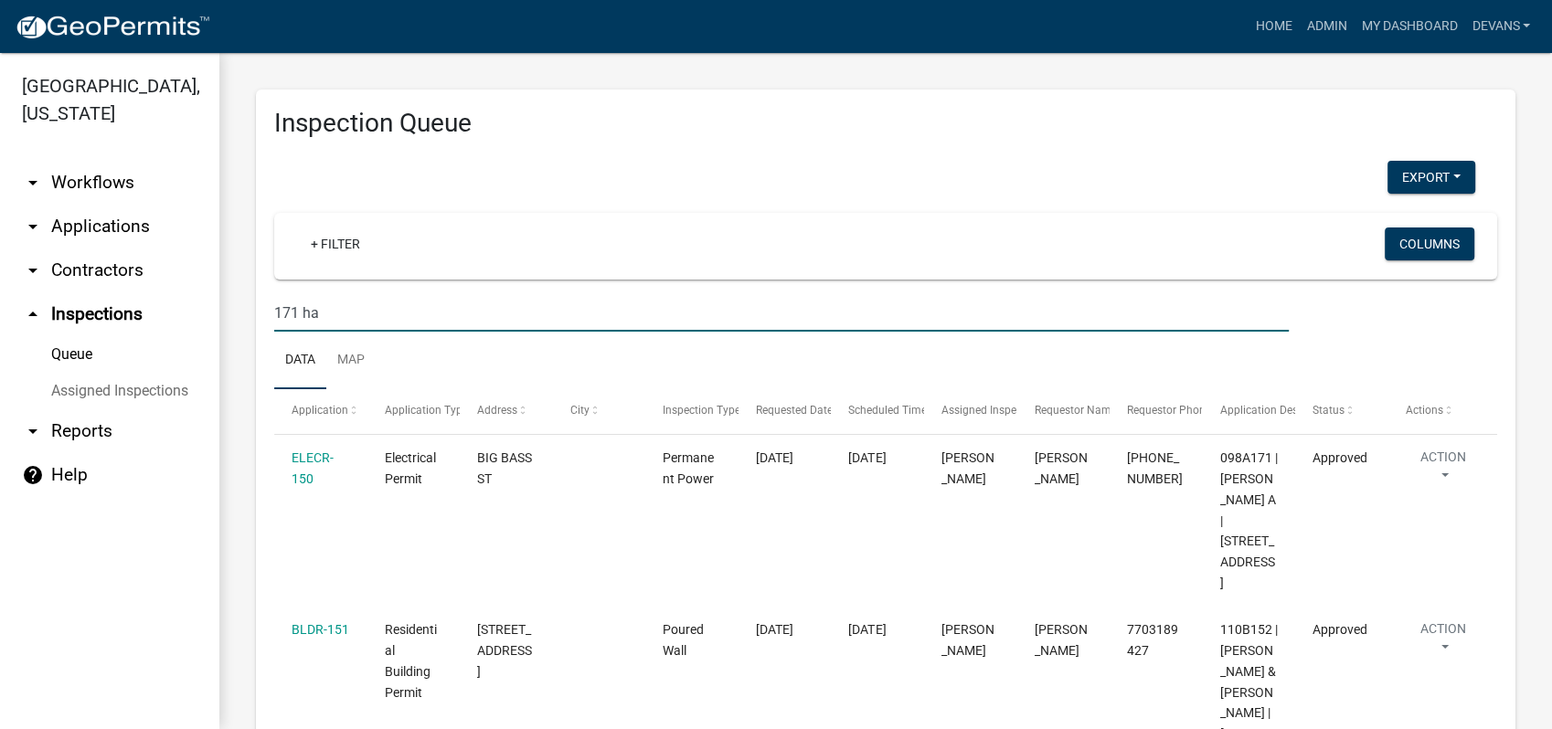
type input "171 harmony bay"
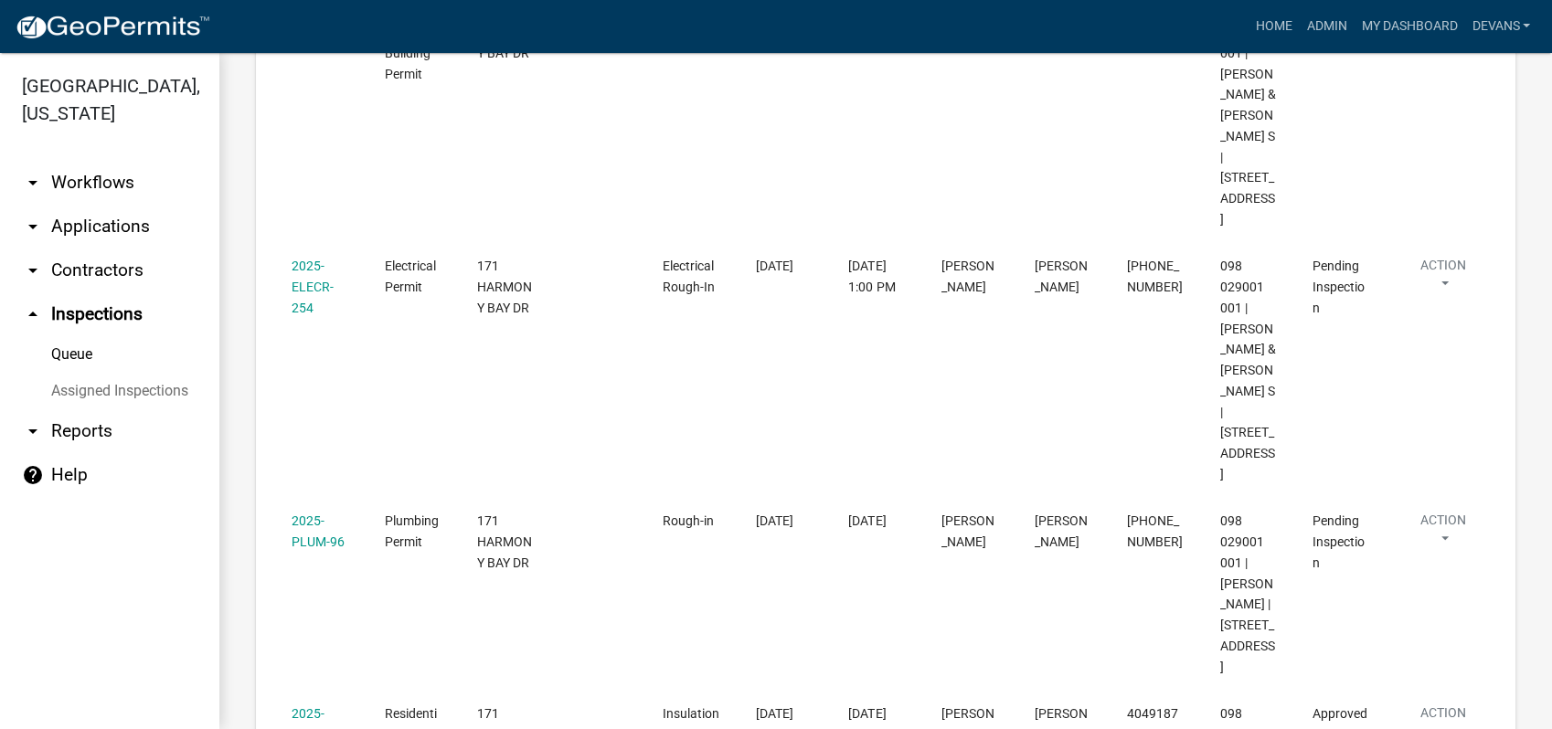
scroll to position [710, 0]
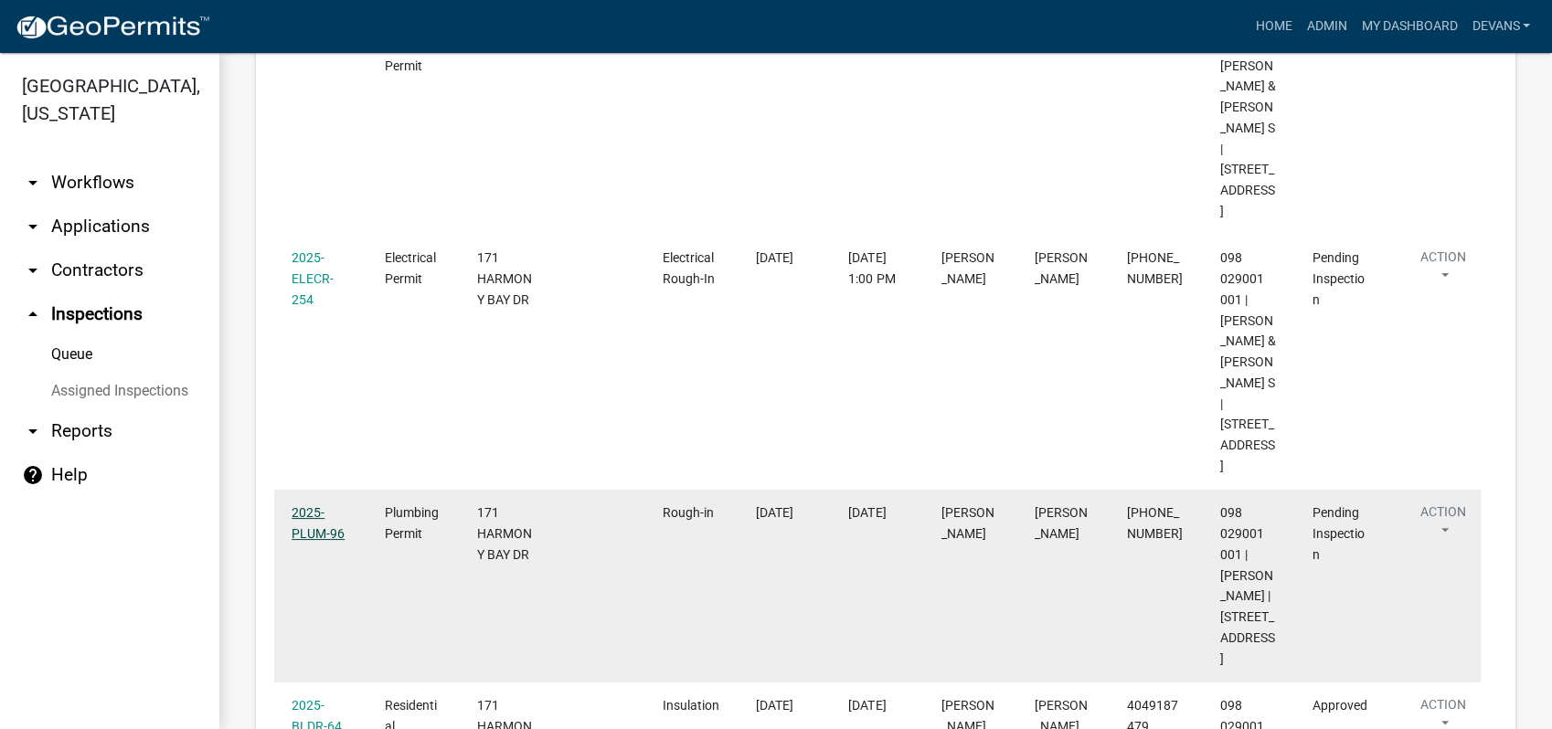
click at [298, 505] on link "2025-PLUM-96" at bounding box center [318, 523] width 53 height 36
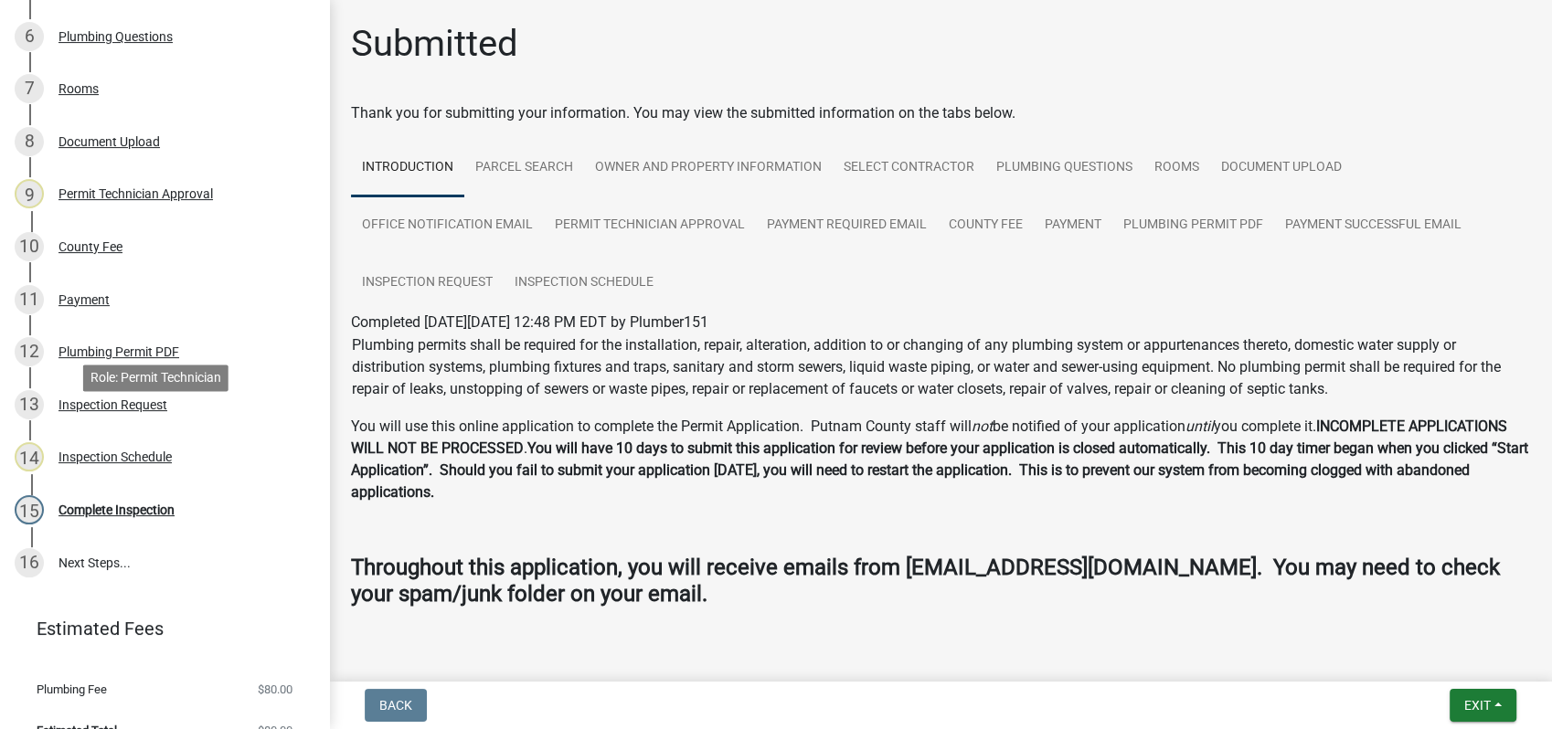
scroll to position [591, 0]
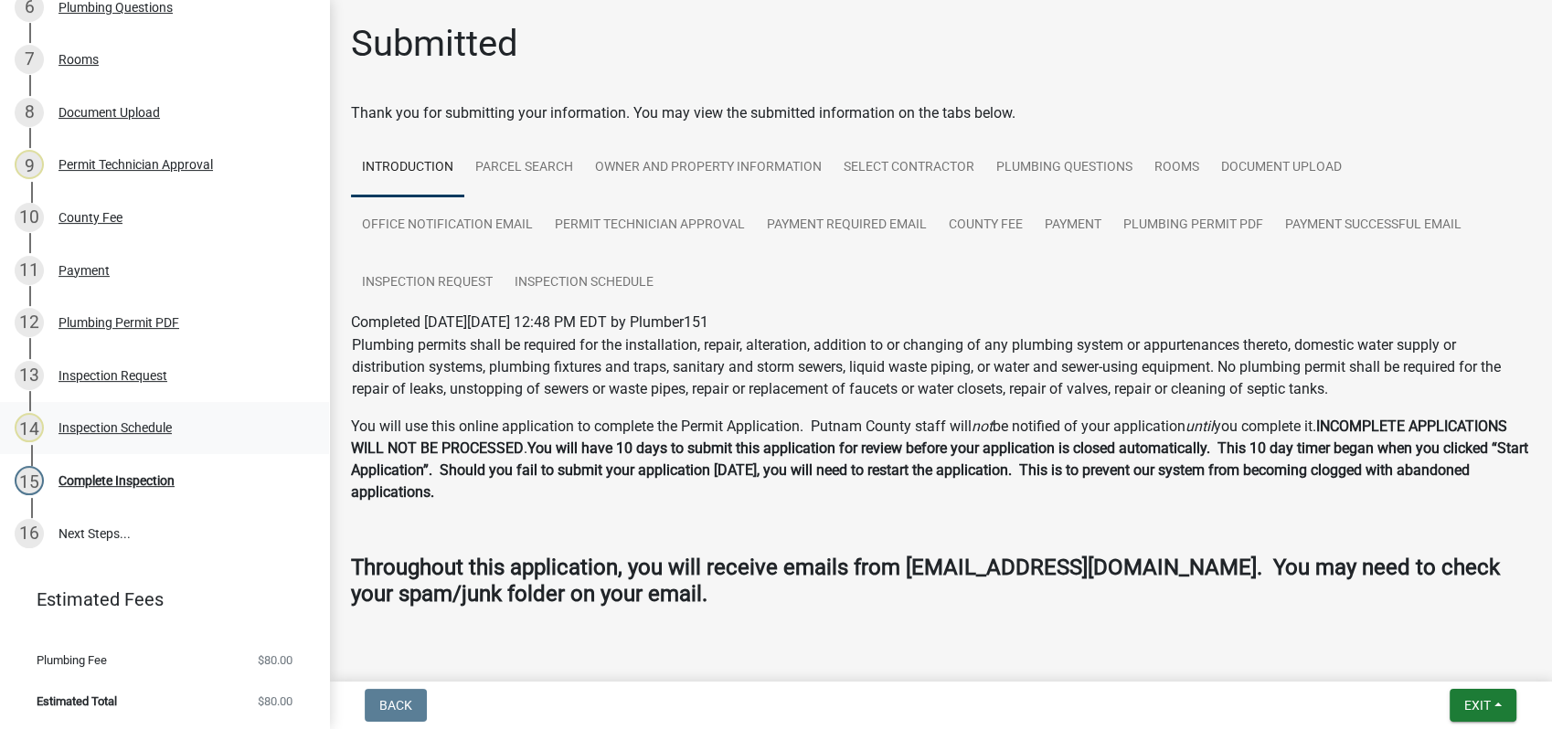
click at [112, 425] on div "Inspection Schedule" at bounding box center [115, 427] width 113 height 13
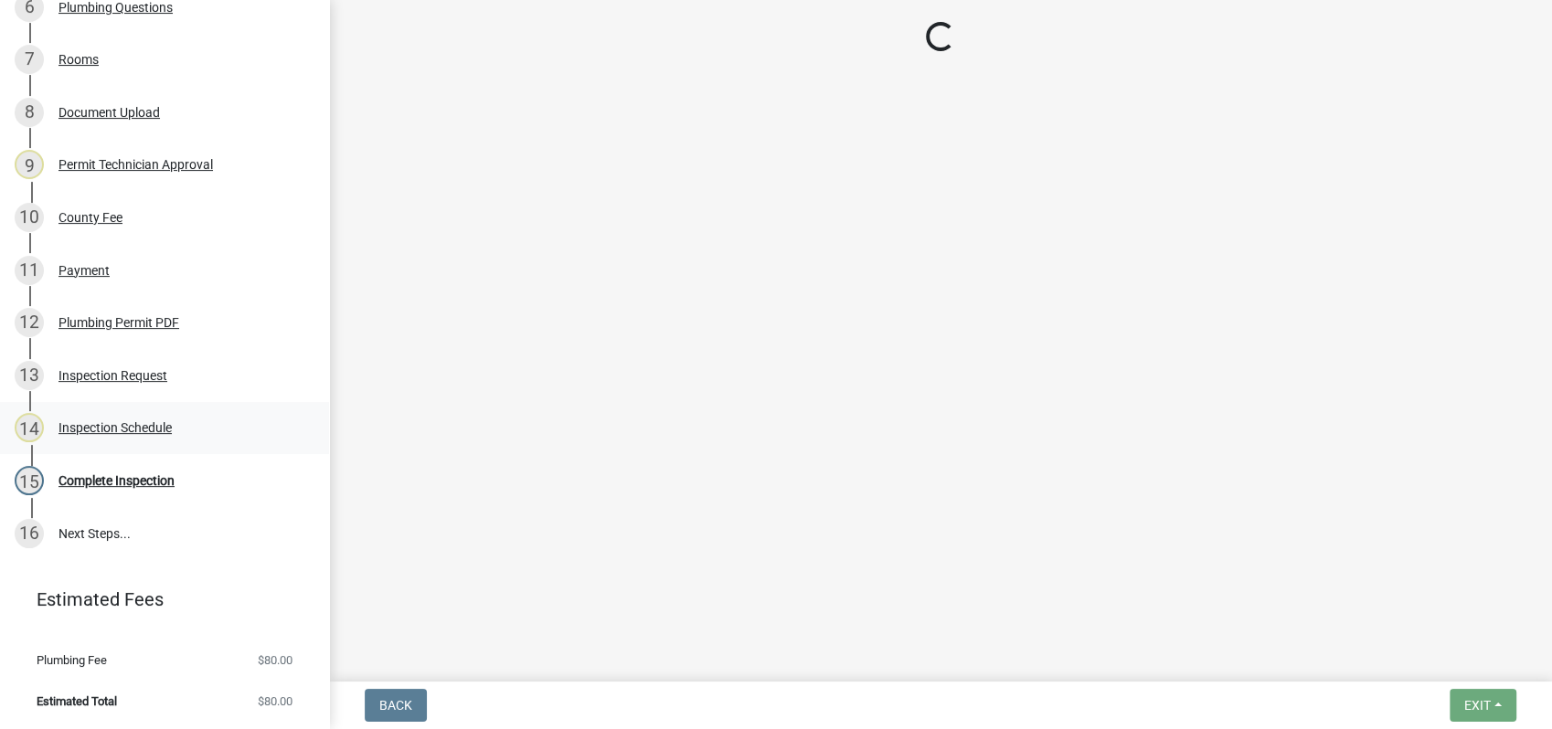
select select "a0ea4169-8540-4a2c-b9f4-cf4c1ffdeb95"
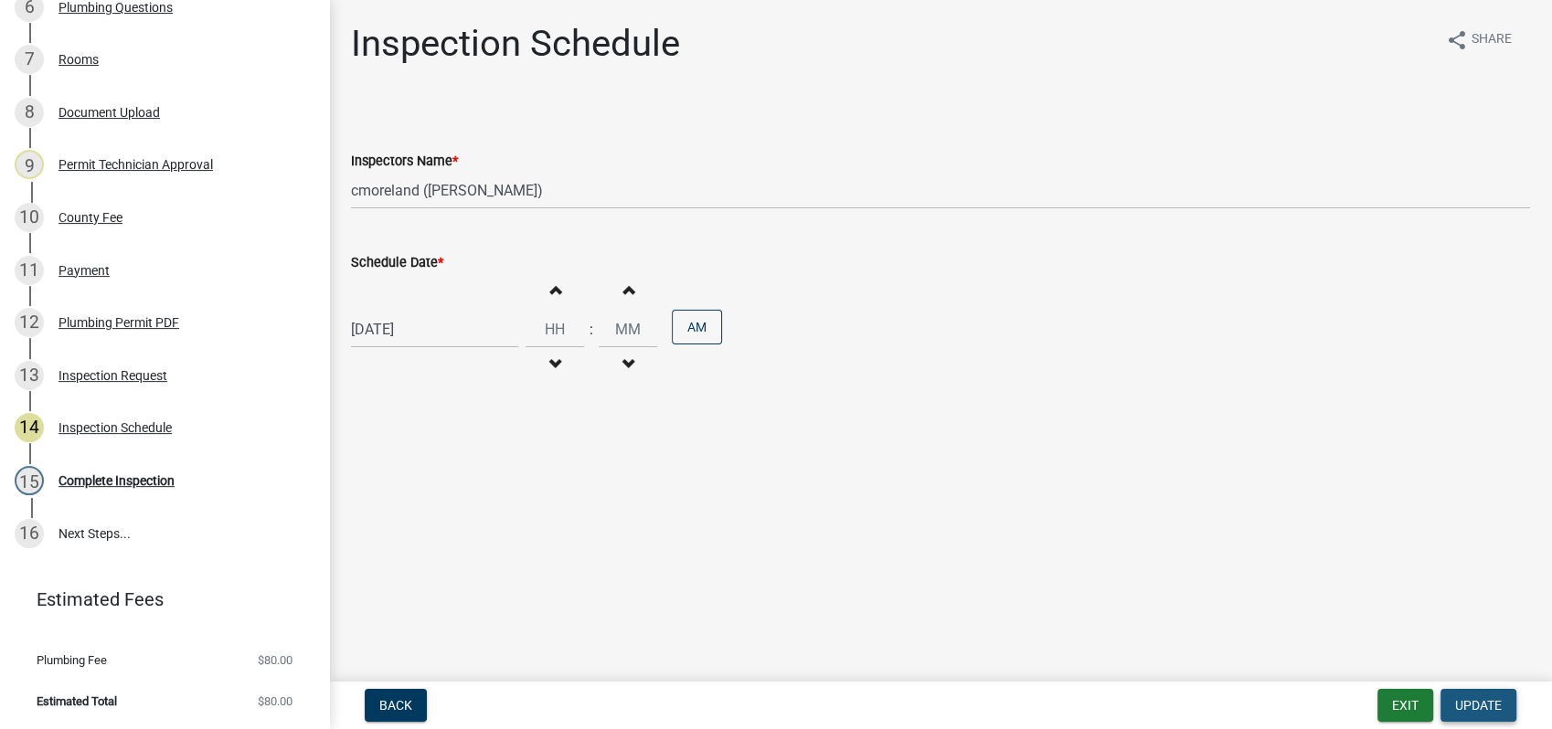
click at [1487, 702] on span "Update" at bounding box center [1478, 705] width 47 height 15
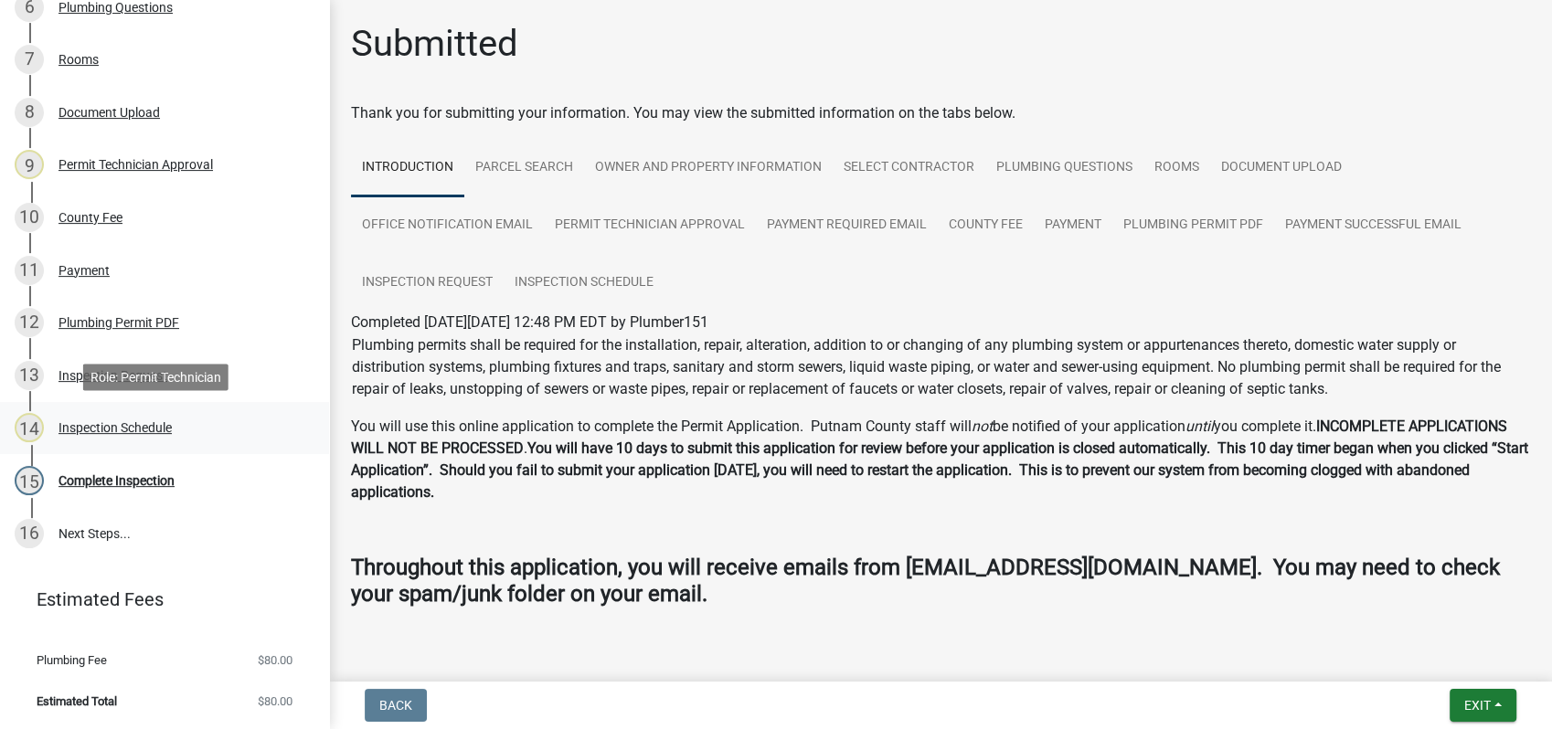
click at [127, 423] on div "Inspection Schedule" at bounding box center [115, 427] width 113 height 13
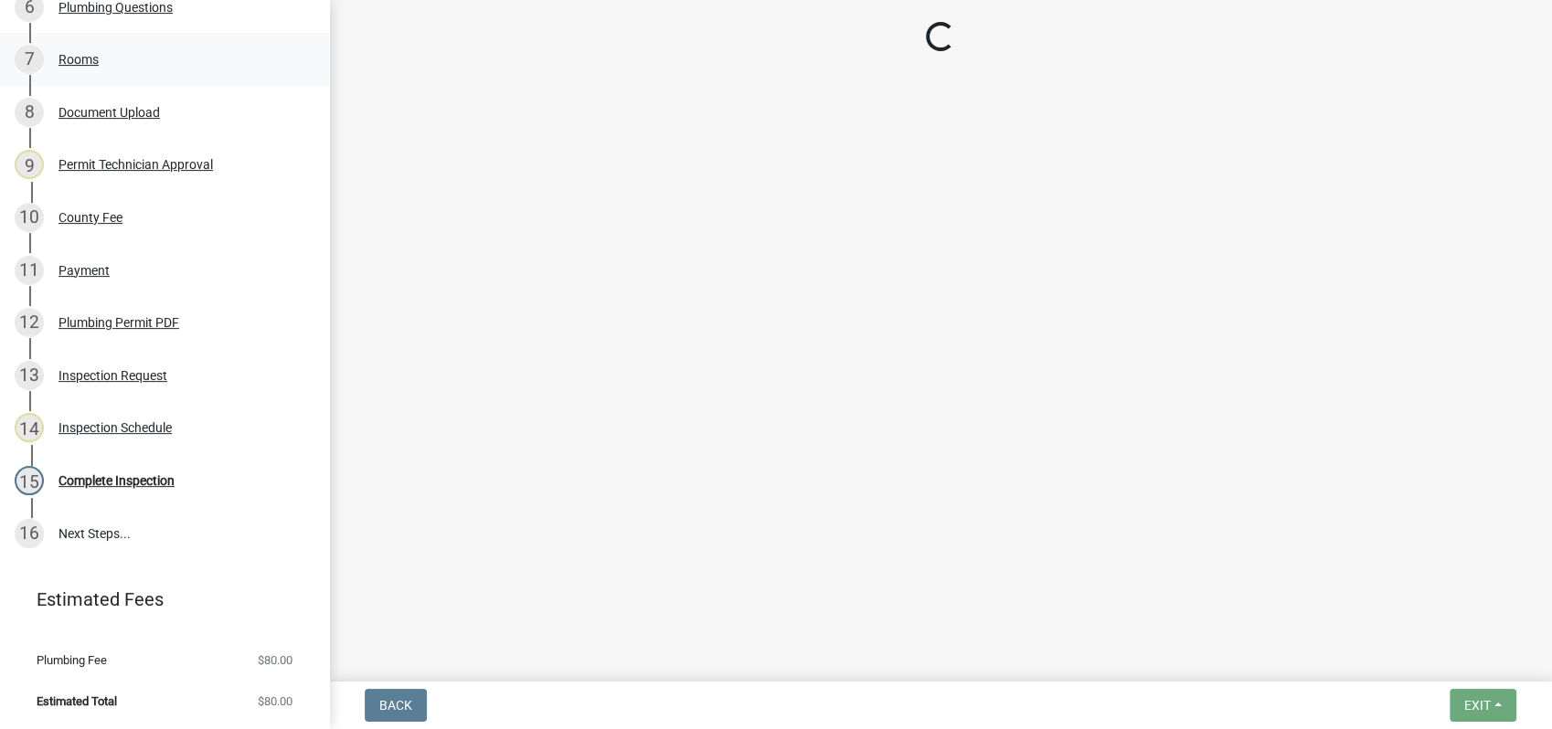
select select "a0ea4169-8540-4a2c-b9f4-cf4c1ffdeb95"
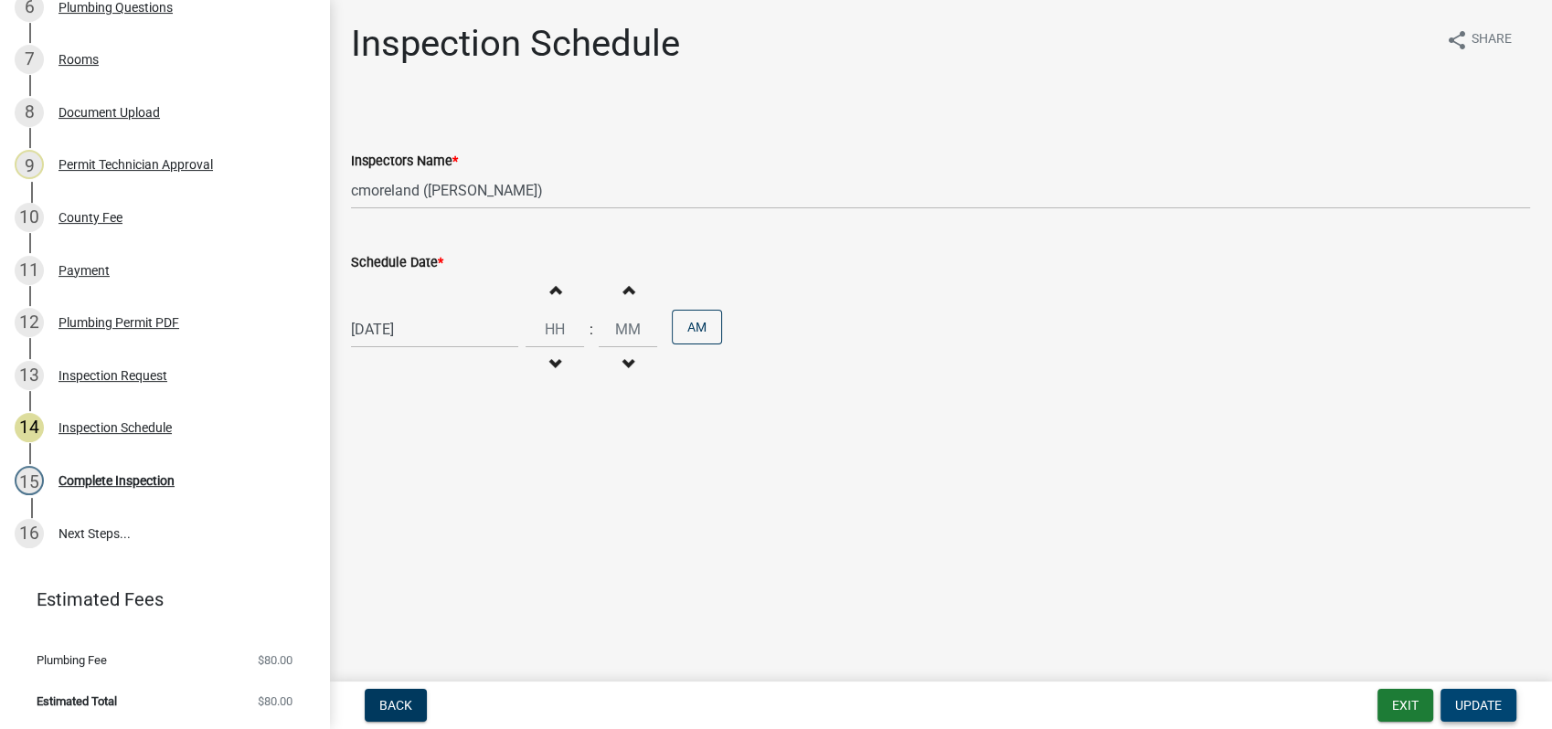
click at [1474, 691] on button "Update" at bounding box center [1479, 705] width 76 height 33
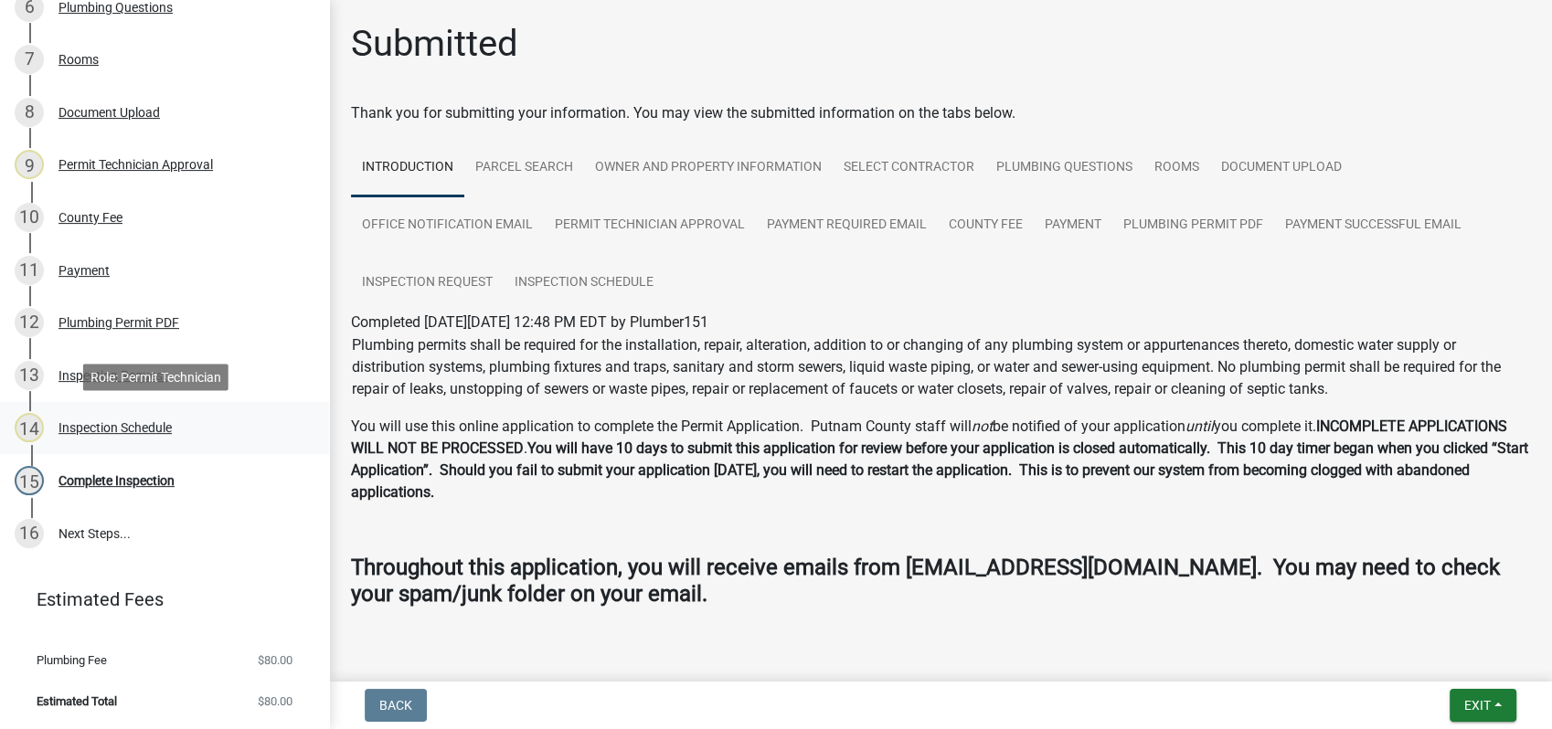
click at [119, 422] on div "Inspection Schedule" at bounding box center [115, 427] width 113 height 13
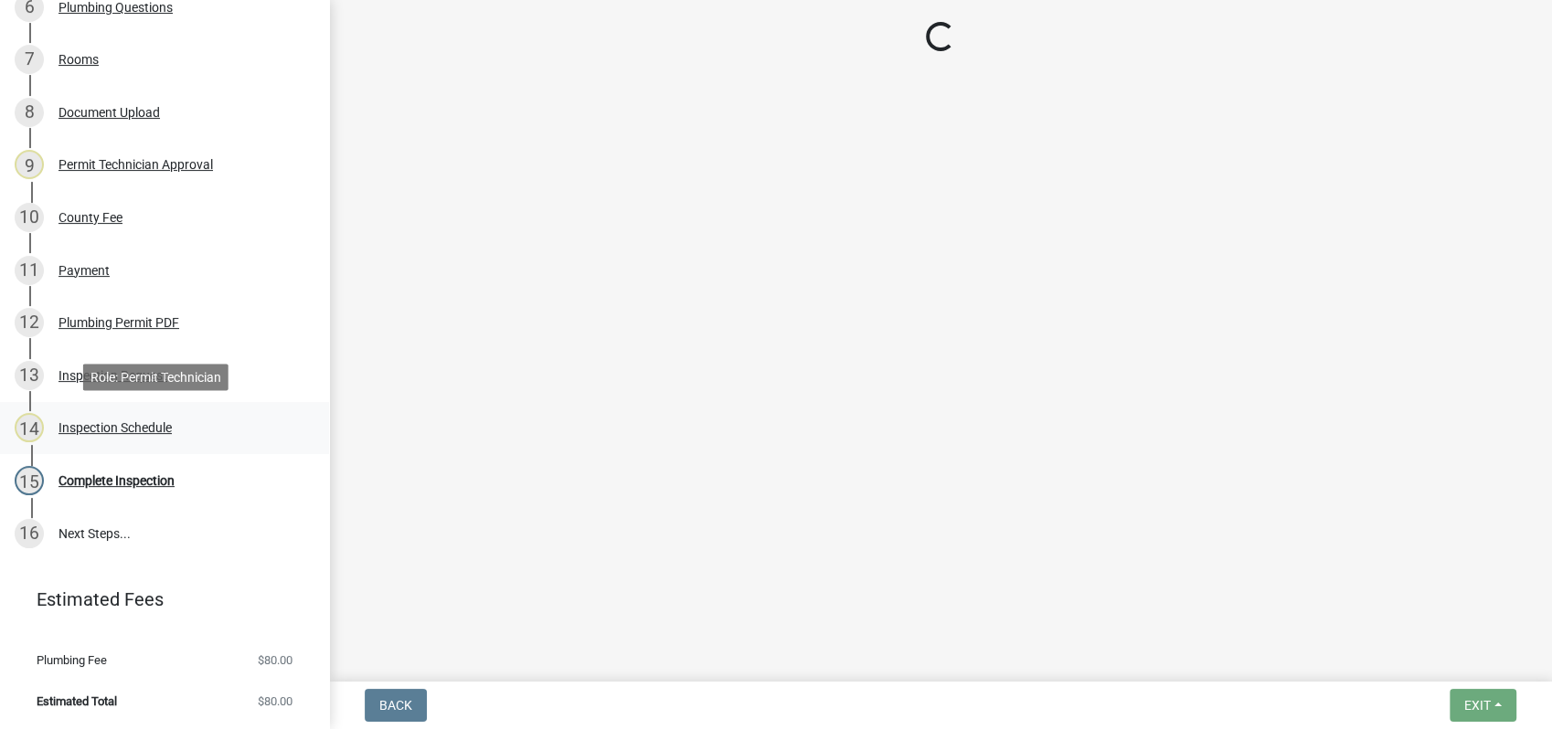
select select "a0ea4169-8540-4a2c-b9f4-cf4c1ffdeb95"
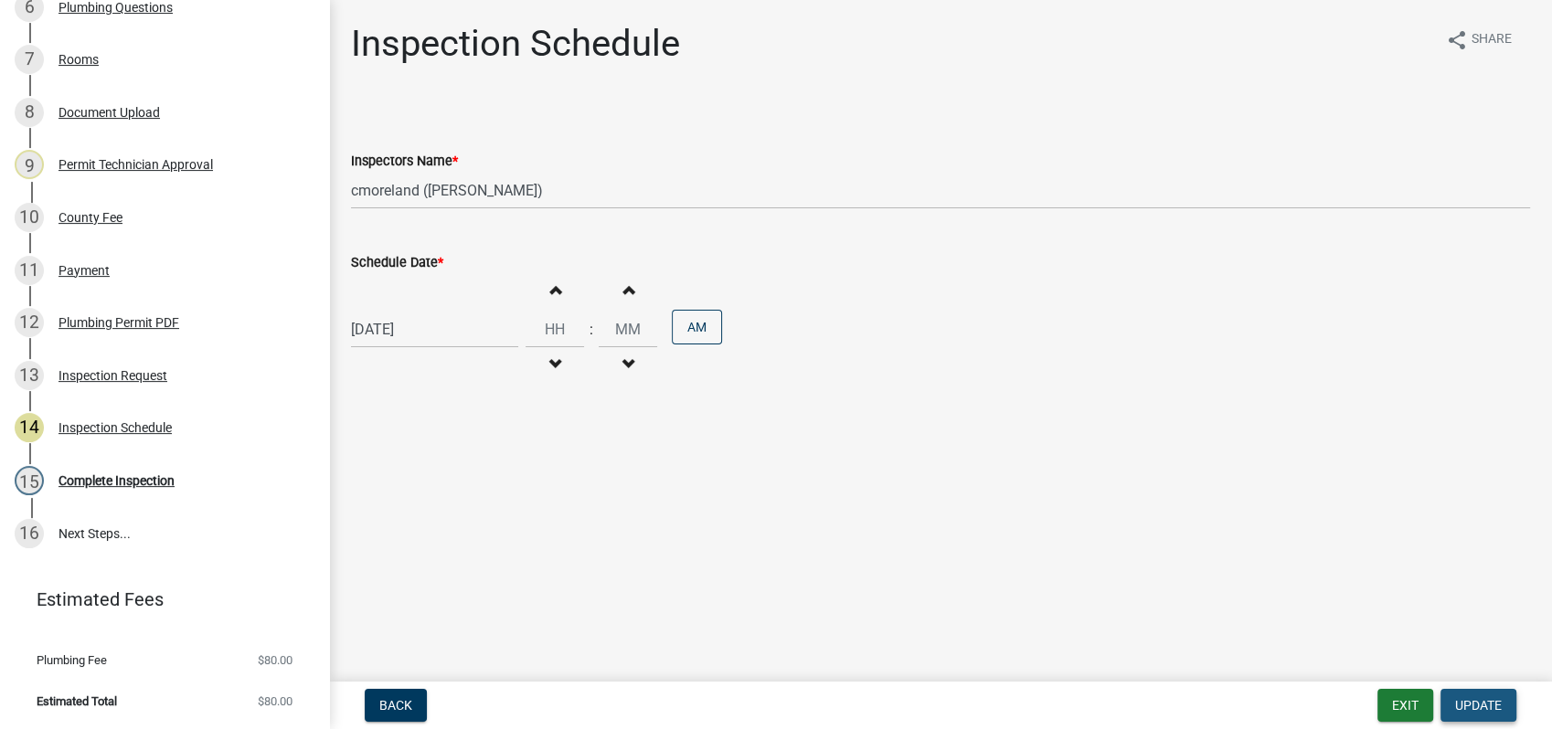
click at [1482, 709] on span "Update" at bounding box center [1478, 705] width 47 height 15
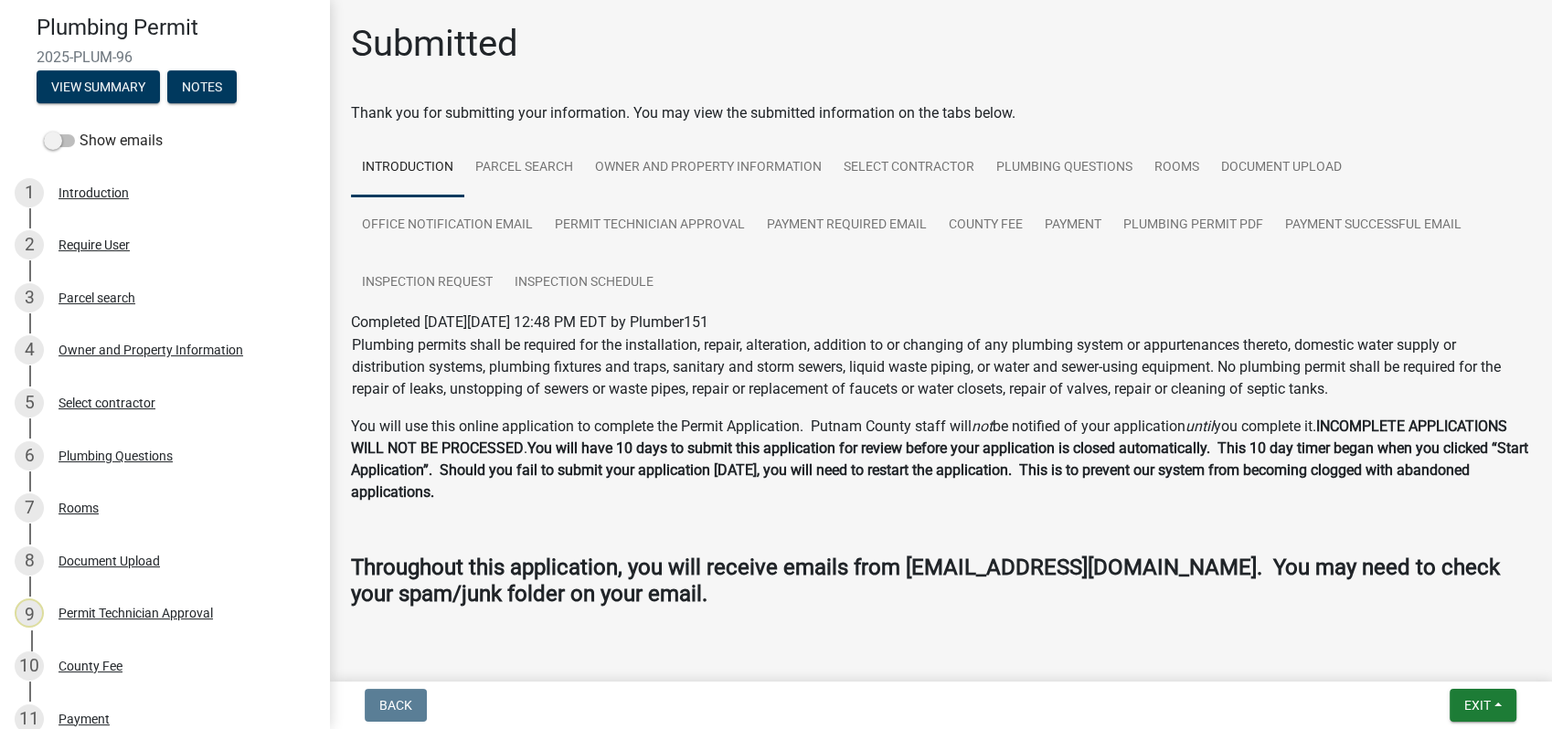
scroll to position [0, 0]
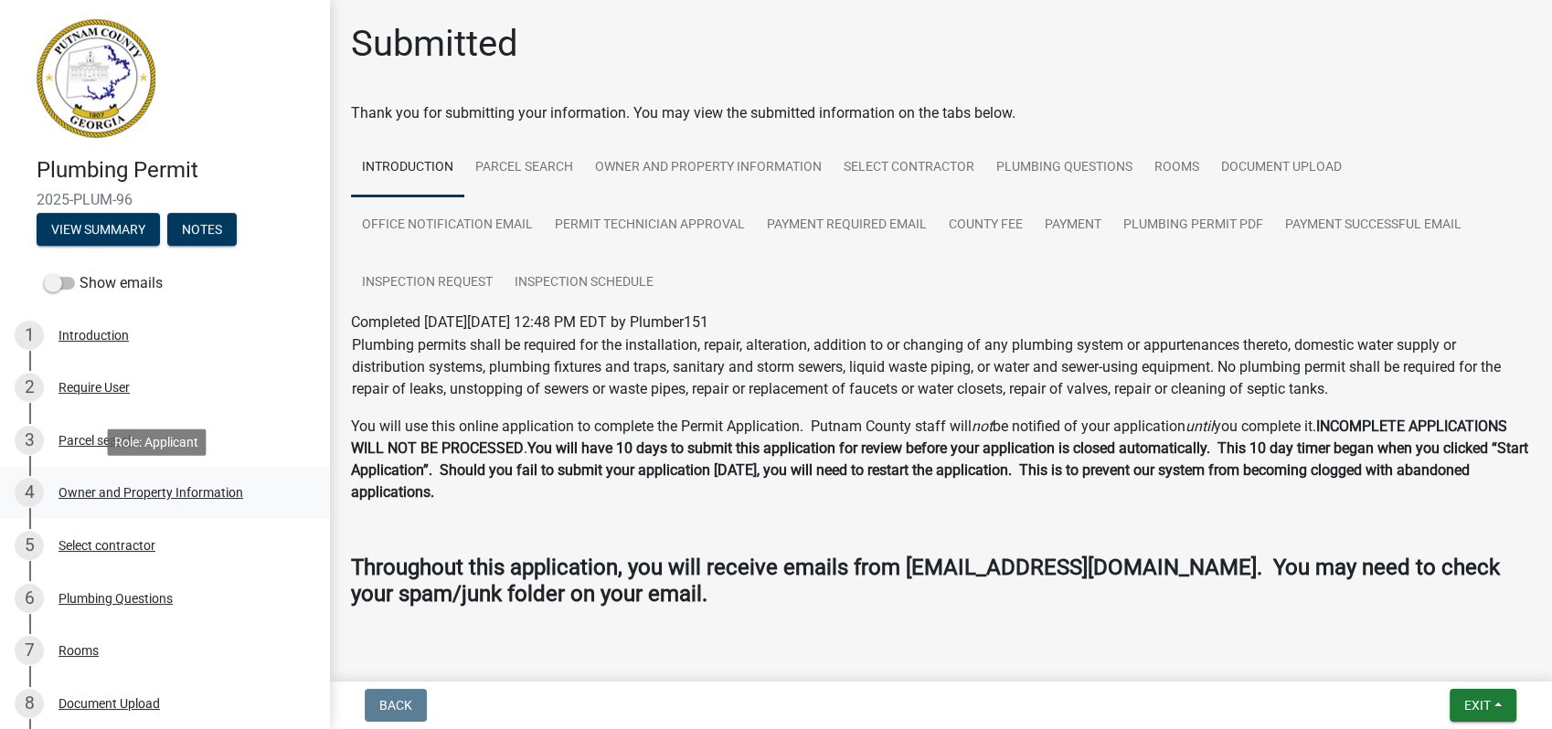
click at [124, 486] on div "Owner and Property Information" at bounding box center [151, 492] width 185 height 13
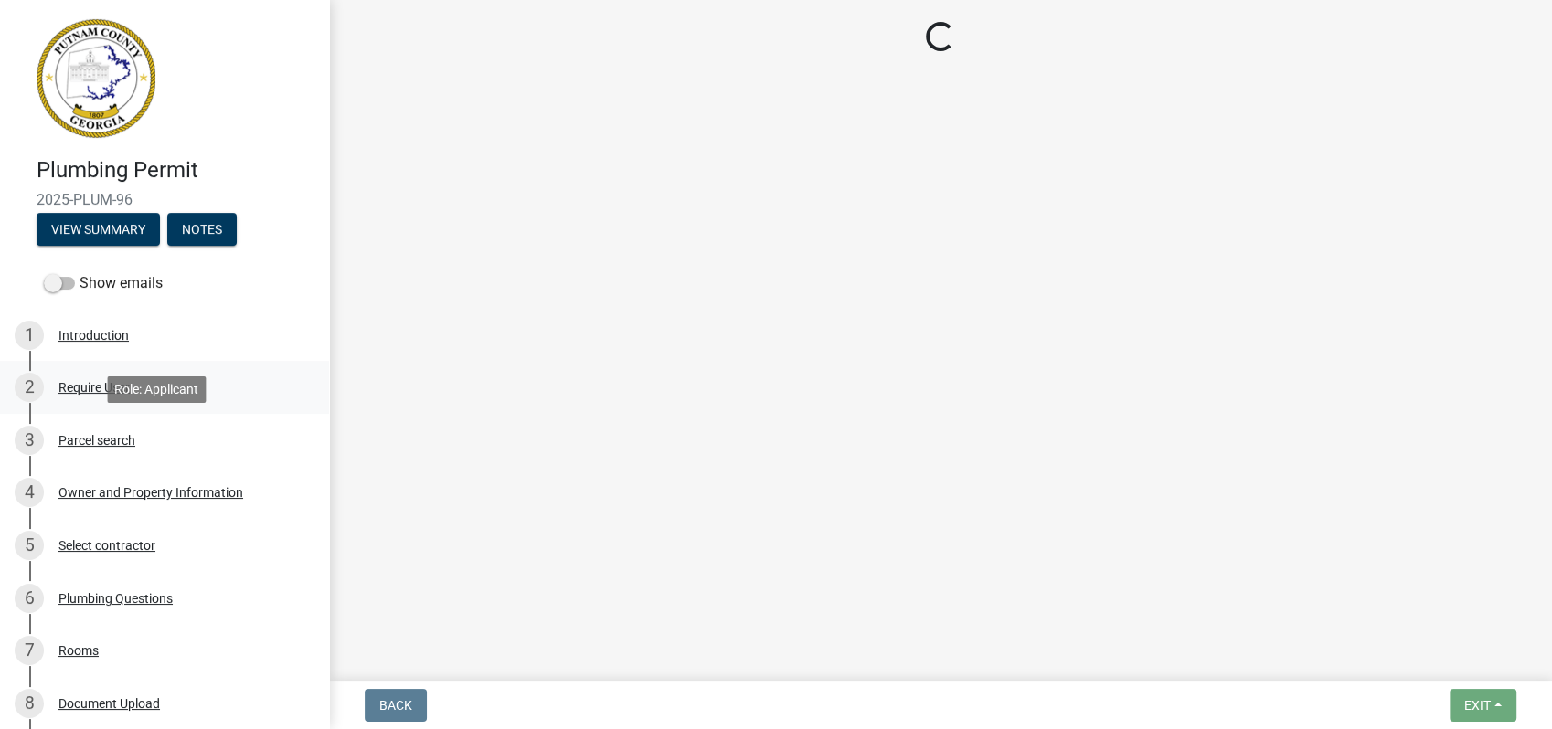
select select "a6b90f04-145f-43dc-a4e6-6d5ec8e28ec9"
select select "83394b22-4a11-496c-8e5c-75ade2e72faf"
select select "469c5908-2854-42d5-89ed-bee7fc26529e"
select select "6f1acead-4b1a-4680-ba5d-beeb03d30465"
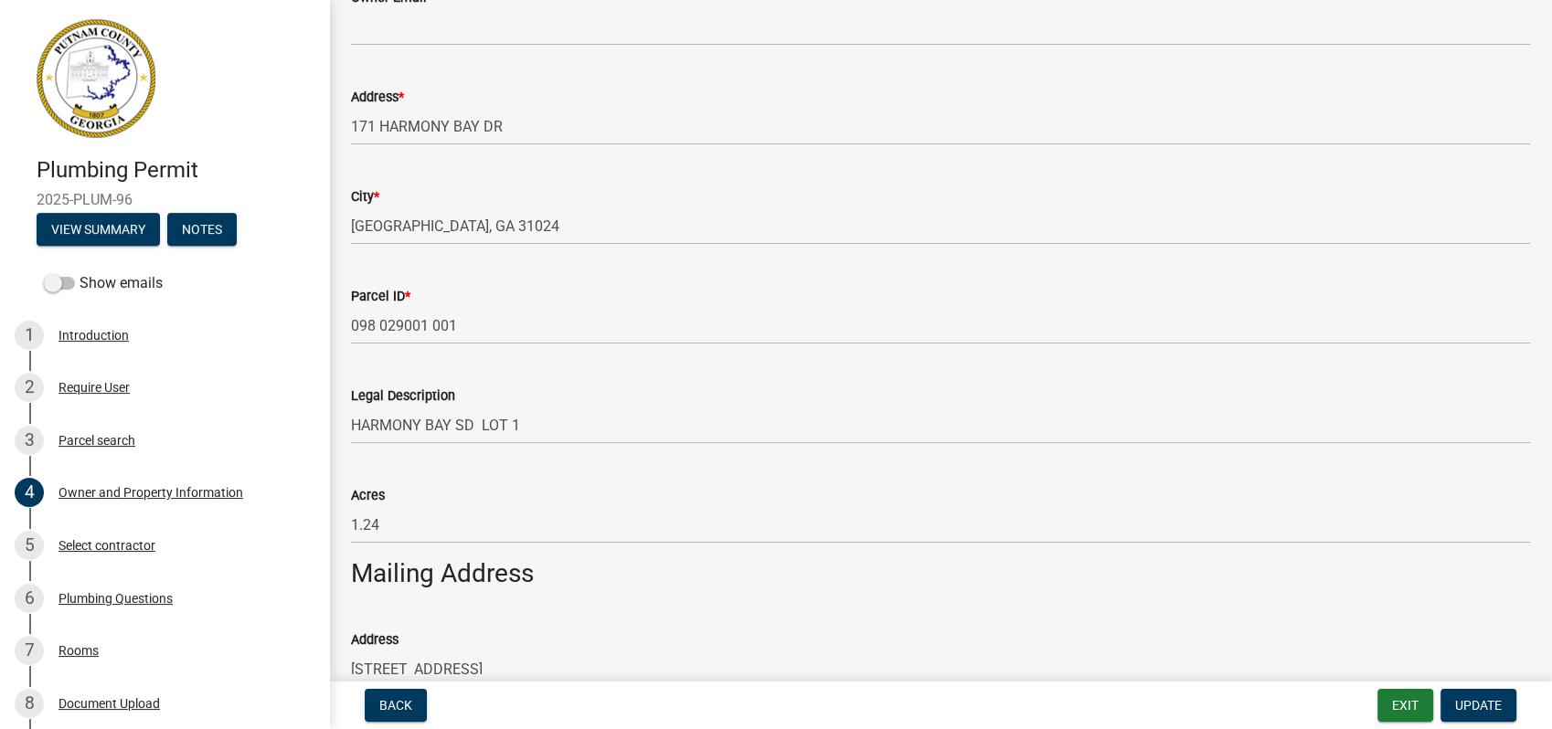
scroll to position [609, 0]
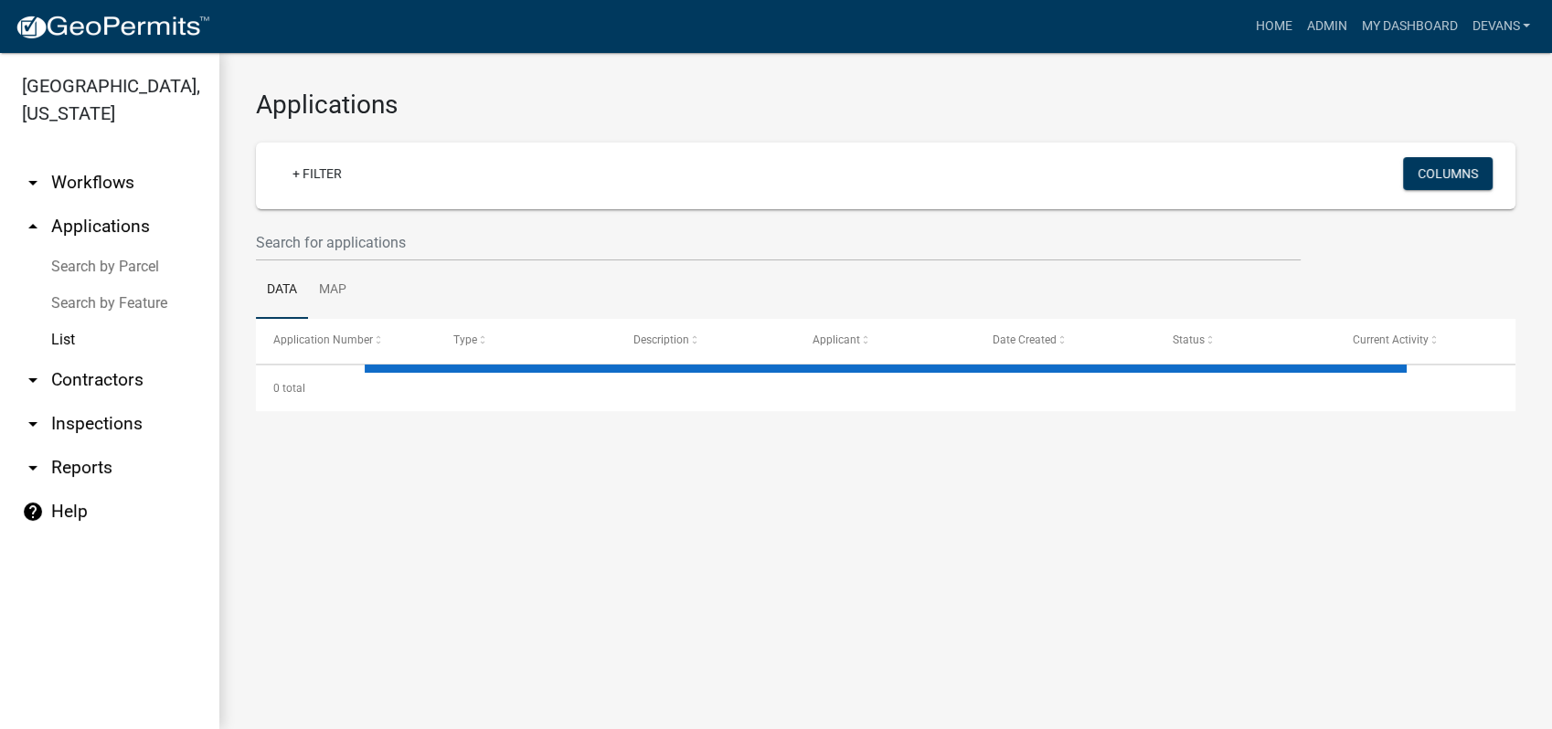
select select "1: 25"
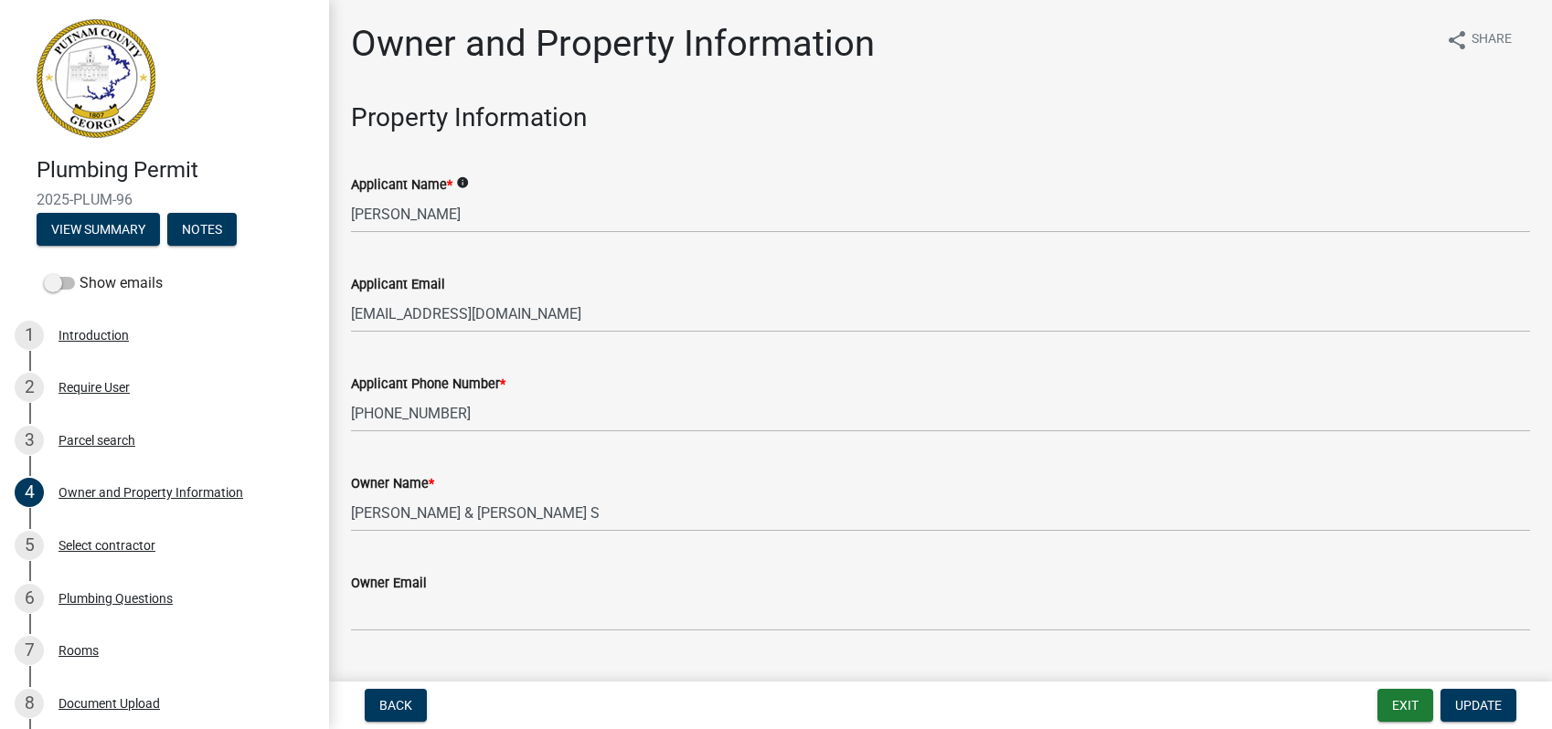
select select "a6b90f04-145f-43dc-a4e6-6d5ec8e28ec9"
select select "83394b22-4a11-496c-8e5c-75ade2e72faf"
select select "469c5908-2854-42d5-89ed-bee7fc26529e"
select select "6f1acead-4b1a-4680-ba5d-beeb03d30465"
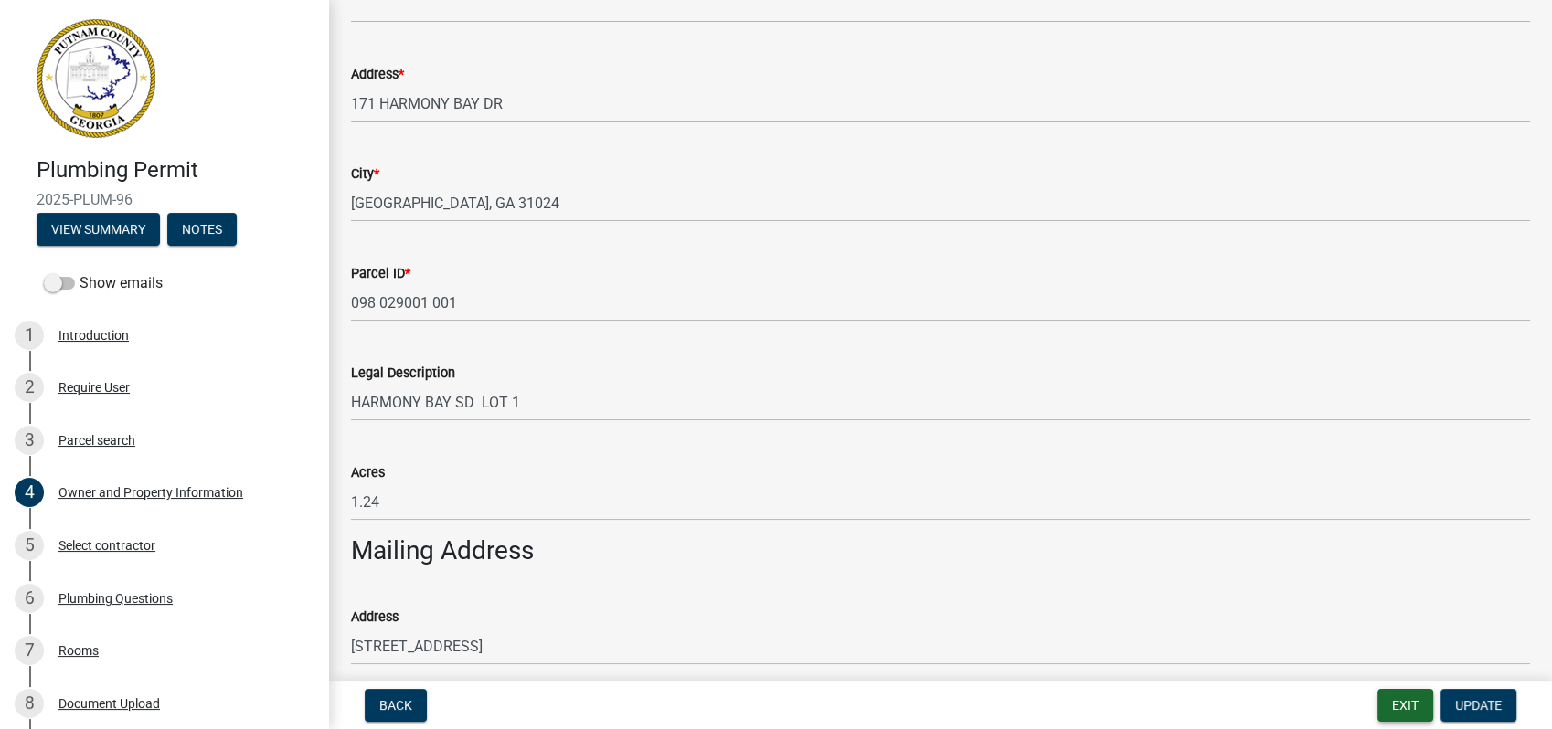
click at [1389, 704] on button "Exit" at bounding box center [1406, 705] width 56 height 33
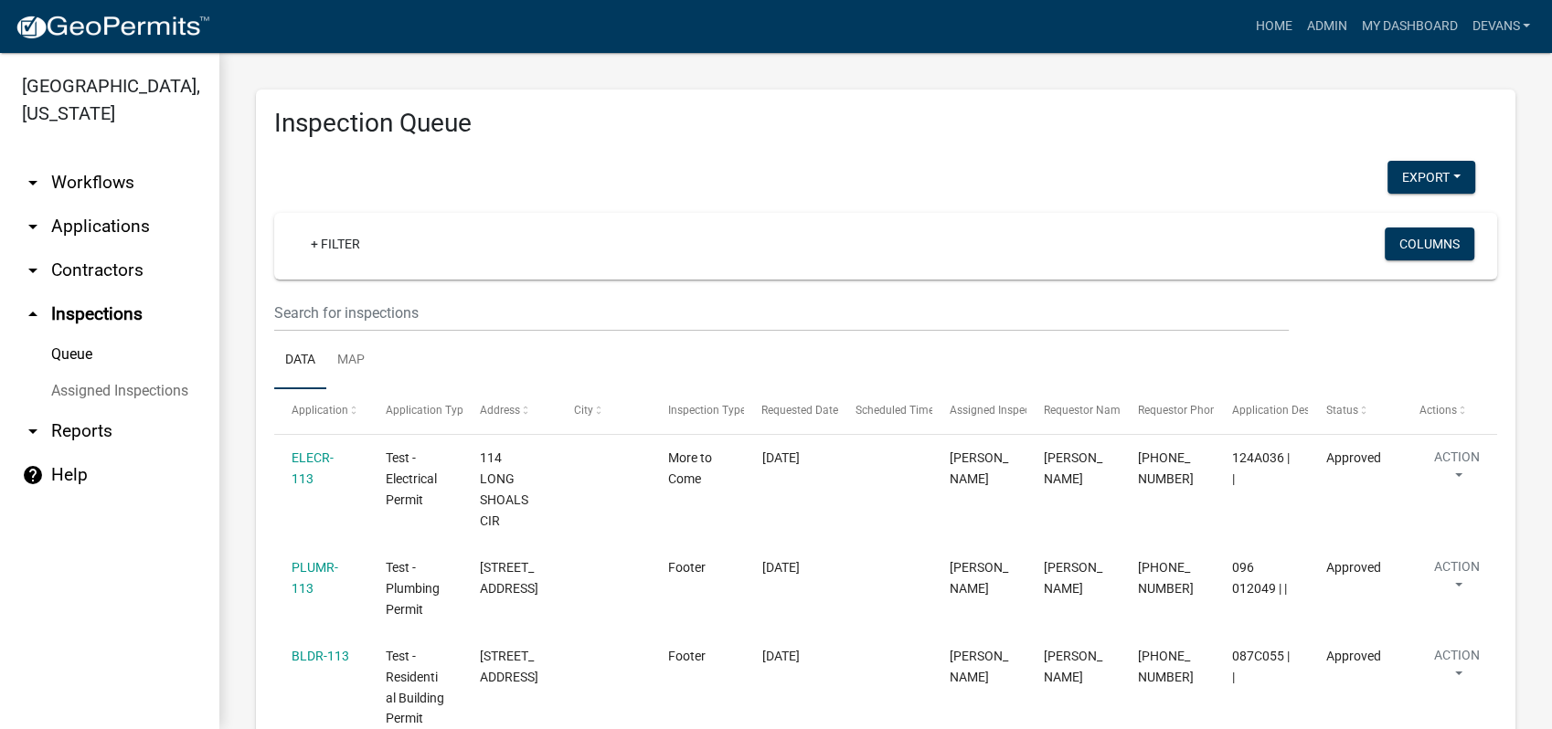
click at [110, 222] on link "arrow_drop_down Applications" at bounding box center [109, 227] width 219 height 44
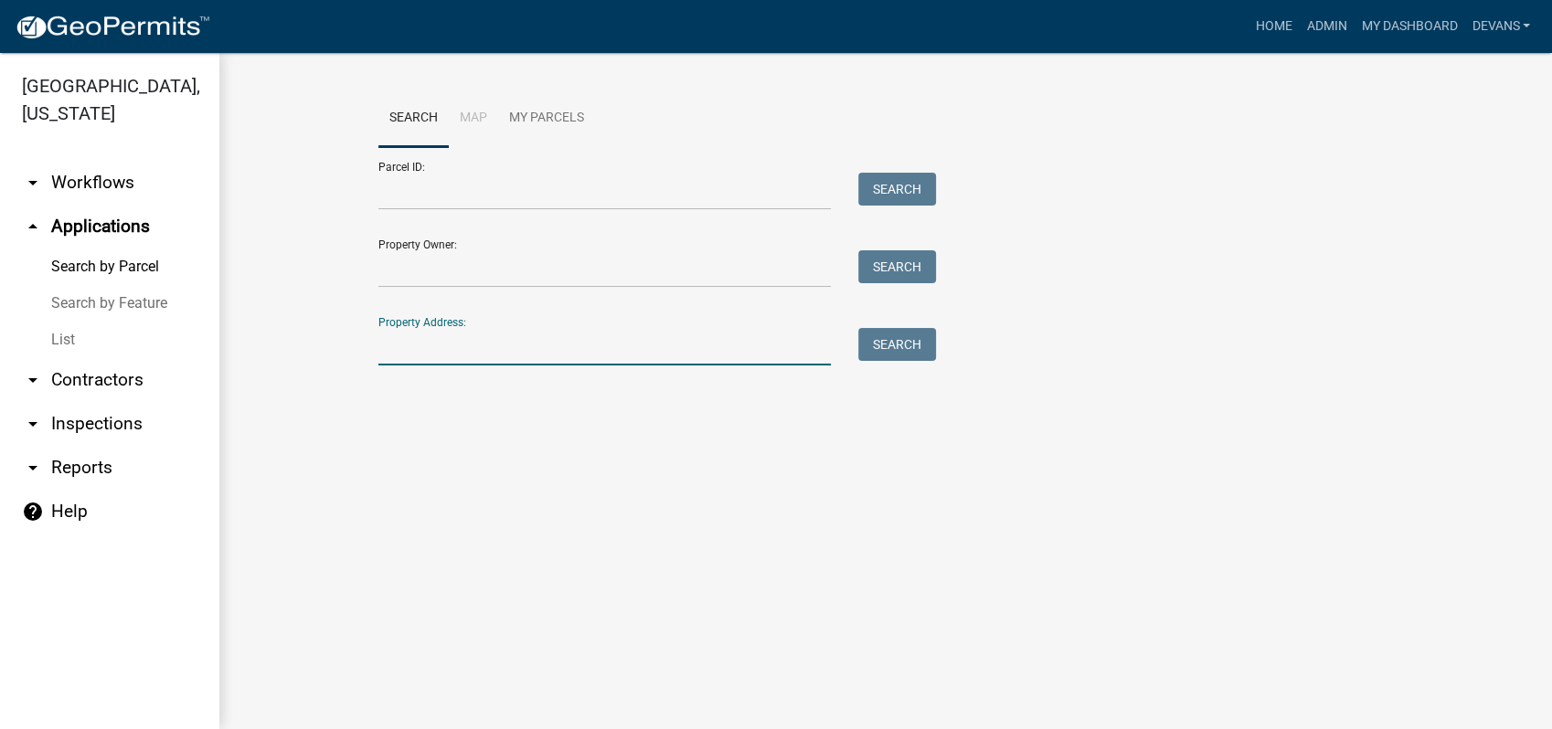
click at [397, 361] on input "Property Address:" at bounding box center [604, 346] width 452 height 37
type input "[STREET_ADDRESS]"
click at [905, 336] on button "Search" at bounding box center [897, 344] width 78 height 33
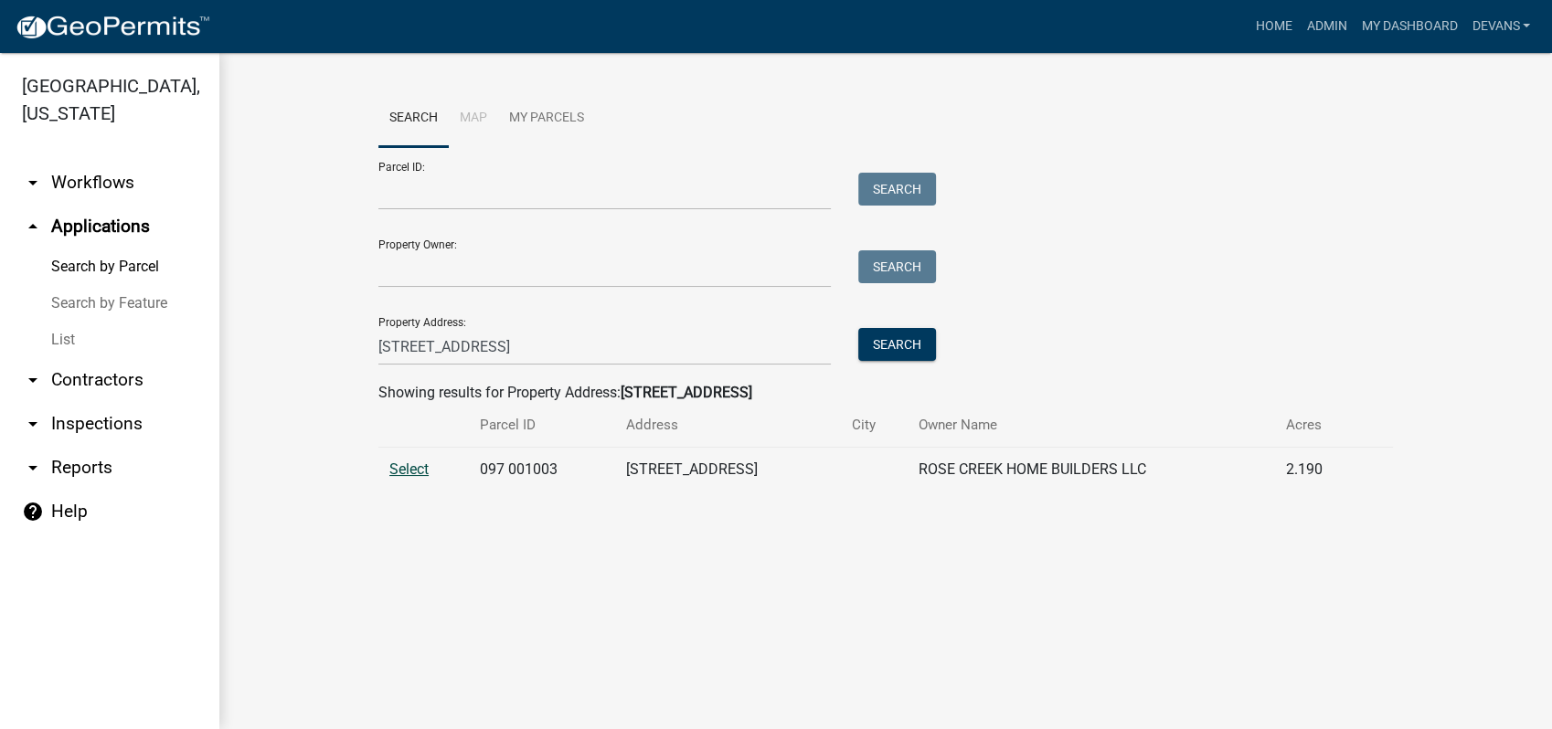
click at [404, 468] on span "Select" at bounding box center [408, 469] width 39 height 17
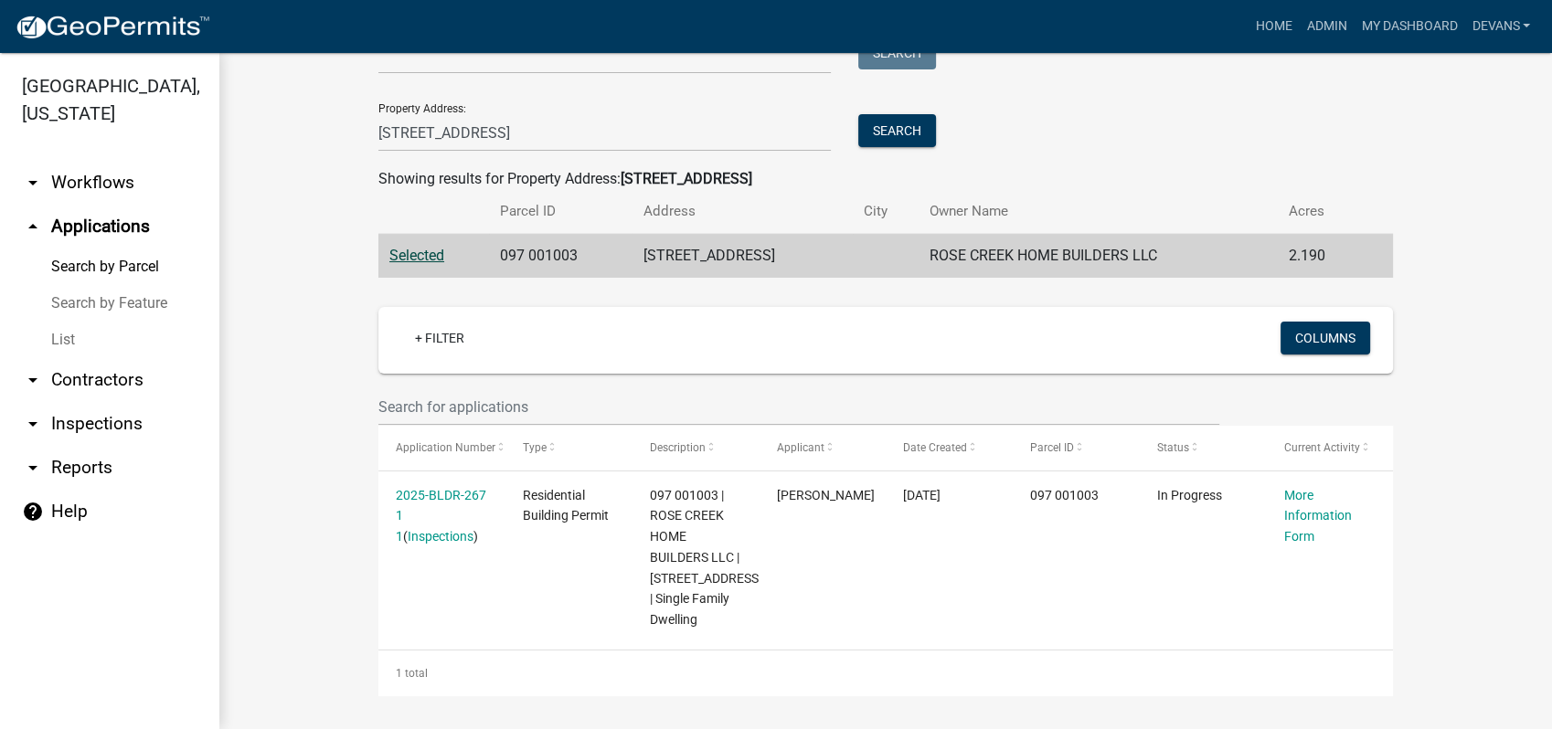
scroll to position [217, 0]
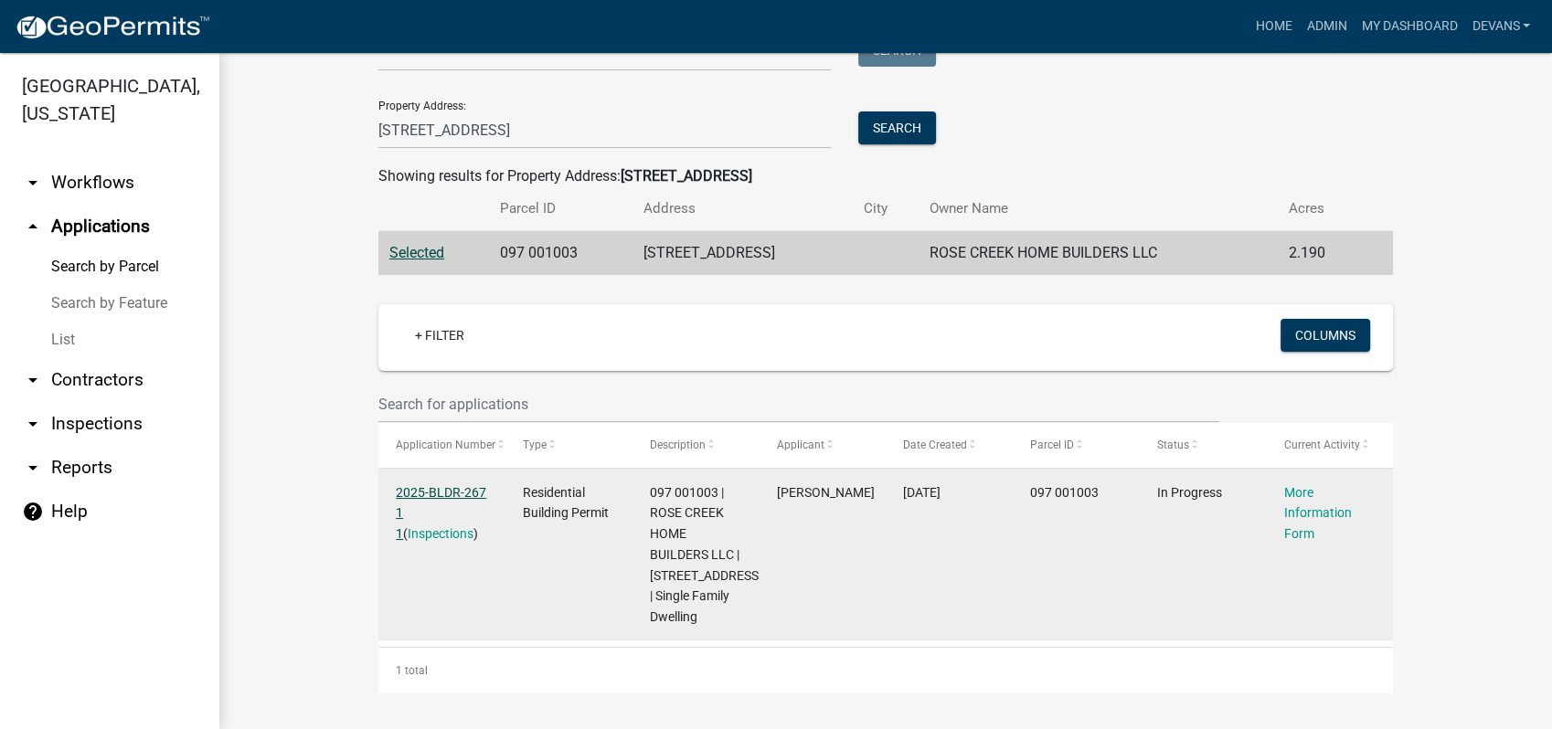
click at [431, 492] on link "2025-BLDR-267 1 1" at bounding box center [441, 513] width 90 height 57
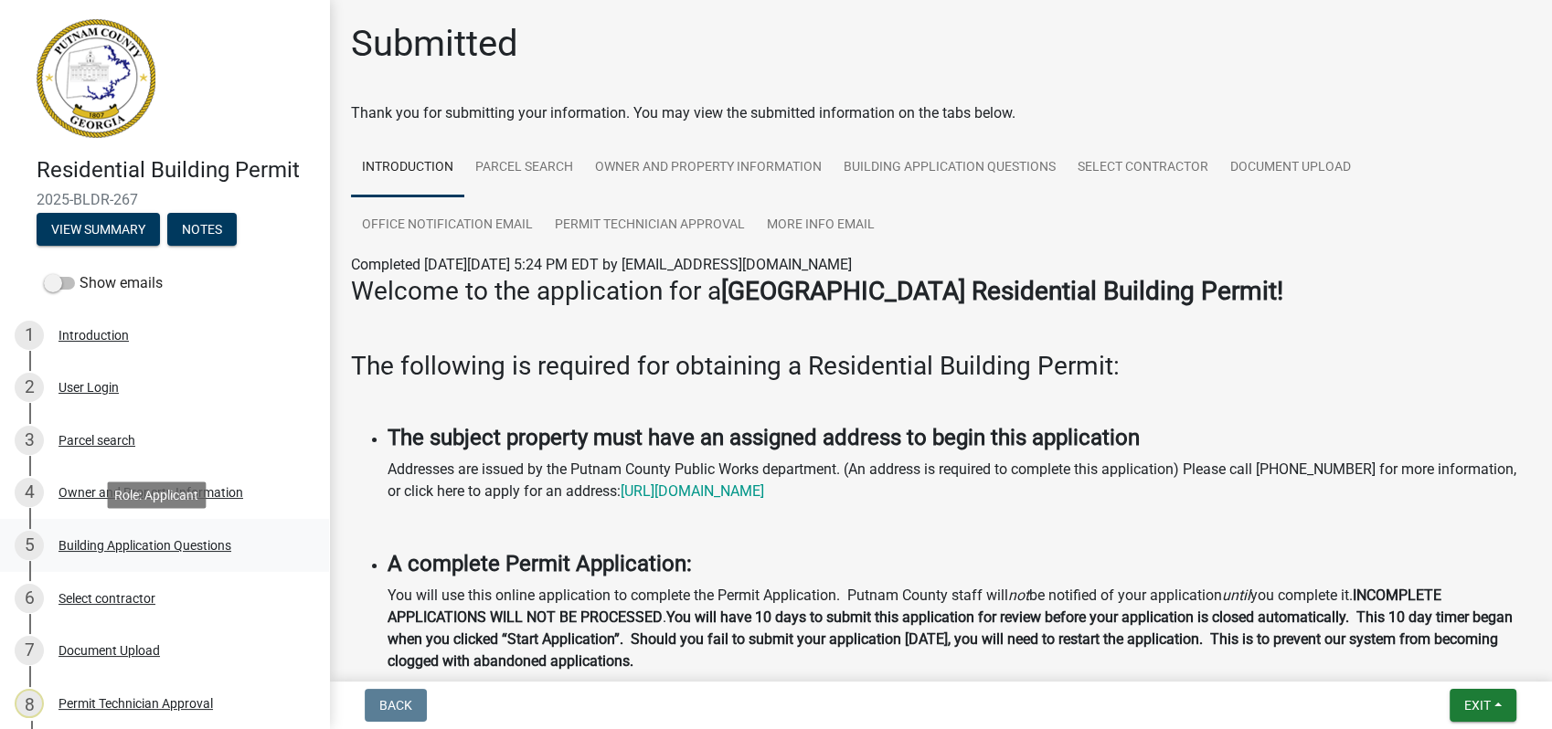
click at [153, 550] on div "Building Application Questions" at bounding box center [145, 545] width 173 height 13
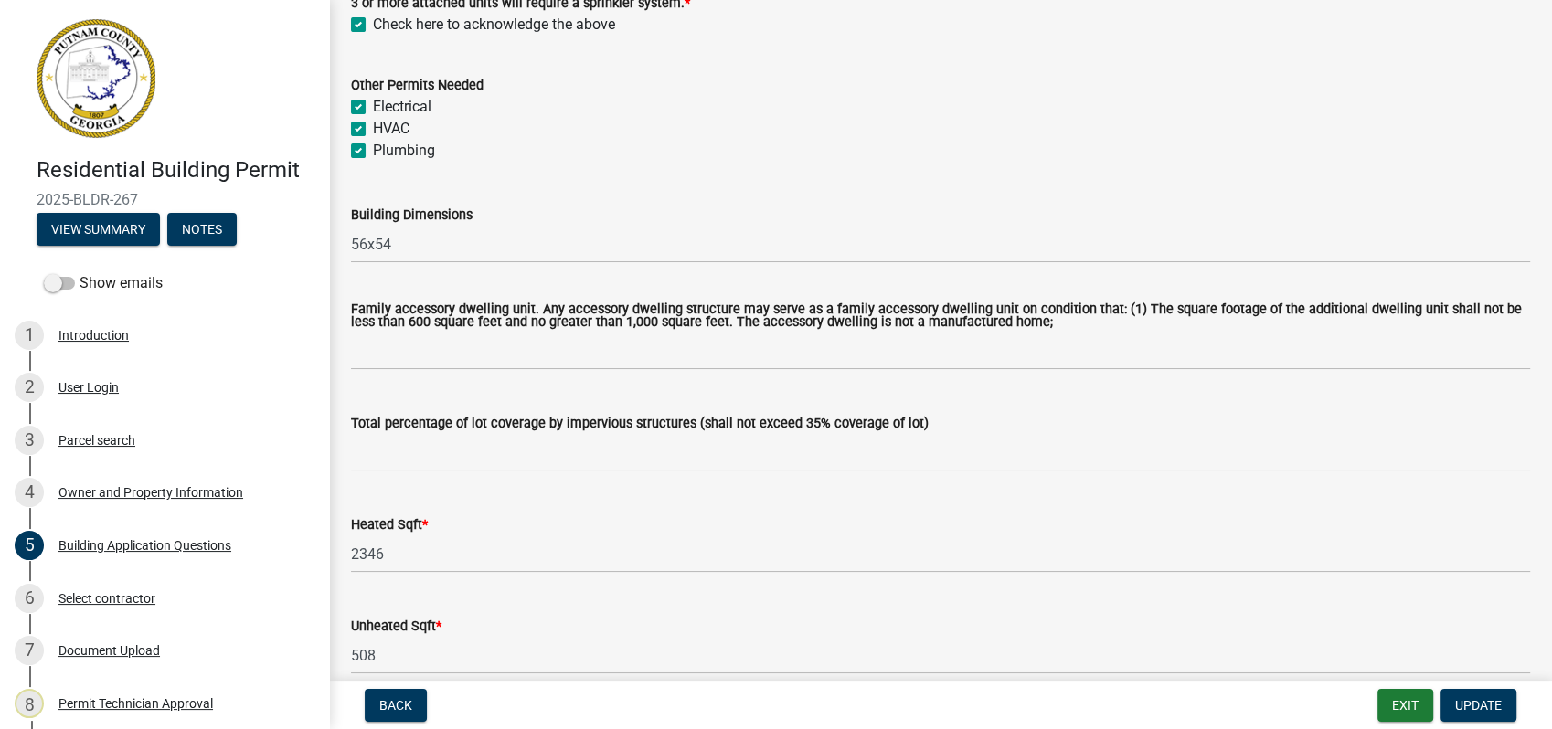
scroll to position [812, 0]
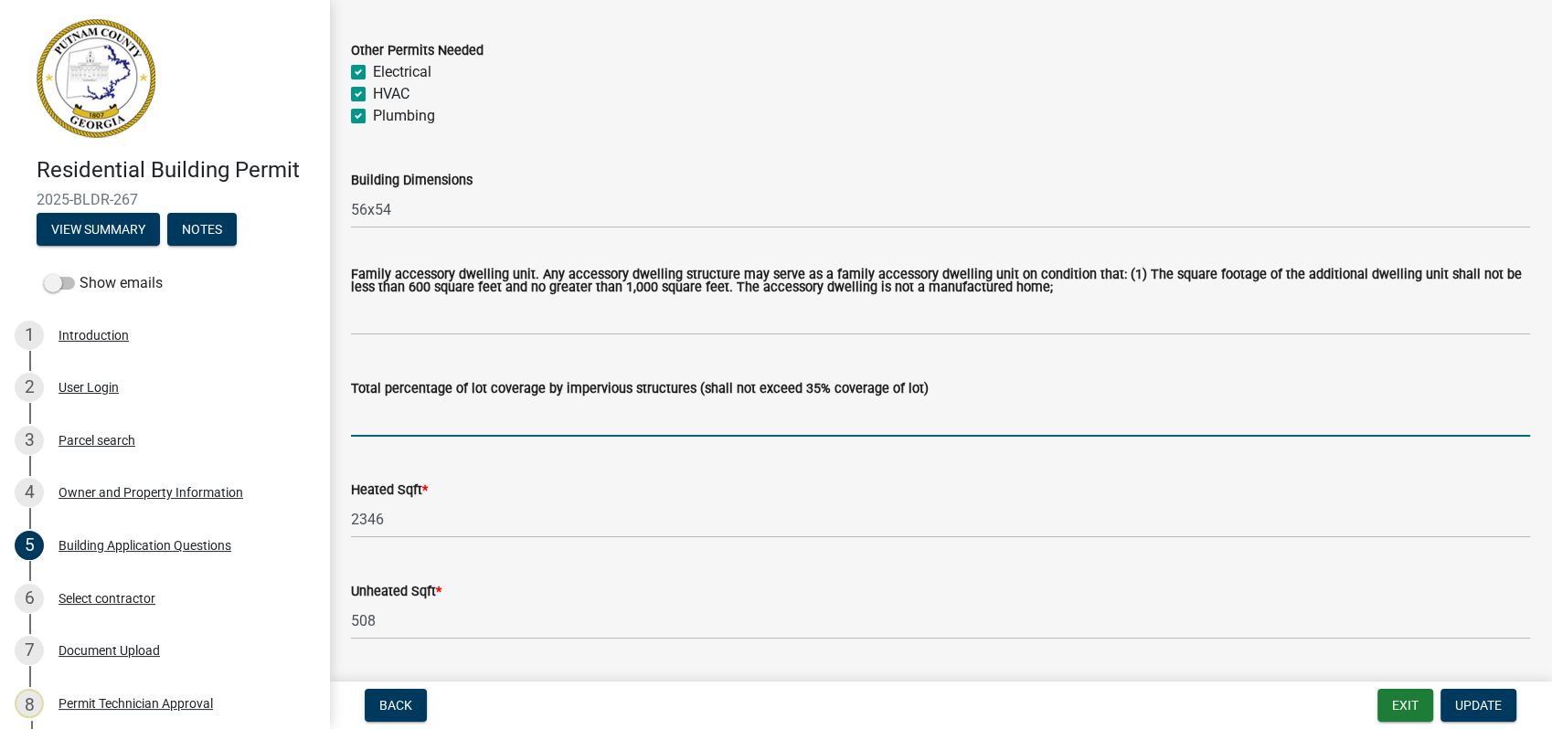
click at [431, 419] on input "text" at bounding box center [940, 417] width 1179 height 37
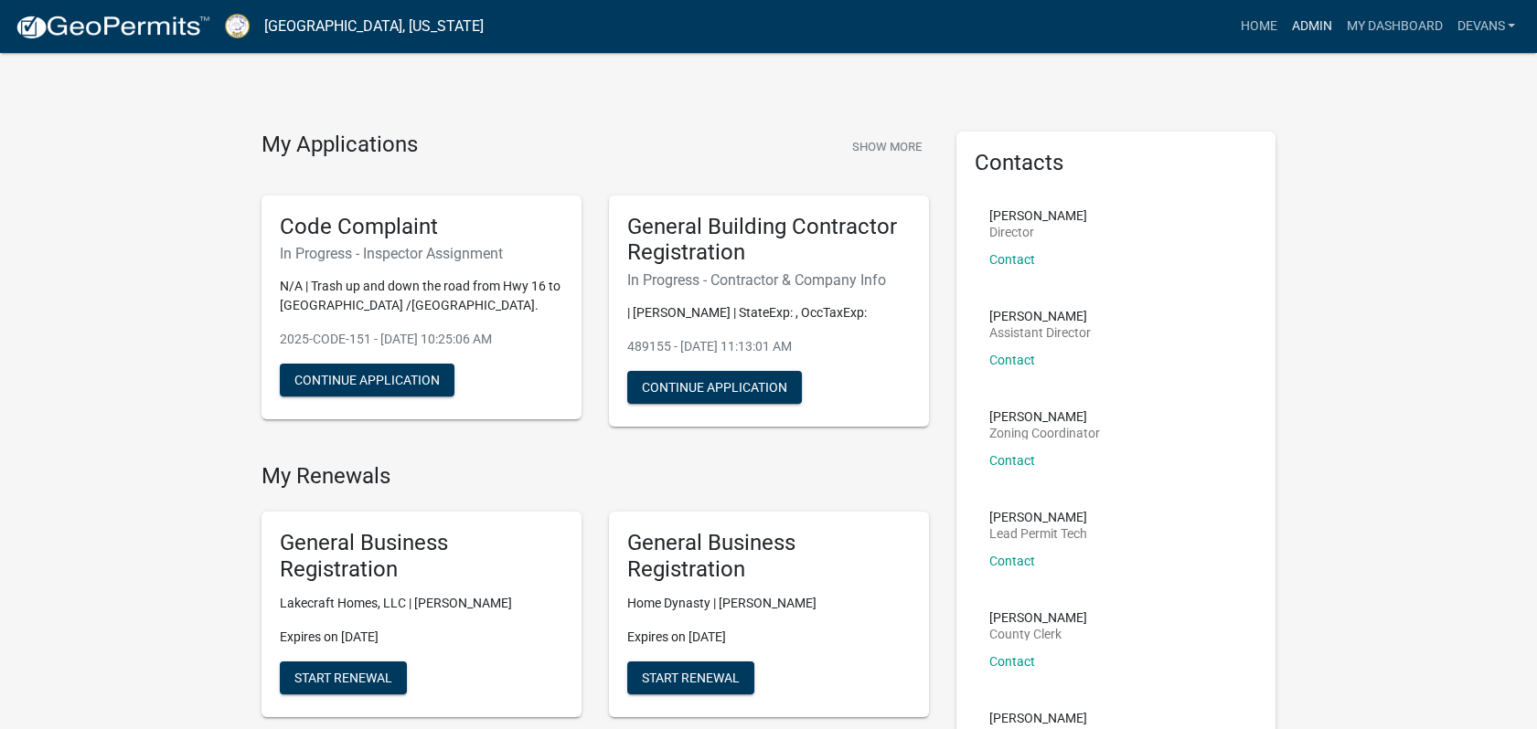
click at [1316, 27] on link "Admin" at bounding box center [1310, 26] width 55 height 35
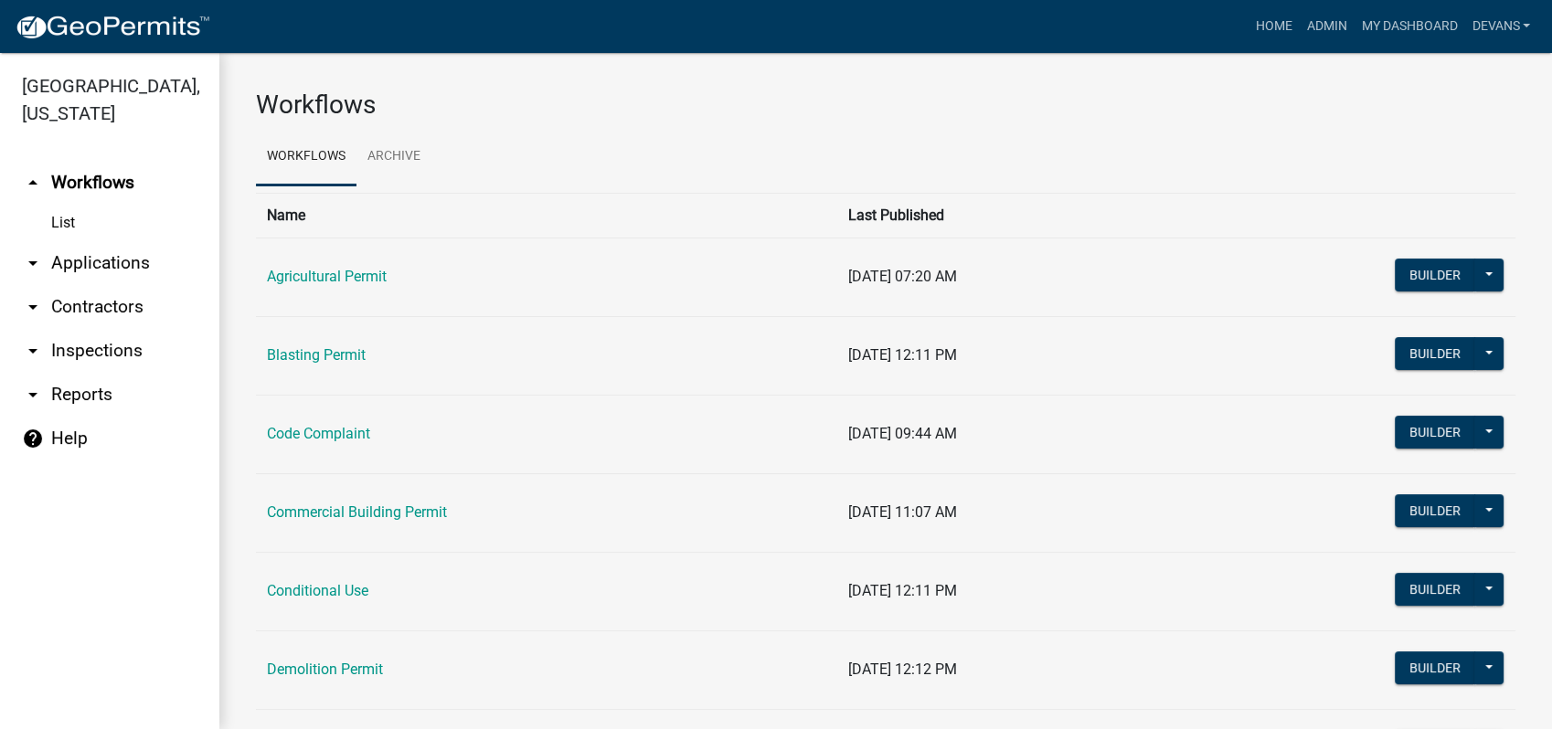
click at [136, 267] on link "arrow_drop_down Applications" at bounding box center [109, 263] width 219 height 44
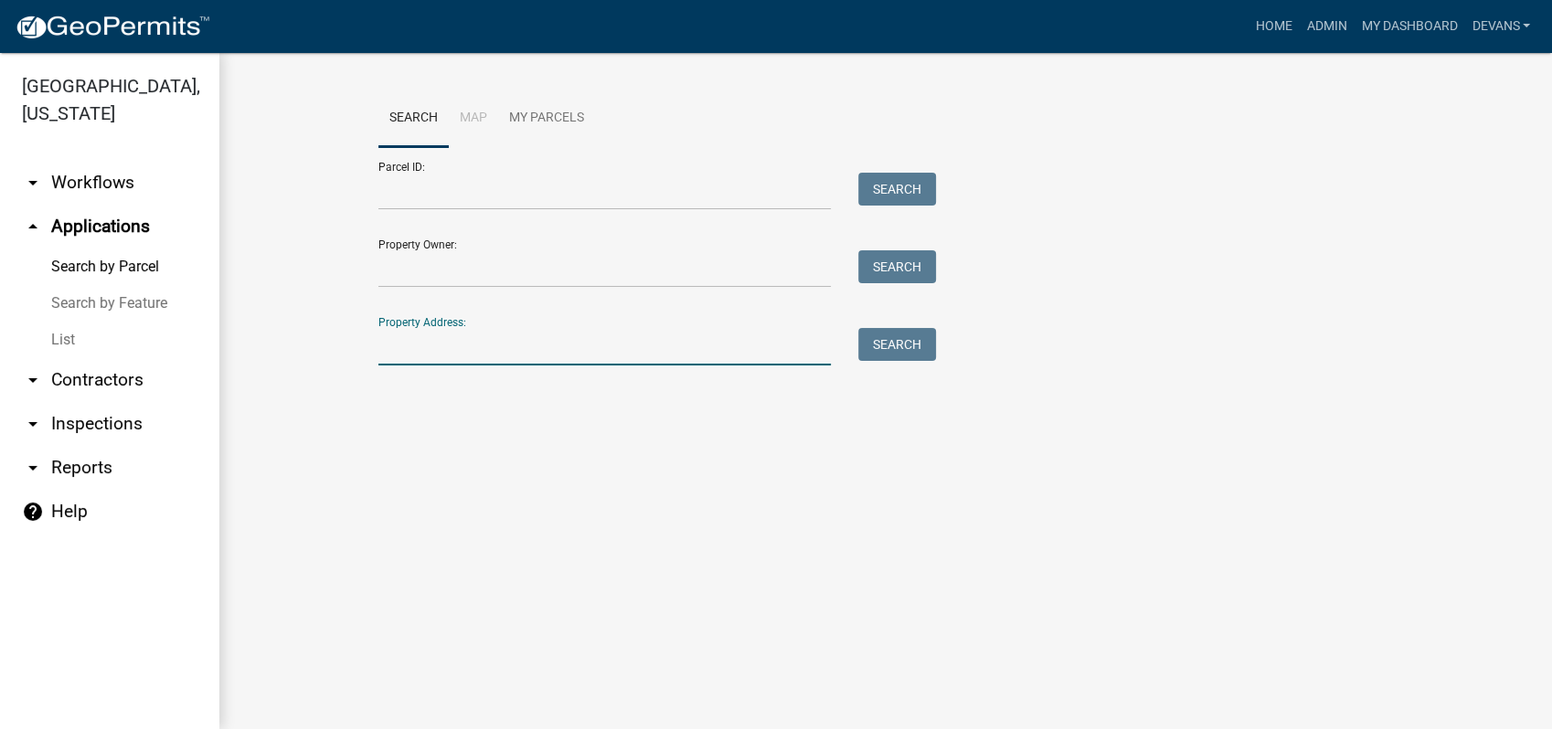
click at [495, 356] on input "Property Address:" at bounding box center [604, 346] width 452 height 37
type input "[STREET_ADDRESS]"
click at [906, 343] on button "Search" at bounding box center [897, 344] width 78 height 33
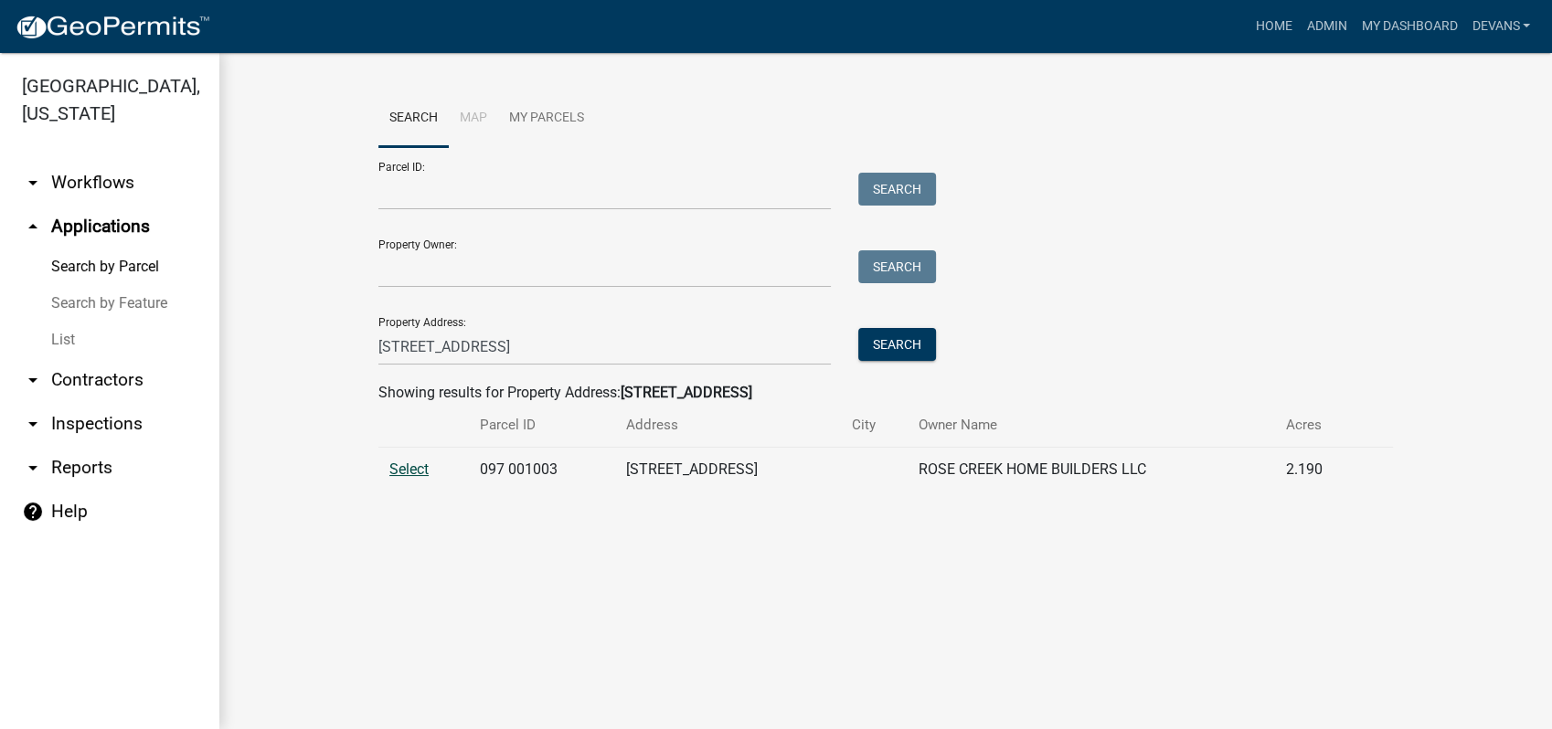
click at [406, 471] on span "Select" at bounding box center [408, 469] width 39 height 17
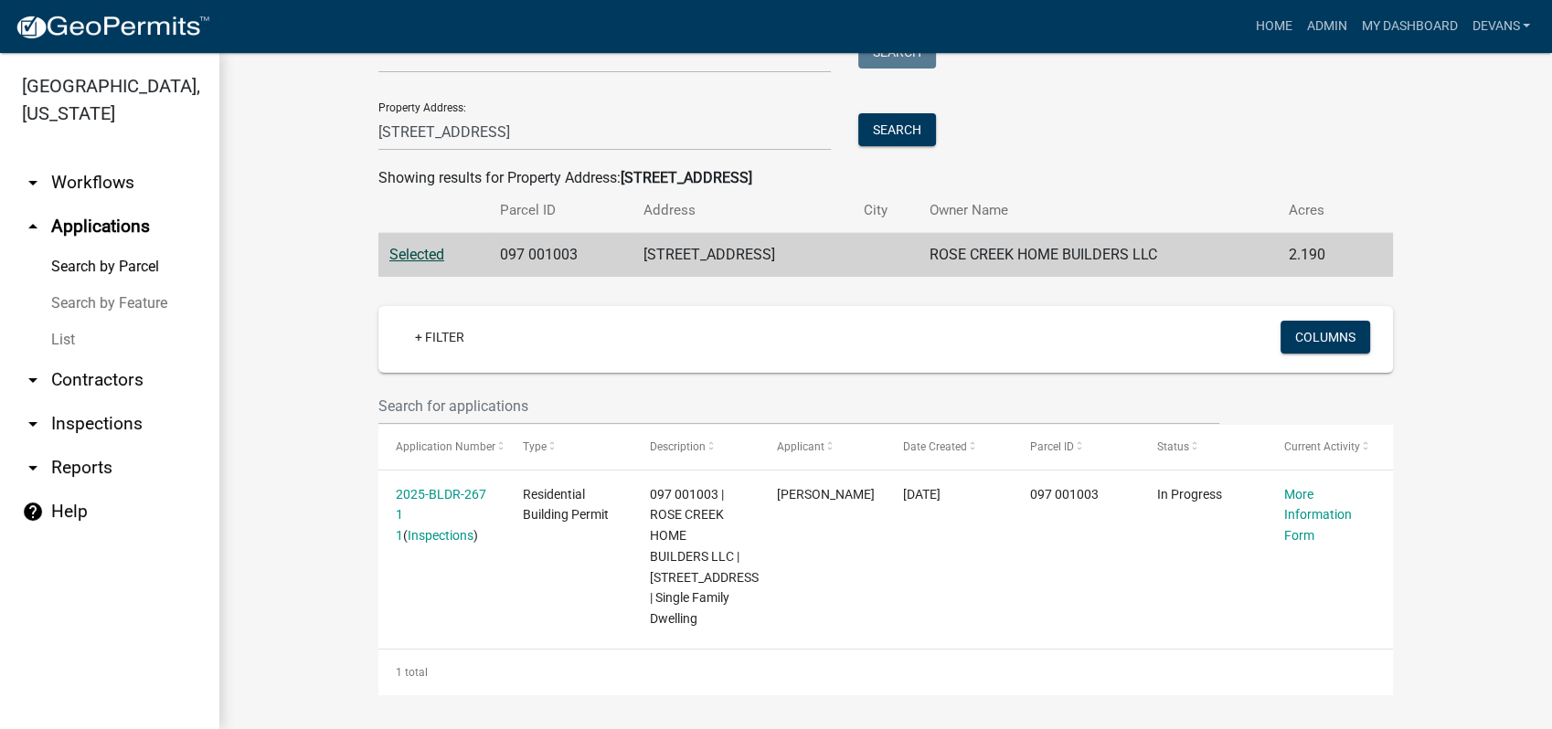
scroll to position [217, 0]
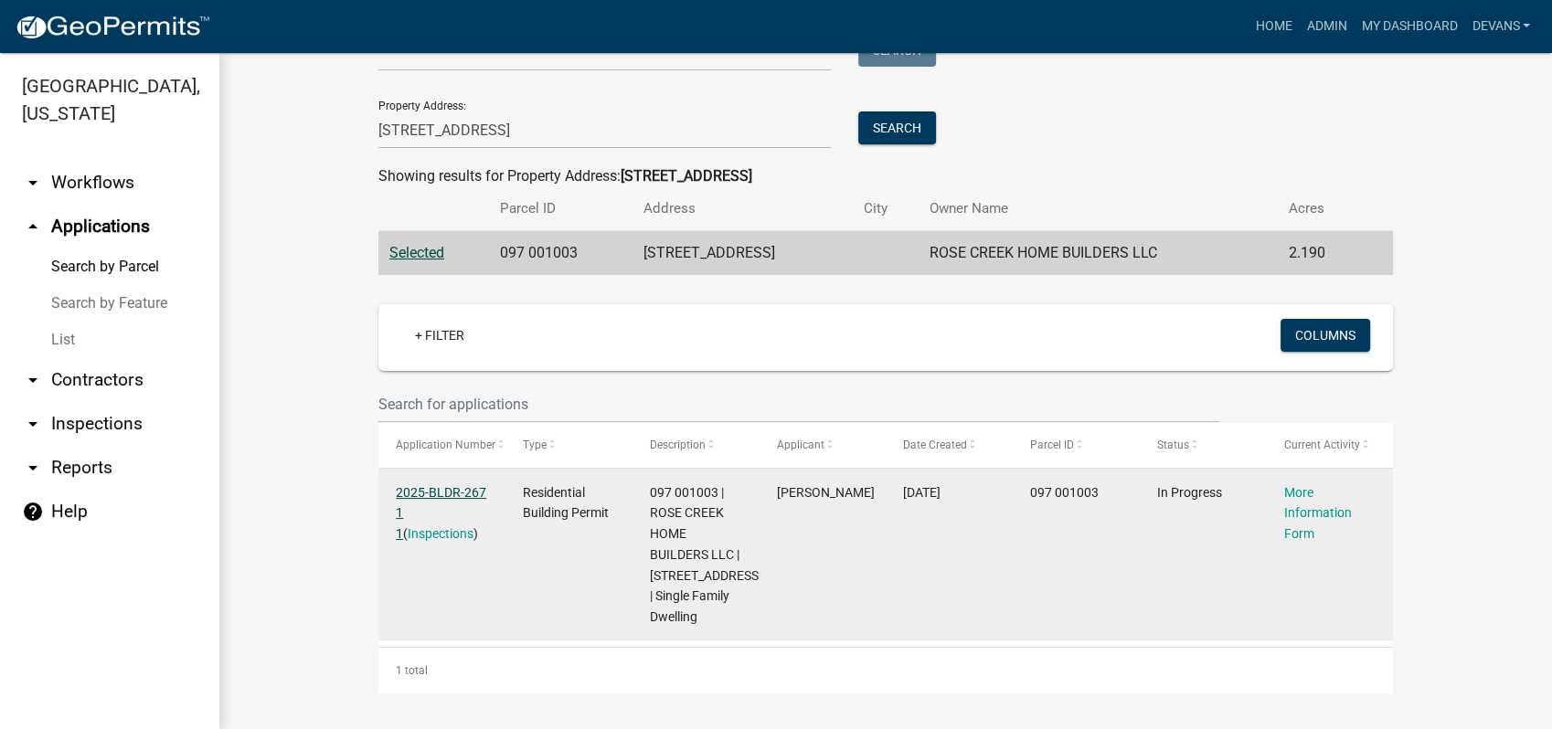
click at [417, 492] on link "2025-BLDR-267 1 1" at bounding box center [441, 513] width 90 height 57
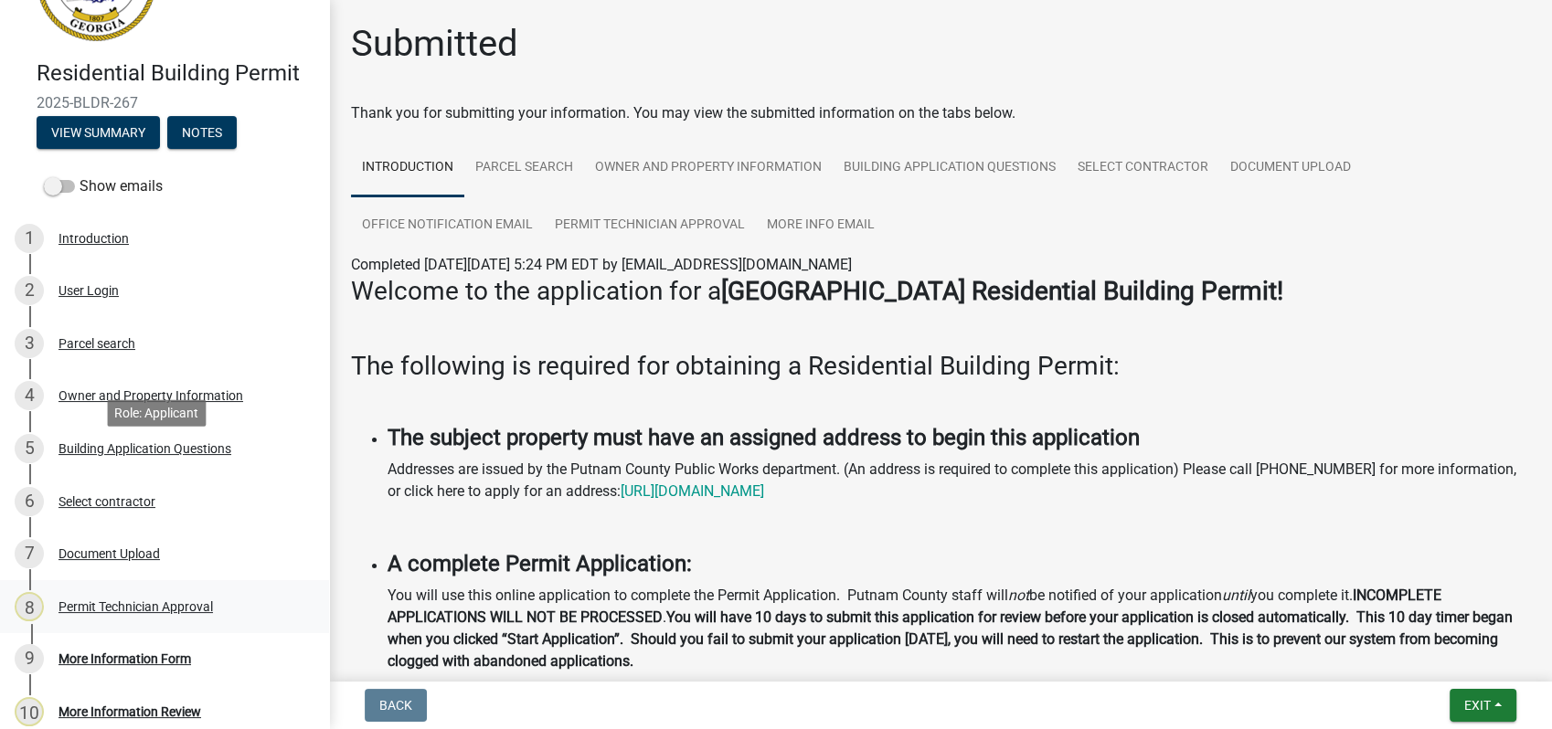
scroll to position [286, 0]
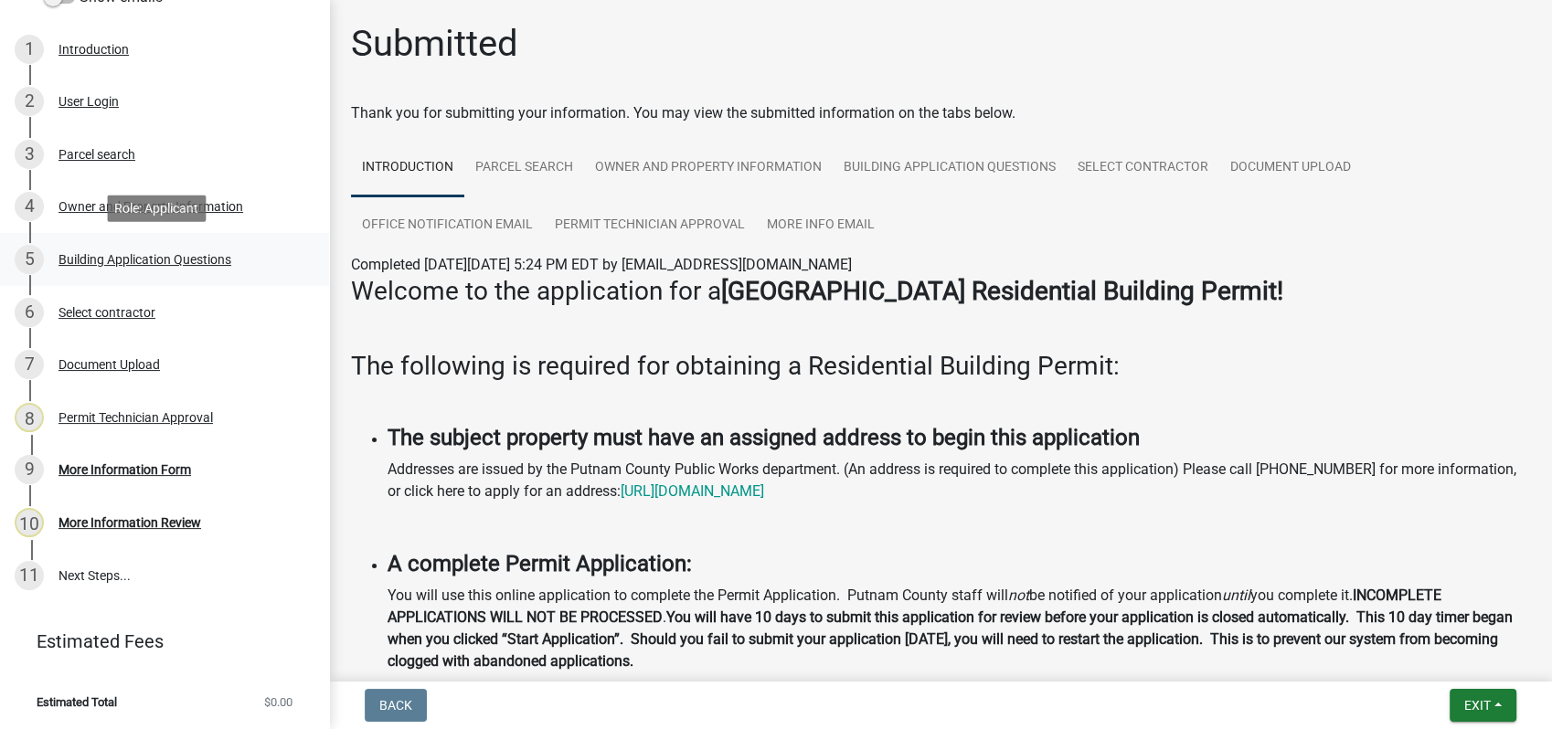
click at [176, 256] on div "Building Application Questions" at bounding box center [145, 259] width 173 height 13
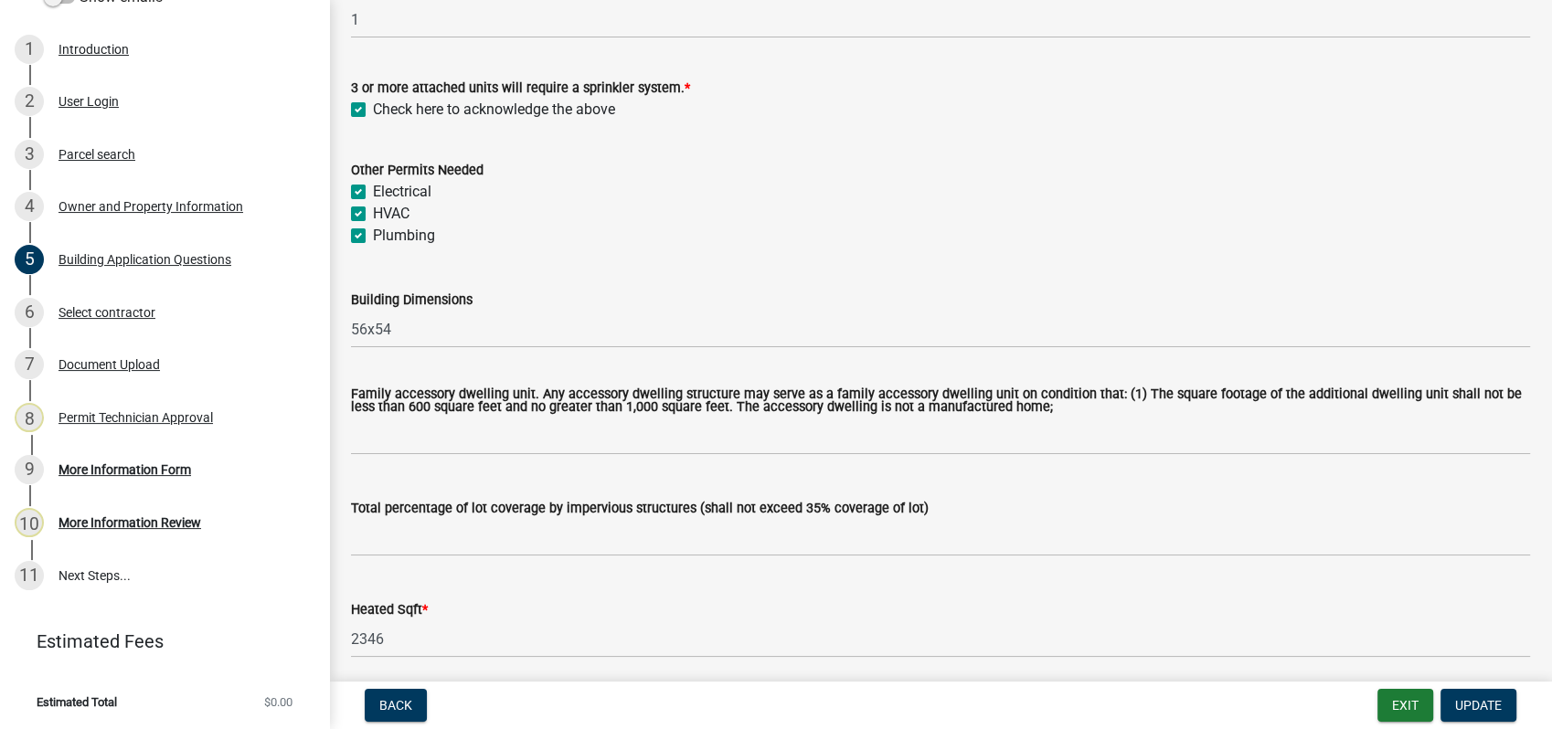
scroll to position [812, 0]
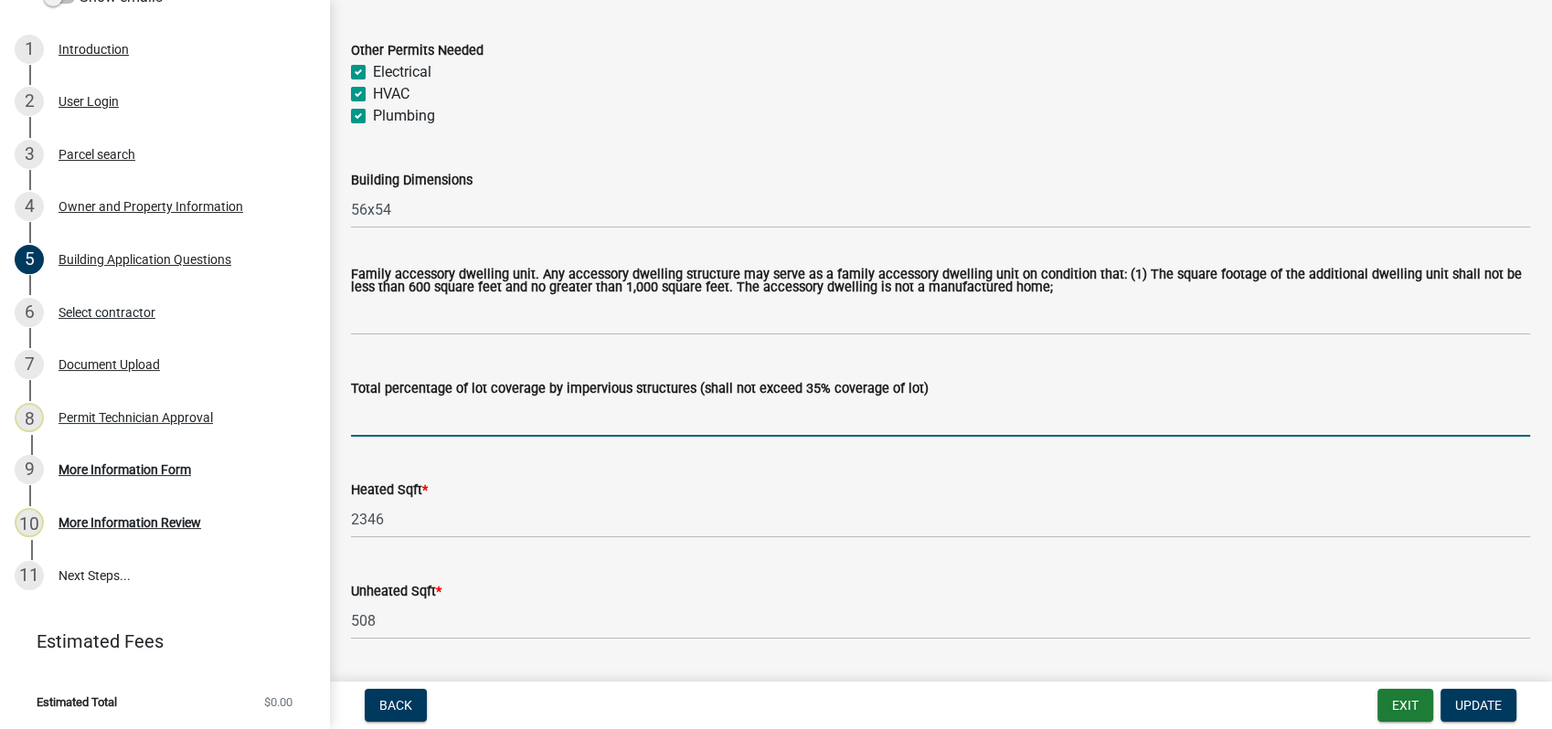
click at [408, 431] on input "text" at bounding box center [940, 417] width 1179 height 37
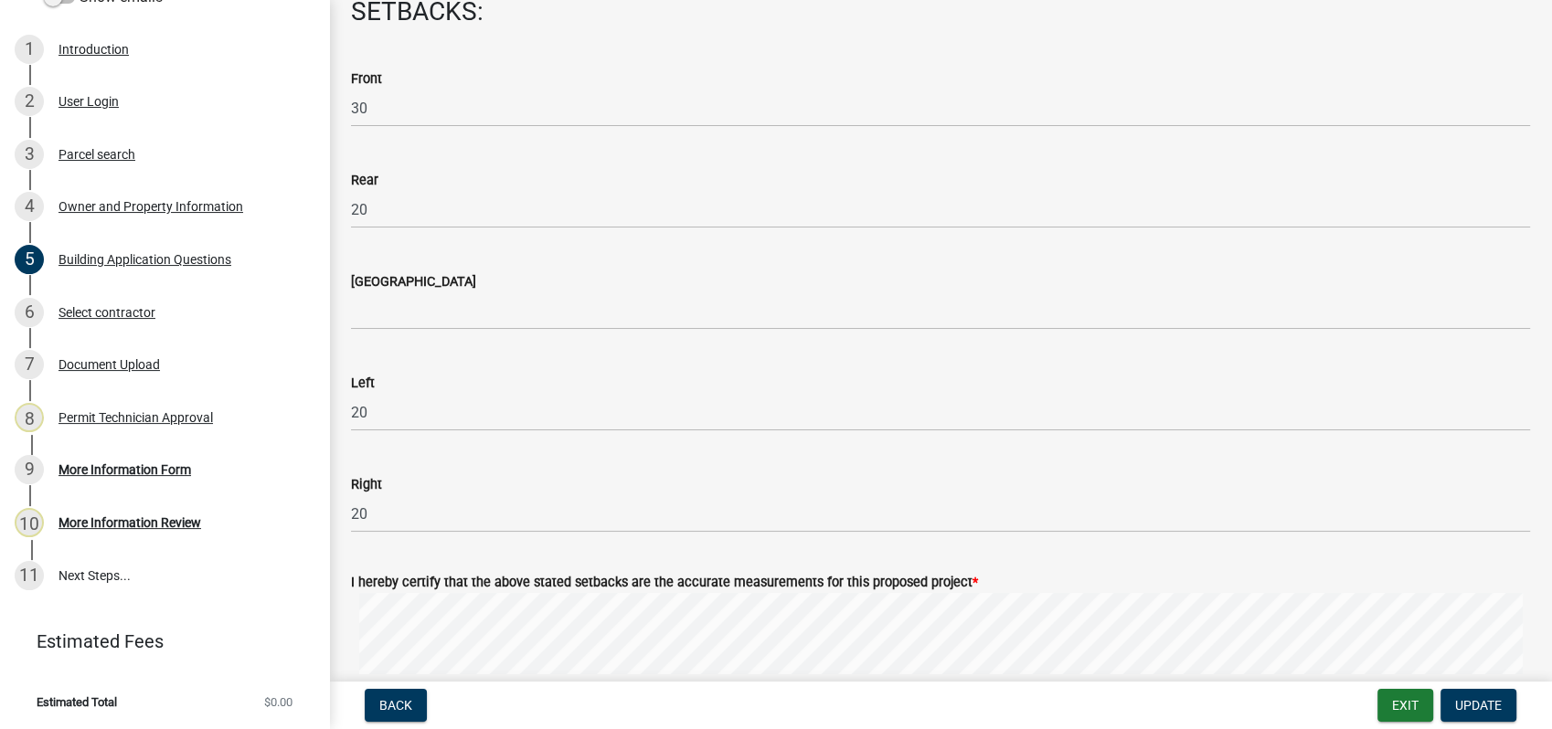
scroll to position [2640, 0]
type input "16"
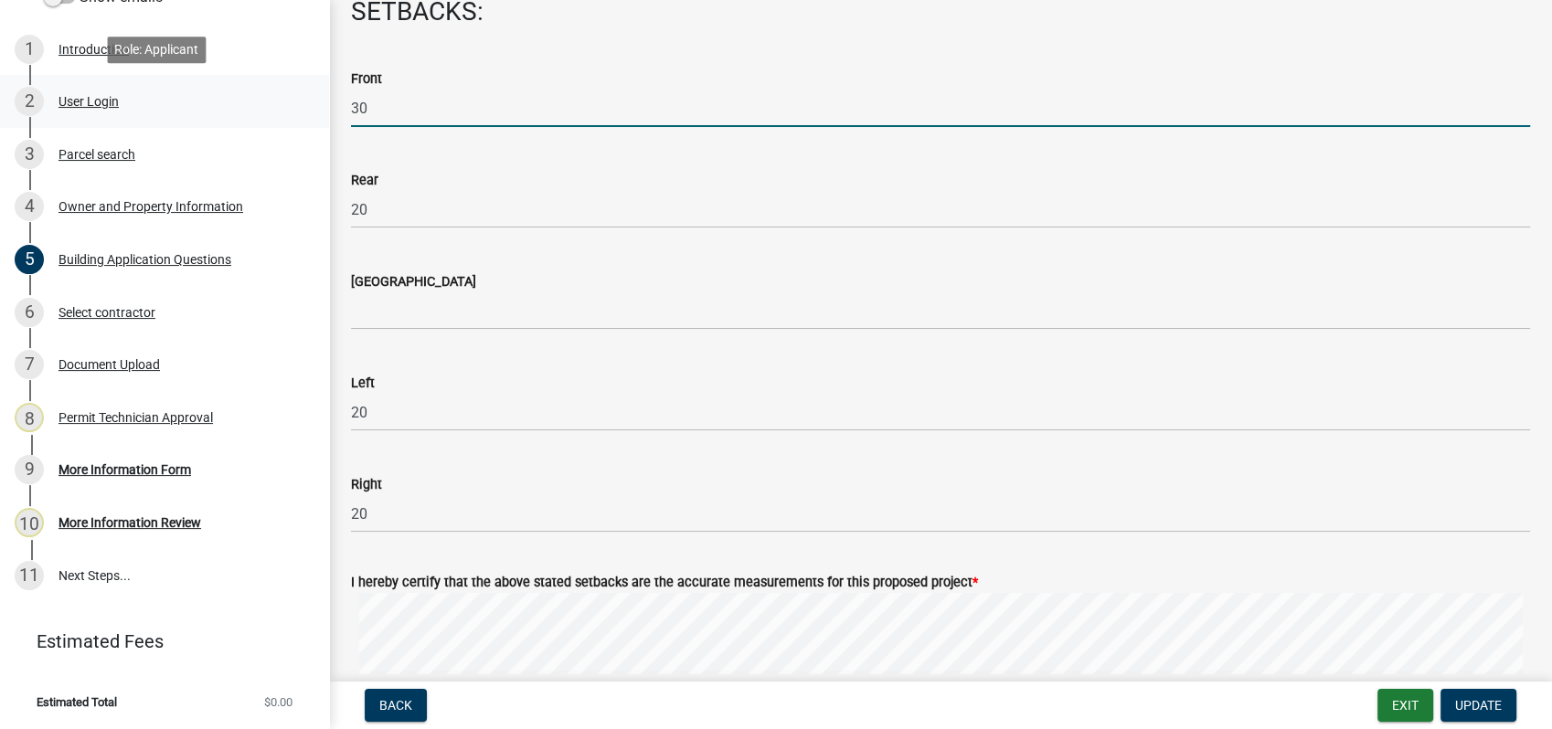
drag, startPoint x: 400, startPoint y: 99, endPoint x: 262, endPoint y: 85, distance: 138.7
click at [262, 85] on div "Residential Building Permit 2025-BLDR-267 View Summary Notes Show emails 1 Intr…" at bounding box center [776, 364] width 1552 height 729
type input "109"
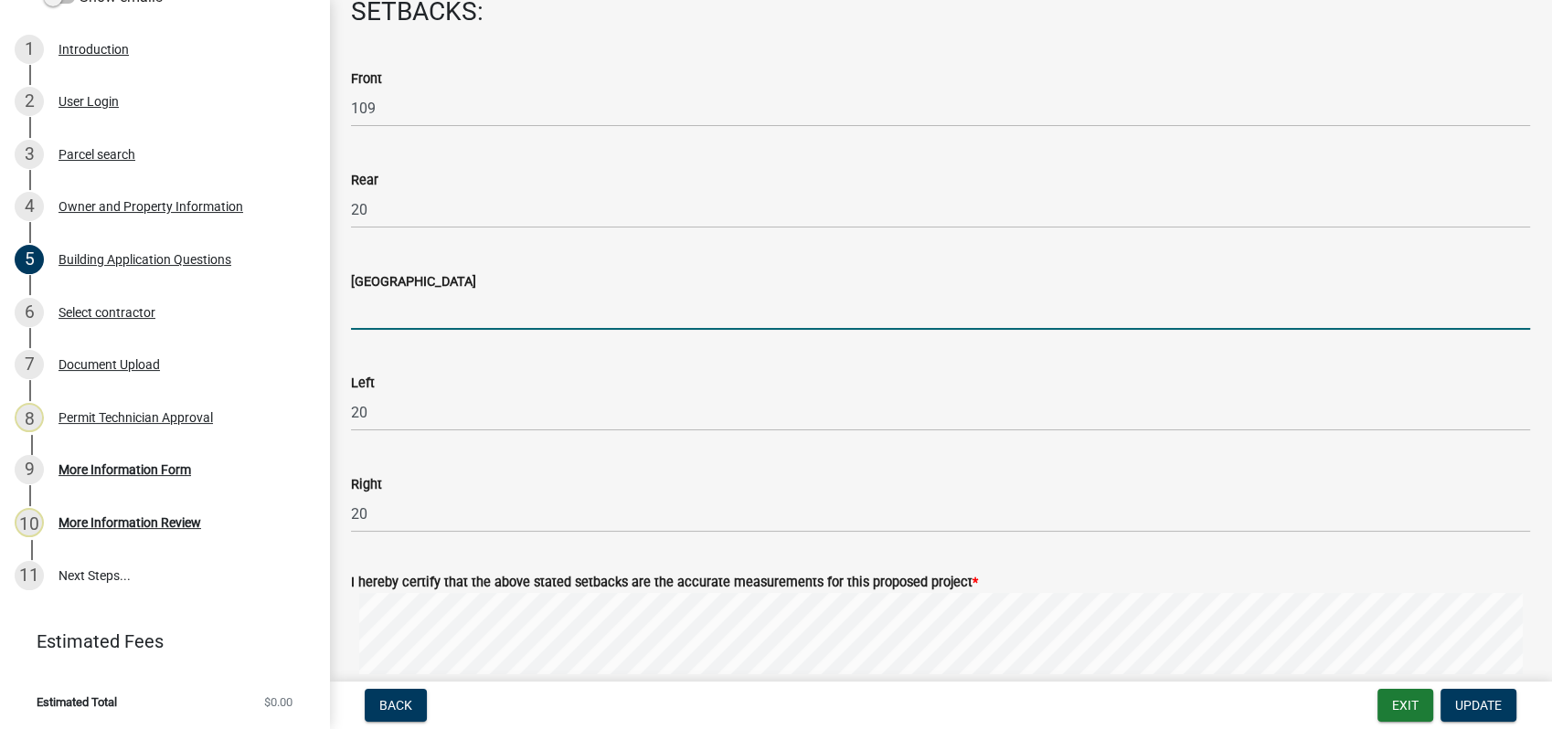
click at [389, 314] on input "text" at bounding box center [940, 311] width 1179 height 37
type input "0"
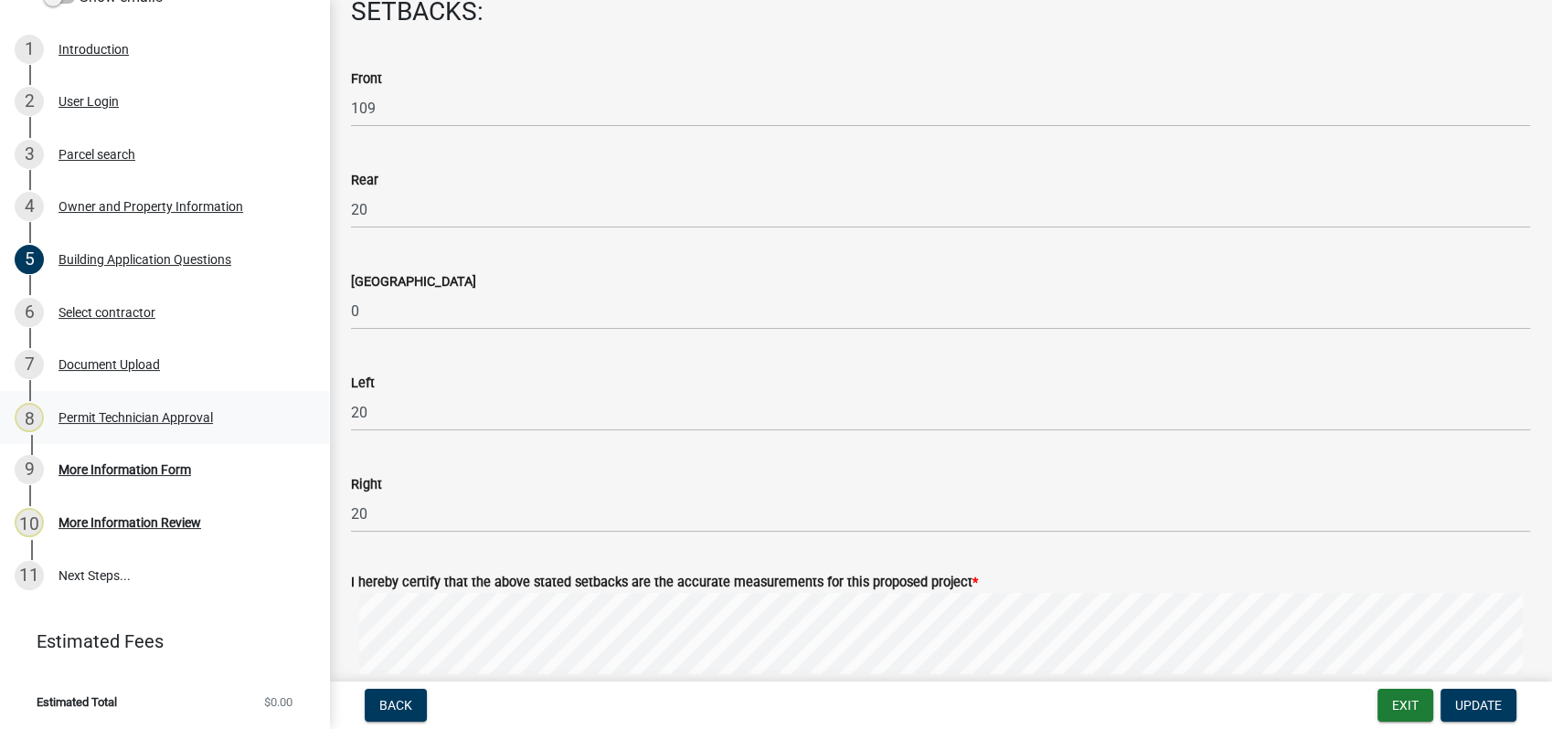
click at [121, 442] on link "8 Permit Technician Approval" at bounding box center [164, 417] width 329 height 53
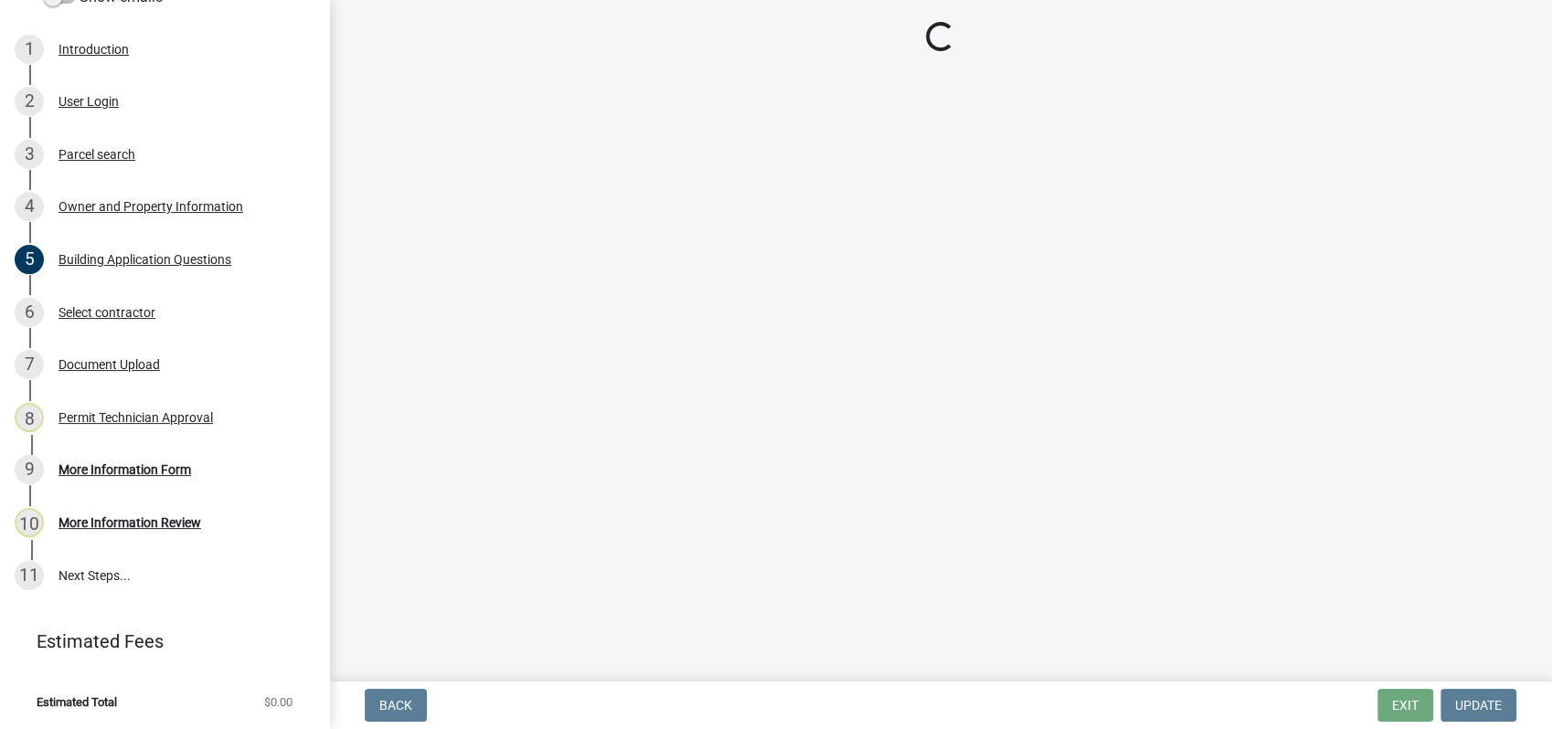
select select "34fe85c2-5f76-4343-b6bb-8ca387e0bed7"
select select "83394b22-4a11-496c-8e5c-75ade2e72faf"
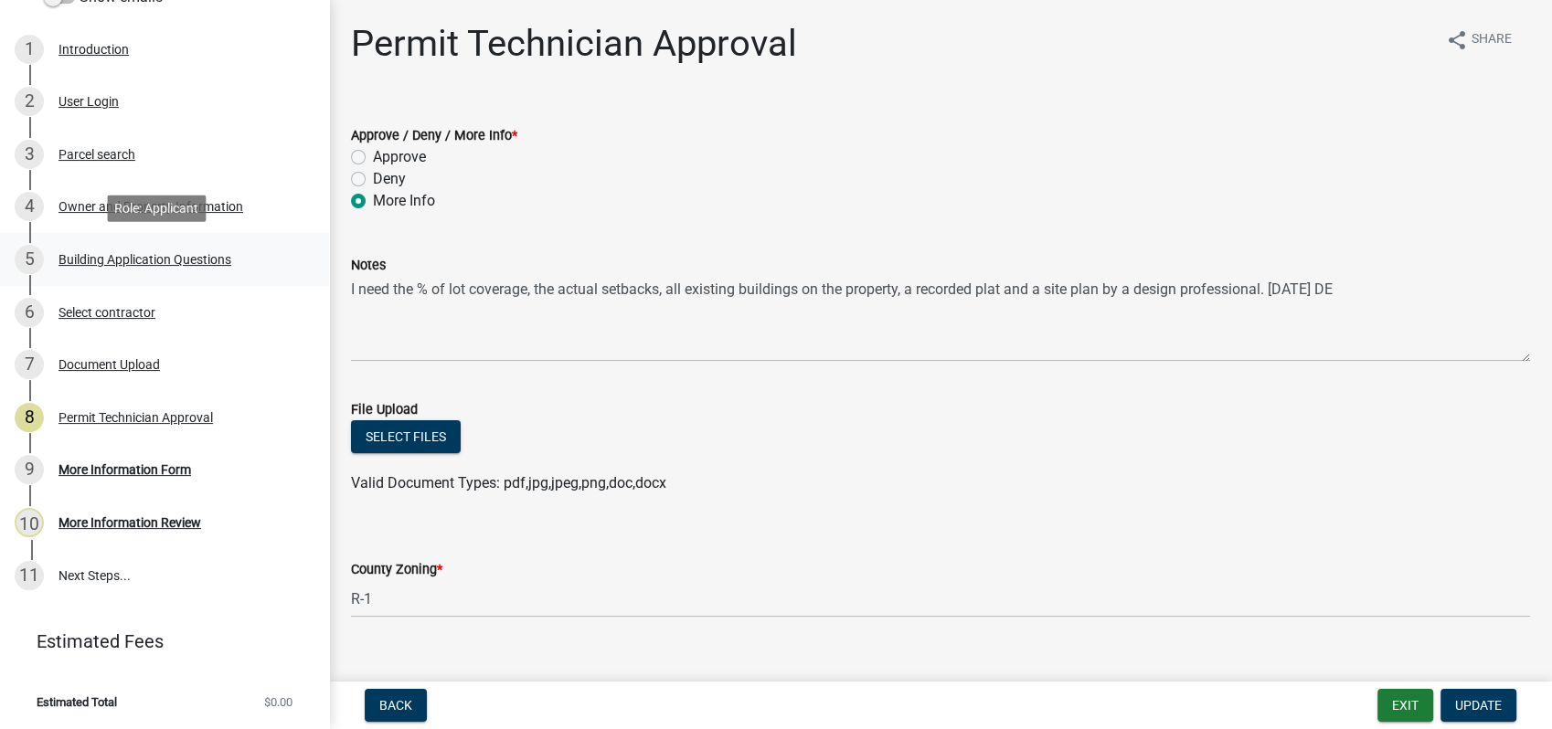
click at [171, 253] on div "Building Application Questions" at bounding box center [145, 259] width 173 height 13
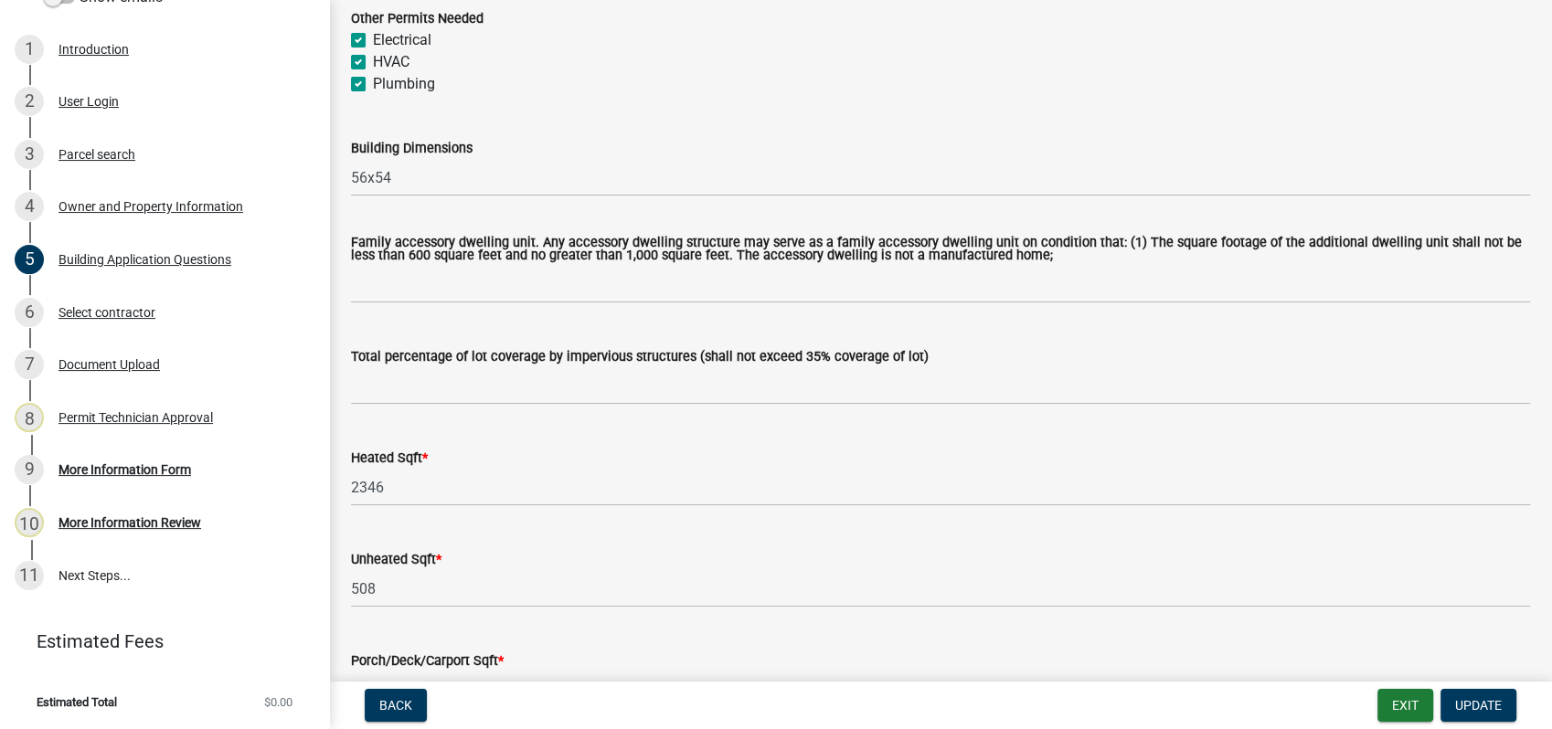
scroll to position [914, 0]
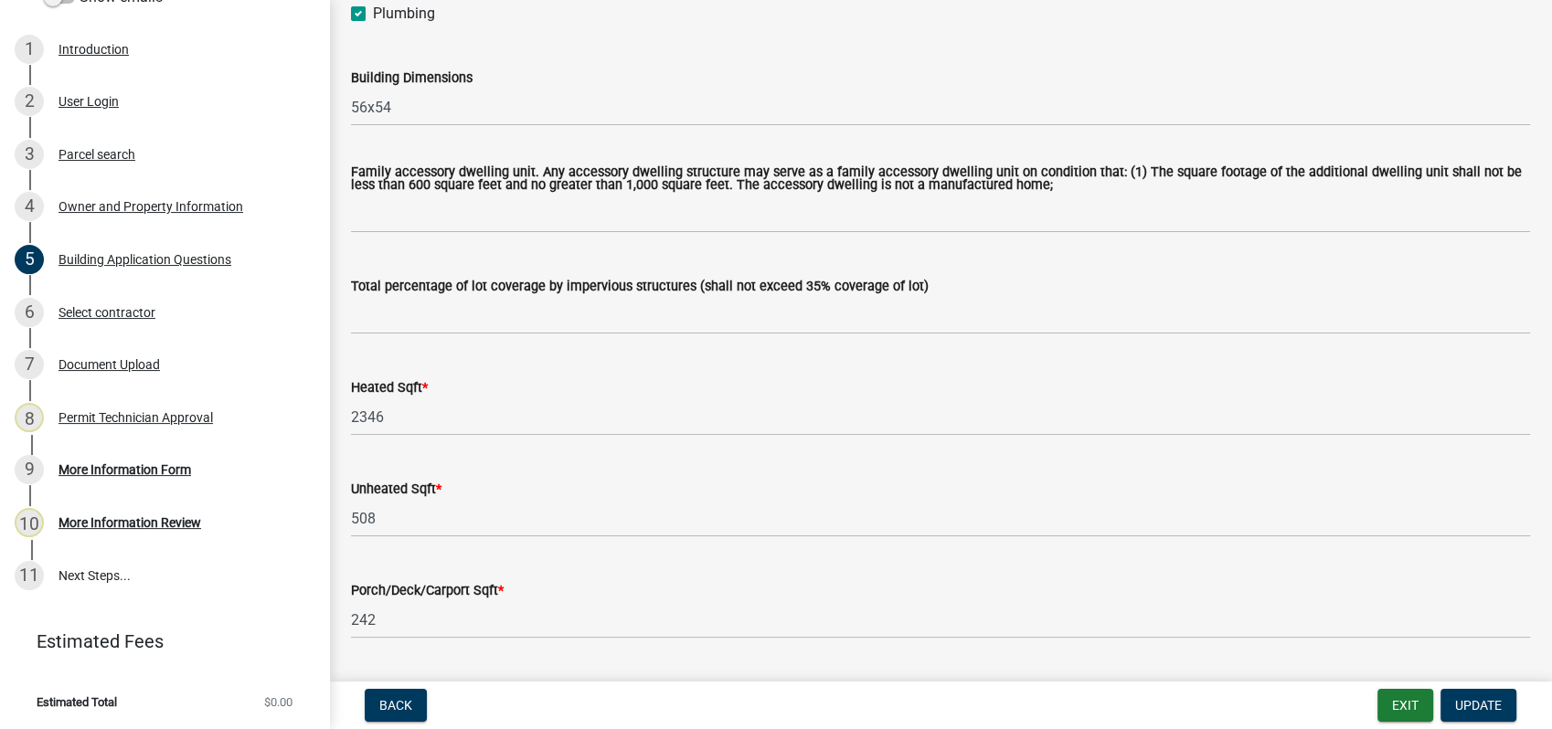
click at [341, 324] on div "Total percentage of lot coverage by impervious structures (shall not exceed 35%…" at bounding box center [940, 292] width 1207 height 85
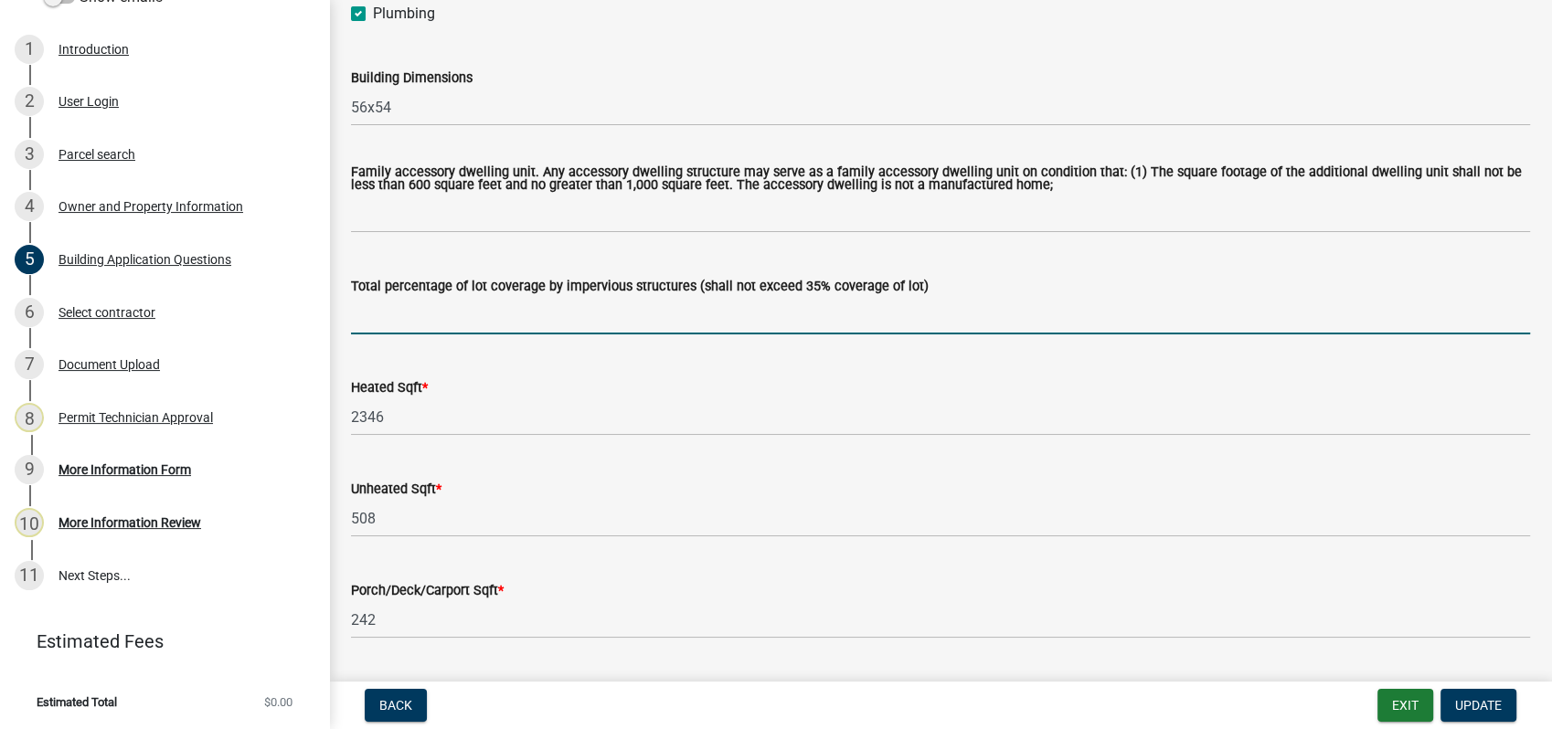
click at [362, 322] on input "text" at bounding box center [940, 315] width 1179 height 37
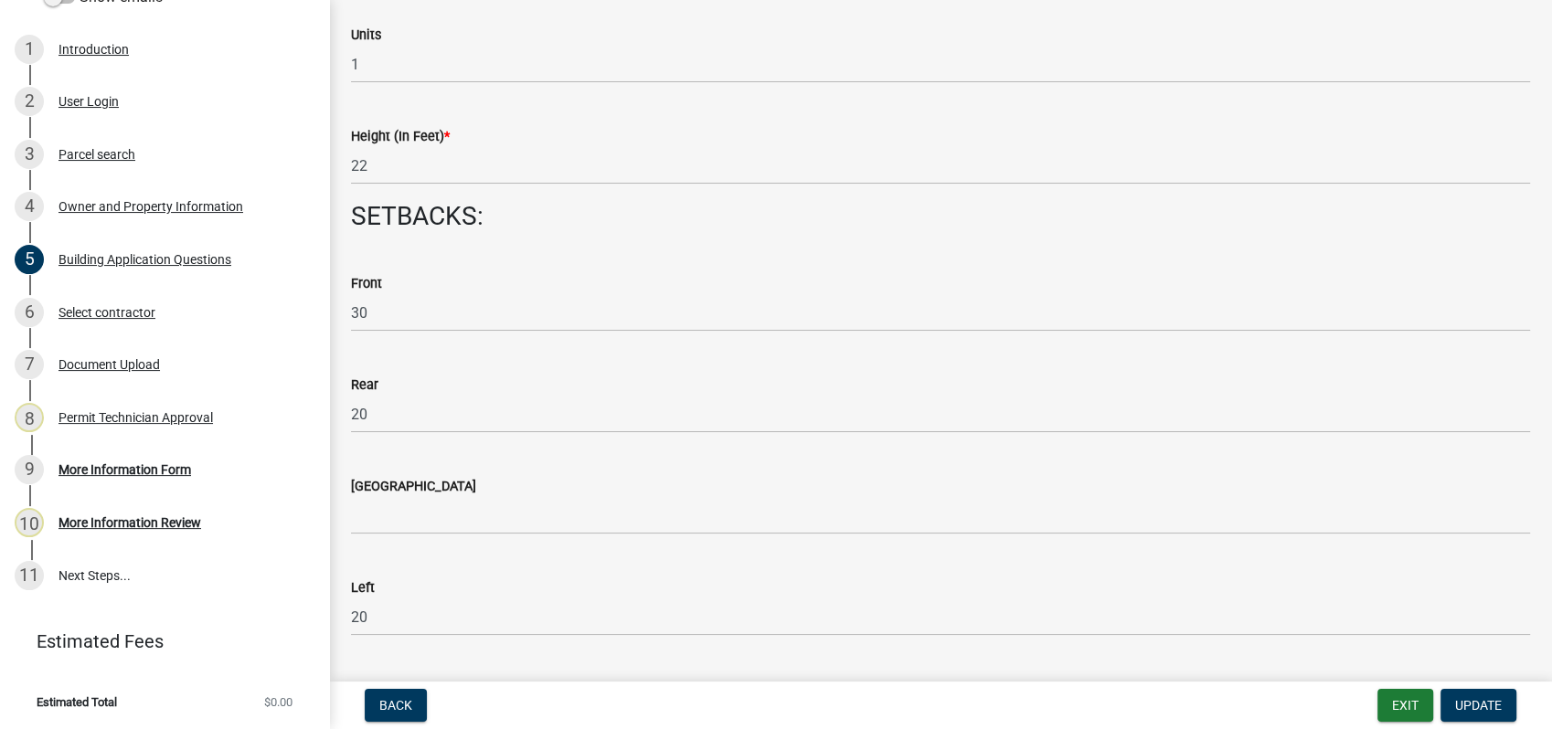
scroll to position [2437, 0]
type input "16"
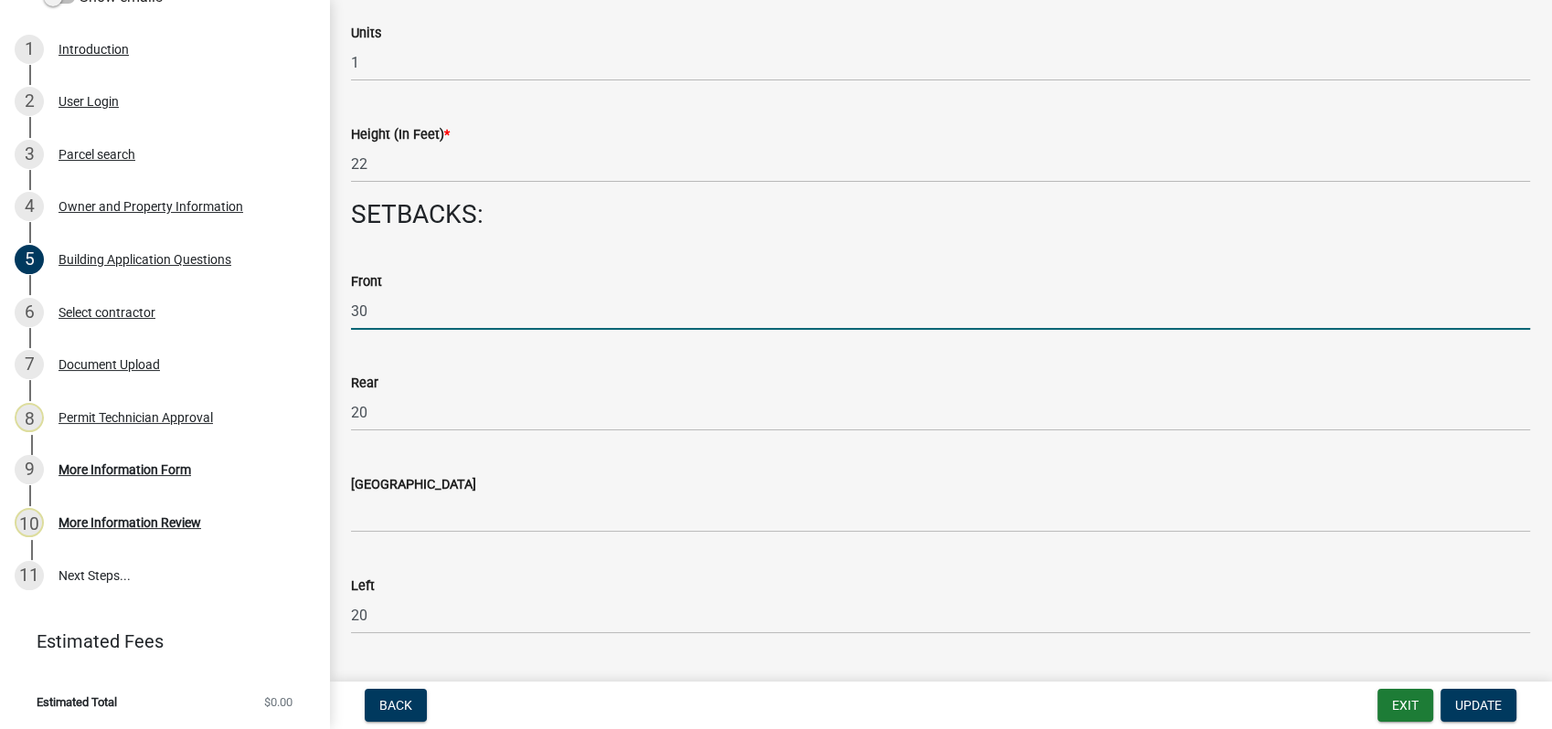
drag, startPoint x: 382, startPoint y: 310, endPoint x: 344, endPoint y: 305, distance: 38.7
click at [344, 305] on div "Front 30" at bounding box center [940, 287] width 1207 height 85
type input "109"
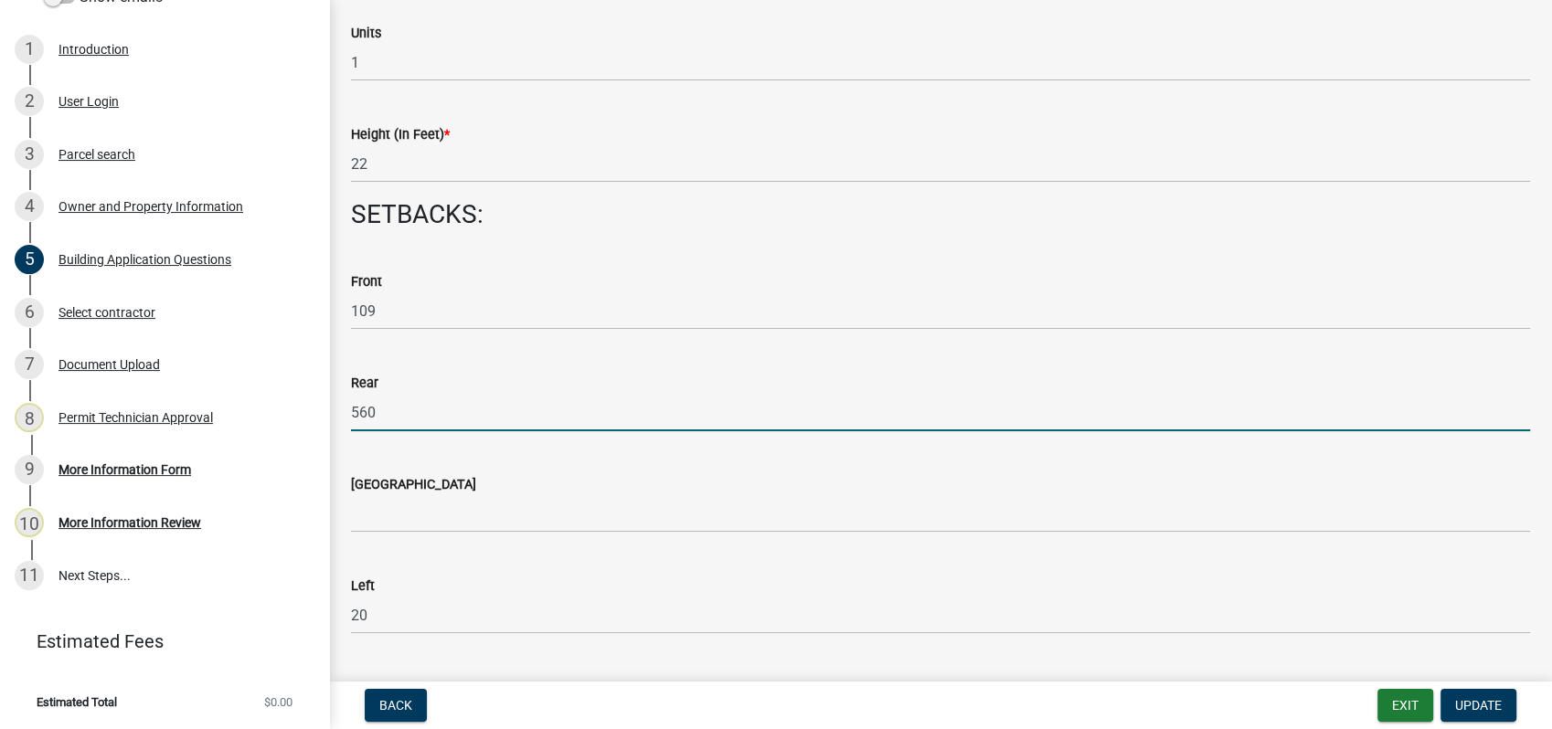
type input "560"
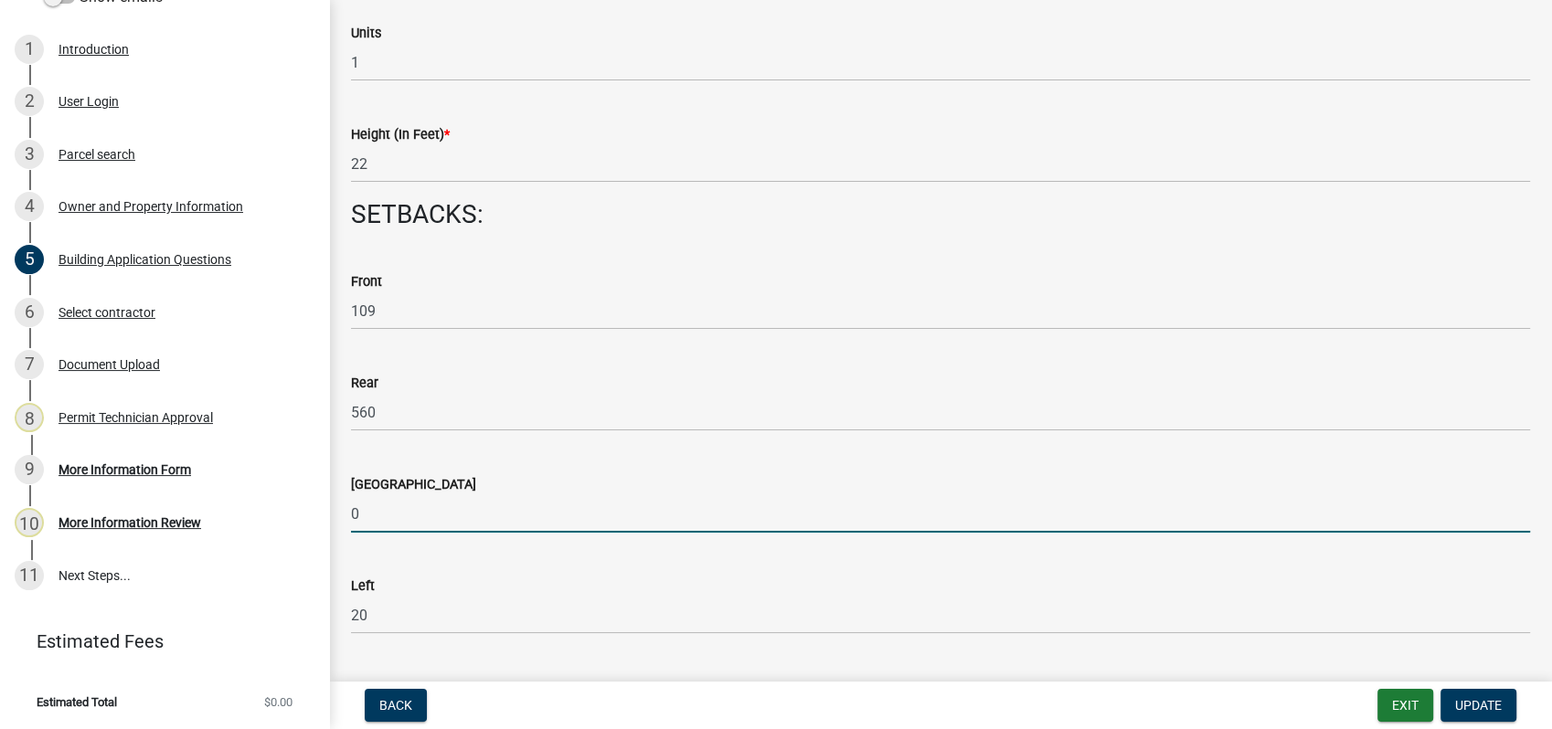
type input "0"
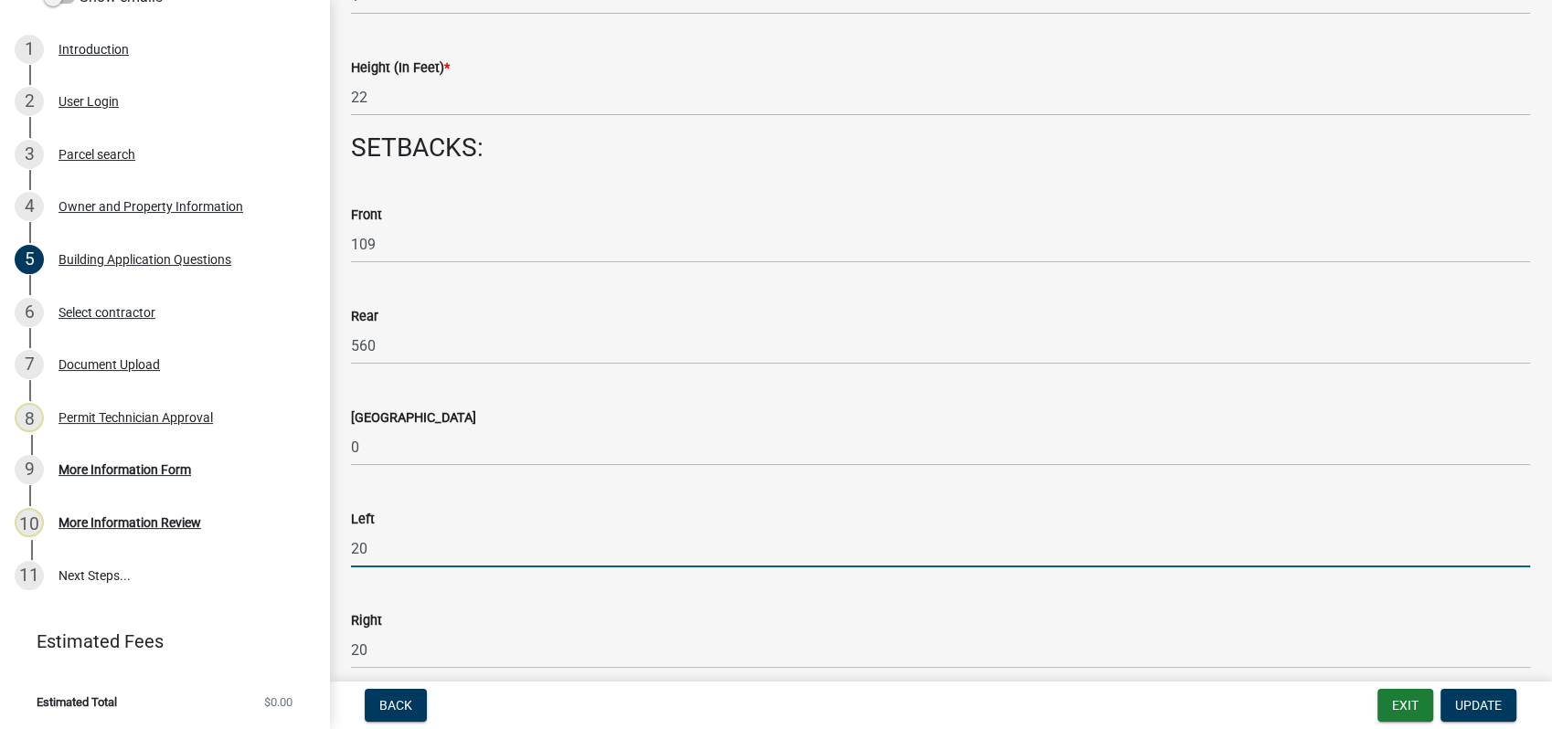
scroll to position [2538, 0]
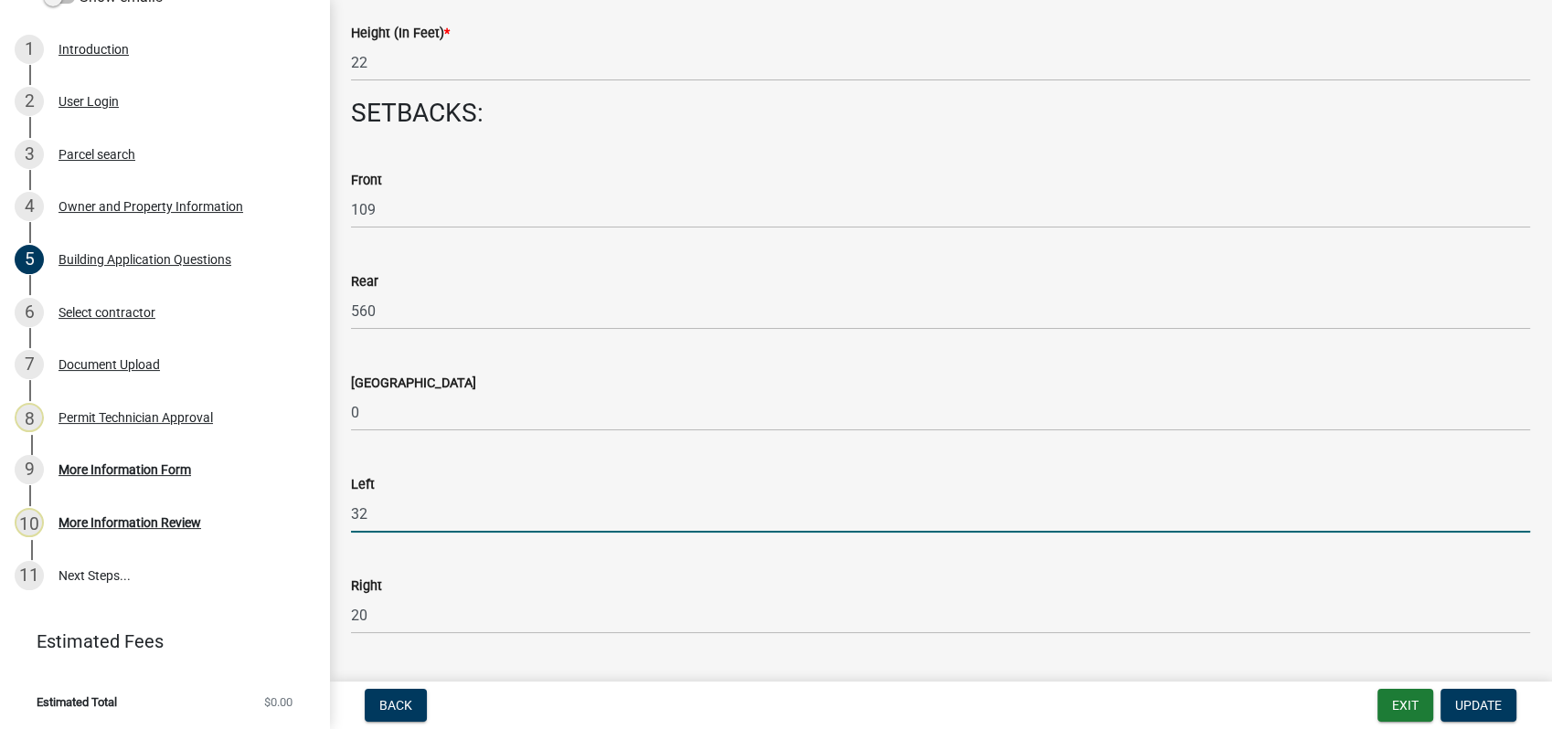
type input "32"
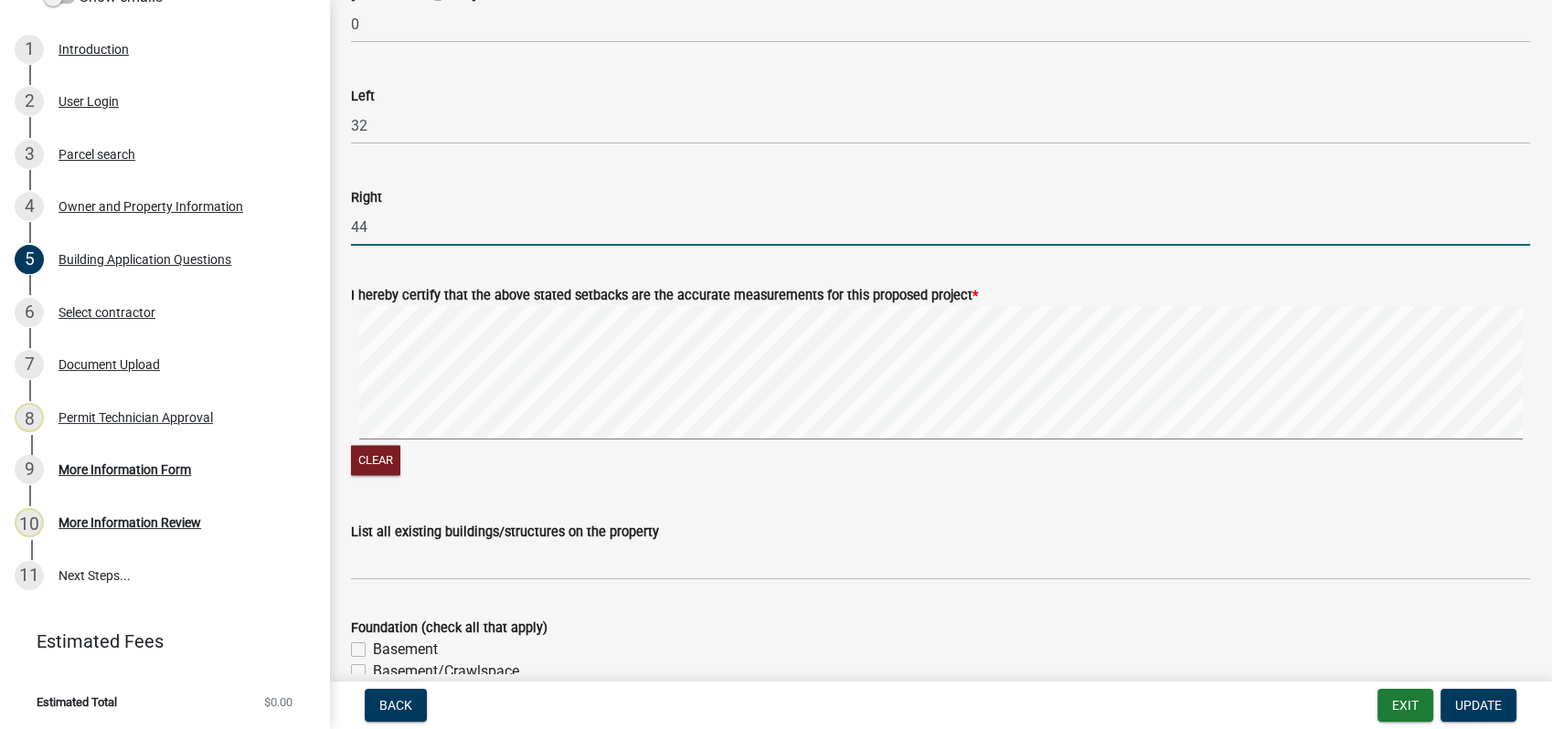
scroll to position [2945, 0]
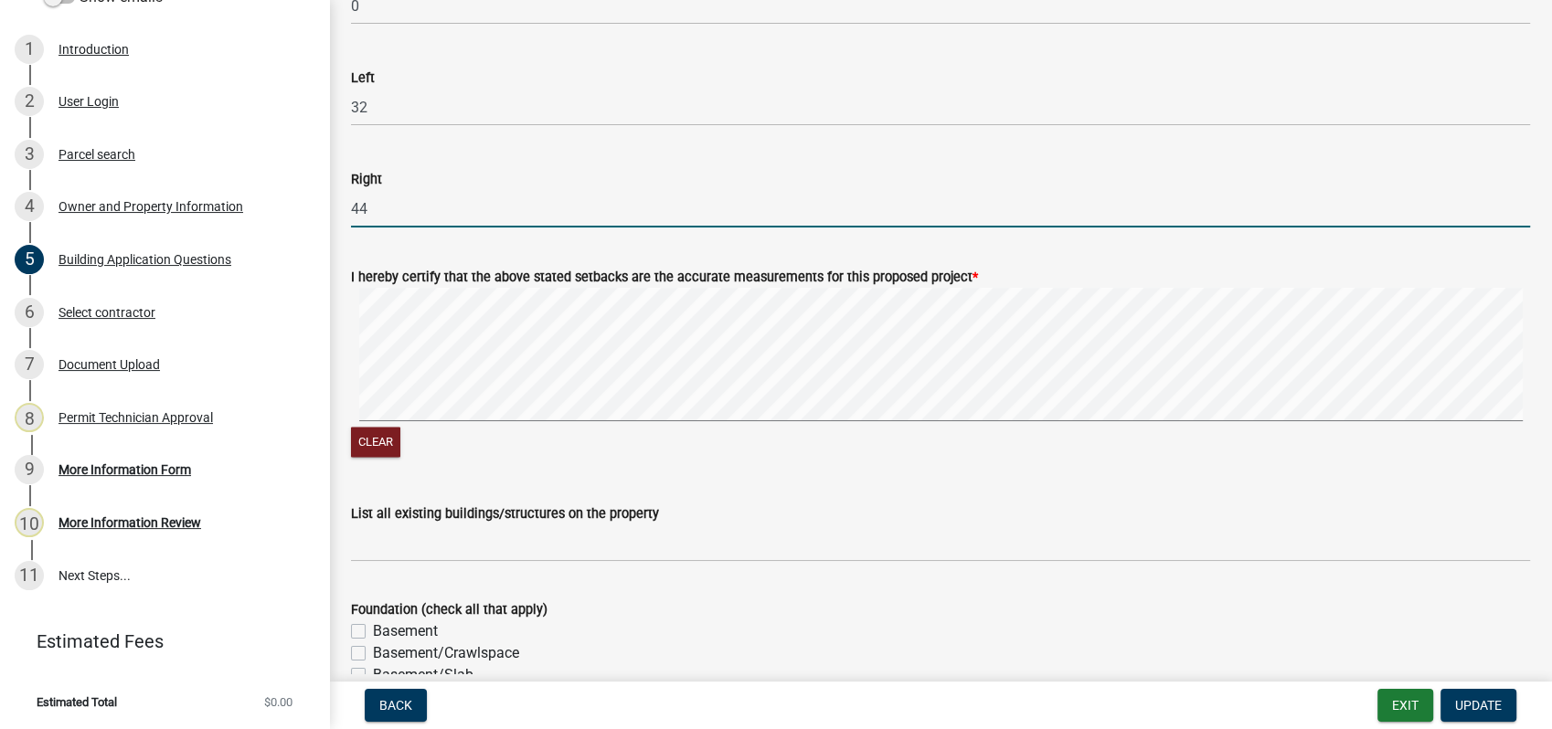
type input "44"
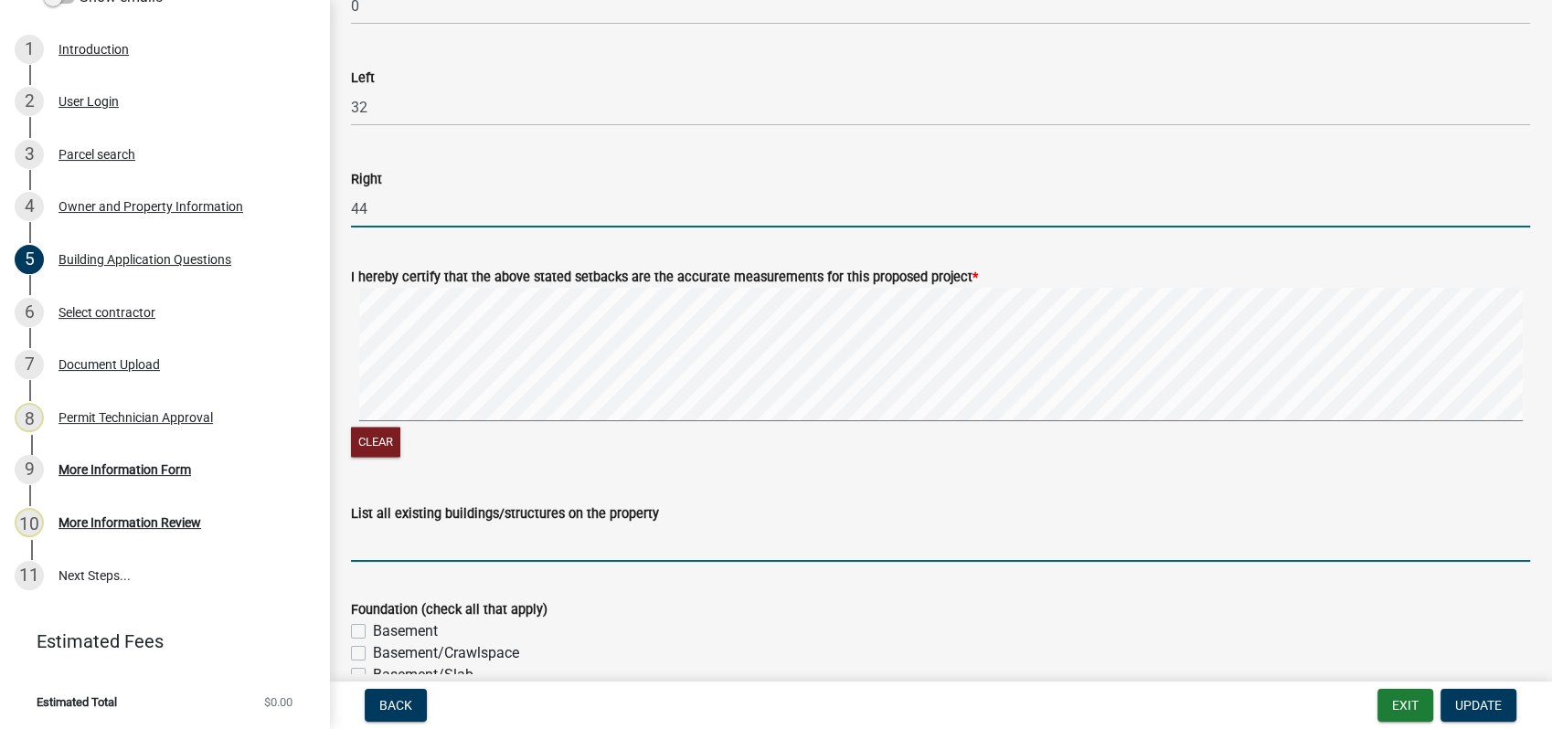
click at [409, 546] on input "List all existing buildings/structures on the property" at bounding box center [940, 543] width 1179 height 37
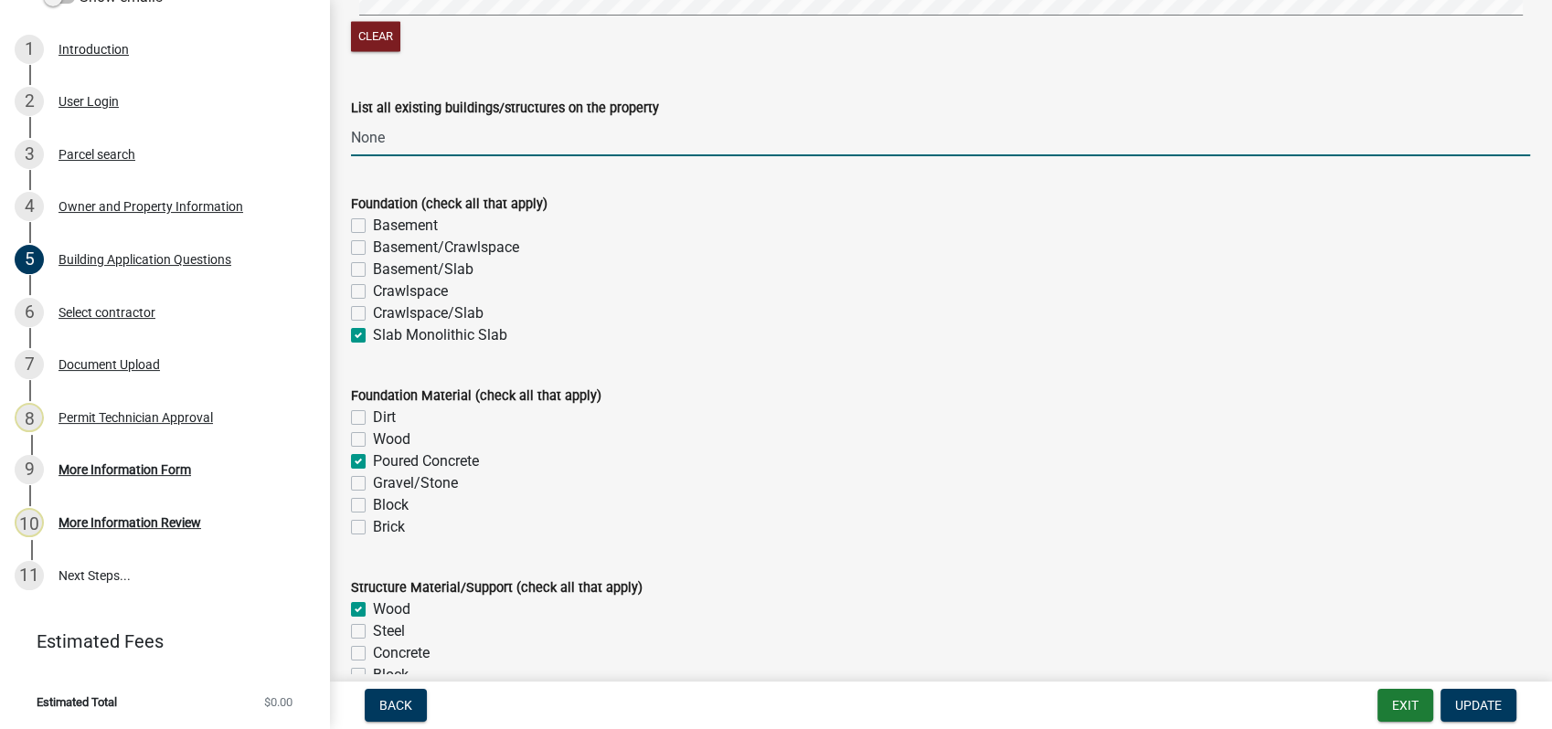
scroll to position [3656, 0]
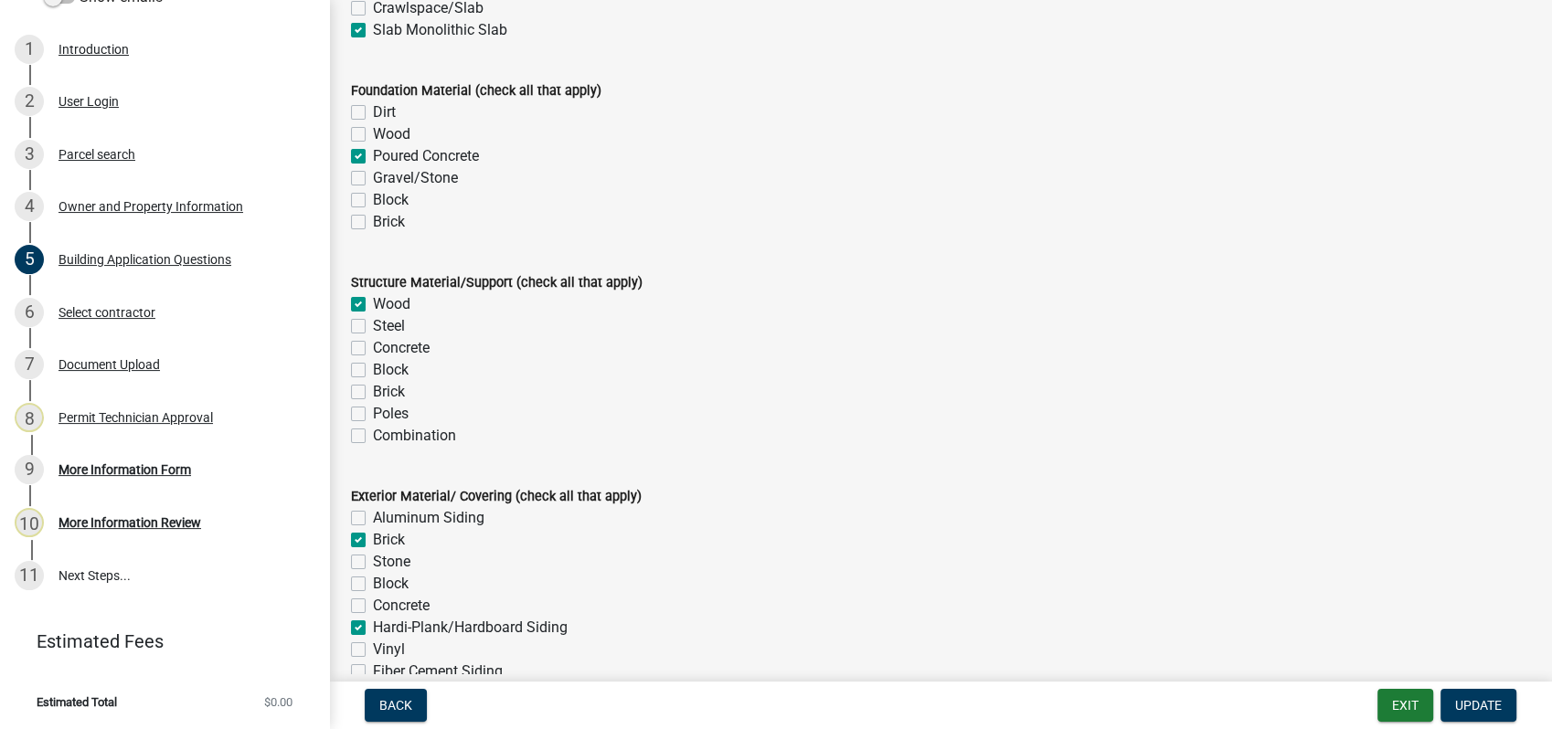
type input "None"
click at [1495, 686] on nav "Back Exit Update" at bounding box center [940, 706] width 1223 height 48
click at [1485, 704] on span "Update" at bounding box center [1478, 705] width 47 height 15
click at [1441, 695] on button "Update" at bounding box center [1479, 705] width 76 height 33
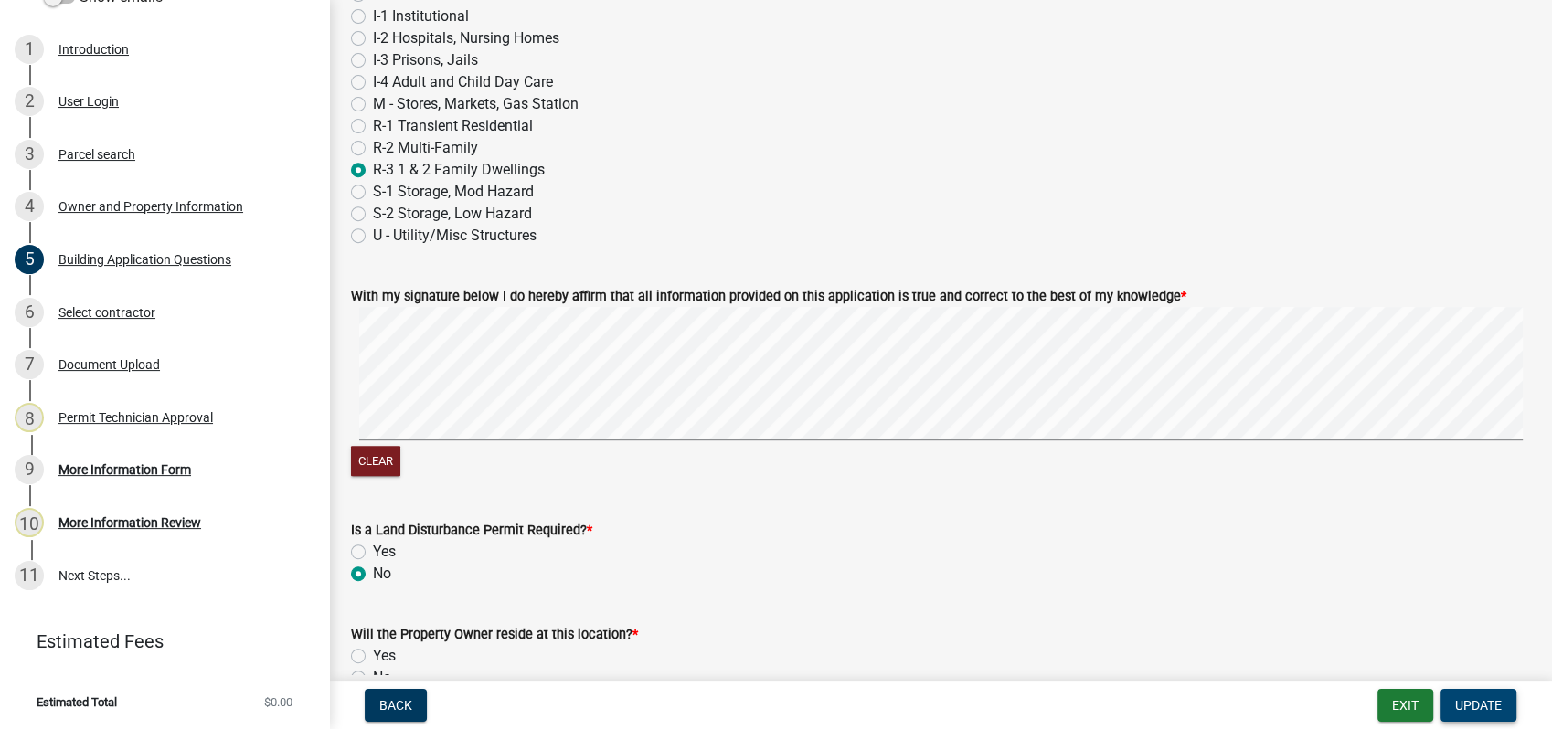
scroll to position [7842, 0]
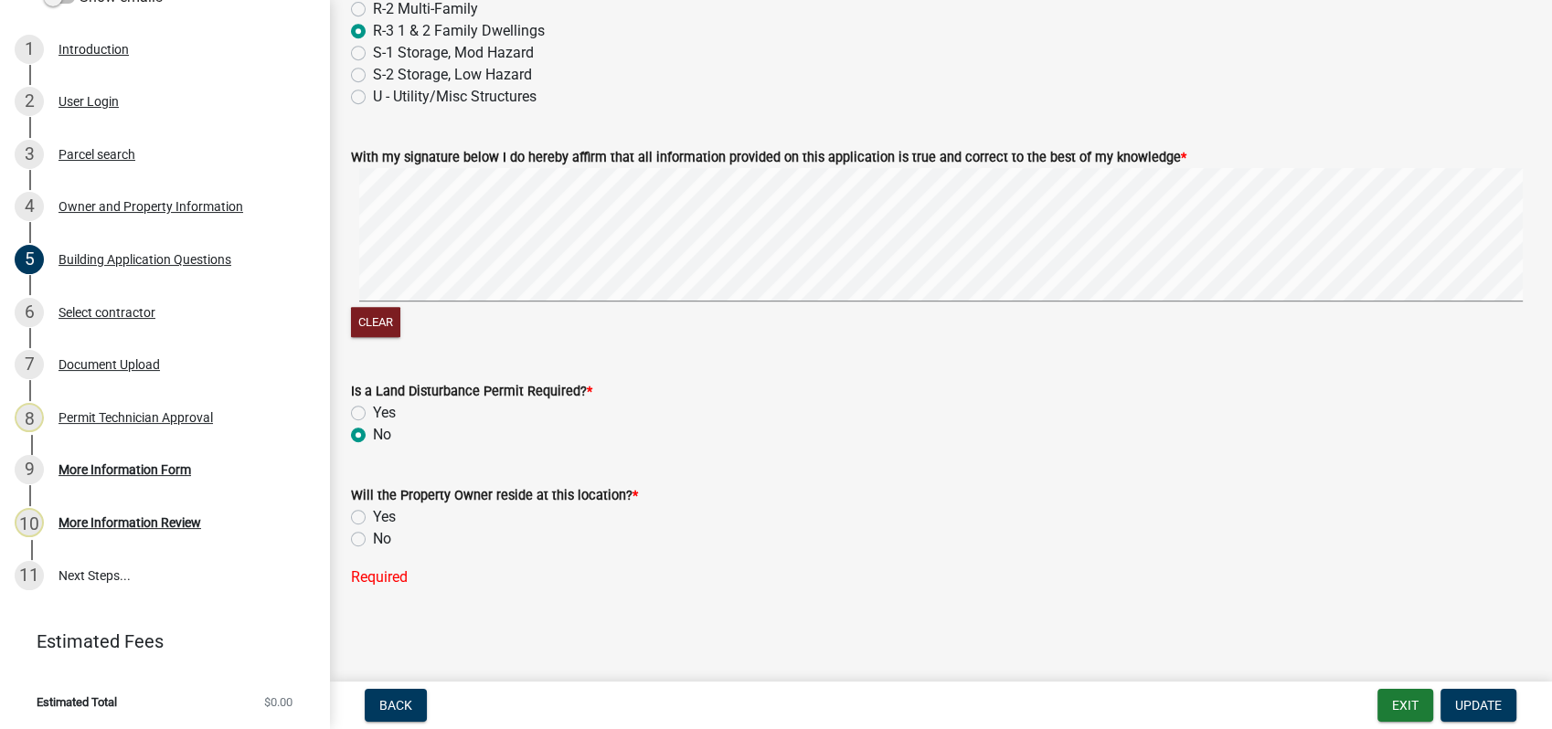
click at [373, 533] on label "No" at bounding box center [382, 539] width 18 height 22
click at [373, 533] on input "No" at bounding box center [379, 534] width 12 height 12
radio input "true"
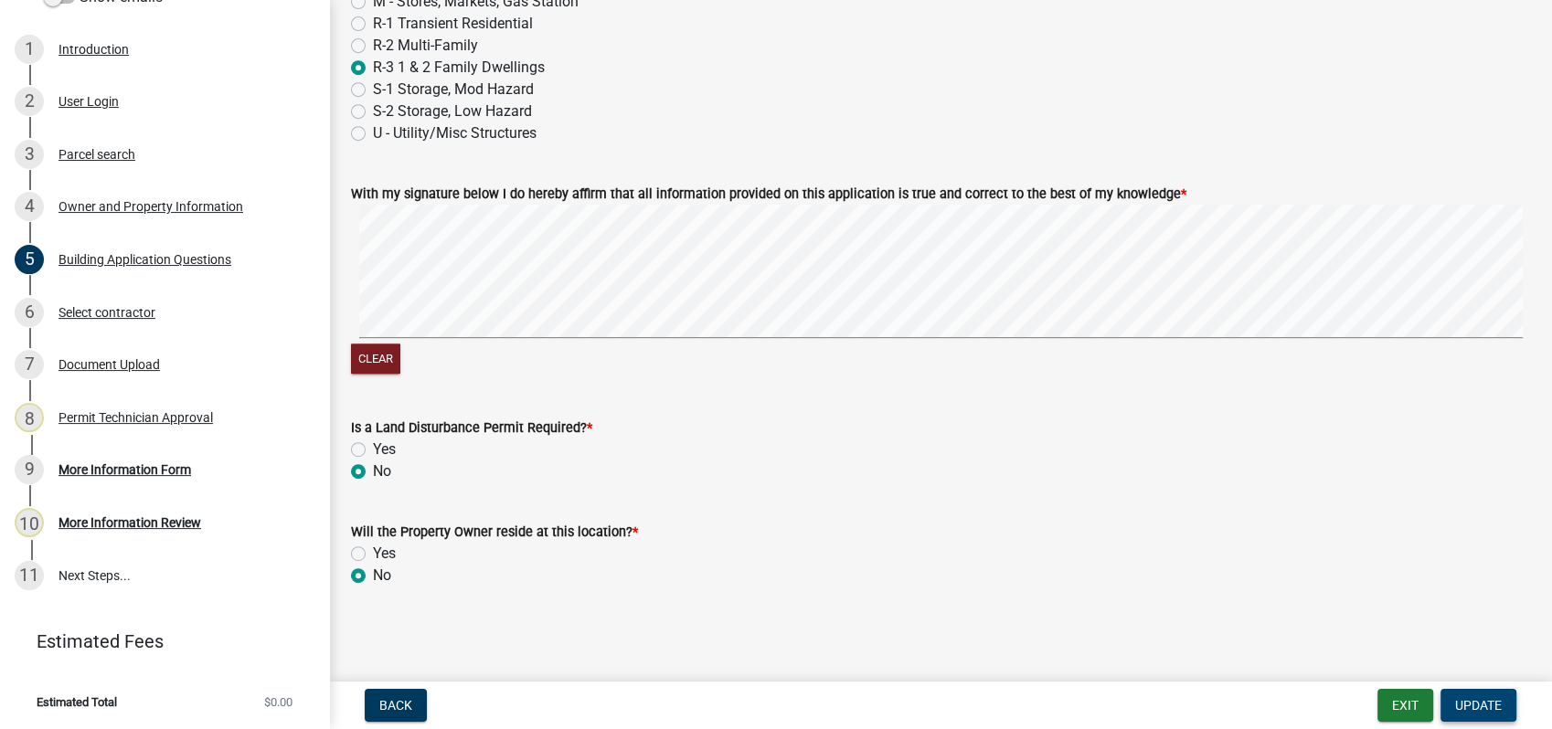
scroll to position [7805, 0]
click at [1483, 702] on span "Update" at bounding box center [1478, 705] width 47 height 15
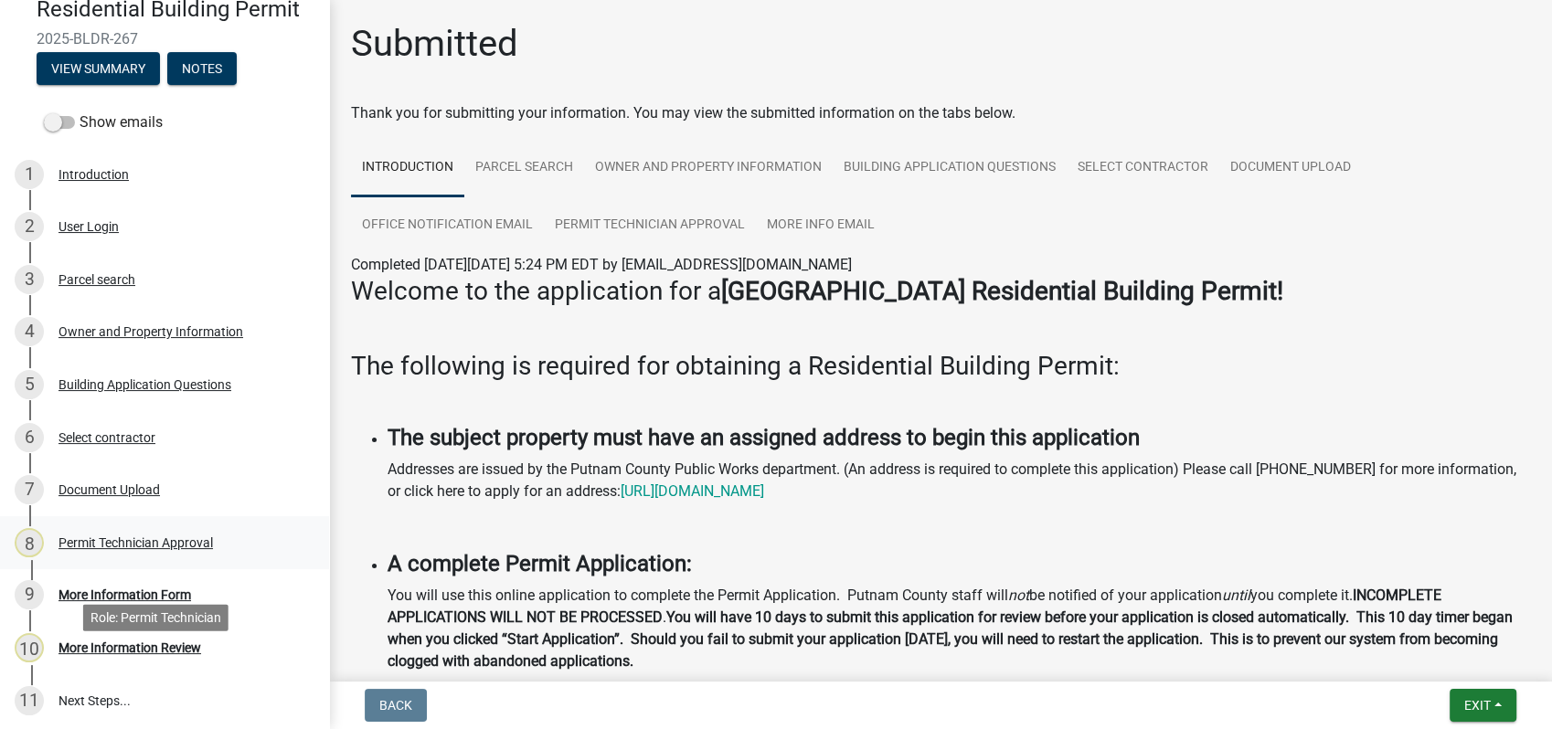
scroll to position [0, 0]
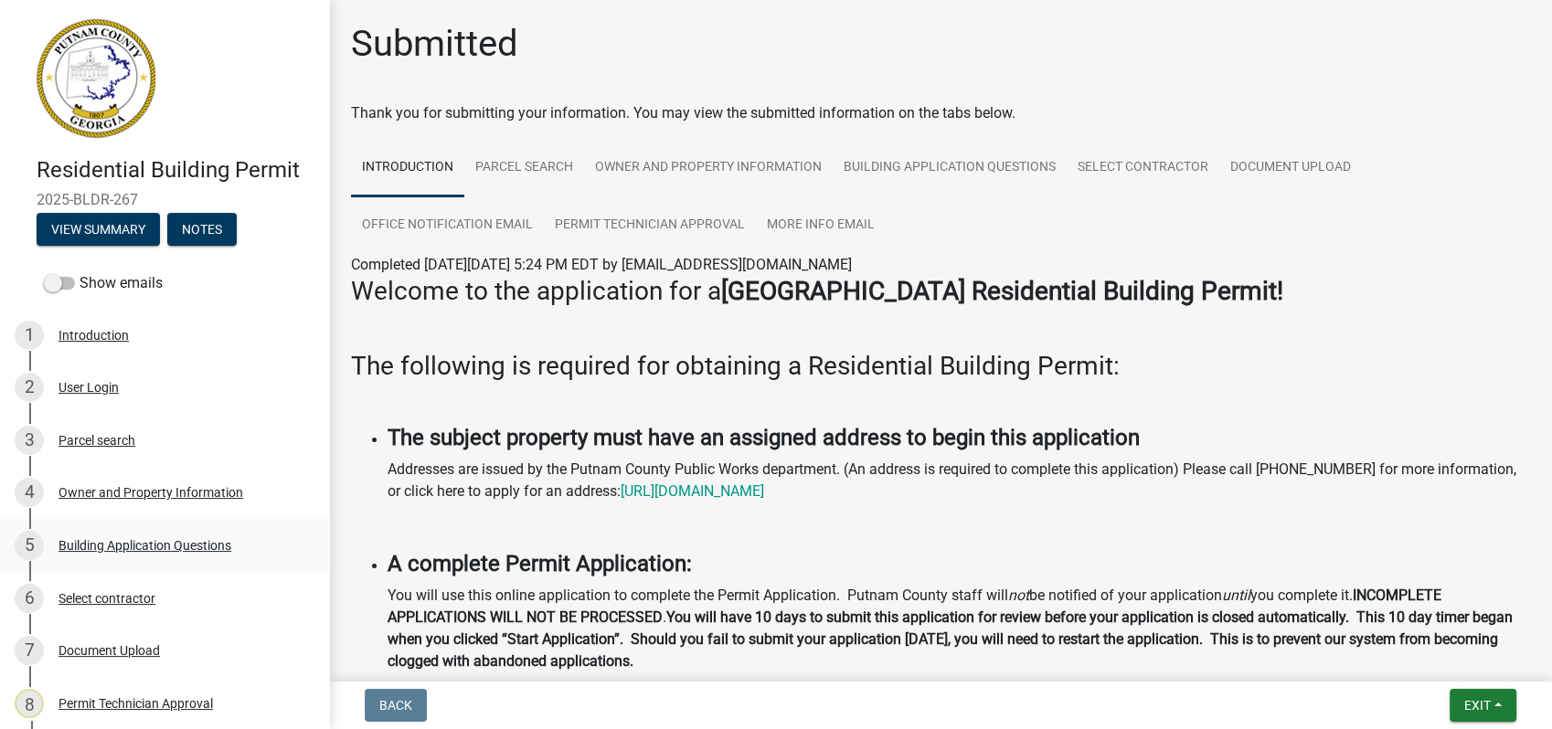
click at [133, 542] on div "Building Application Questions" at bounding box center [145, 545] width 173 height 13
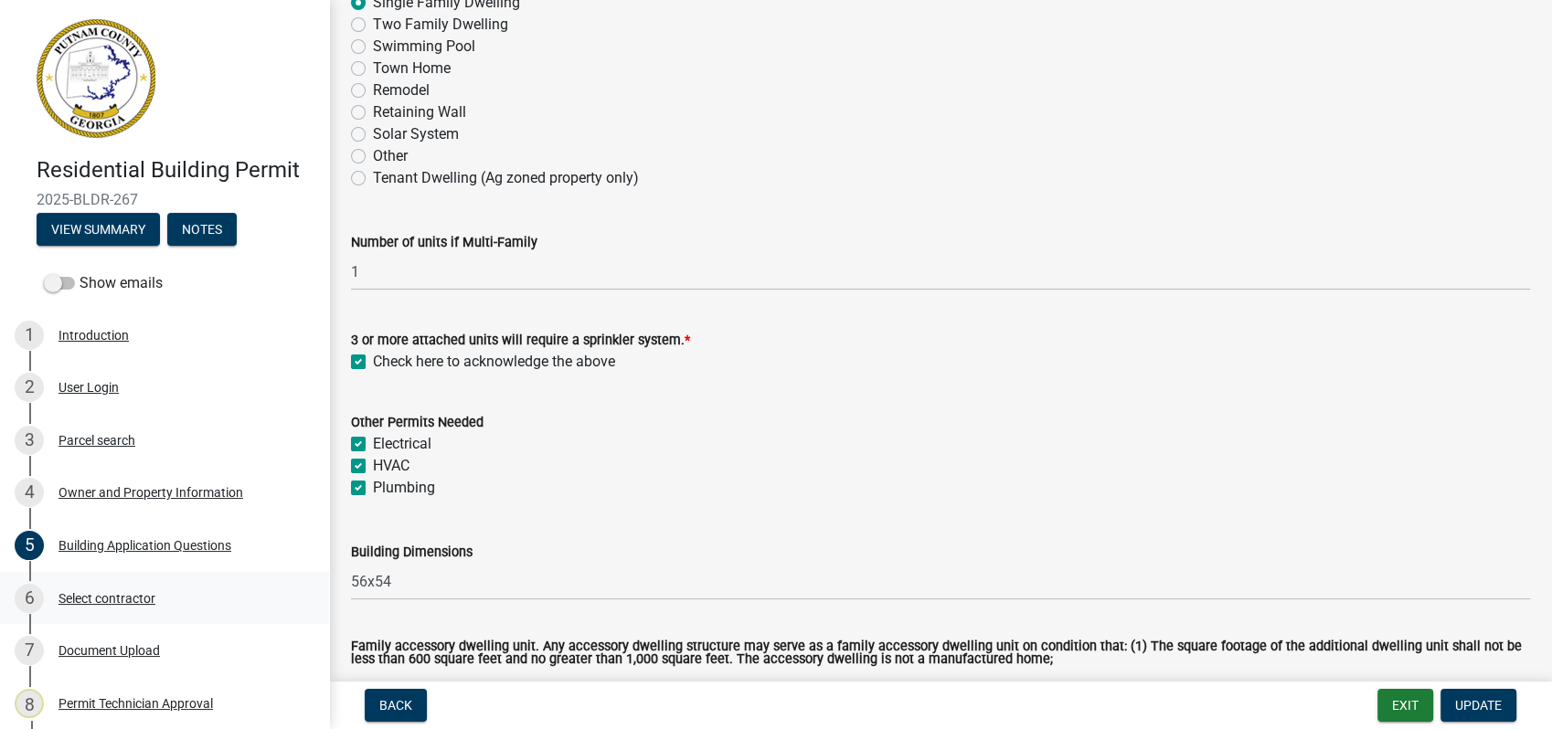
scroll to position [406, 0]
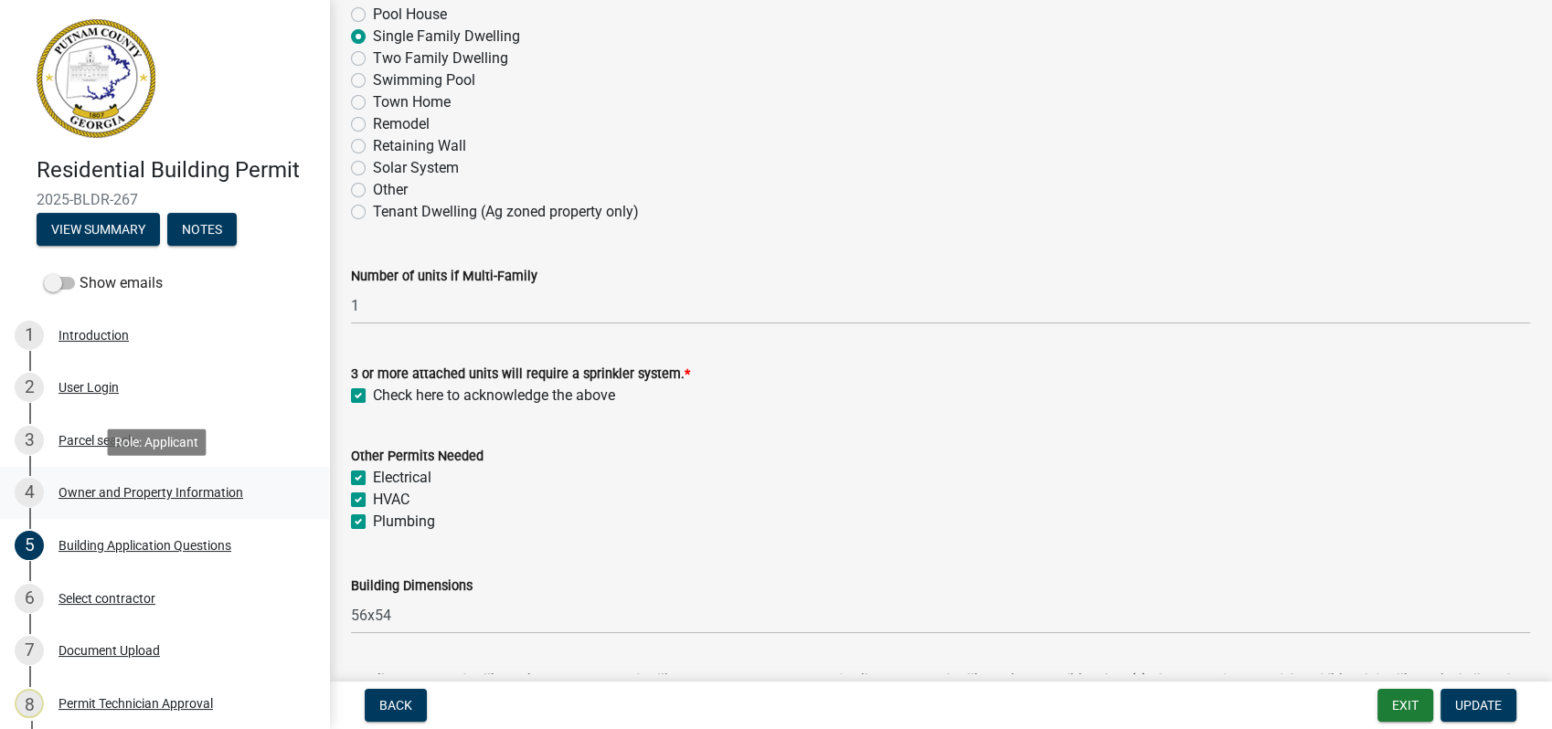
click at [100, 492] on div "Owner and Property Information" at bounding box center [151, 492] width 185 height 13
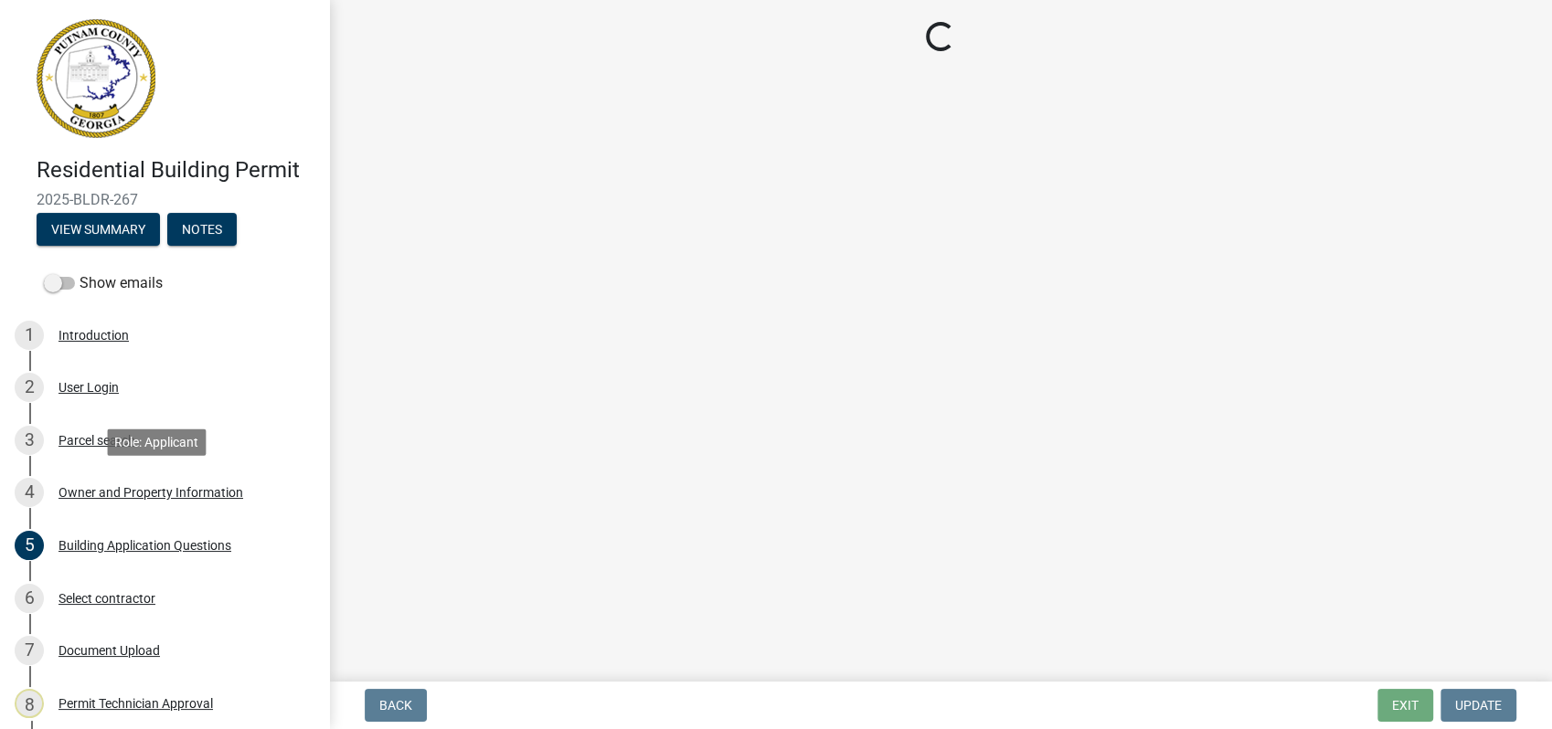
scroll to position [0, 0]
select select "34fe85c2-5f76-4343-b6bb-8ca387e0bed7"
select select "83394b22-4a11-496c-8e5c-75ade2e72faf"
select select "ece5c1a9-df30-4702-9587-5deee23533b7"
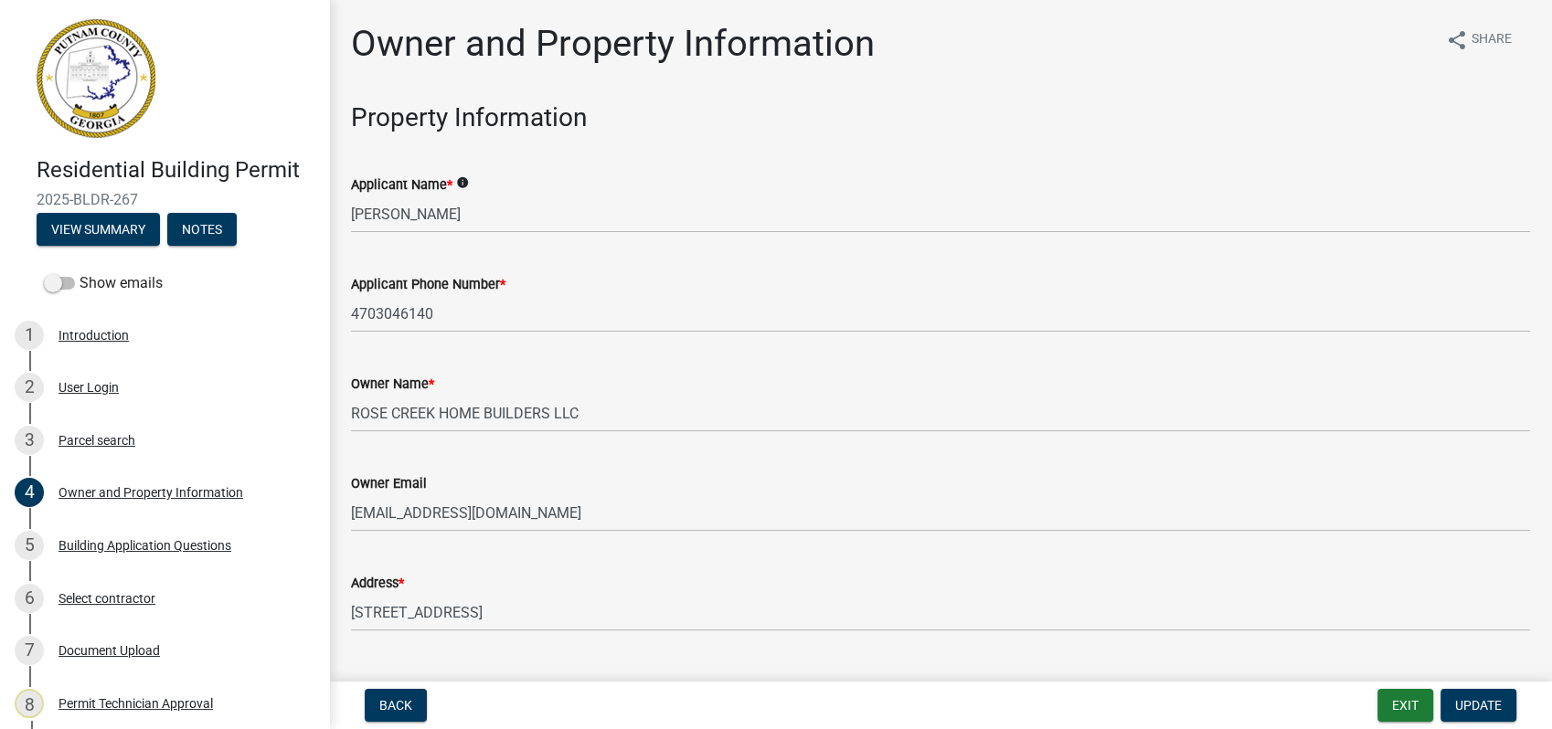
scroll to position [101, 0]
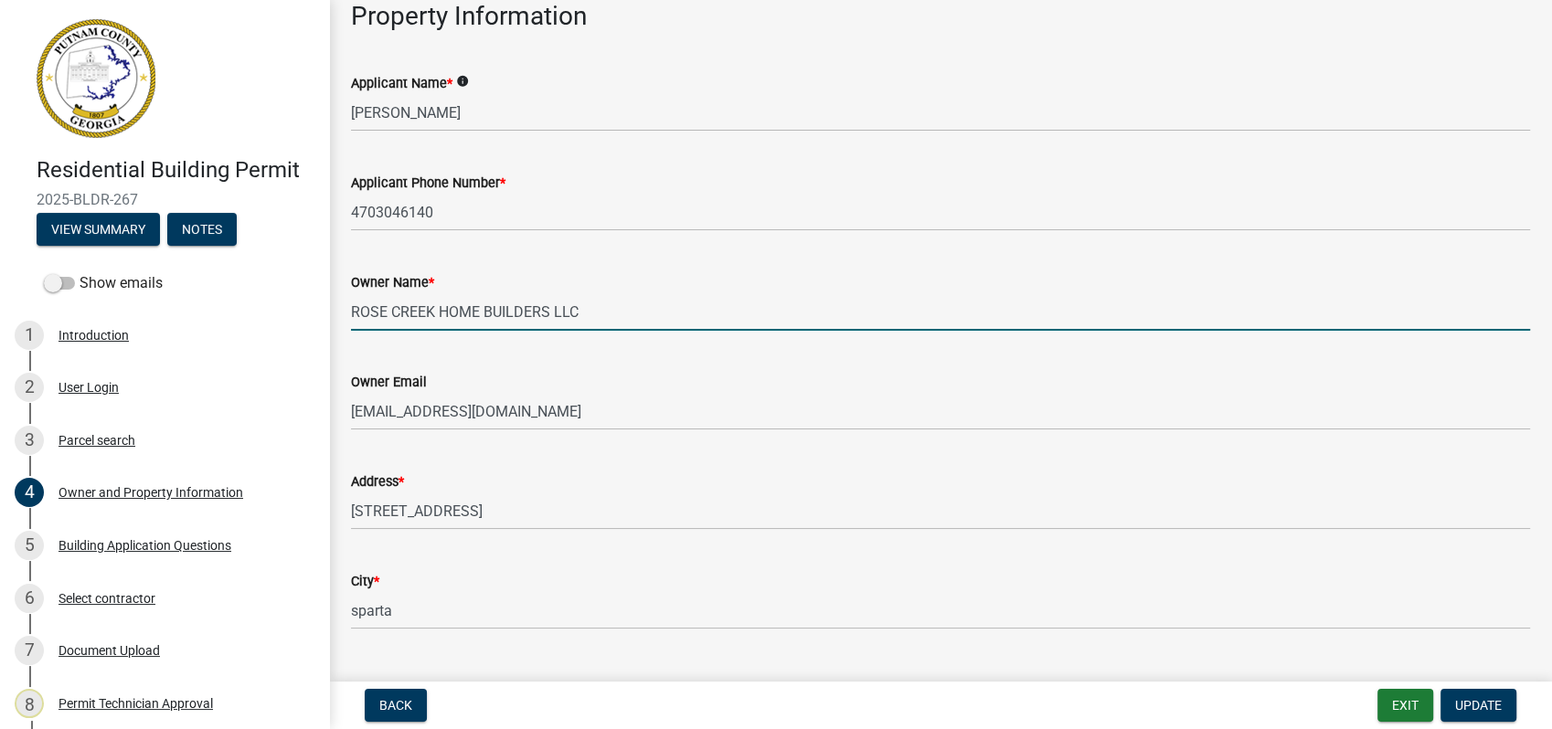
click at [622, 313] on input "ROSE CREEK HOME BUILDERS LLC" at bounding box center [940, 311] width 1179 height 37
drag, startPoint x: 689, startPoint y: 283, endPoint x: 733, endPoint y: 269, distance: 46.2
click at [733, 269] on div "Owner Name * ROSE CREEK HOME BUILDERS LLC/Scott Clack" at bounding box center [940, 288] width 1179 height 85
click at [805, 320] on input "ROSE CREEK HOME BUILDERS LLC/Scott Clack" at bounding box center [940, 311] width 1179 height 37
type input "ROSE CREEK HOME BUILDERS LLC/Scott Clack"
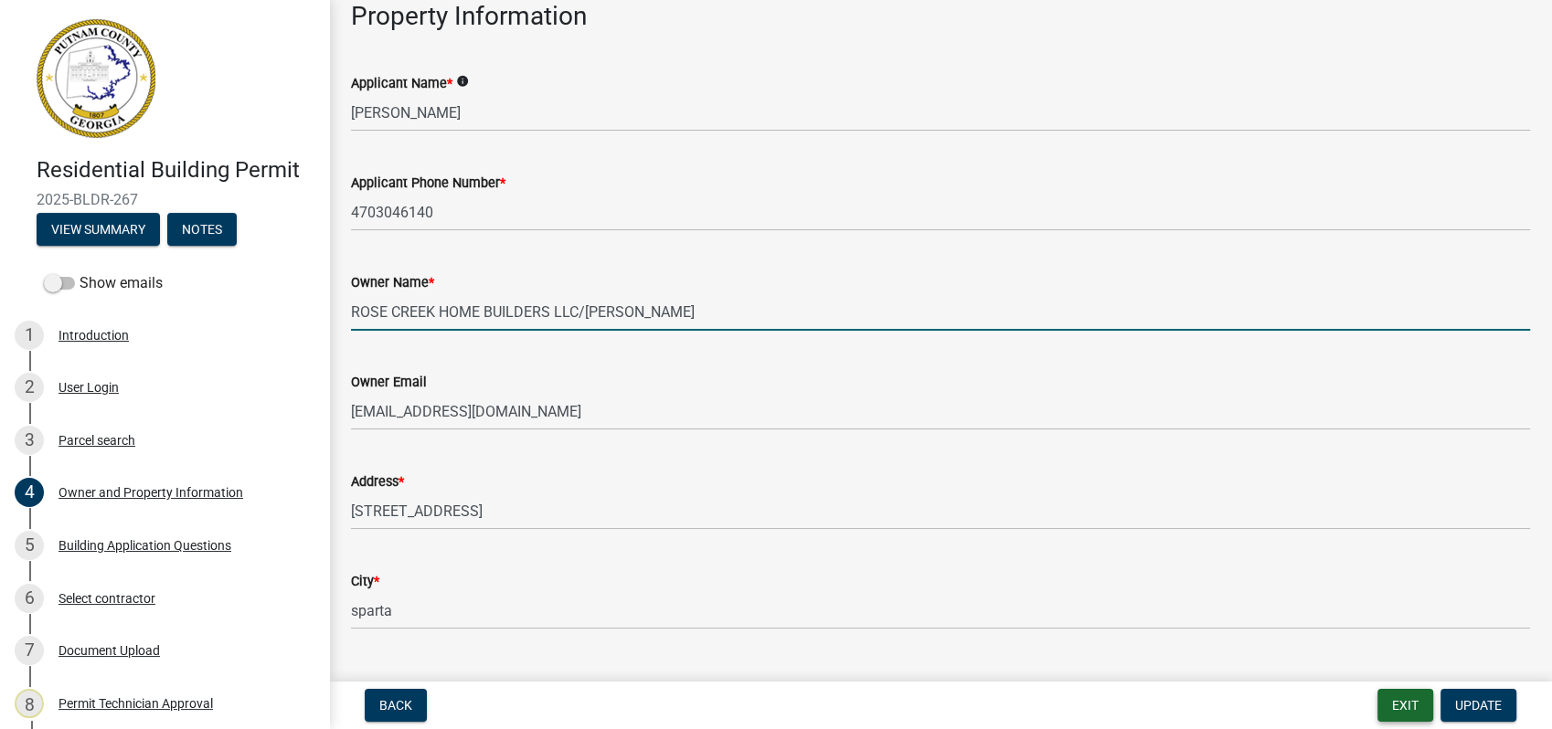
click at [1326, 658] on div "Parcel ID * 097 001003" at bounding box center [940, 686] width 1179 height 85
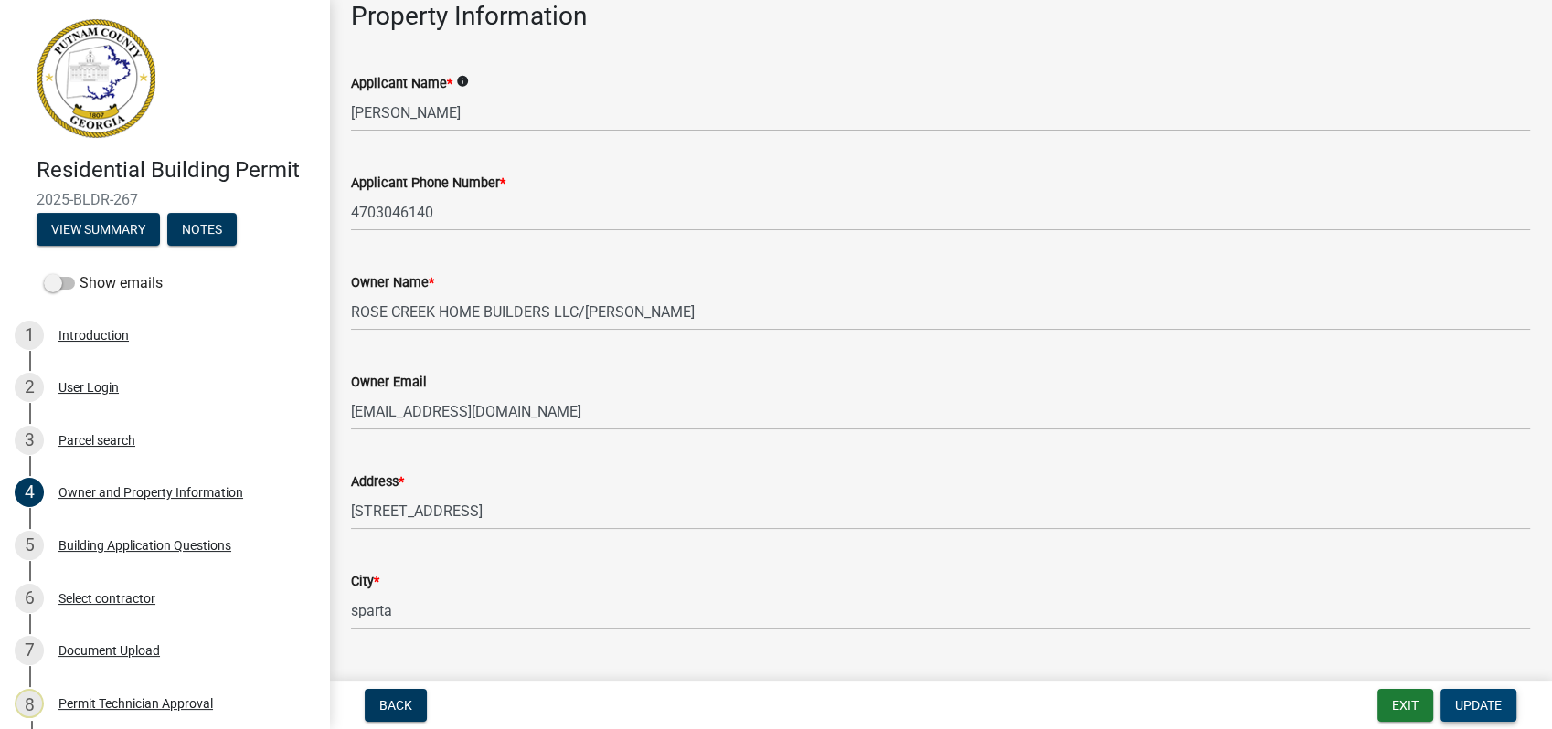
click at [1482, 702] on span "Update" at bounding box center [1478, 705] width 47 height 15
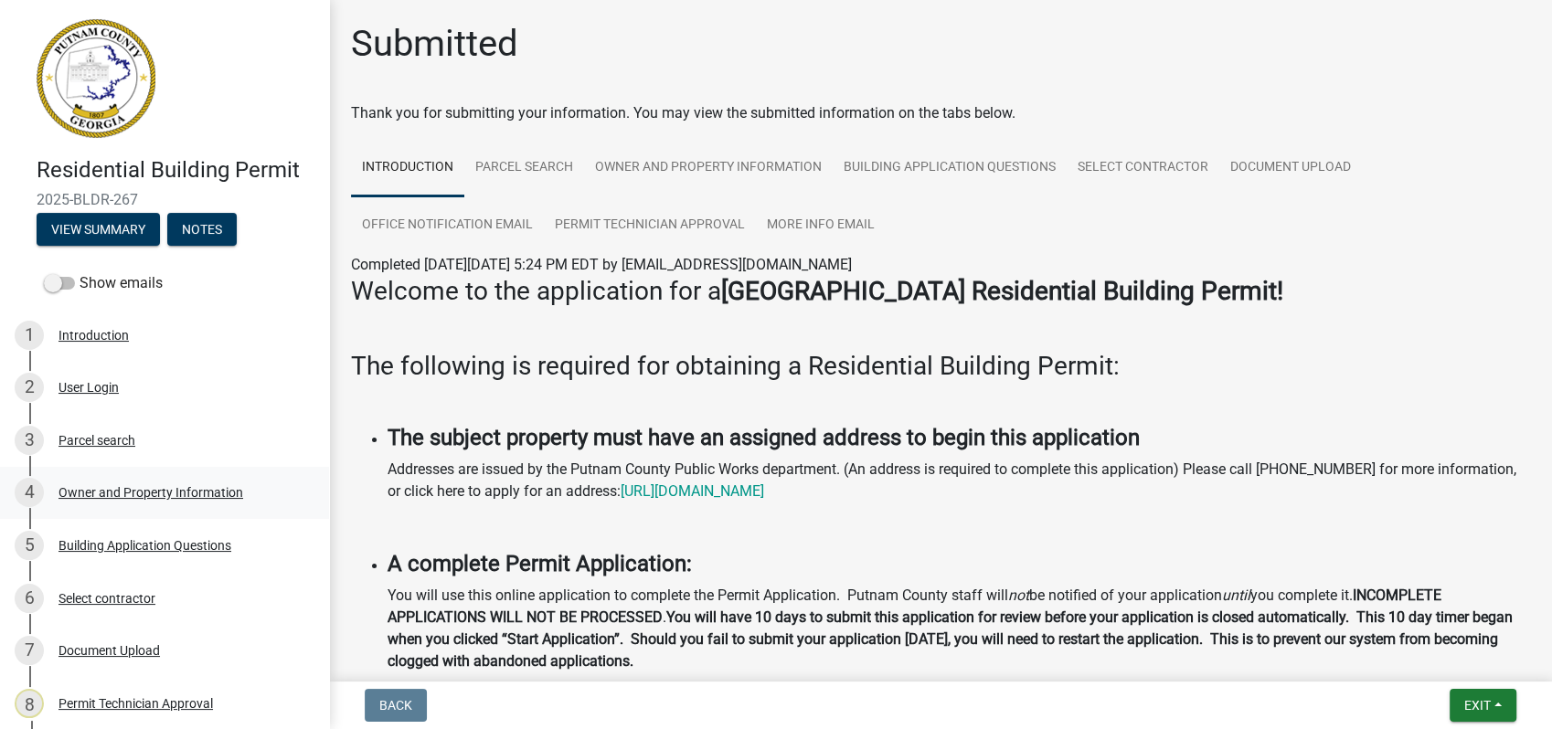
scroll to position [203, 0]
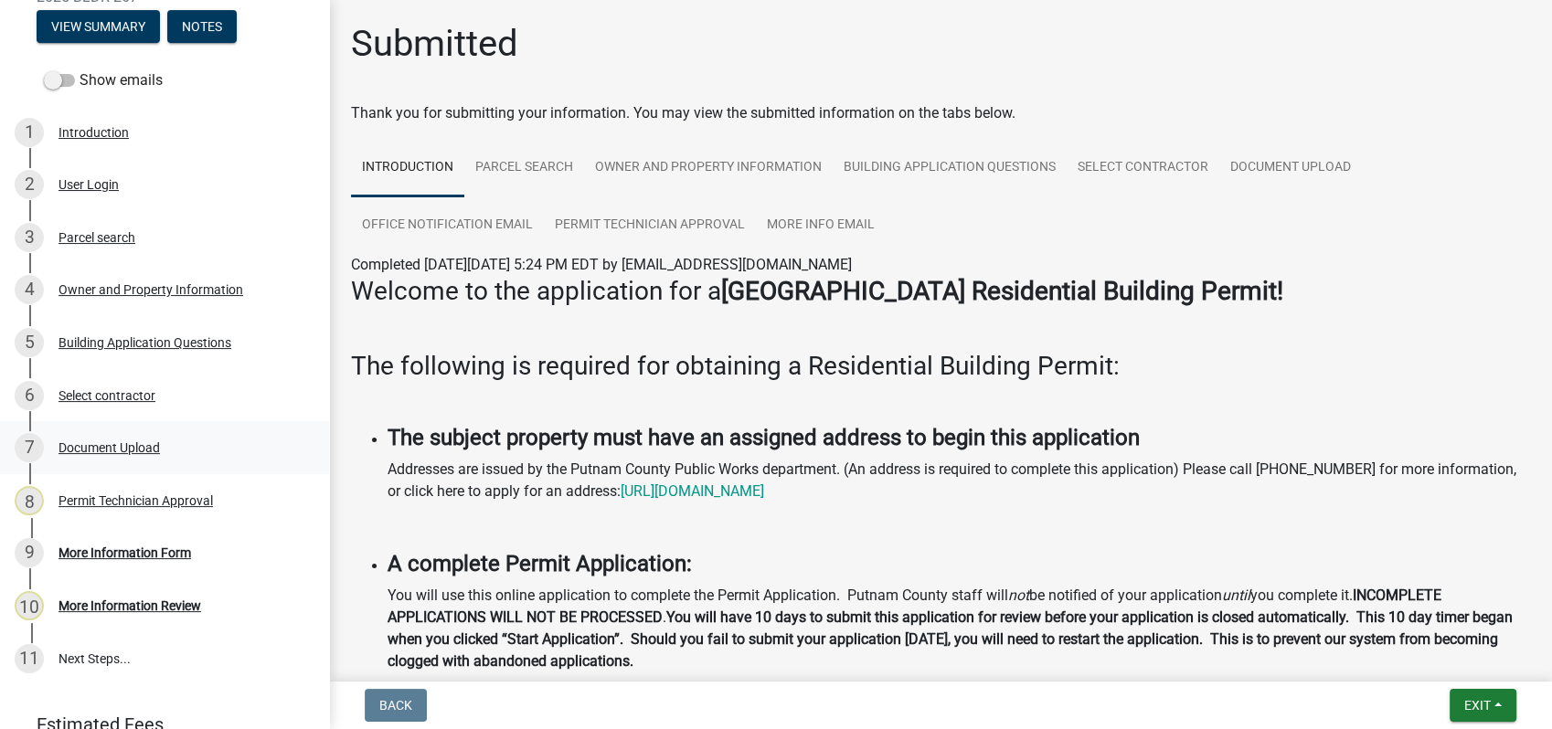
click at [132, 445] on div "Document Upload" at bounding box center [109, 448] width 101 height 13
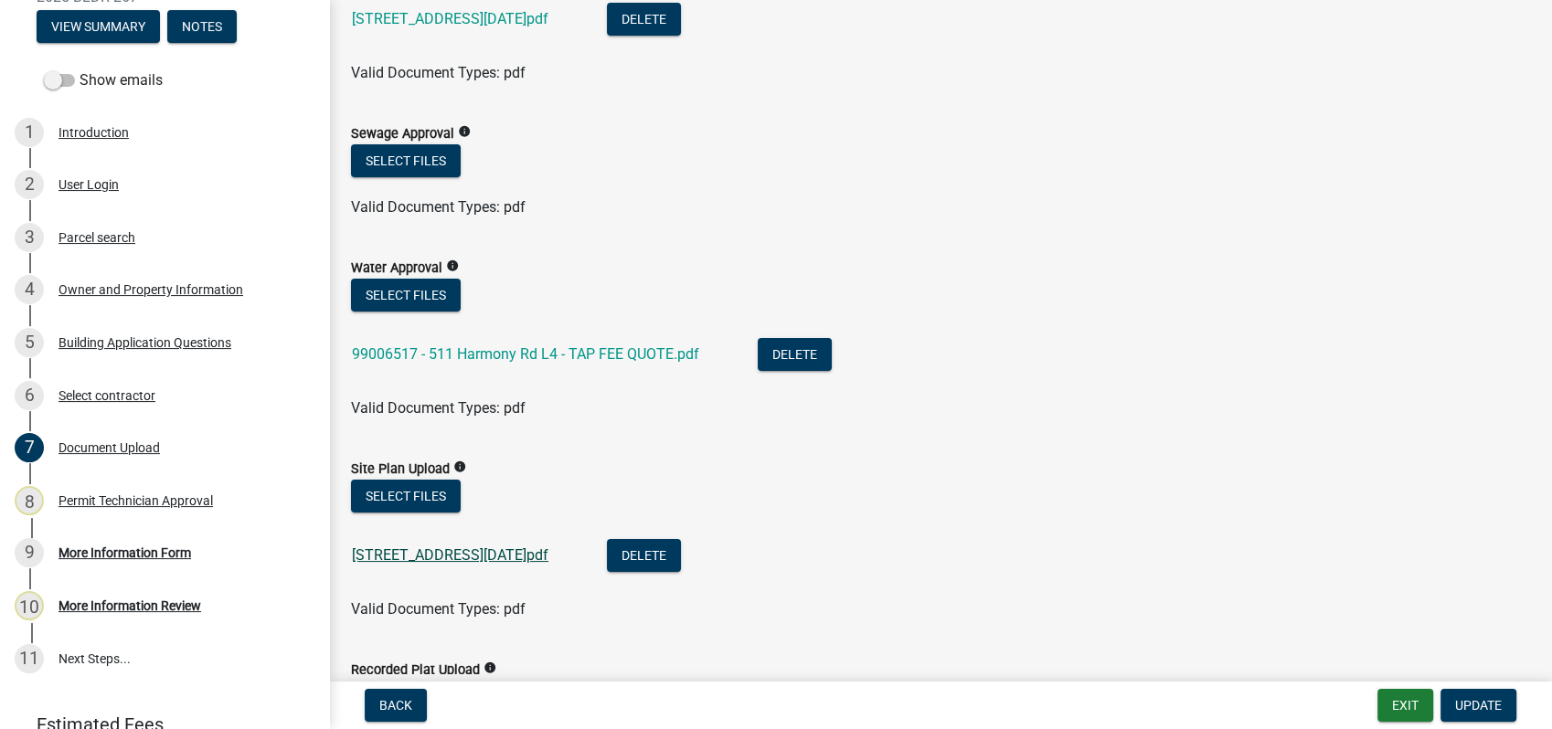
click at [474, 560] on link "511 Harmony rd permit 9-2-2025.pdf" at bounding box center [450, 555] width 197 height 17
click at [681, 563] on button "Delete" at bounding box center [644, 555] width 74 height 33
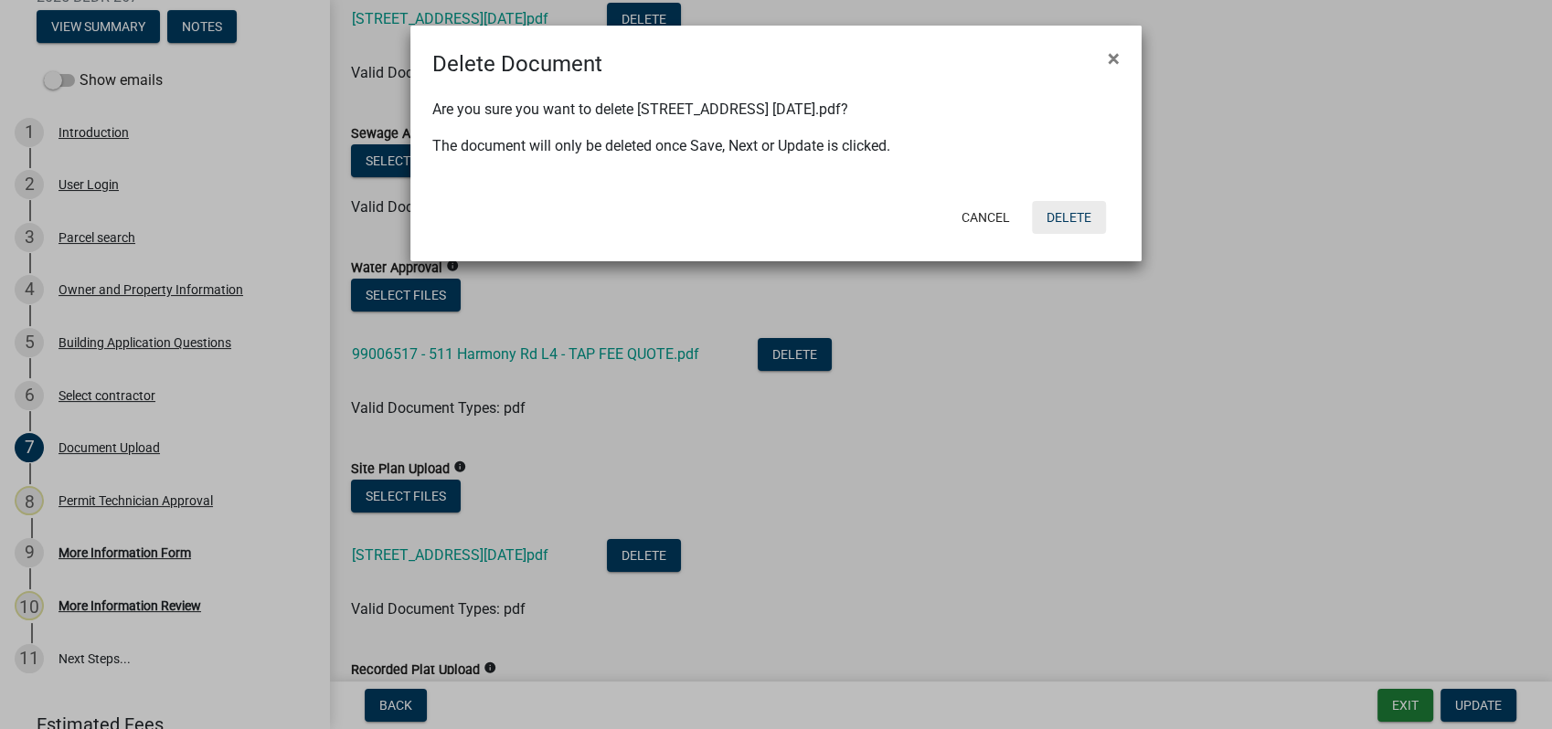
click at [1071, 221] on button "Delete" at bounding box center [1069, 217] width 74 height 33
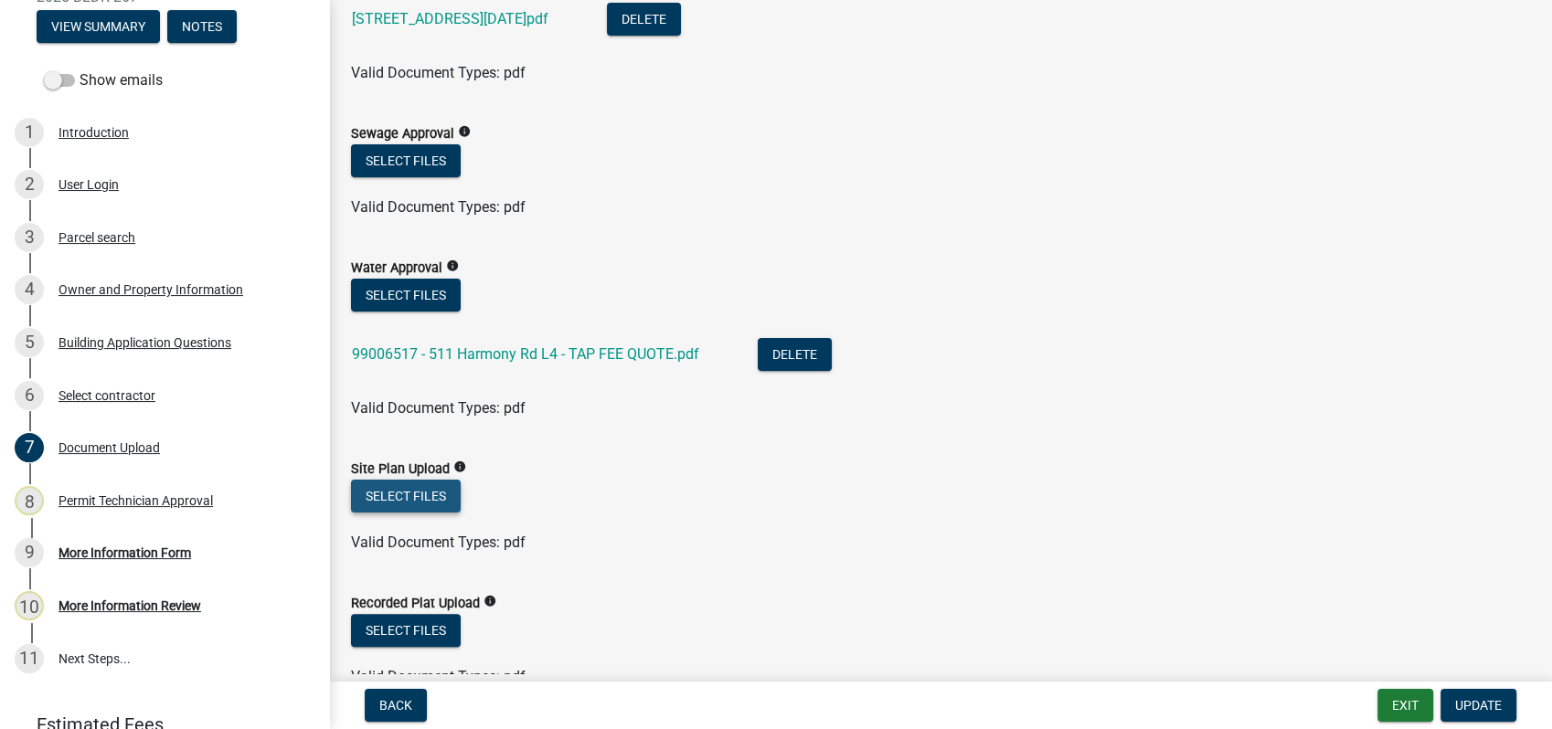
click at [401, 490] on button "Select files" at bounding box center [406, 496] width 110 height 33
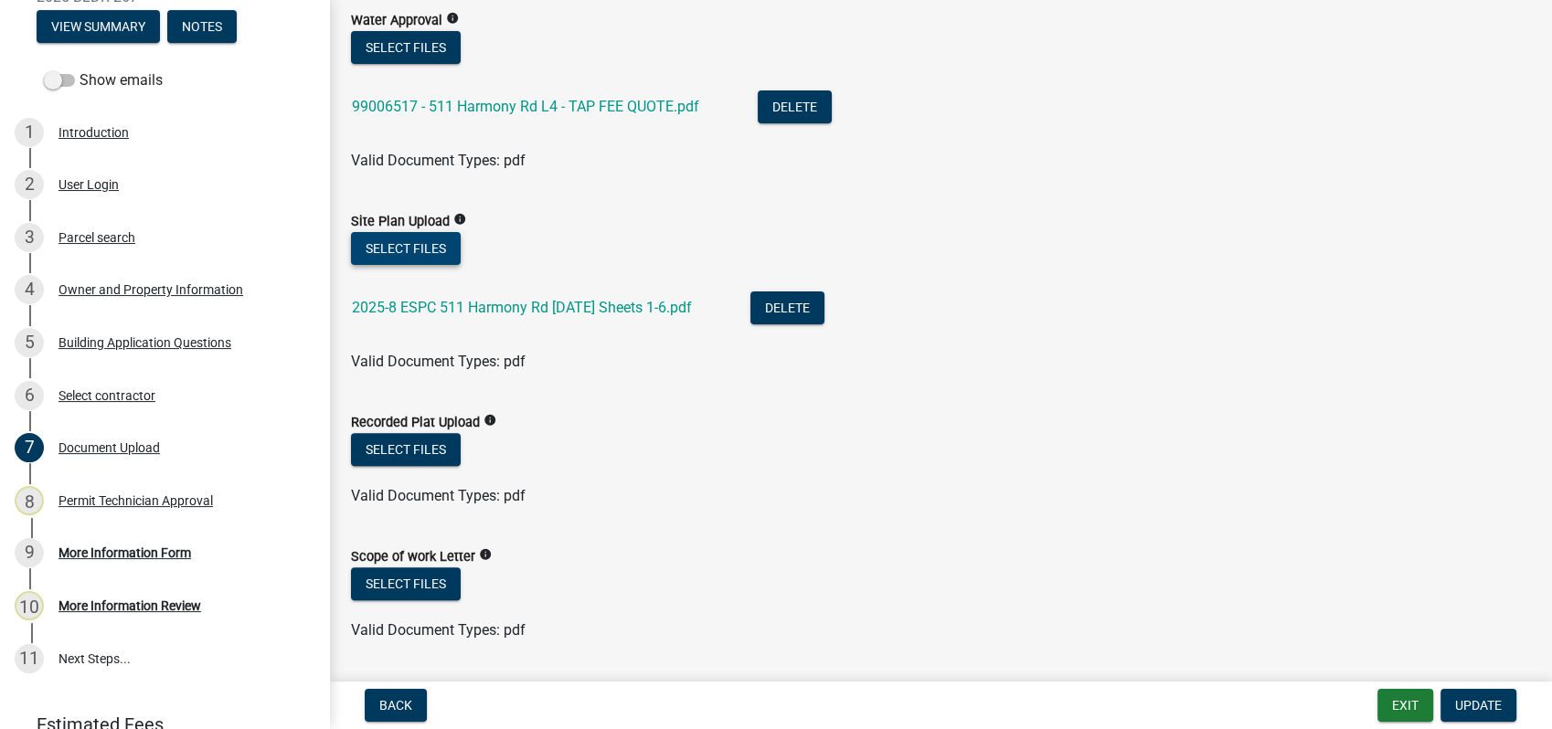
scroll to position [507, 0]
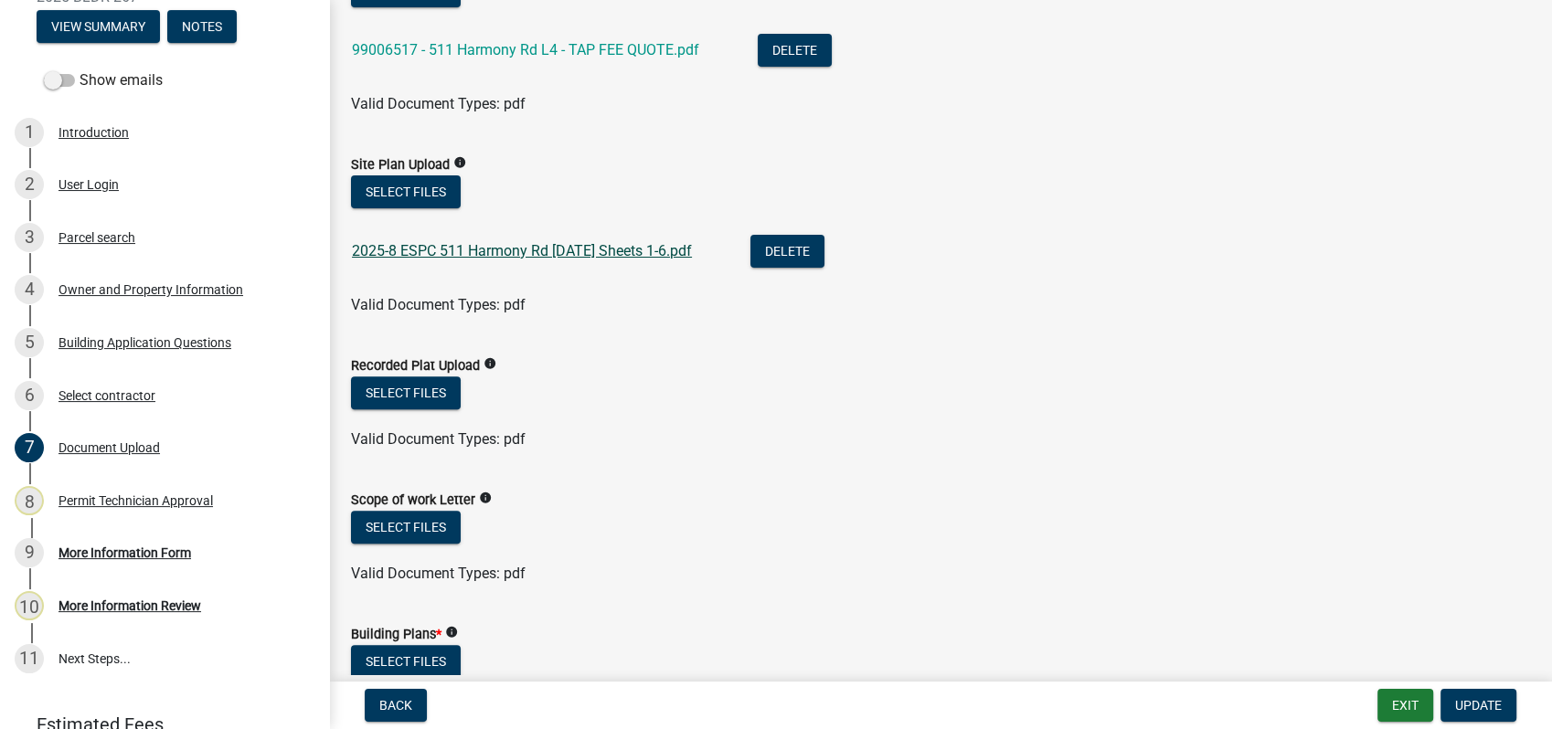
click at [548, 250] on link "2025-8 ESPC 511 Harmony Rd 10-2-2025 Sheets 1-6.pdf" at bounding box center [522, 250] width 340 height 17
click at [482, 252] on link "2025-8 ESPC 511 Harmony Rd 10-2-2025 Sheets 1-6.pdf" at bounding box center [522, 250] width 340 height 17
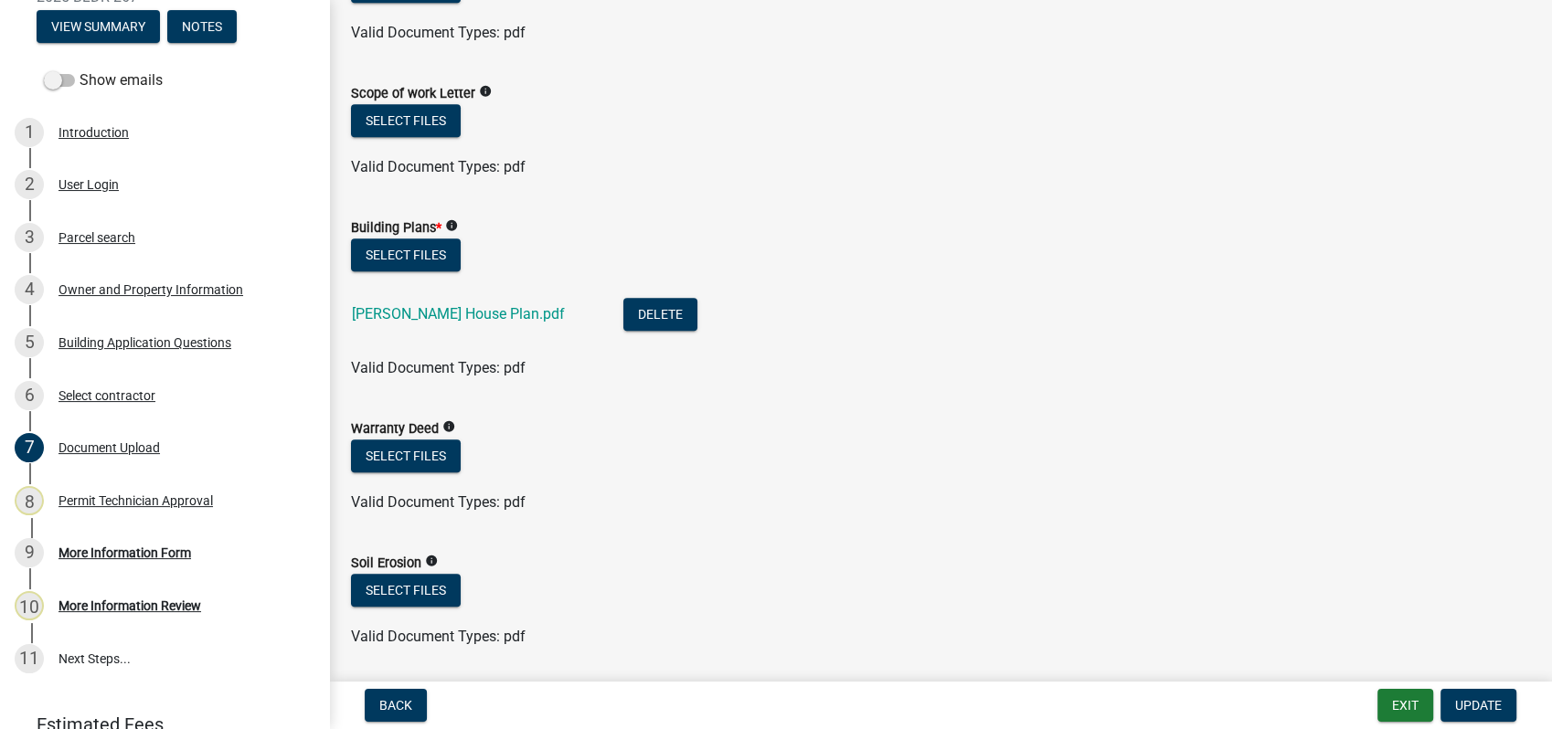
scroll to position [1016, 0]
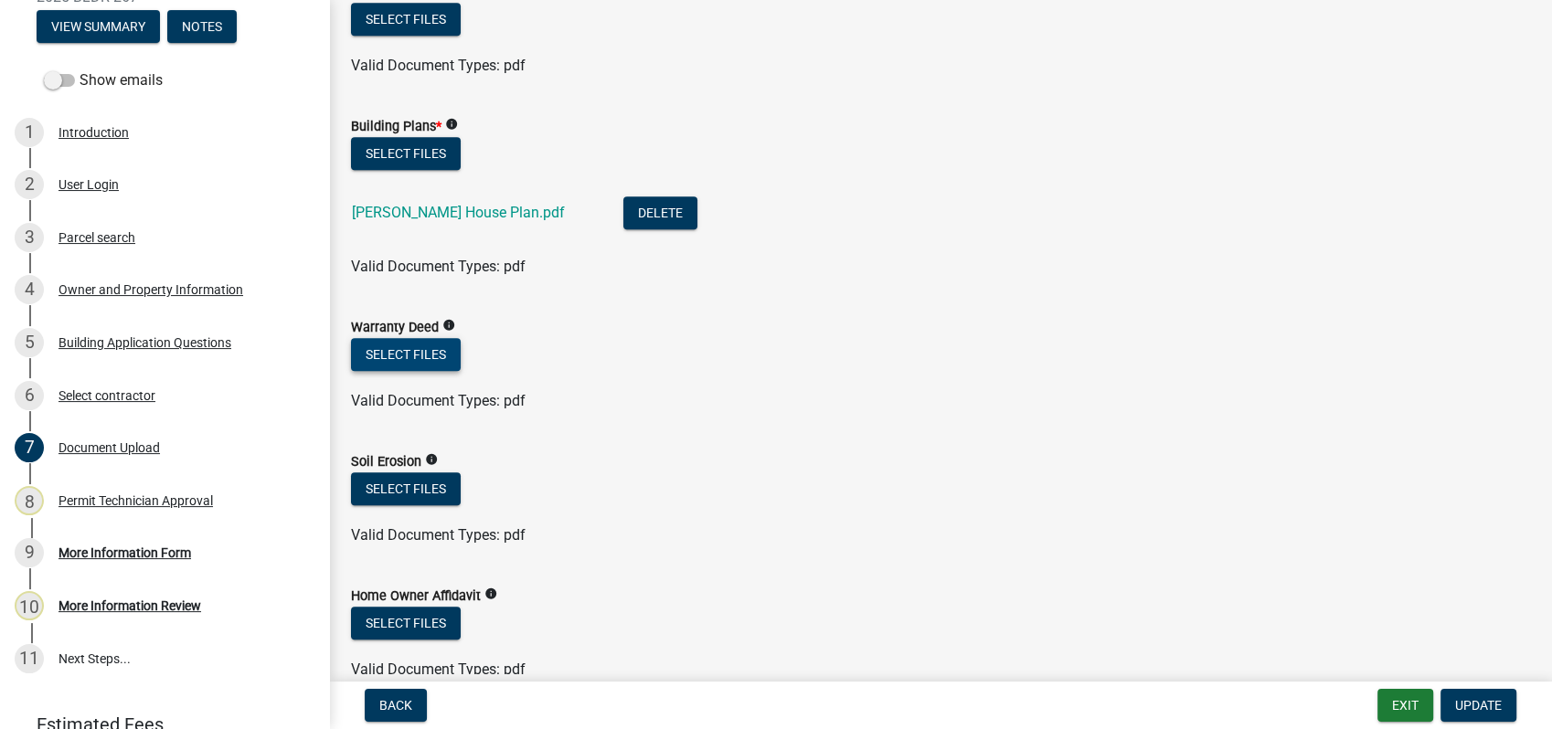
click at [381, 348] on button "Select files" at bounding box center [406, 354] width 110 height 33
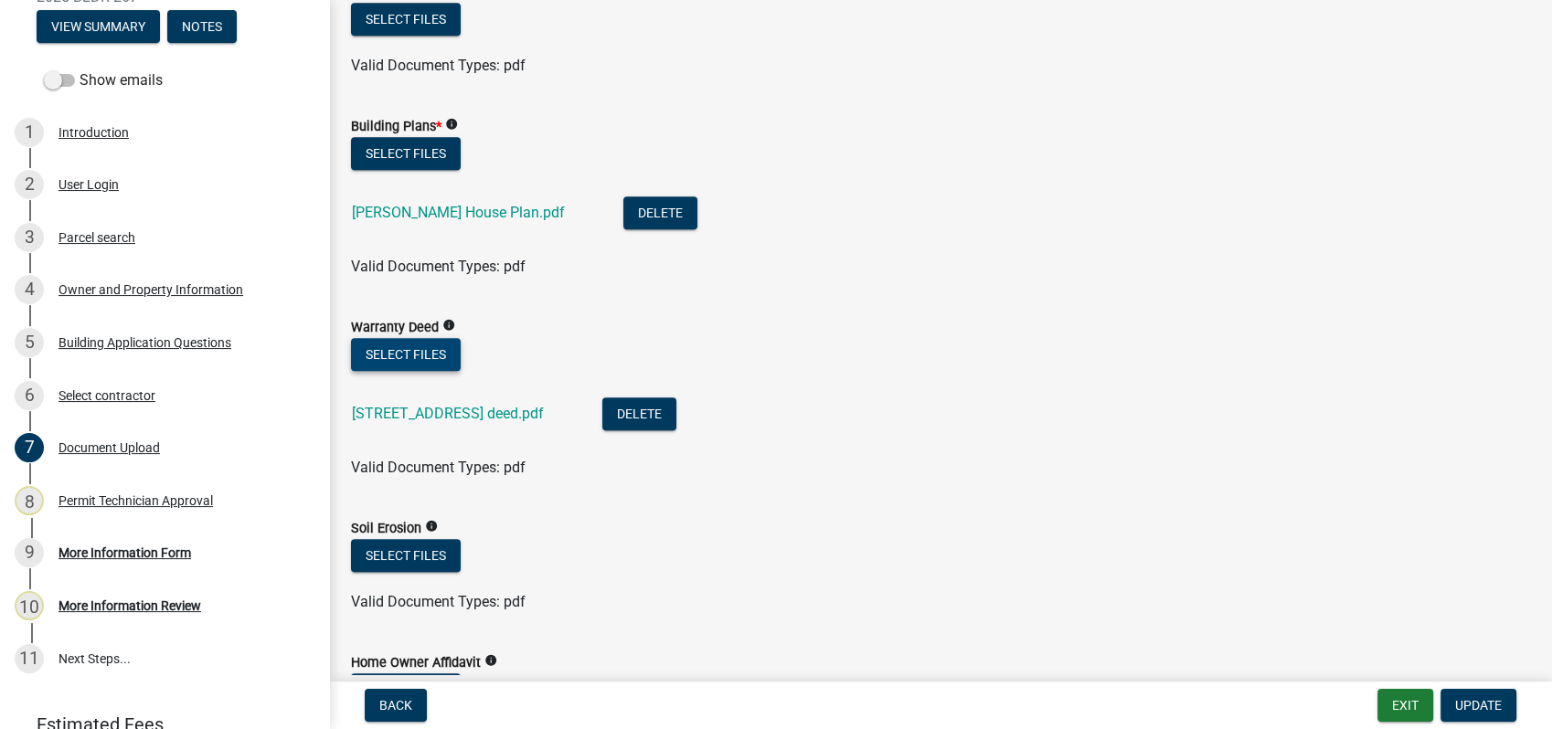
scroll to position [1320, 0]
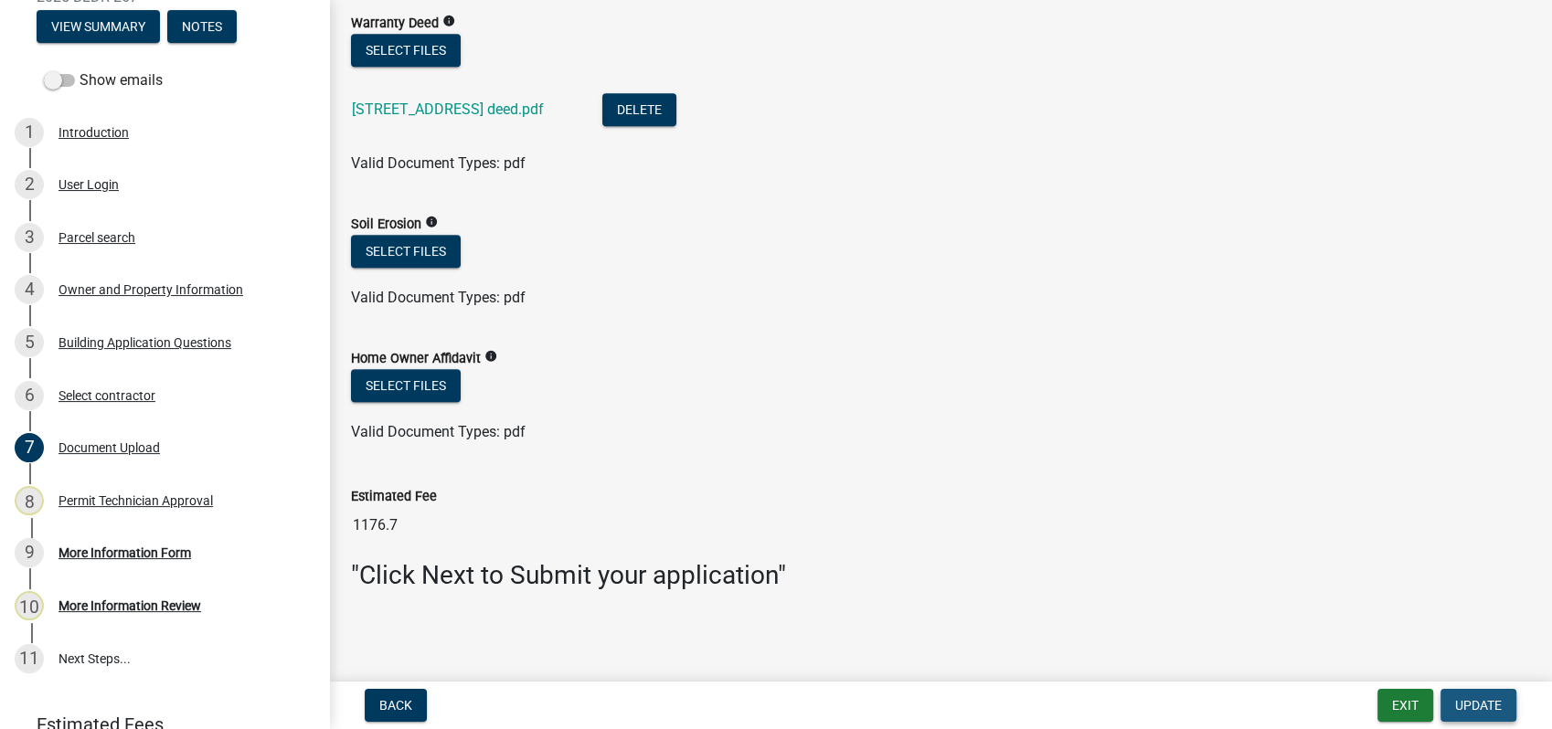
click at [1477, 700] on span "Update" at bounding box center [1478, 705] width 47 height 15
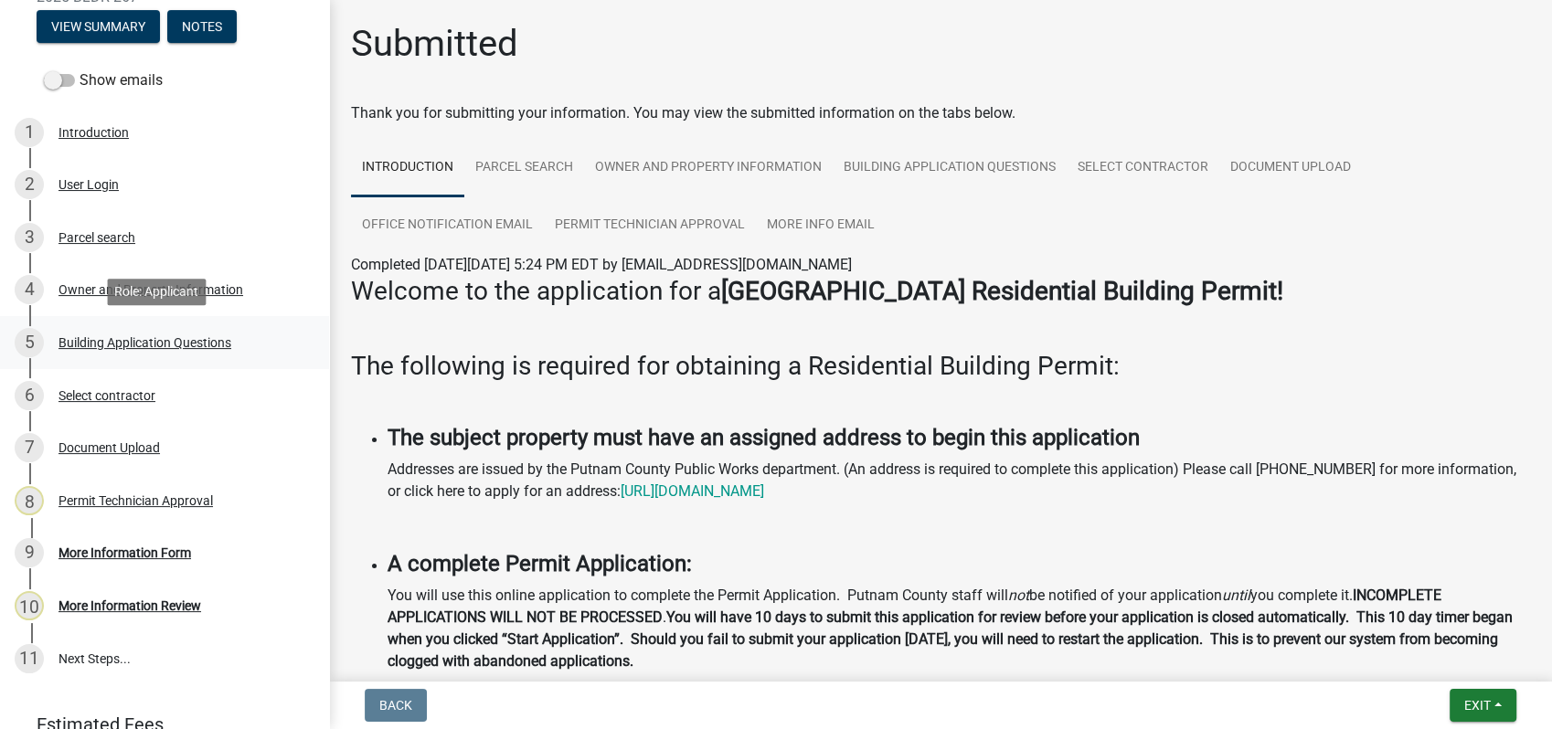
click at [158, 336] on div "Building Application Questions" at bounding box center [145, 342] width 173 height 13
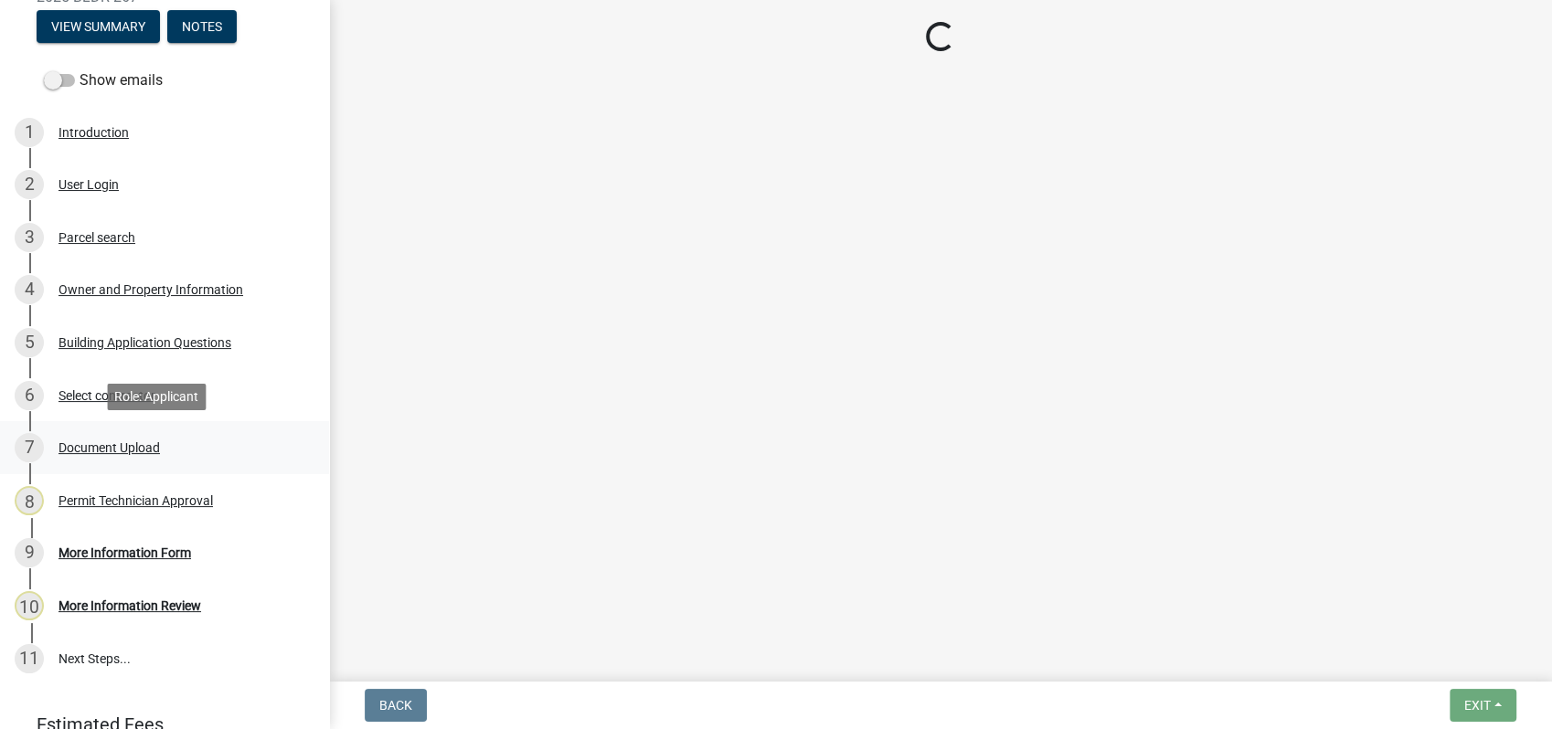
click at [133, 446] on div "Document Upload" at bounding box center [109, 448] width 101 height 13
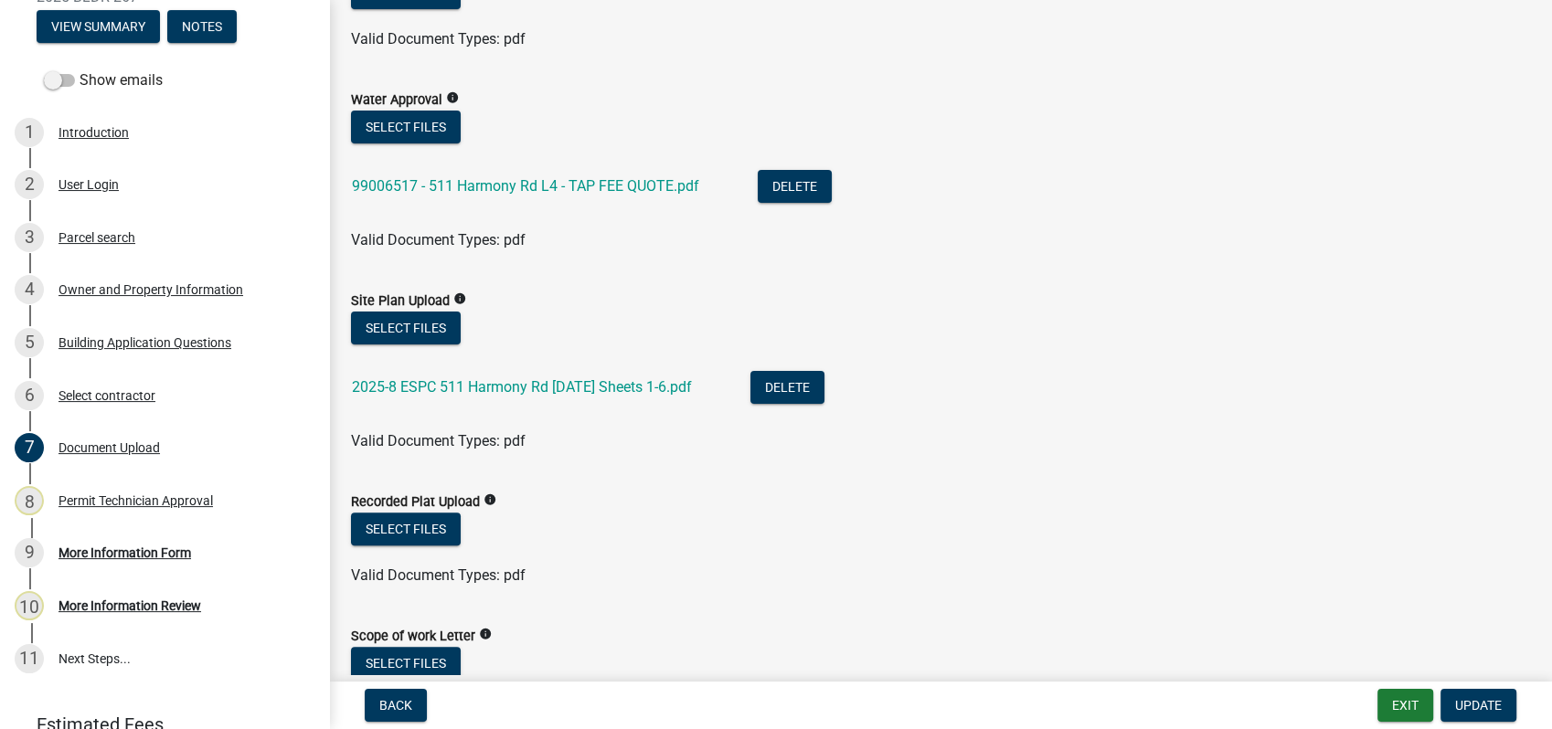
scroll to position [406, 0]
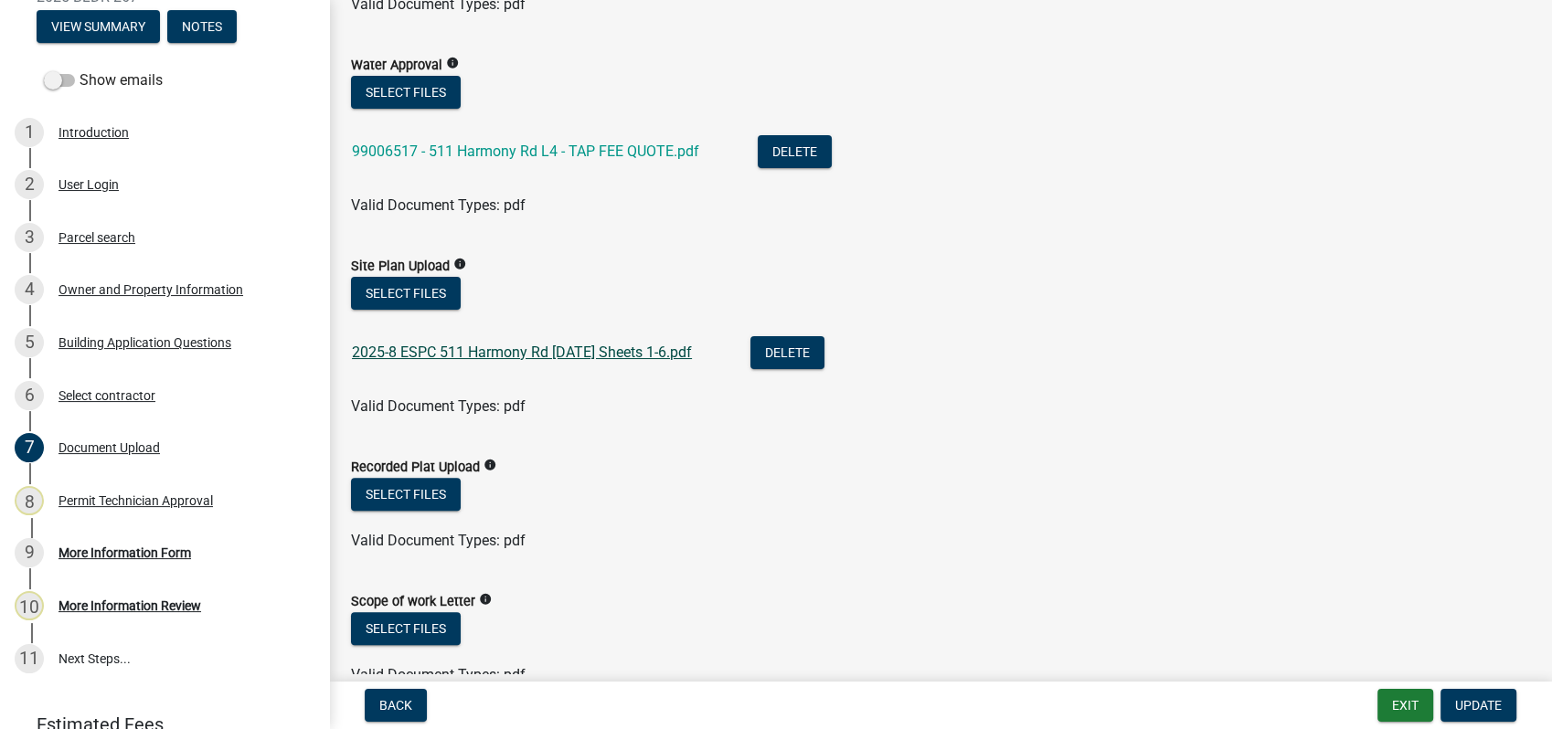
click at [435, 354] on link "2025-8 ESPC 511 Harmony Rd 10-2-2025 Sheets 1-6.pdf" at bounding box center [522, 352] width 340 height 17
click at [1473, 703] on span "Update" at bounding box center [1478, 705] width 47 height 15
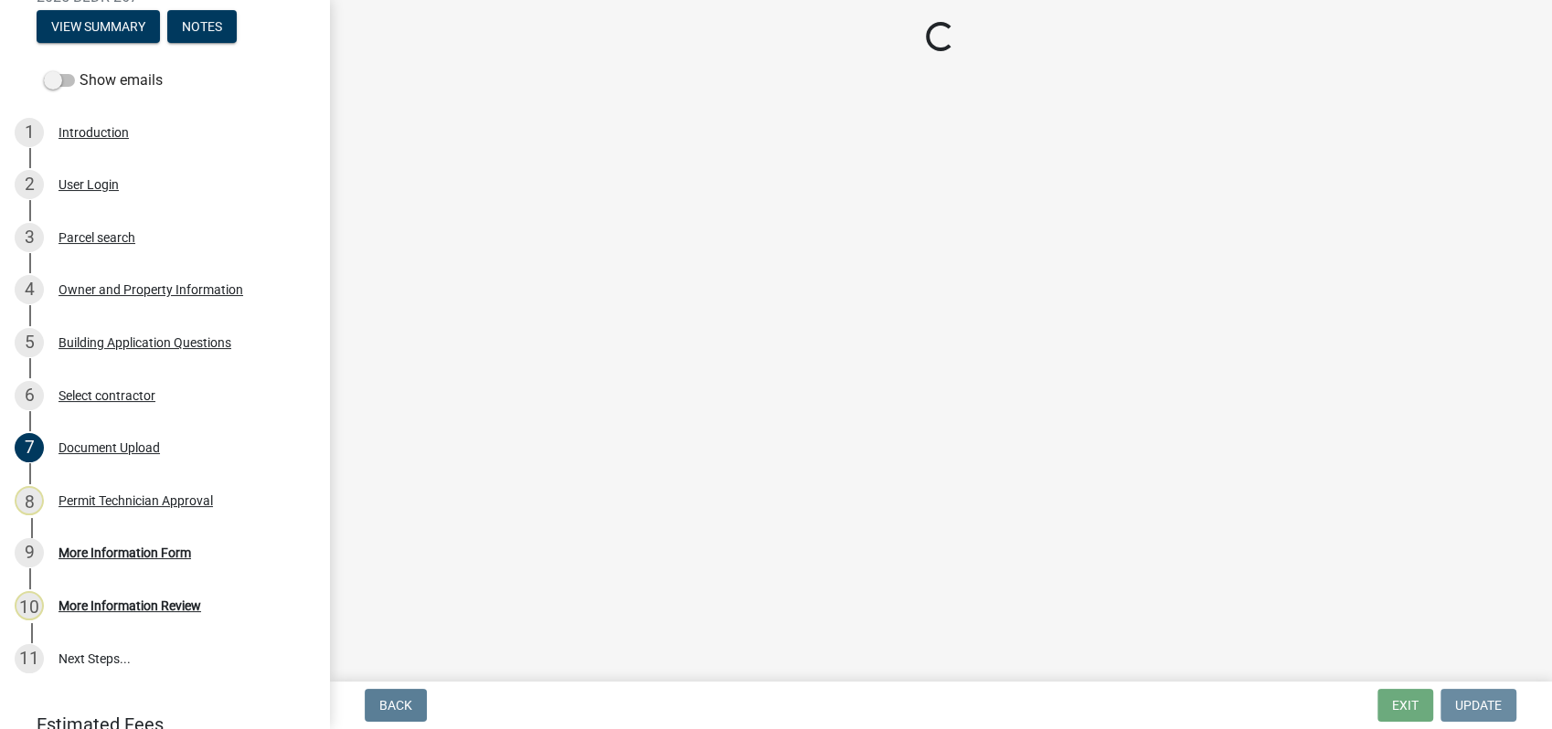
scroll to position [0, 0]
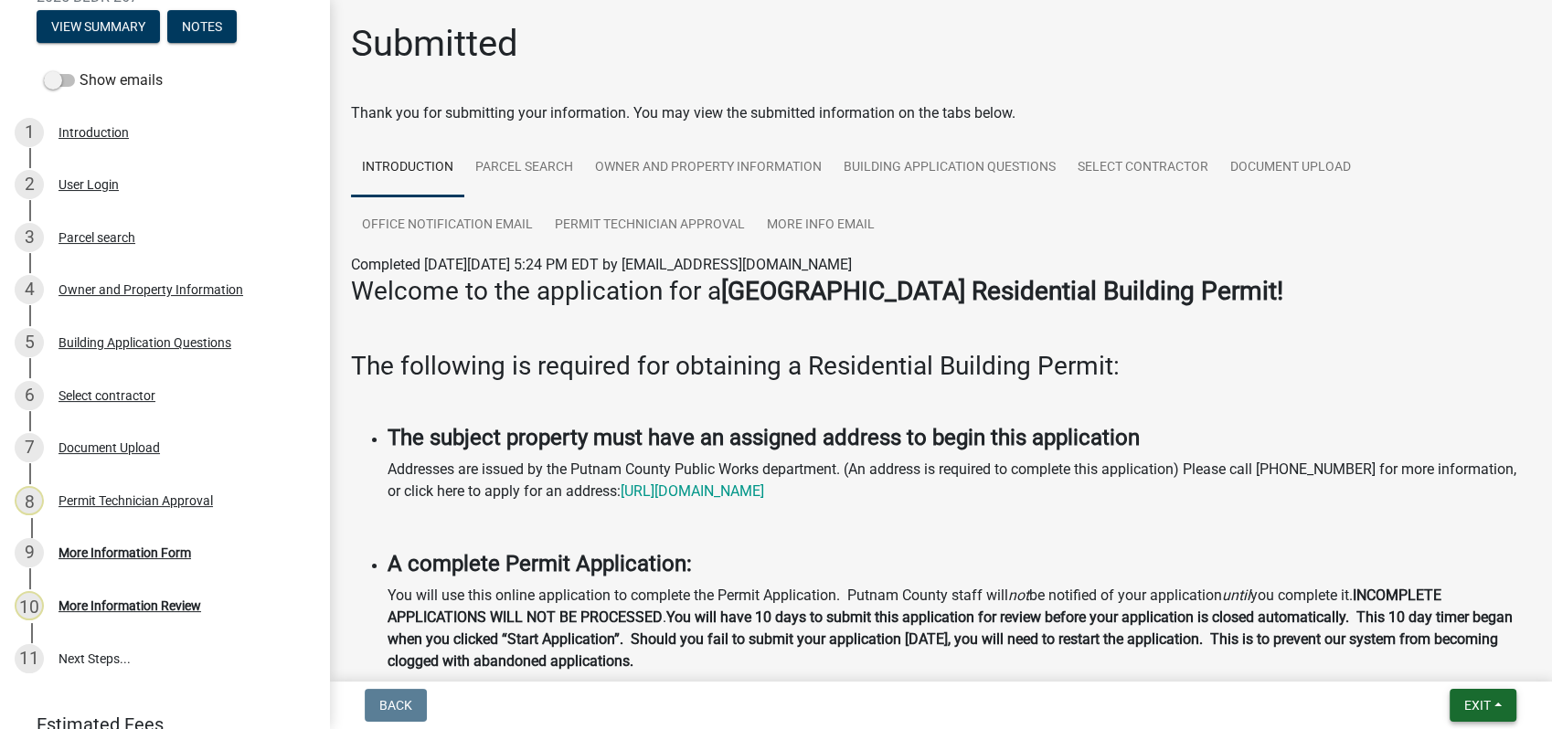
click at [1485, 704] on span "Exit" at bounding box center [1477, 705] width 27 height 15
click at [1410, 666] on button "Save & Exit" at bounding box center [1443, 658] width 146 height 44
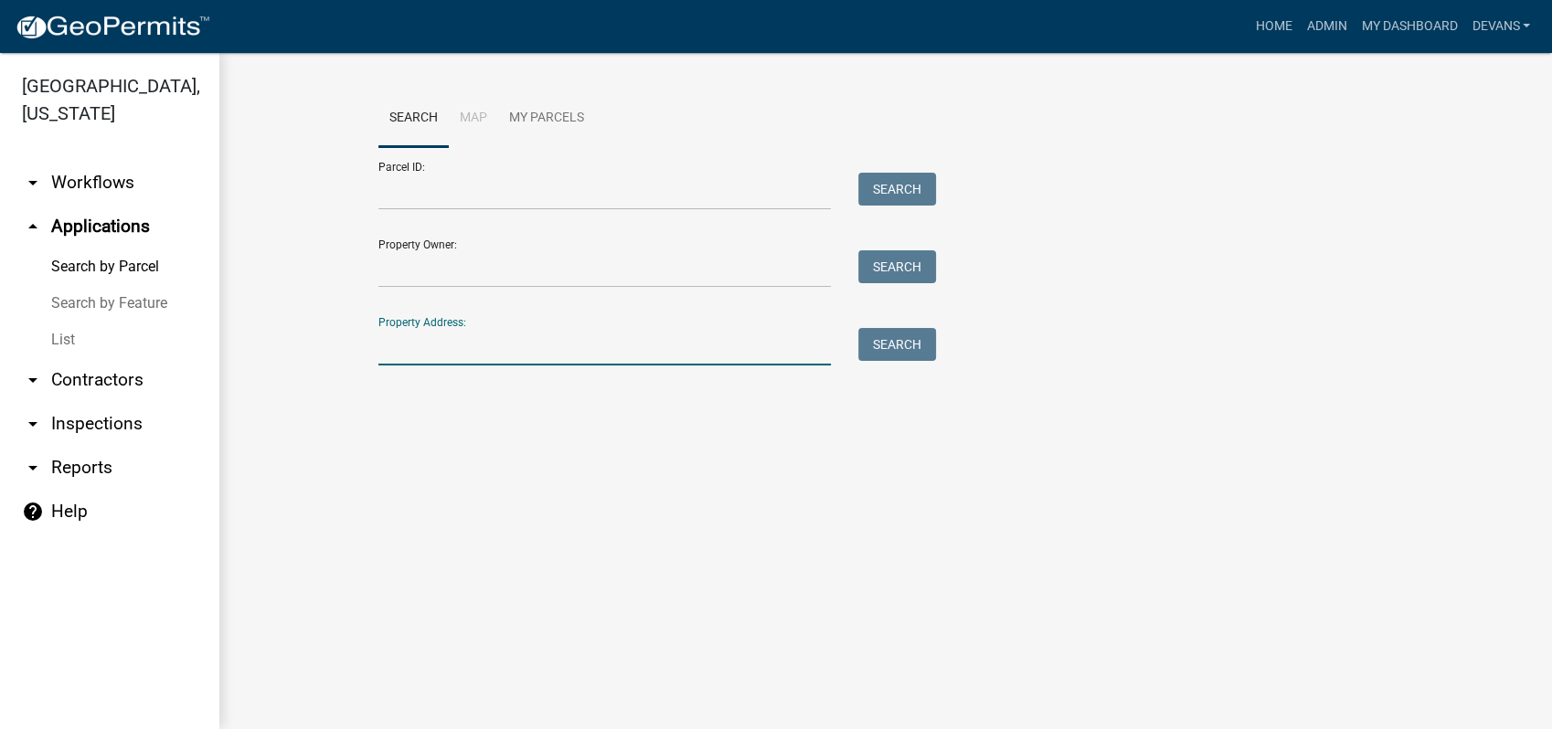
click at [446, 348] on input "Property Address:" at bounding box center [604, 346] width 452 height 37
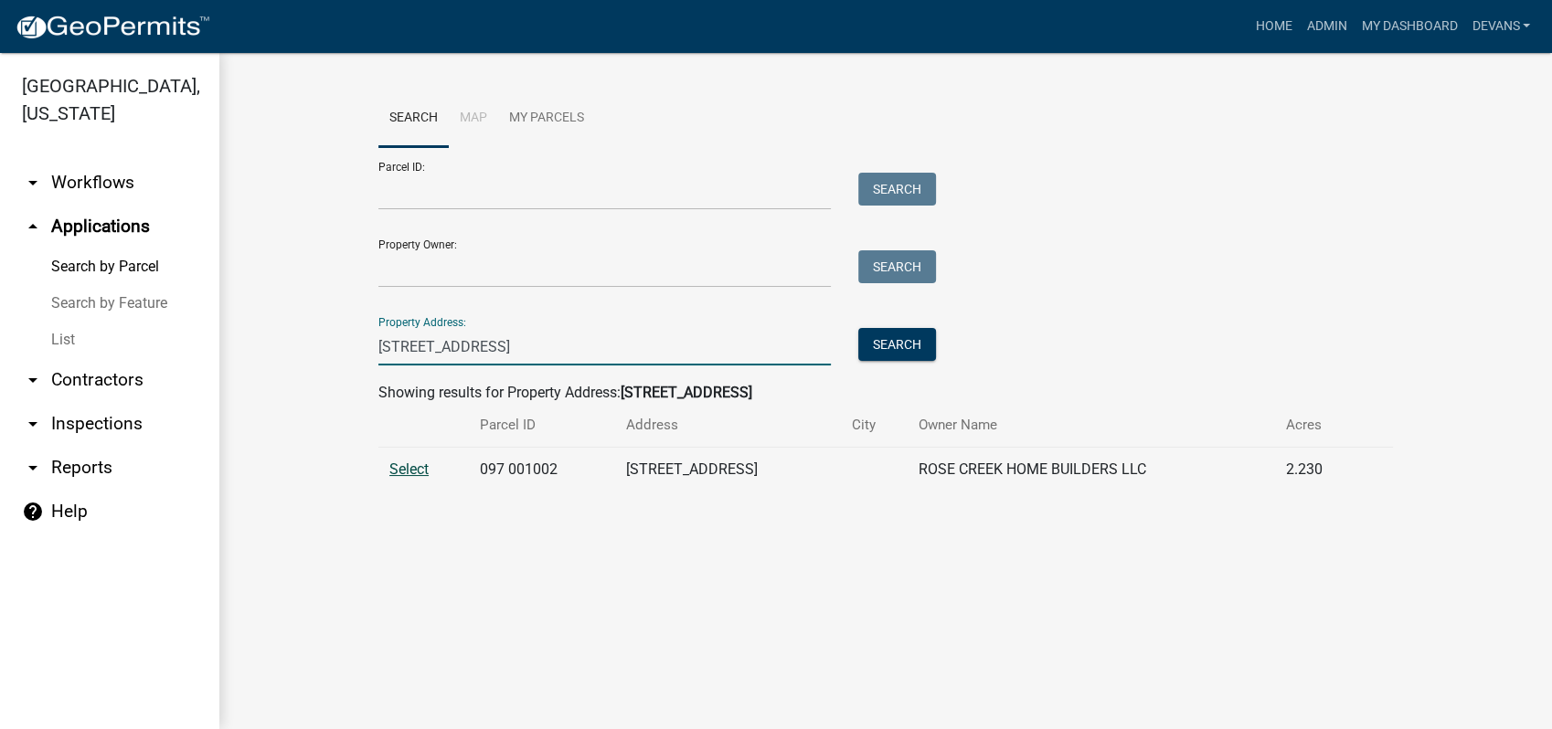
type input "513 harmony rd"
click at [389, 464] on span "Select" at bounding box center [408, 469] width 39 height 17
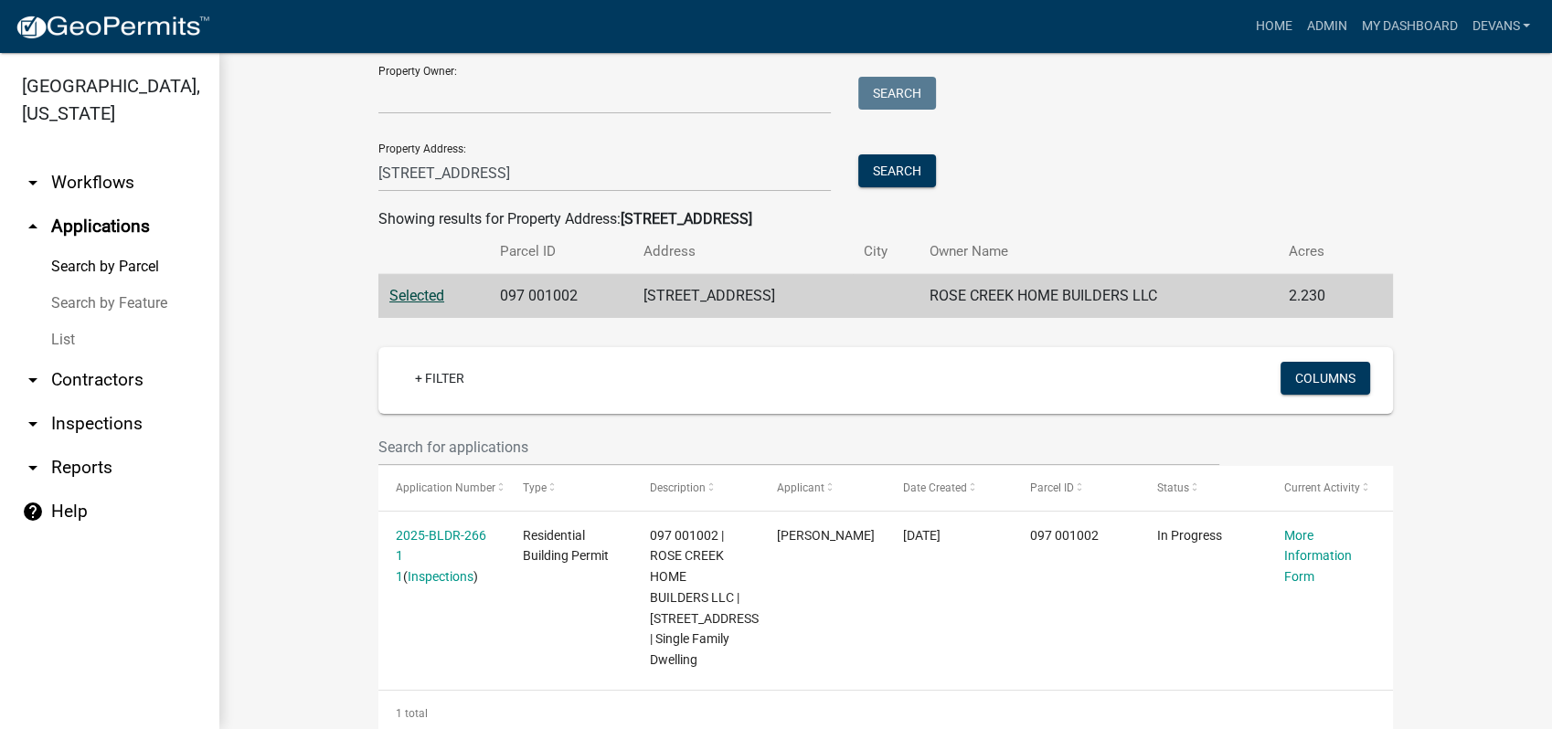
scroll to position [217, 0]
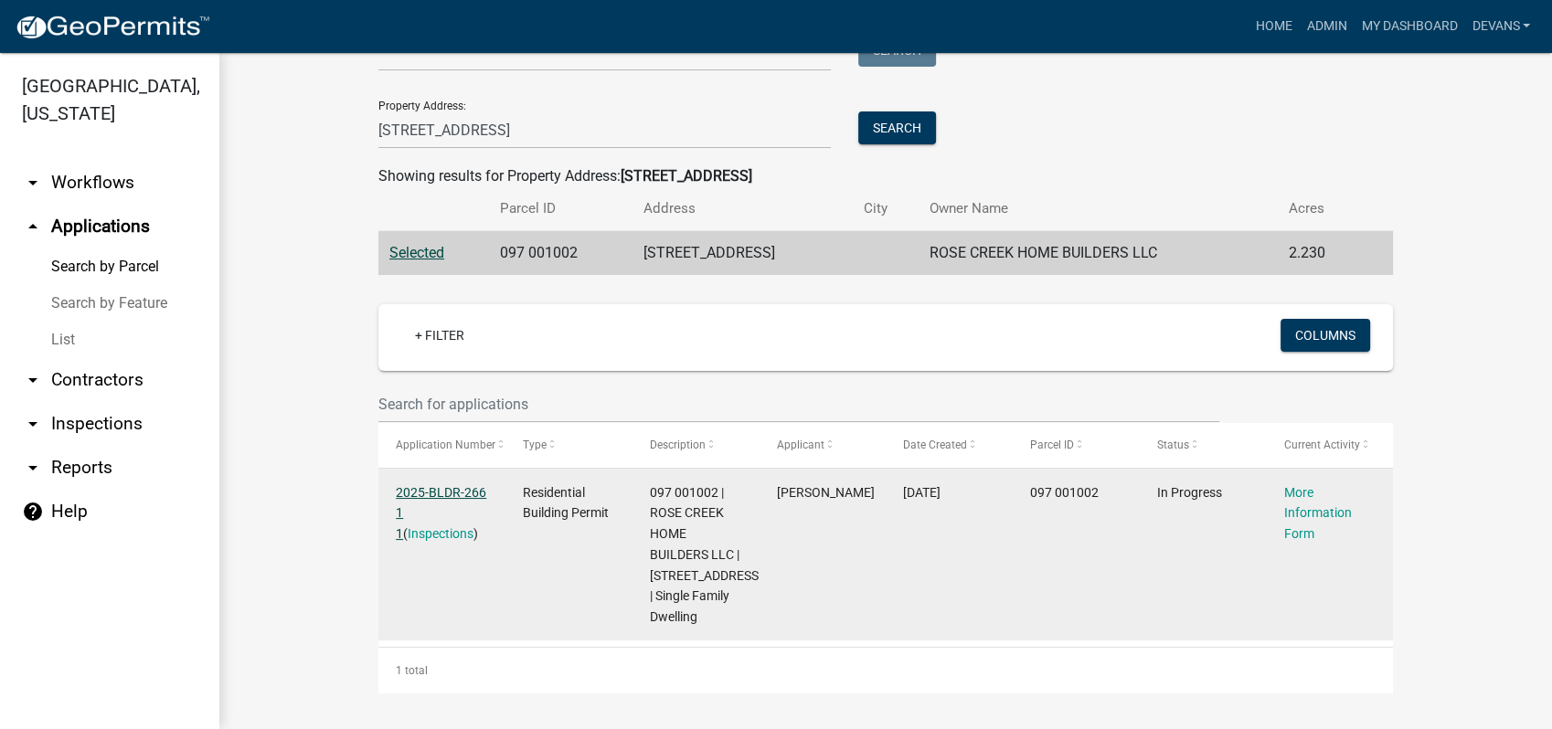
click at [461, 488] on link "2025-BLDR-266 1 1" at bounding box center [441, 513] width 90 height 57
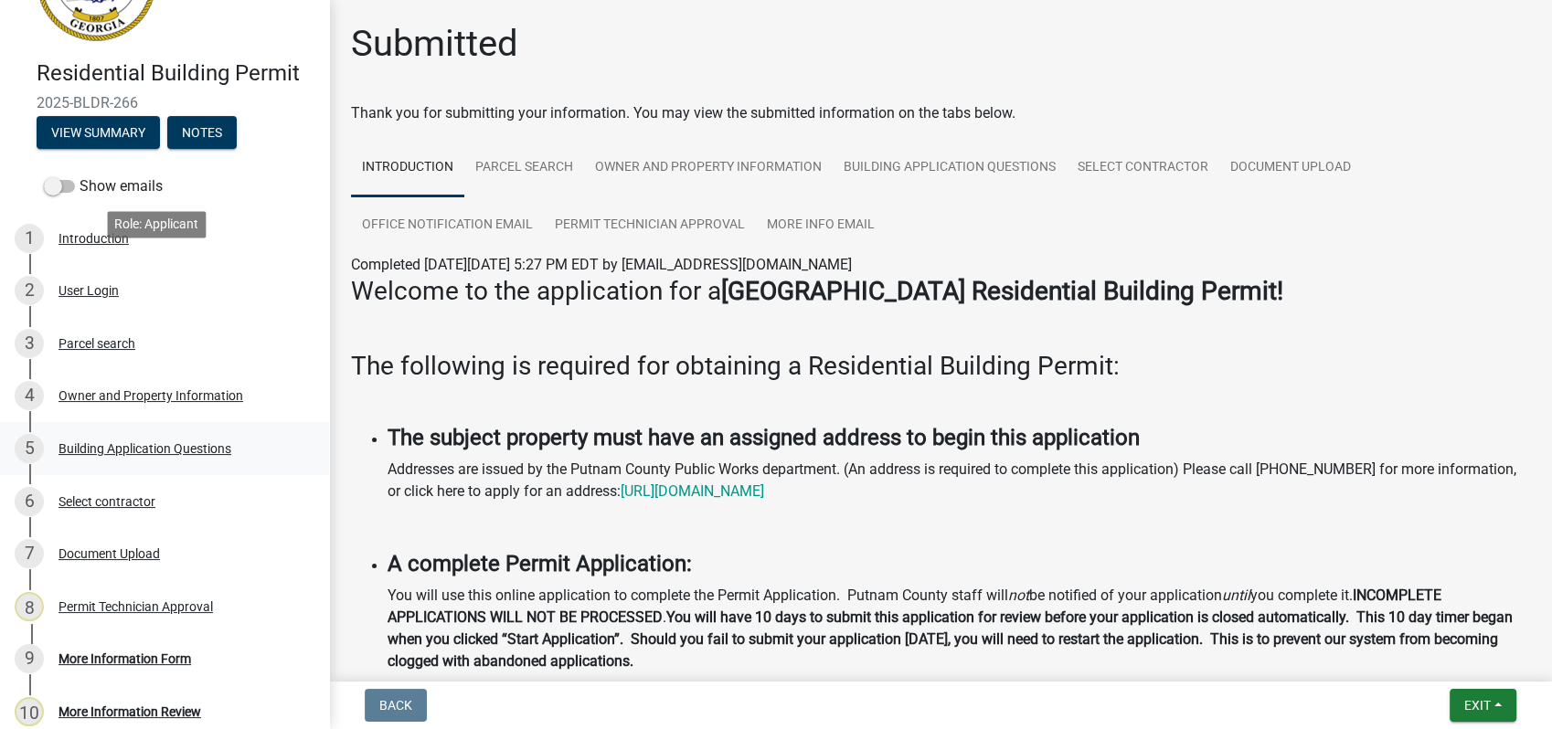
scroll to position [286, 0]
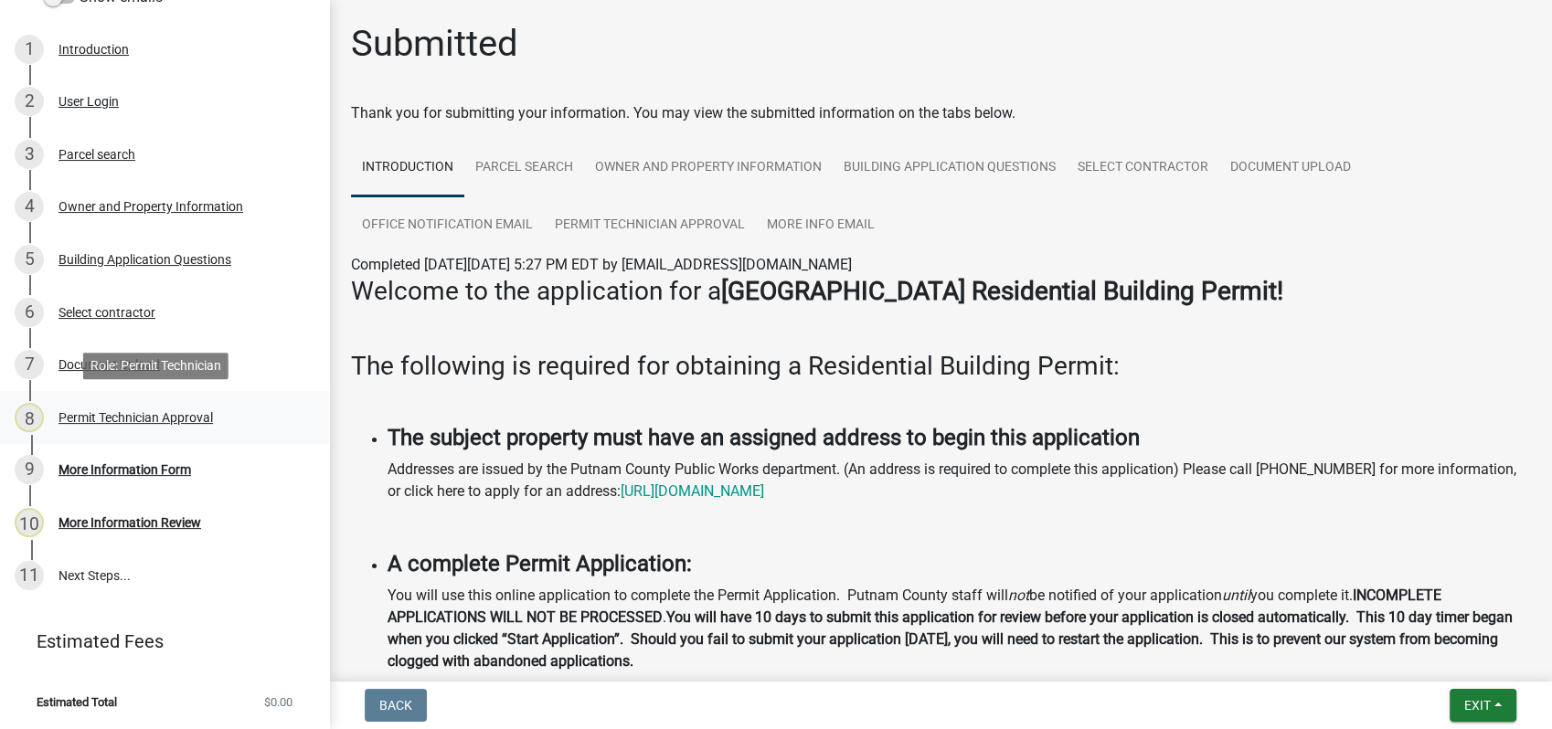
click at [130, 416] on div "Permit Technician Approval" at bounding box center [136, 417] width 154 height 13
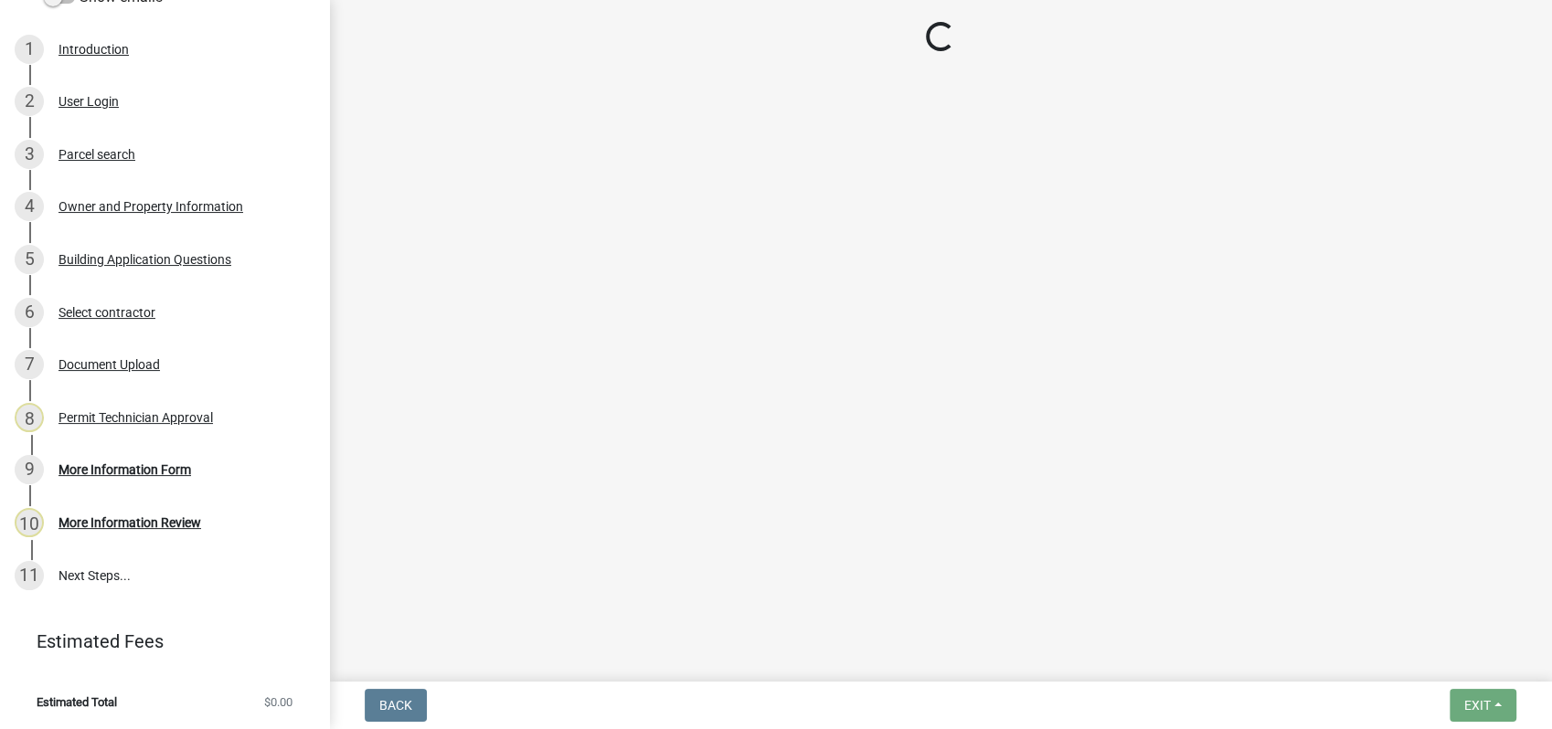
select select "a4366e26-0f82-401b-a682-956e4112ff86"
select select "83394b22-4a11-496c-8e5c-75ade2e72faf"
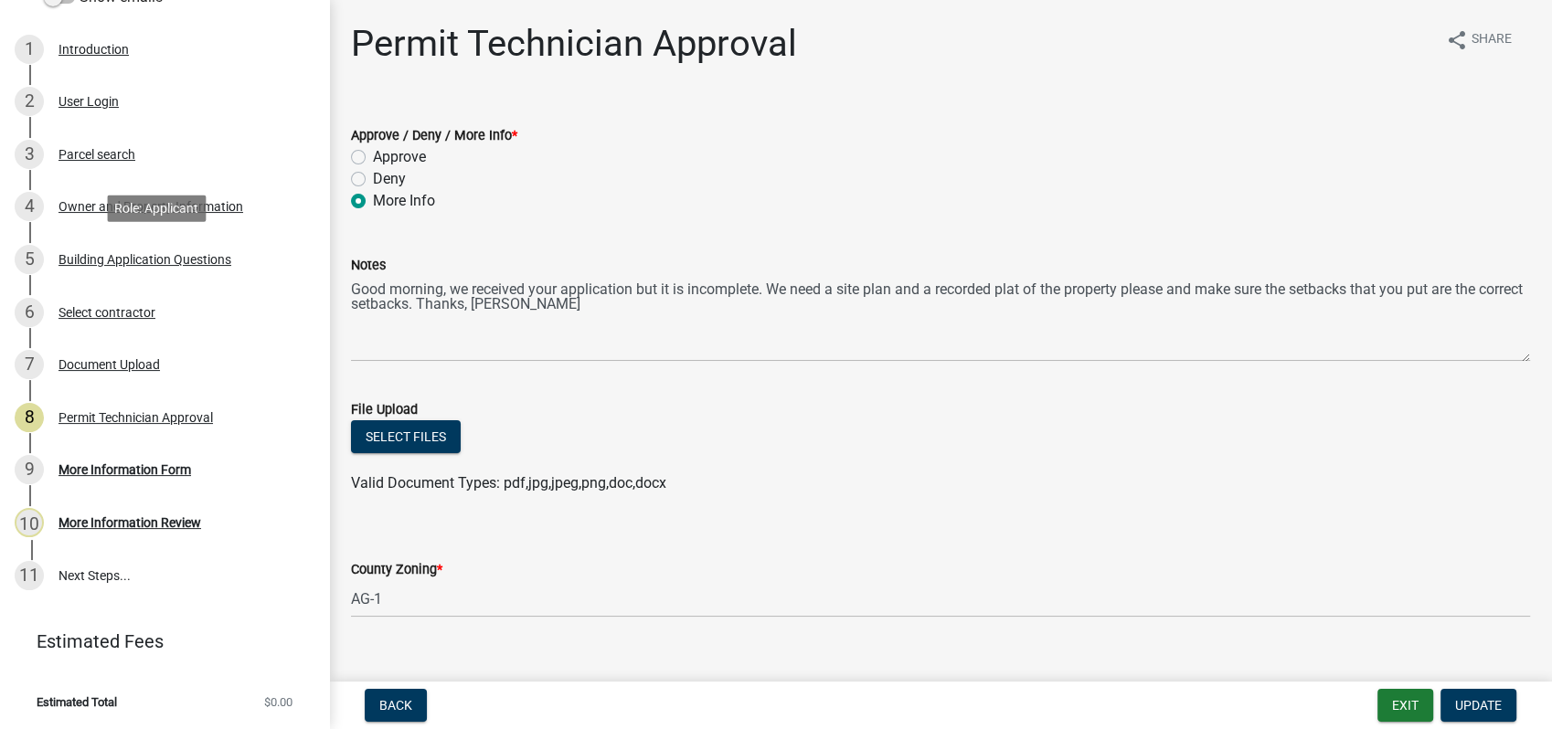
click at [162, 260] on div "Building Application Questions" at bounding box center [145, 259] width 173 height 13
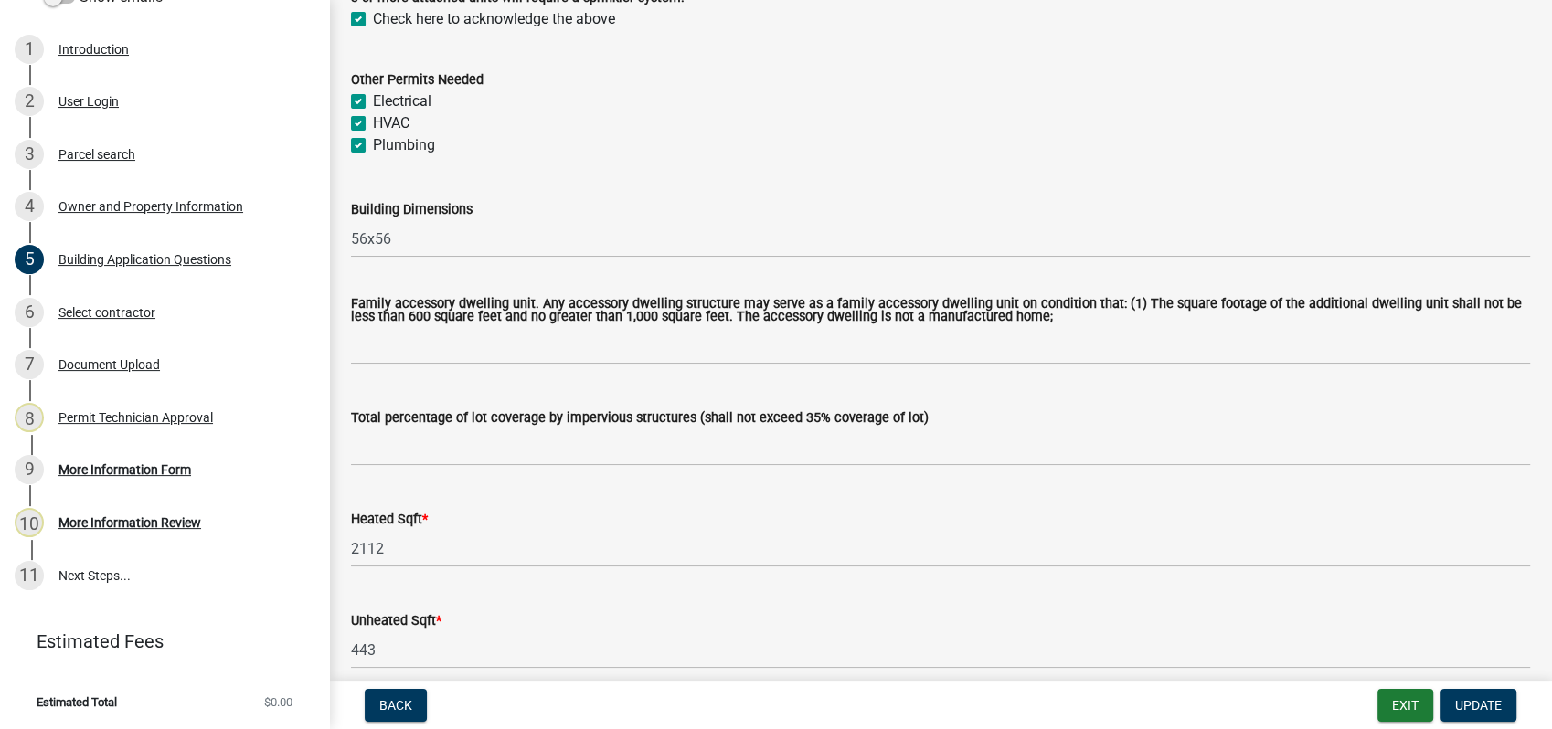
scroll to position [812, 0]
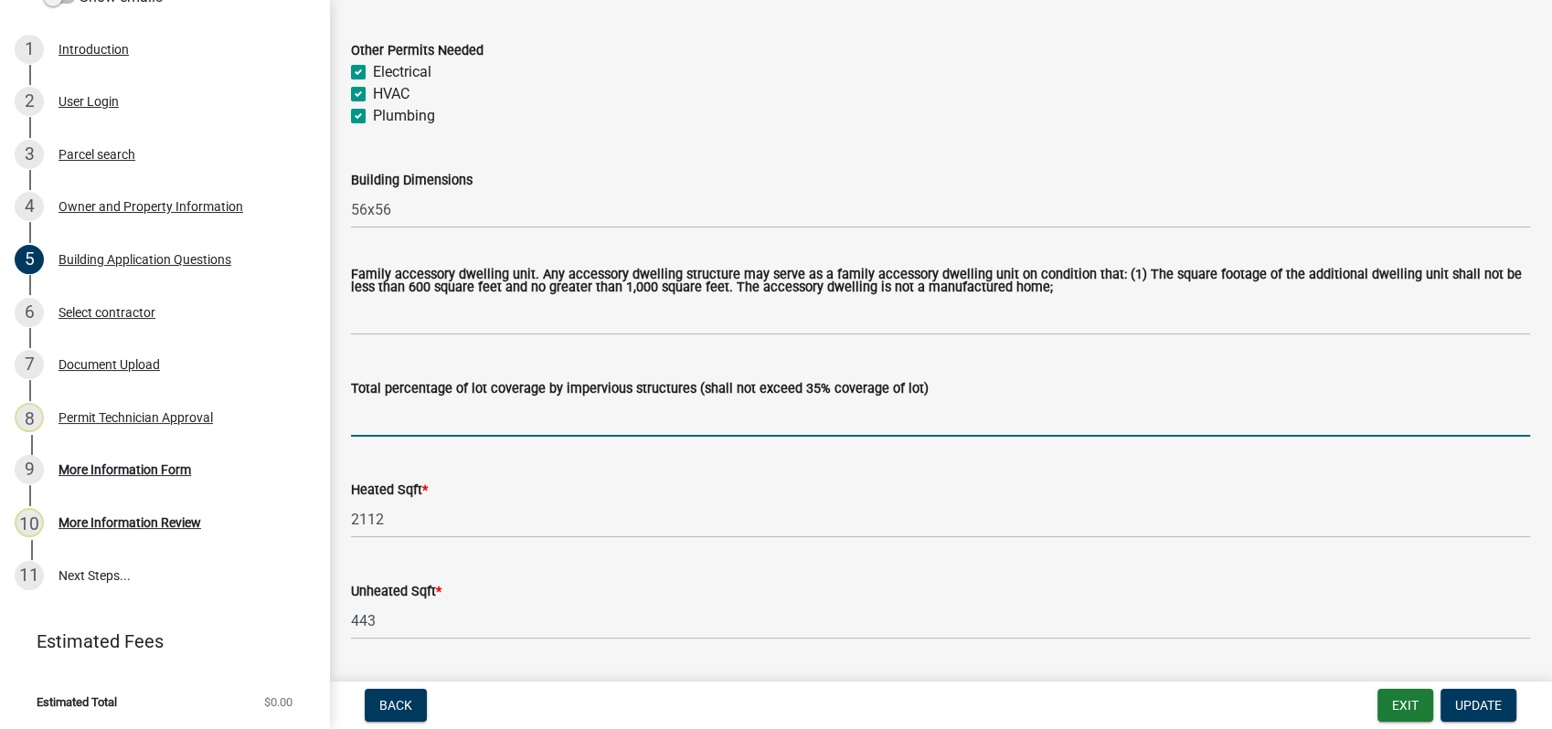
click at [392, 435] on input "text" at bounding box center [940, 417] width 1179 height 37
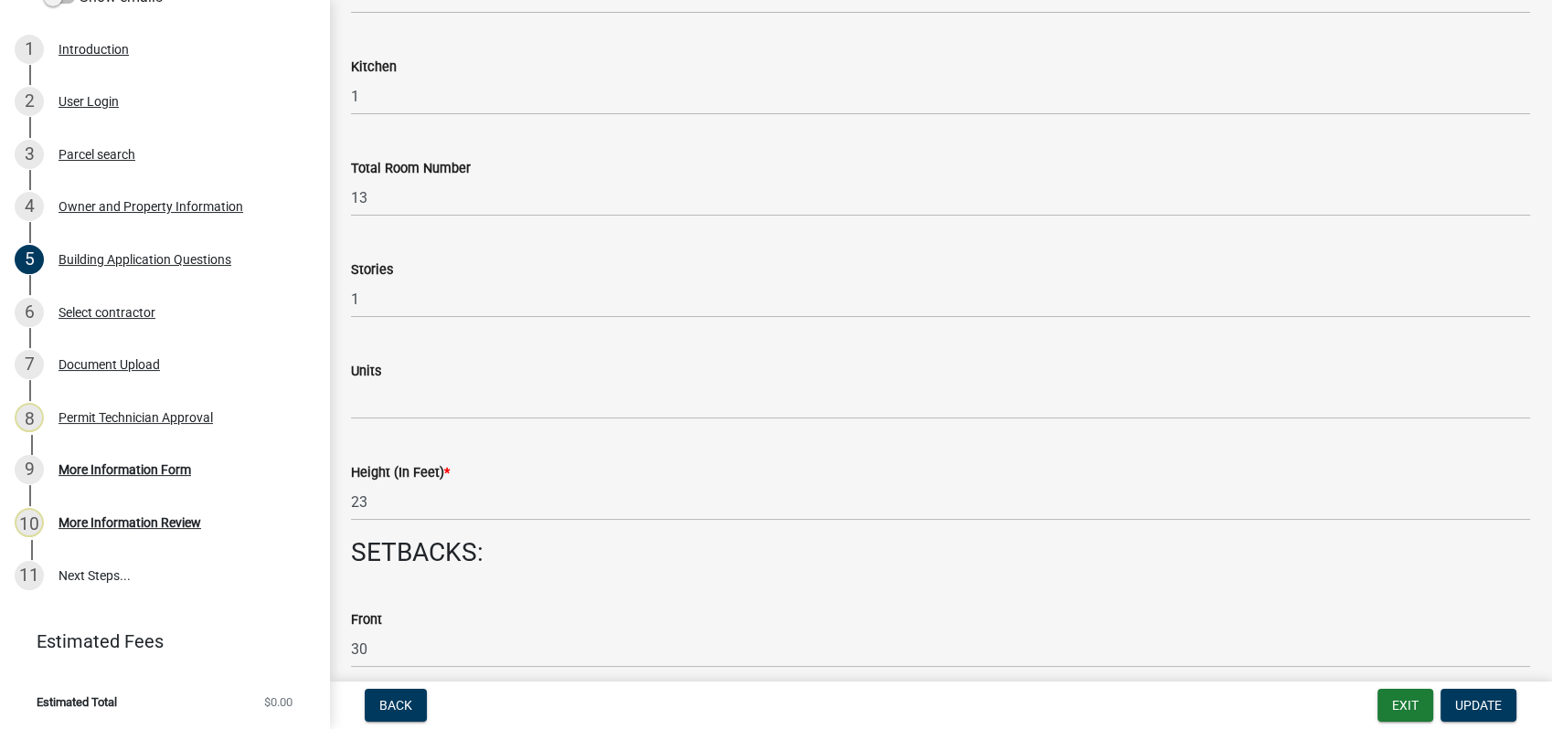
scroll to position [2133, 0]
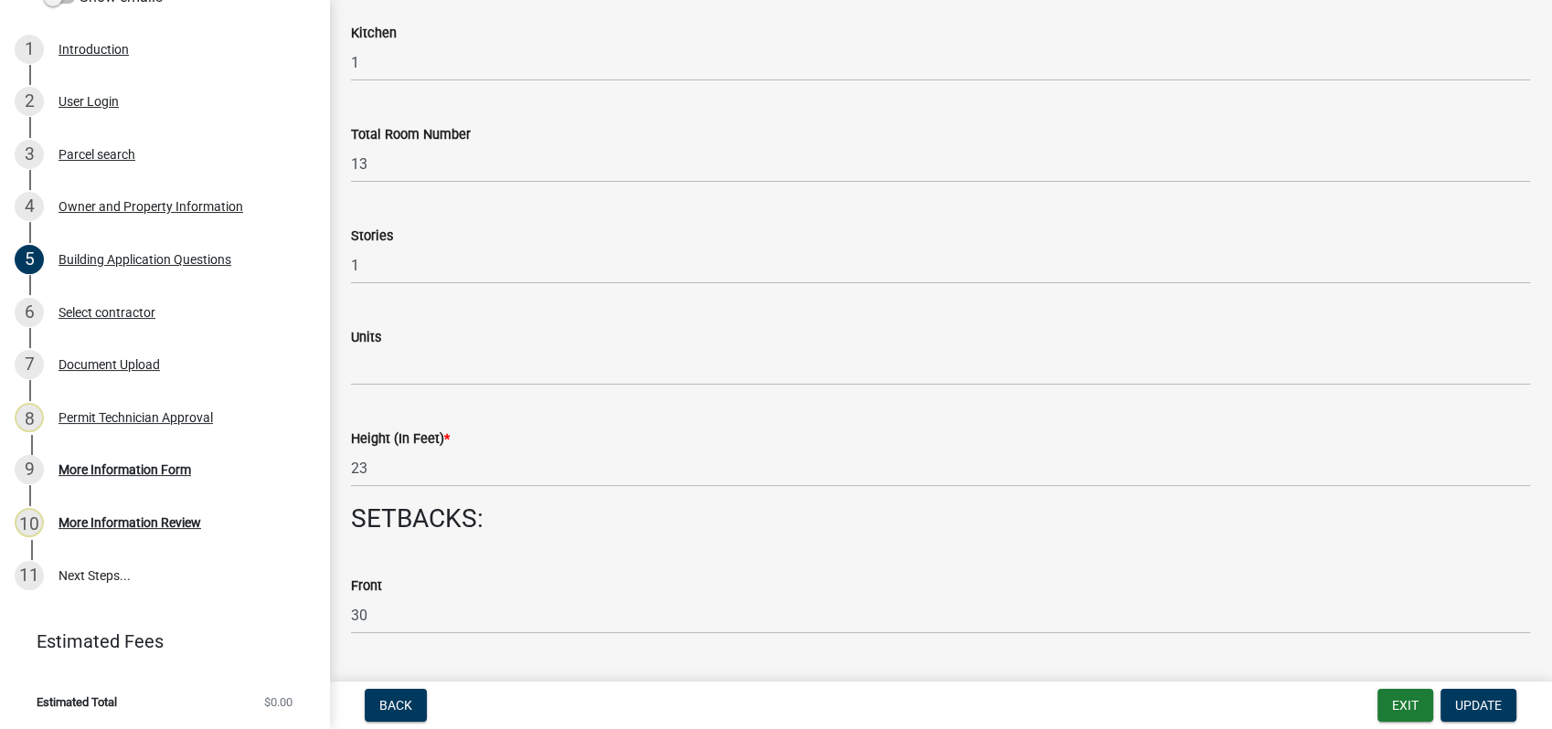
type input "16"
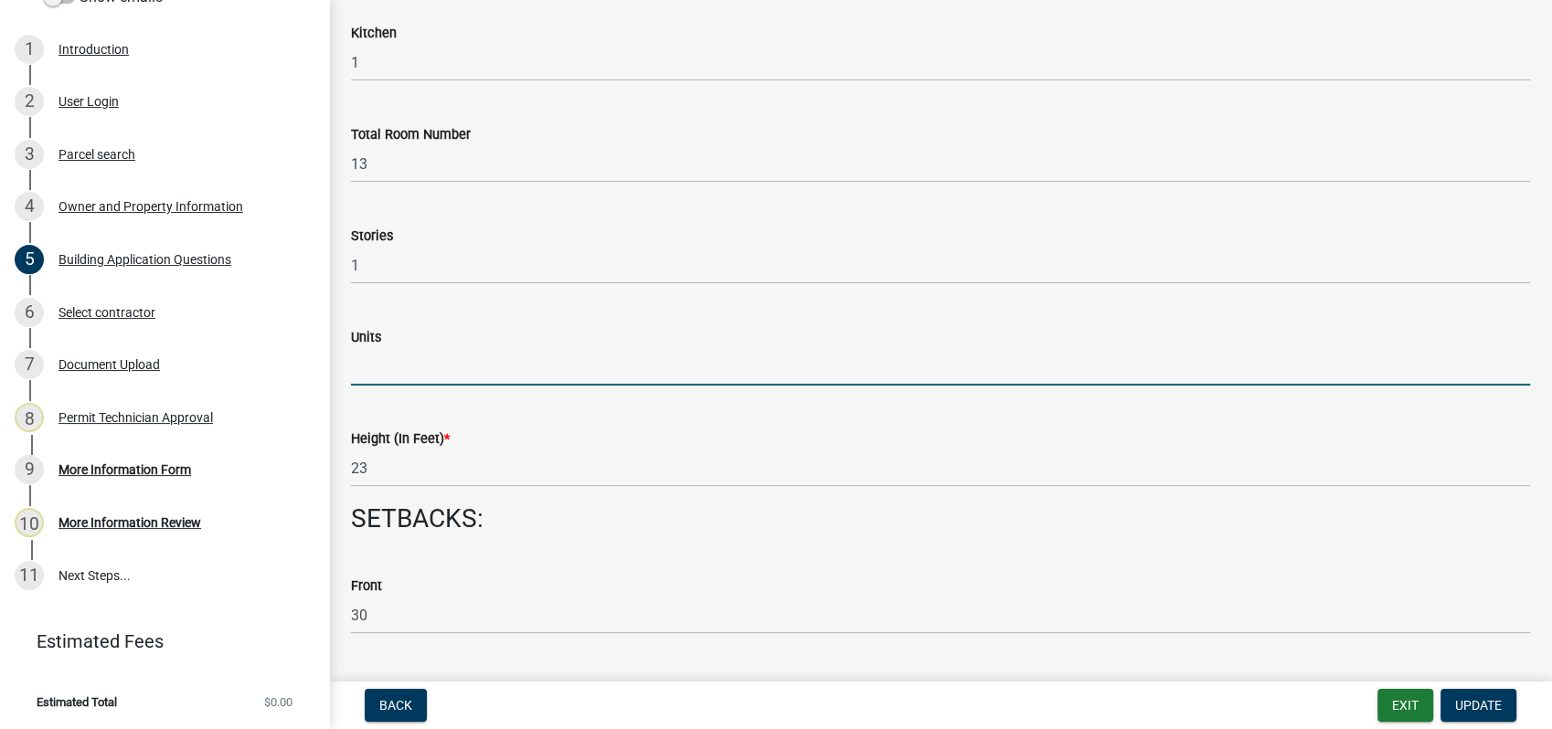
click at [388, 377] on input "text" at bounding box center [940, 366] width 1179 height 37
type input "0"
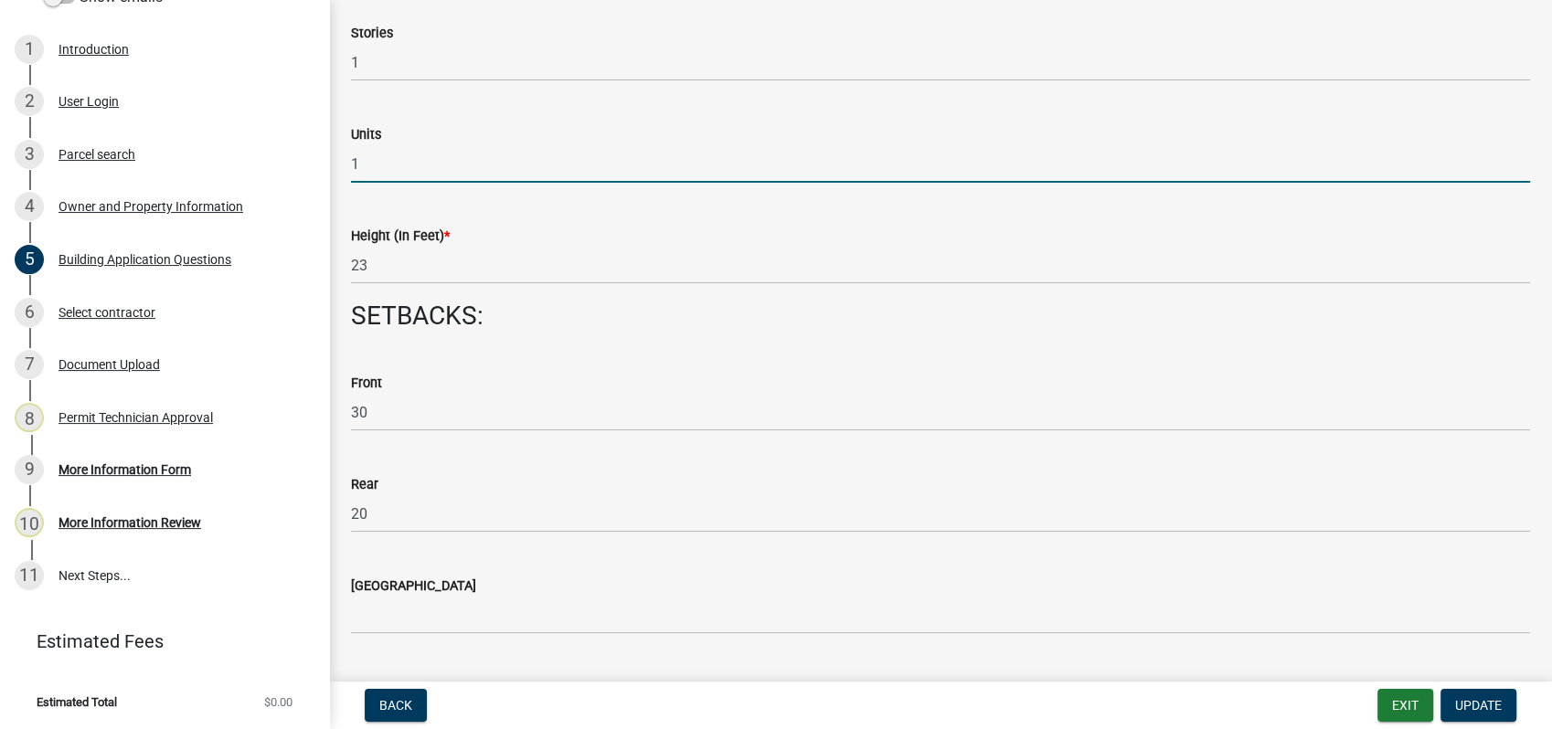
scroll to position [2538, 0]
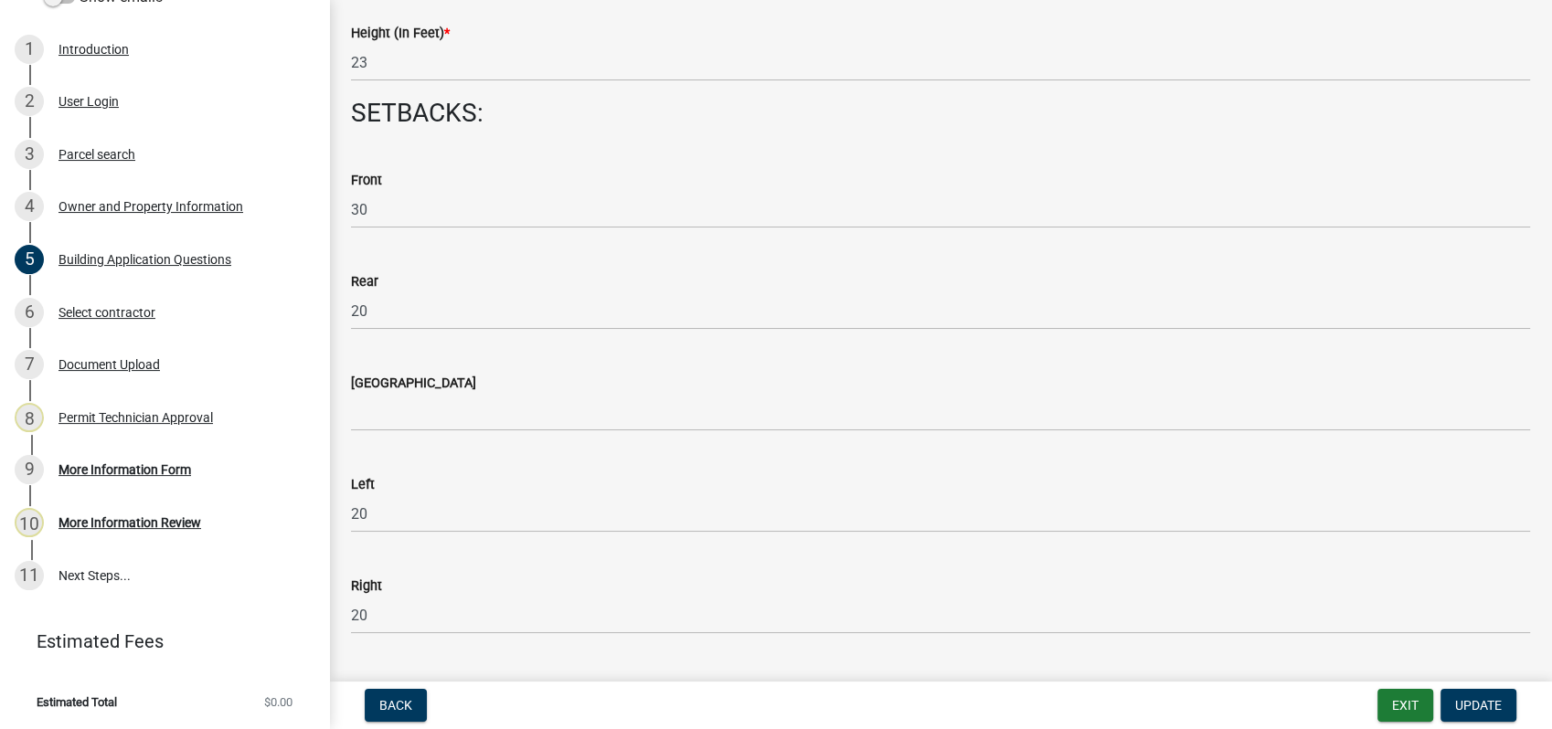
type input "1"
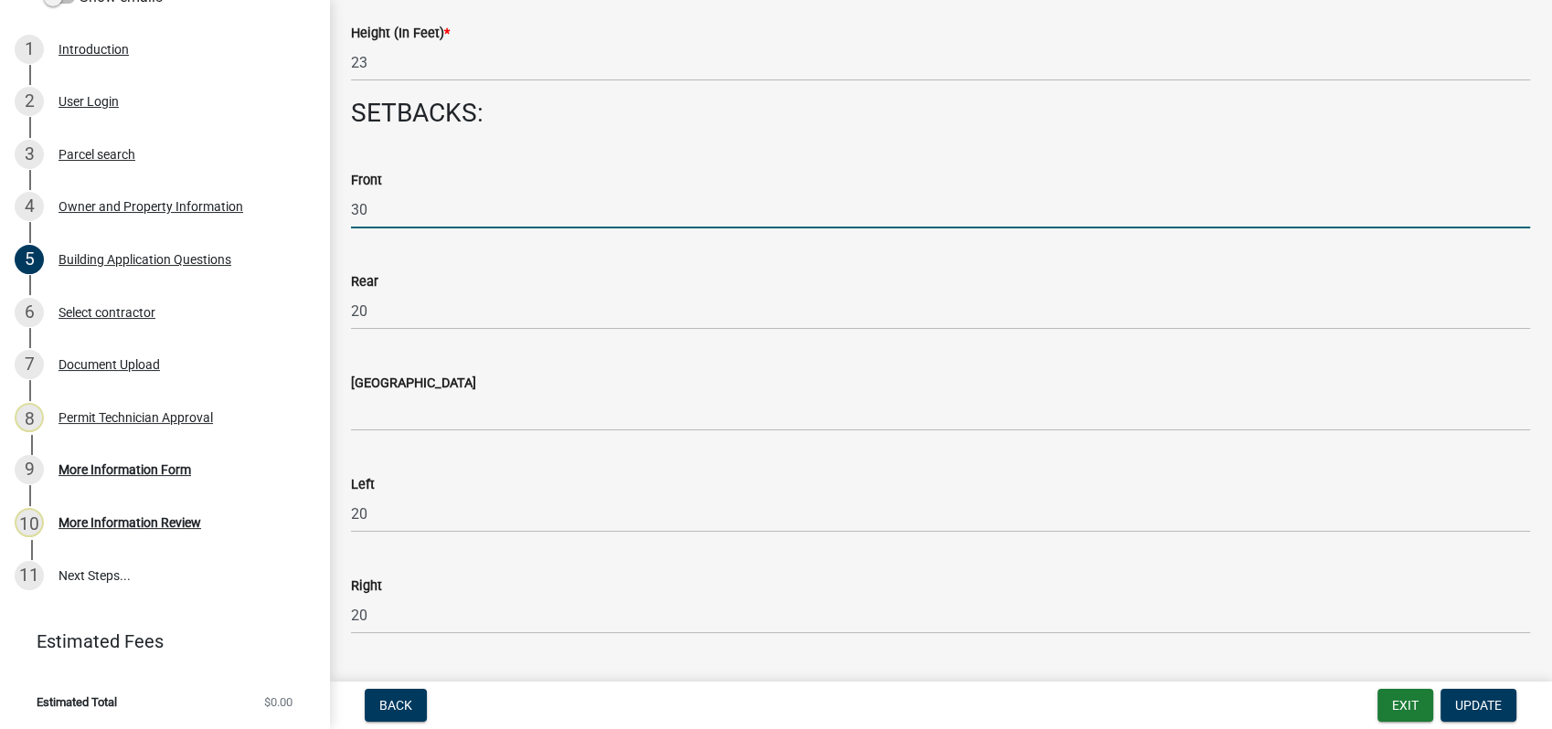
click at [392, 215] on input "30" at bounding box center [940, 209] width 1179 height 37
click at [422, 204] on input "30" at bounding box center [940, 209] width 1179 height 37
type input "3"
type input "106"
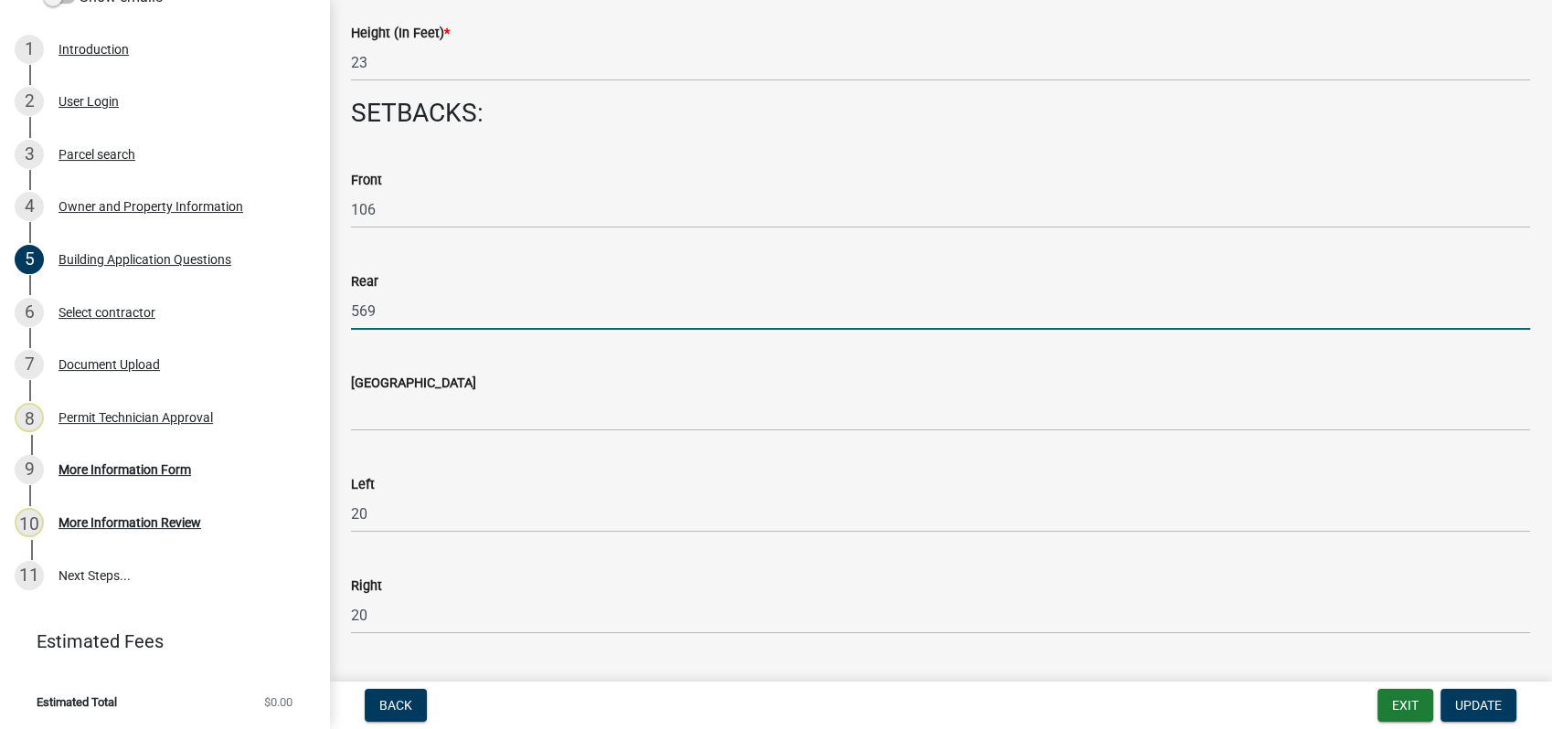
type input "569"
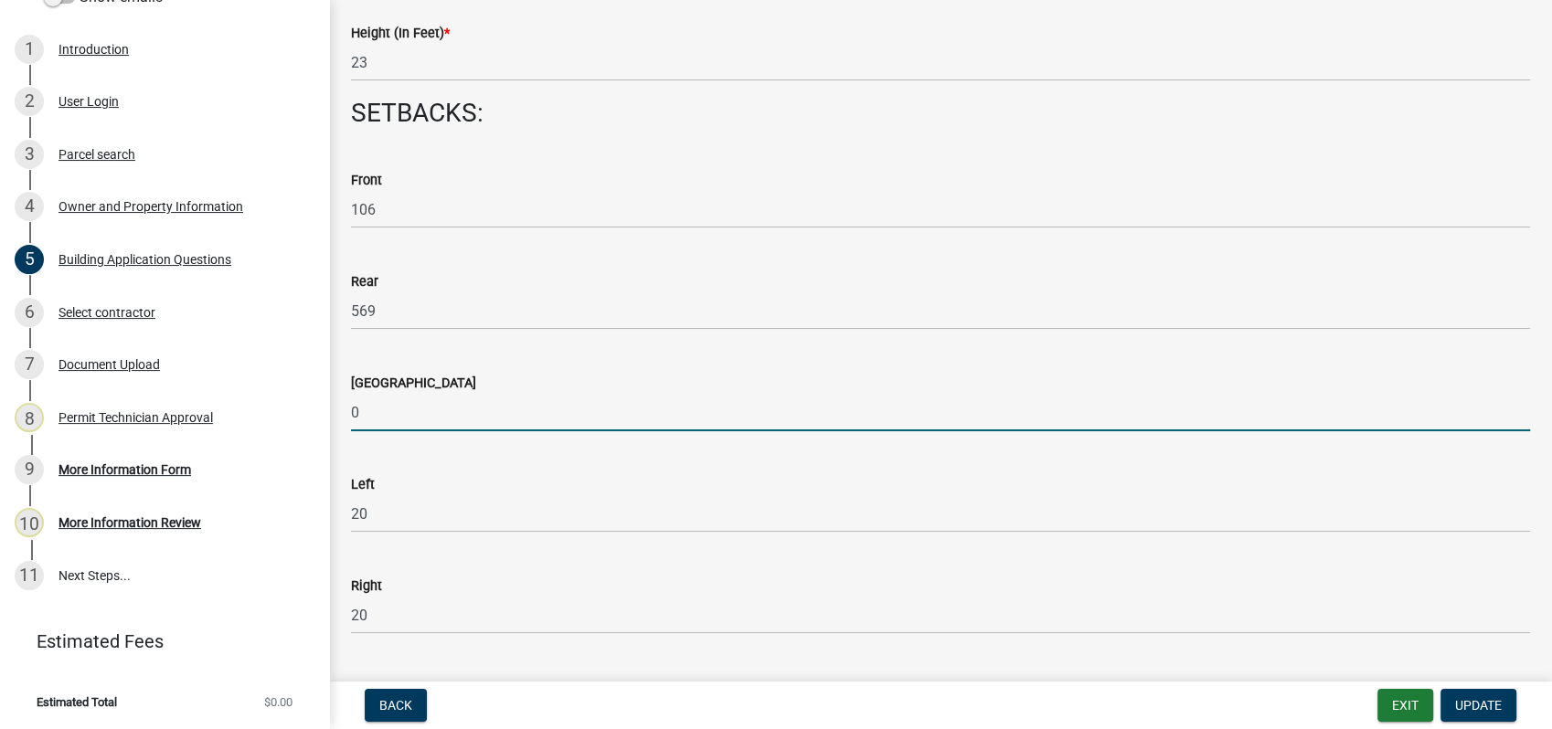
type input "0"
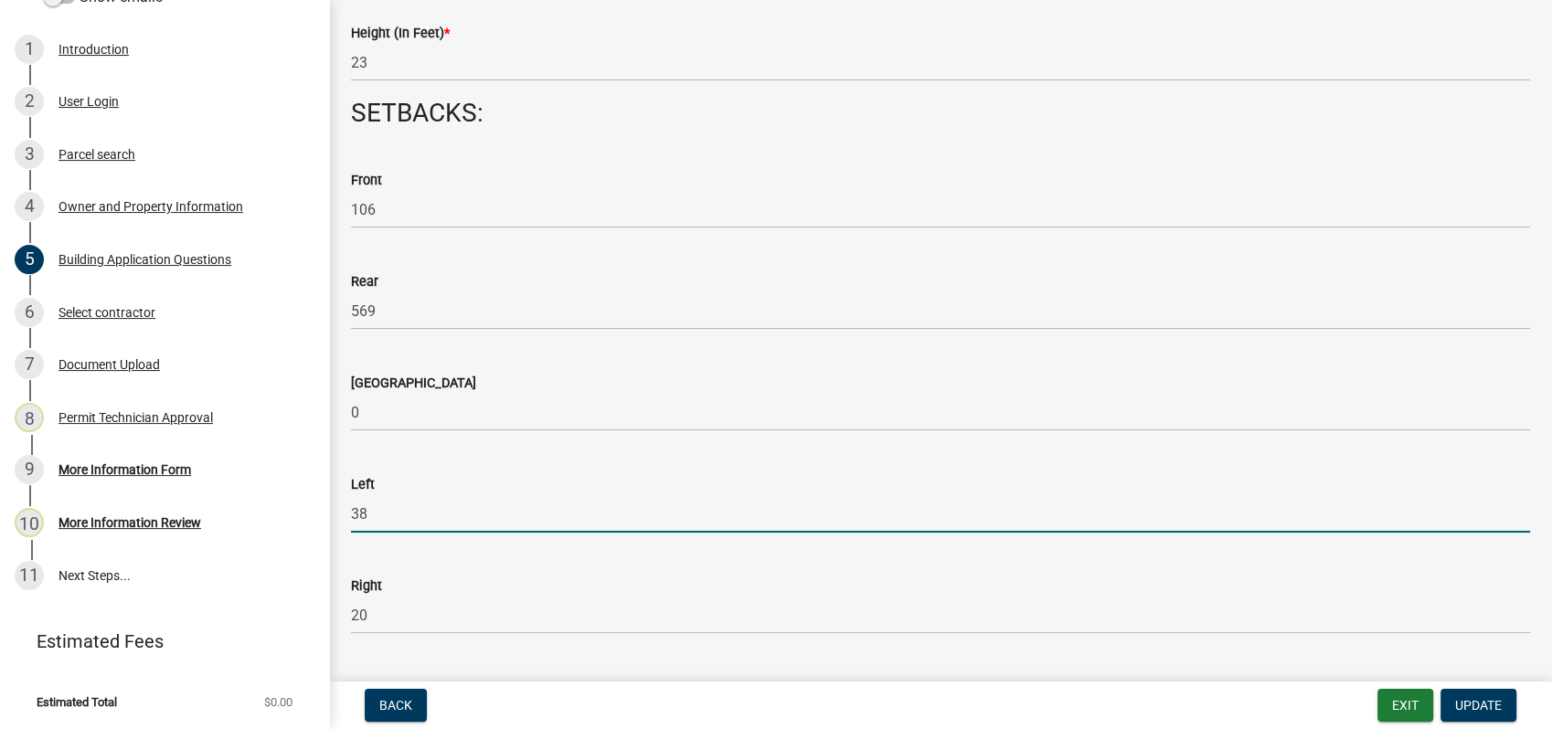
type input "38.51"
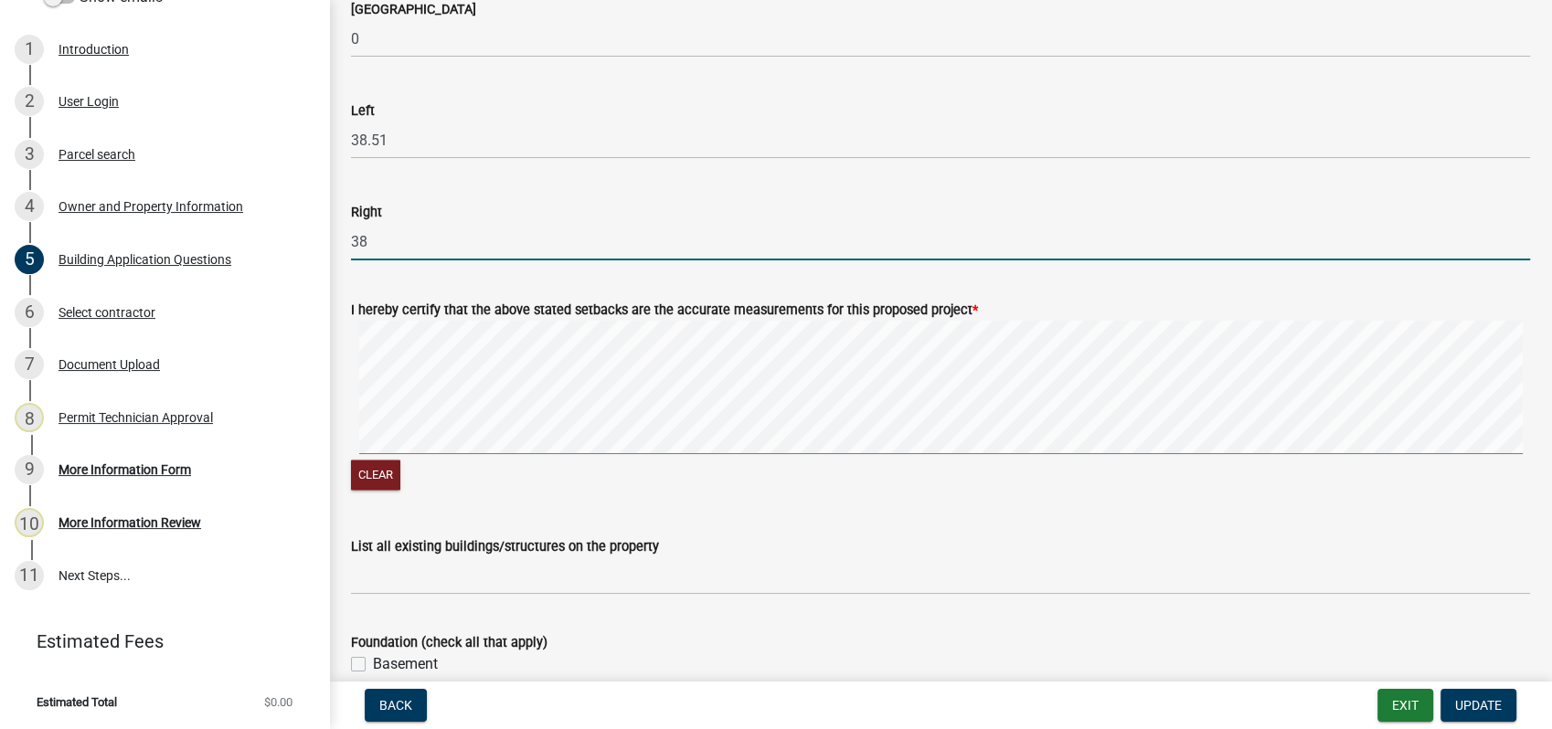
scroll to position [3047, 0]
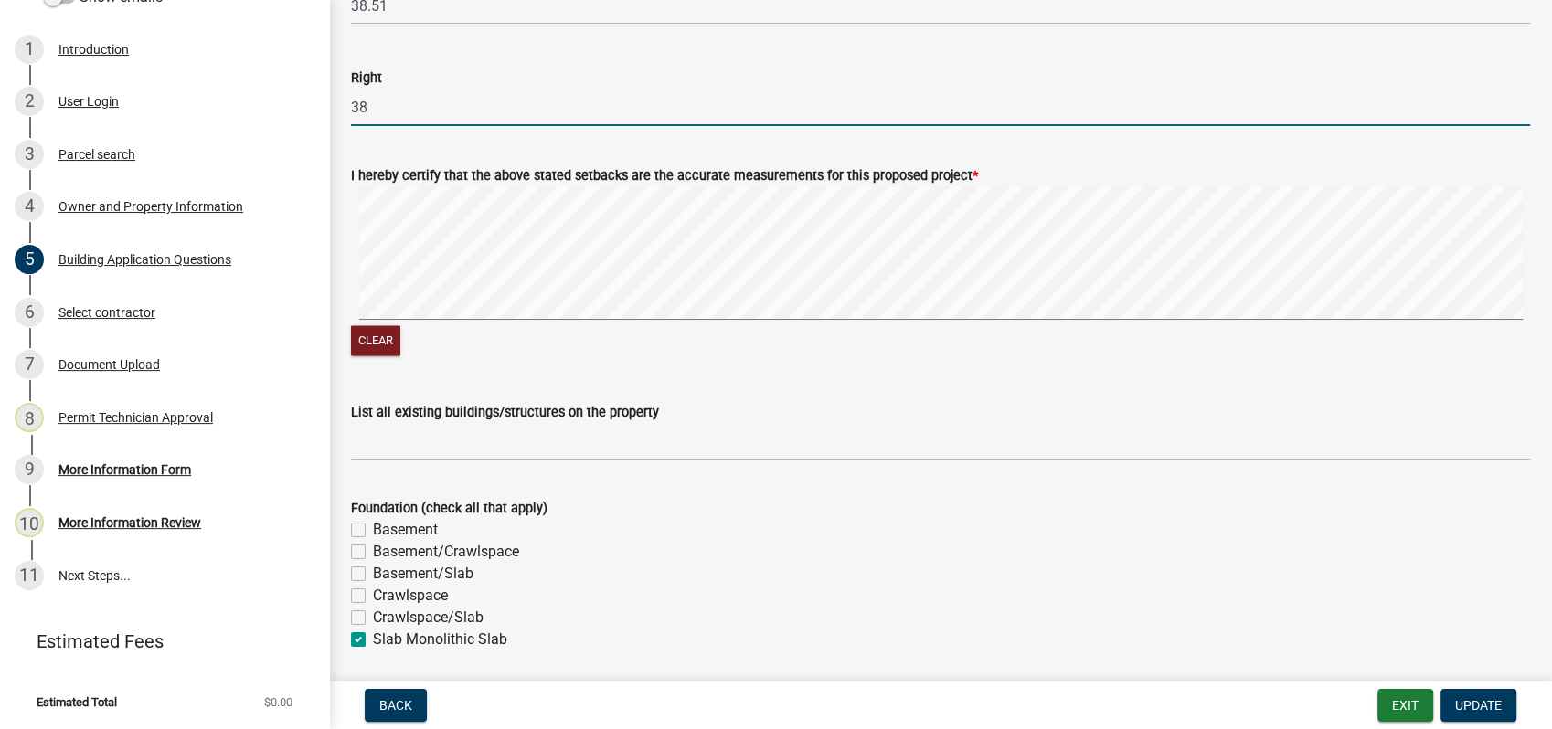
type input "38"
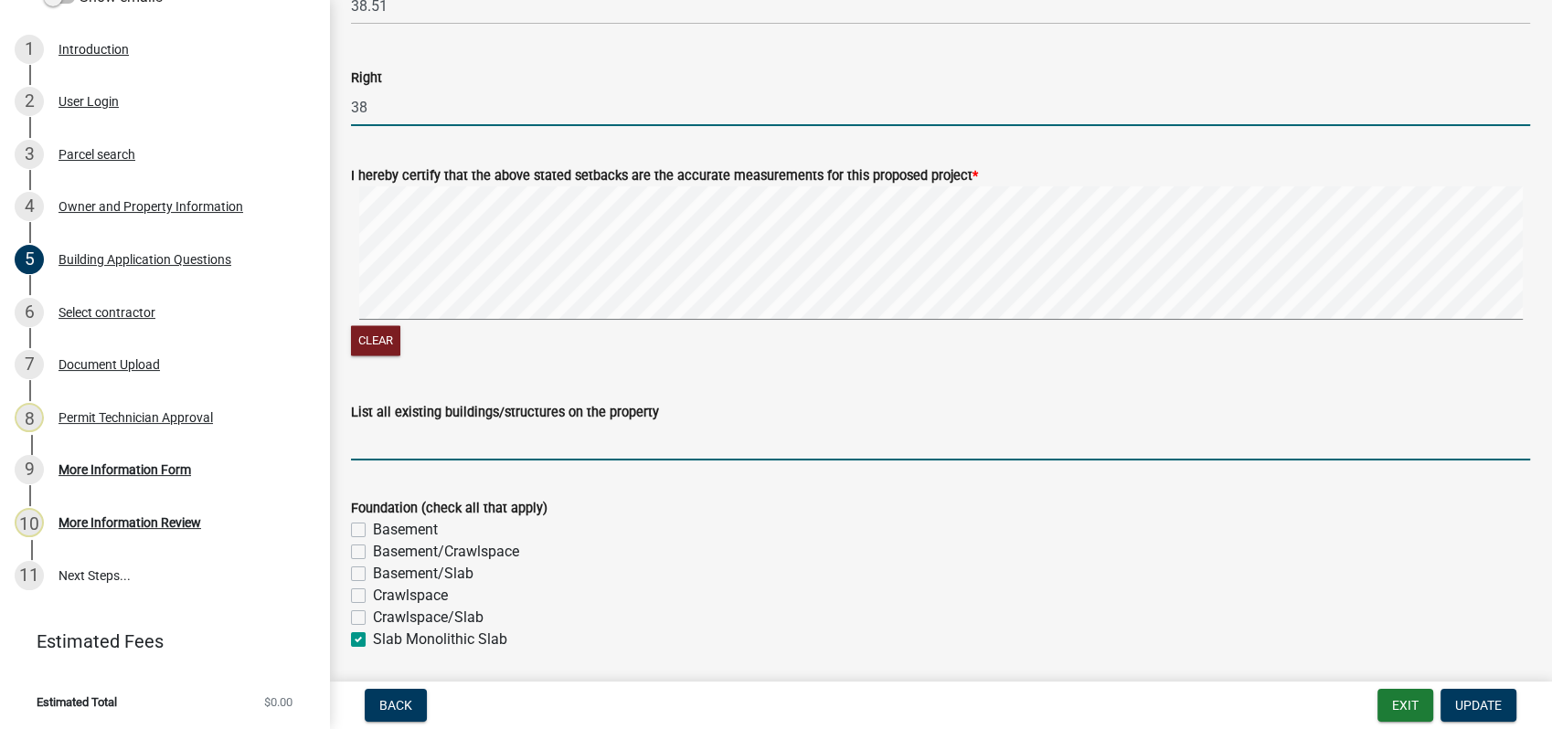
click at [402, 442] on input "List all existing buildings/structures on the property" at bounding box center [940, 441] width 1179 height 37
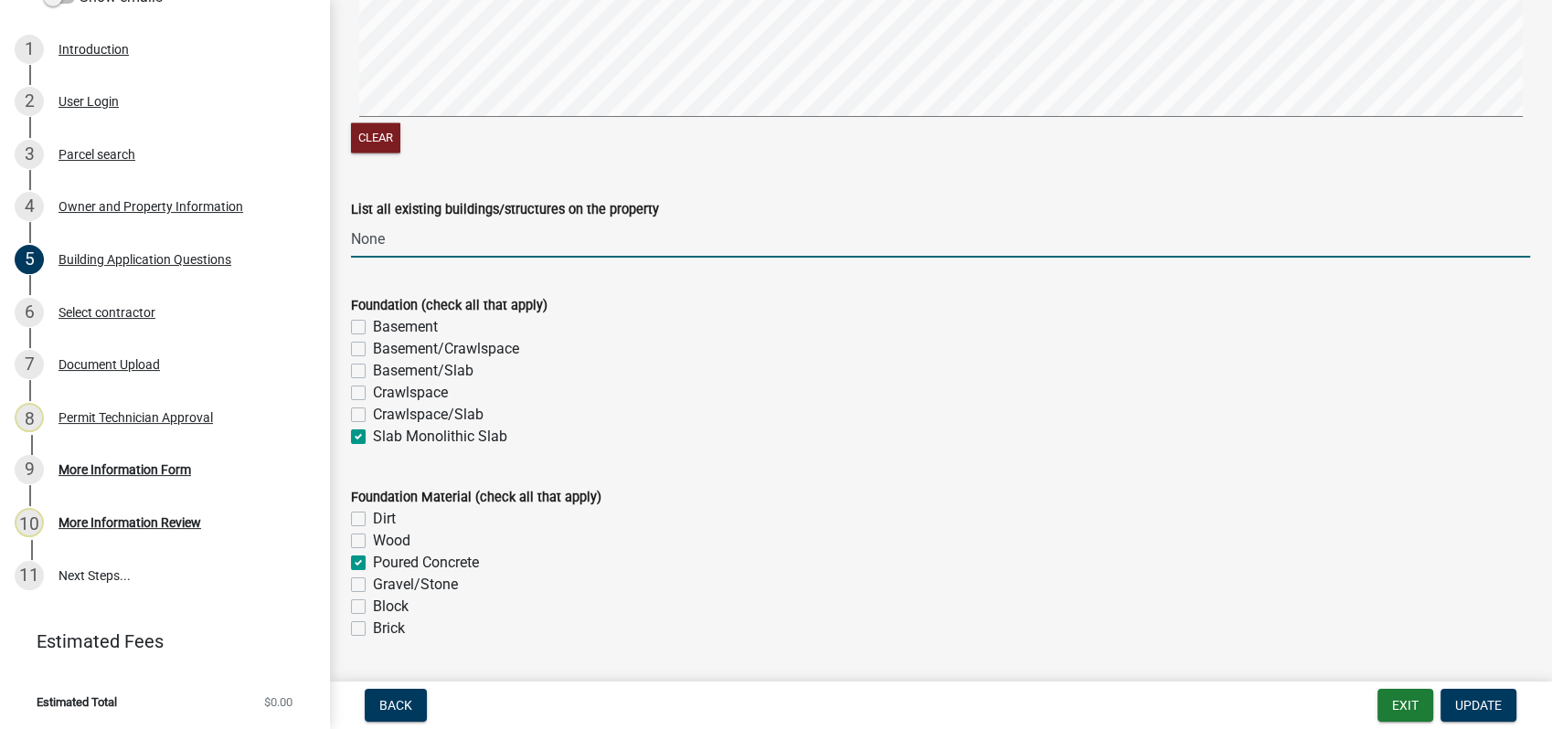
type input "None"
click at [875, 378] on div "Basement/Slab" at bounding box center [940, 371] width 1179 height 22
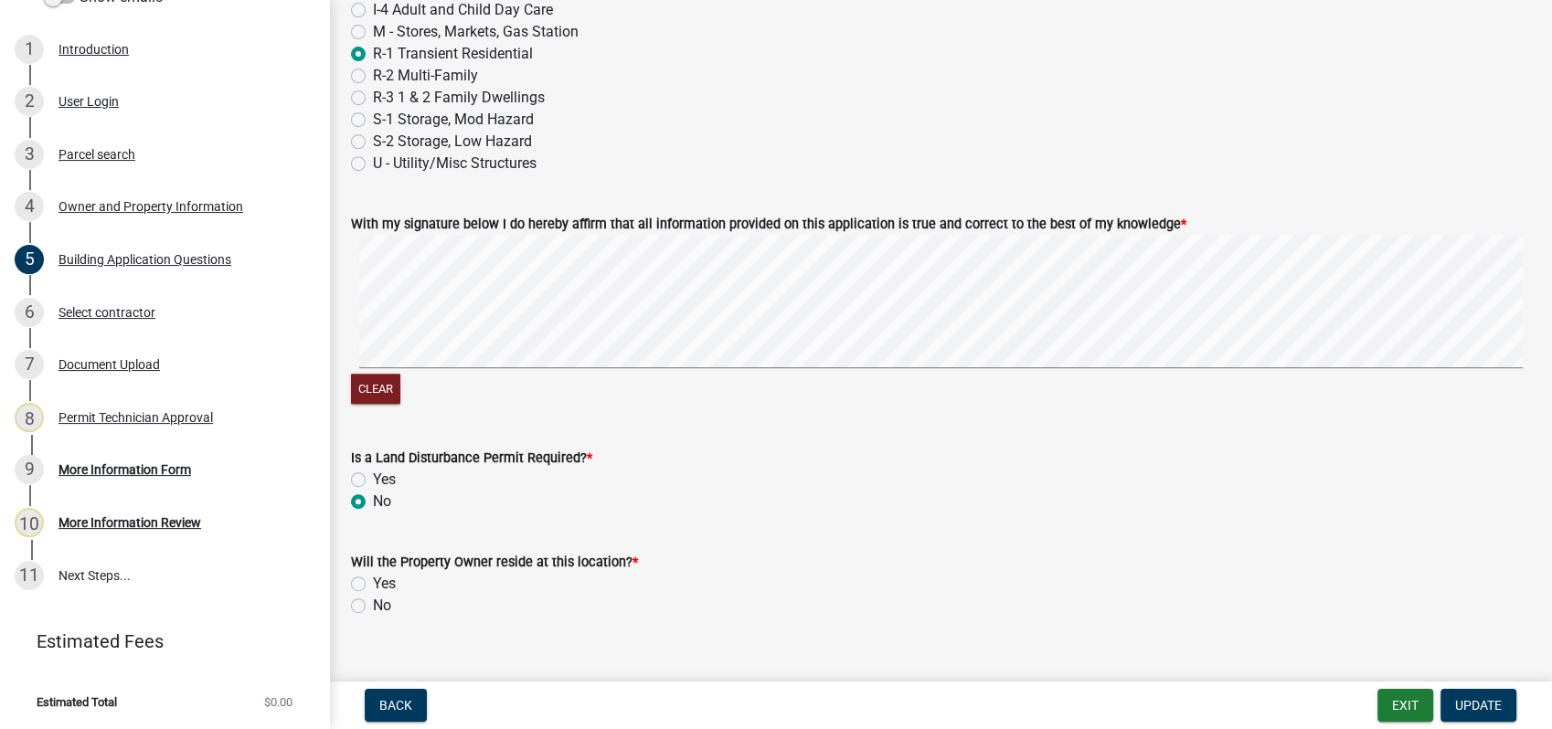
scroll to position [7805, 0]
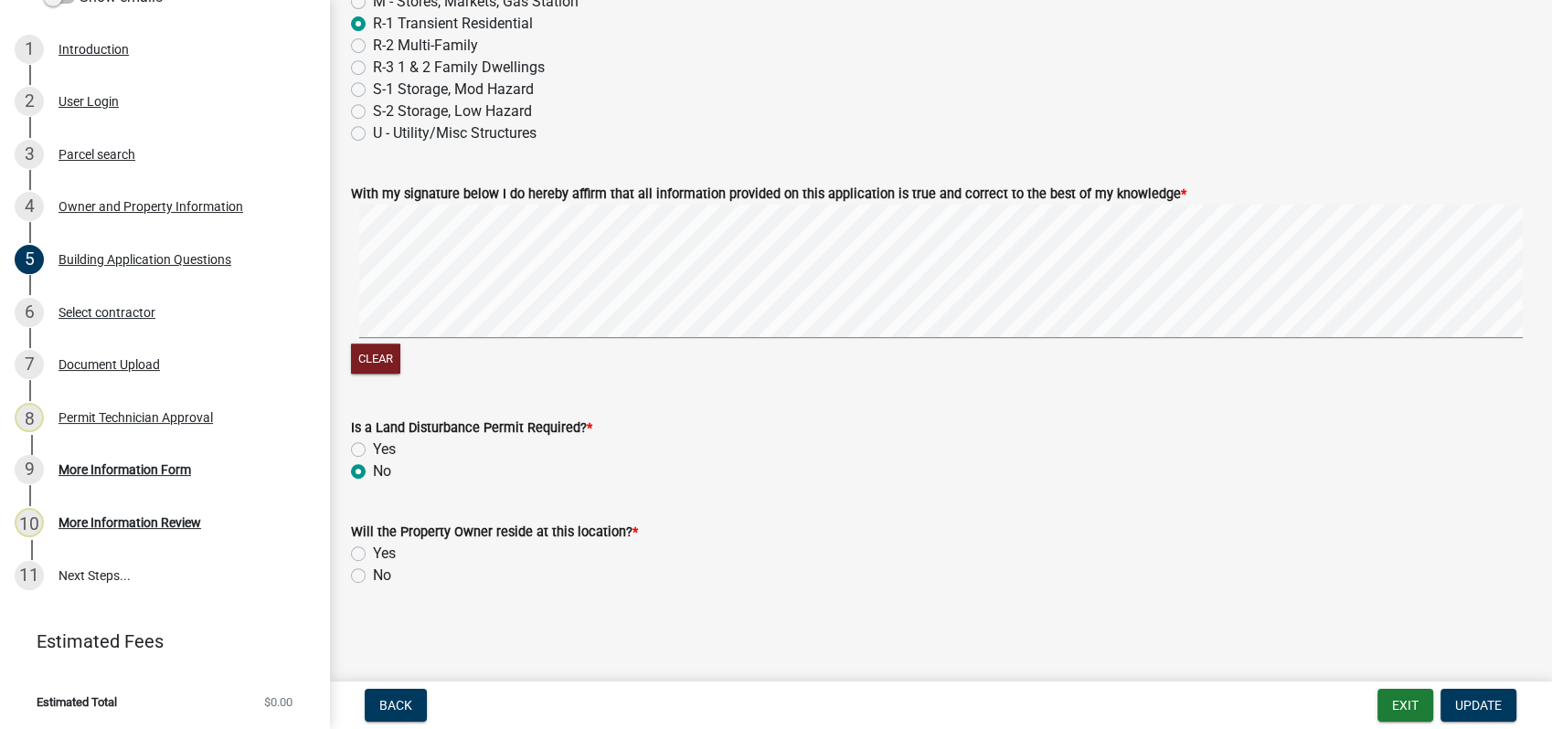
click at [373, 577] on label "No" at bounding box center [382, 576] width 18 height 22
click at [373, 577] on input "No" at bounding box center [379, 571] width 12 height 12
radio input "true"
click at [1476, 711] on span "Update" at bounding box center [1478, 705] width 47 height 15
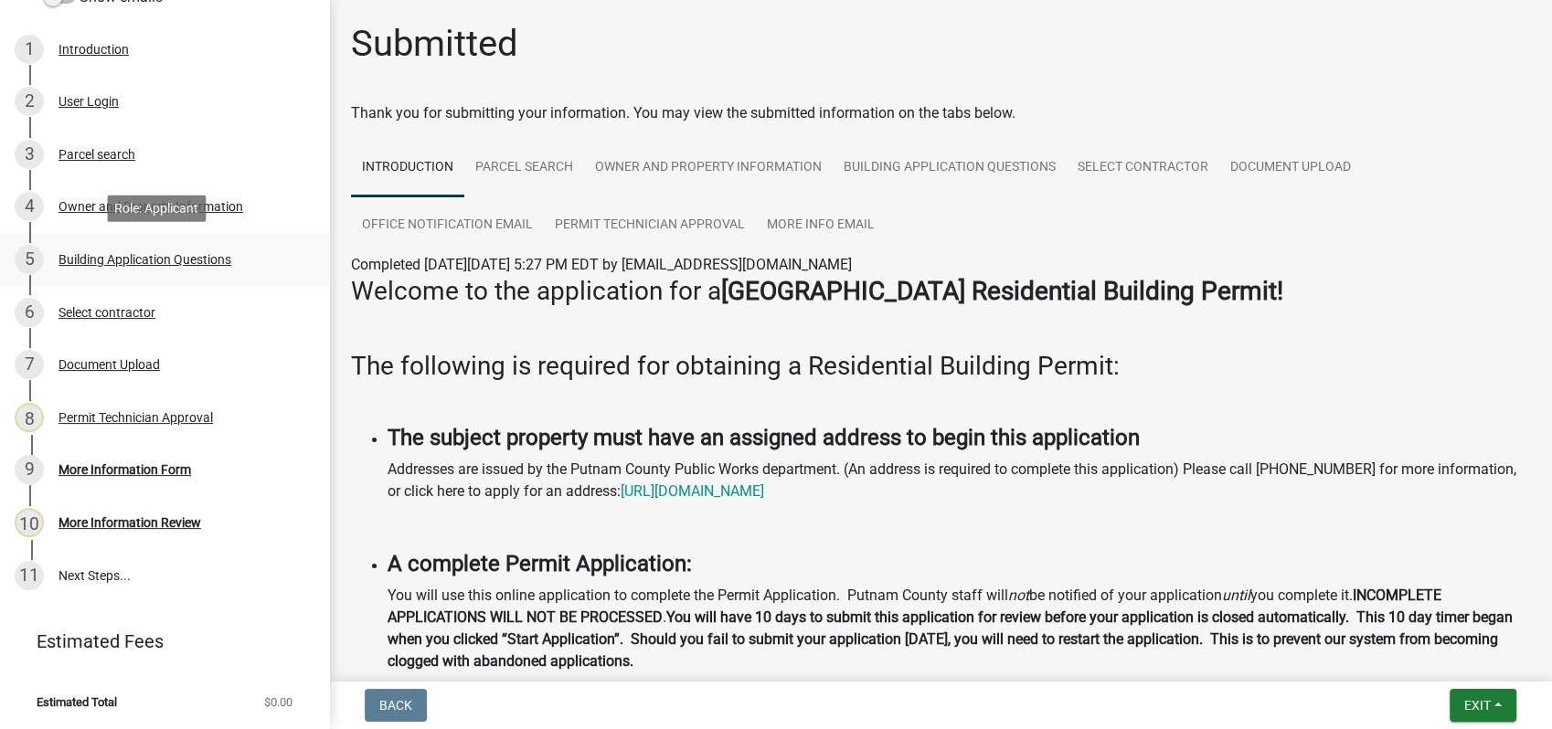
click at [124, 262] on div "Building Application Questions" at bounding box center [145, 259] width 173 height 13
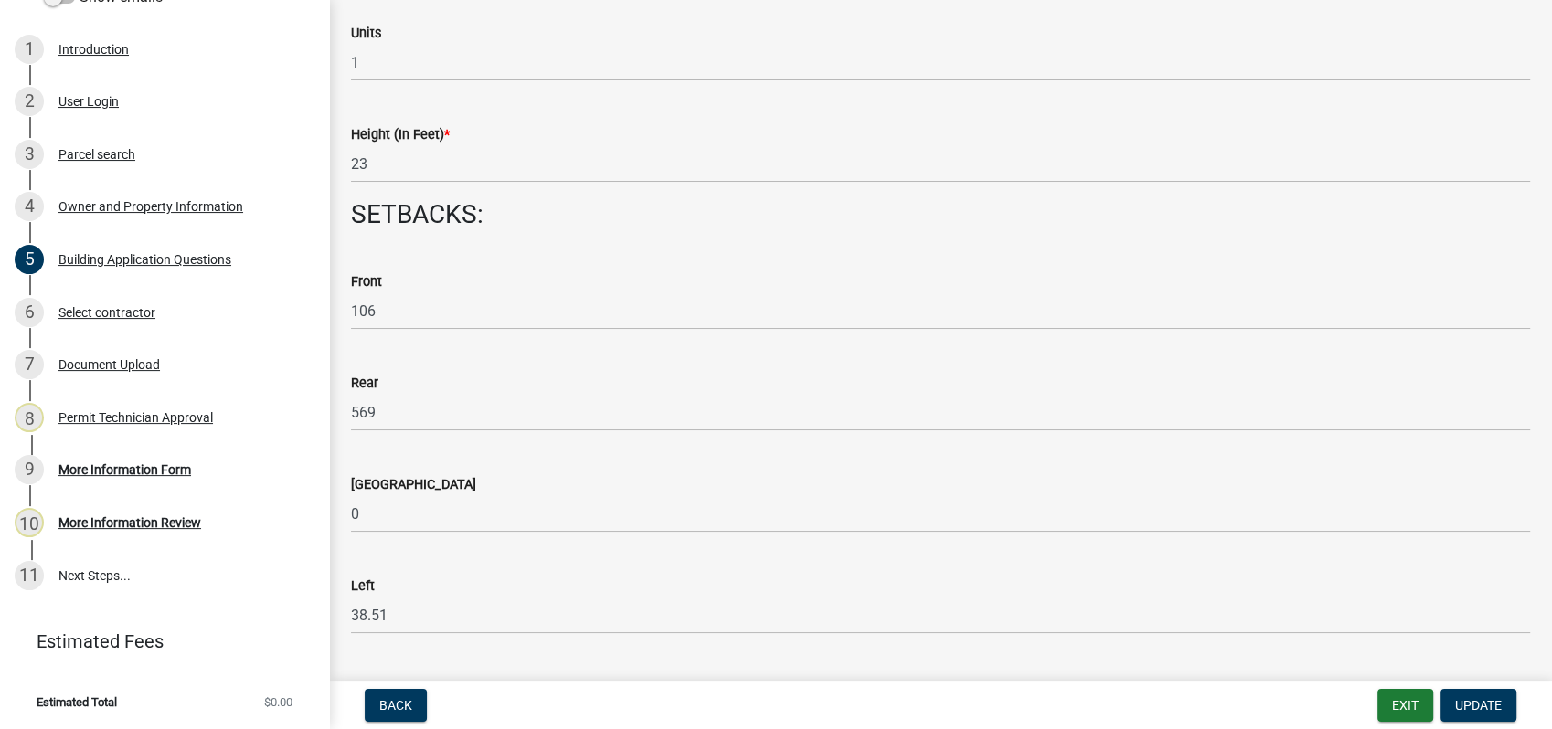
scroll to position [2640, 0]
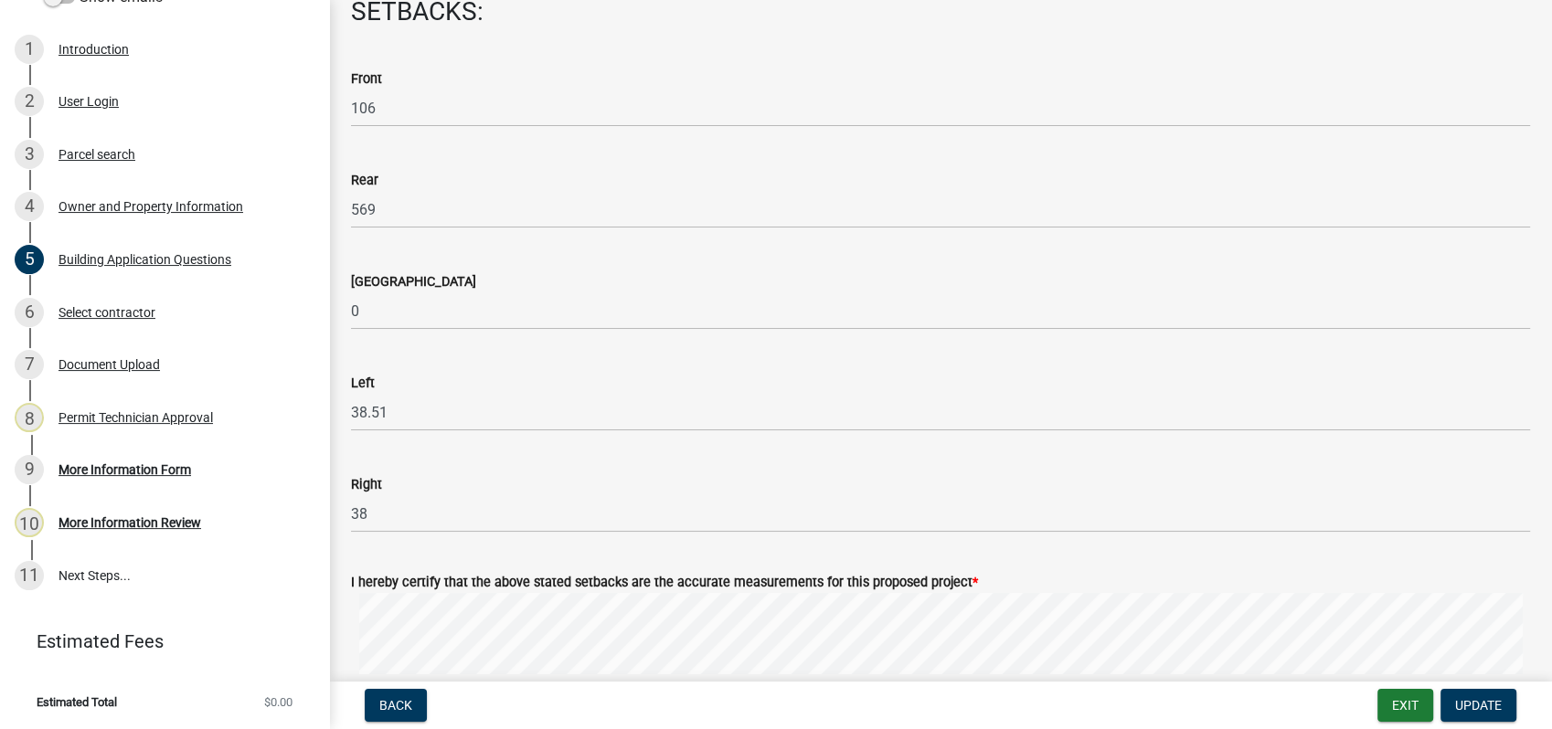
drag, startPoint x: 388, startPoint y: 526, endPoint x: 397, endPoint y: 584, distance: 59.1
click at [771, 279] on div "Lake Side" at bounding box center [940, 282] width 1179 height 22
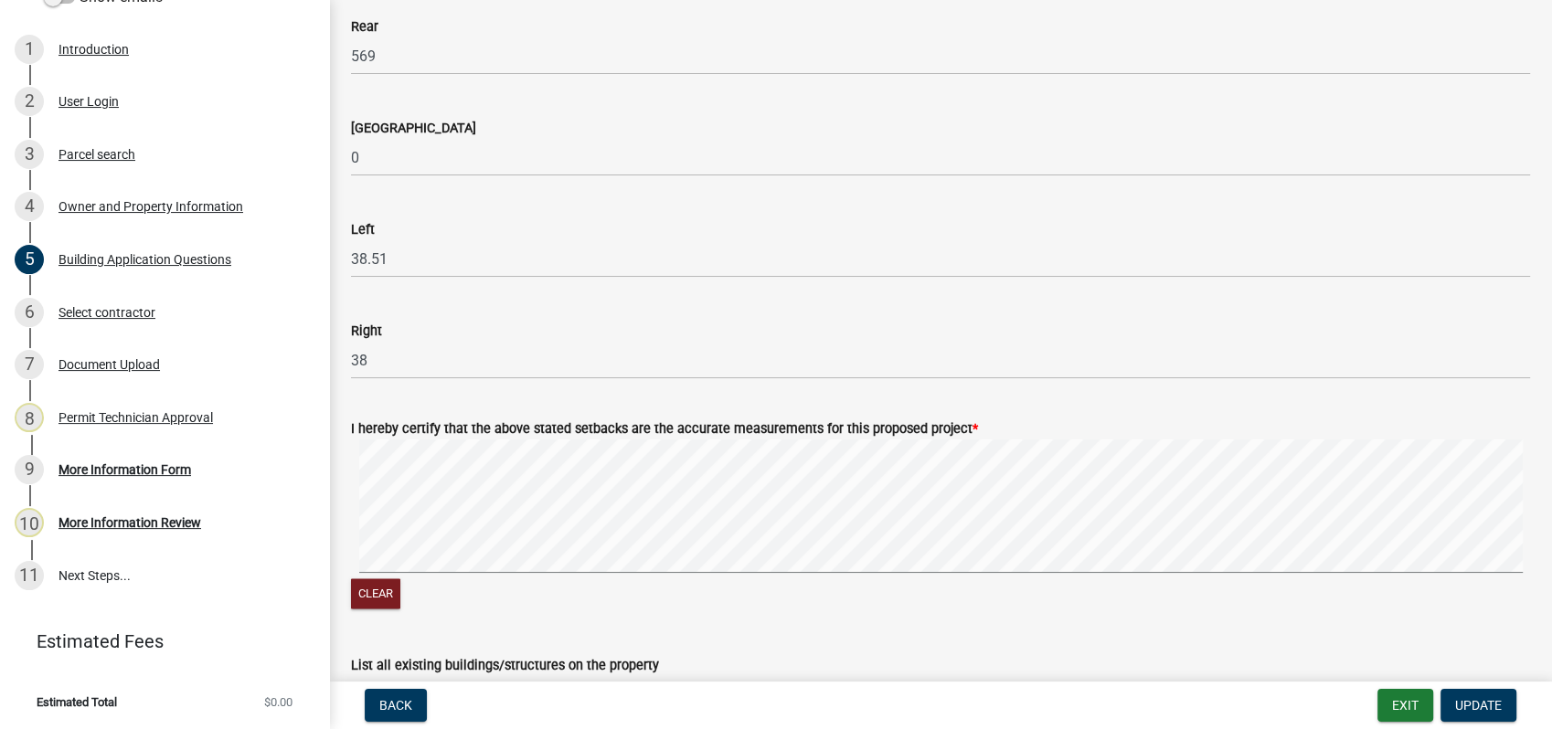
scroll to position [3148, 0]
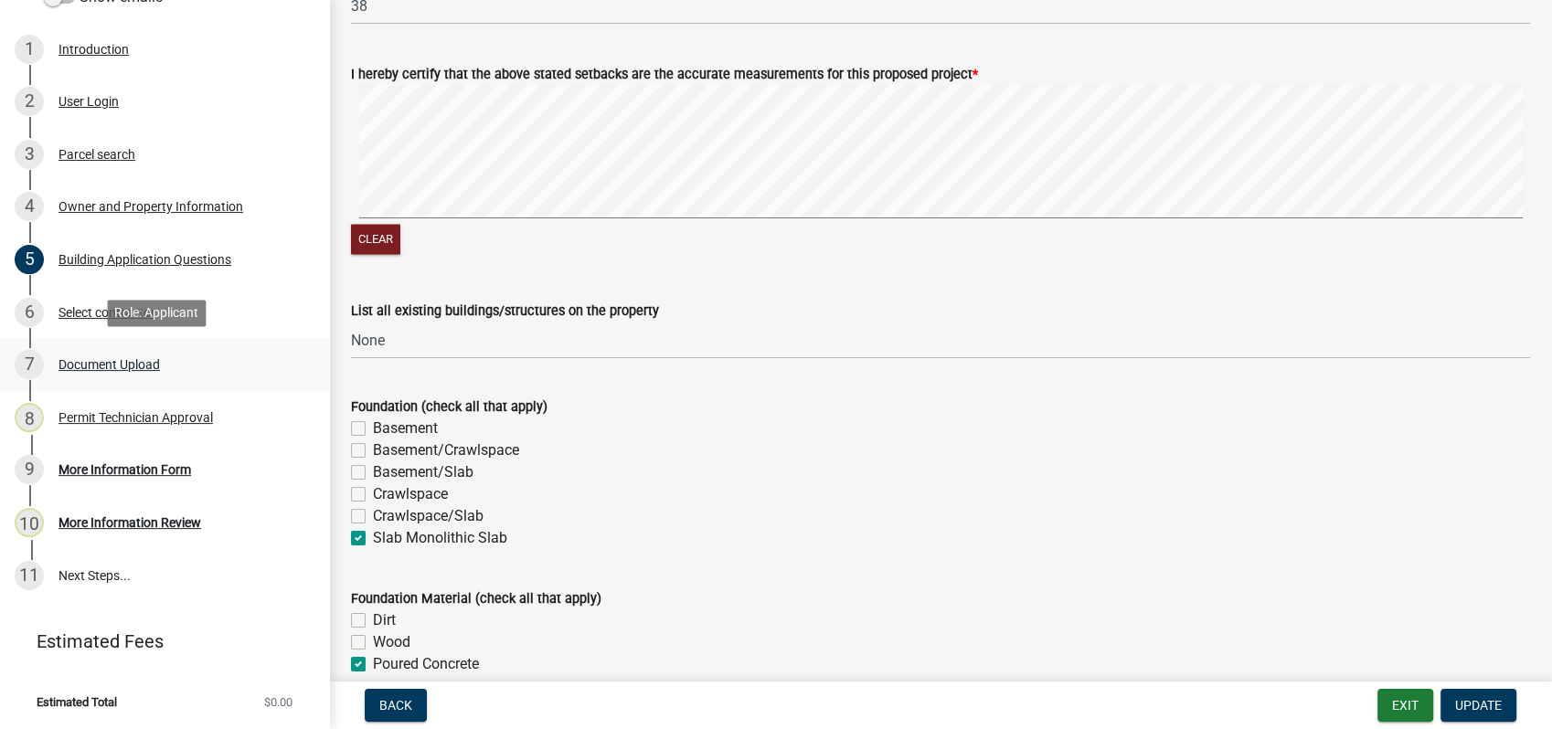
click at [130, 353] on div "7 Document Upload" at bounding box center [157, 364] width 285 height 29
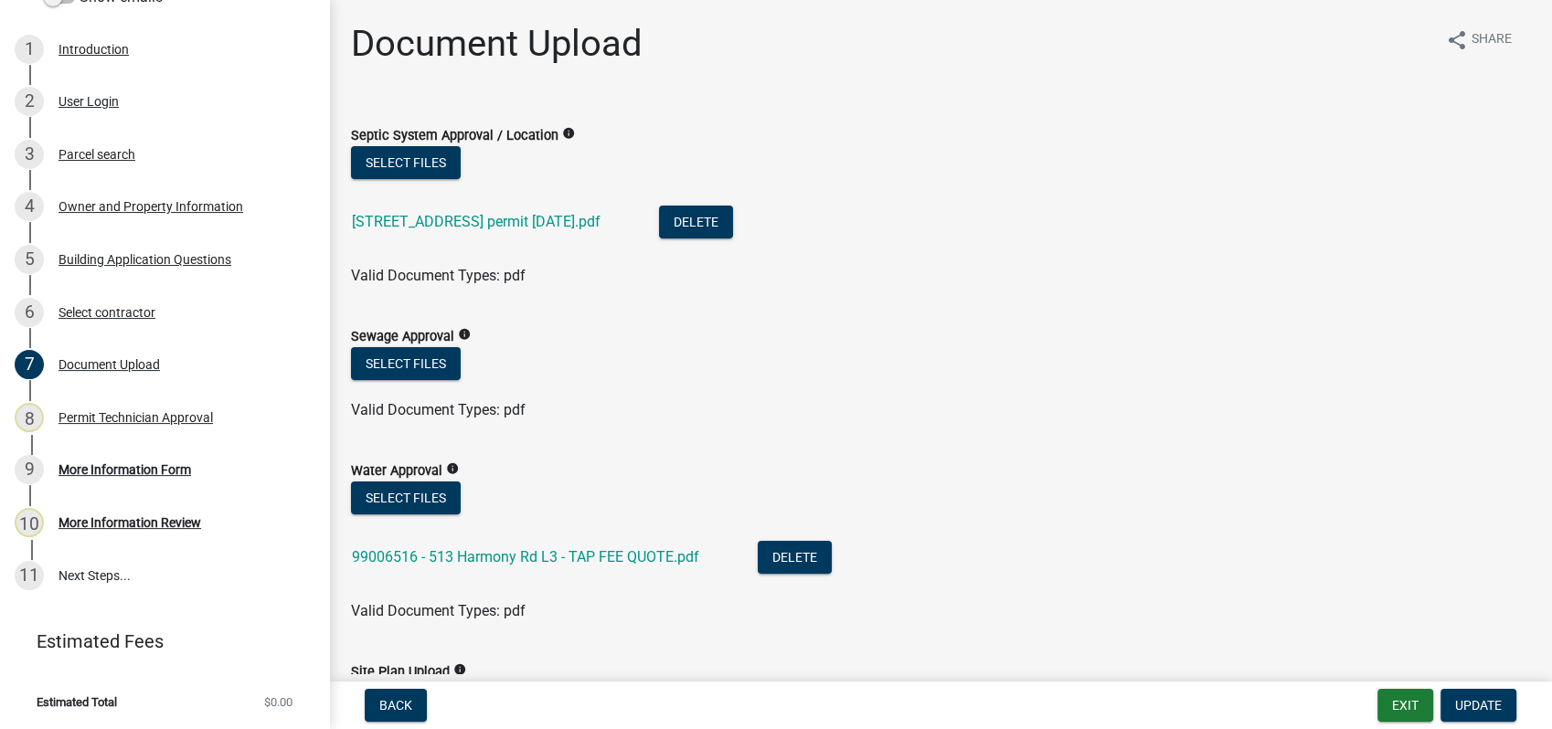
scroll to position [203, 0]
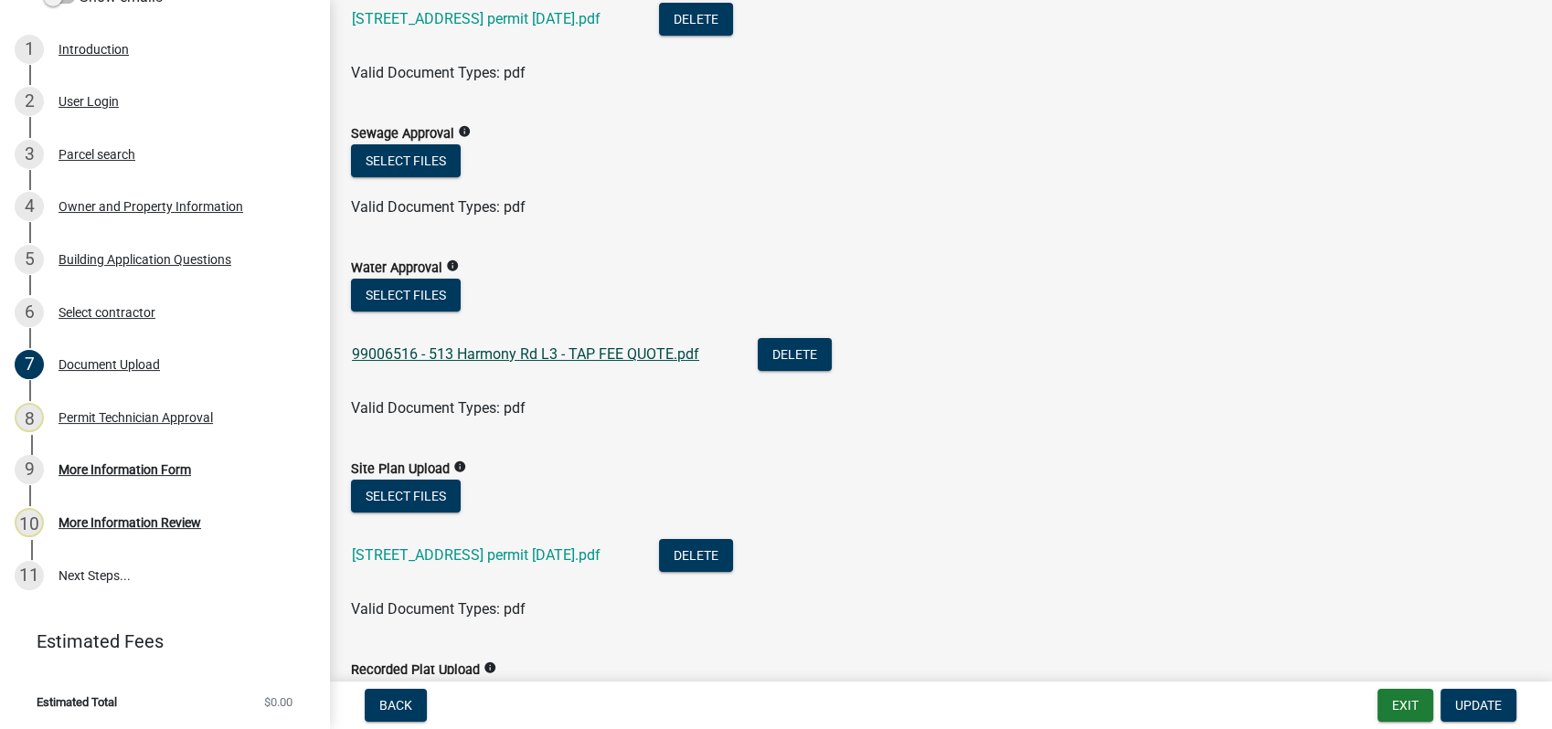
click at [565, 348] on link "99006516 - 513 Harmony Rd L3 - TAP FEE QUOTE.pdf" at bounding box center [525, 354] width 347 height 17
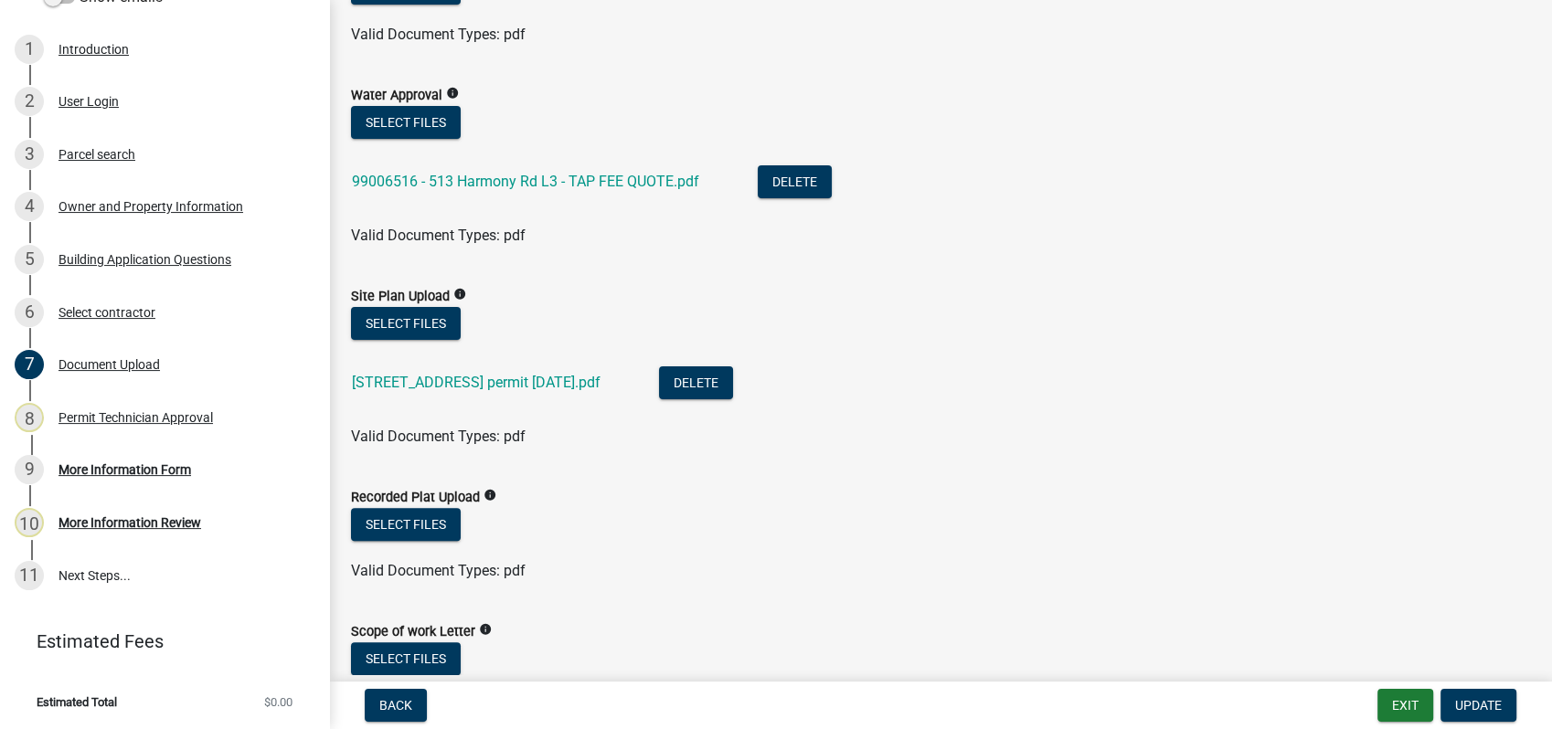
scroll to position [406, 0]
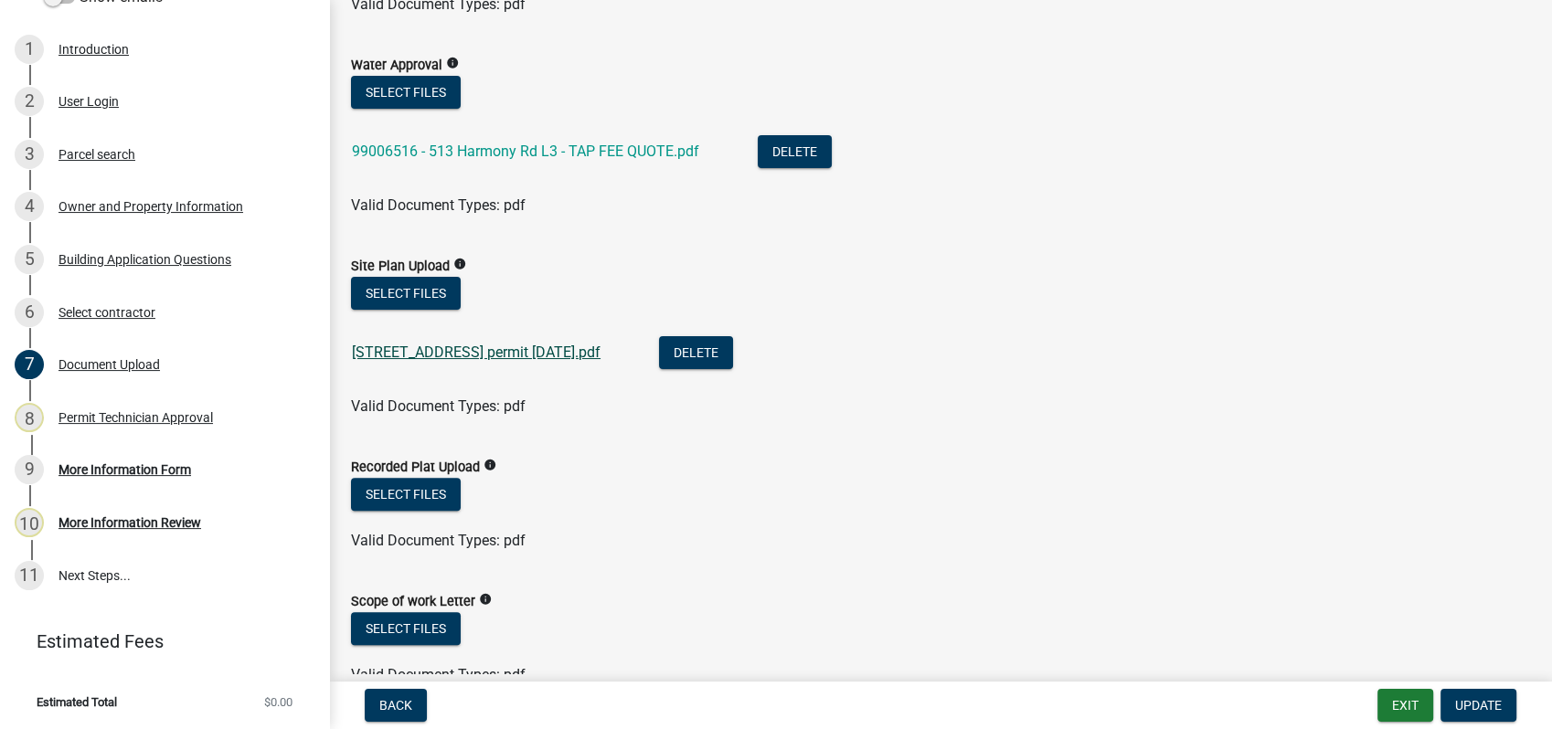
click at [475, 350] on link "513 harmony rd permit 9-2-2025.pdf" at bounding box center [476, 352] width 249 height 17
click at [684, 347] on button "Delete" at bounding box center [696, 352] width 74 height 33
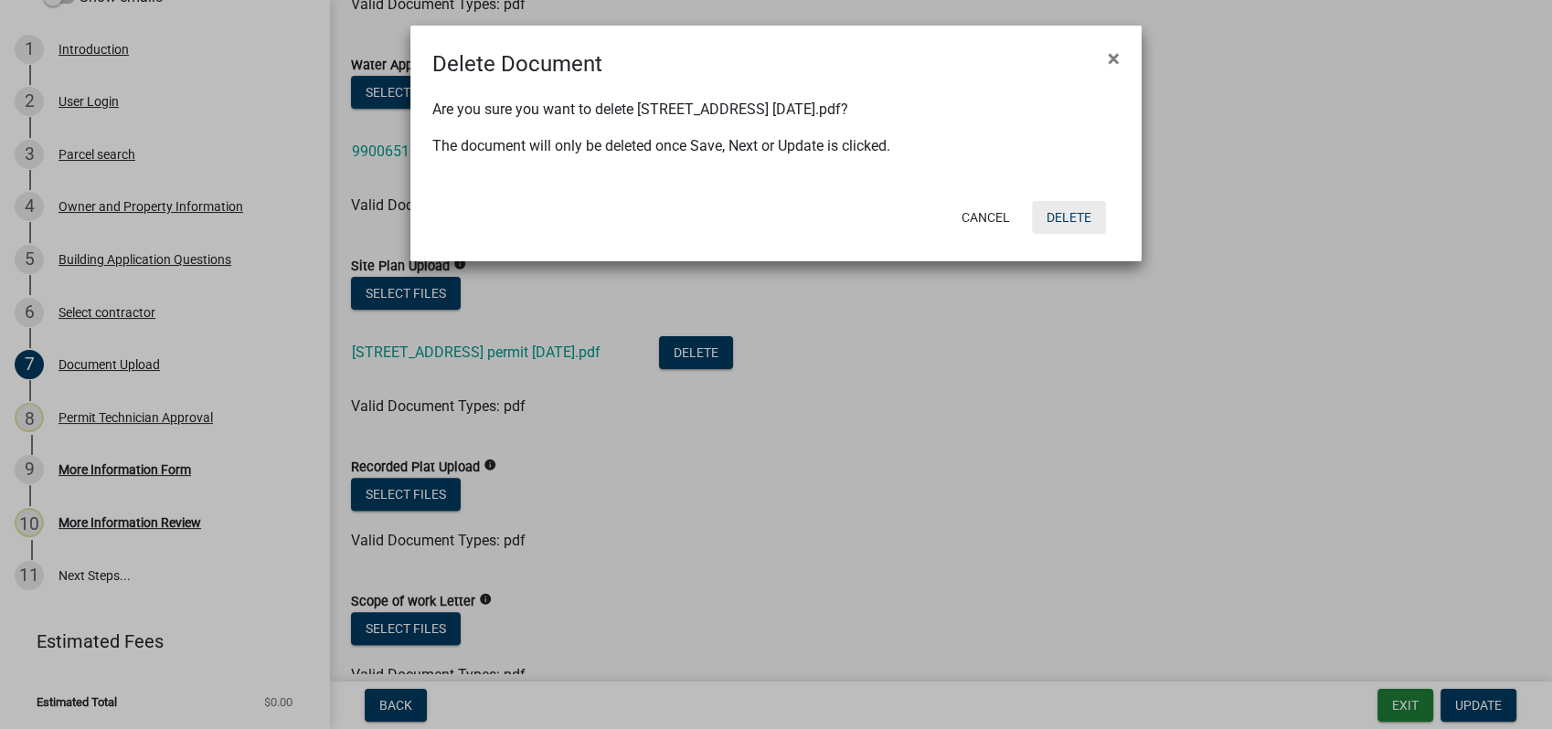
click at [1065, 211] on button "Delete" at bounding box center [1069, 217] width 74 height 33
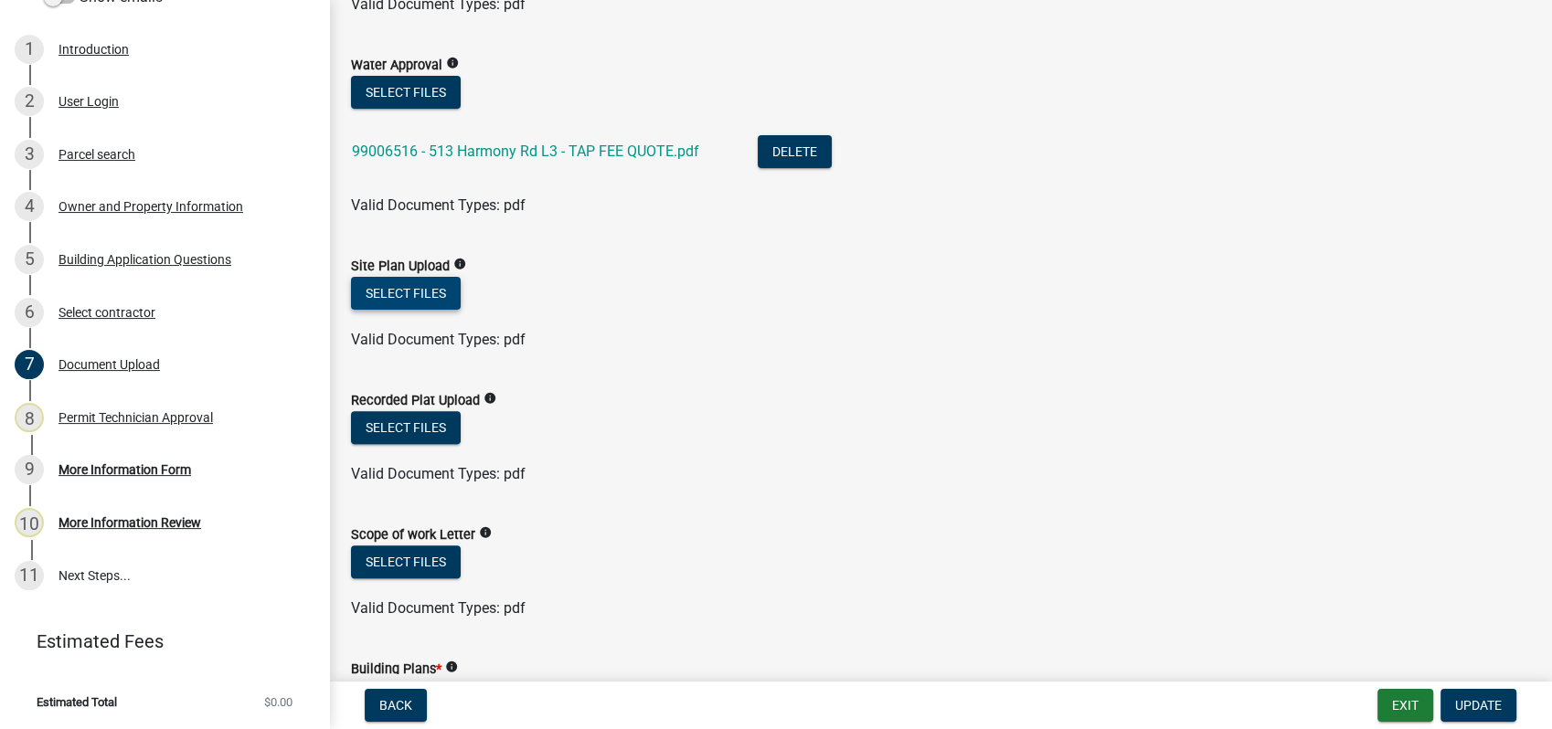
click at [399, 288] on button "Select files" at bounding box center [406, 293] width 110 height 33
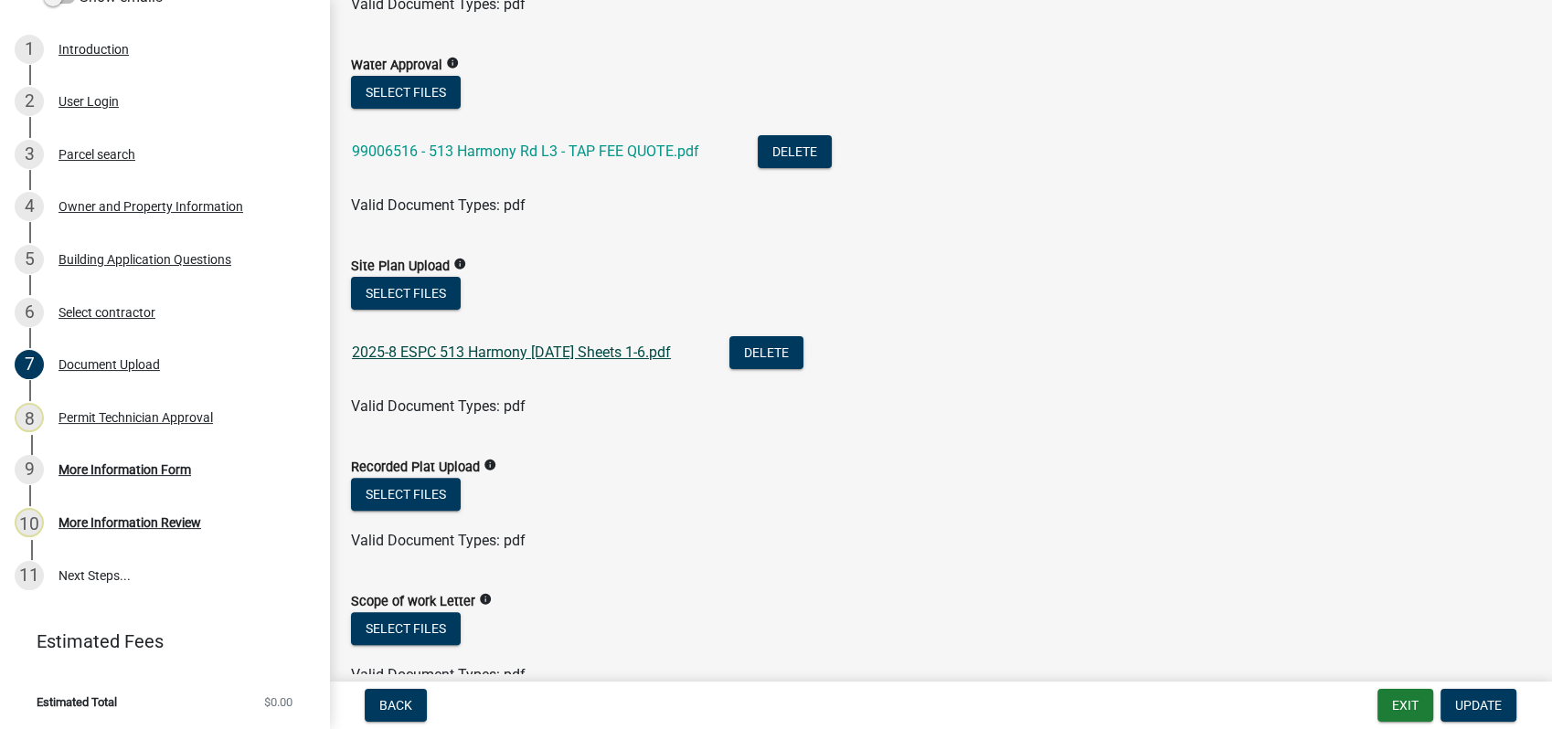
click at [444, 358] on link "2025-8 ESPC 513 Harmony 10-2-2025 Sheets 1-6.pdf" at bounding box center [511, 352] width 319 height 17
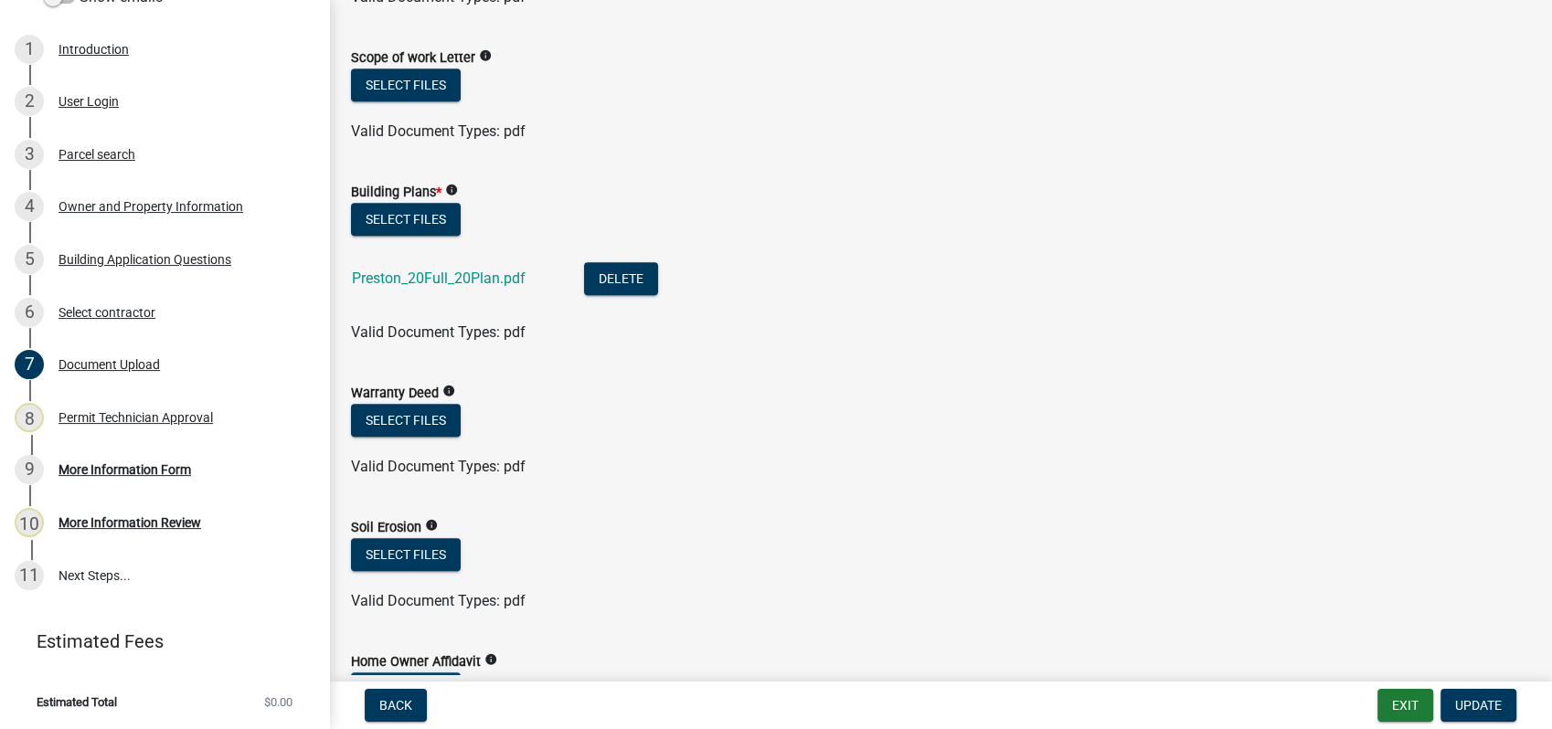
scroll to position [1117, 0]
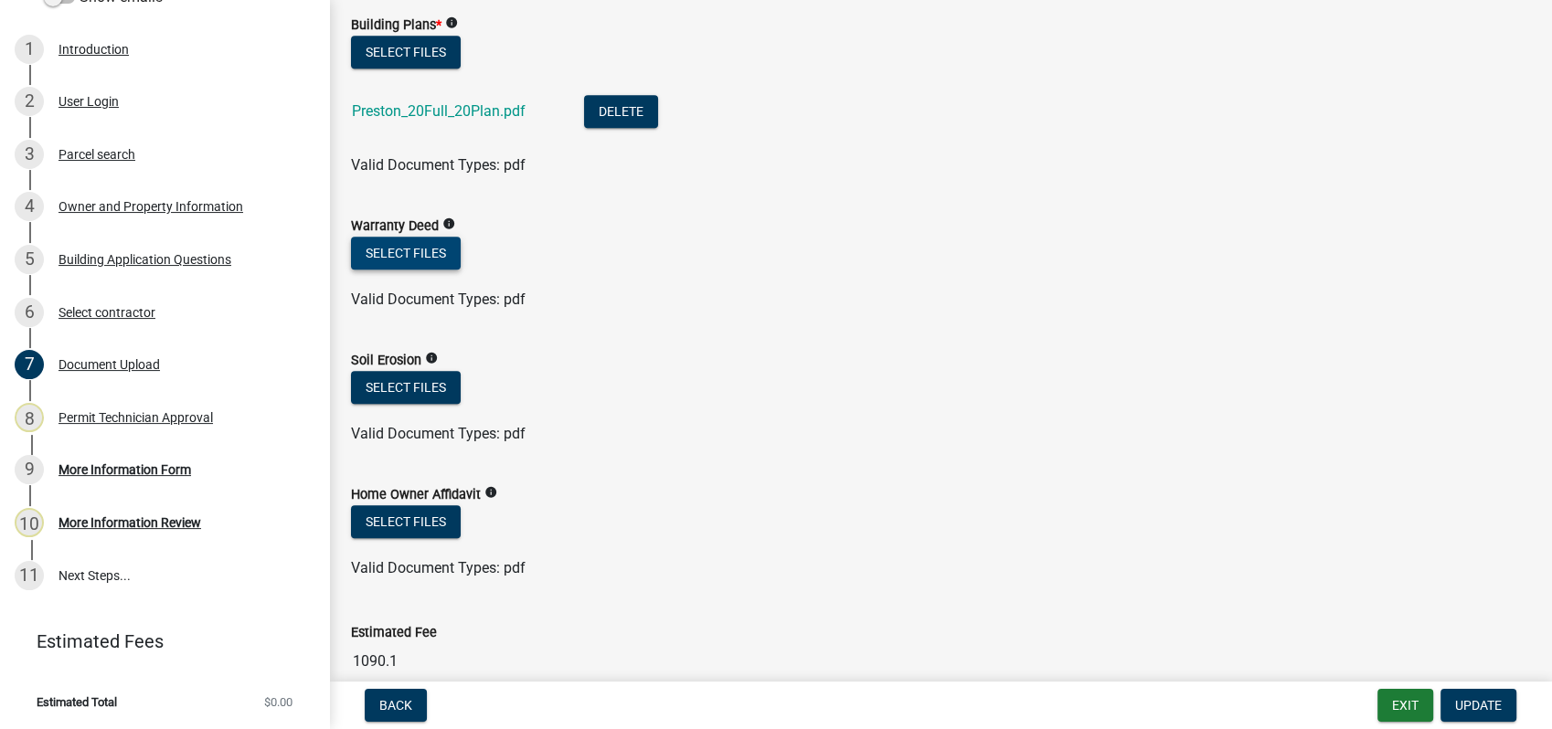
click at [402, 253] on button "Select files" at bounding box center [406, 253] width 110 height 33
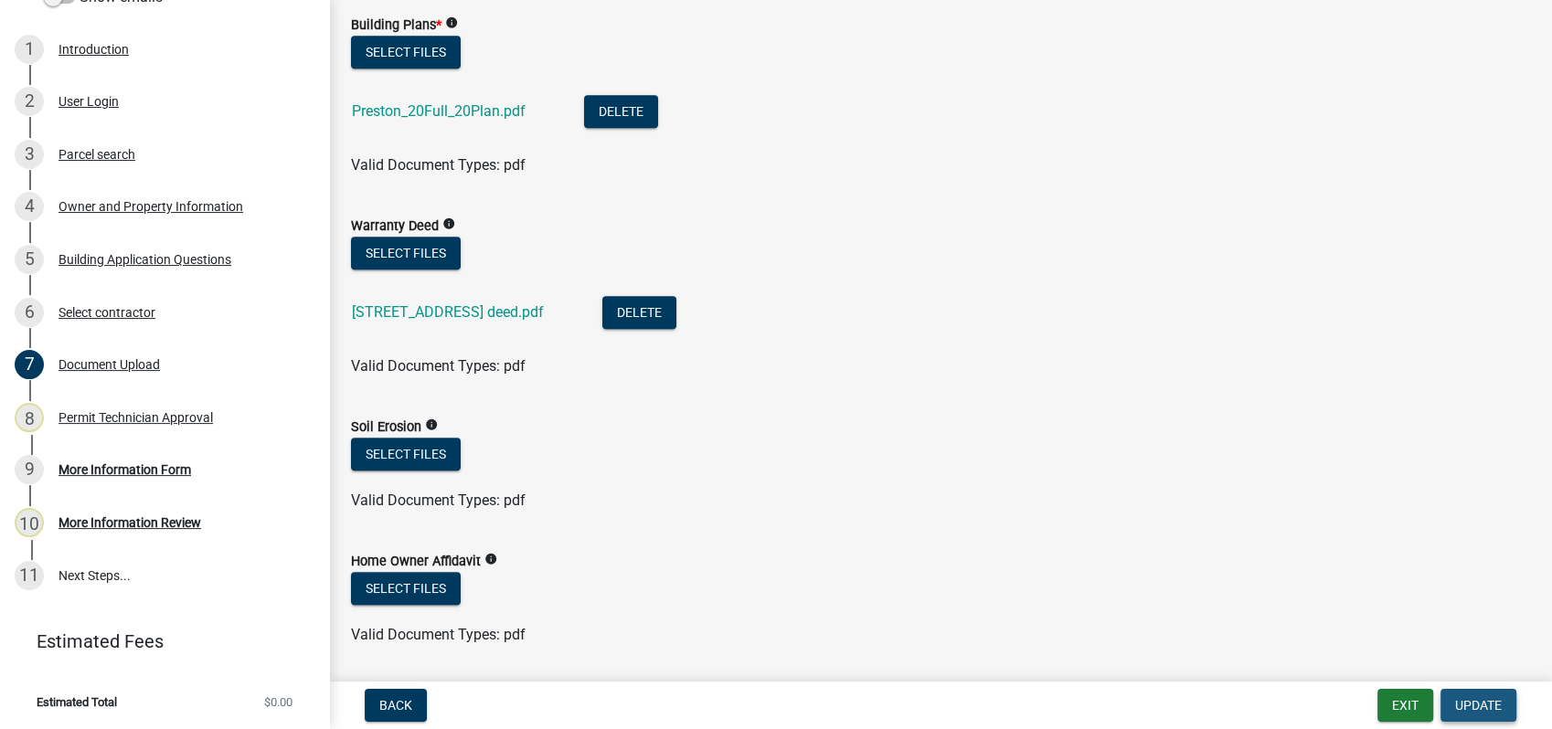
click at [1462, 697] on button "Update" at bounding box center [1479, 705] width 76 height 33
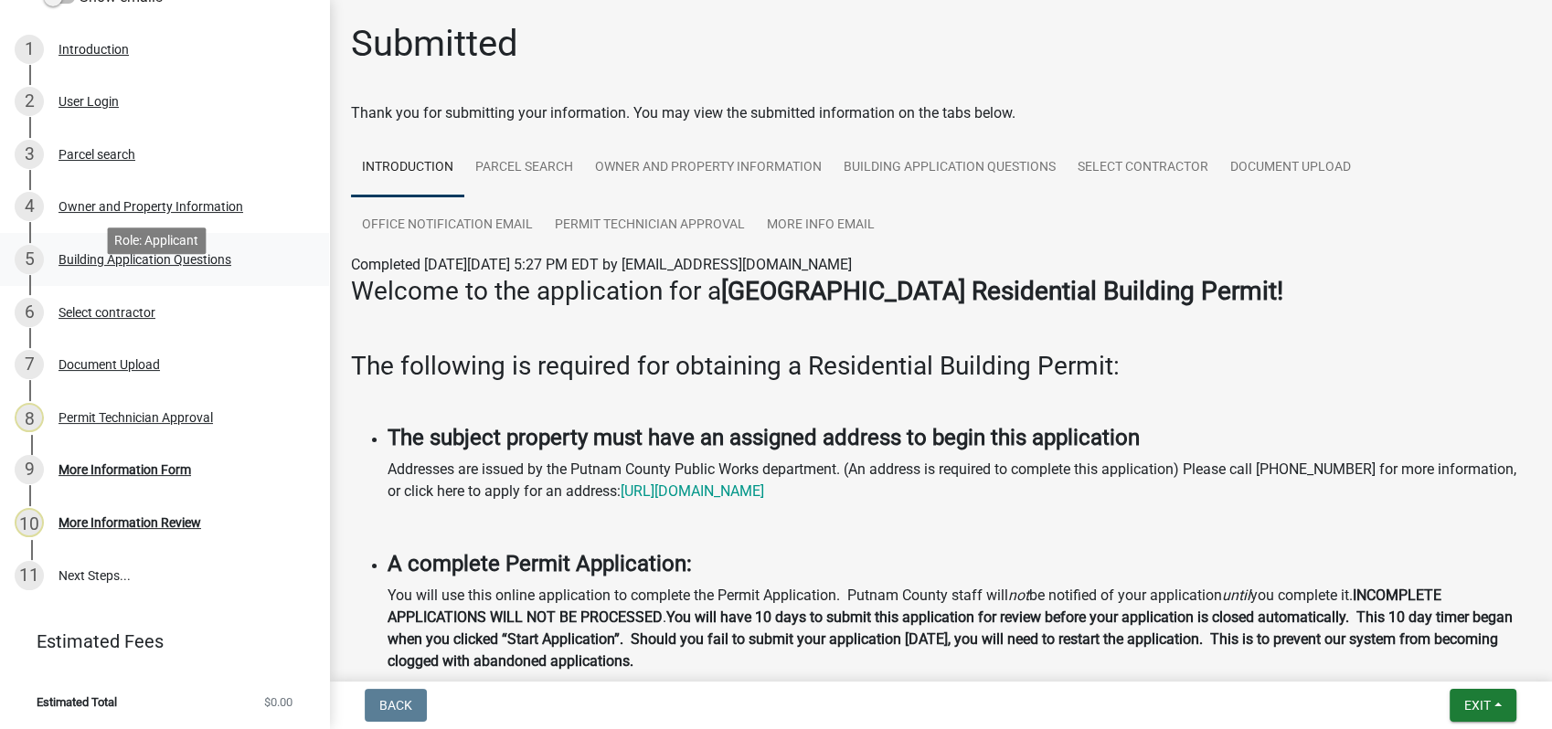
scroll to position [0, 0]
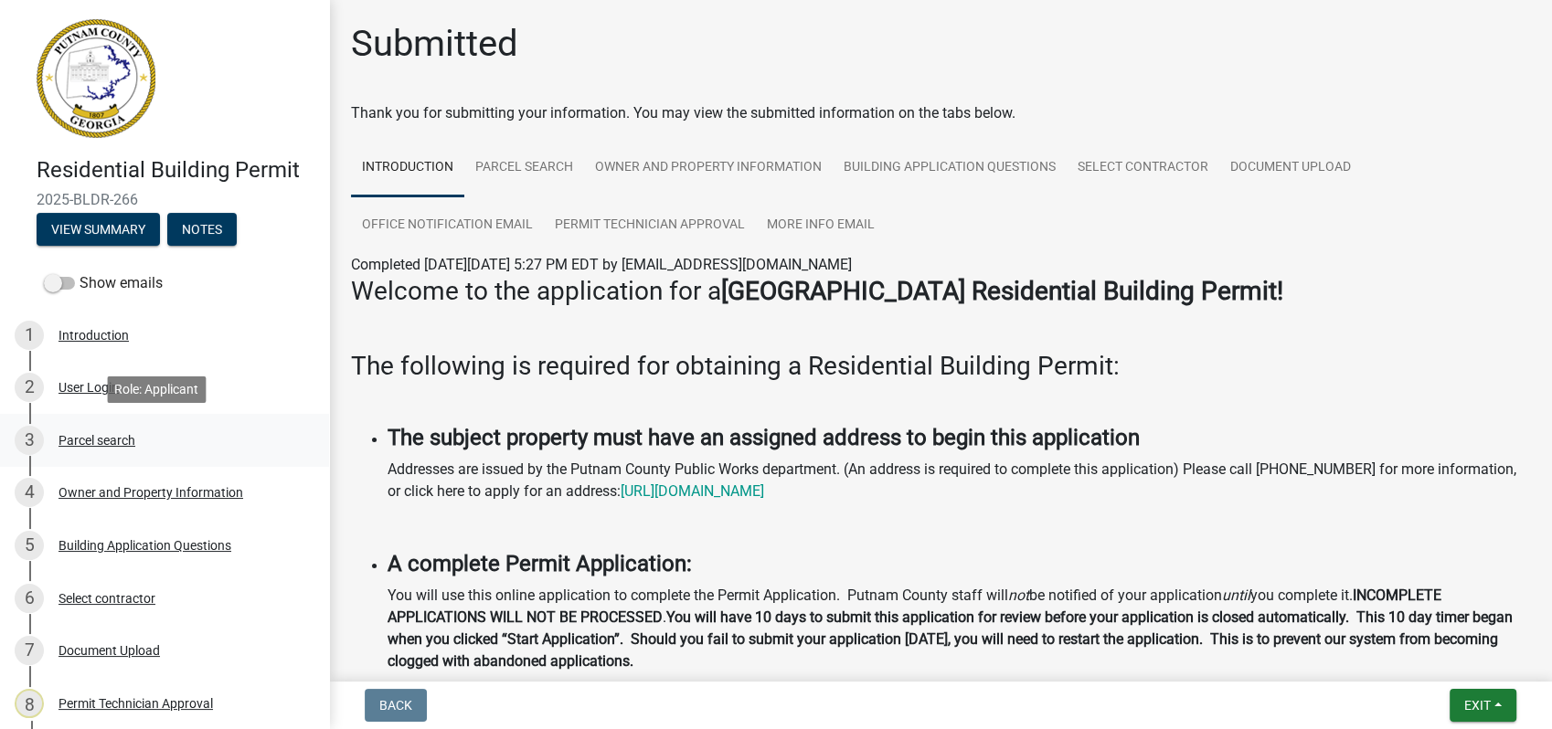
click at [79, 441] on div "Parcel search" at bounding box center [97, 440] width 77 height 13
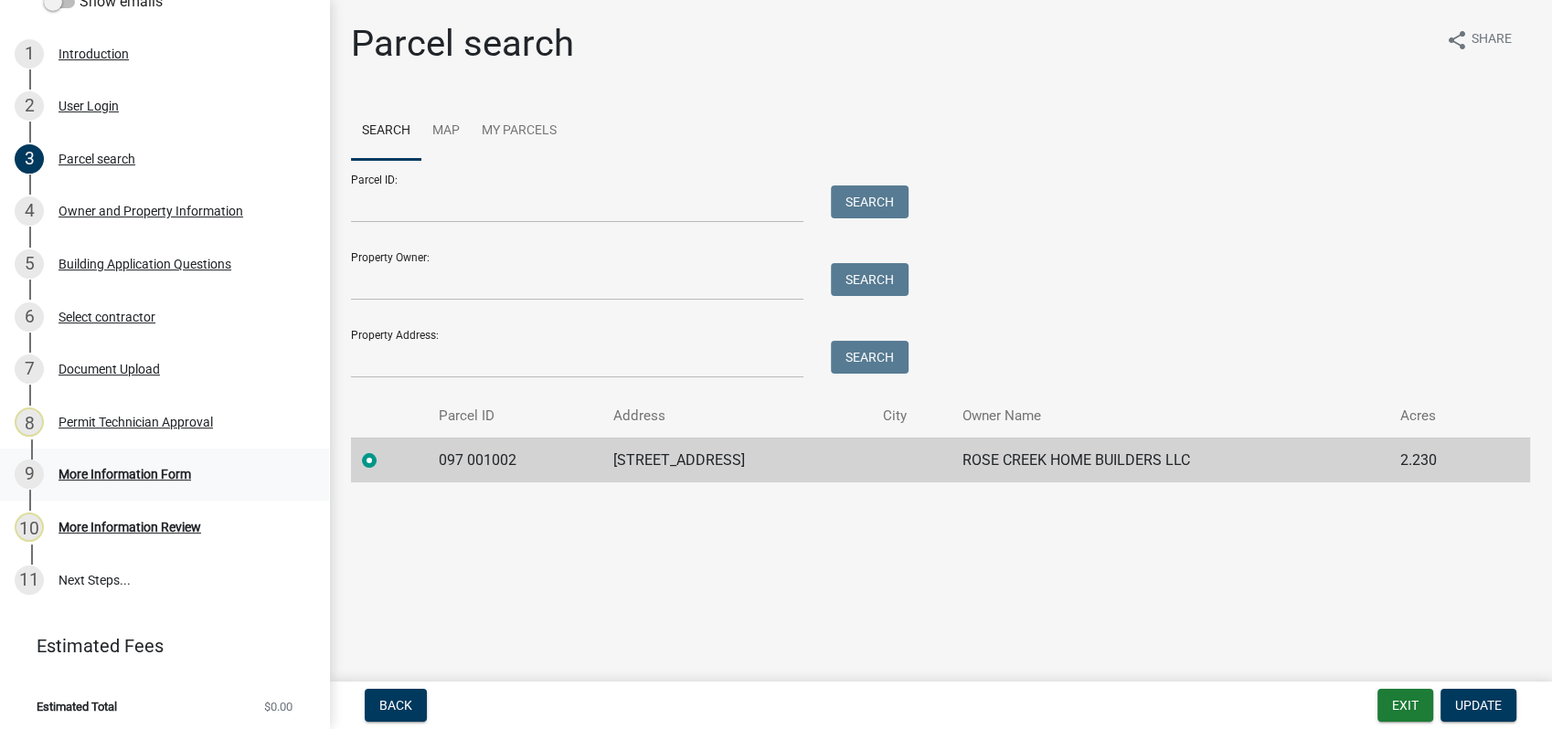
scroll to position [286, 0]
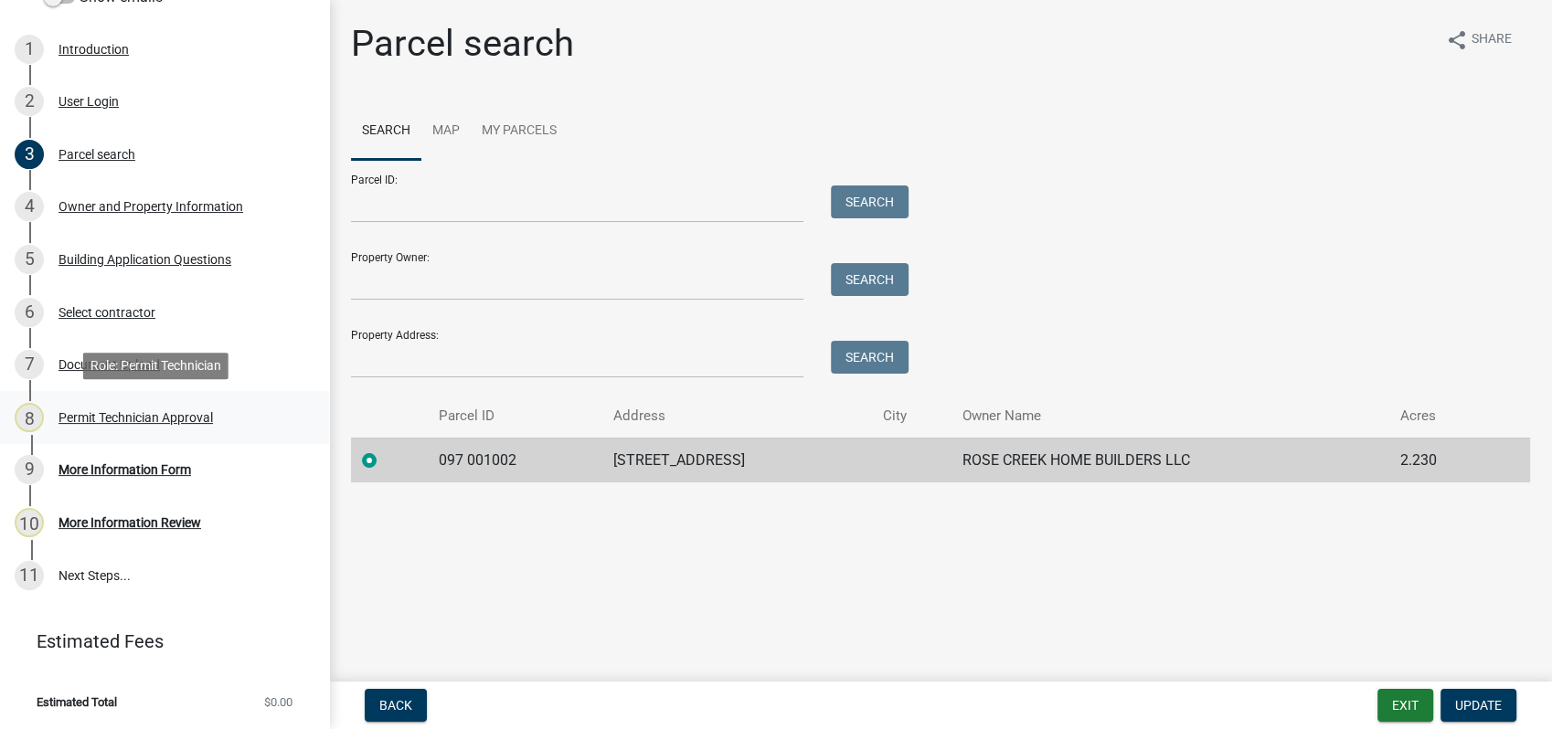
click at [139, 417] on div "Permit Technician Approval" at bounding box center [136, 417] width 154 height 13
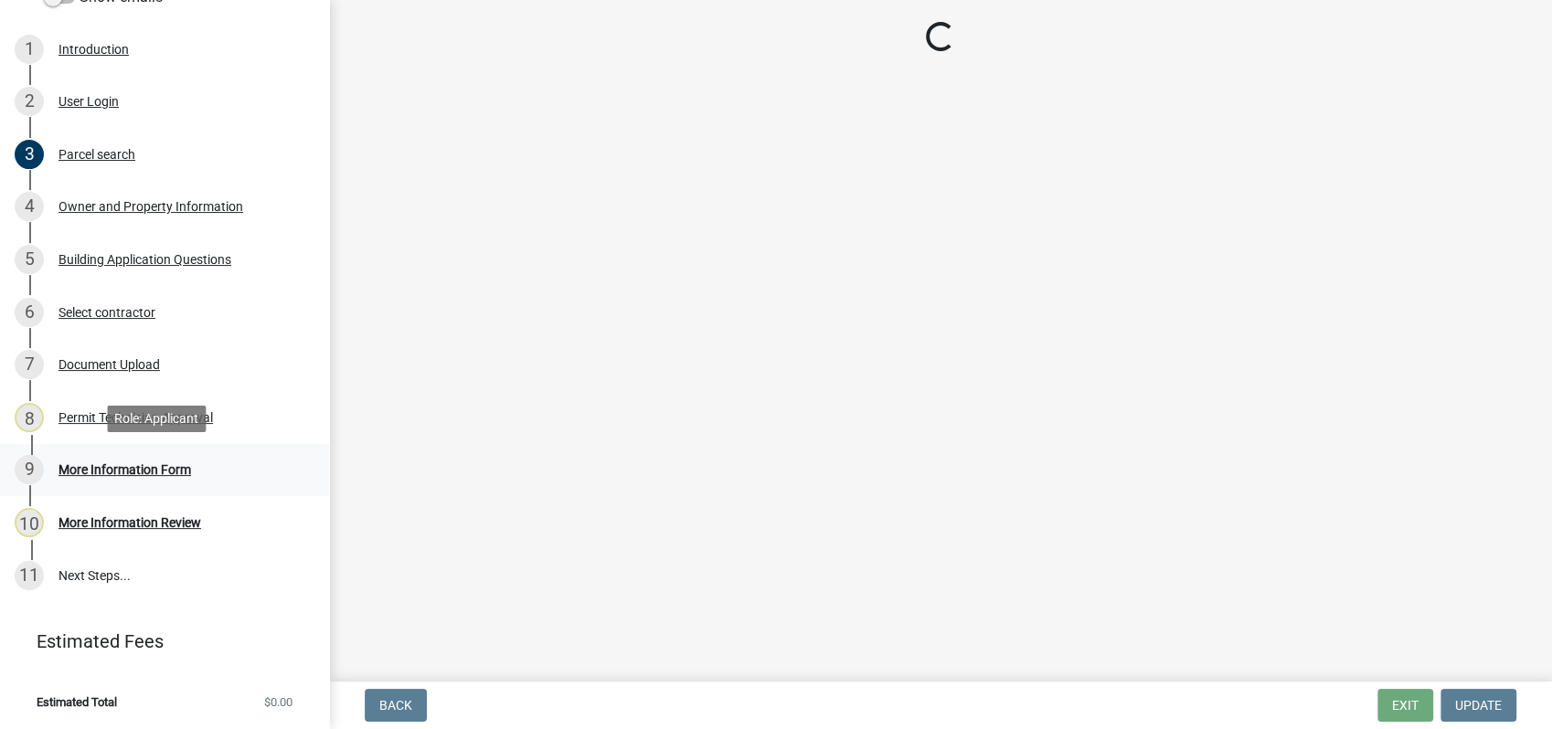
select select "a4366e26-0f82-401b-a682-956e4112ff86"
select select "83394b22-4a11-496c-8e5c-75ade2e72faf"
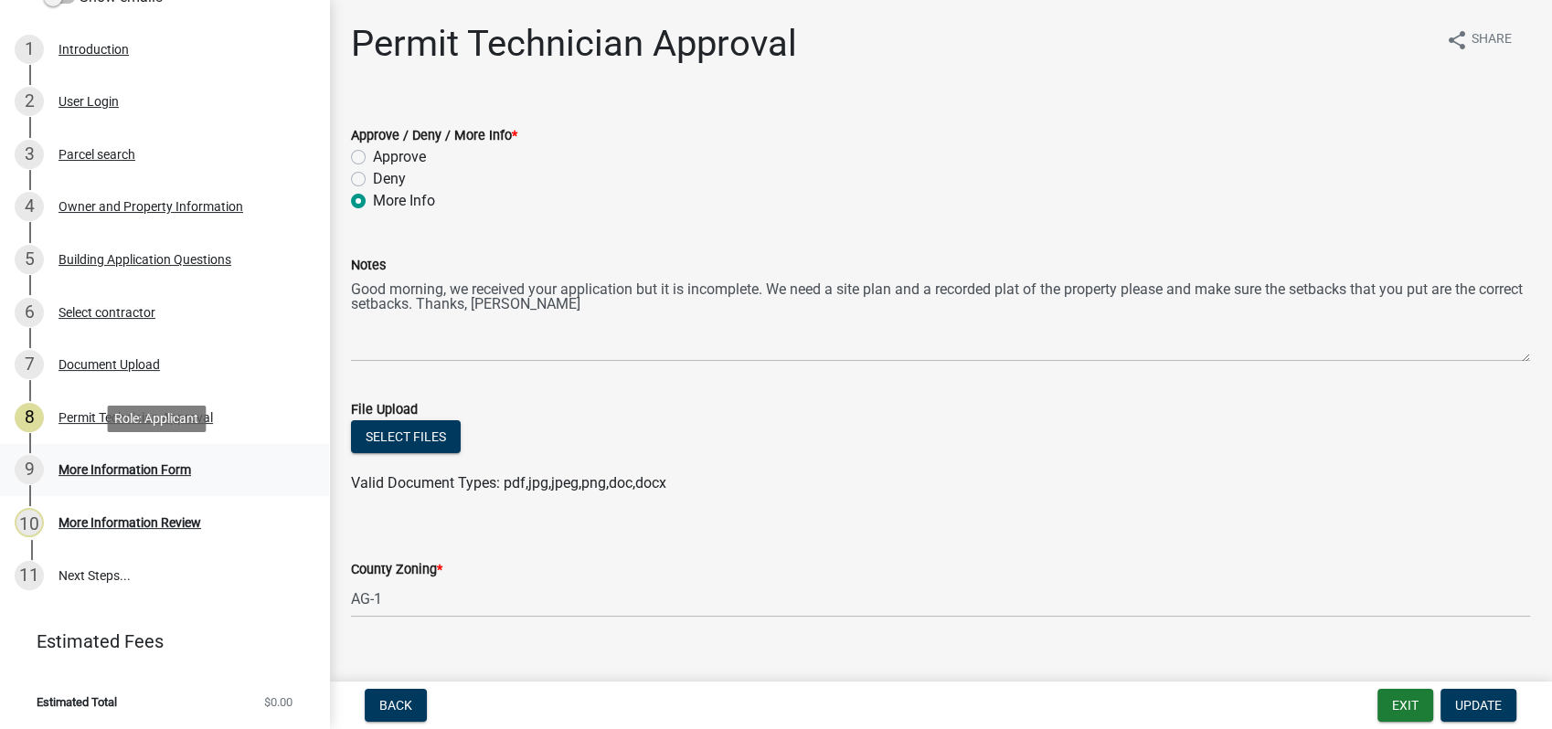
click at [147, 471] on div "More Information Form" at bounding box center [125, 469] width 133 height 13
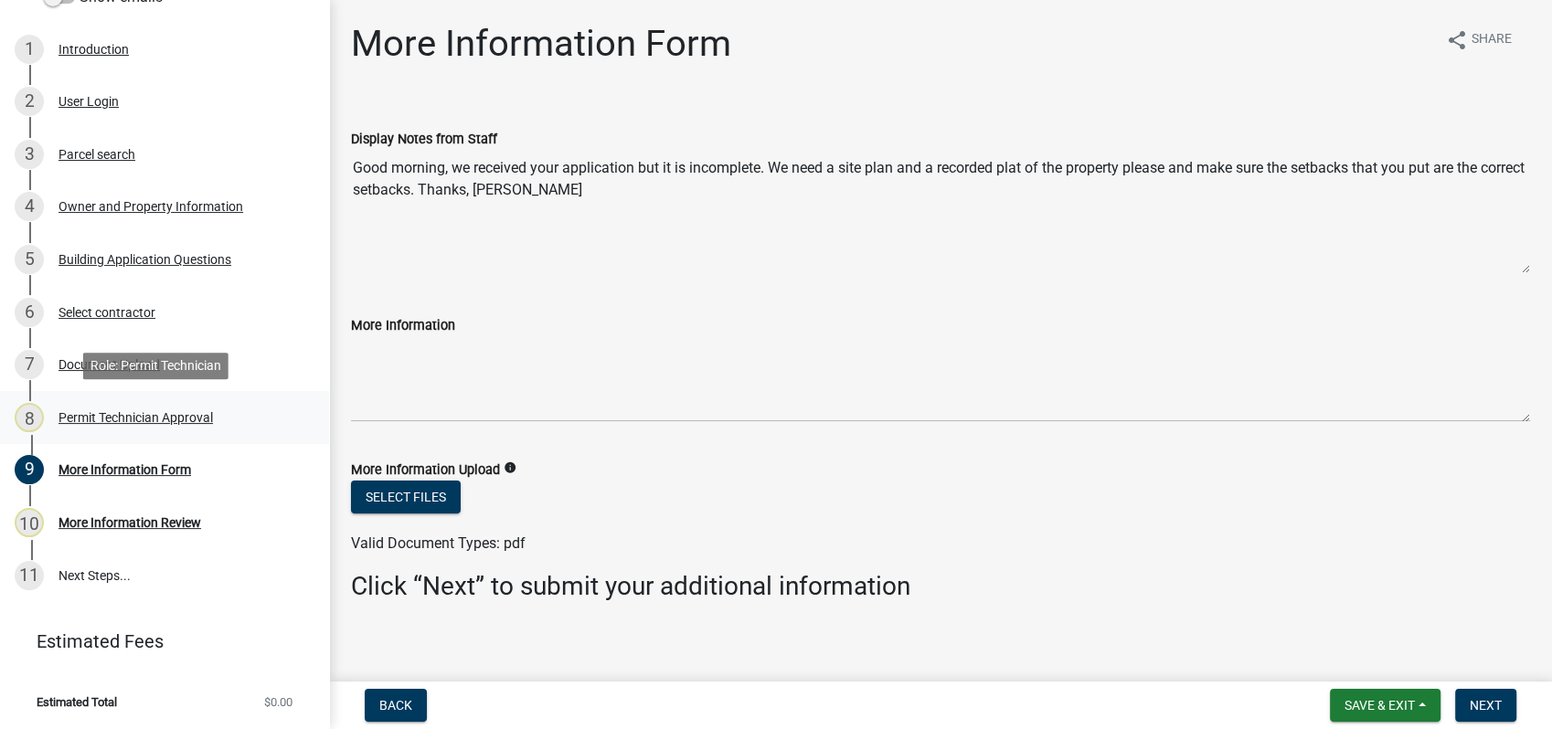
click at [137, 414] on div "Permit Technician Approval" at bounding box center [136, 417] width 154 height 13
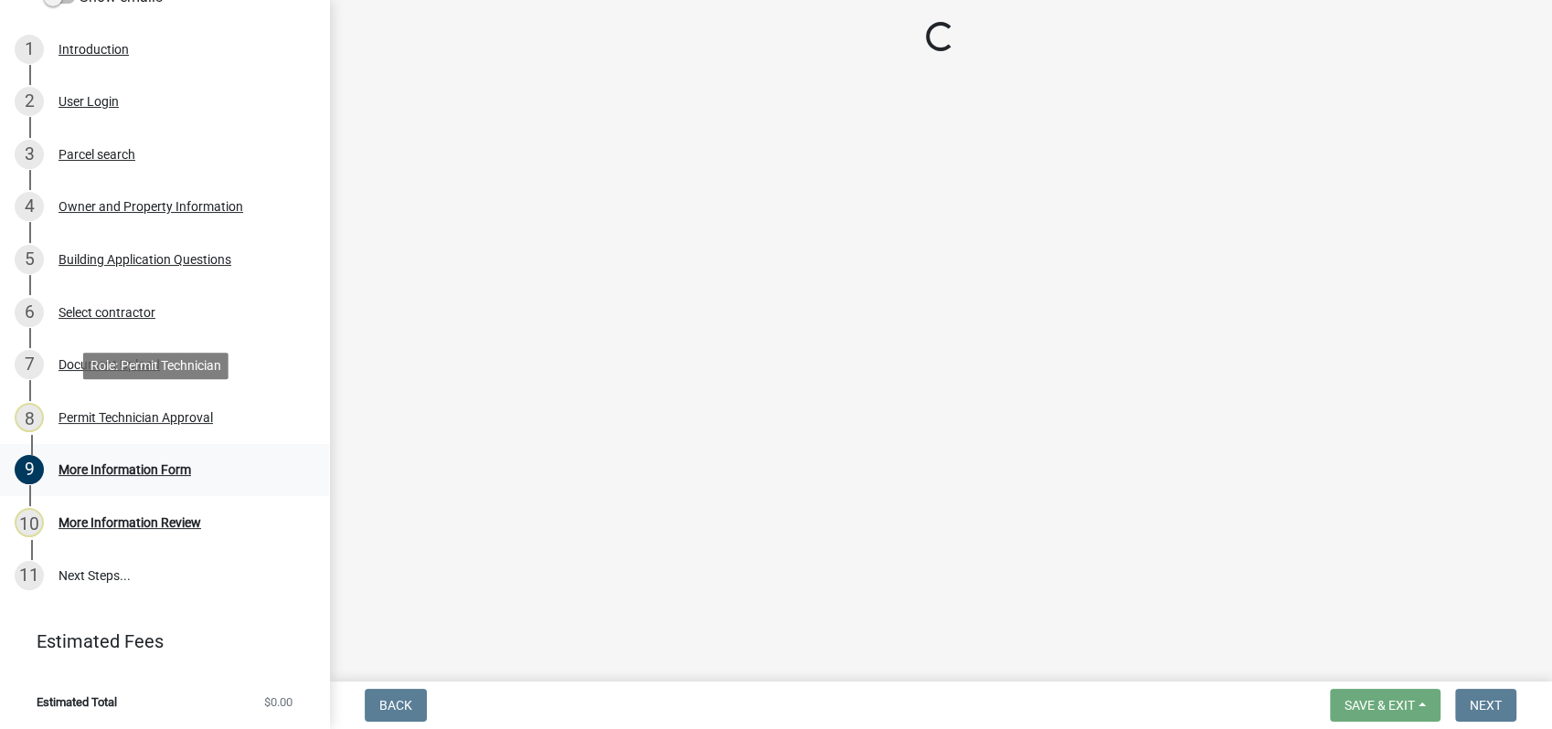
select select "a4366e26-0f82-401b-a682-956e4112ff86"
select select "83394b22-4a11-496c-8e5c-75ade2e72faf"
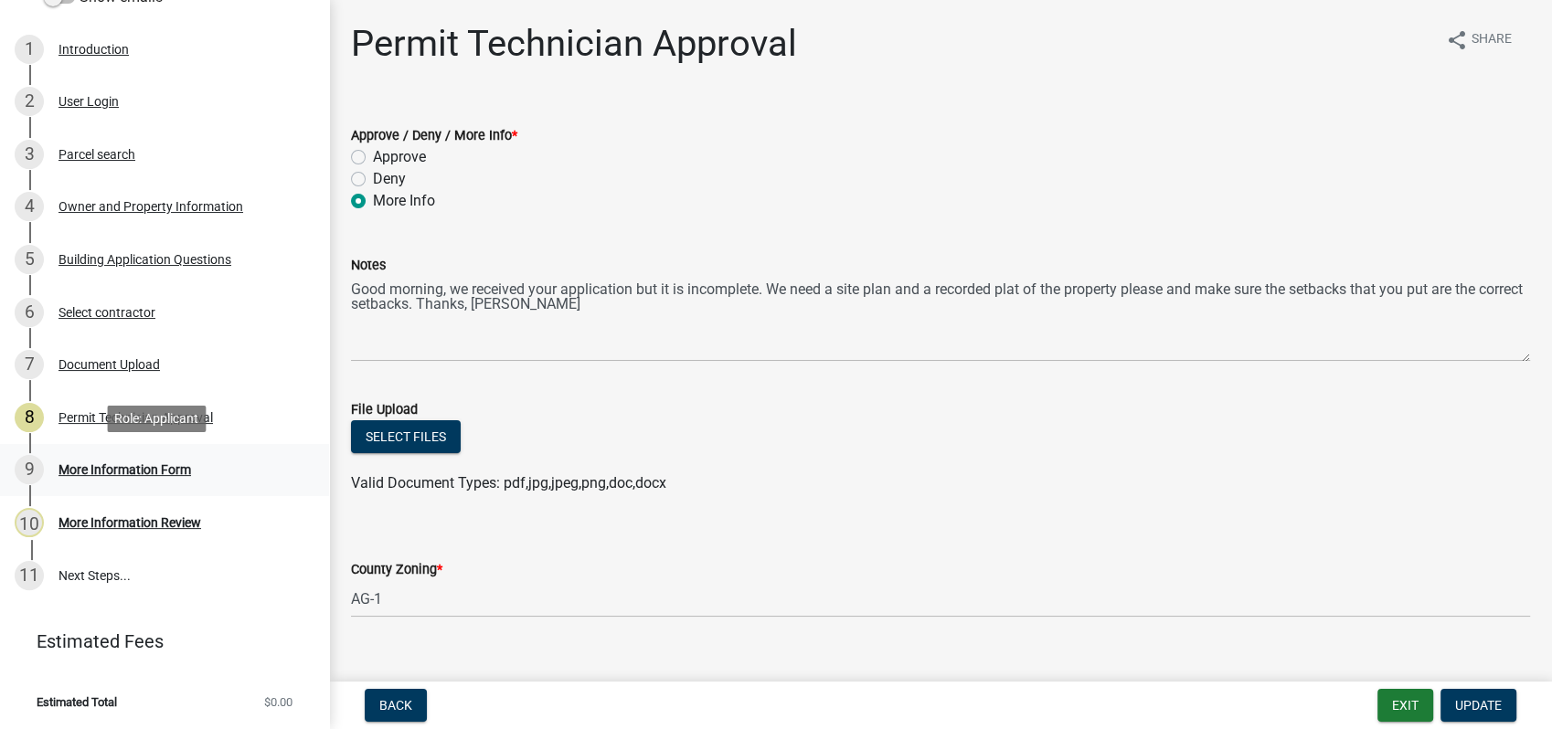
click at [161, 461] on div "9 More Information Form" at bounding box center [157, 469] width 285 height 29
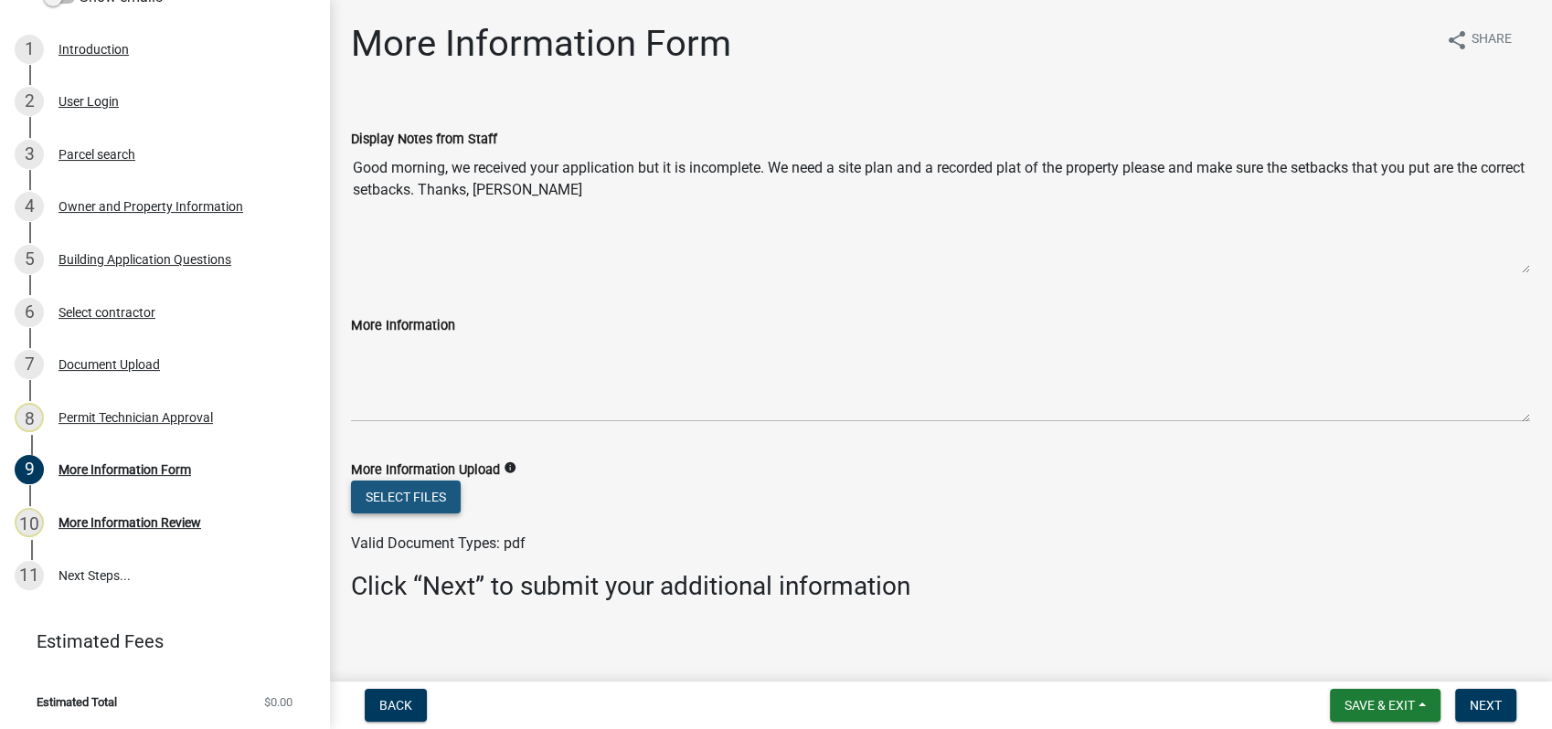
click at [397, 495] on button "Select files" at bounding box center [406, 497] width 110 height 33
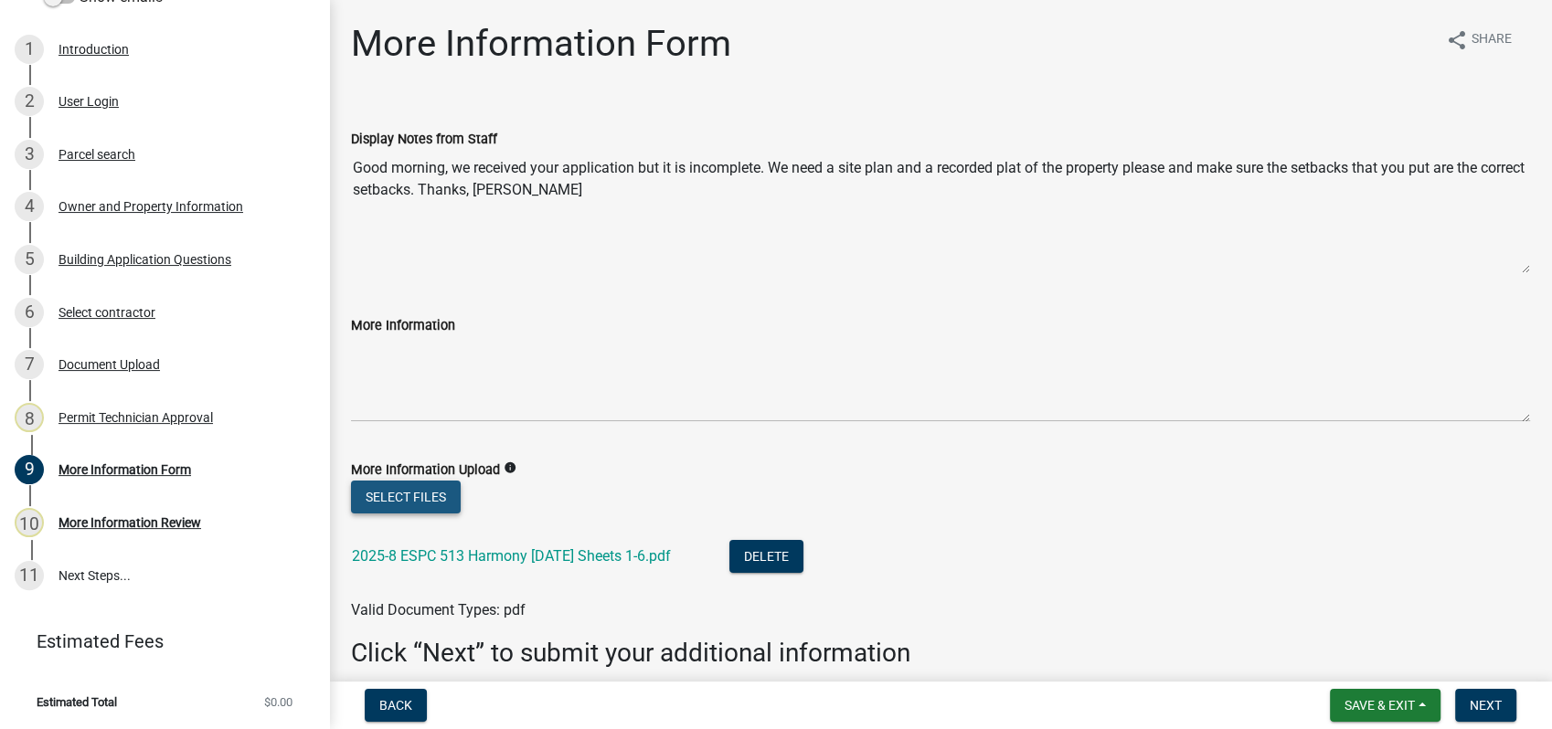
click at [412, 492] on button "Select files" at bounding box center [406, 497] width 110 height 33
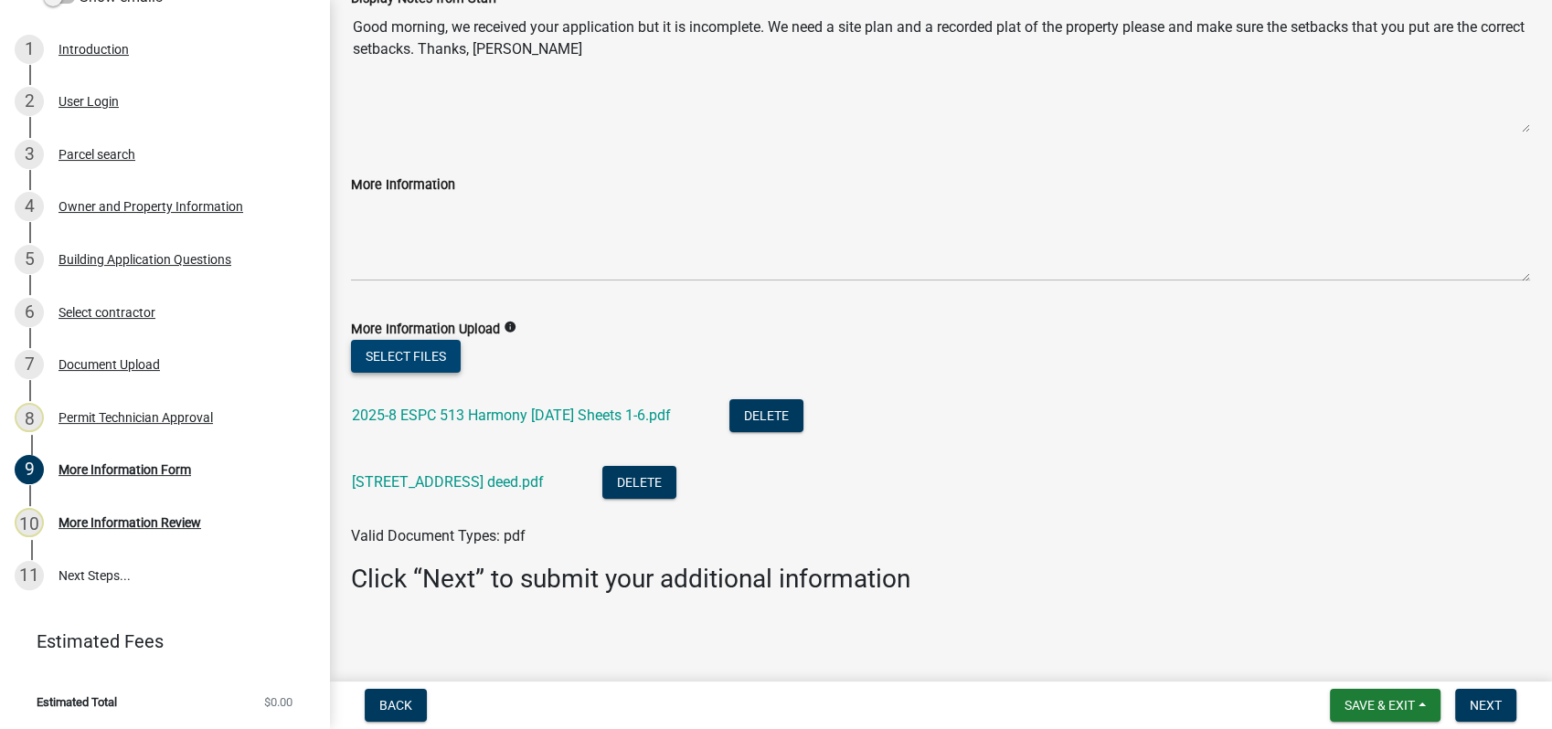
scroll to position [146, 0]
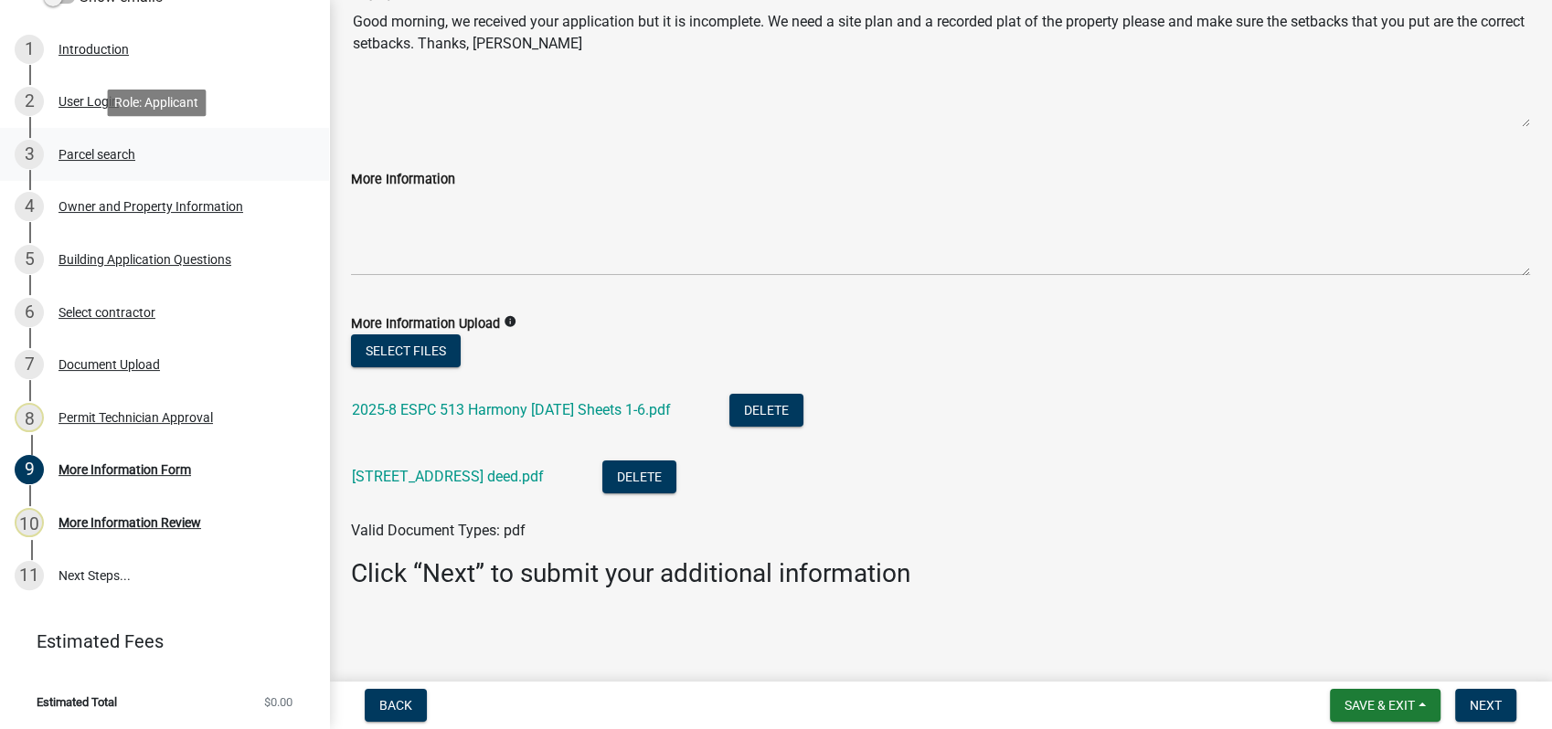
click at [115, 148] on div "Parcel search" at bounding box center [97, 154] width 77 height 13
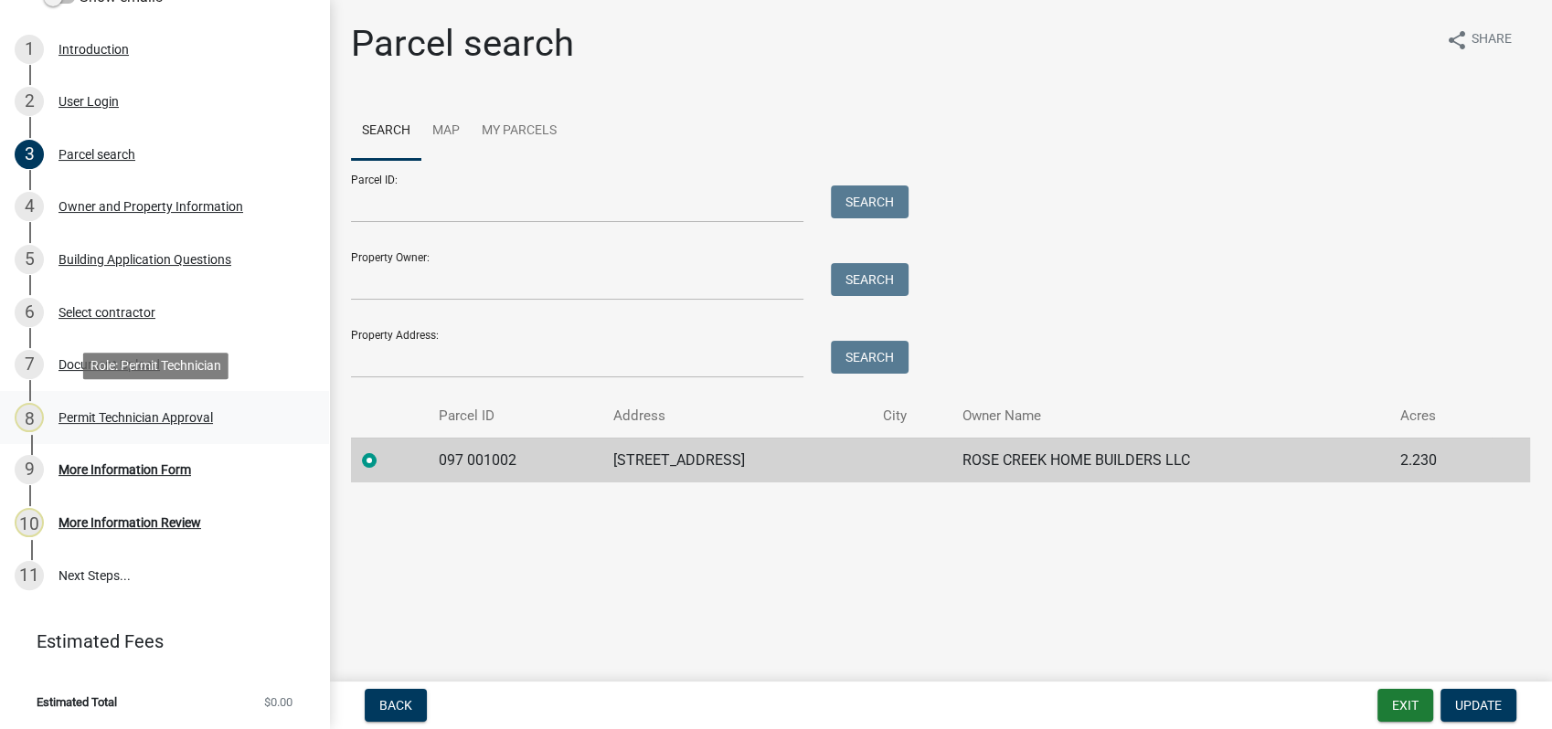
click at [144, 417] on div "Permit Technician Approval" at bounding box center [136, 417] width 154 height 13
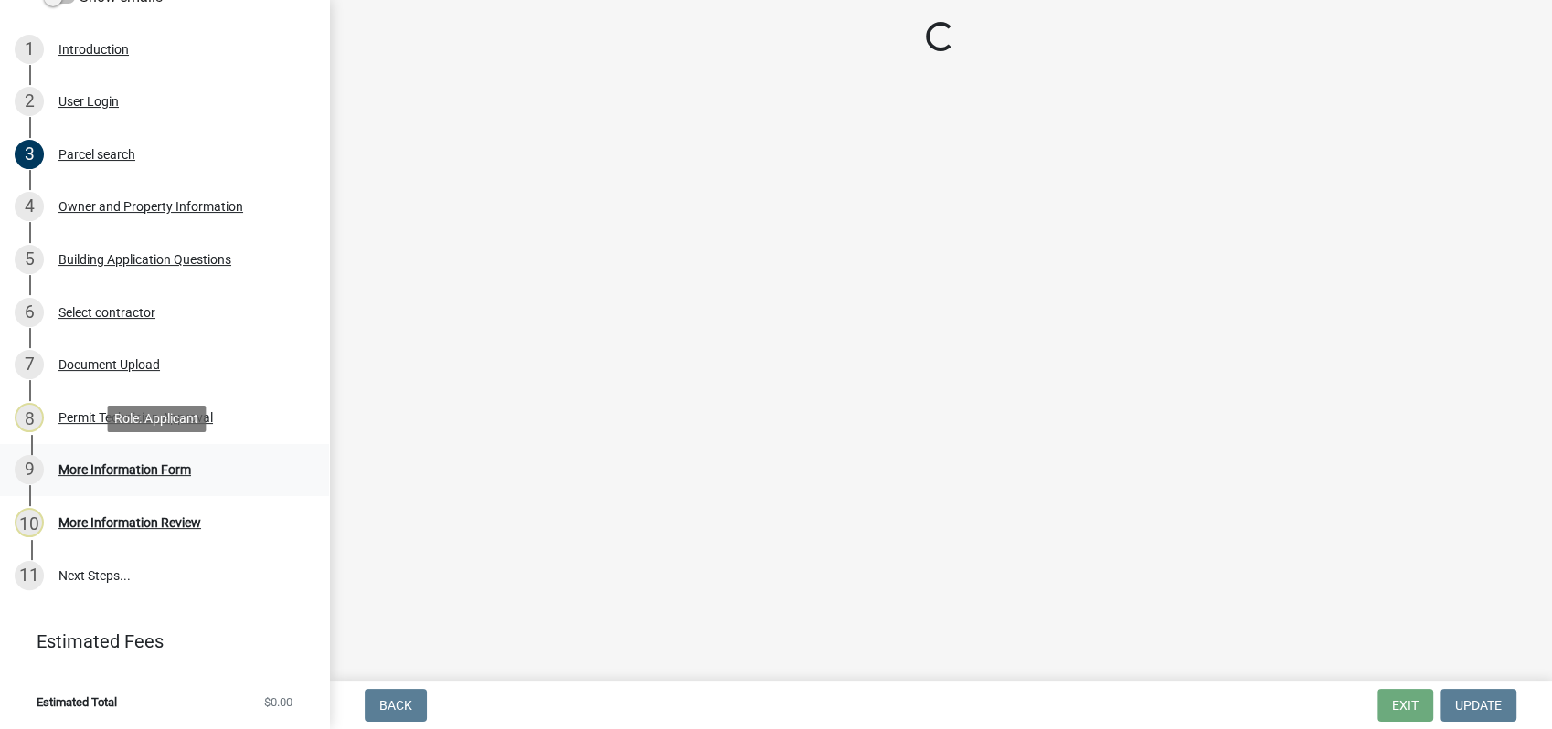
select select "a4366e26-0f82-401b-a682-956e4112ff86"
select select "83394b22-4a11-496c-8e5c-75ade2e72faf"
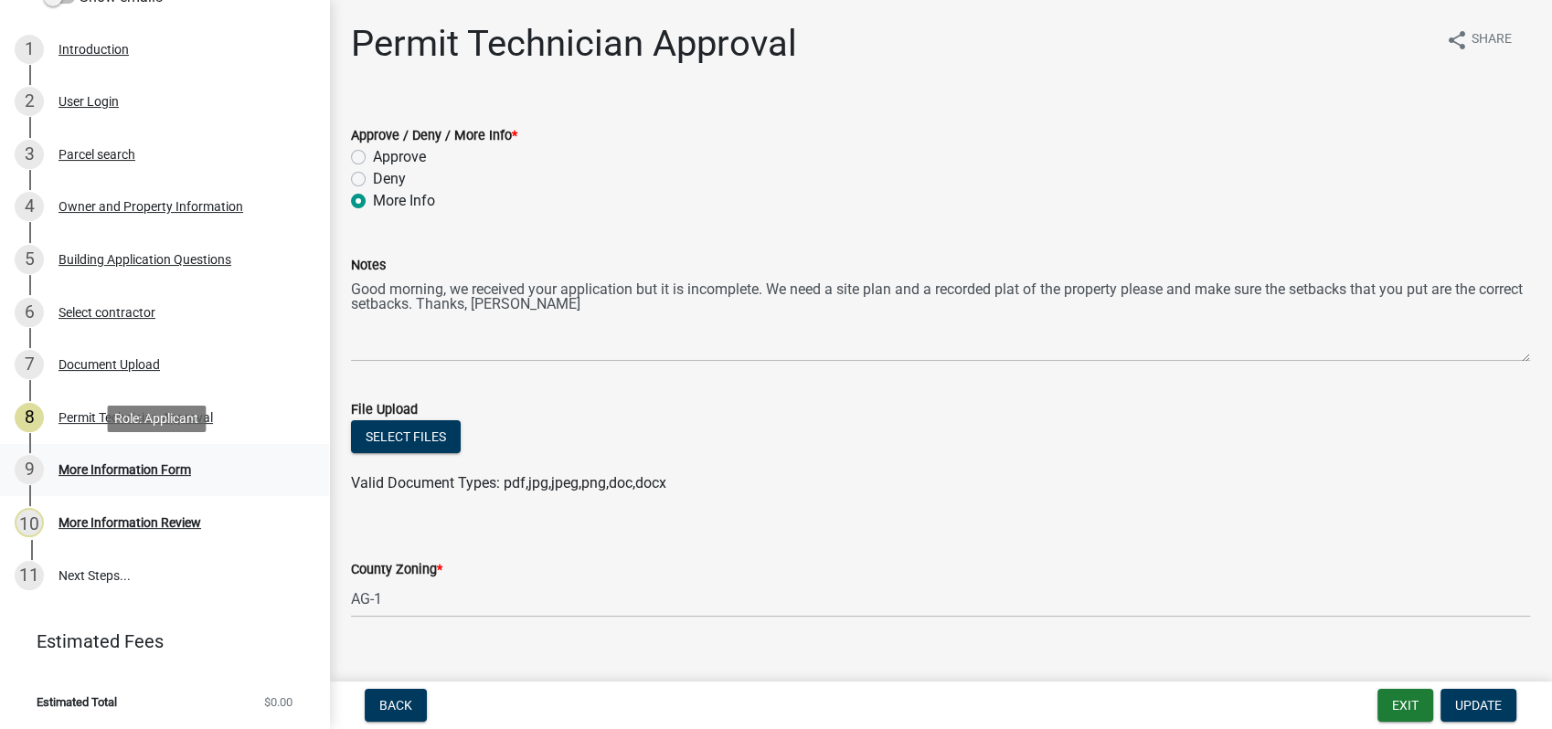
click at [107, 468] on div "More Information Form" at bounding box center [125, 469] width 133 height 13
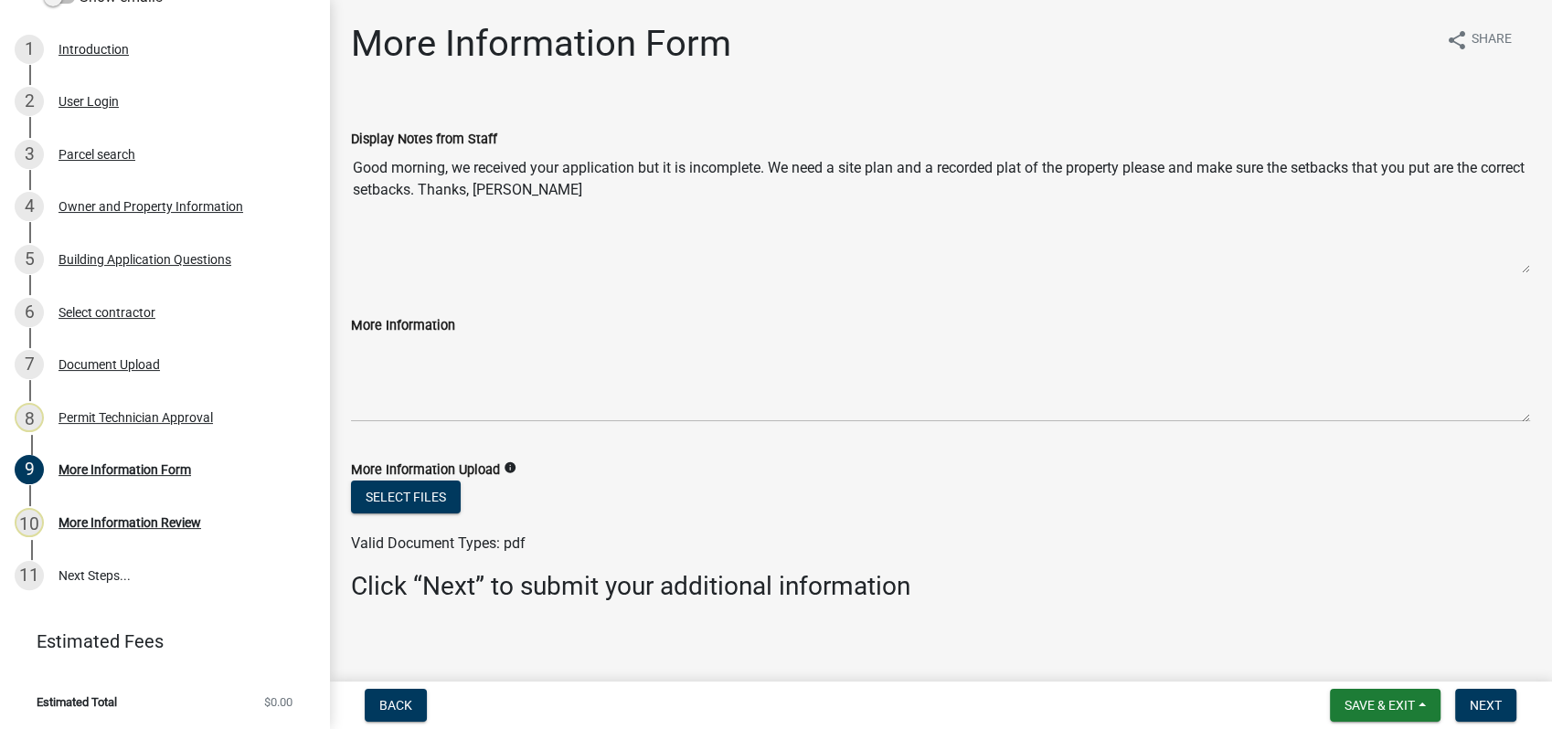
click at [402, 479] on div "More Information Upload info" at bounding box center [940, 470] width 1179 height 22
click at [399, 491] on button "Select files" at bounding box center [406, 497] width 110 height 33
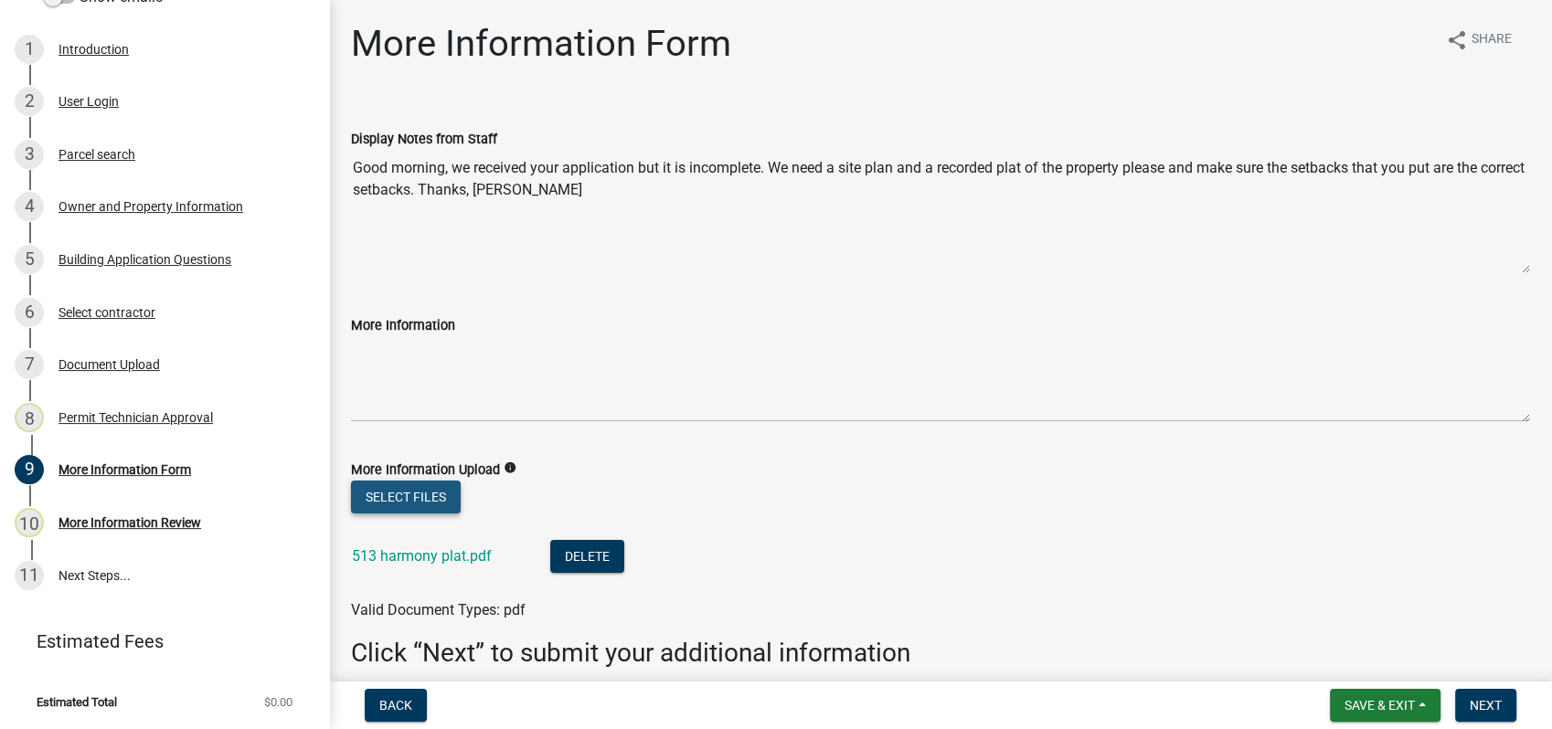
click at [410, 504] on button "Select files" at bounding box center [406, 497] width 110 height 33
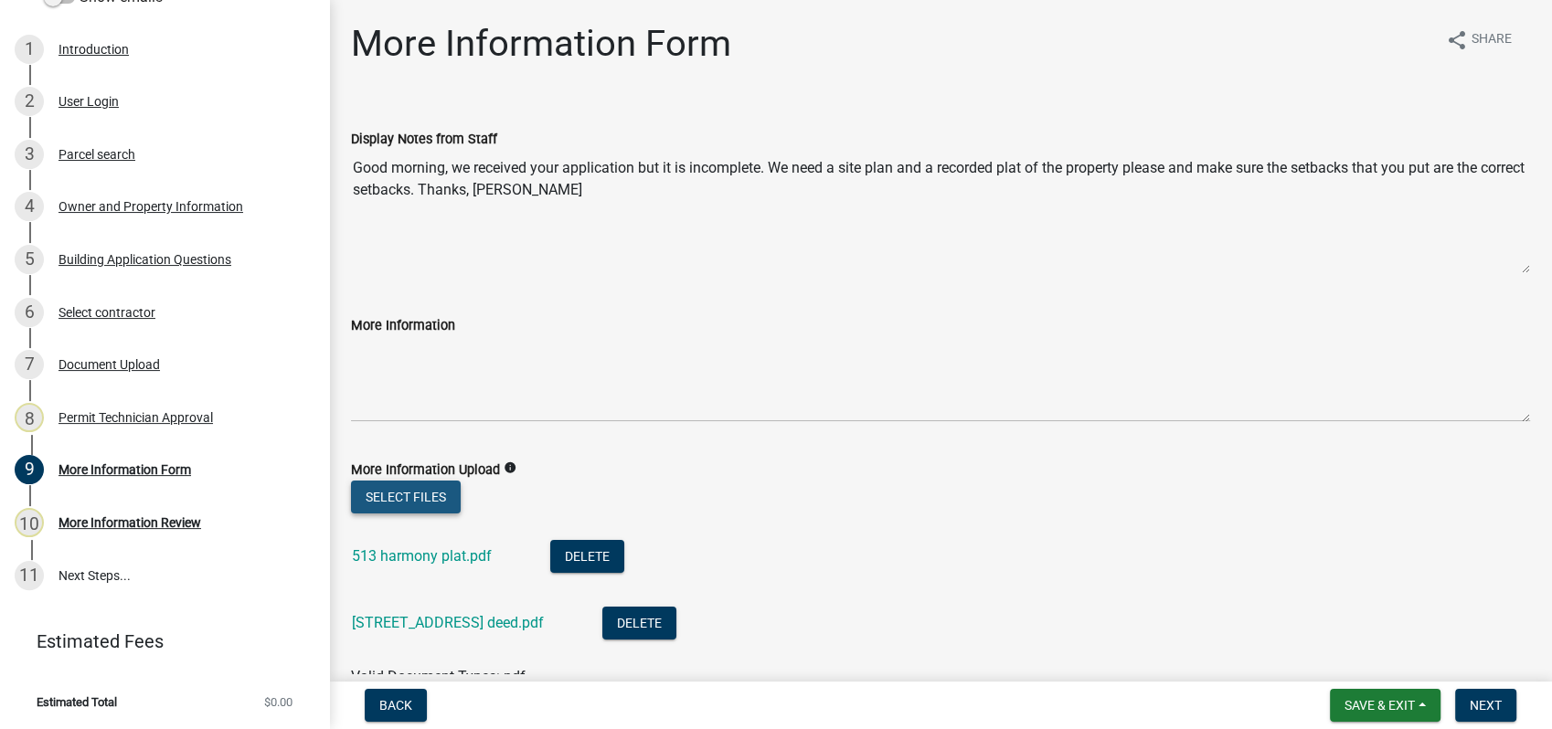
click at [425, 495] on button "Select files" at bounding box center [406, 497] width 110 height 33
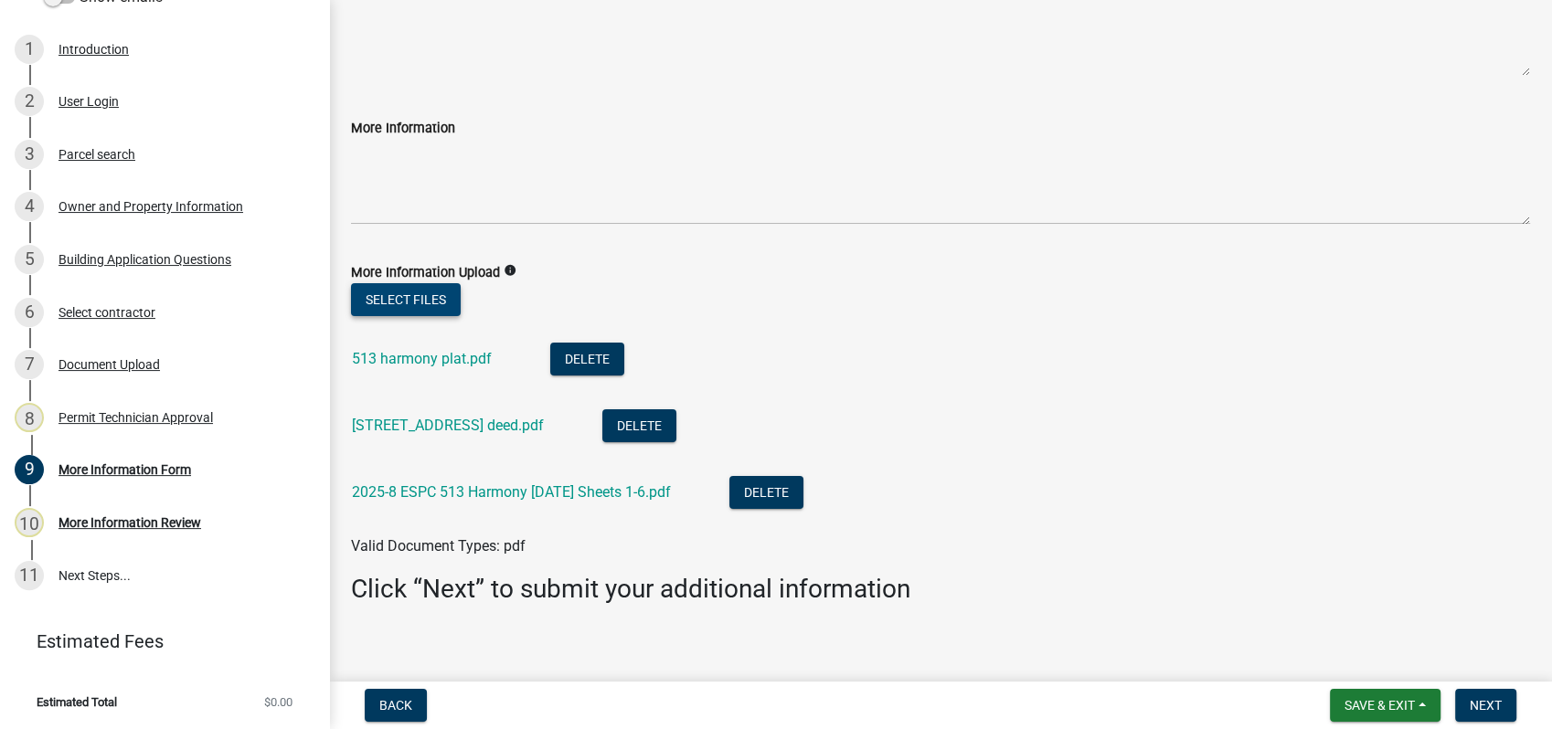
scroll to position [212, 0]
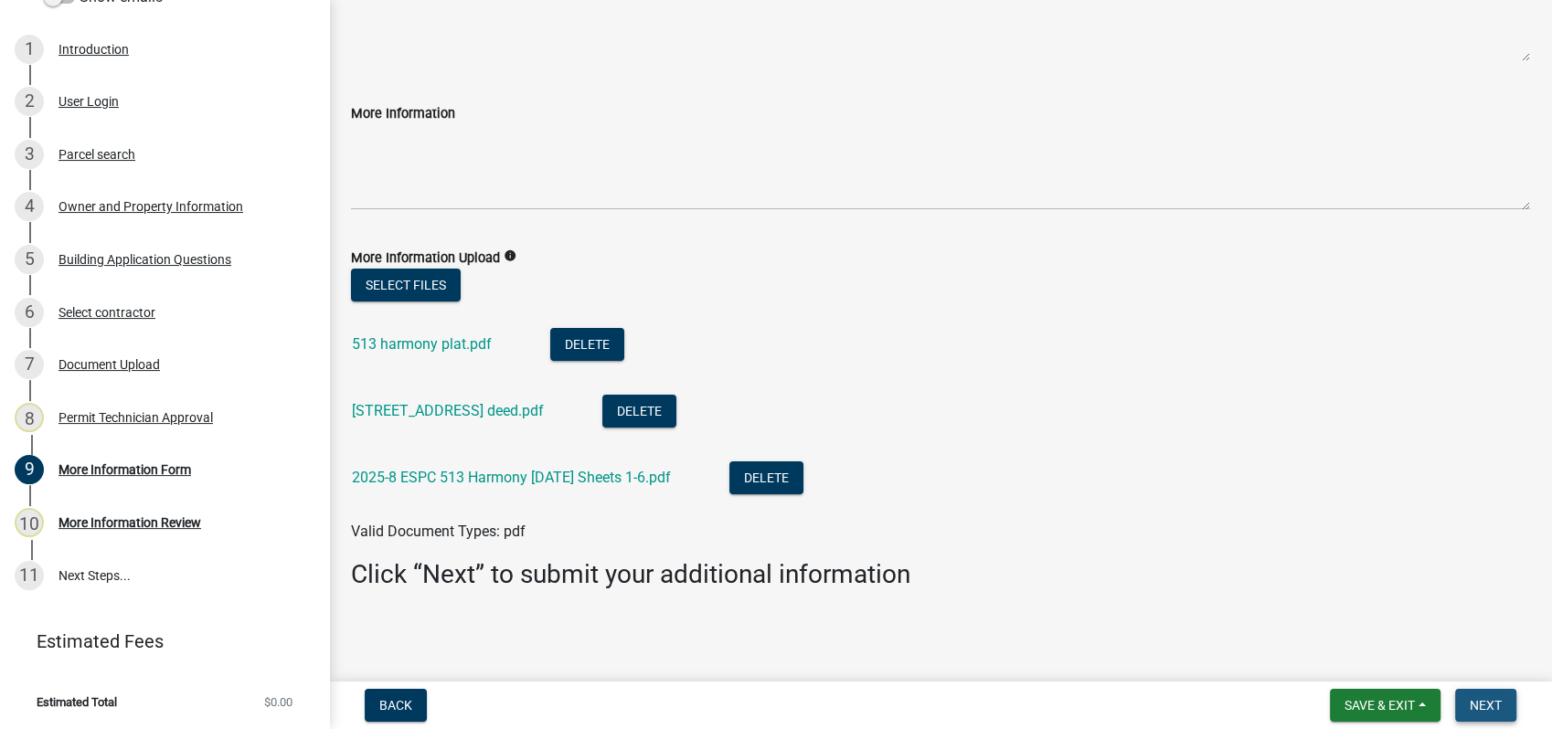
click at [1483, 708] on span "Next" at bounding box center [1486, 705] width 32 height 15
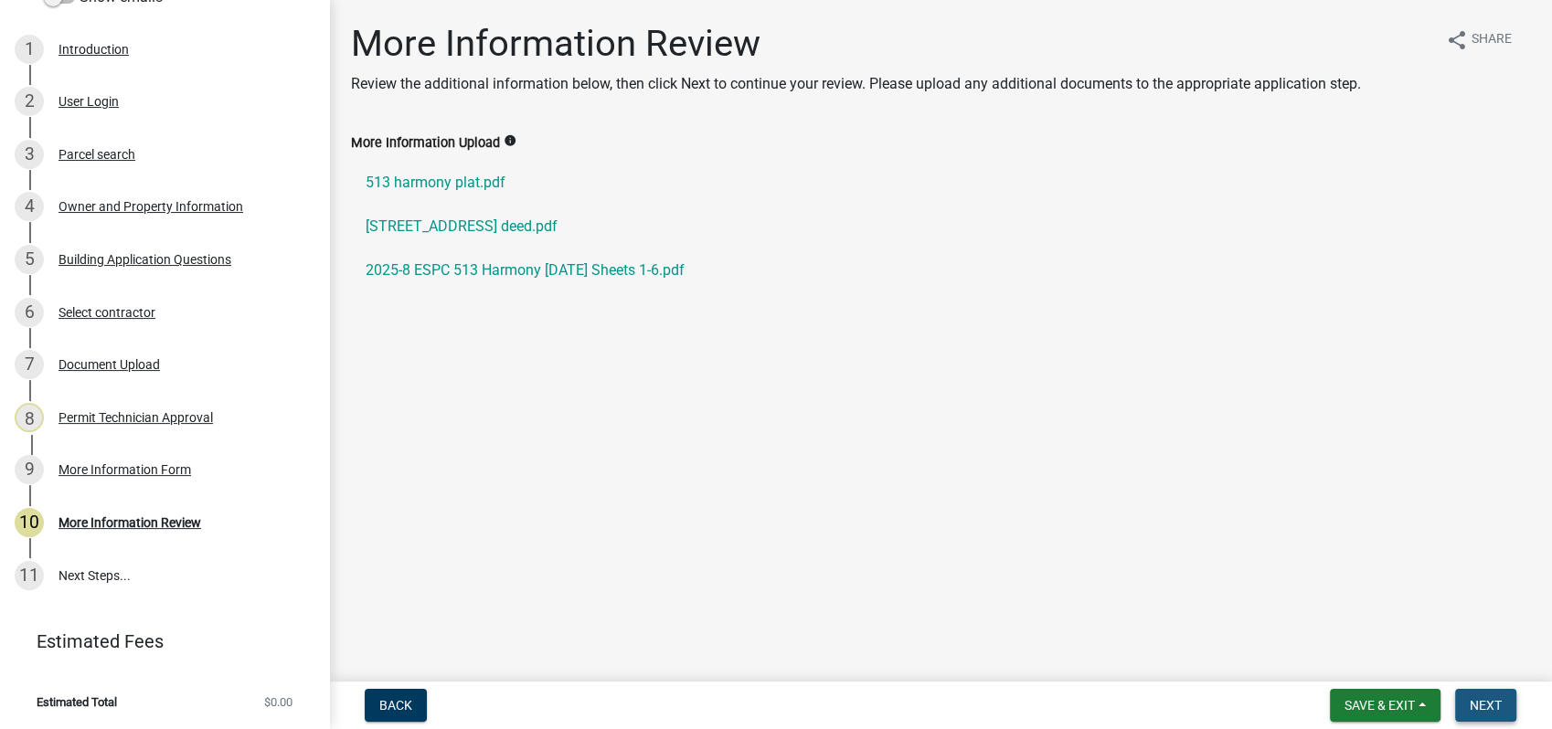
click at [1491, 711] on span "Next" at bounding box center [1486, 705] width 32 height 15
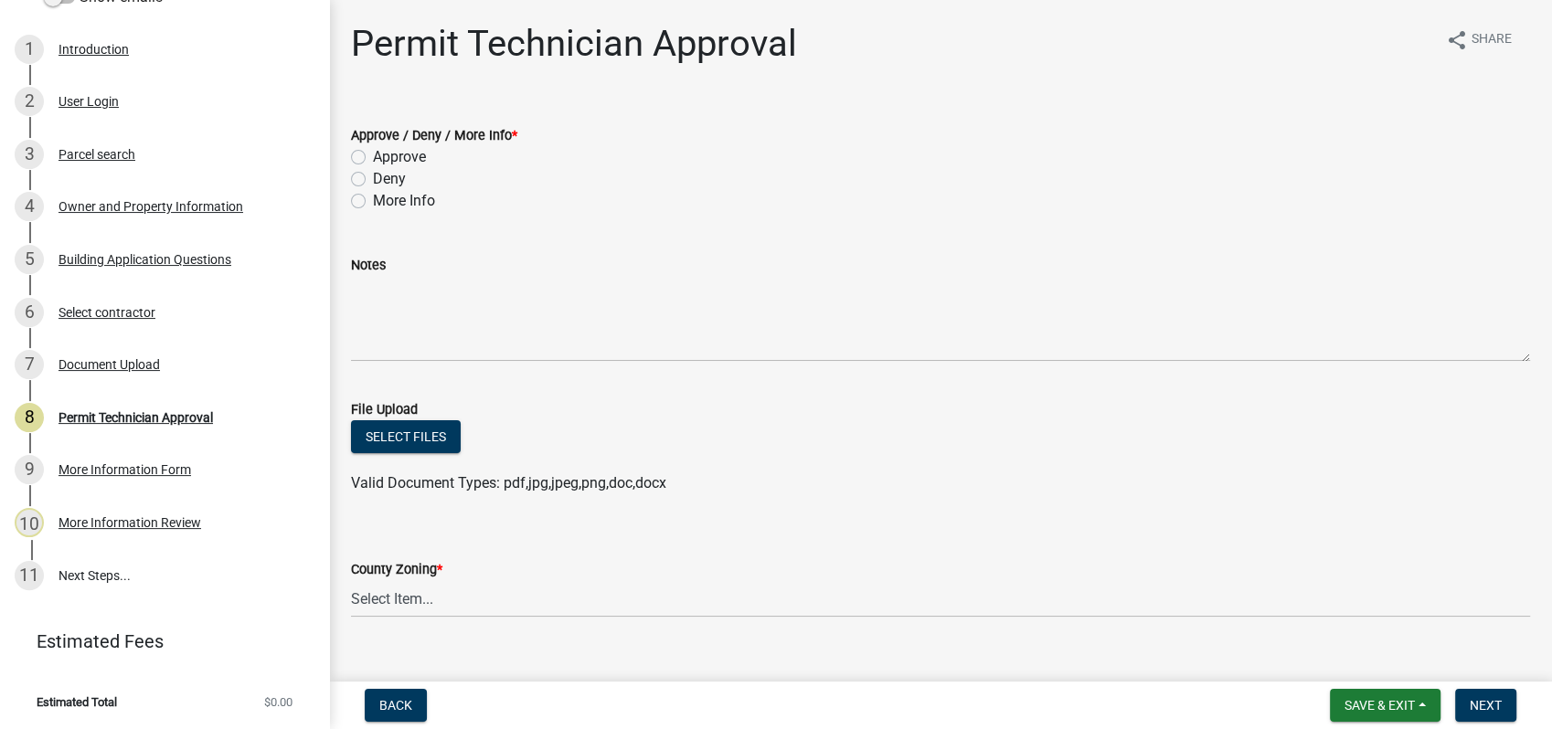
click at [373, 151] on label "Approve" at bounding box center [399, 157] width 53 height 22
click at [373, 151] on input "Approve" at bounding box center [379, 152] width 12 height 12
radio input "true"
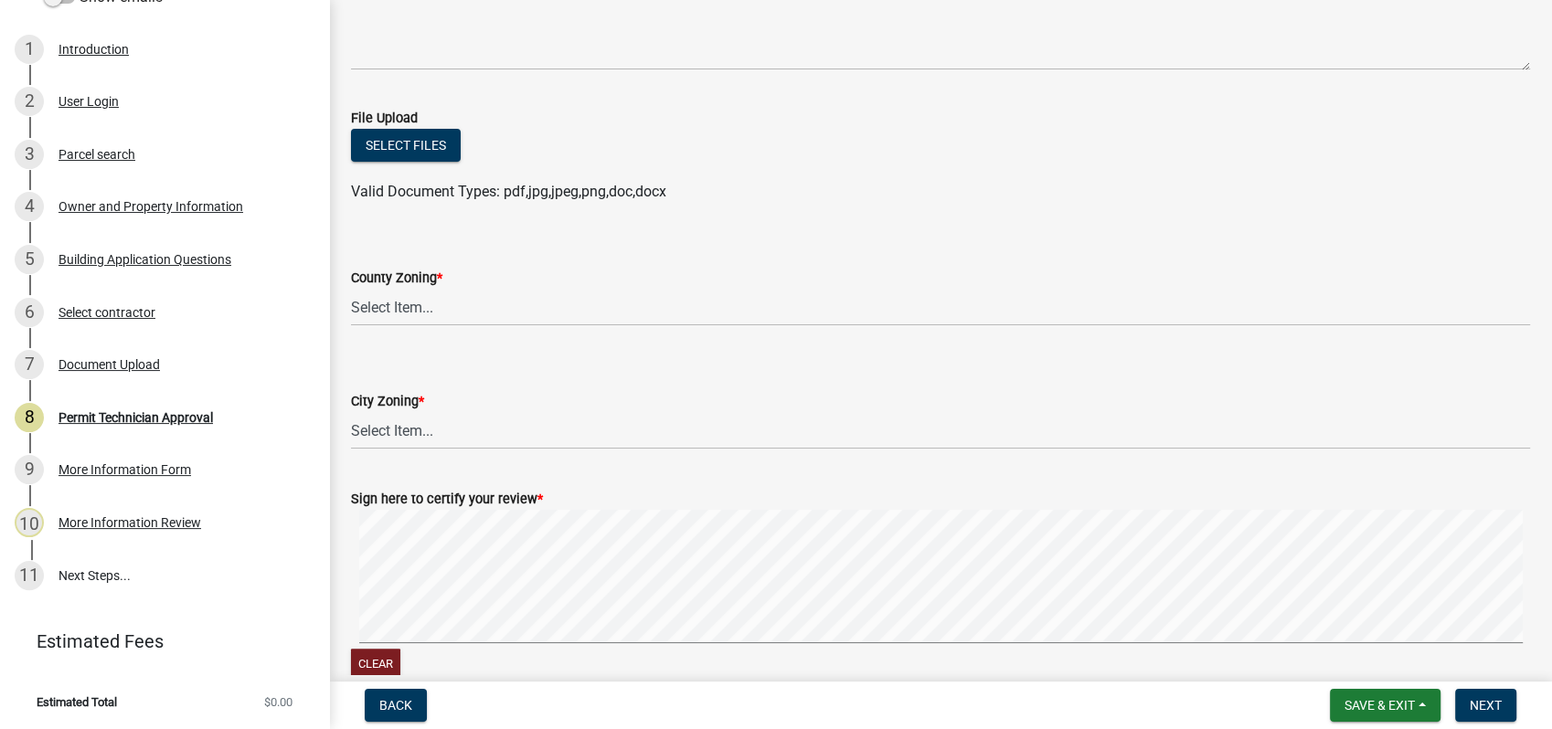
scroll to position [304, 0]
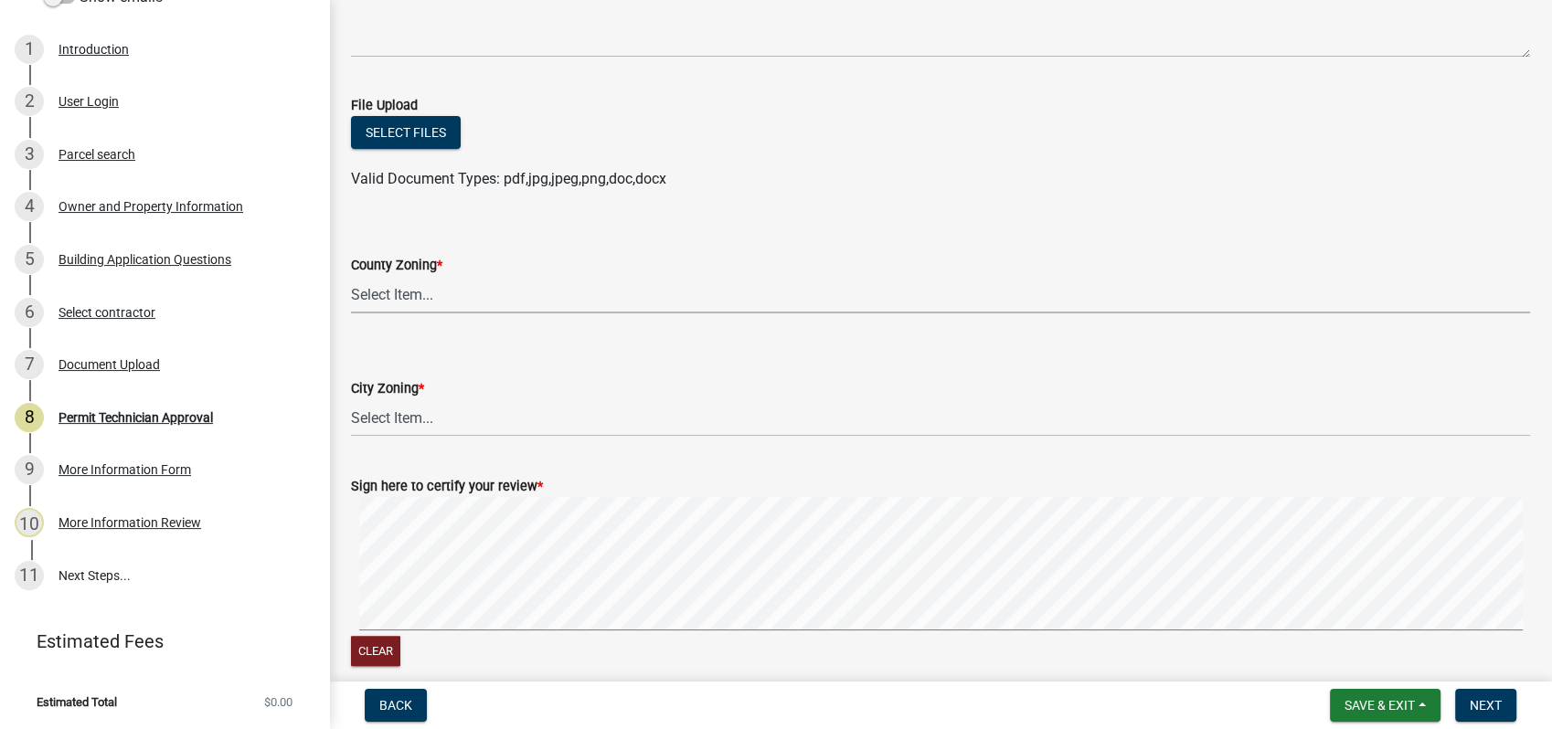
click at [370, 293] on select "Select Item... AG-1 R-1R R-1 R-2 MHP RM-1 RM-3 C-1 C-2 I-M PUD N/A" at bounding box center [940, 294] width 1179 height 37
click at [351, 276] on select "Select Item... AG-1 R-1R R-1 R-2 MHP RM-1 RM-3 C-1 C-2 I-M PUD N/A" at bounding box center [940, 294] width 1179 height 37
select select "a4366e26-0f82-401b-a682-956e4112ff86"
click at [384, 417] on select "Select Item... A-1 A-2 R-1 R-2 R-3 R-4 MHP C-1 C-2 I-1 I-2 DB FH H-P N/A" at bounding box center [940, 417] width 1179 height 37
click at [351, 399] on select "Select Item... A-1 A-2 R-1 R-2 R-3 R-4 MHP C-1 C-2 I-1 I-2 DB FH H-P N/A" at bounding box center [940, 417] width 1179 height 37
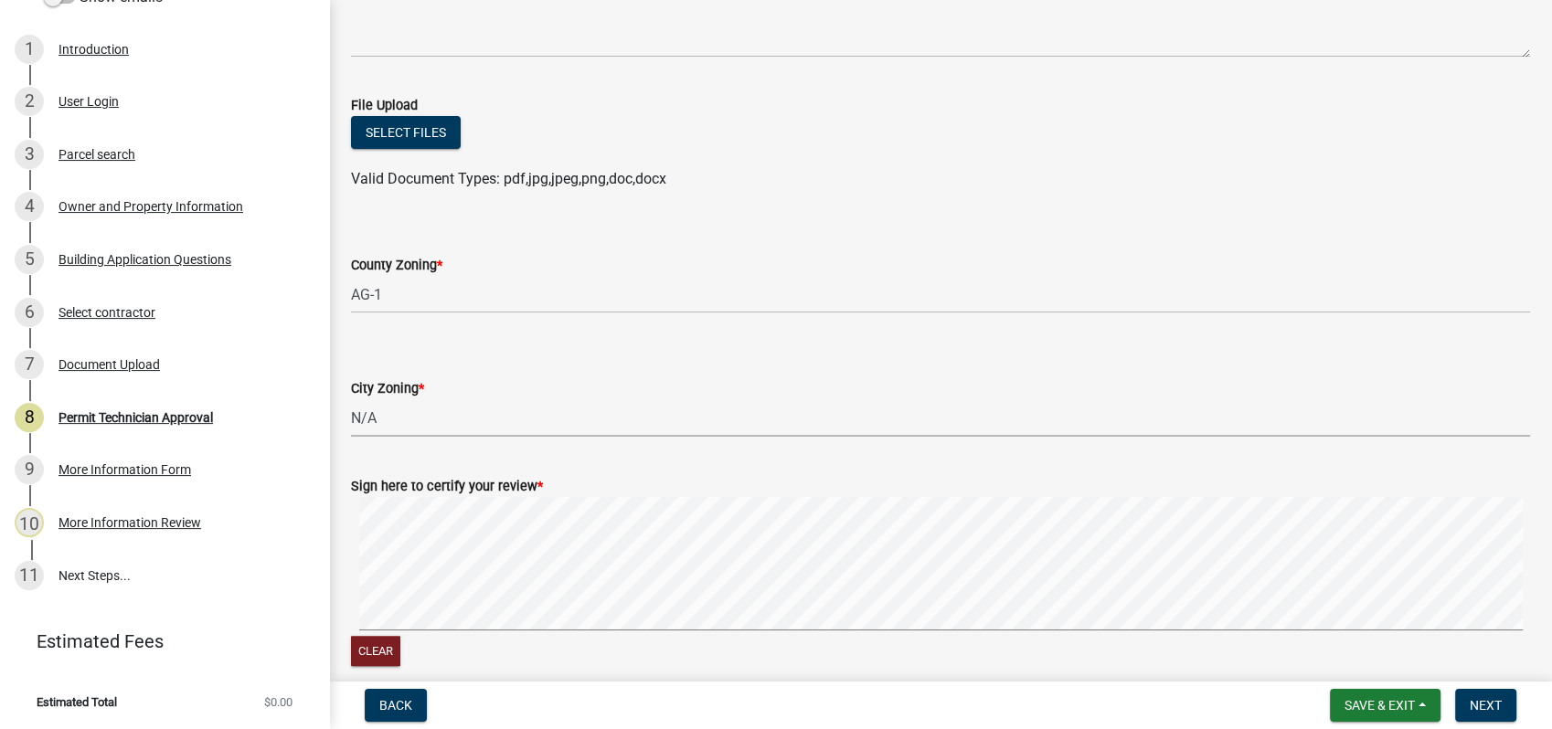
select select "83394b22-4a11-496c-8e5c-75ade2e72faf"
click at [899, 633] on signature-pad at bounding box center [940, 566] width 1179 height 139
click at [1477, 703] on span "Next" at bounding box center [1486, 705] width 32 height 15
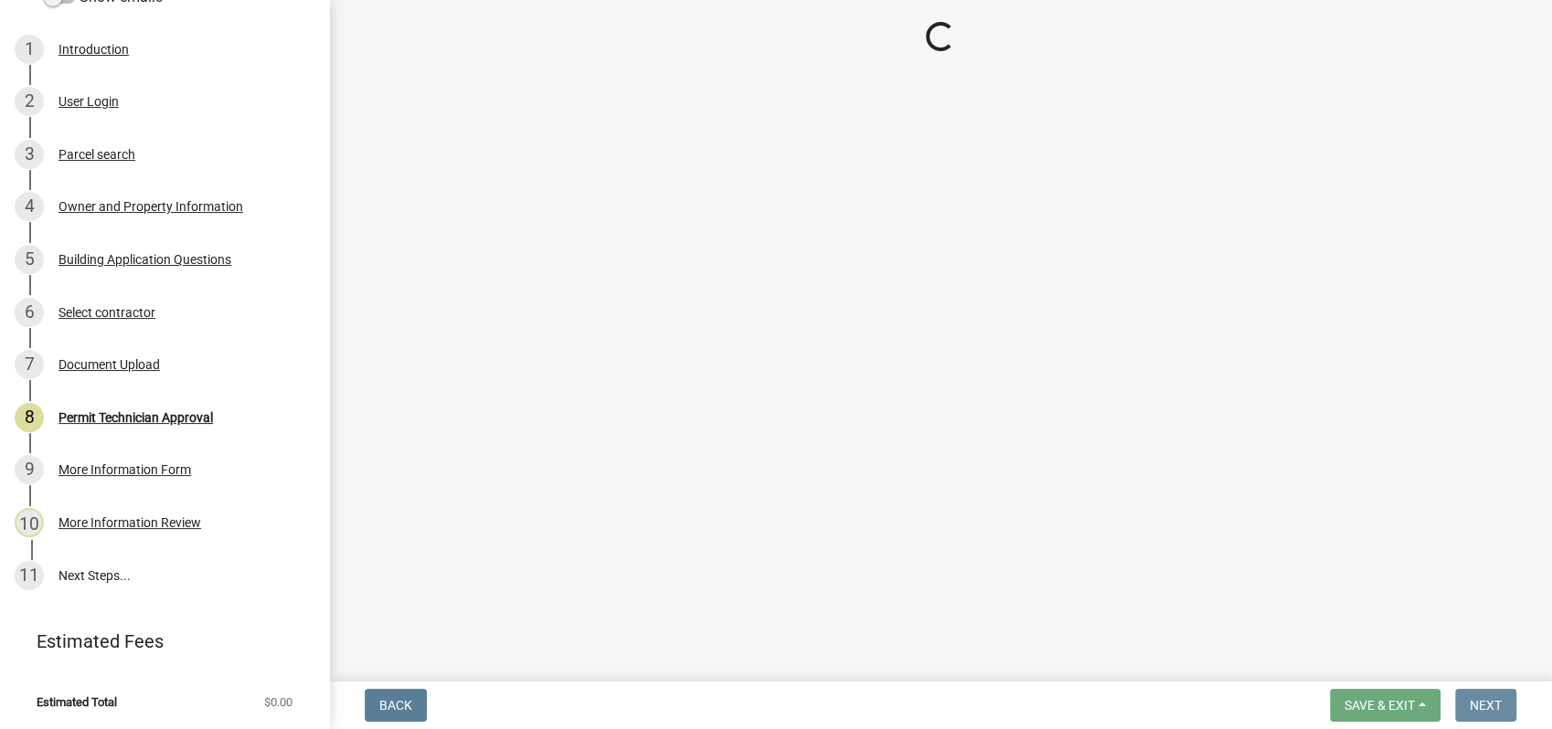
scroll to position [0, 0]
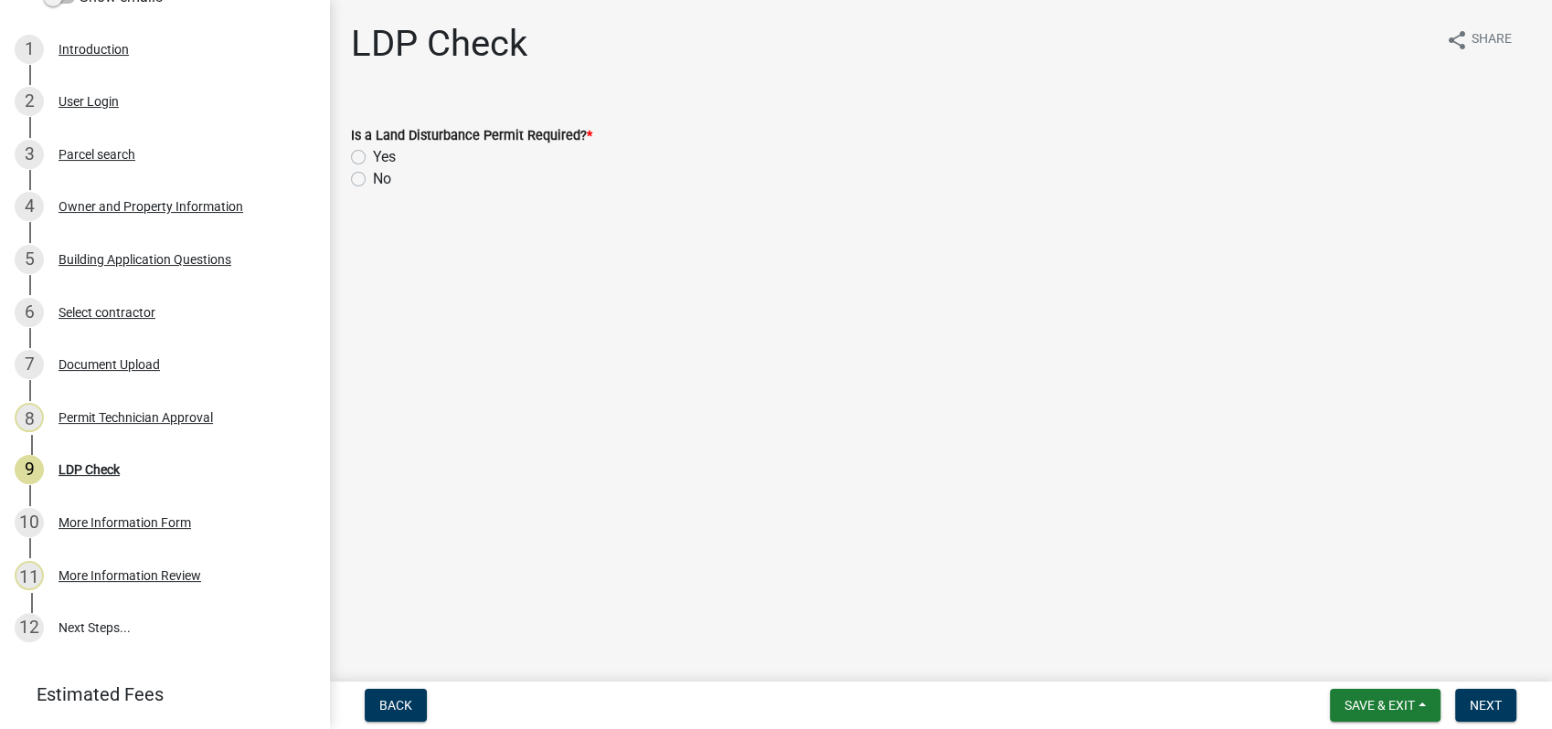
click at [373, 178] on label "No" at bounding box center [382, 179] width 18 height 22
click at [373, 178] on input "No" at bounding box center [379, 174] width 12 height 12
radio input "true"
click at [1484, 702] on span "Next" at bounding box center [1486, 705] width 32 height 15
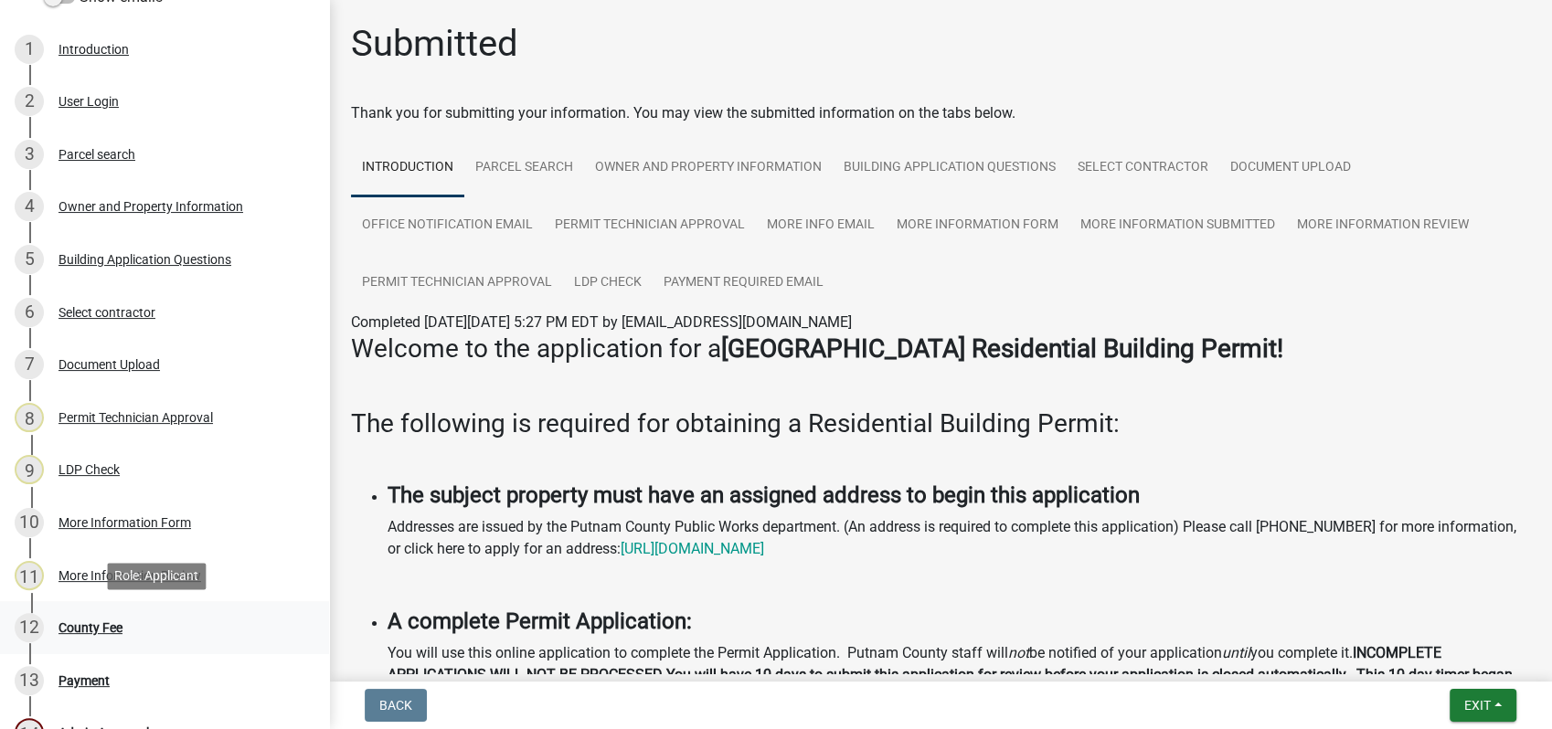
click at [115, 609] on link "12 County Fee" at bounding box center [164, 627] width 329 height 53
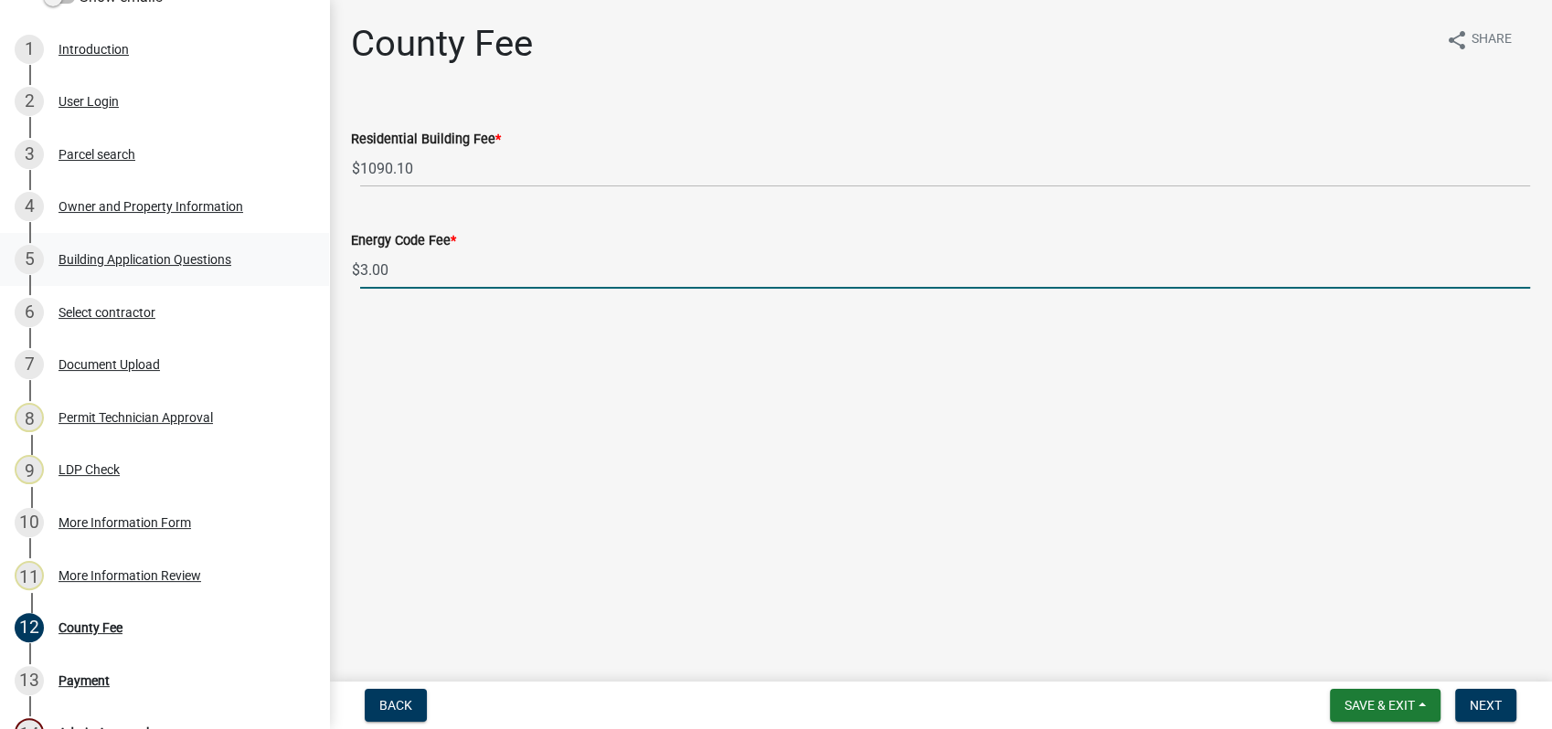
drag, startPoint x: 444, startPoint y: 272, endPoint x: 302, endPoint y: 258, distance: 143.3
click at [302, 258] on div "Residential Building Permit 2025-BLDR-266 View Summary Notes Show emails 1 Intr…" at bounding box center [776, 364] width 1552 height 729
type input "0"
click at [1474, 704] on span "Next" at bounding box center [1486, 705] width 32 height 15
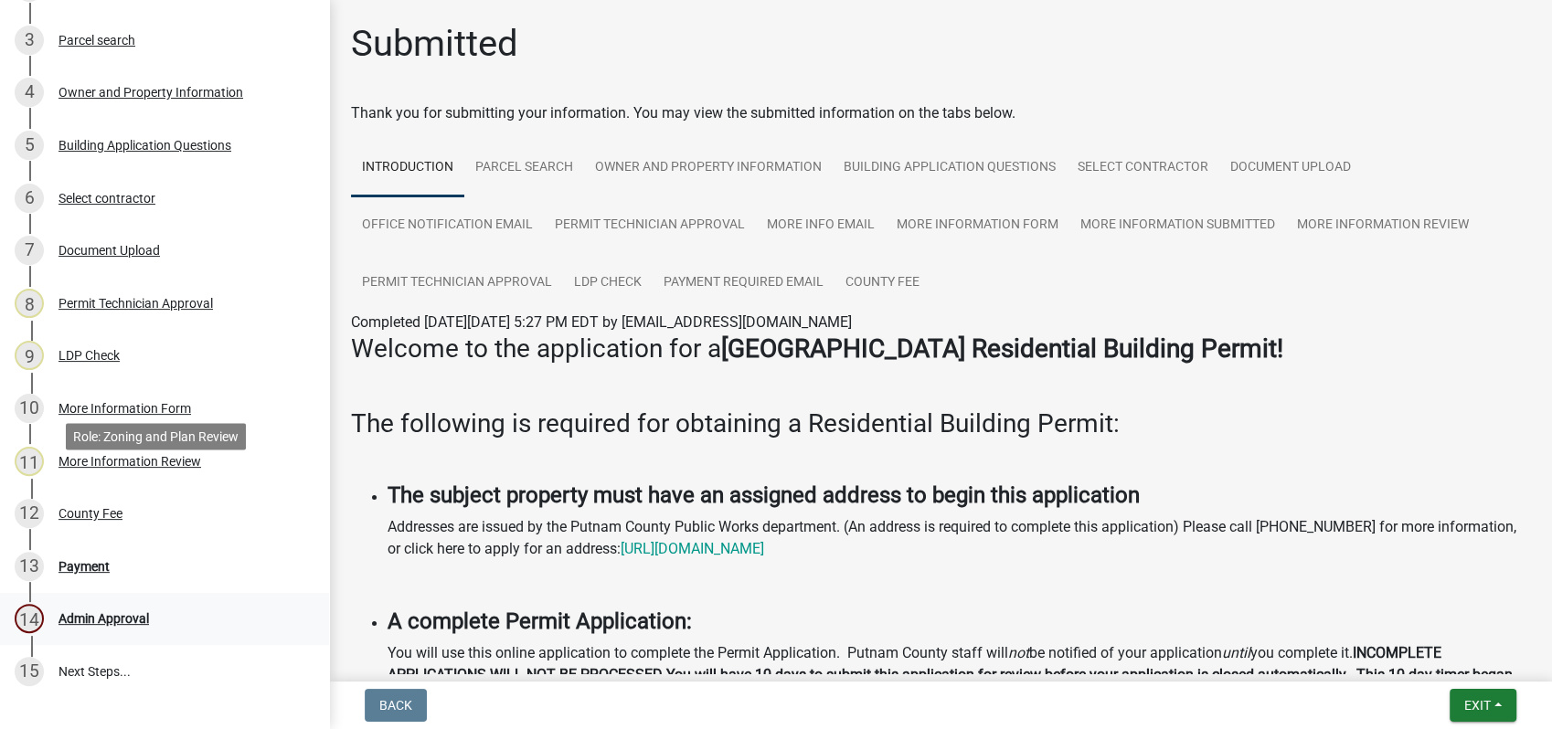
scroll to position [538, 0]
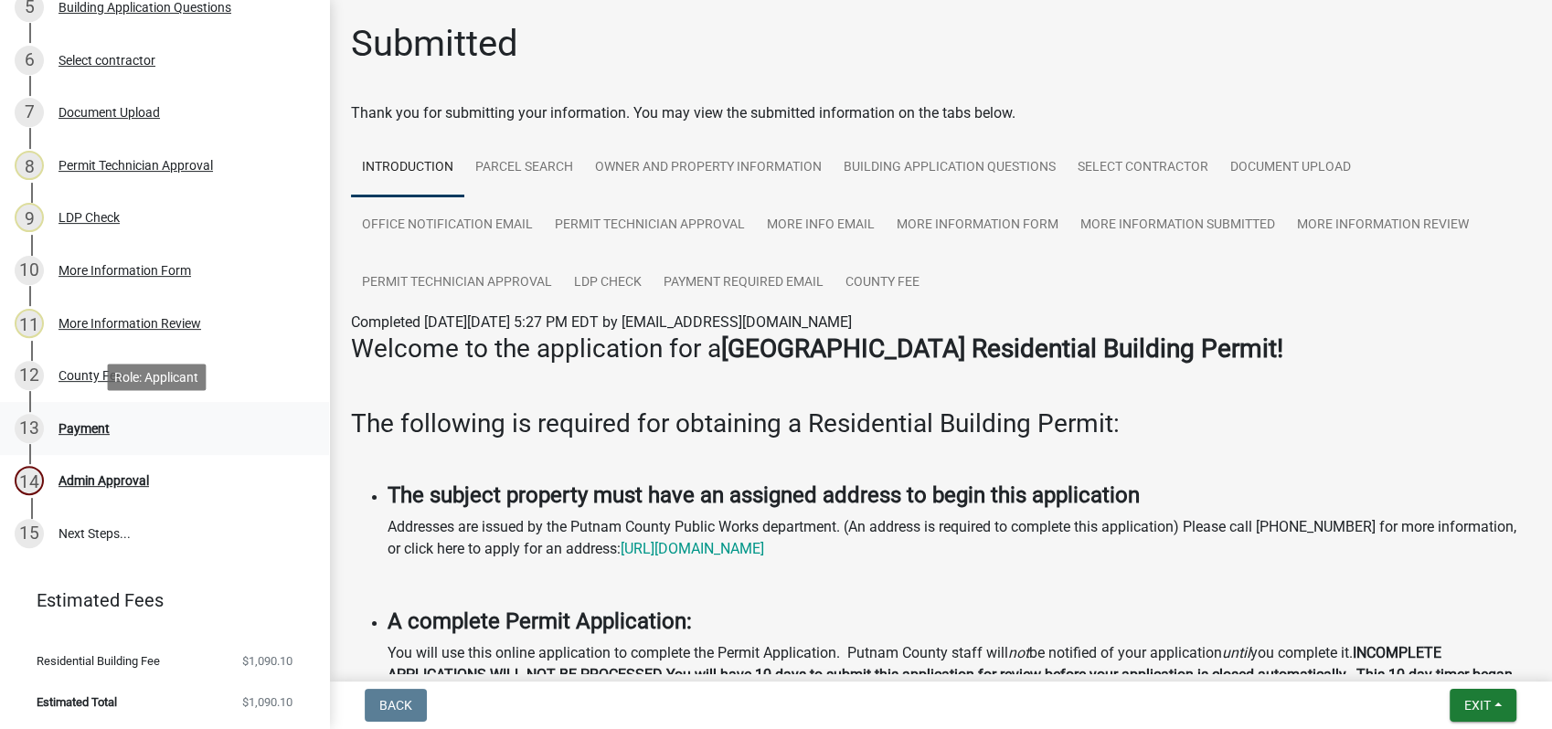
click at [87, 426] on div "Payment" at bounding box center [84, 428] width 51 height 13
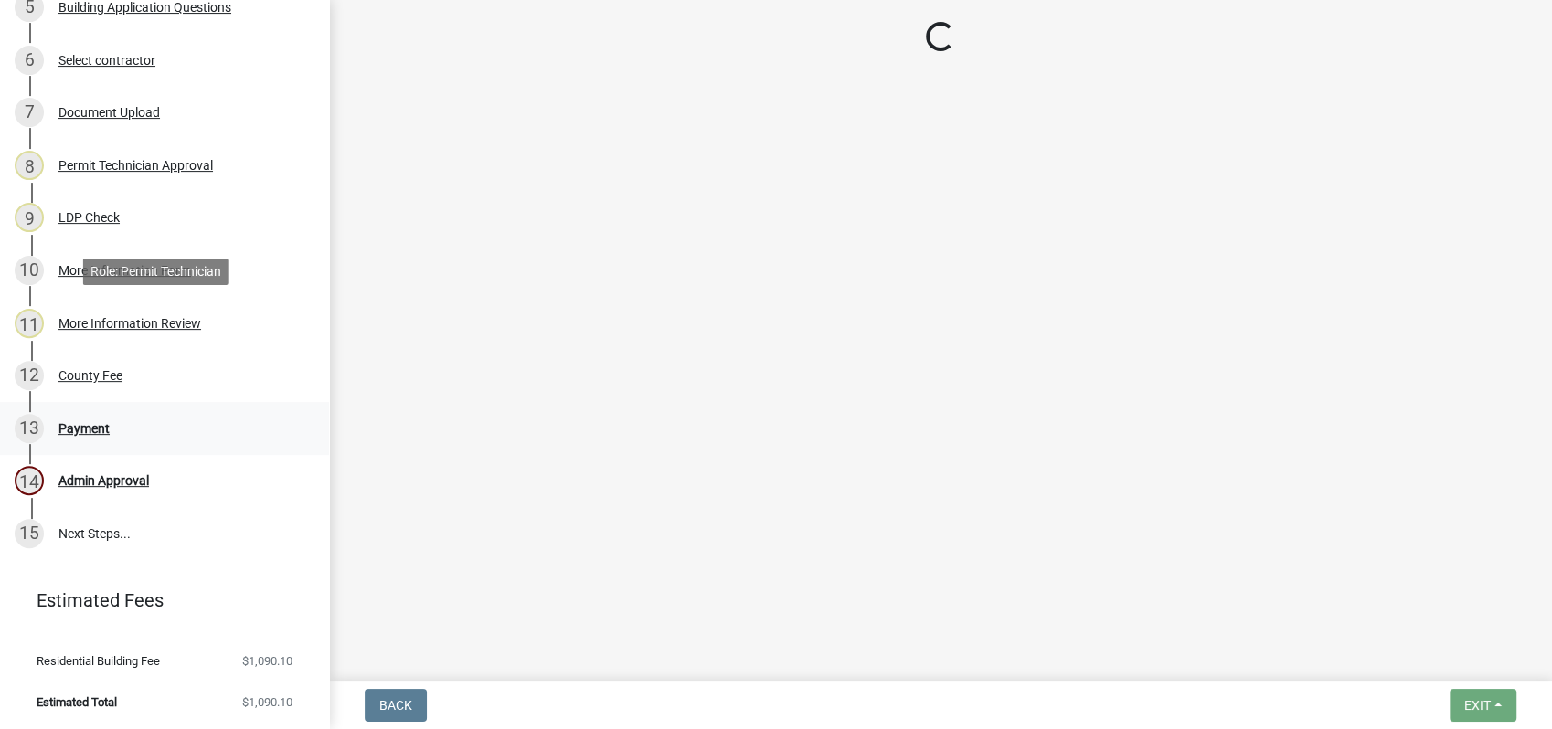
select select "3: 3"
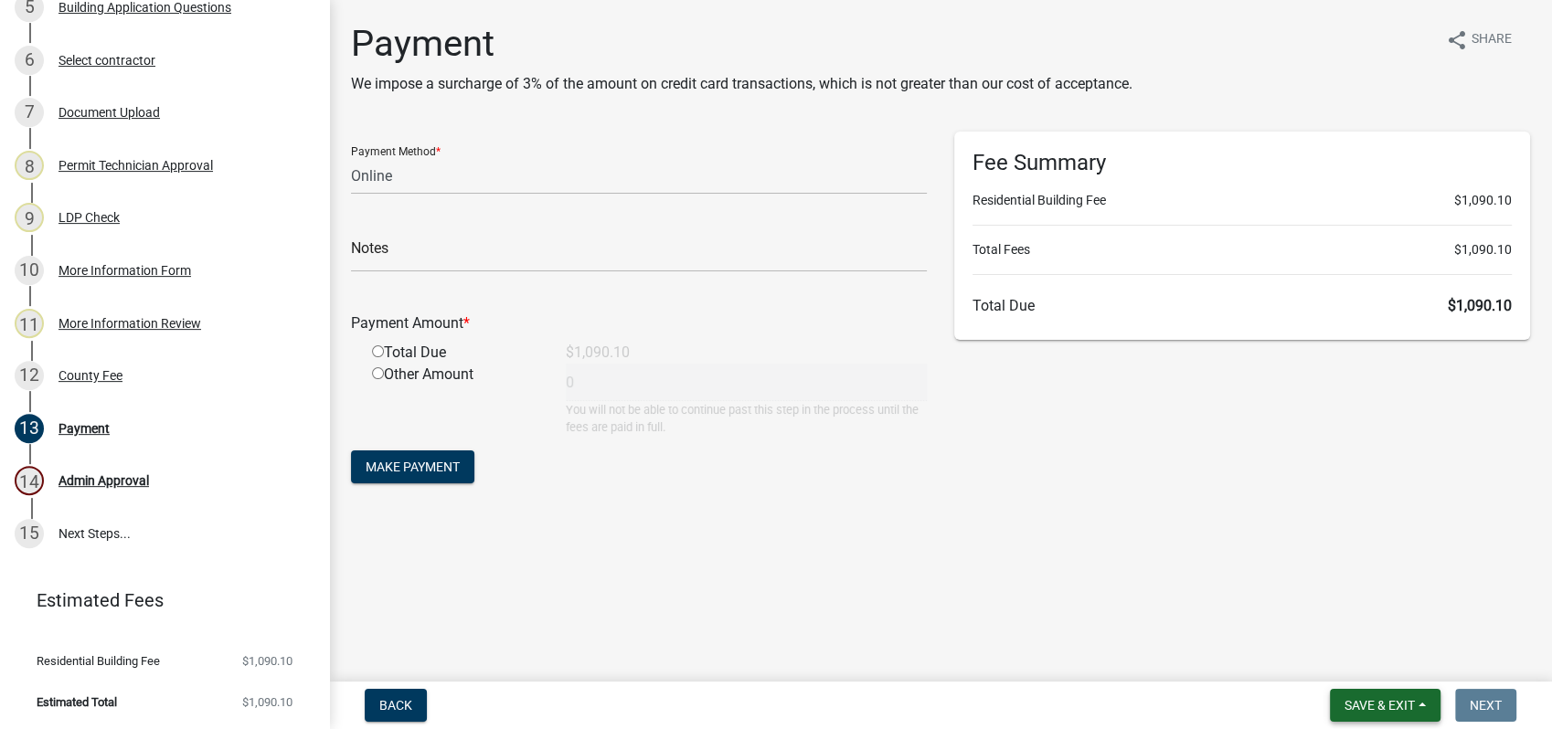
click at [1391, 701] on span "Save & Exit" at bounding box center [1380, 705] width 70 height 15
click at [1329, 613] on button "Save" at bounding box center [1367, 614] width 146 height 44
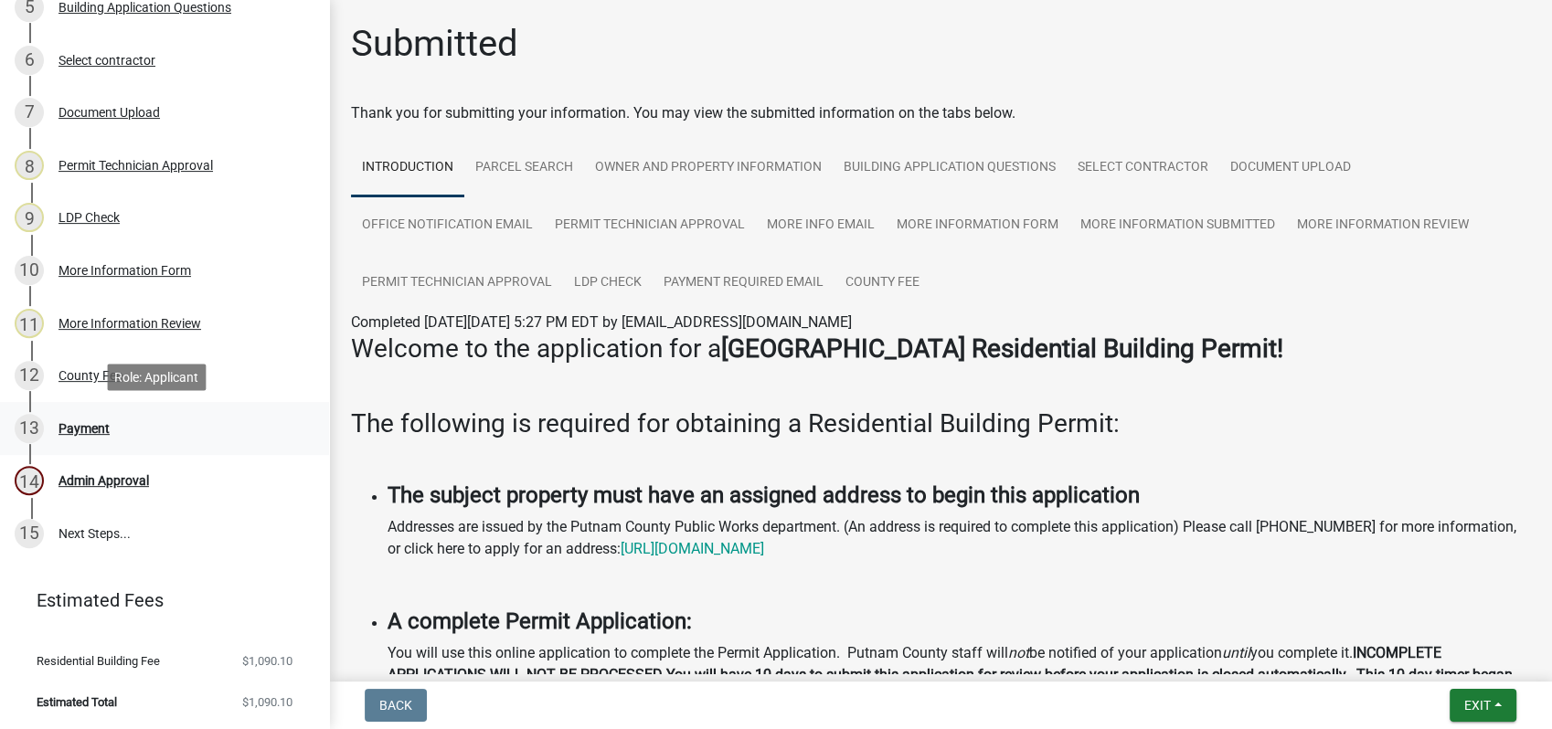
click at [63, 423] on div "Payment" at bounding box center [84, 428] width 51 height 13
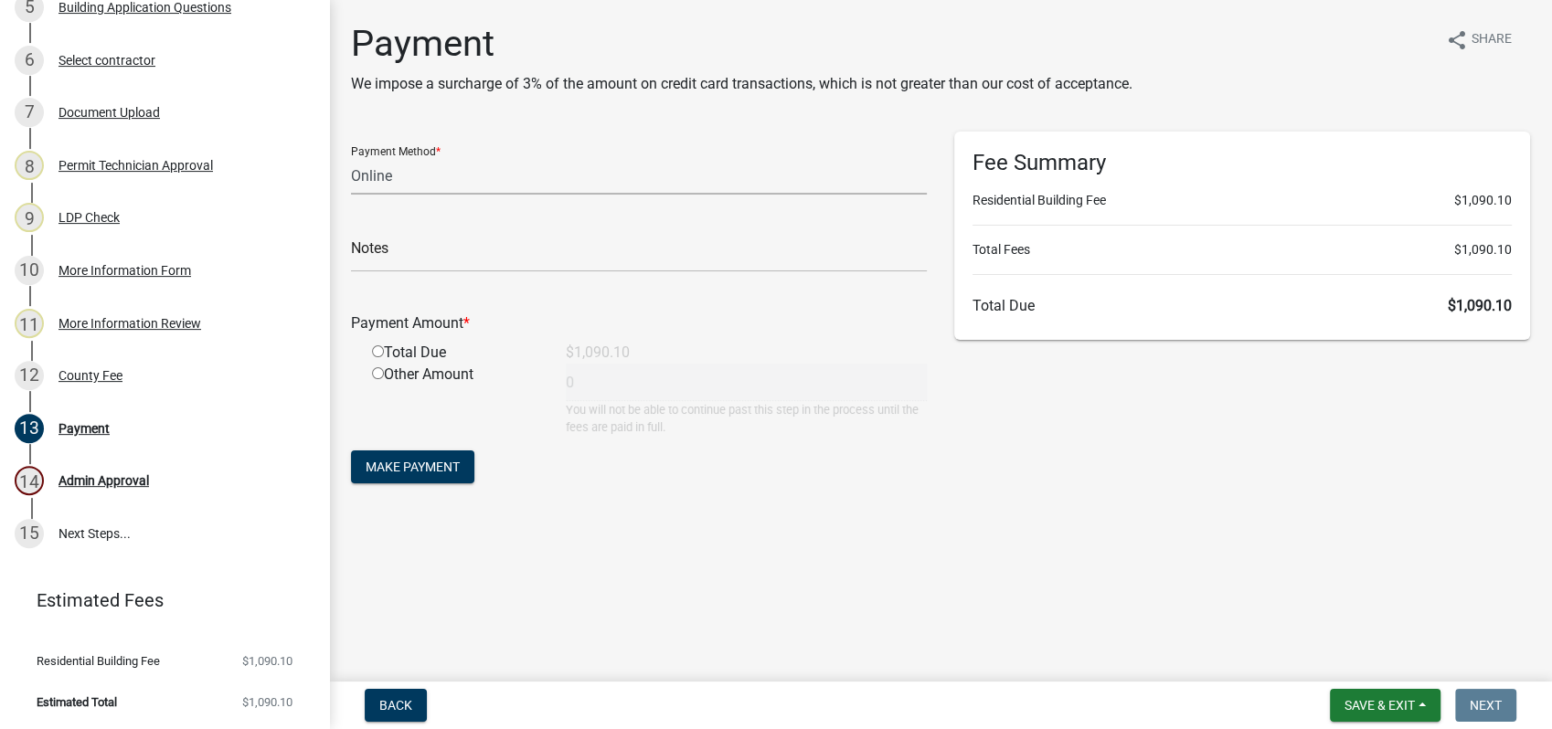
click at [447, 176] on select "Credit Card POS Check Cash Online" at bounding box center [639, 175] width 576 height 37
select select "1: 0"
click at [351, 157] on select "Credit Card POS Check Cash Online" at bounding box center [639, 175] width 576 height 37
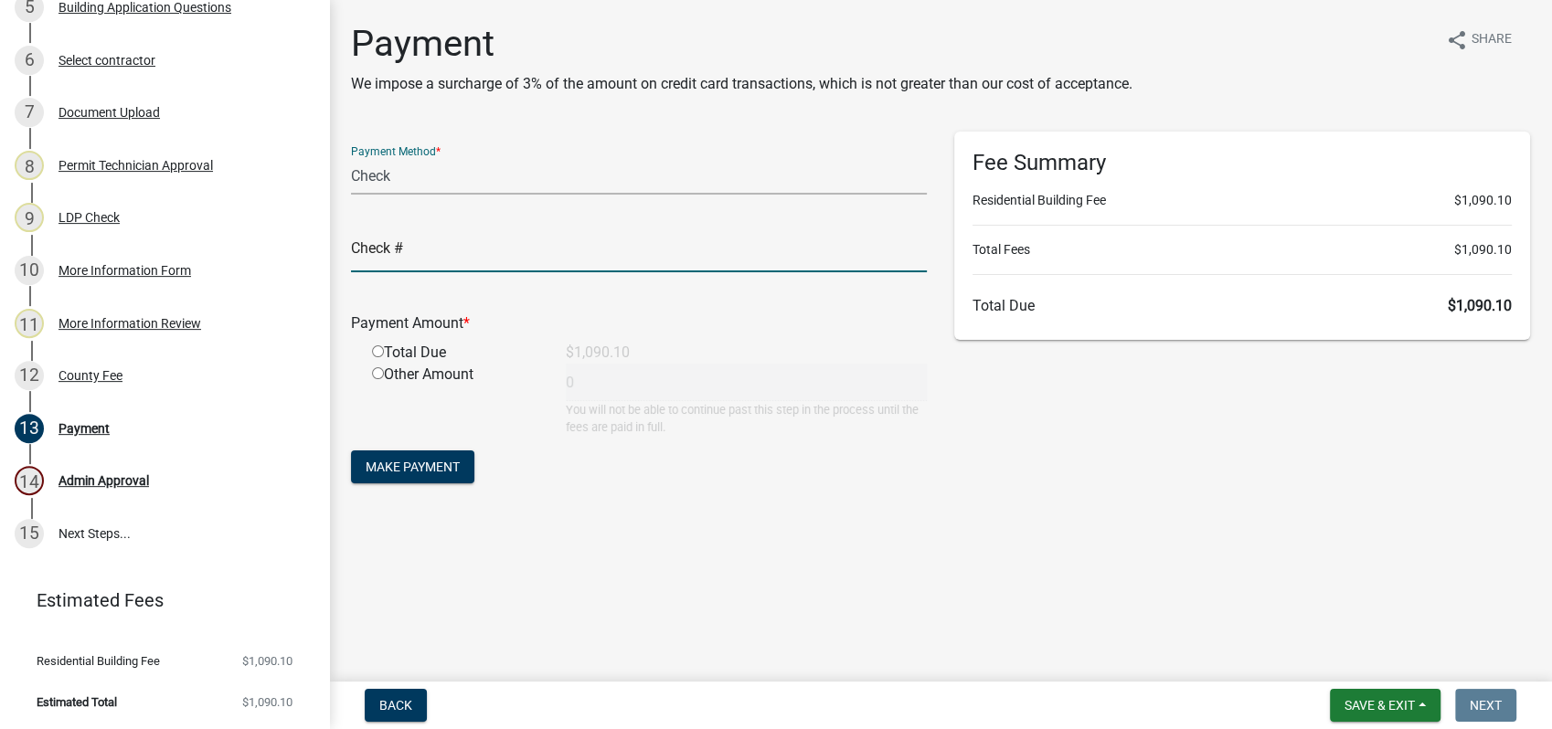
click at [428, 254] on input "text" at bounding box center [639, 253] width 576 height 37
type input "1492"
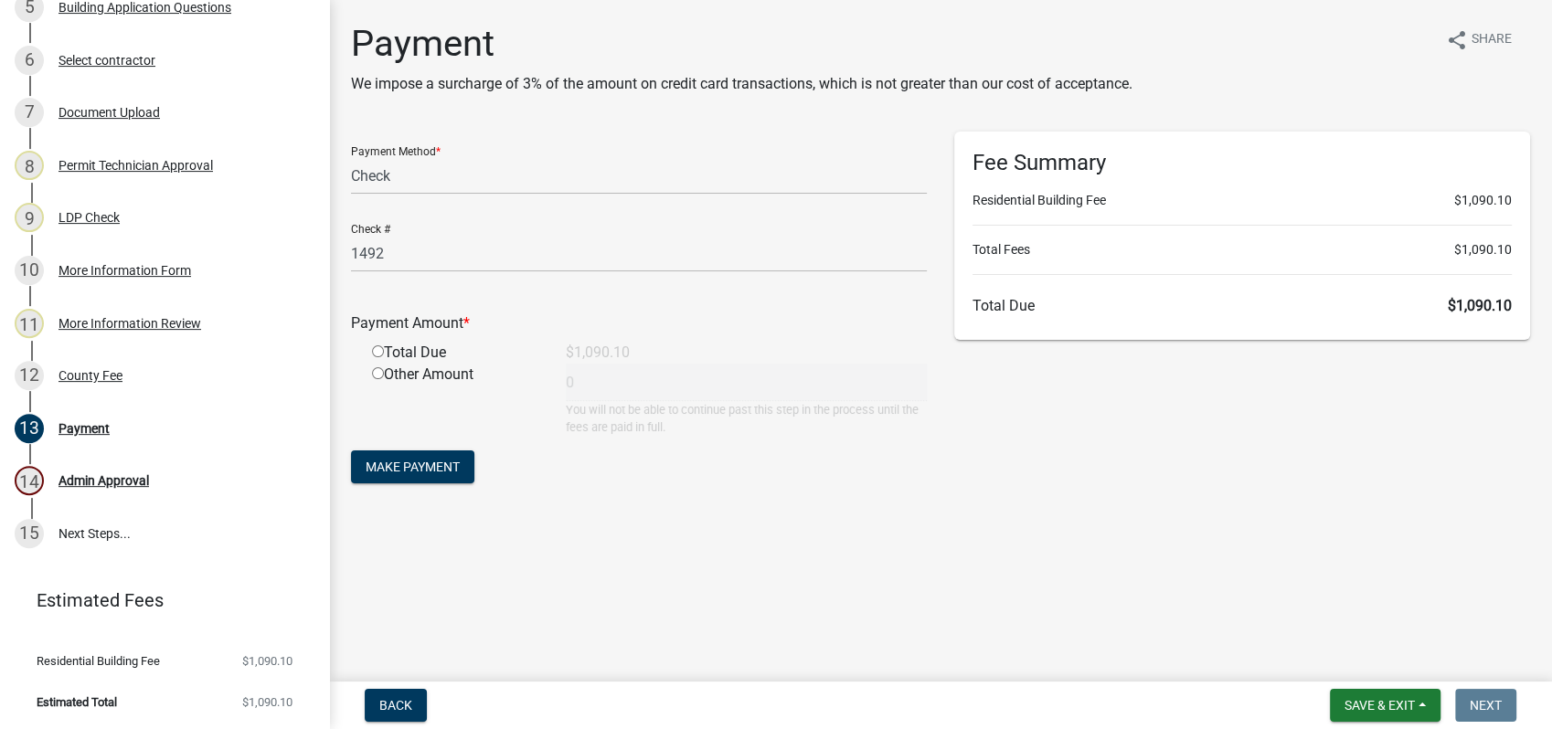
click at [379, 355] on input "radio" at bounding box center [378, 352] width 12 height 12
radio input "true"
type input "1090.1"
click at [416, 471] on span "Make Payment" at bounding box center [413, 467] width 94 height 15
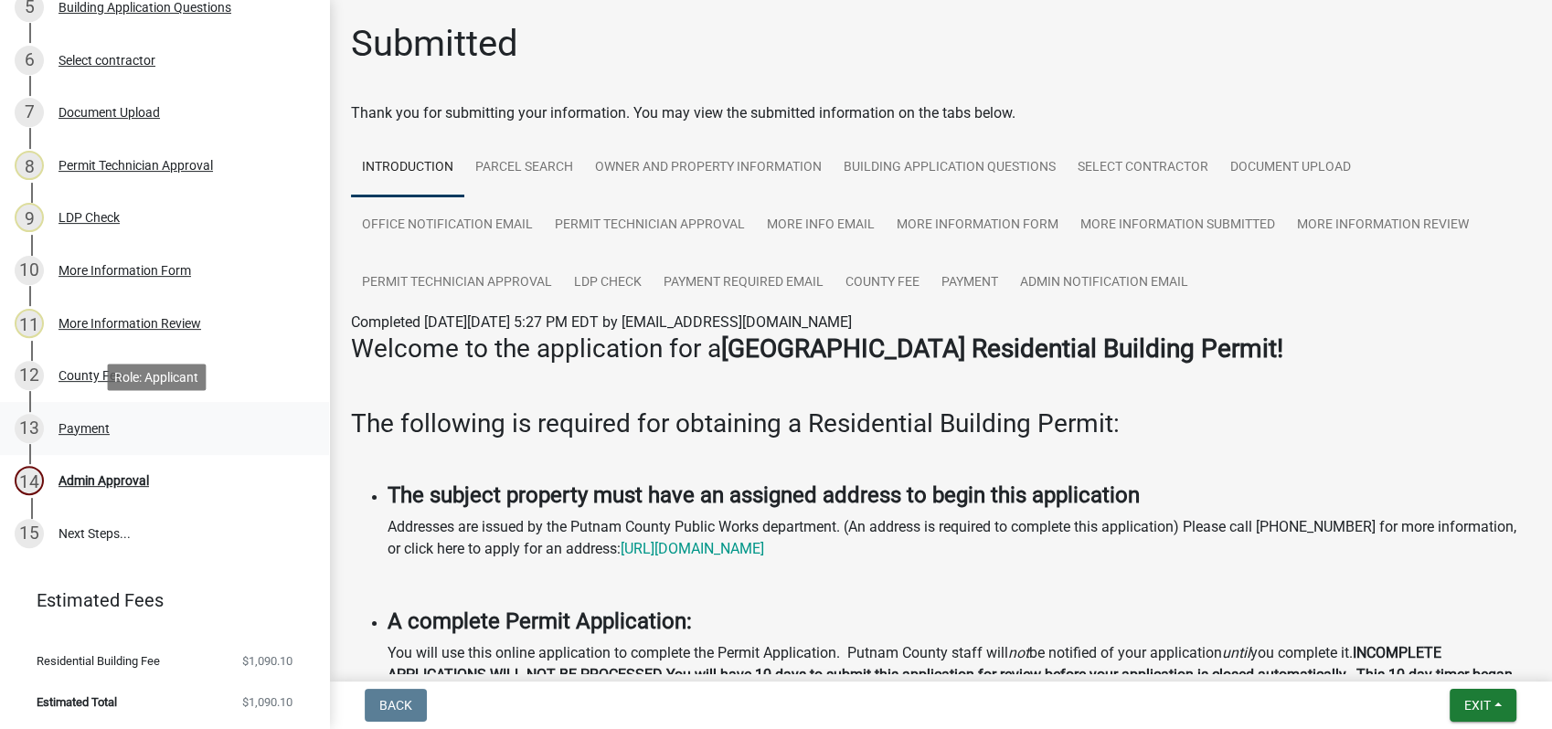
click at [101, 431] on div "Payment" at bounding box center [84, 428] width 51 height 13
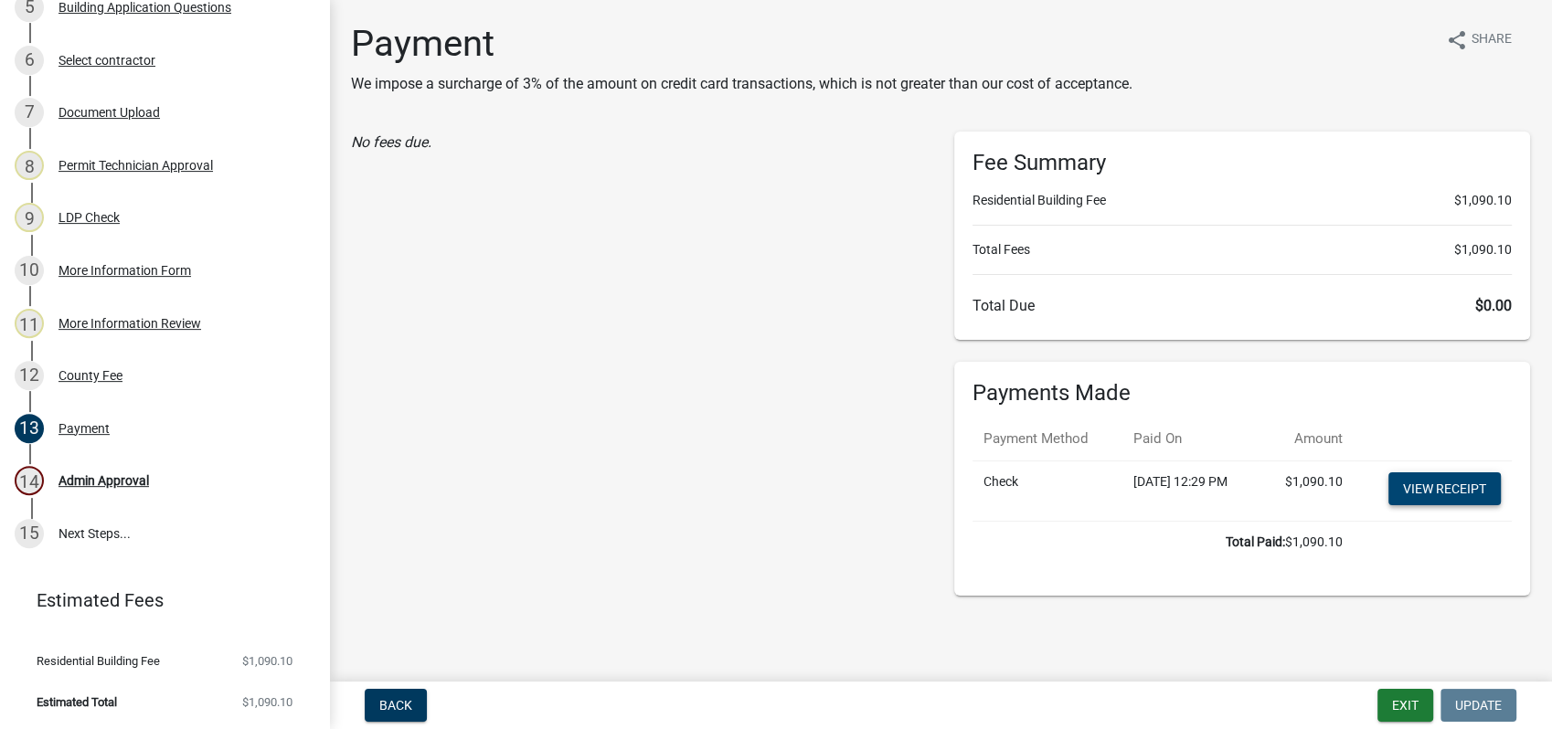
click at [1424, 483] on link "View receipt" at bounding box center [1444, 489] width 112 height 33
click at [1422, 488] on link "View receipt" at bounding box center [1444, 489] width 112 height 33
click at [137, 317] on div "More Information Review" at bounding box center [130, 323] width 143 height 13
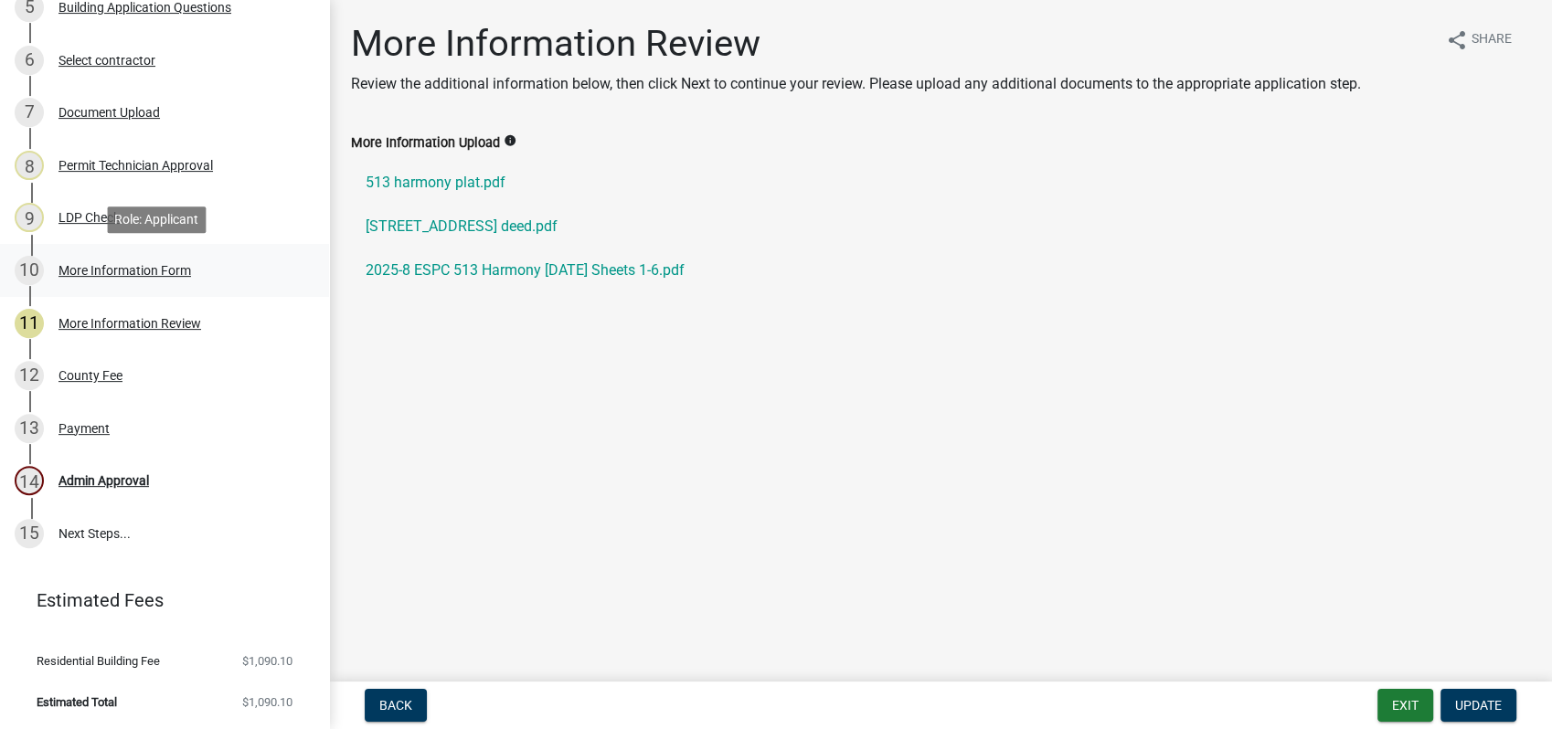
click at [122, 269] on div "More Information Form" at bounding box center [125, 270] width 133 height 13
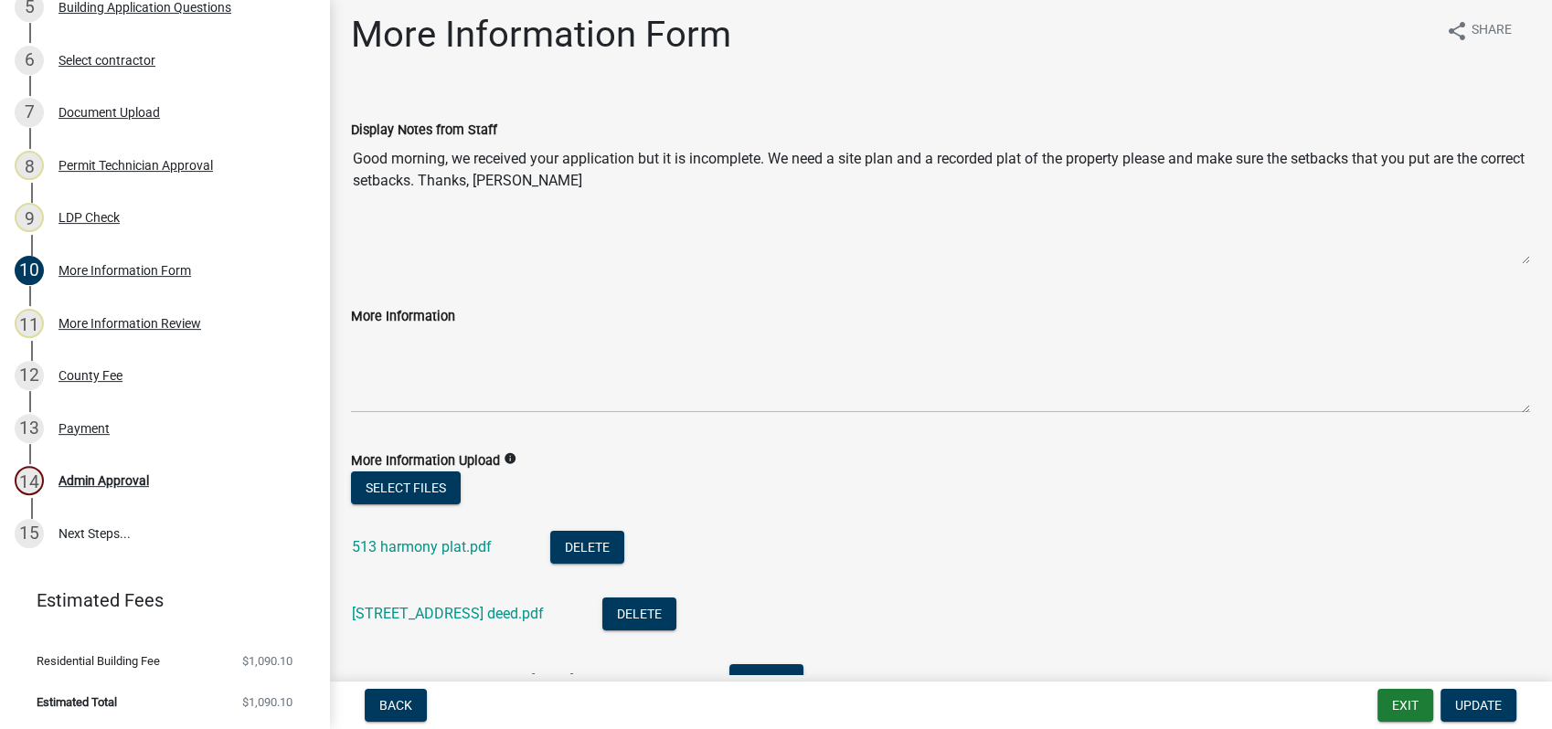
scroll to position [0, 0]
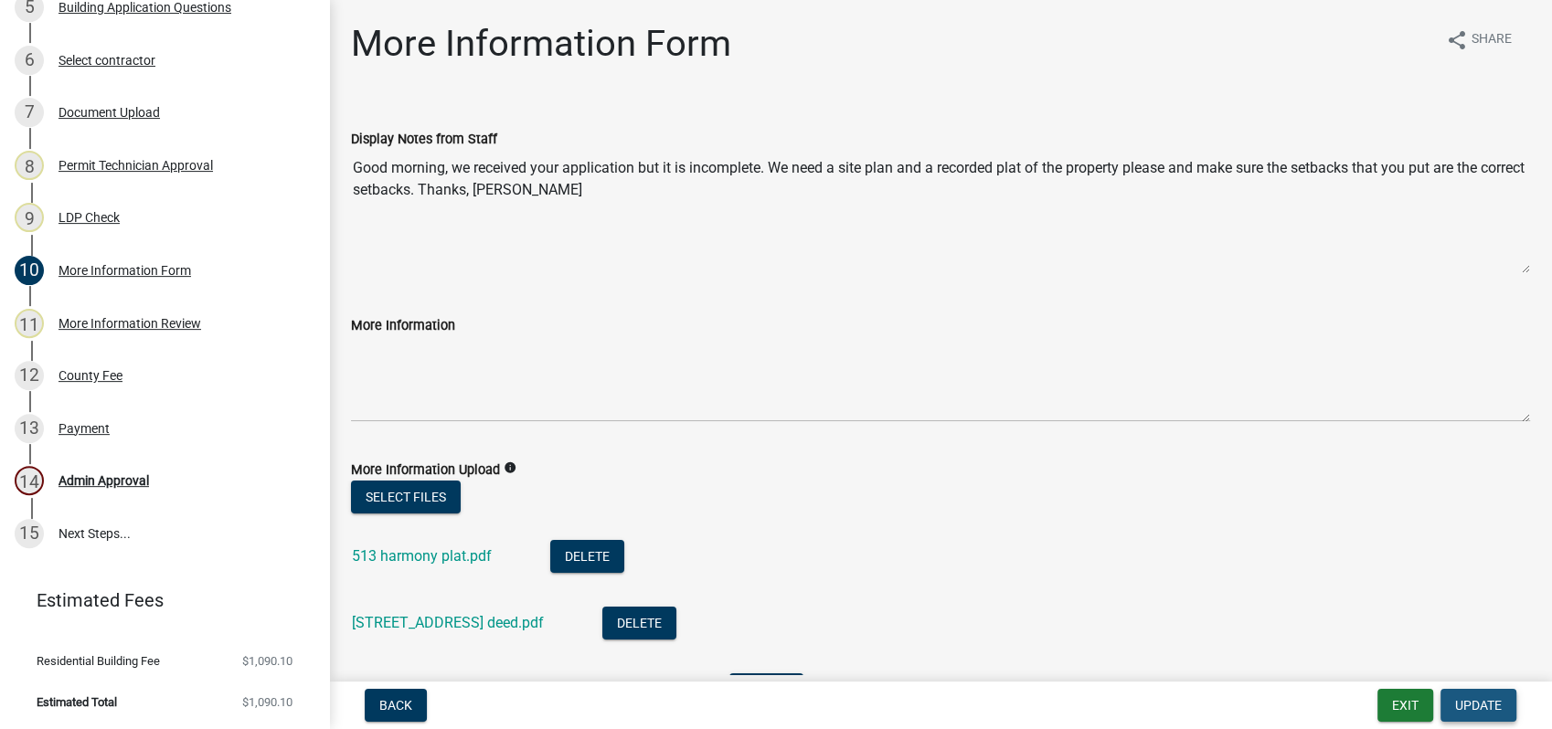
click at [1470, 709] on span "Update" at bounding box center [1478, 705] width 47 height 15
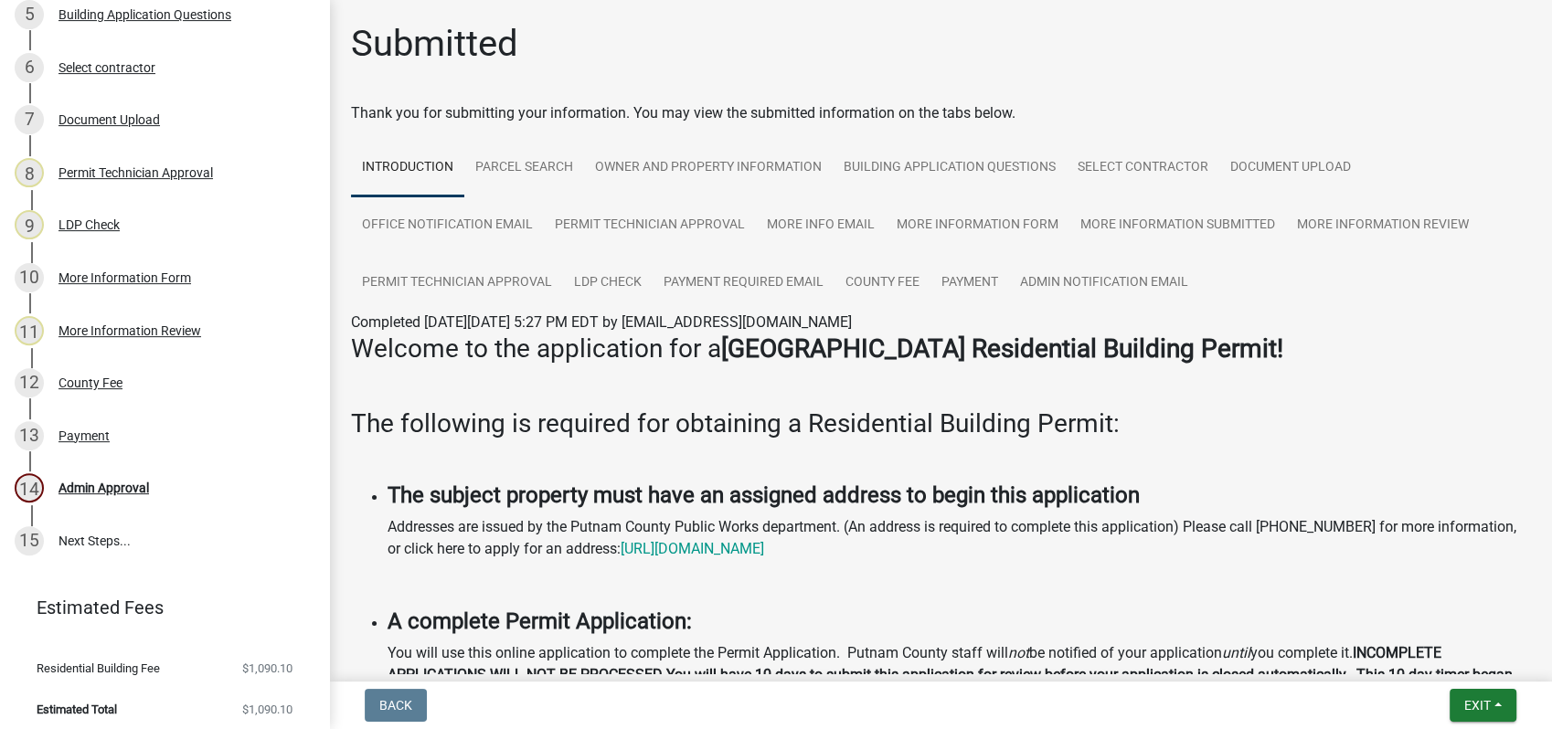
scroll to position [538, 0]
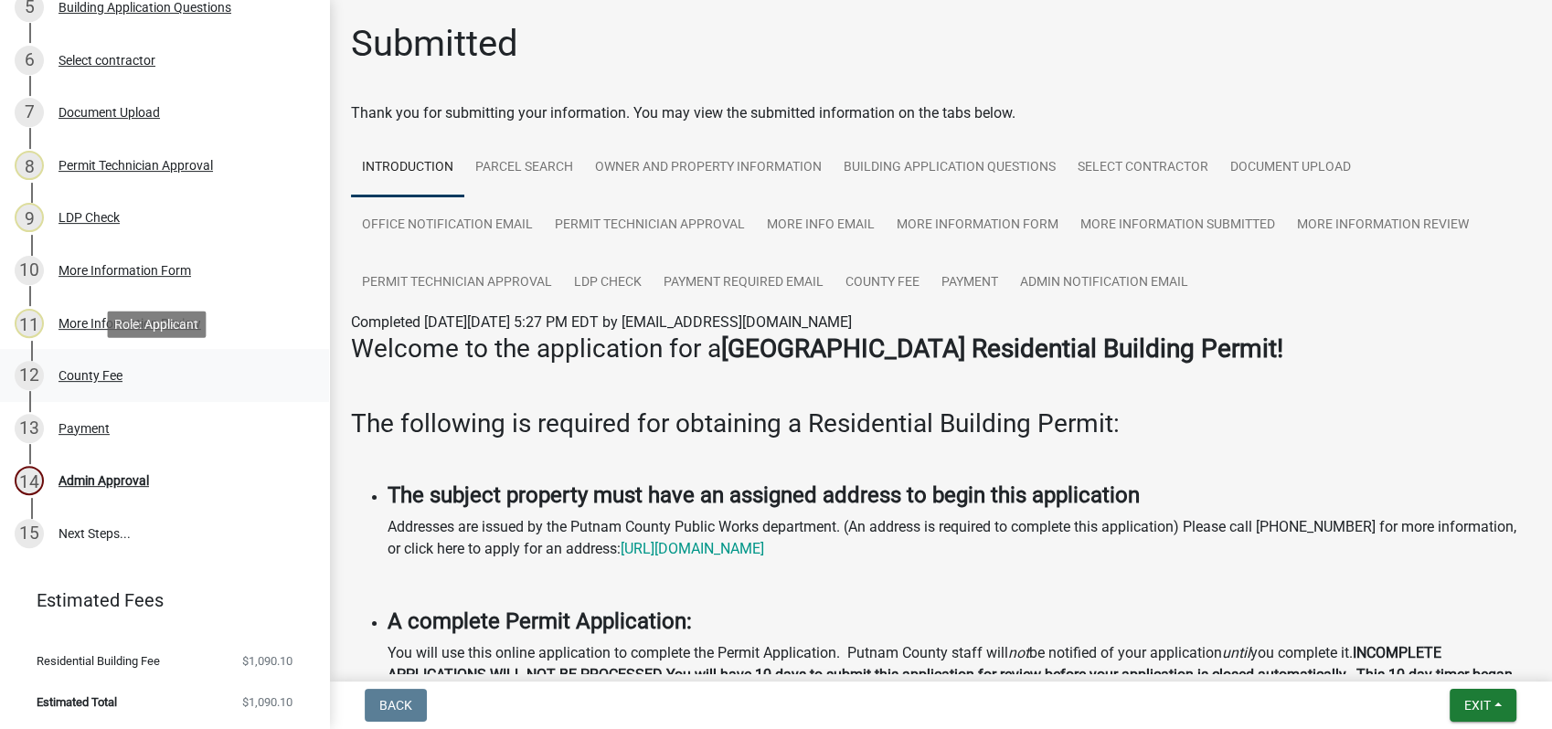
click at [91, 369] on div "County Fee" at bounding box center [91, 375] width 64 height 13
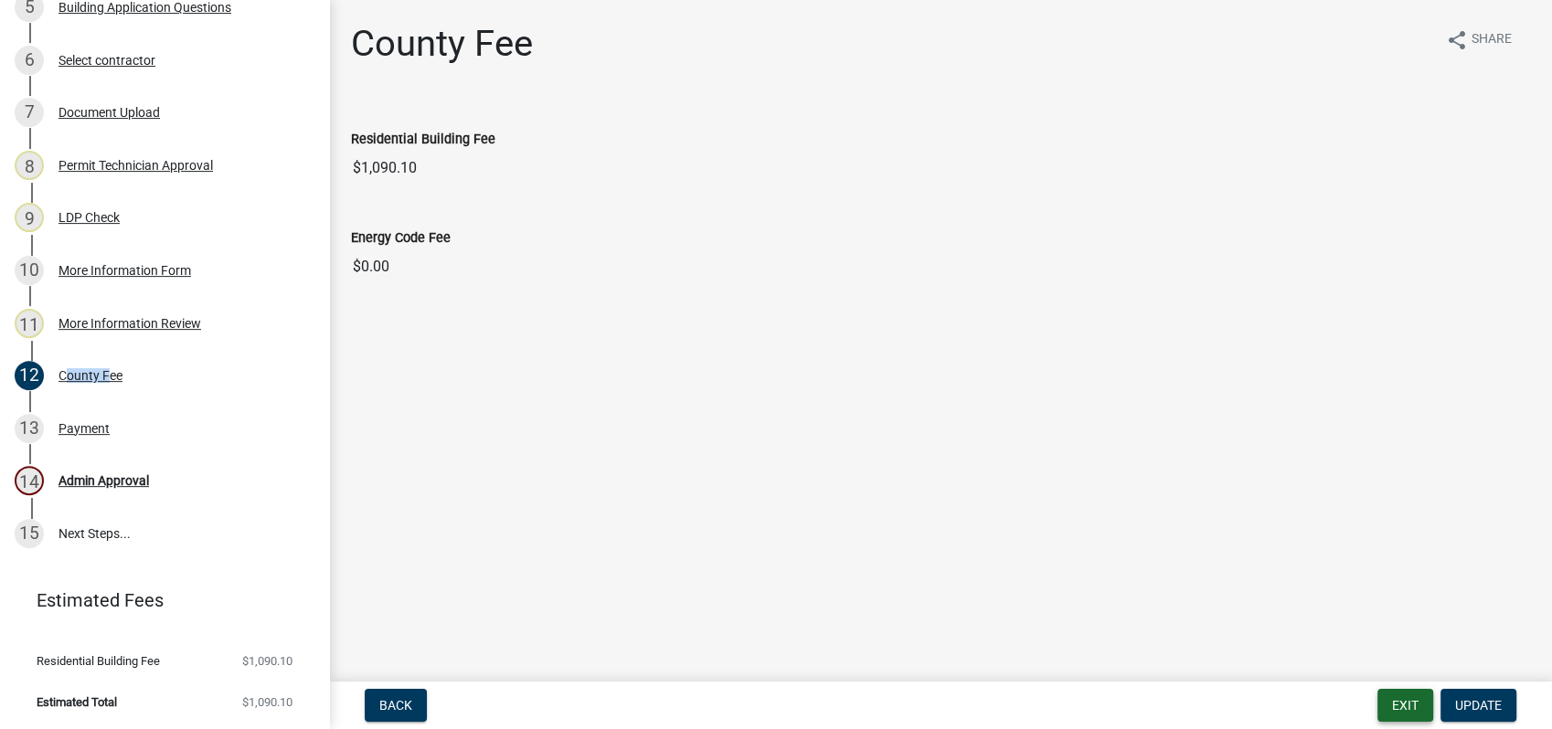
click at [1417, 709] on button "Exit" at bounding box center [1406, 705] width 56 height 33
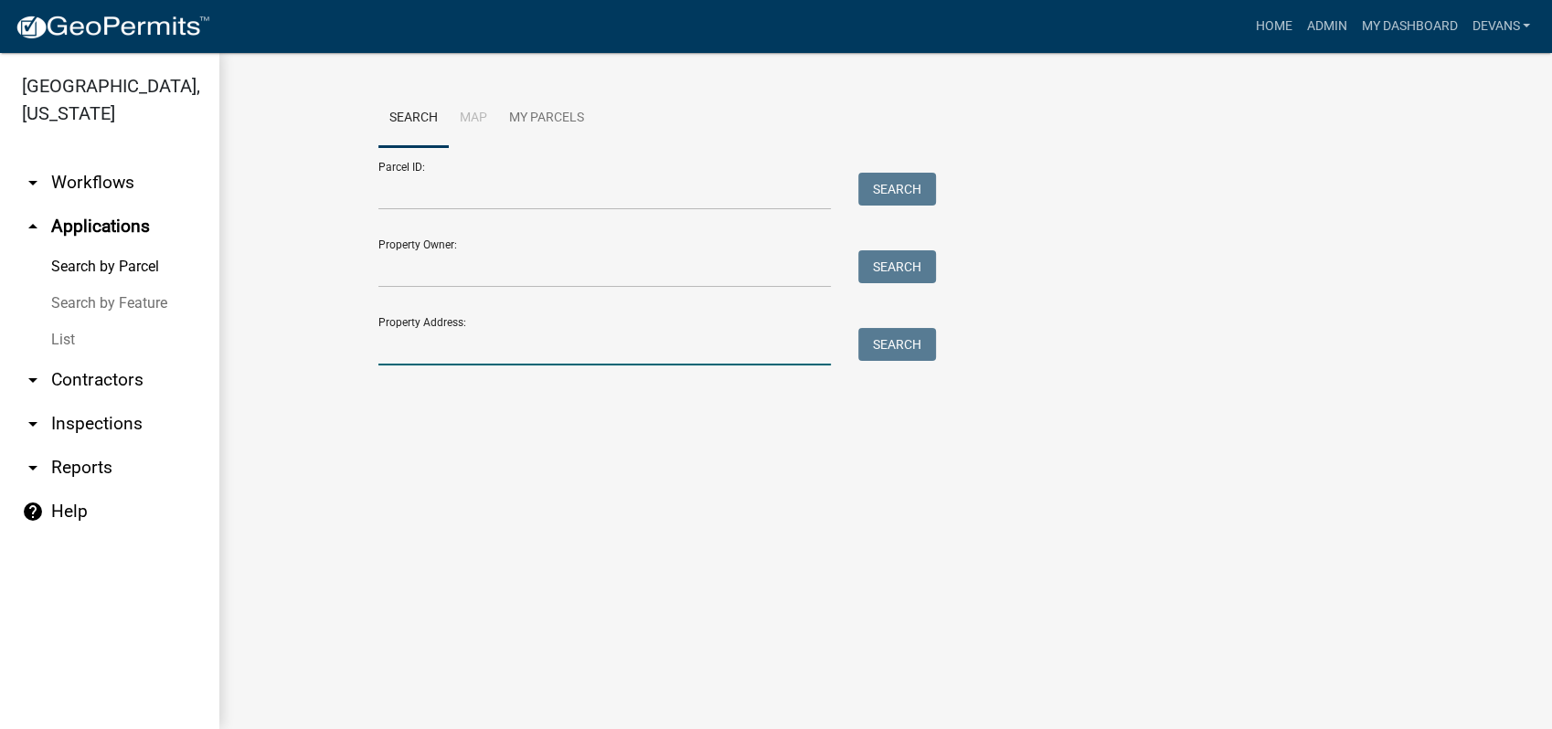
click at [410, 332] on input "Property Address:" at bounding box center [604, 346] width 452 height 37
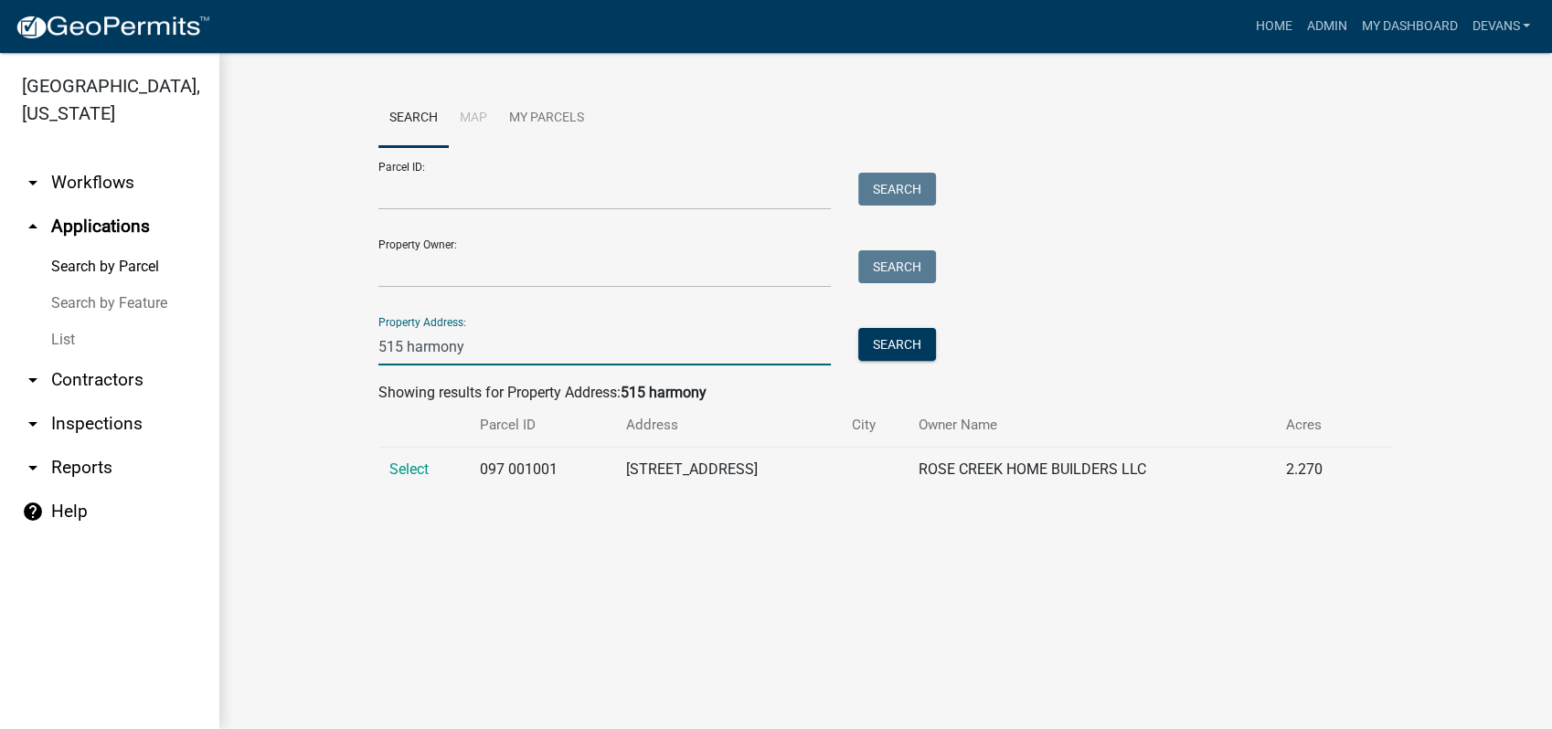
type input "515 harmony"
click at [390, 459] on td "Select" at bounding box center [423, 470] width 90 height 45
click at [402, 466] on span "Select" at bounding box center [408, 469] width 39 height 17
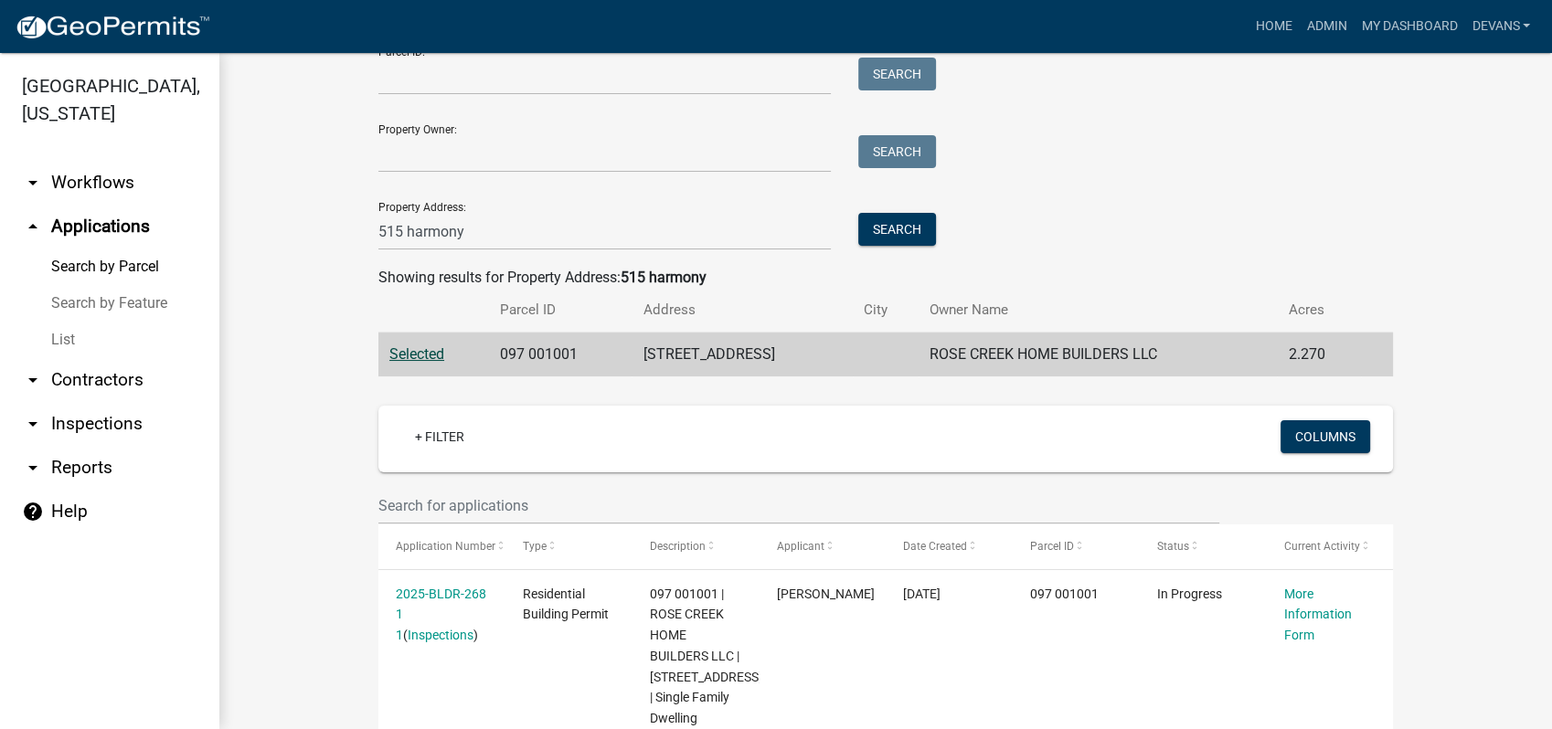
scroll to position [217, 0]
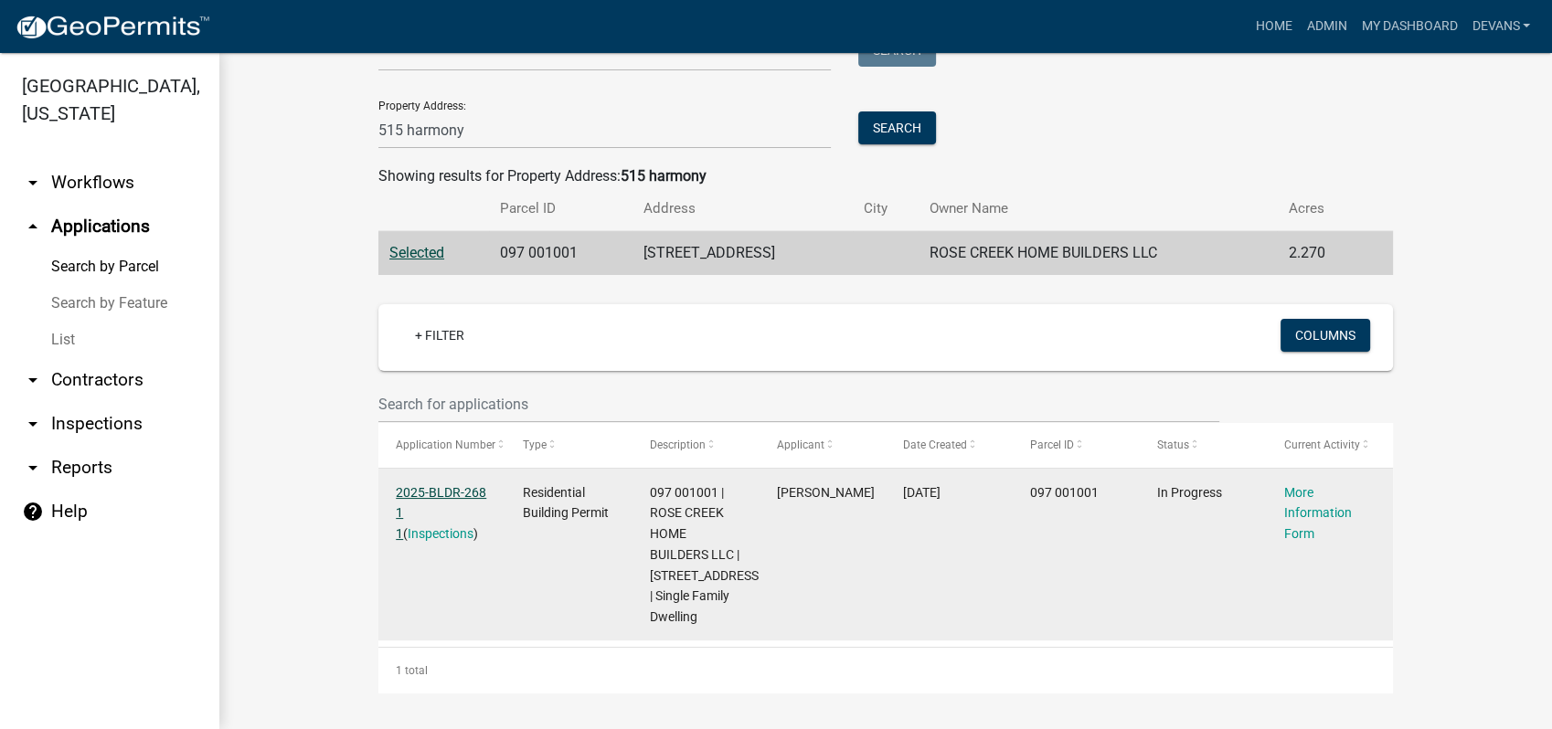
click at [421, 490] on link "2025-BLDR-268 1 1" at bounding box center [441, 513] width 90 height 57
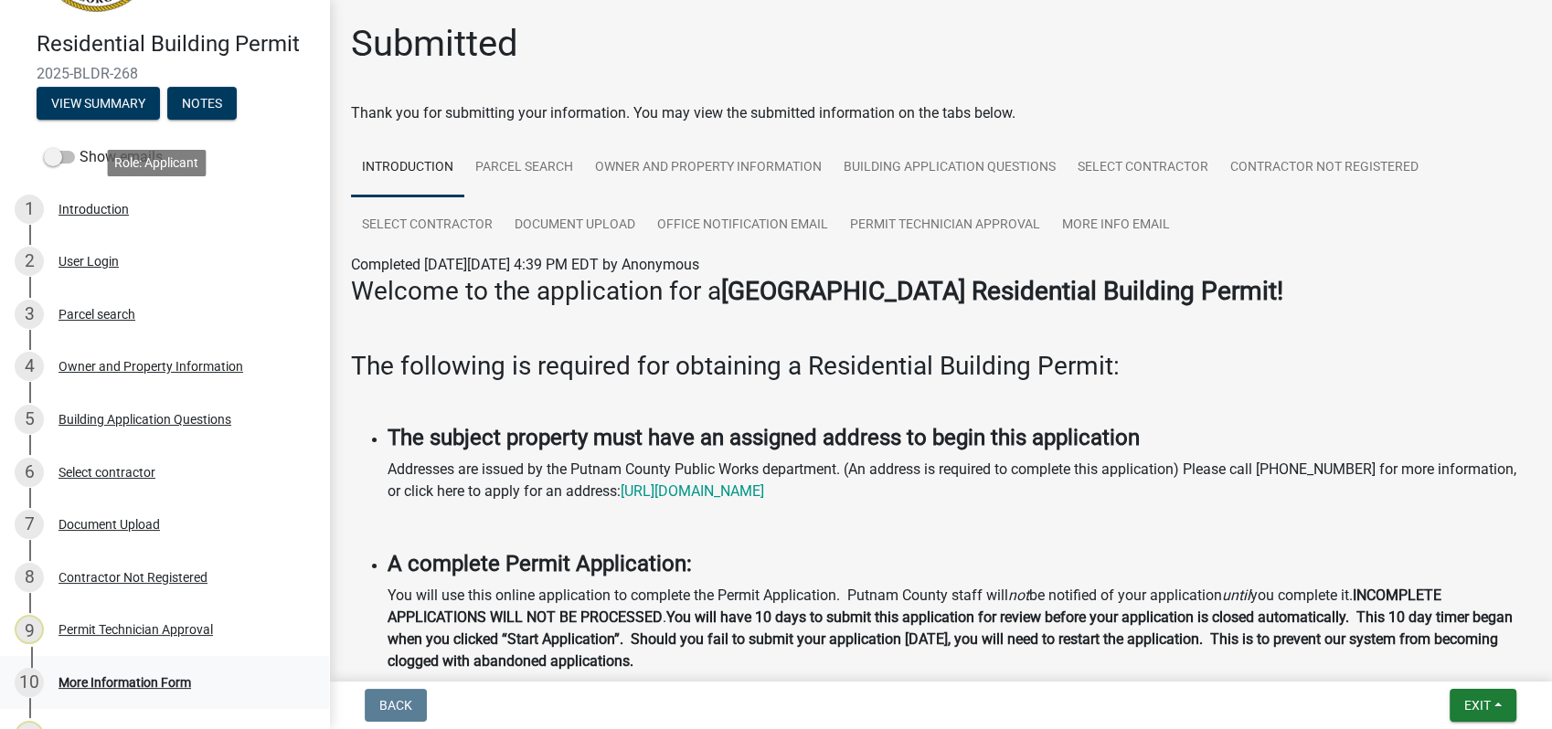
scroll to position [339, 0]
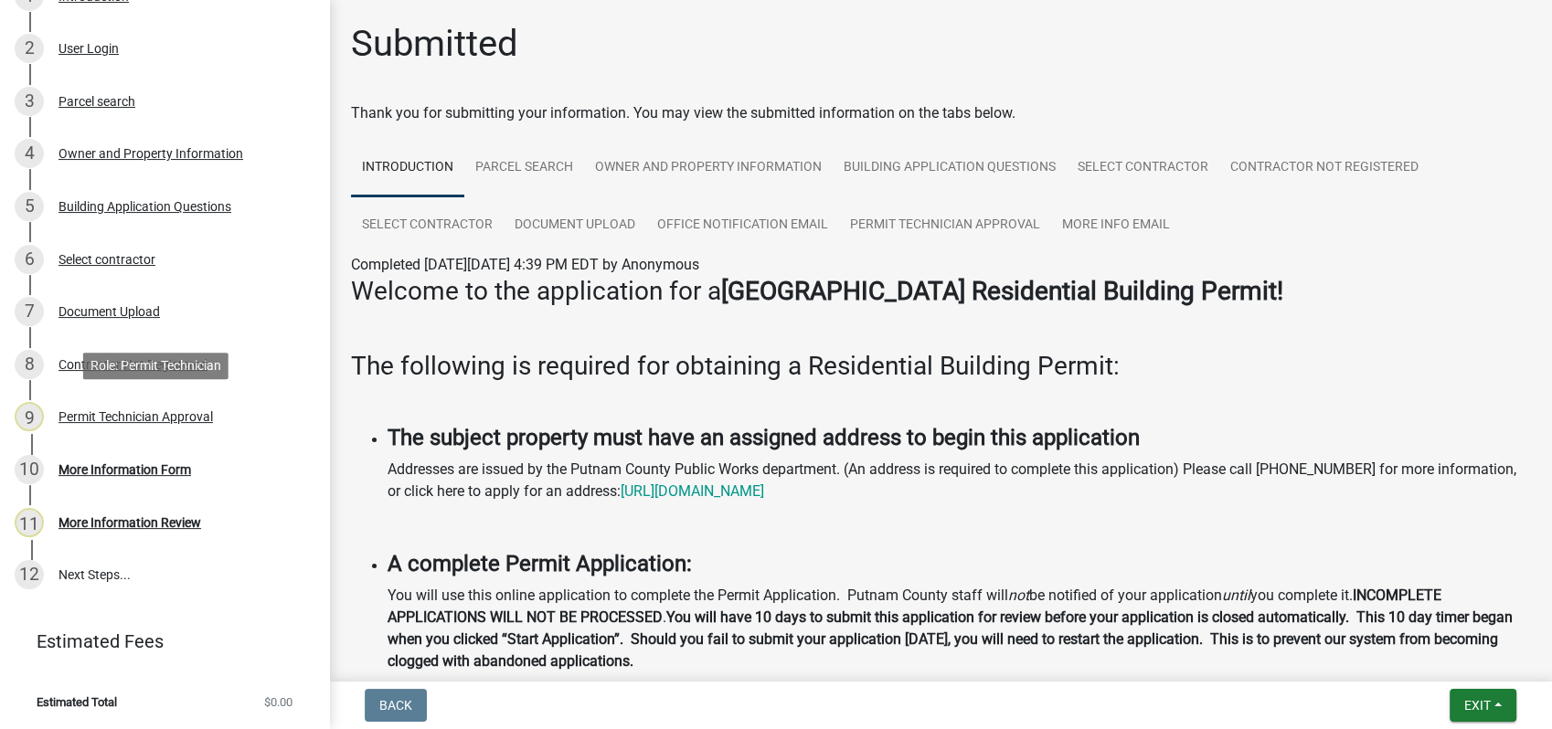
click at [117, 407] on div "9 Permit Technician Approval" at bounding box center [157, 416] width 285 height 29
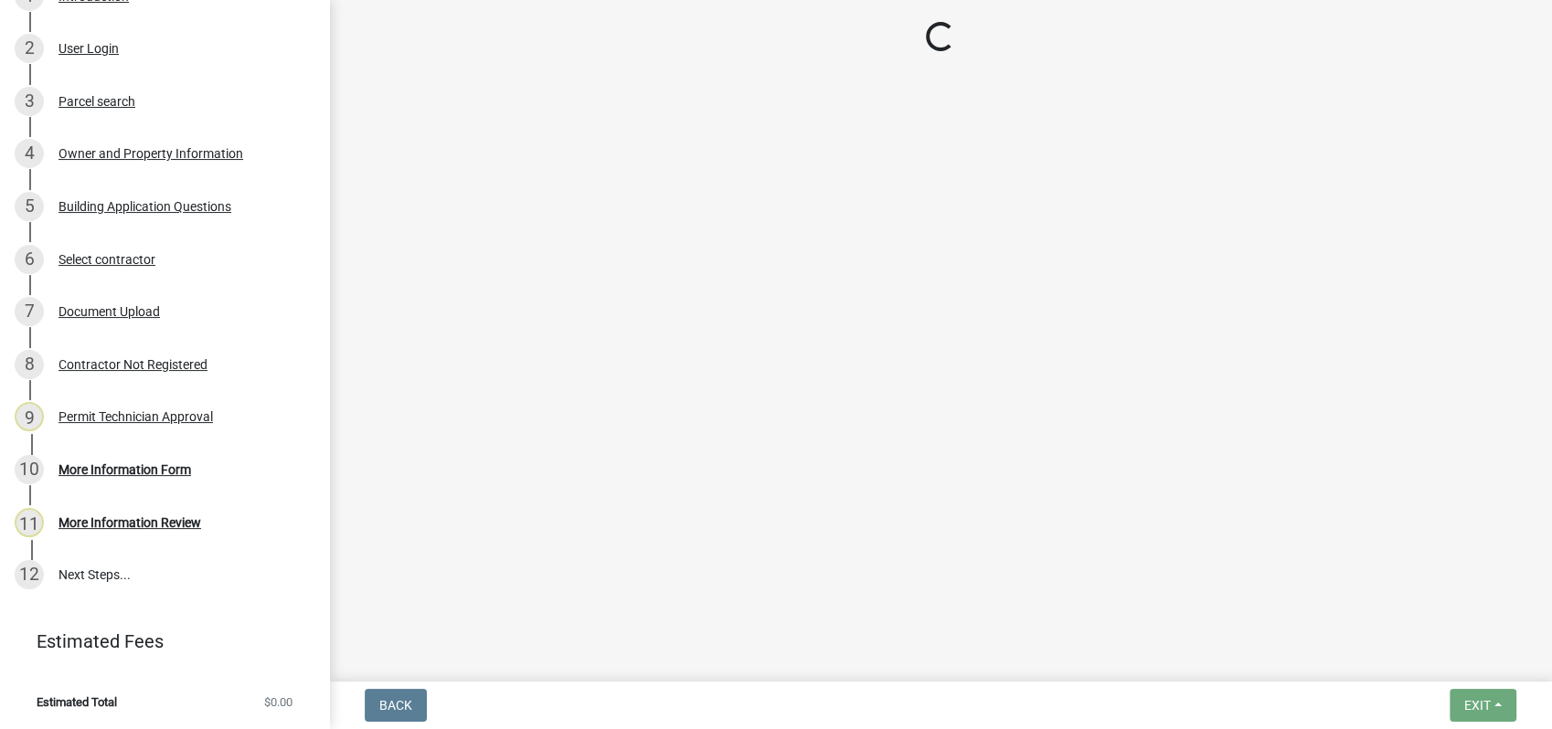
select select "34fe85c2-5f76-4343-b6bb-8ca387e0bed7"
select select "83394b22-4a11-496c-8e5c-75ade2e72faf"
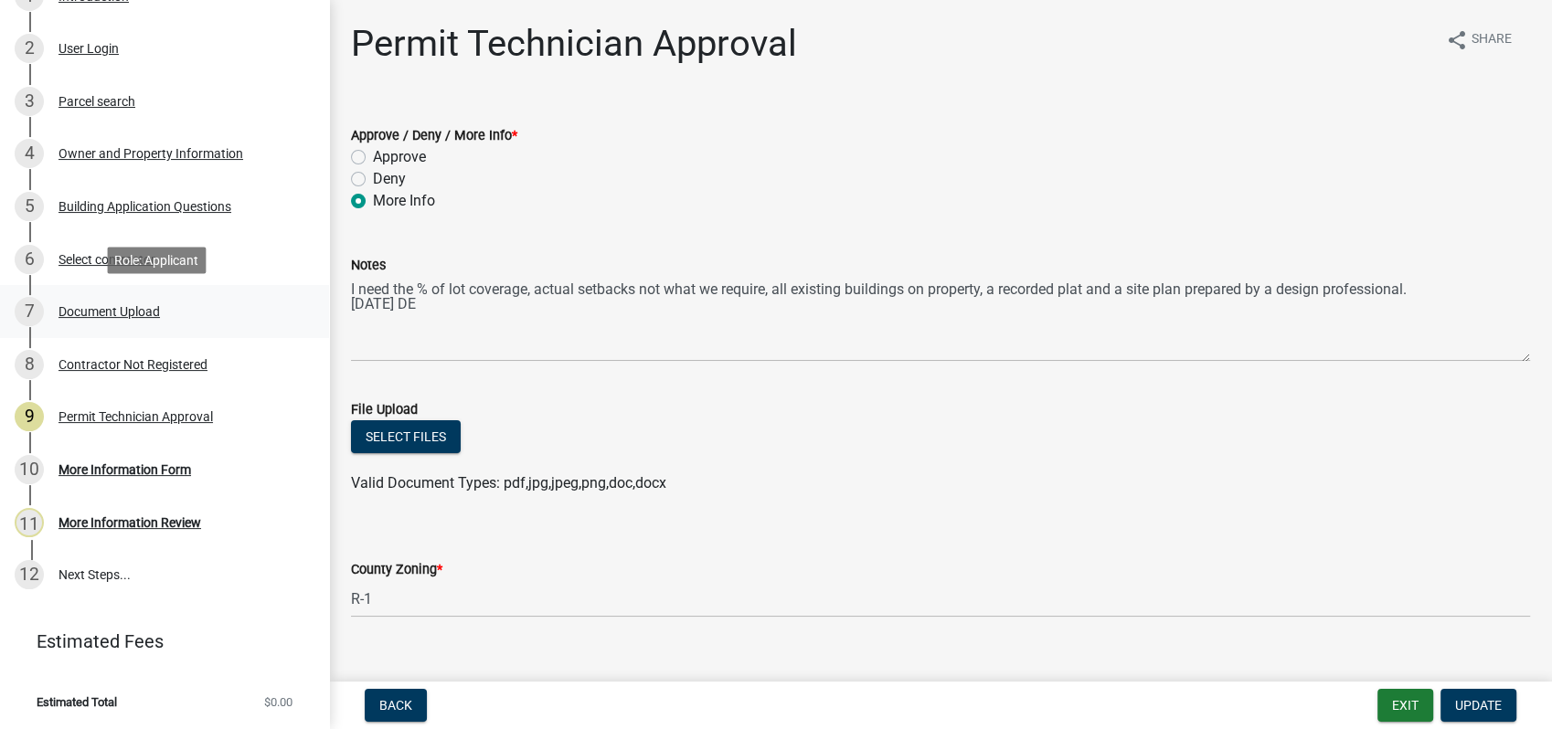
click at [136, 314] on div "Document Upload" at bounding box center [109, 311] width 101 height 13
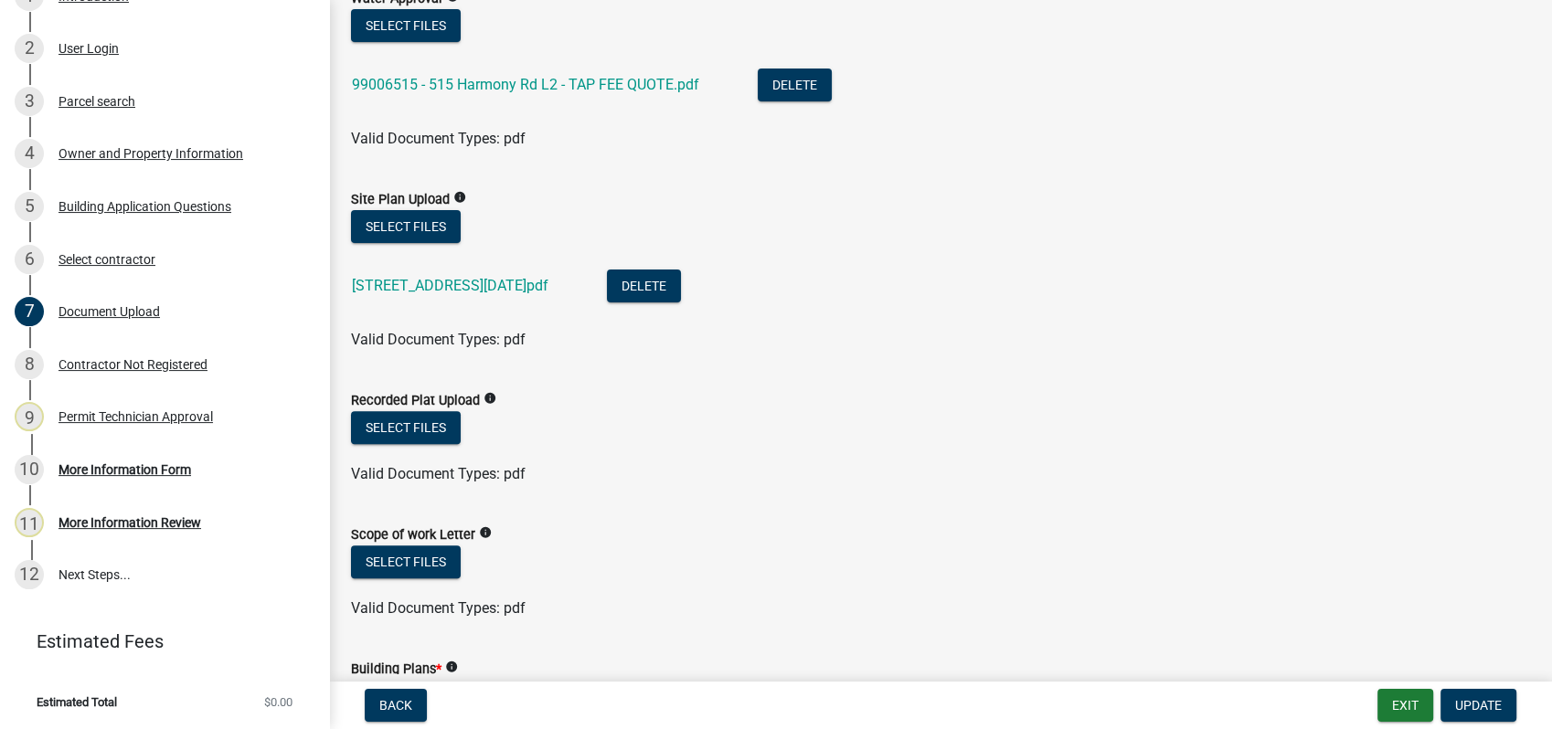
scroll to position [507, 0]
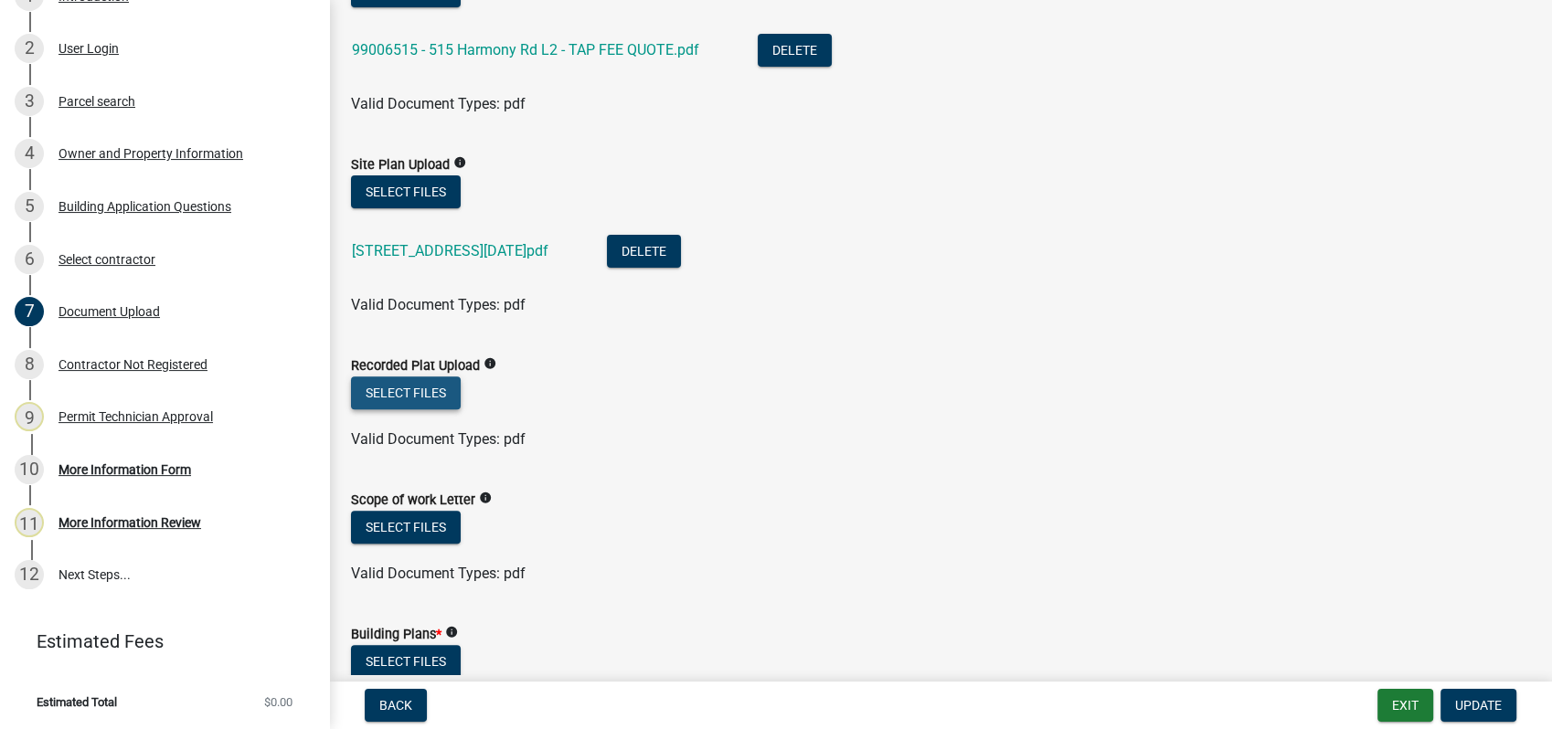
click at [420, 380] on button "Select files" at bounding box center [406, 393] width 110 height 33
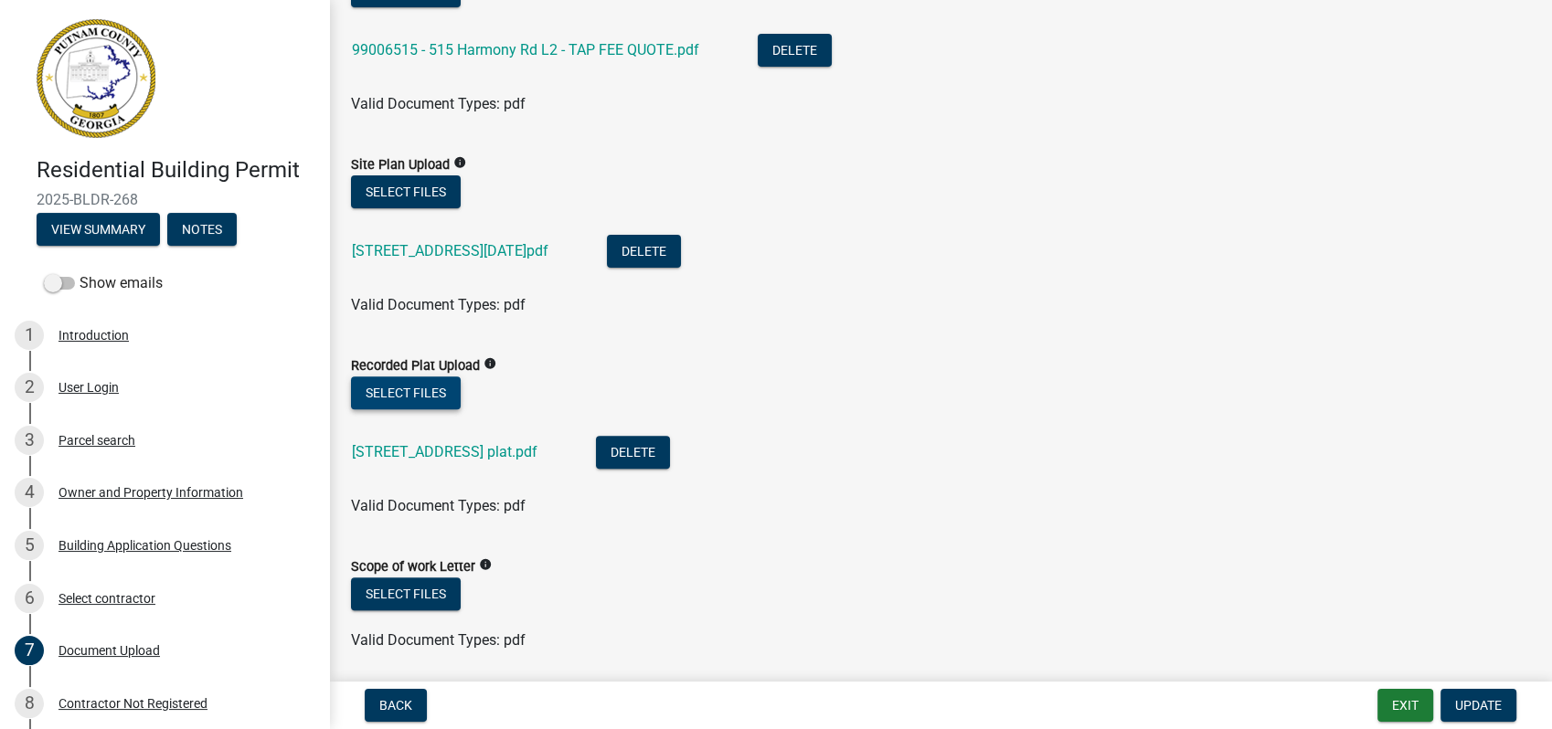
scroll to position [101, 0]
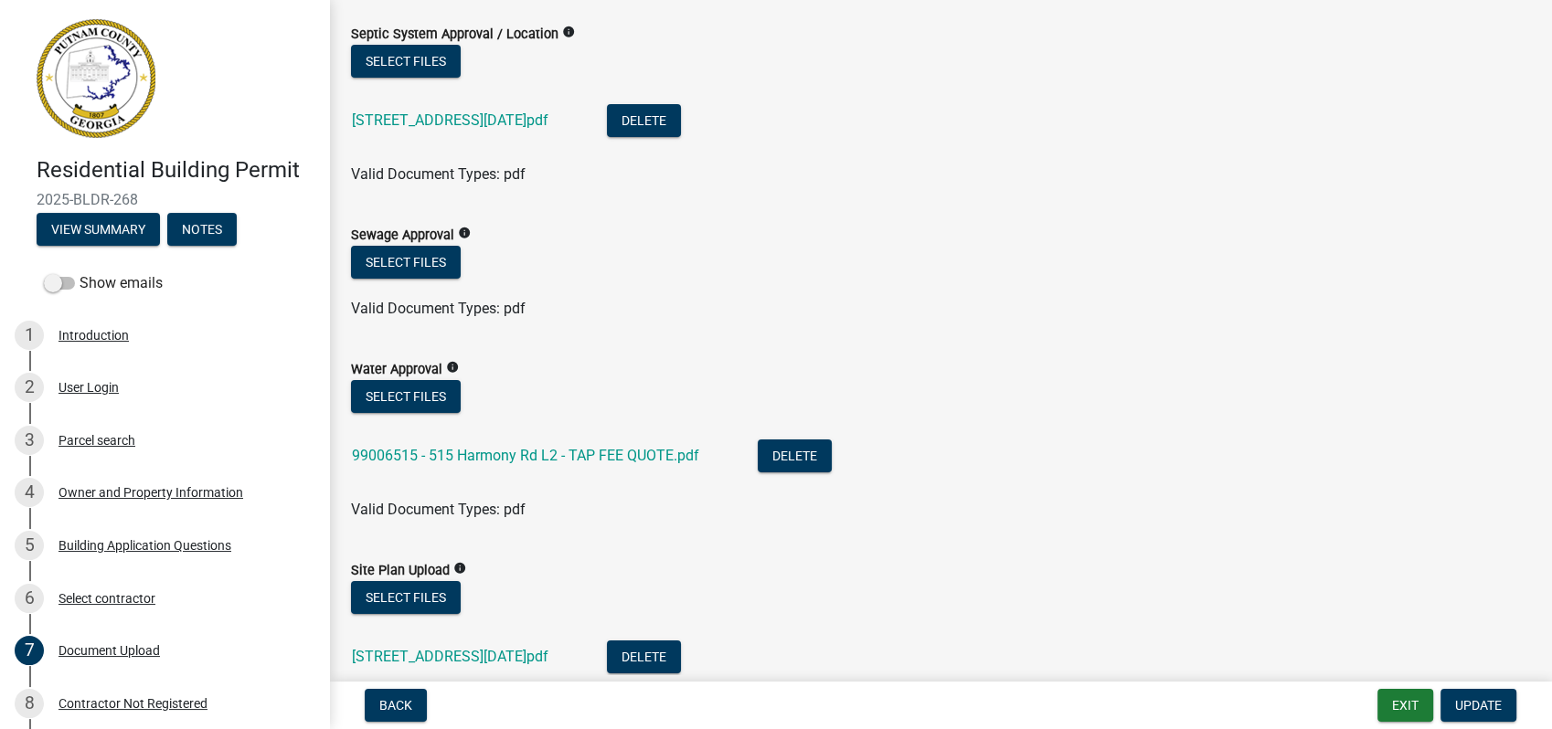
click at [443, 132] on div "515 harmony rd permit 9-3-2025.pdf" at bounding box center [465, 122] width 226 height 37
click at [533, 112] on link "515 harmony rd permit 9-3-2025.pdf" at bounding box center [450, 120] width 197 height 17
click at [544, 455] on link "99006515 - 515 Harmony Rd L2 - TAP FEE QUOTE.pdf" at bounding box center [525, 455] width 347 height 17
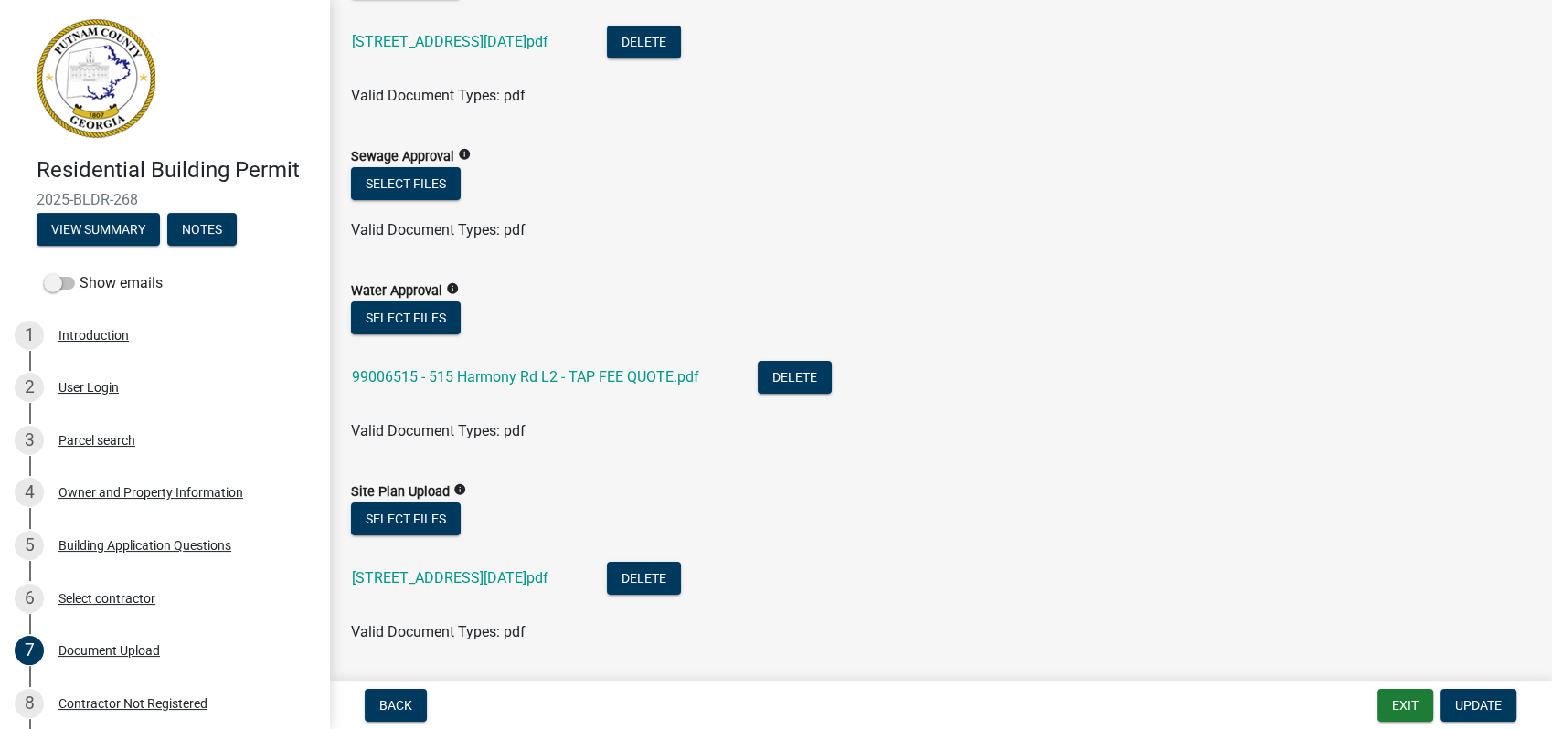
scroll to position [406, 0]
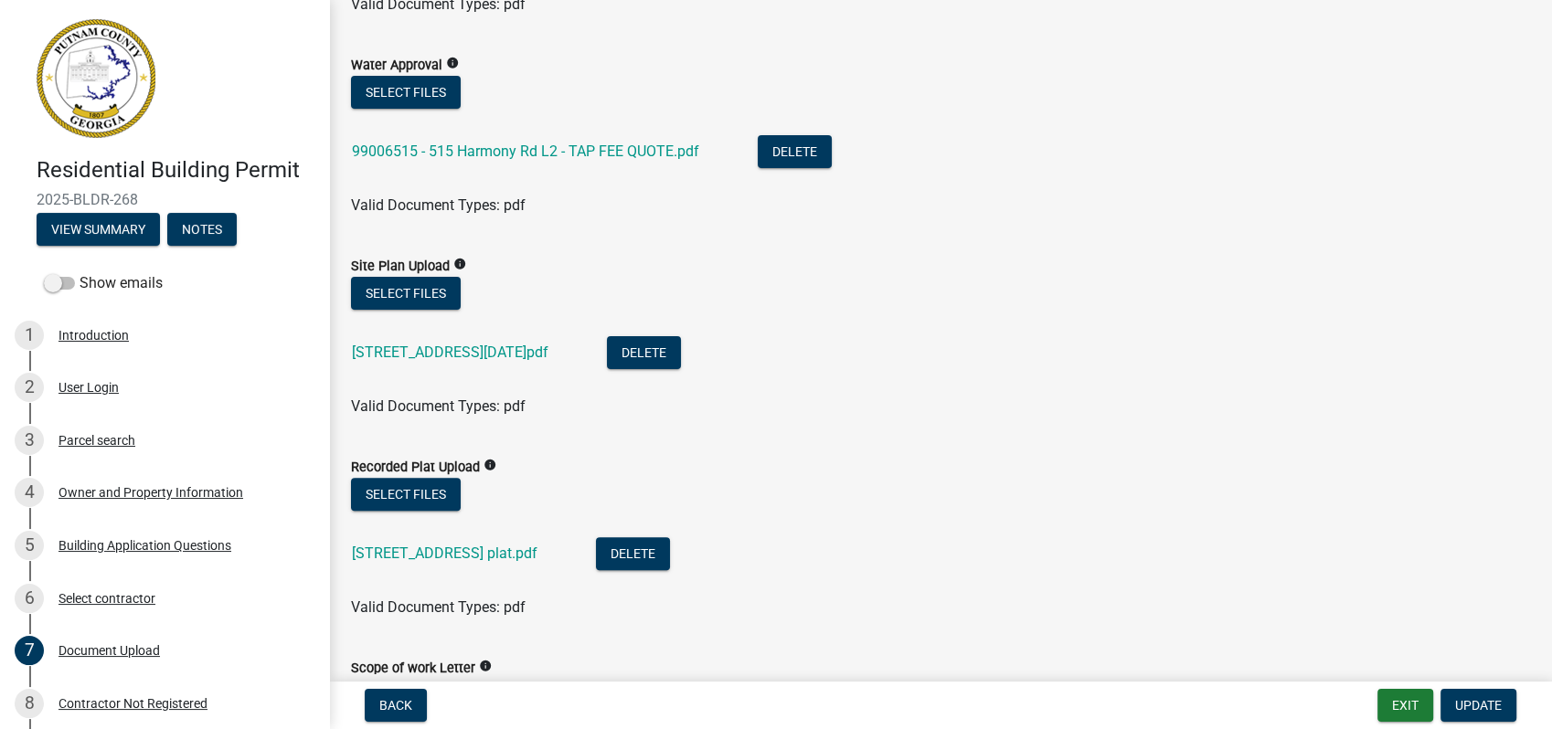
click at [421, 338] on div "515 harmony rd permit 9-3-2025.pdf" at bounding box center [465, 354] width 226 height 37
click at [422, 347] on link "515 harmony rd permit 9-3-2025.pdf" at bounding box center [450, 352] width 197 height 17
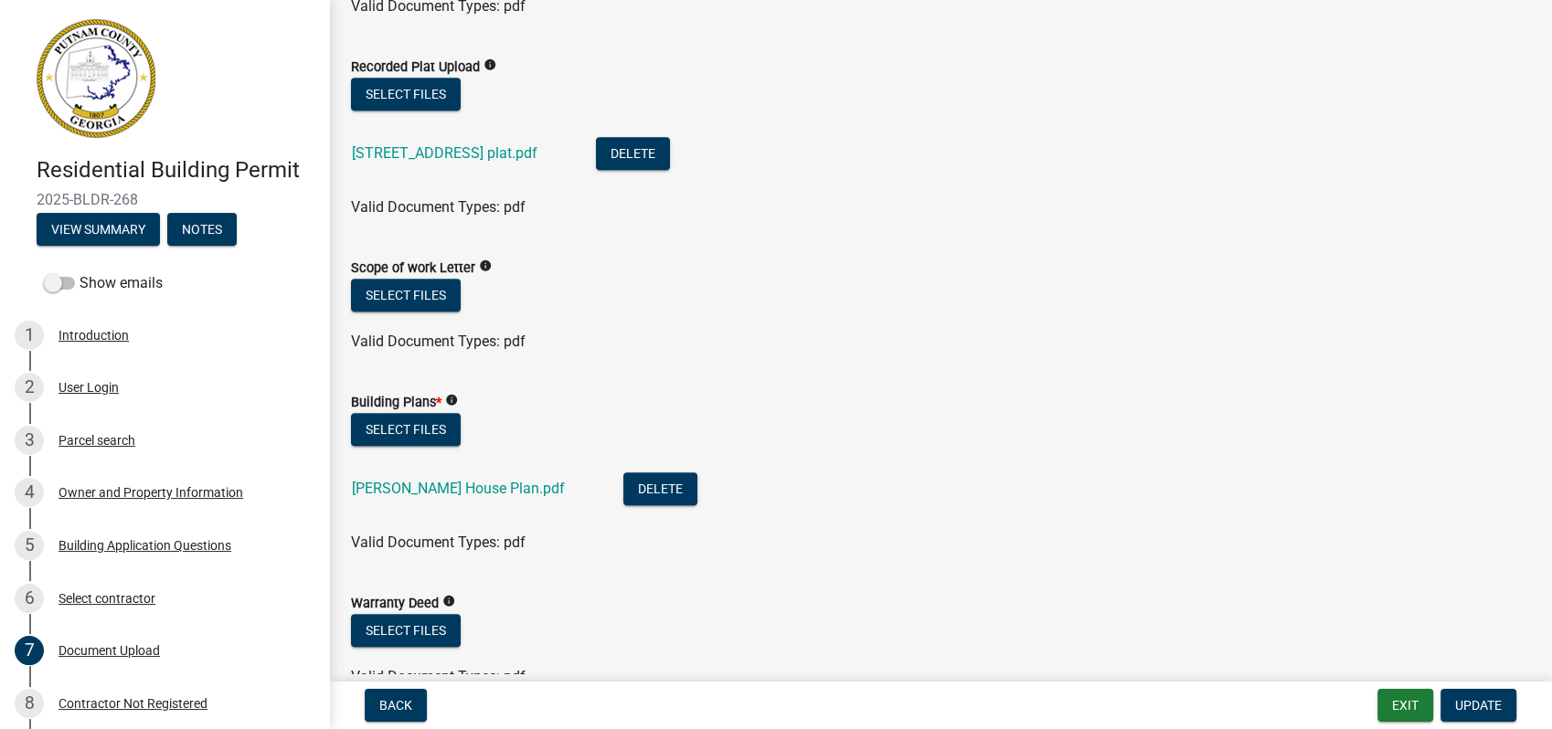
scroll to position [812, 0]
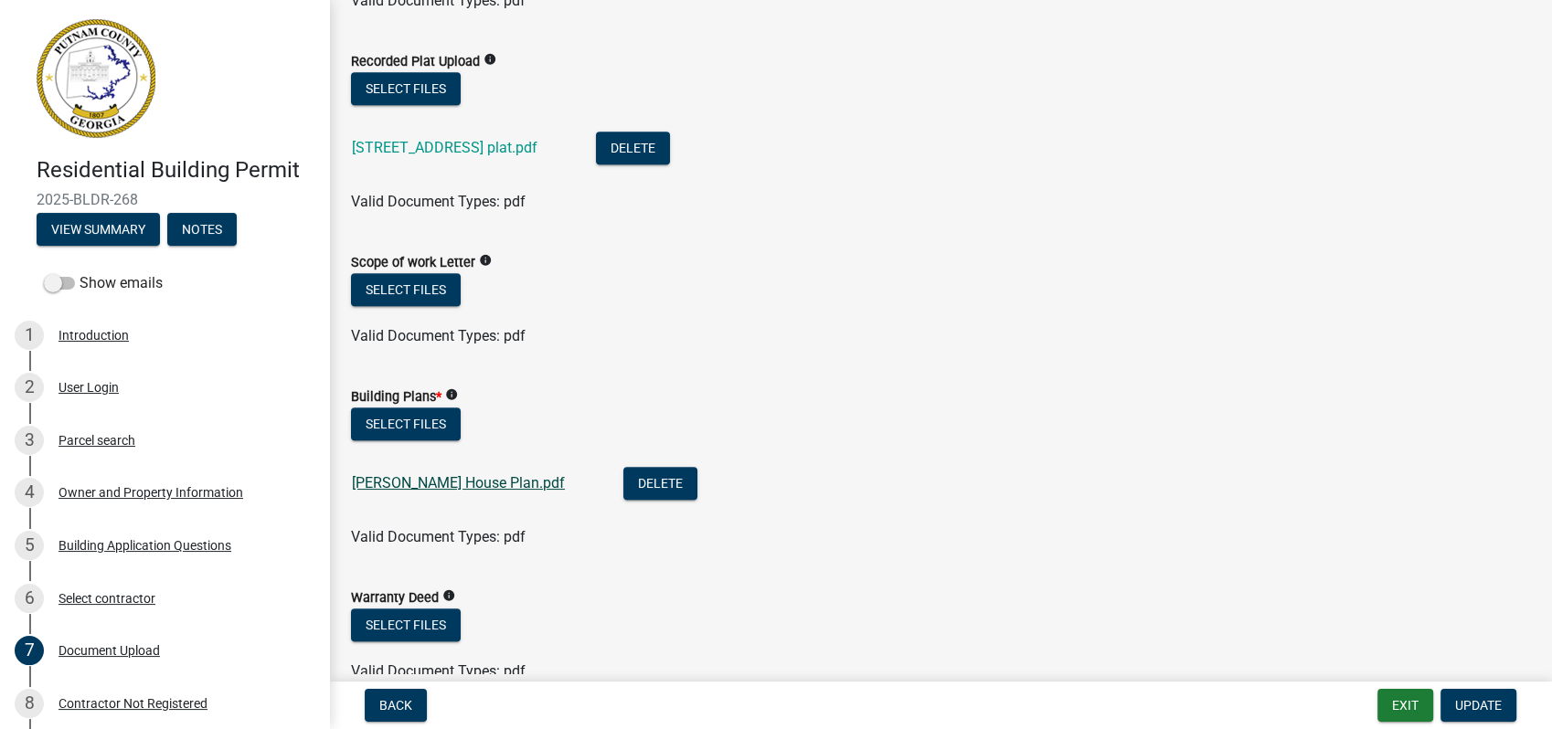
click at [452, 483] on link "Palmer House Plan.pdf" at bounding box center [458, 482] width 213 height 17
click at [458, 472] on div "Palmer House Plan.pdf" at bounding box center [473, 485] width 242 height 37
click at [455, 490] on link "Palmer House Plan.pdf" at bounding box center [458, 482] width 213 height 17
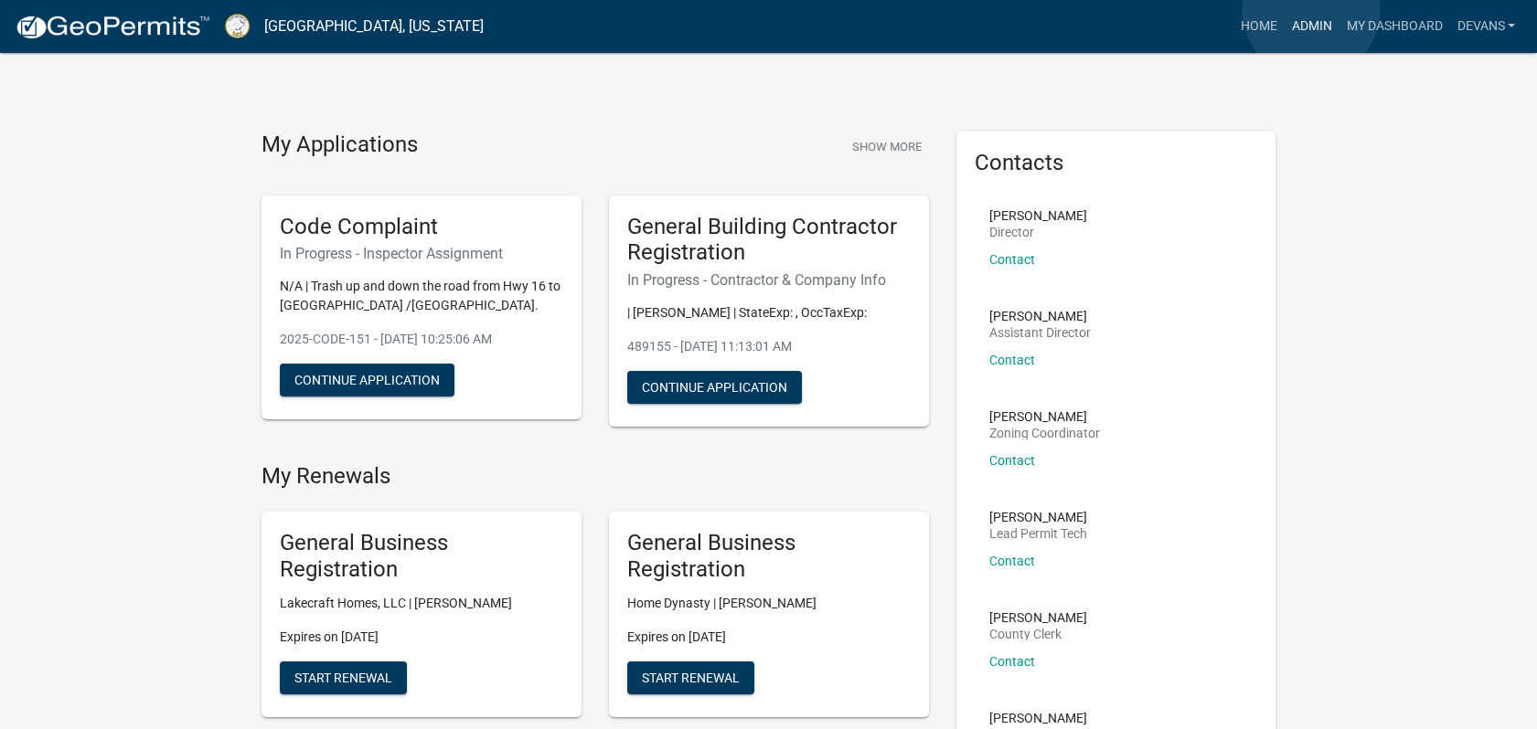
click at [1311, 10] on link "Admin" at bounding box center [1310, 26] width 55 height 35
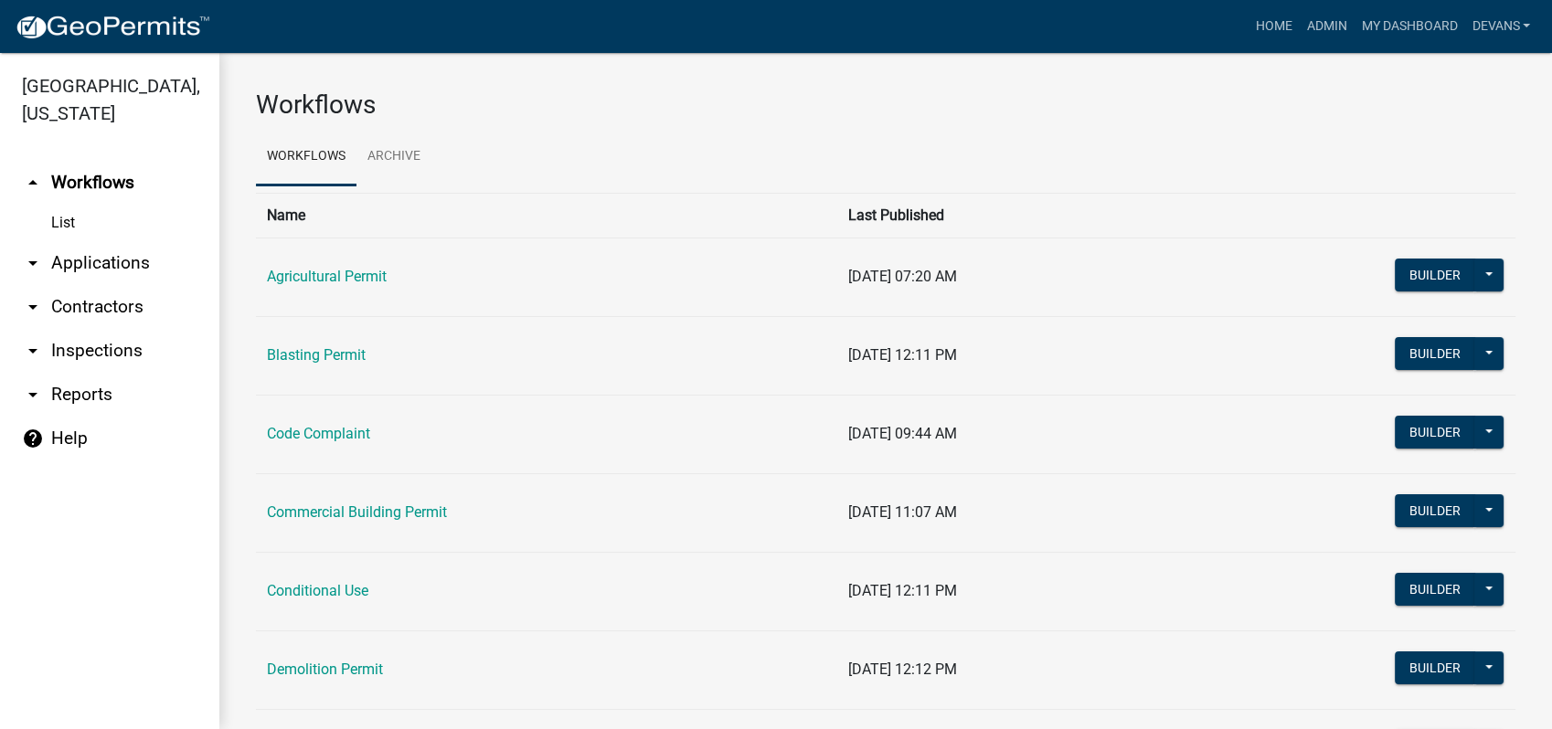
click at [104, 254] on link "arrow_drop_down Applications" at bounding box center [109, 263] width 219 height 44
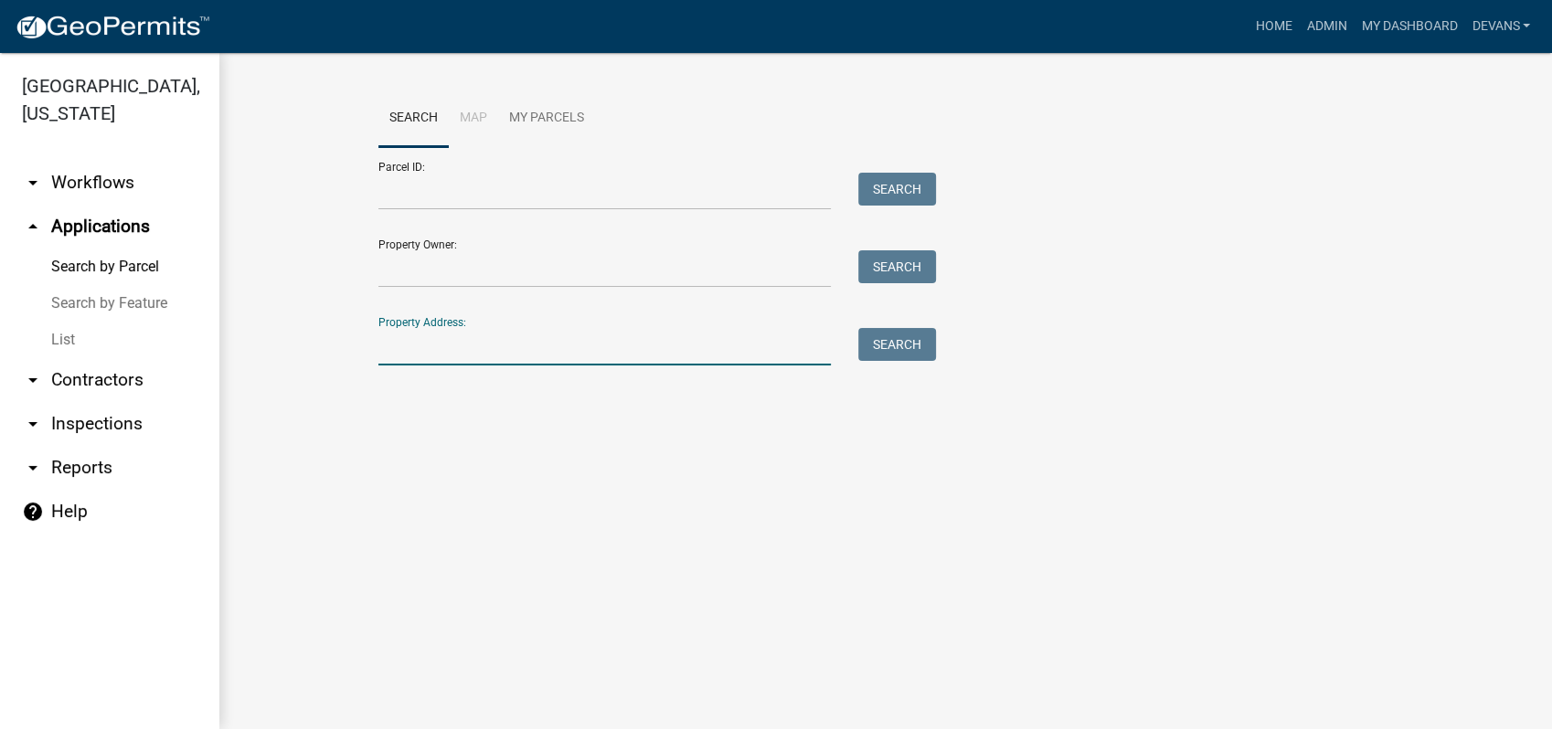
click at [449, 351] on input "Property Address:" at bounding box center [604, 346] width 452 height 37
type input "[STREET_ADDRESS]"
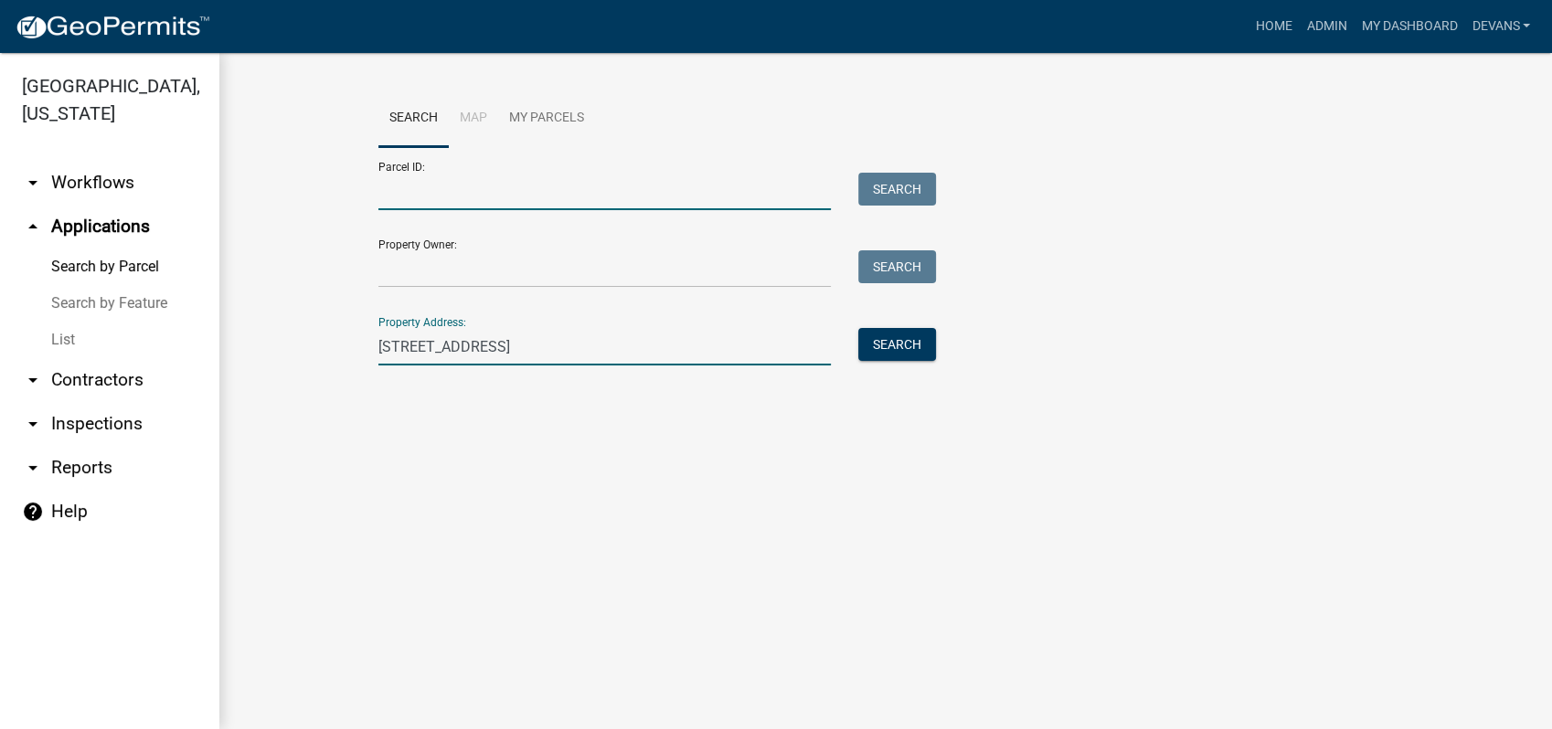
type input "097 001003"
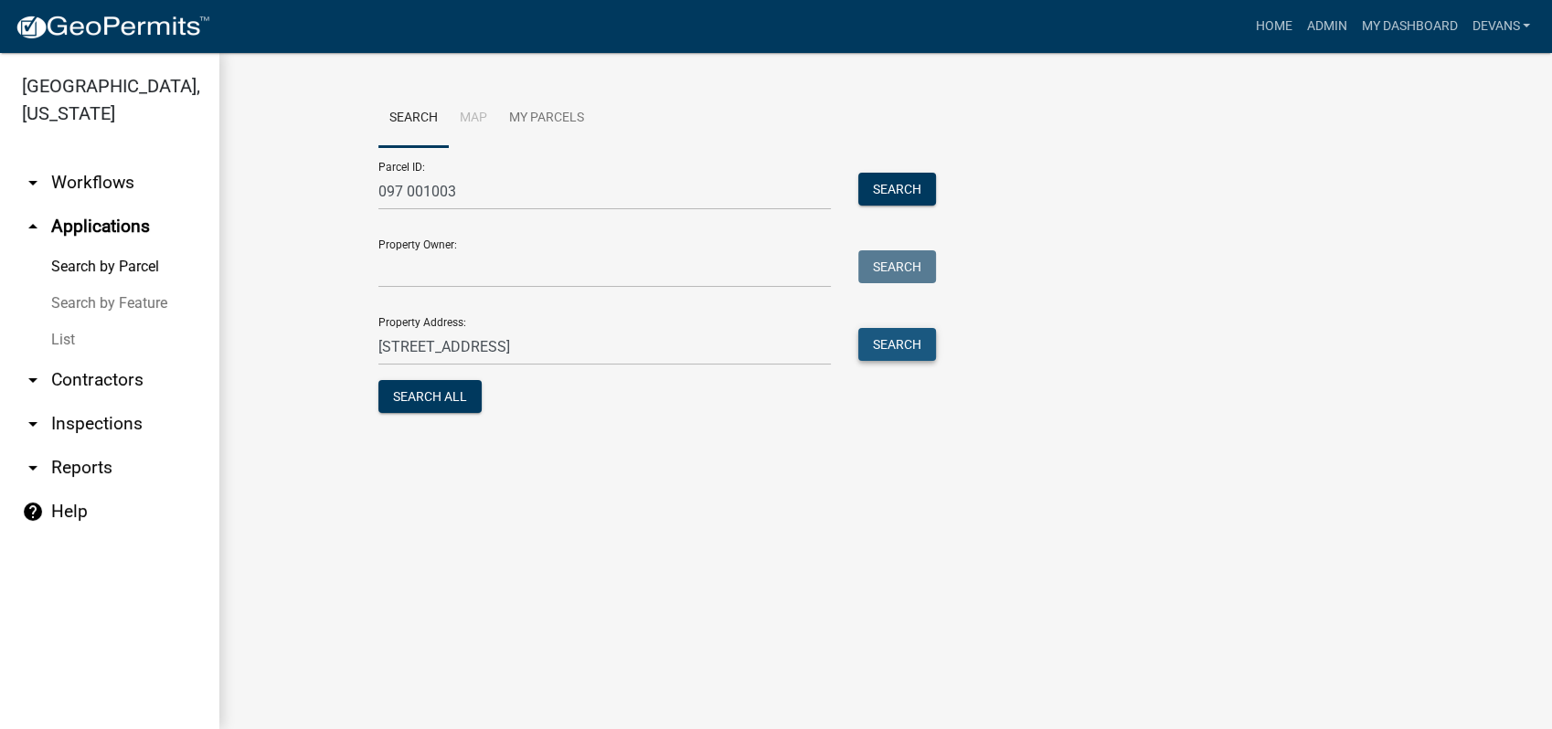
click at [913, 343] on button "Search" at bounding box center [897, 344] width 78 height 33
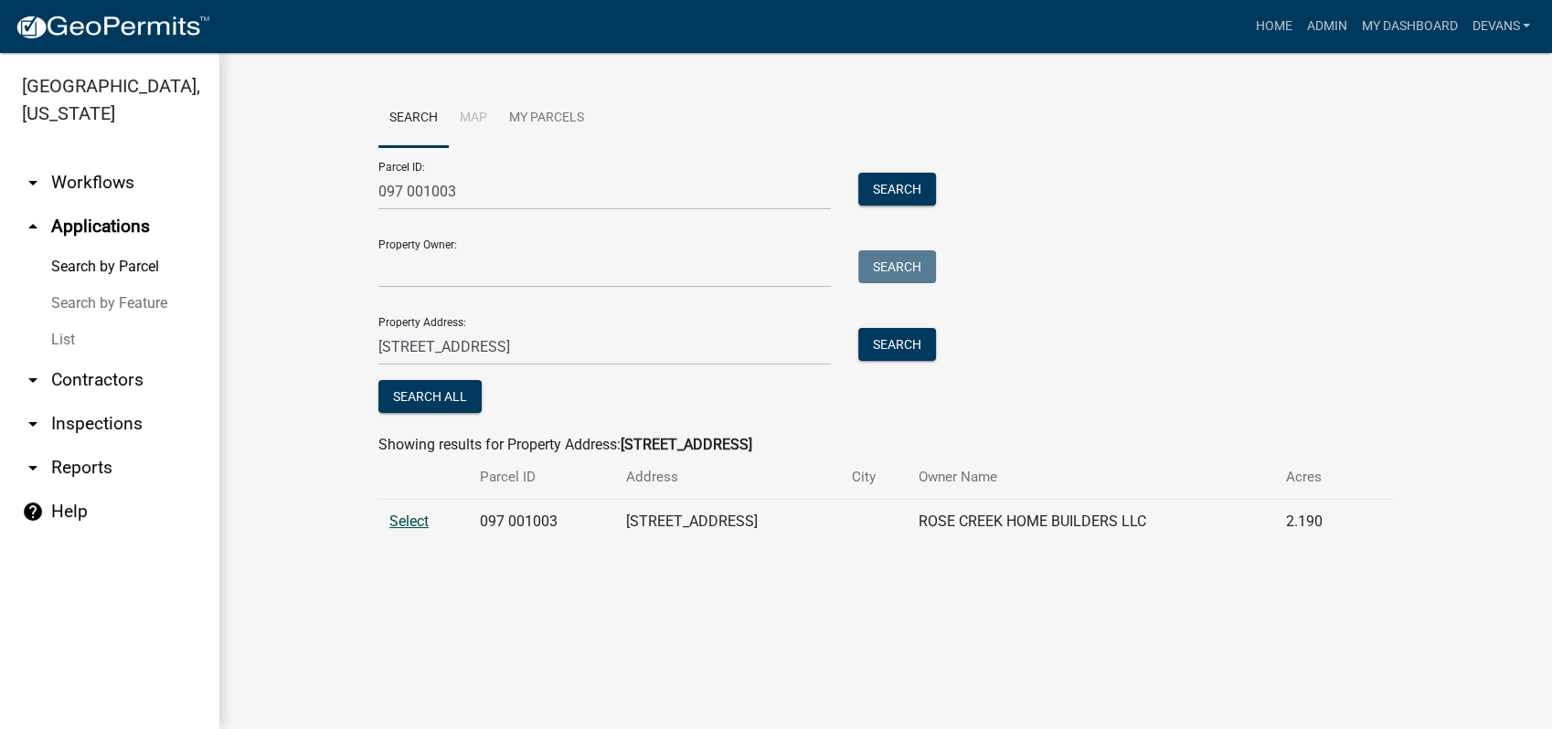
click at [410, 516] on span "Select" at bounding box center [408, 521] width 39 height 17
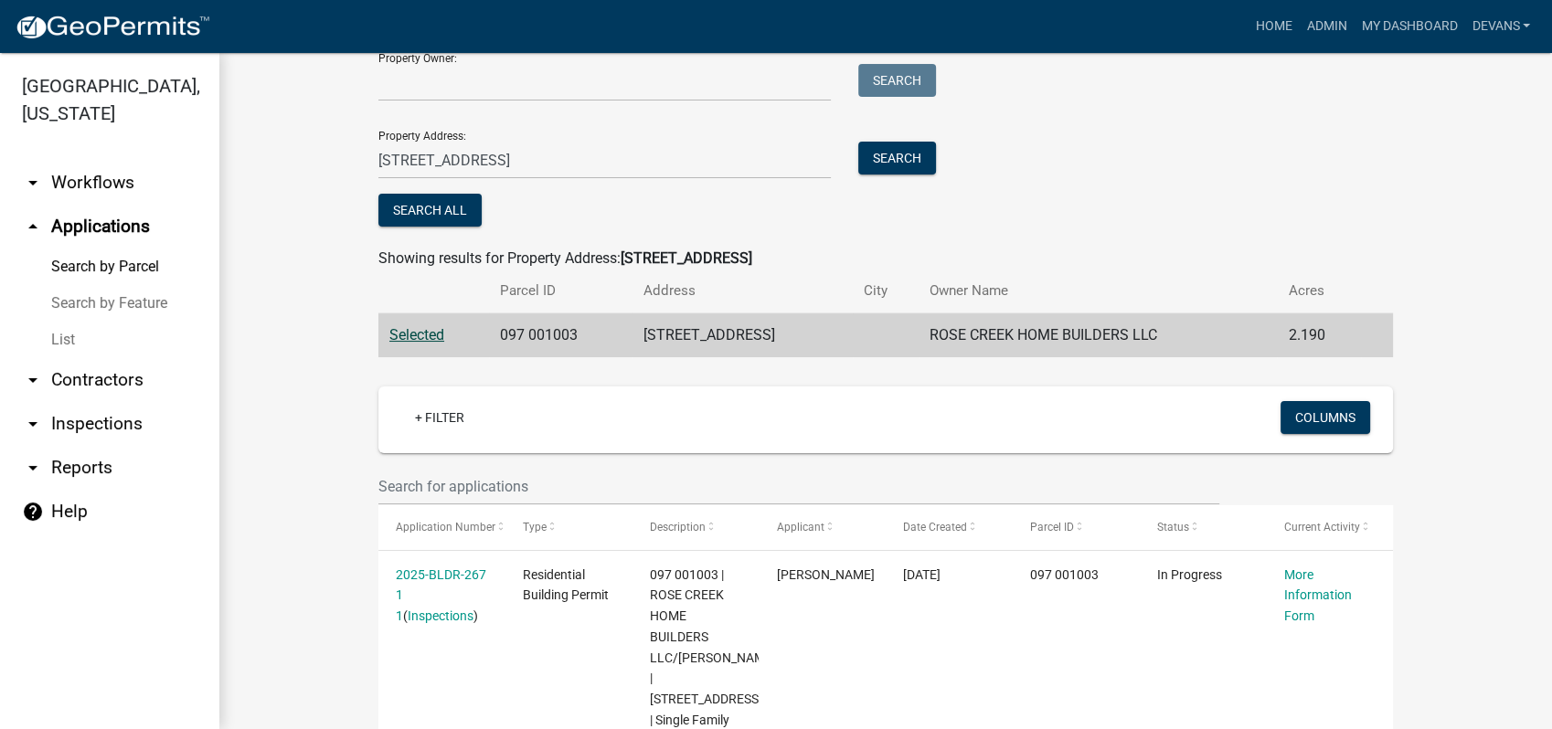
scroll to position [311, 0]
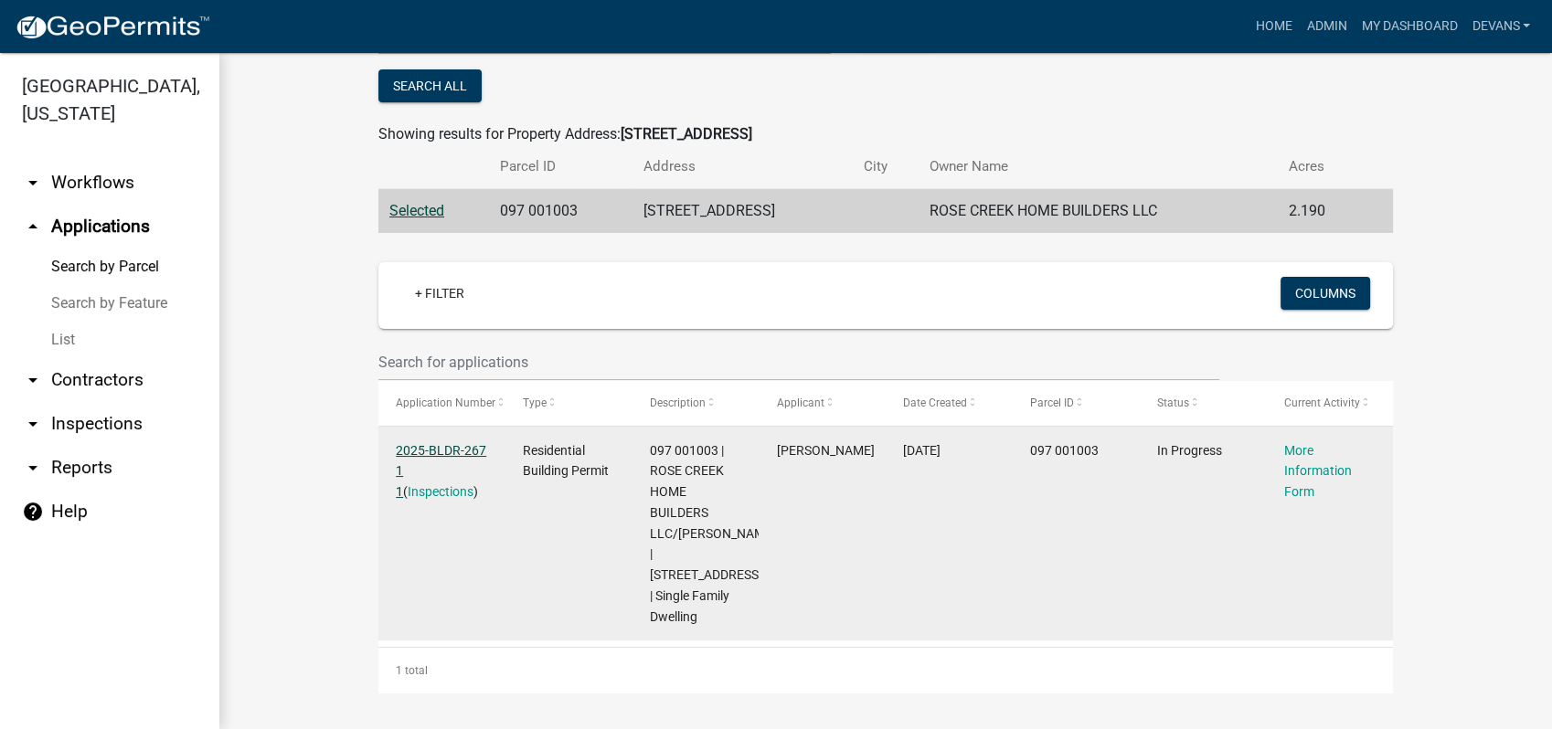
click at [410, 444] on link "2025-BLDR-267 1 1" at bounding box center [441, 471] width 90 height 57
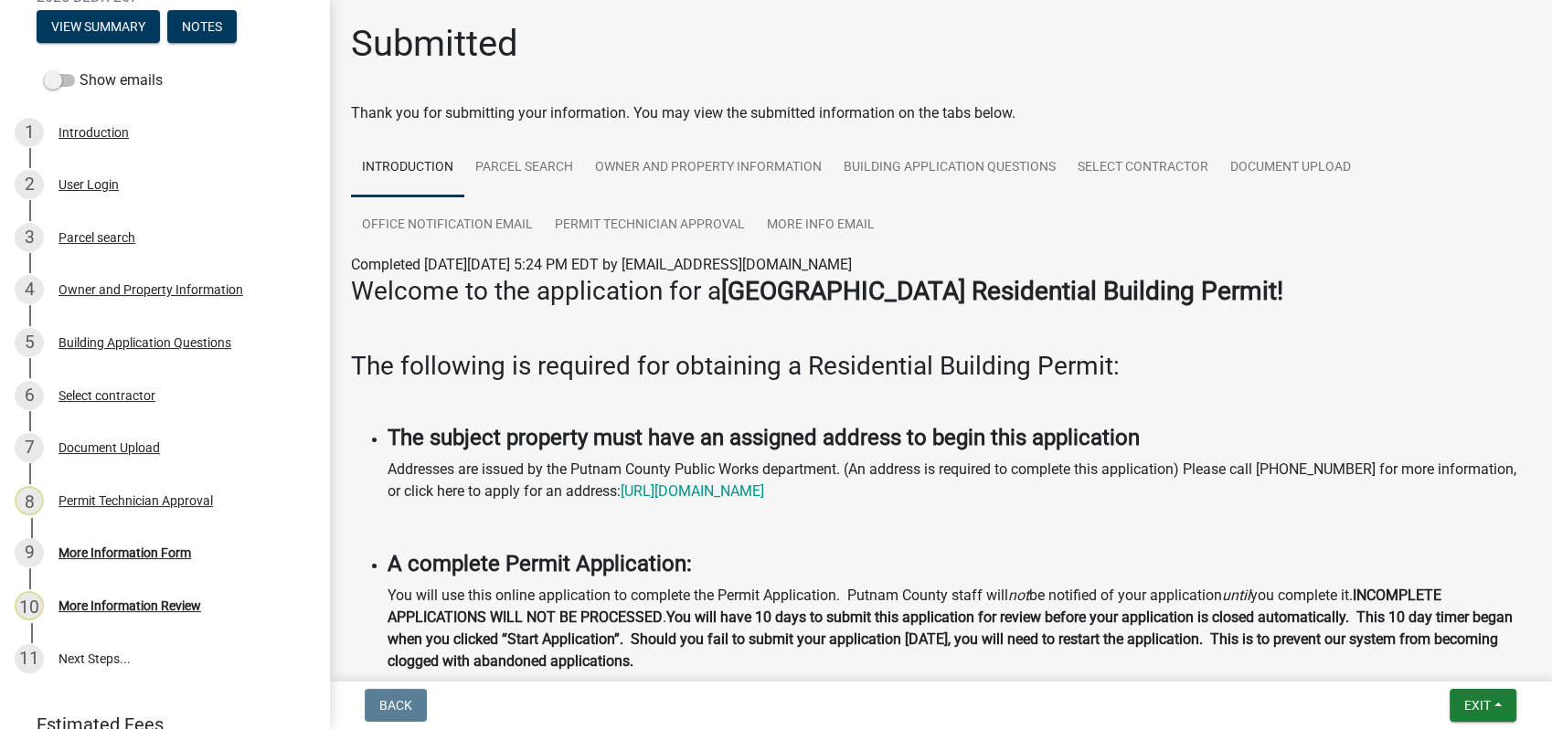
scroll to position [286, 0]
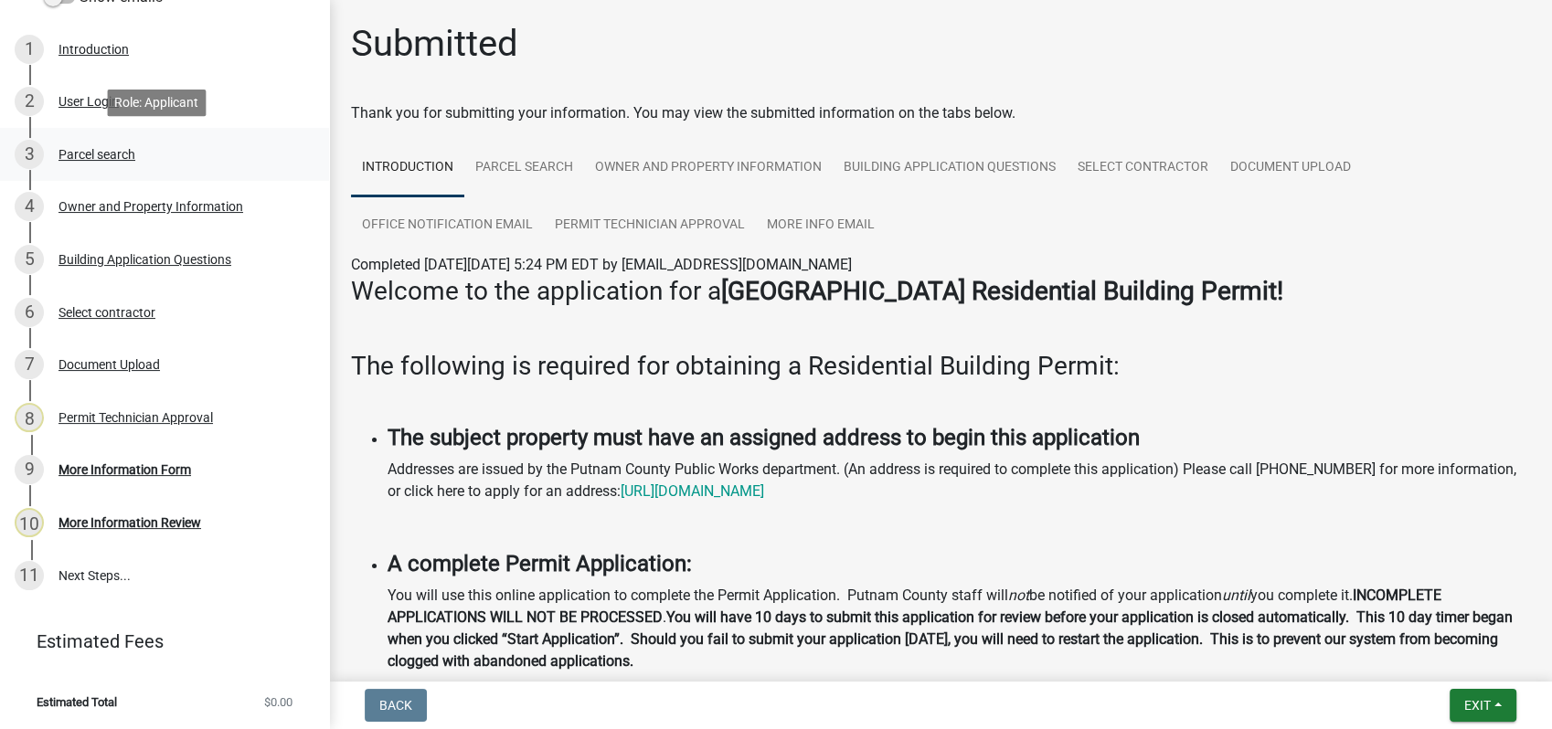
click at [123, 148] on div "Parcel search" at bounding box center [97, 154] width 77 height 13
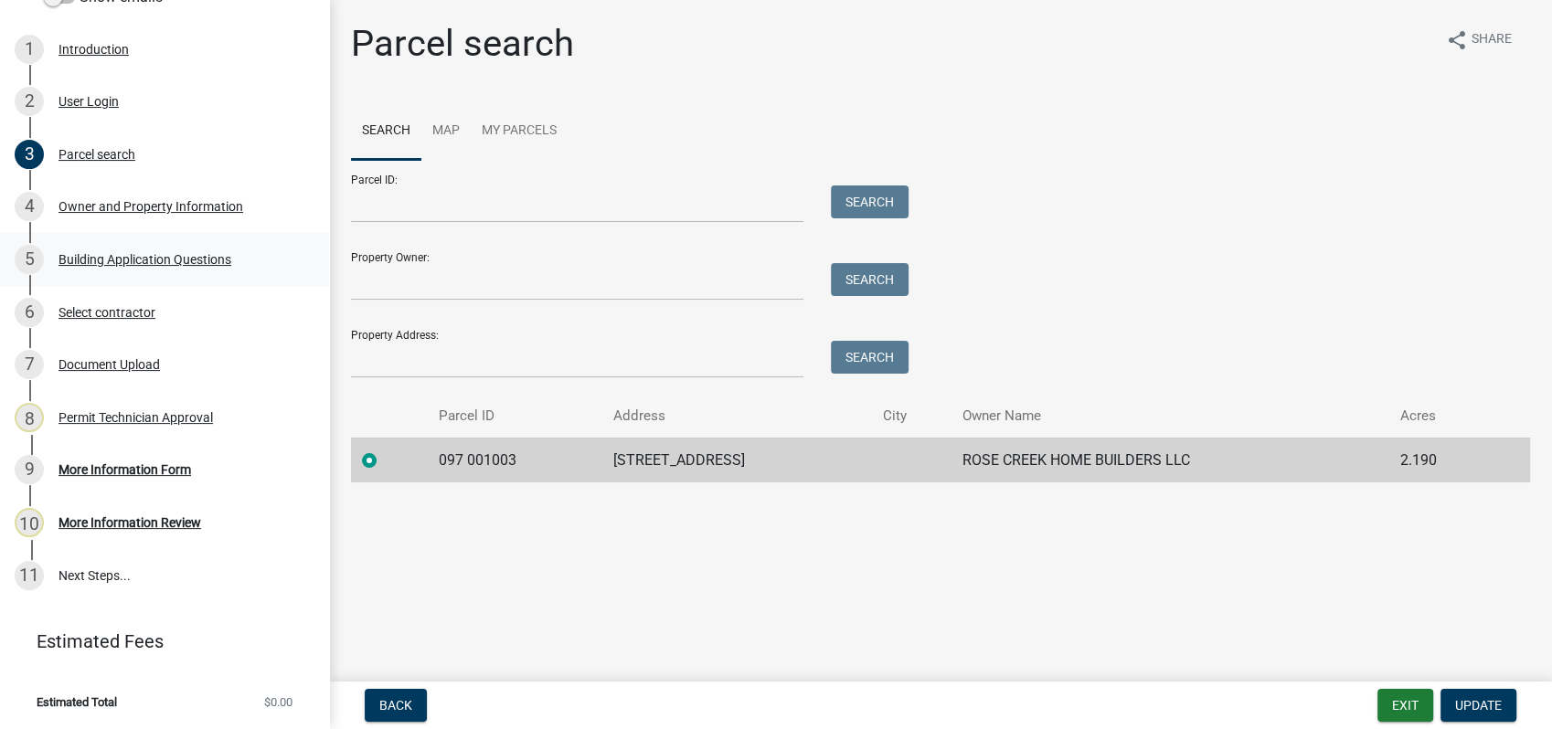
click at [101, 256] on div "Building Application Questions" at bounding box center [145, 259] width 173 height 13
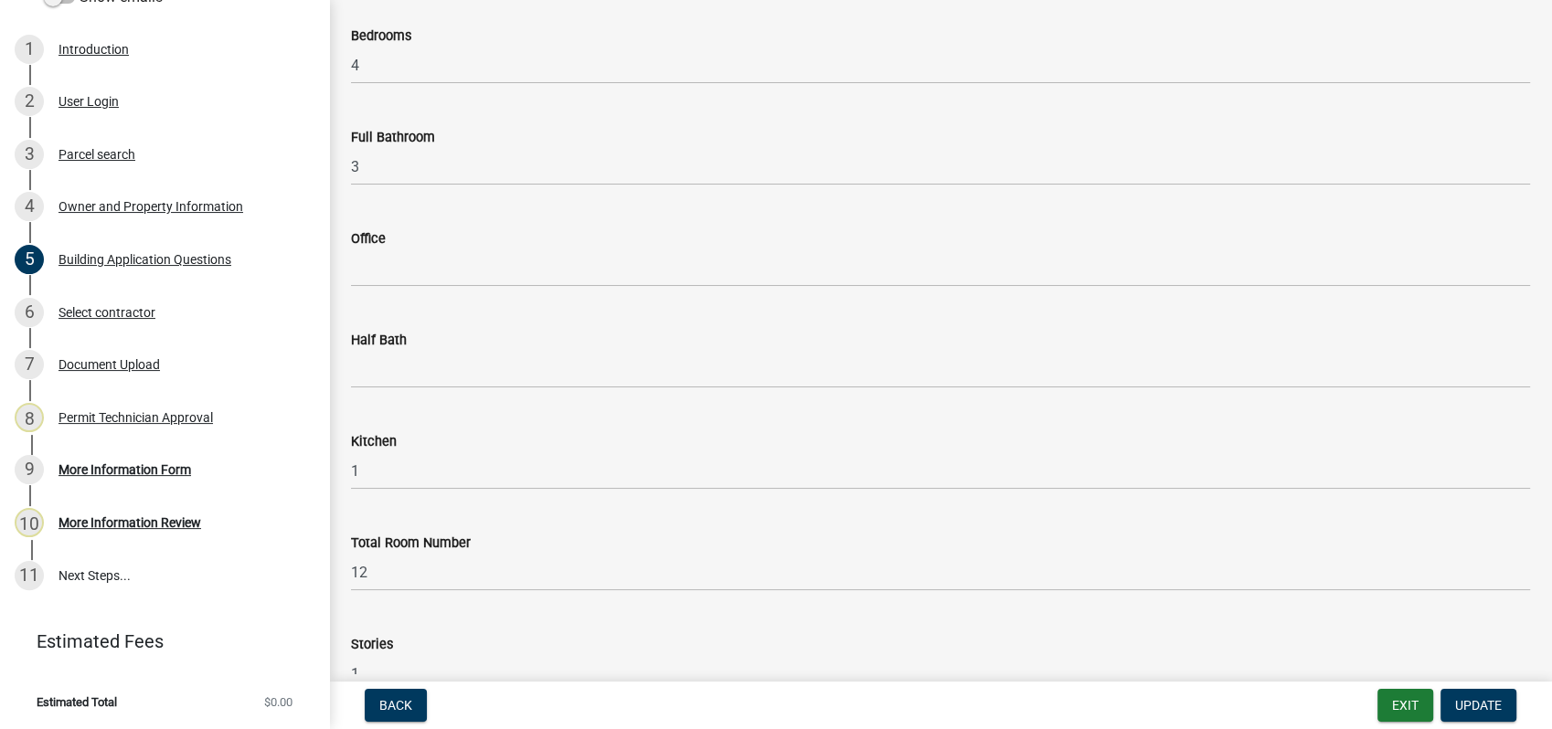
scroll to position [1726, 0]
click at [138, 367] on div "Document Upload" at bounding box center [109, 364] width 101 height 13
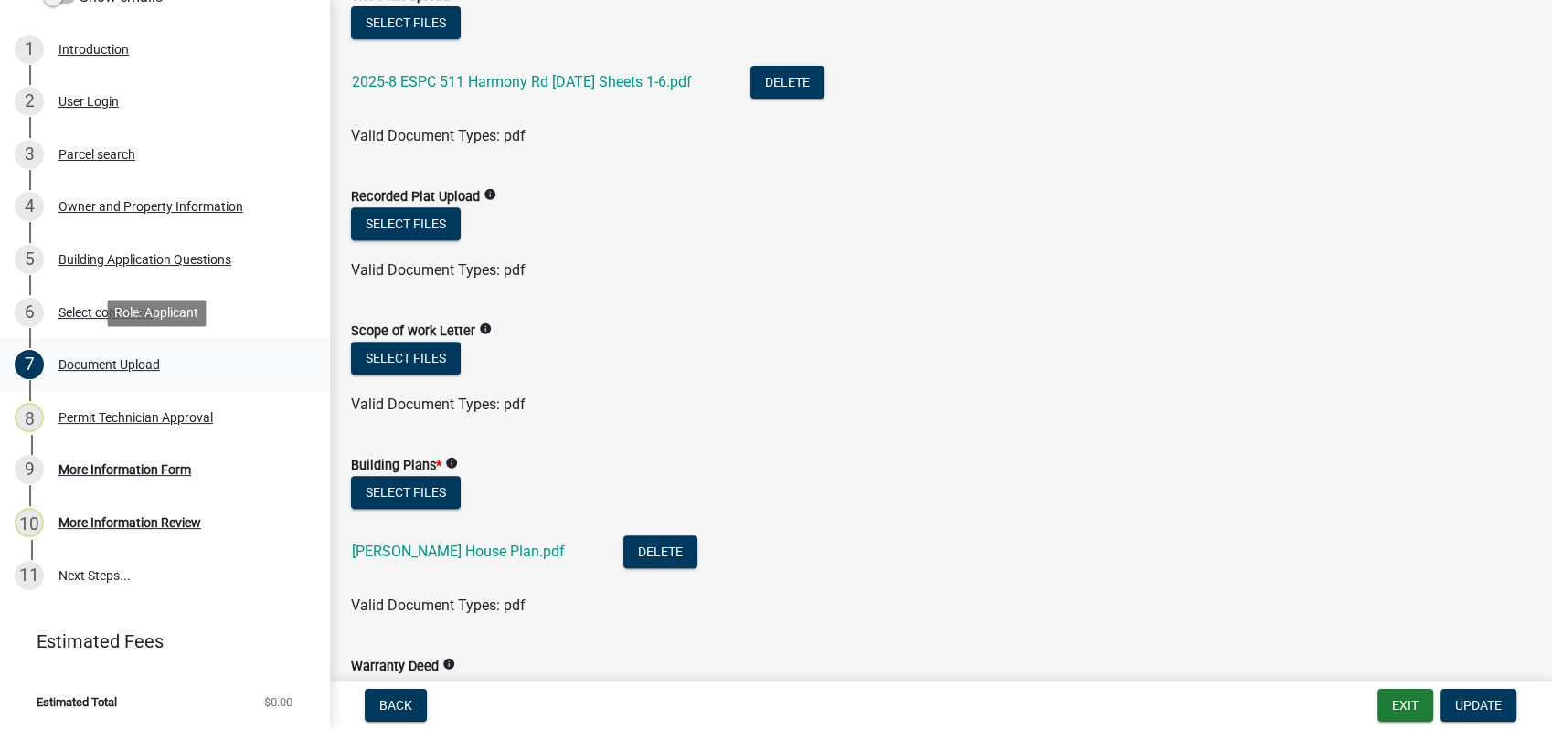
scroll to position [710, 0]
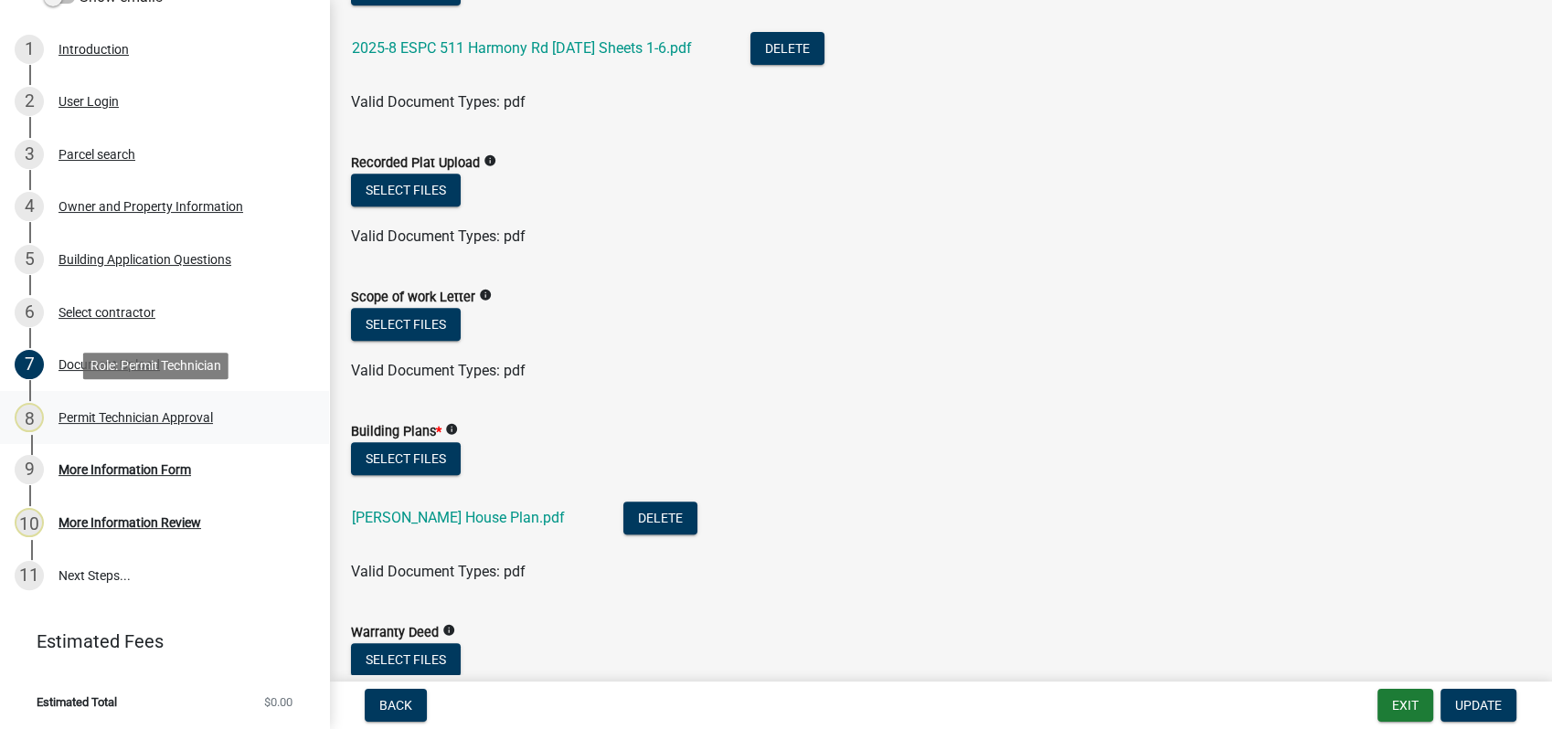
click at [154, 412] on div "Permit Technician Approval" at bounding box center [136, 417] width 154 height 13
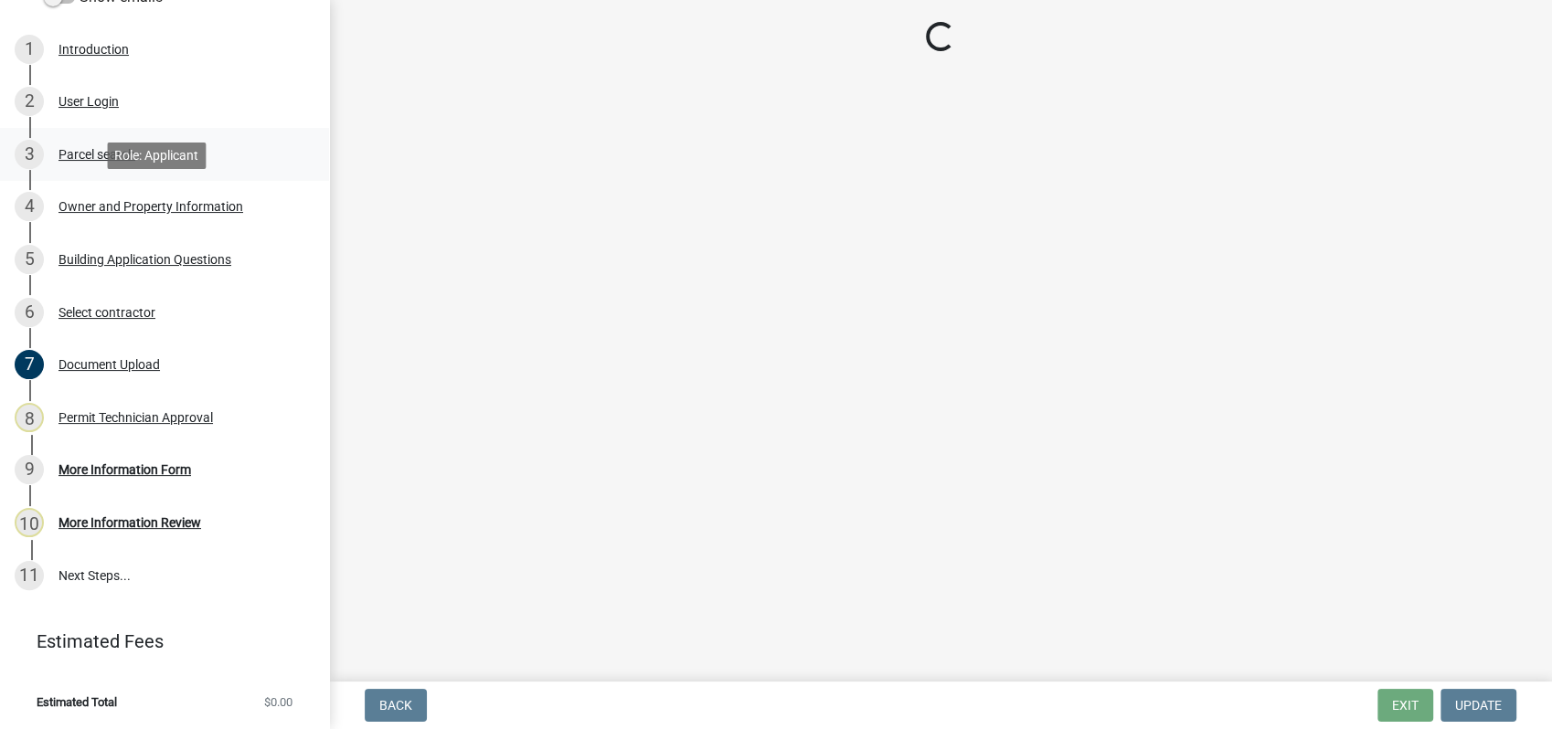
select select "34fe85c2-5f76-4343-b6bb-8ca387e0bed7"
select select "83394b22-4a11-496c-8e5c-75ade2e72faf"
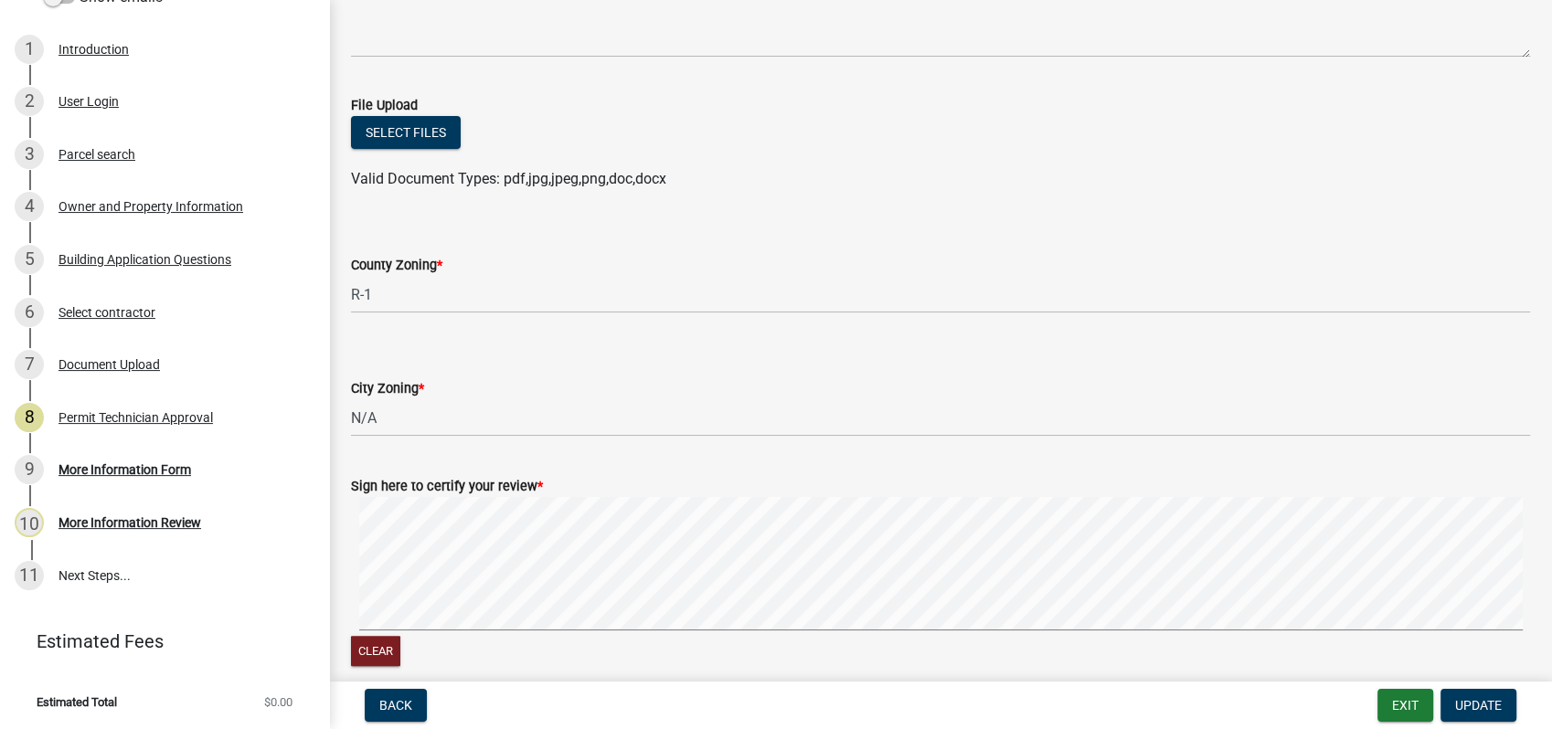
scroll to position [388, 0]
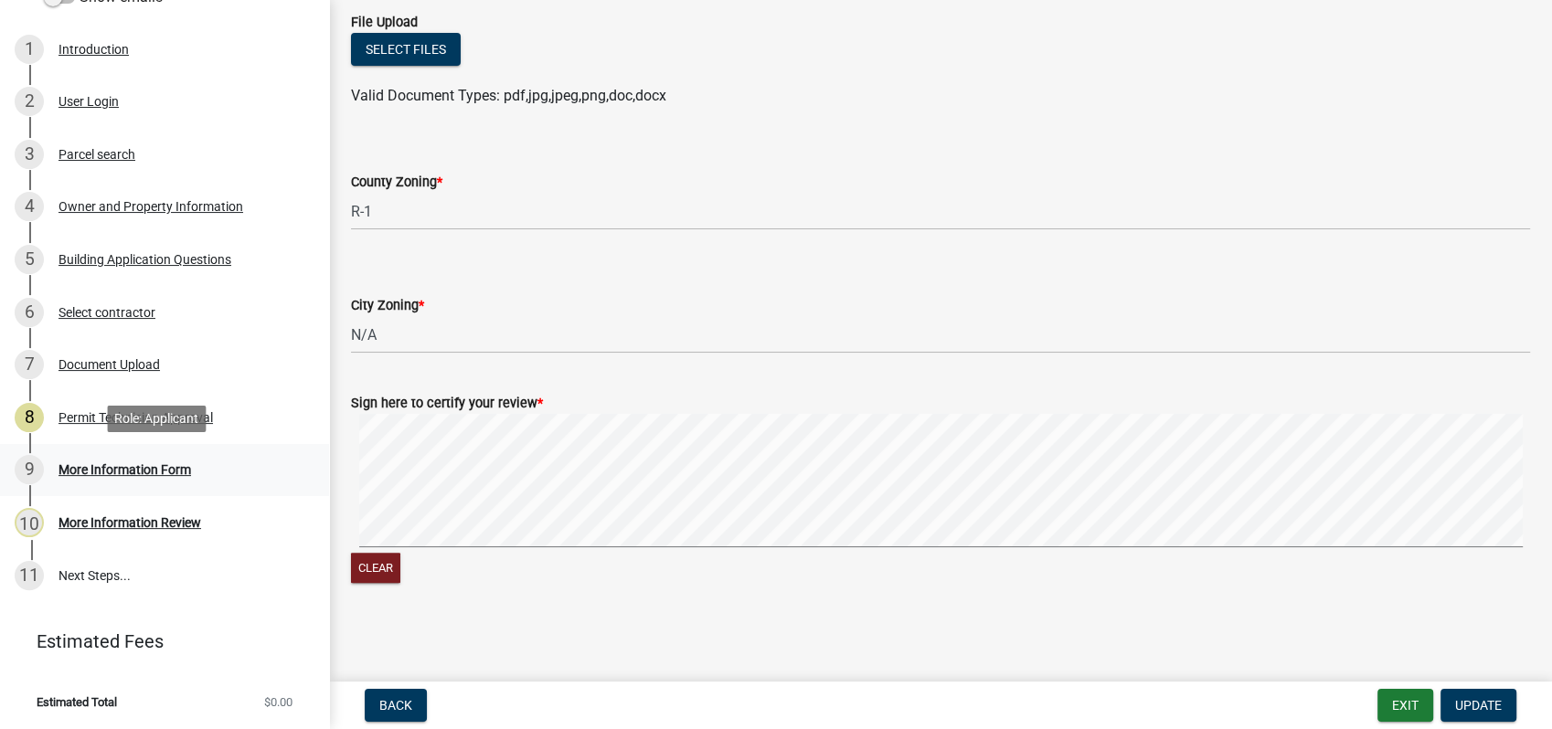
click at [130, 471] on div "More Information Form" at bounding box center [125, 469] width 133 height 13
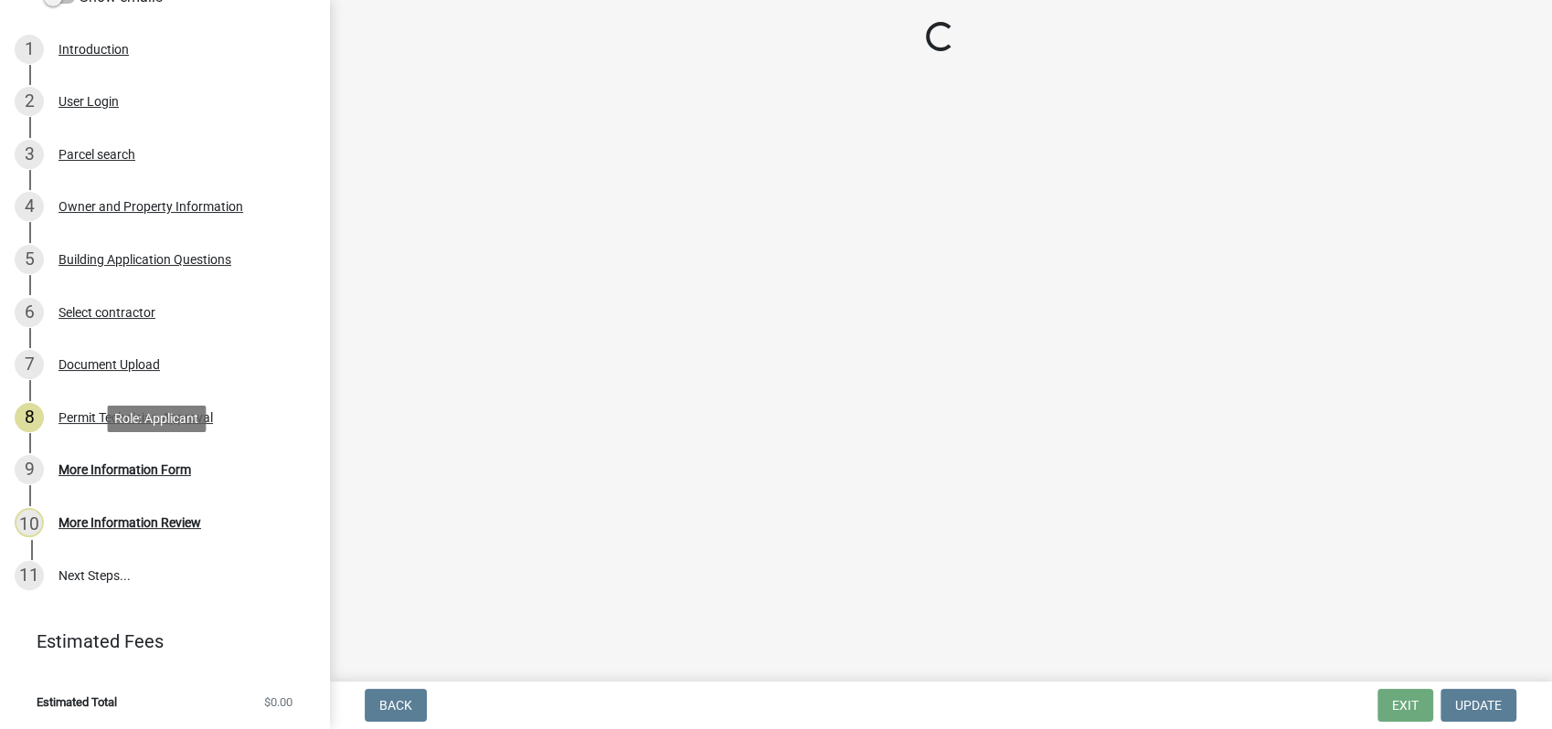
scroll to position [0, 0]
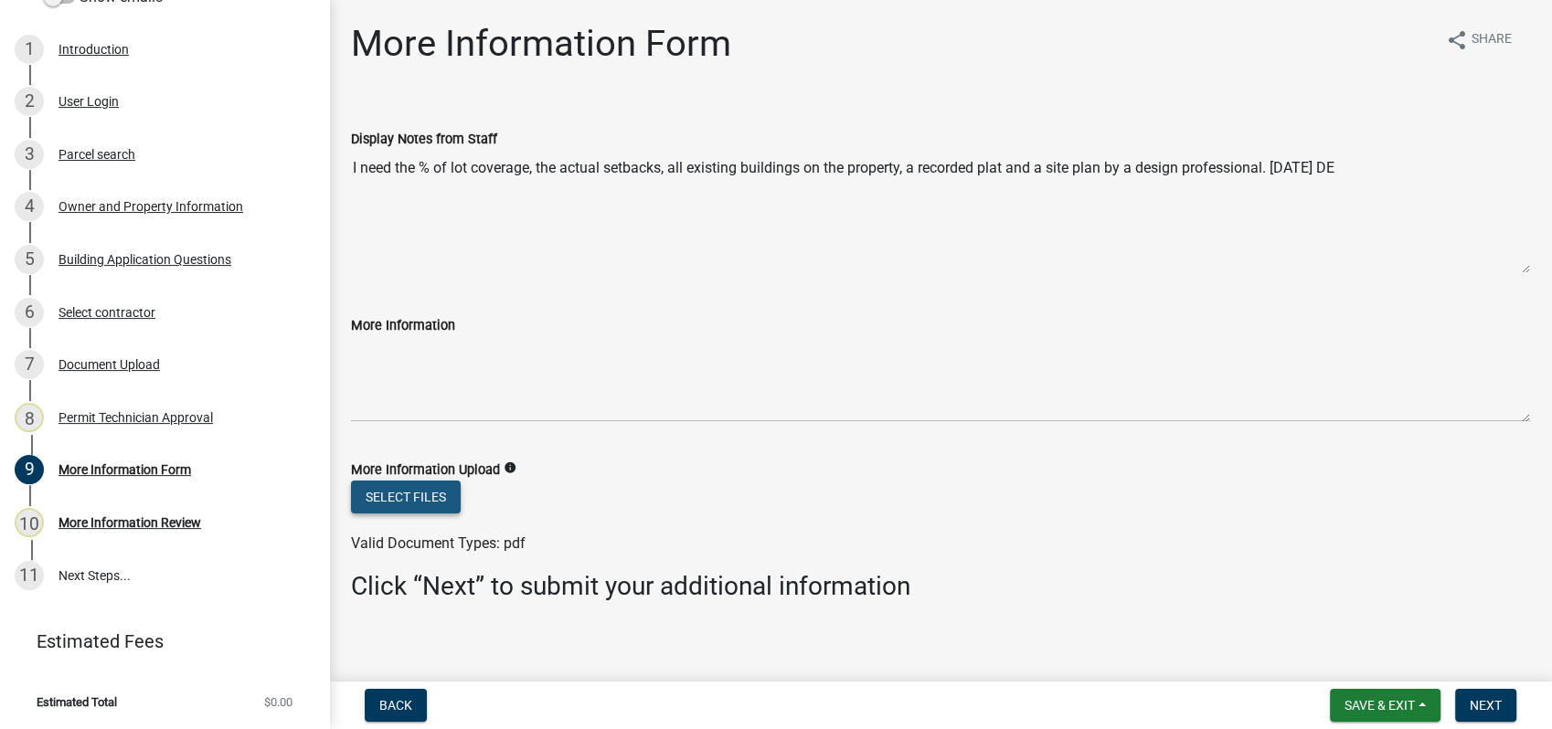
click at [412, 495] on button "Select files" at bounding box center [406, 497] width 110 height 33
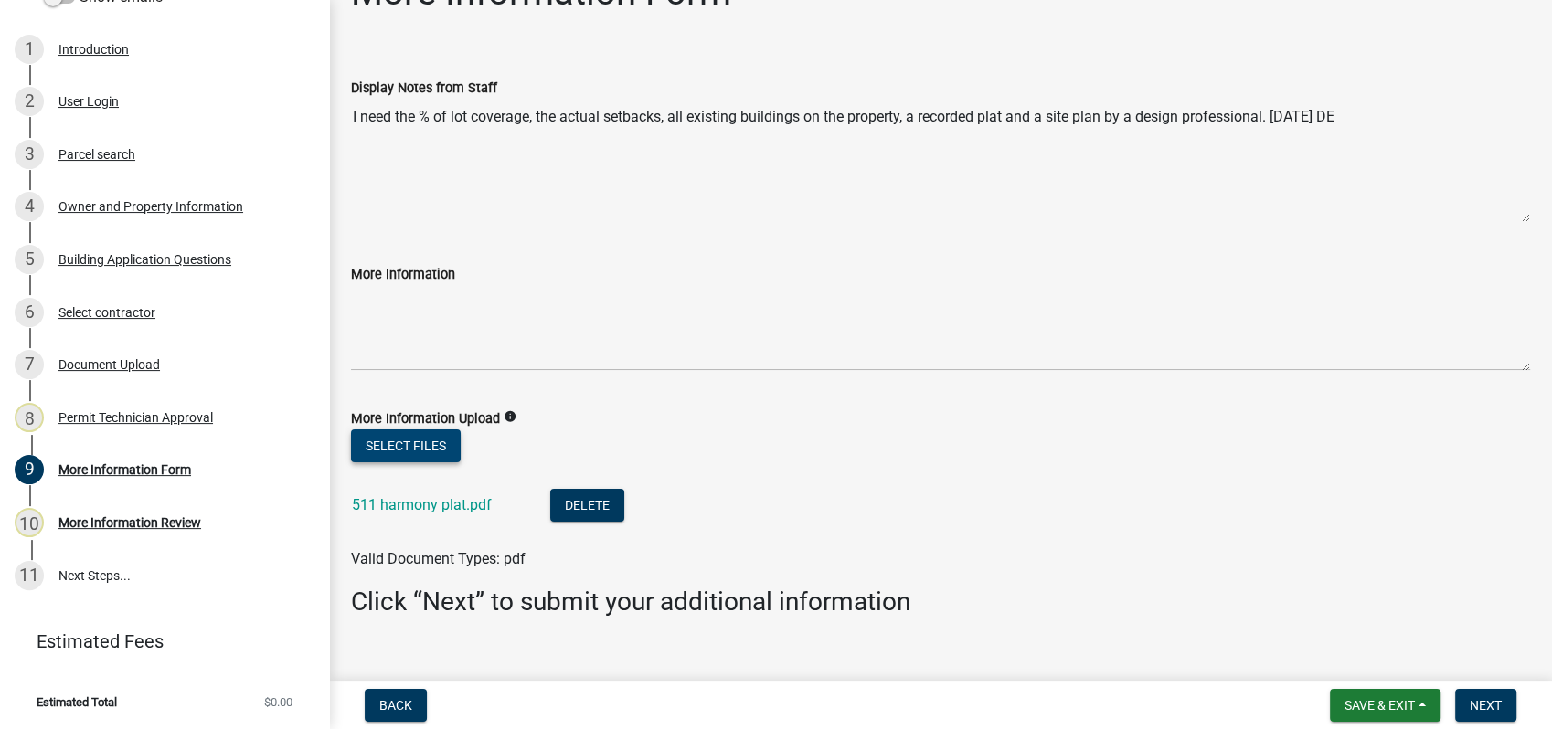
scroll to position [80, 0]
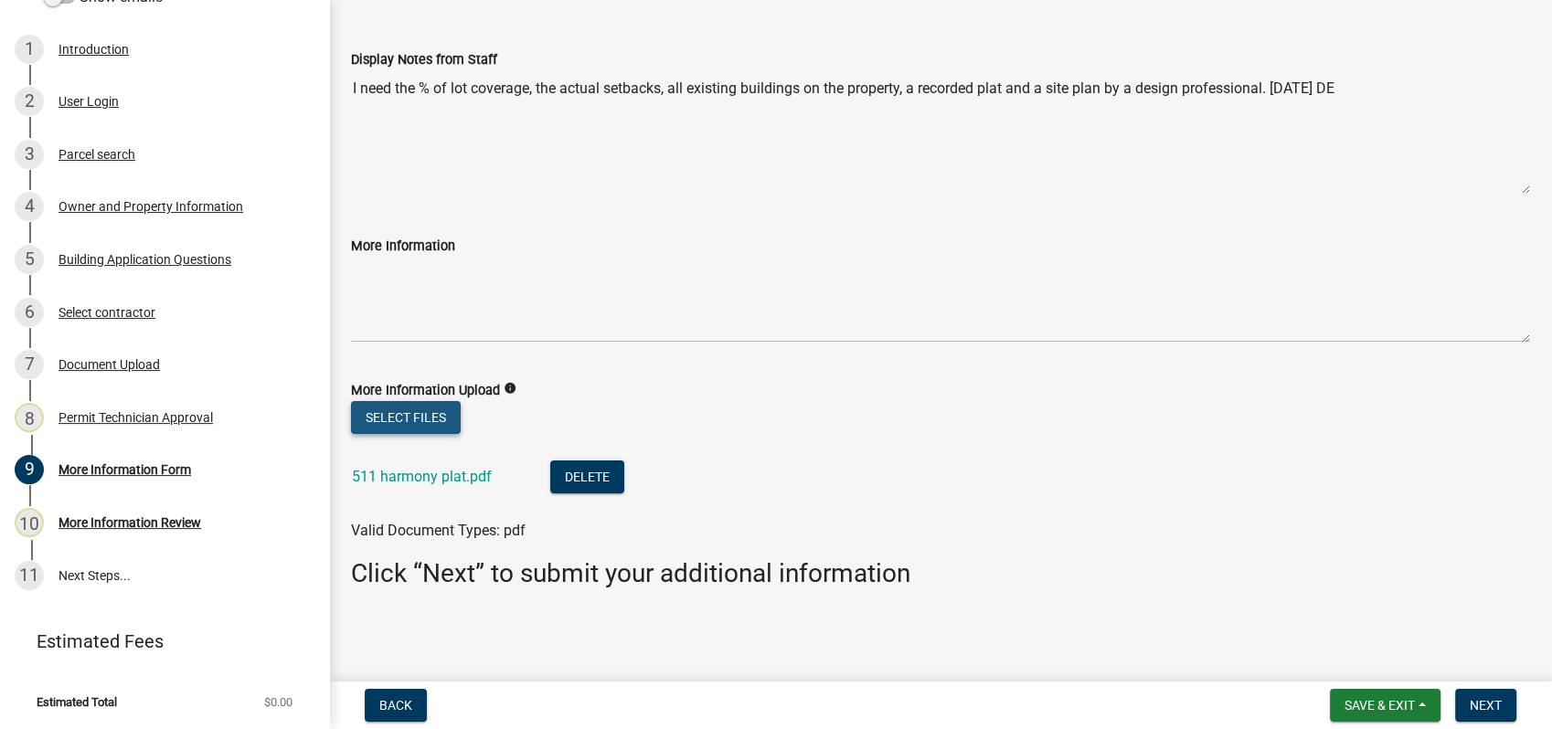
click at [388, 418] on button "Select files" at bounding box center [406, 417] width 110 height 33
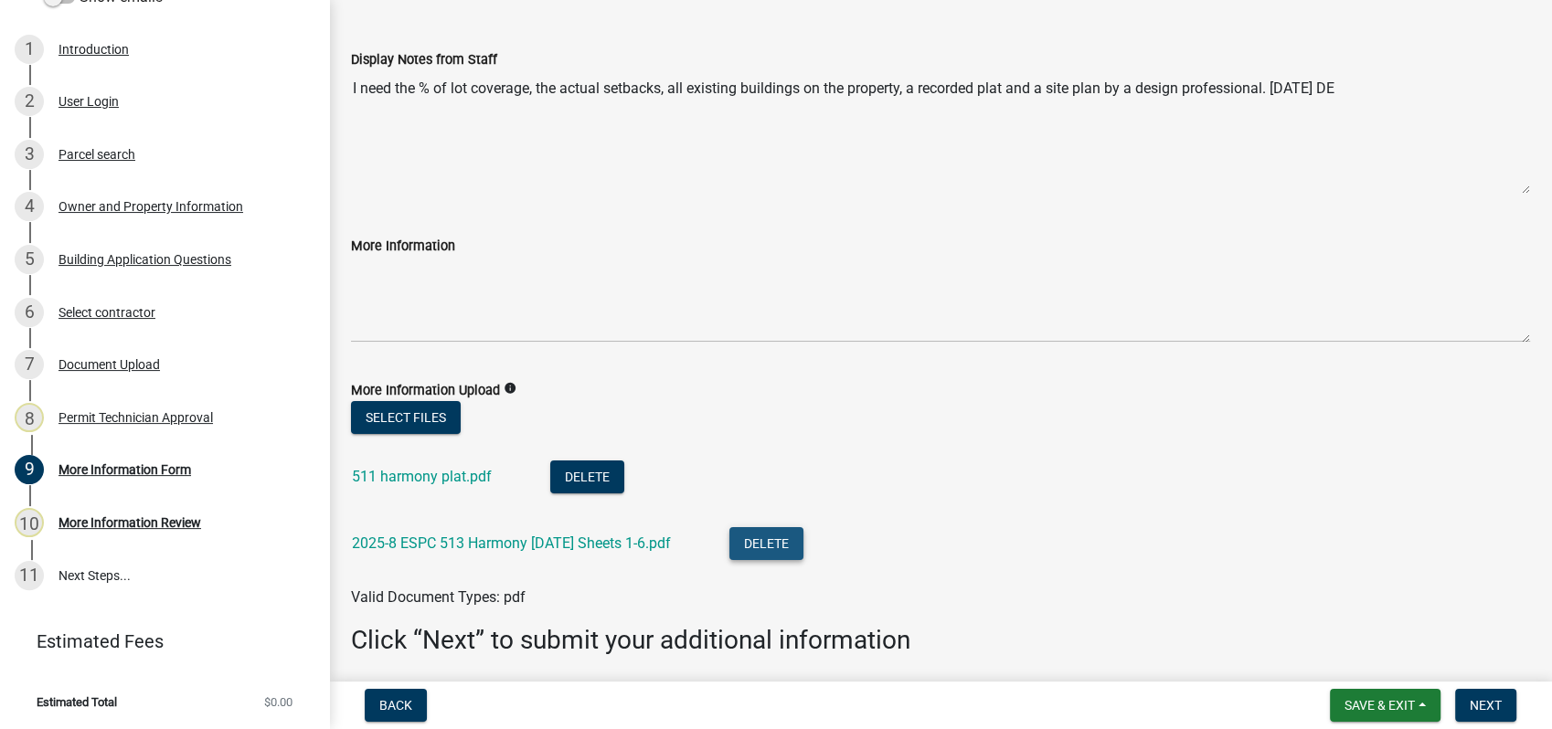
click at [782, 546] on button "Delete" at bounding box center [766, 543] width 74 height 33
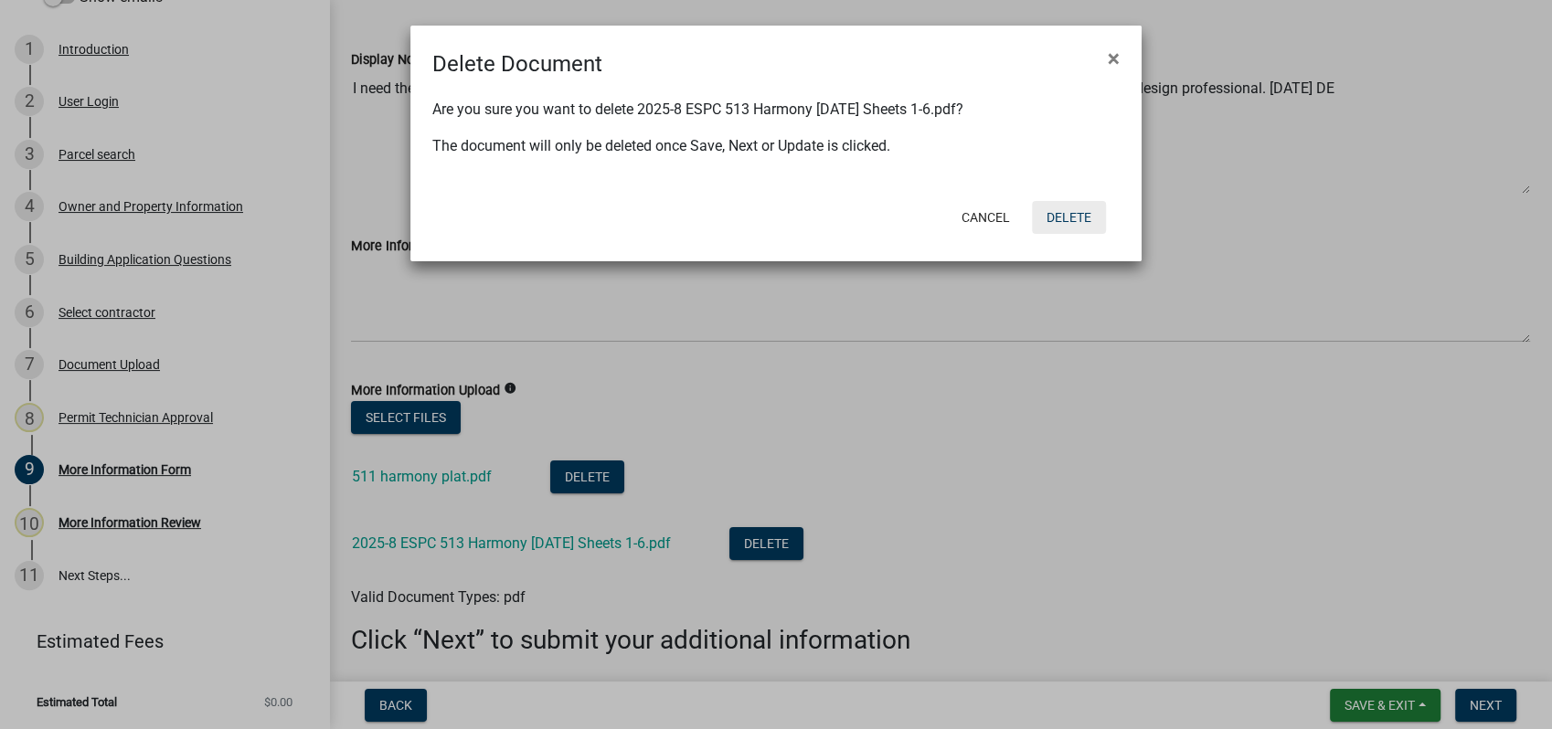
click at [1063, 214] on button "Delete" at bounding box center [1069, 217] width 74 height 33
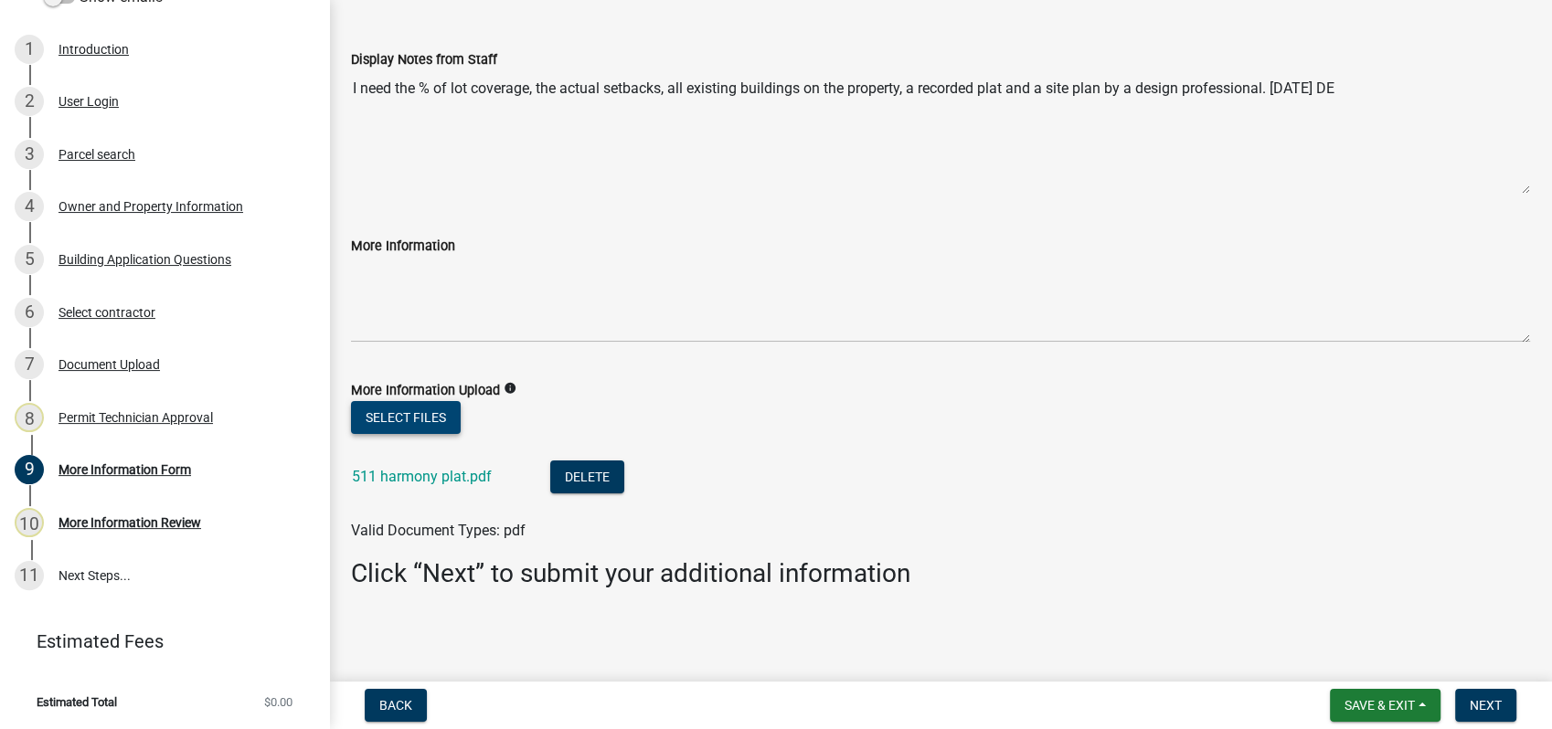
click at [409, 418] on button "Select files" at bounding box center [406, 417] width 110 height 33
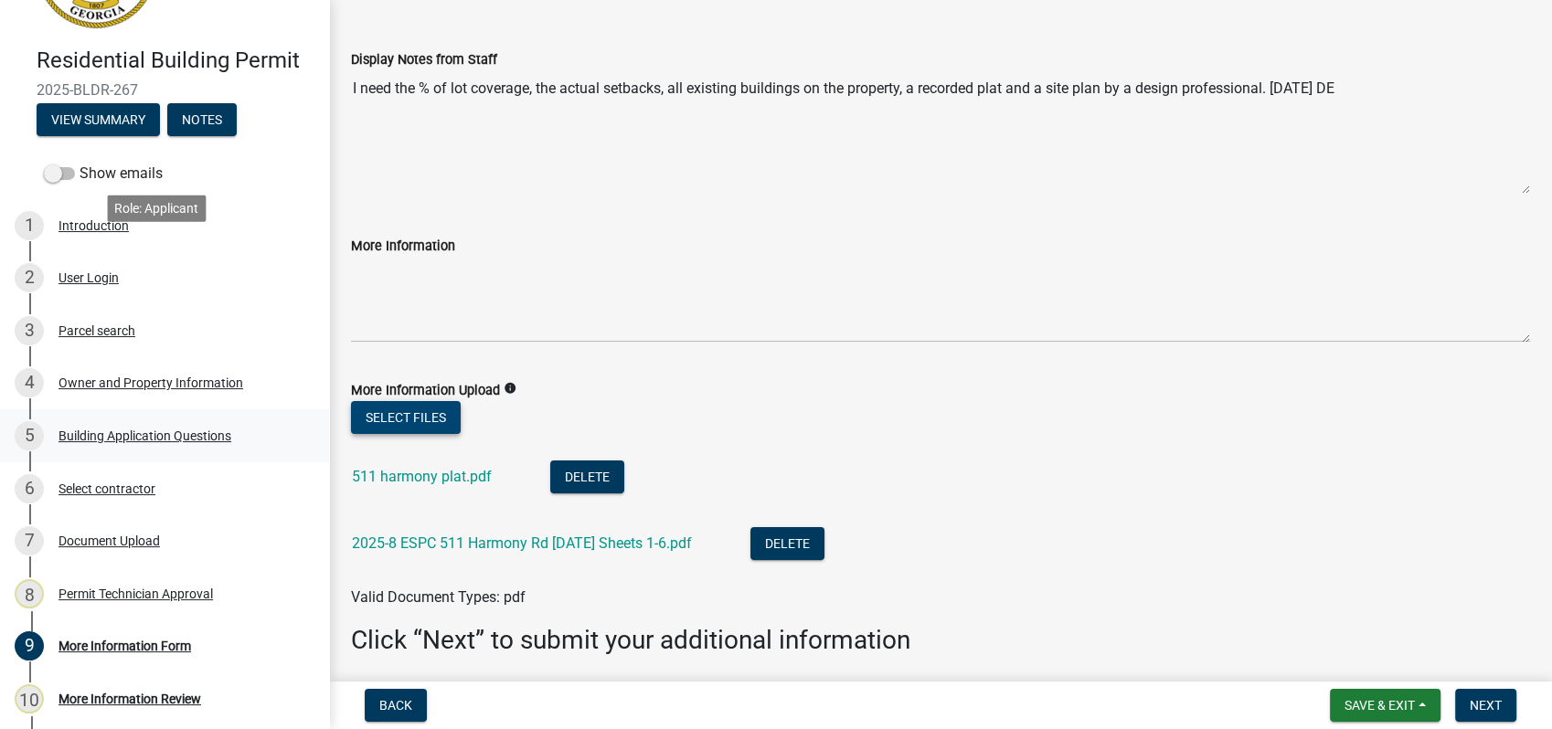
scroll to position [286, 0]
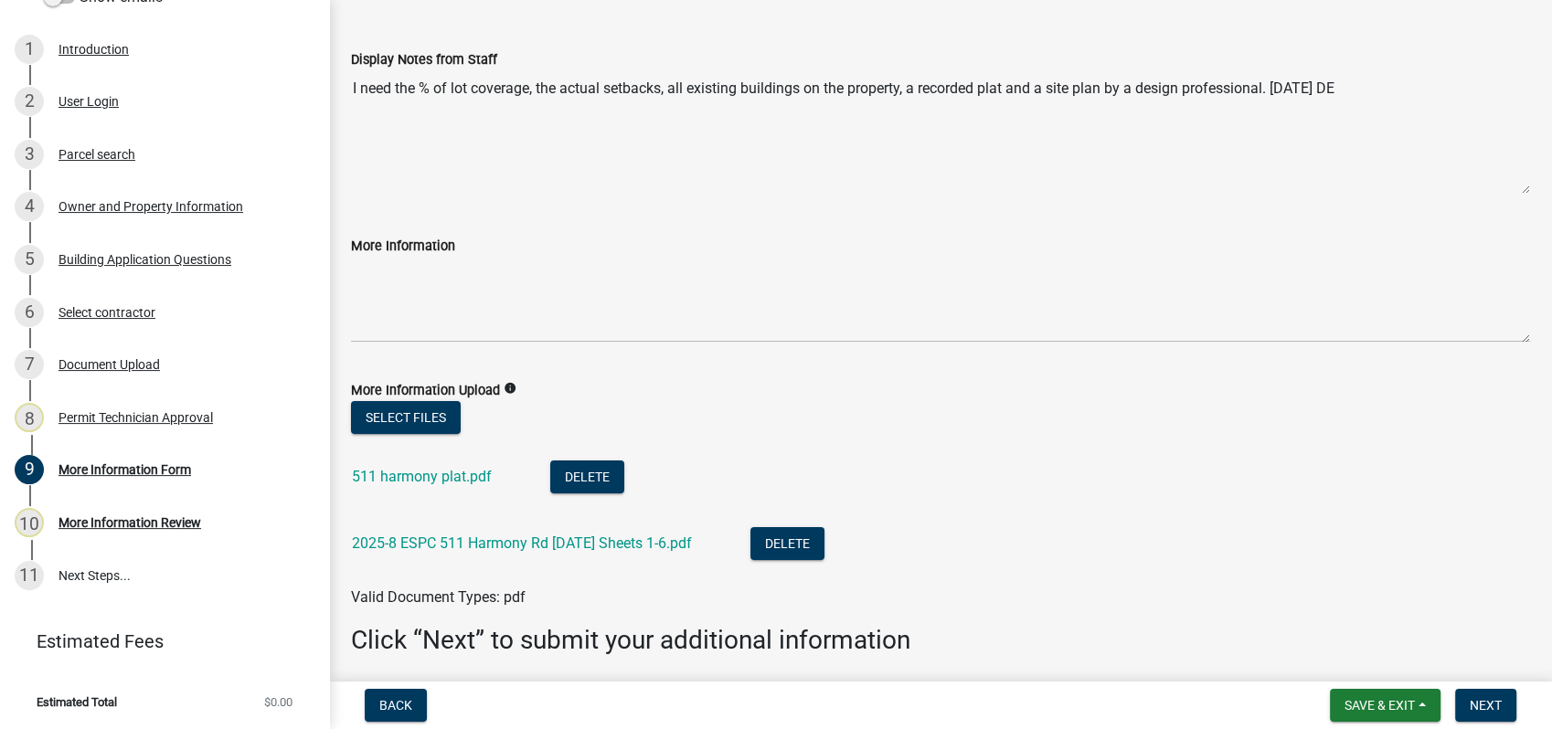
click at [395, 394] on label "More Information Upload" at bounding box center [425, 391] width 149 height 13
click at [393, 416] on button "Select files" at bounding box center [406, 417] width 110 height 33
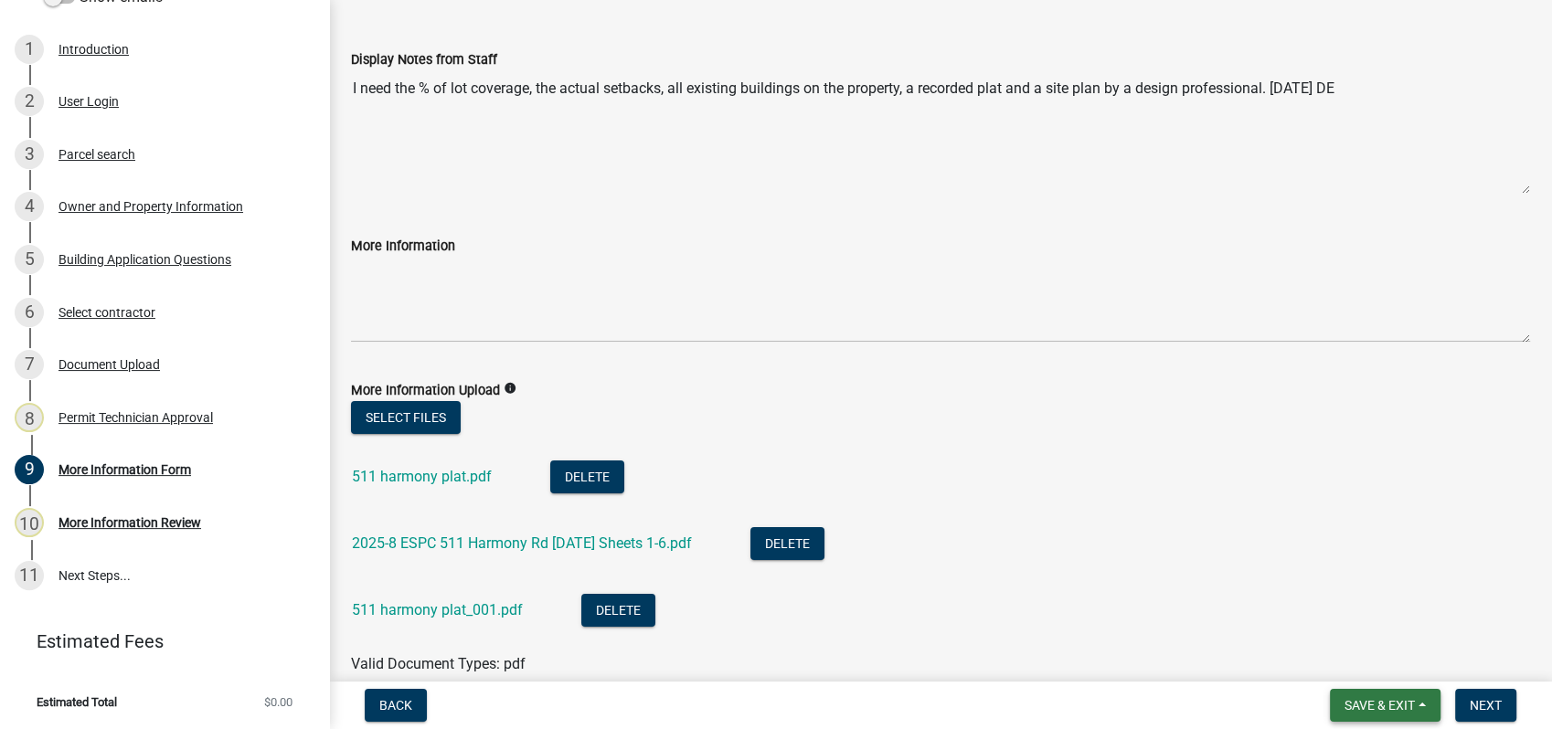
click at [1382, 710] on span "Save & Exit" at bounding box center [1380, 705] width 70 height 15
click at [1113, 644] on li "511 harmony plat_001.pdf Delete" at bounding box center [940, 613] width 1179 height 67
click at [1478, 705] on span "Next" at bounding box center [1486, 705] width 32 height 15
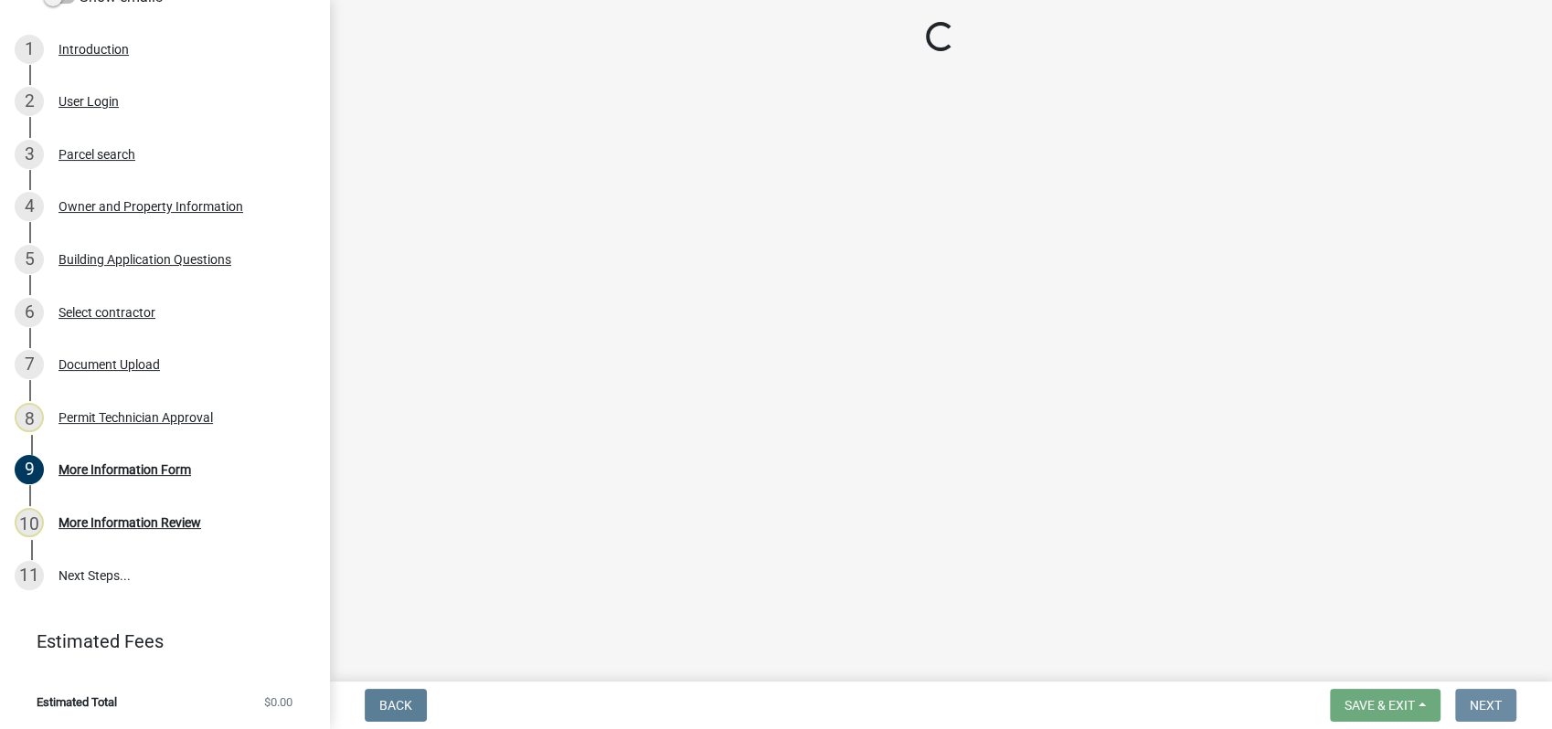
scroll to position [0, 0]
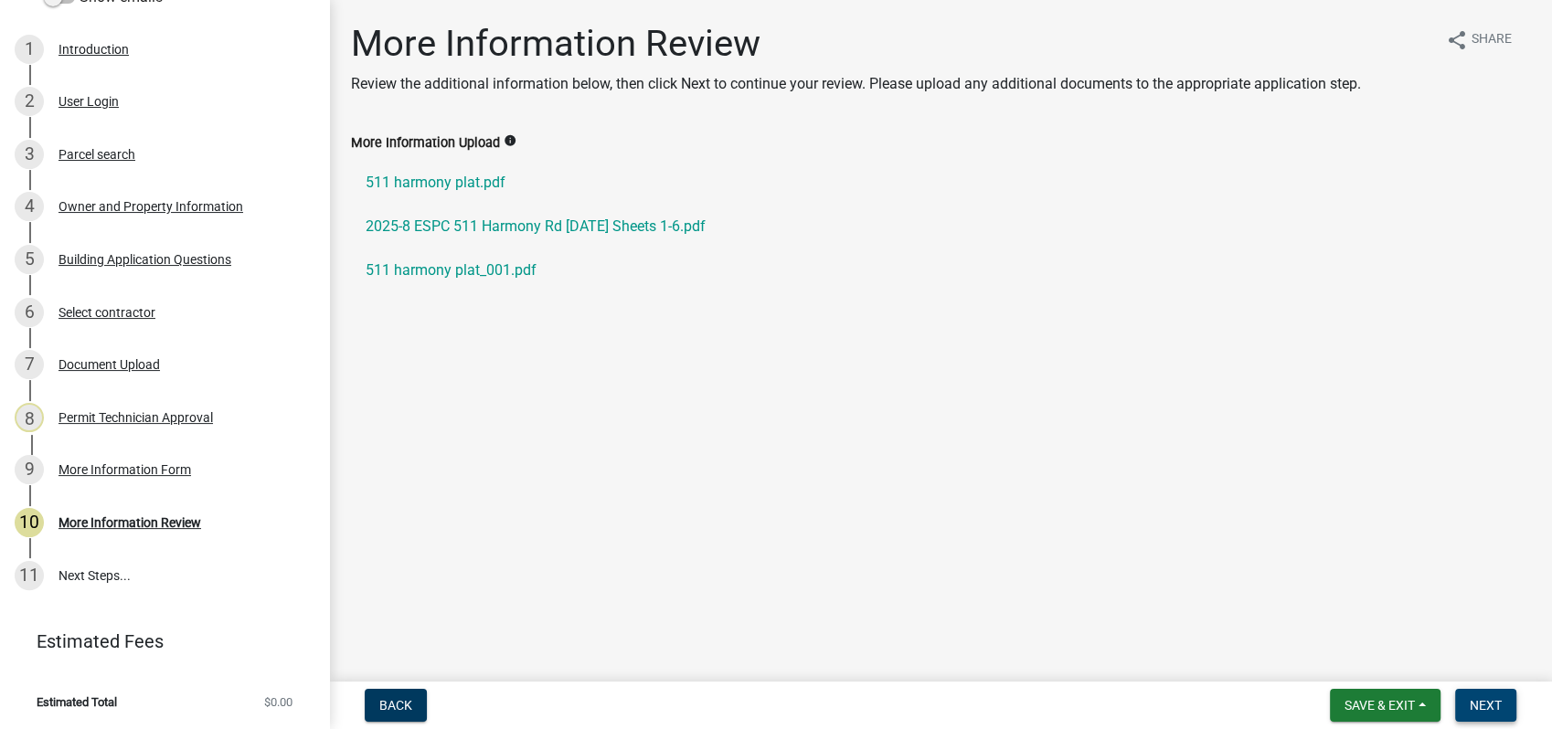
click at [1484, 712] on span "Next" at bounding box center [1486, 705] width 32 height 15
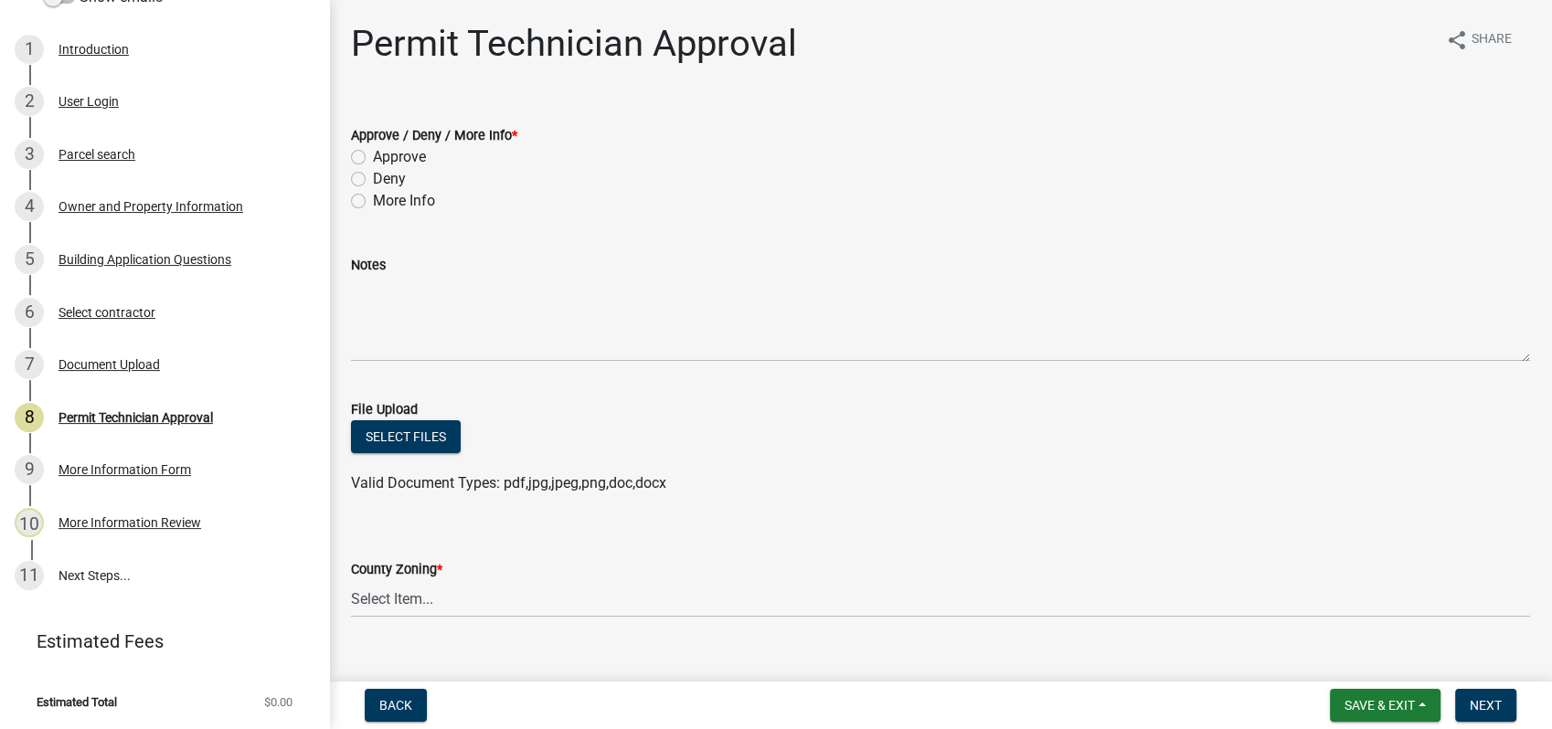
scroll to position [388, 0]
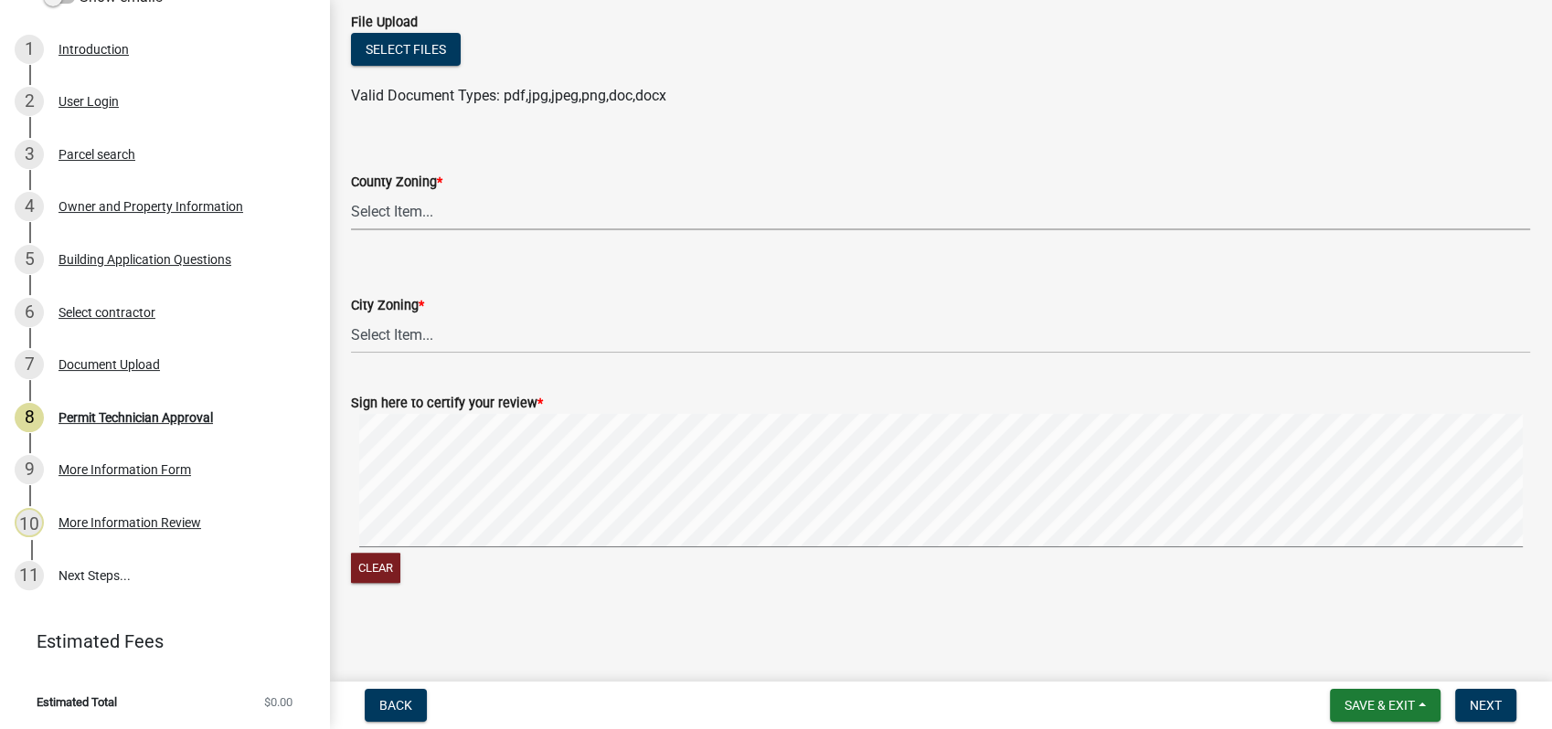
click at [376, 198] on select "Select Item... AG-1 R-1R R-1 R-2 MHP RM-1 RM-3 C-1 C-2 I-M PUD N/A" at bounding box center [940, 211] width 1179 height 37
click at [351, 193] on select "Select Item... AG-1 R-1R R-1 R-2 MHP RM-1 RM-3 C-1 C-2 I-M PUD N/A" at bounding box center [940, 211] width 1179 height 37
select select "a4366e26-0f82-401b-a682-956e4112ff86"
click at [368, 339] on select "Select Item... A-1 A-2 R-1 R-2 R-3 R-4 MHP C-1 C-2 I-1 I-2 DB FH H-P N/A" at bounding box center [940, 334] width 1179 height 37
click at [351, 316] on select "Select Item... A-1 A-2 R-1 R-2 R-3 R-4 MHP C-1 C-2 I-1 I-2 DB FH H-P N/A" at bounding box center [940, 334] width 1179 height 37
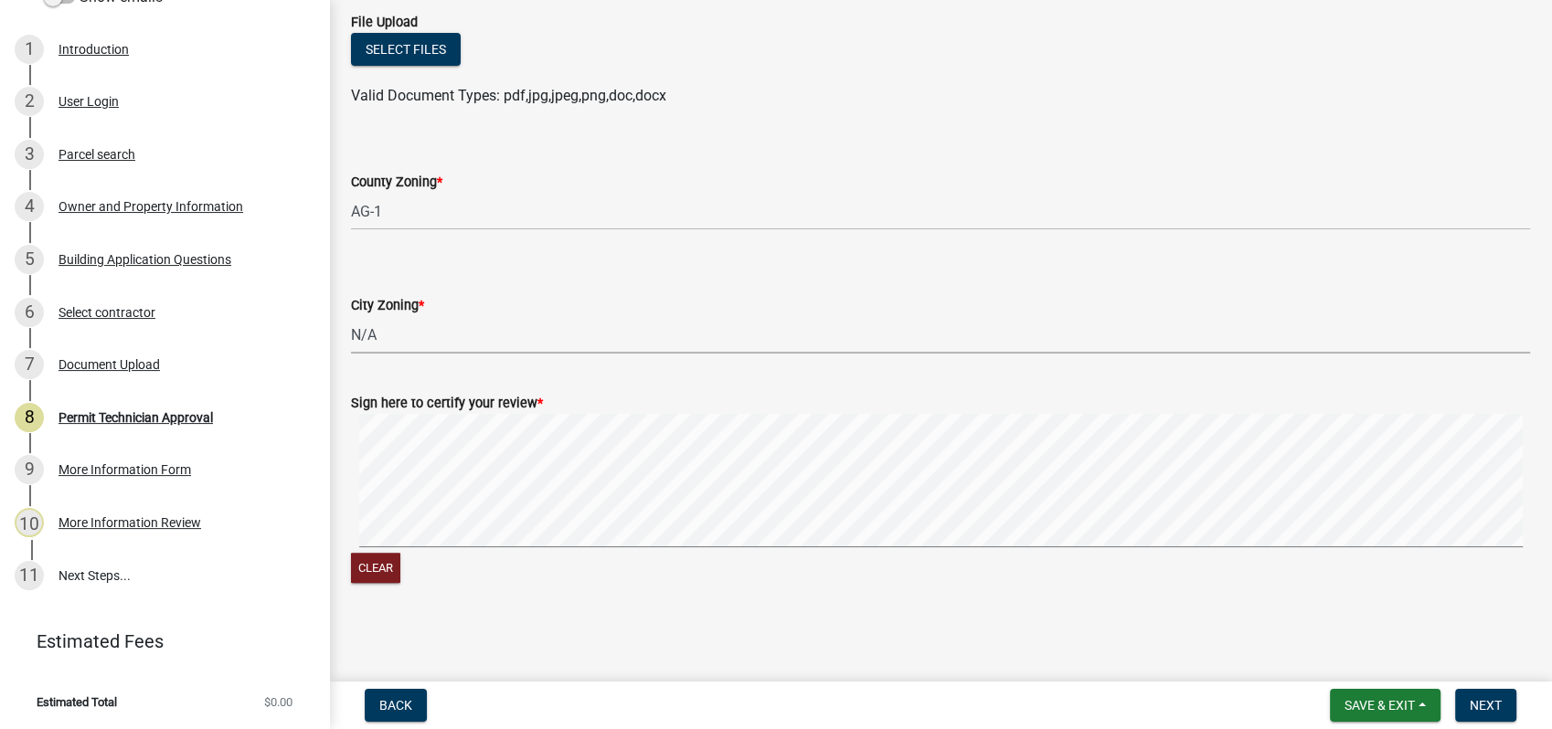
select select "83394b22-4a11-496c-8e5c-75ade2e72faf"
click at [734, 549] on signature-pad at bounding box center [940, 483] width 1179 height 139
click at [1133, 548] on signature-pad at bounding box center [940, 483] width 1179 height 139
click at [1488, 715] on button "Next" at bounding box center [1485, 705] width 61 height 33
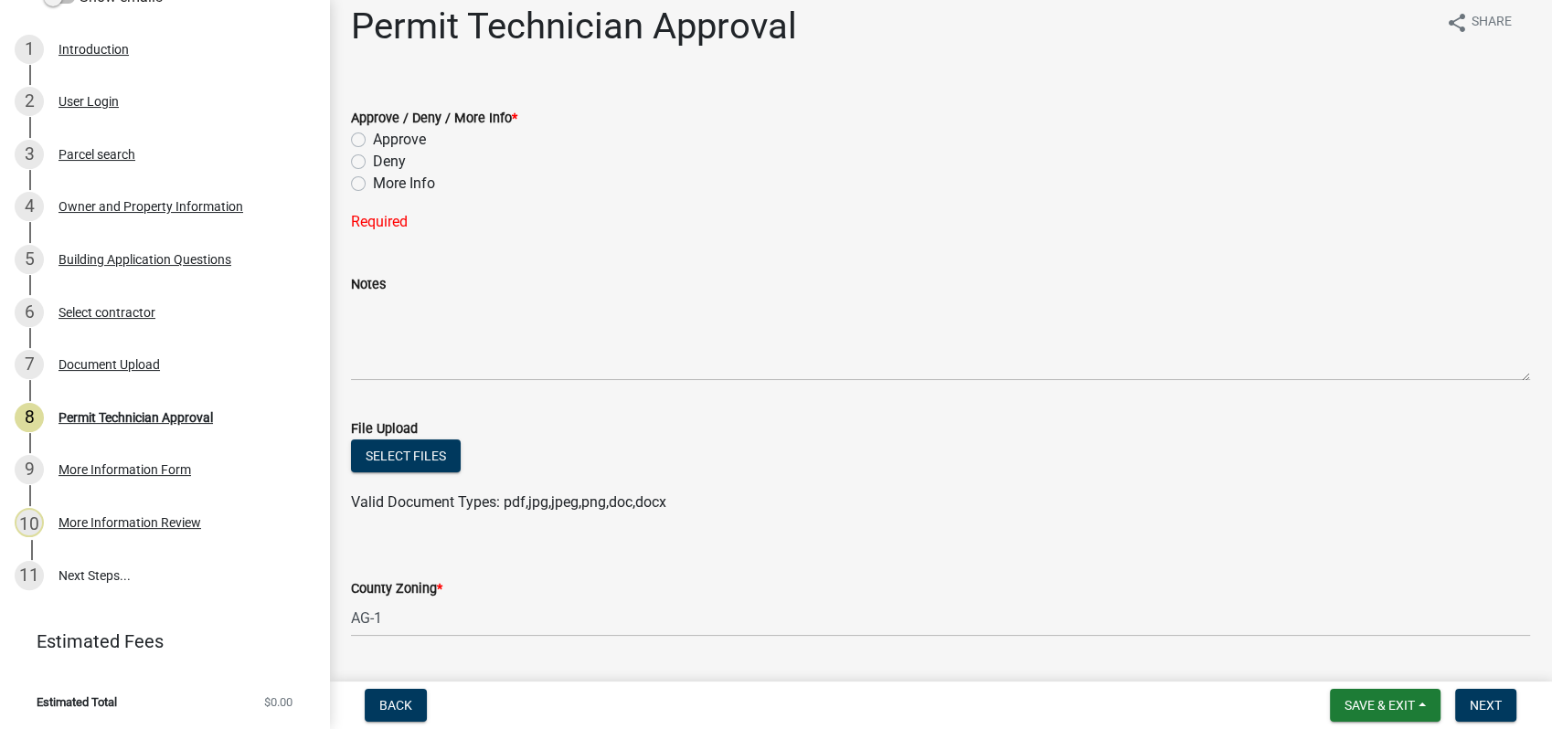
click at [349, 136] on div "Approve / Deny / More Info * Approve Deny More Info Required" at bounding box center [940, 159] width 1207 height 148
click at [359, 139] on div "Approve" at bounding box center [940, 140] width 1179 height 22
click at [373, 139] on label "Approve" at bounding box center [399, 140] width 53 height 22
click at [373, 139] on input "Approve" at bounding box center [379, 135] width 12 height 12
radio input "true"
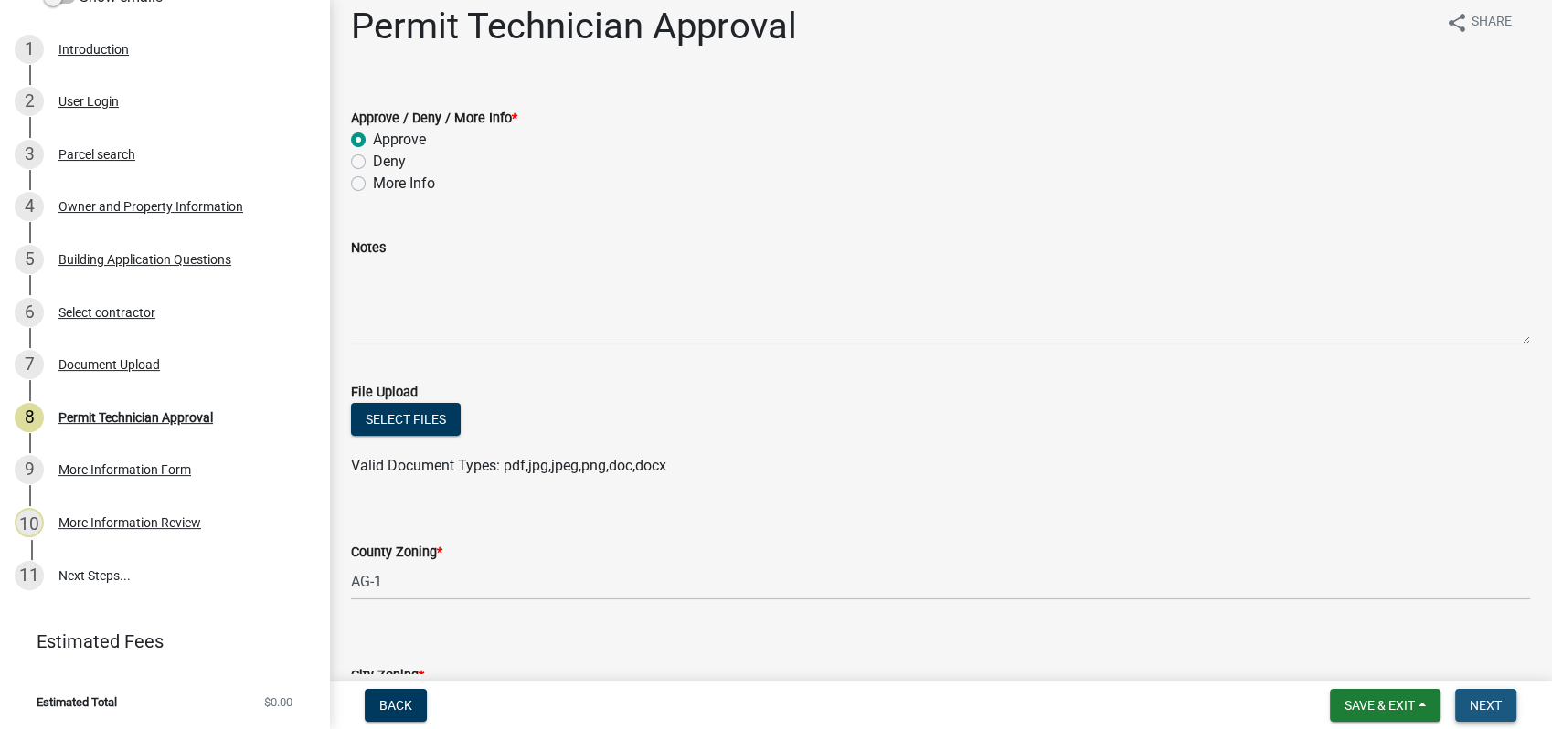
click at [1490, 708] on span "Next" at bounding box center [1486, 705] width 32 height 15
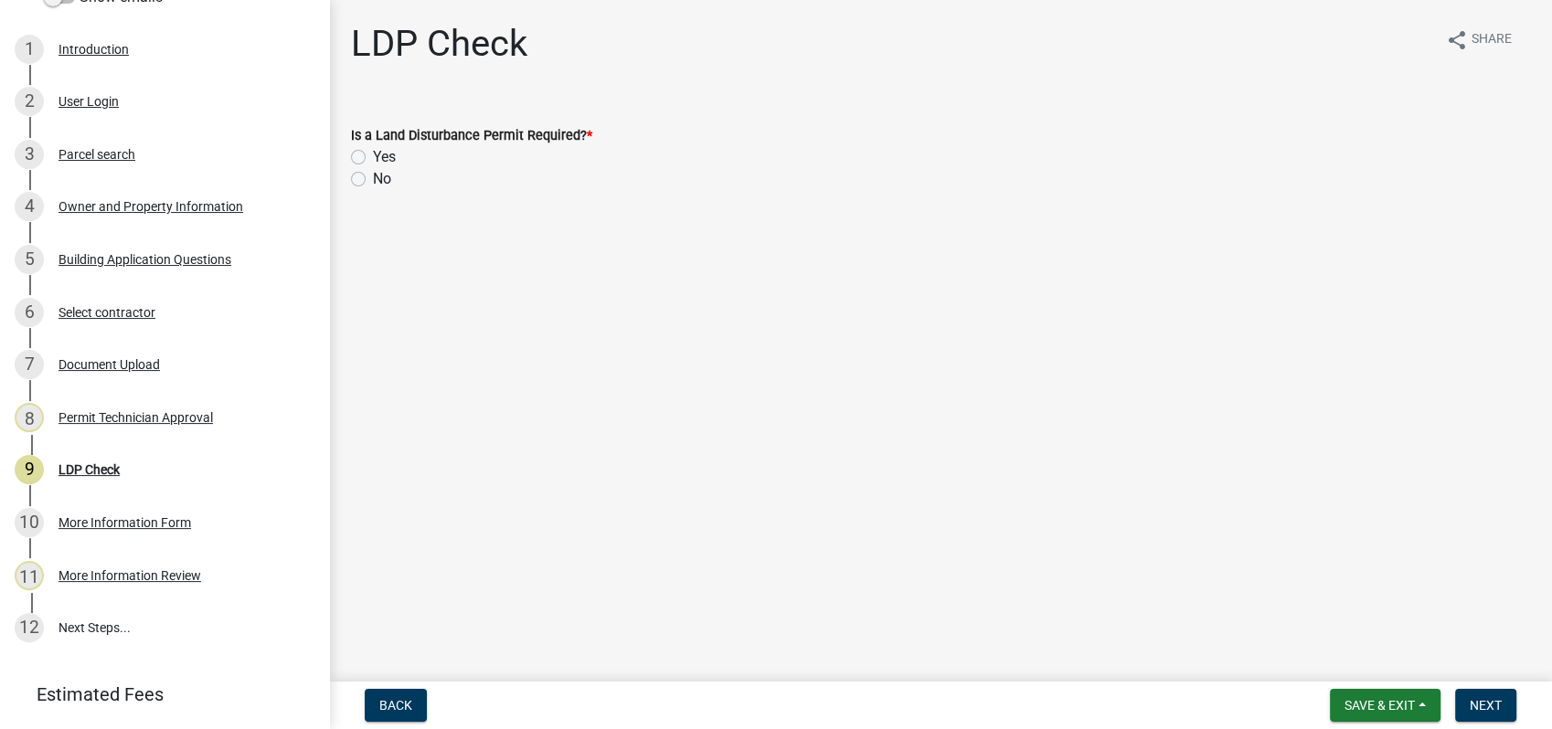
click at [373, 175] on label "No" at bounding box center [382, 179] width 18 height 22
click at [373, 175] on input "No" at bounding box center [379, 174] width 12 height 12
radio input "true"
click at [1483, 706] on span "Next" at bounding box center [1486, 705] width 32 height 15
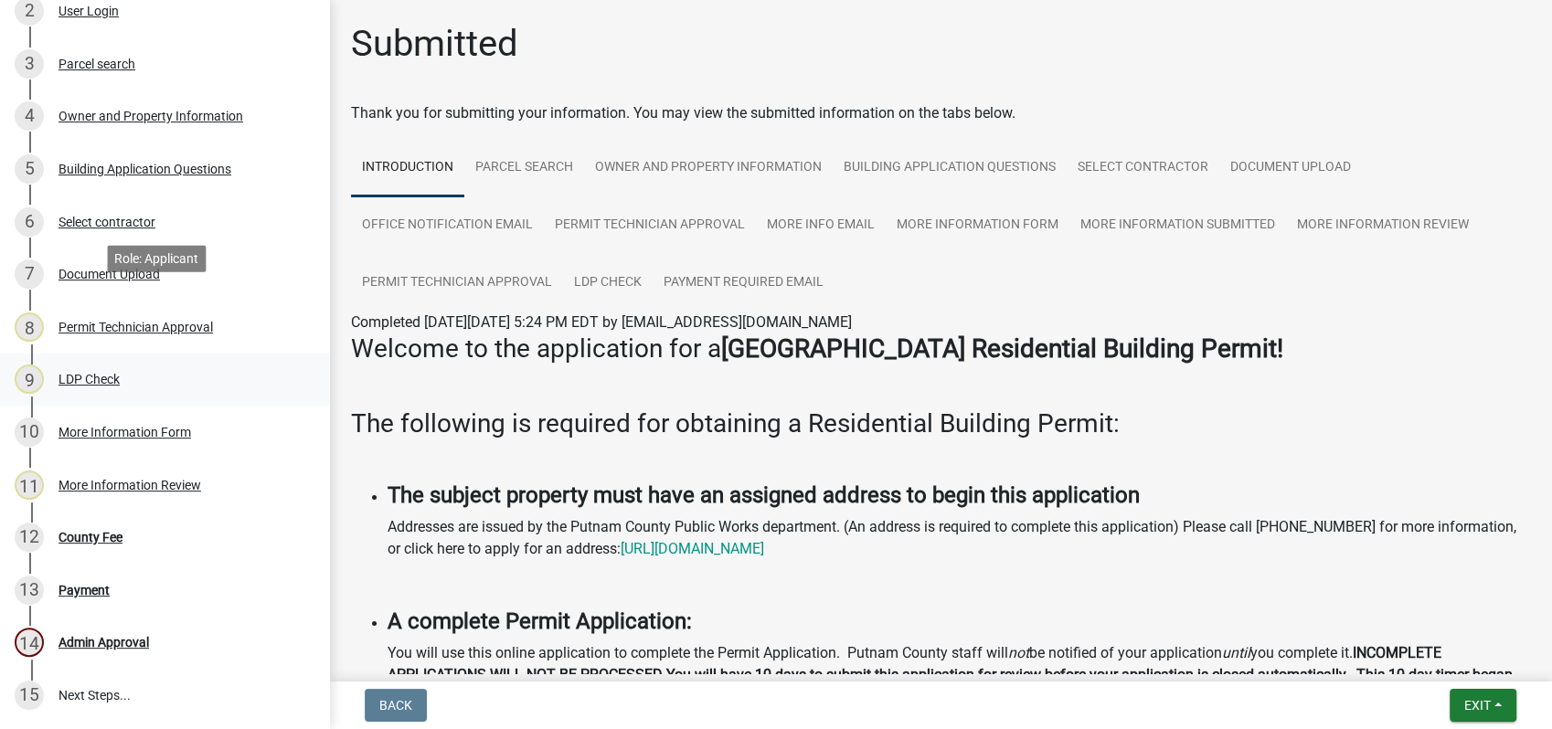
scroll to position [497, 0]
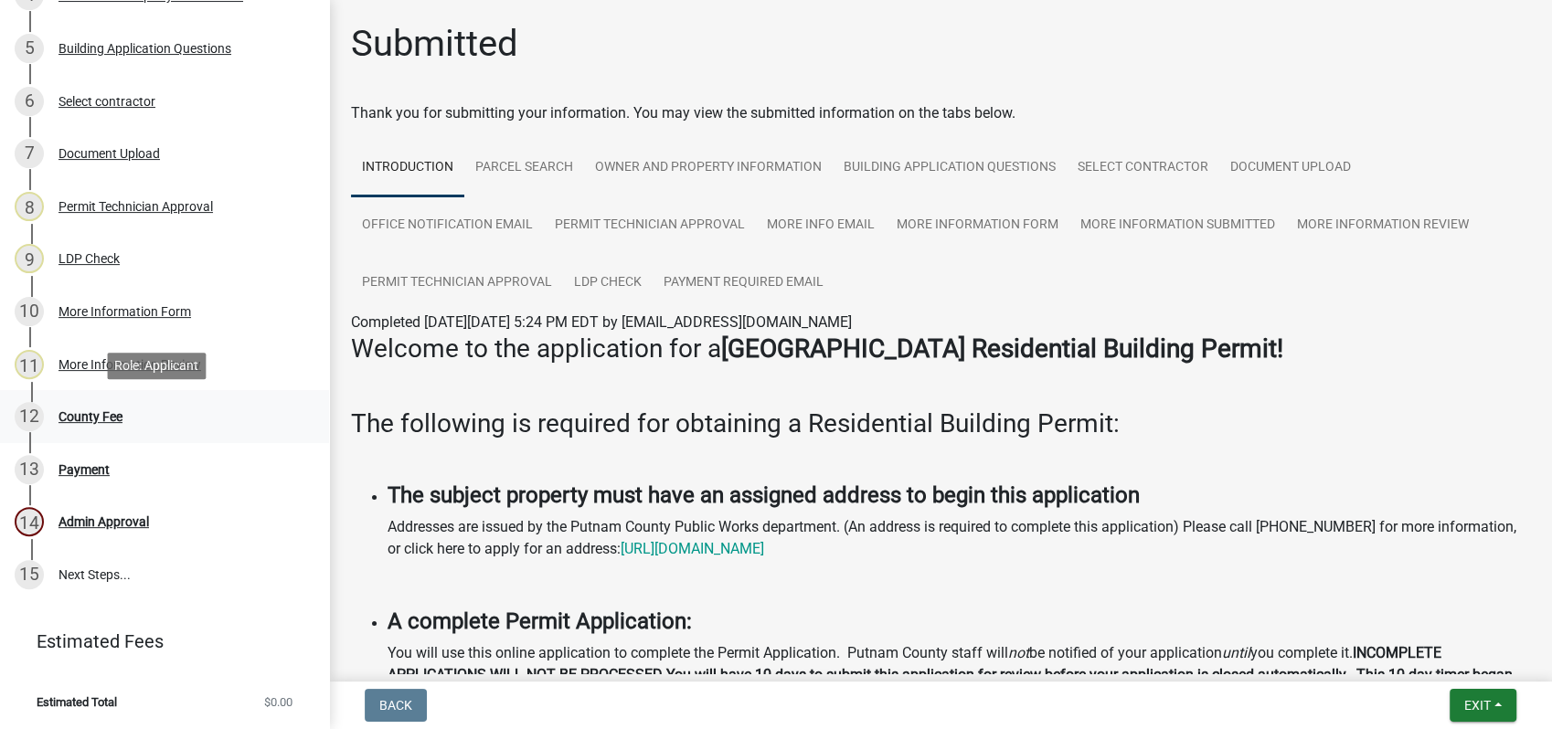
click at [85, 417] on div "County Fee" at bounding box center [91, 416] width 64 height 13
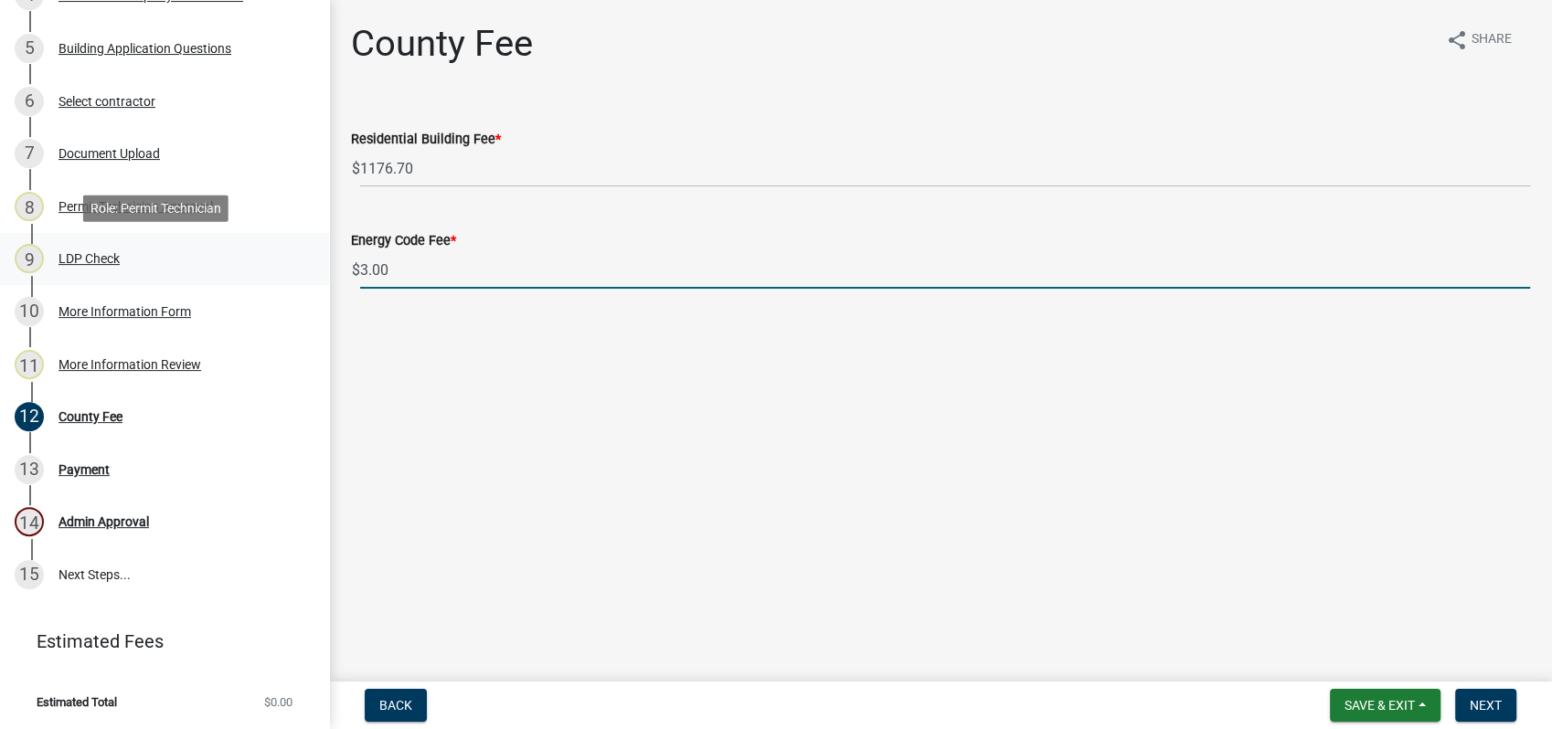
drag, startPoint x: 388, startPoint y: 267, endPoint x: 279, endPoint y: 257, distance: 109.2
click at [284, 259] on div "Residential Building Permit 2025-BLDR-267 View Summary Notes Show emails 1 Intr…" at bounding box center [776, 364] width 1552 height 729
type input "0"
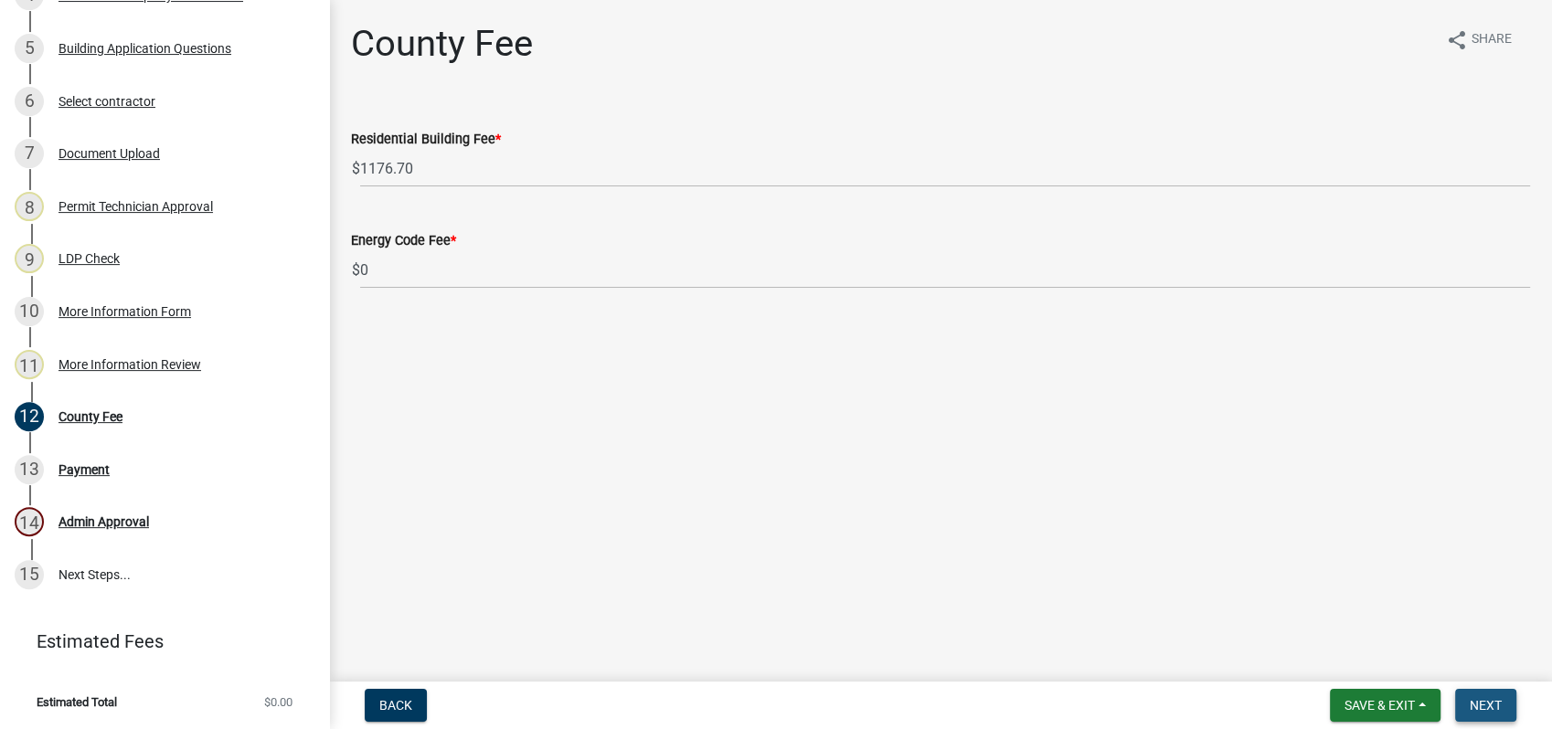
drag, startPoint x: 1485, startPoint y: 712, endPoint x: 1329, endPoint y: 674, distance: 161.0
click at [1484, 712] on span "Next" at bounding box center [1486, 705] width 32 height 15
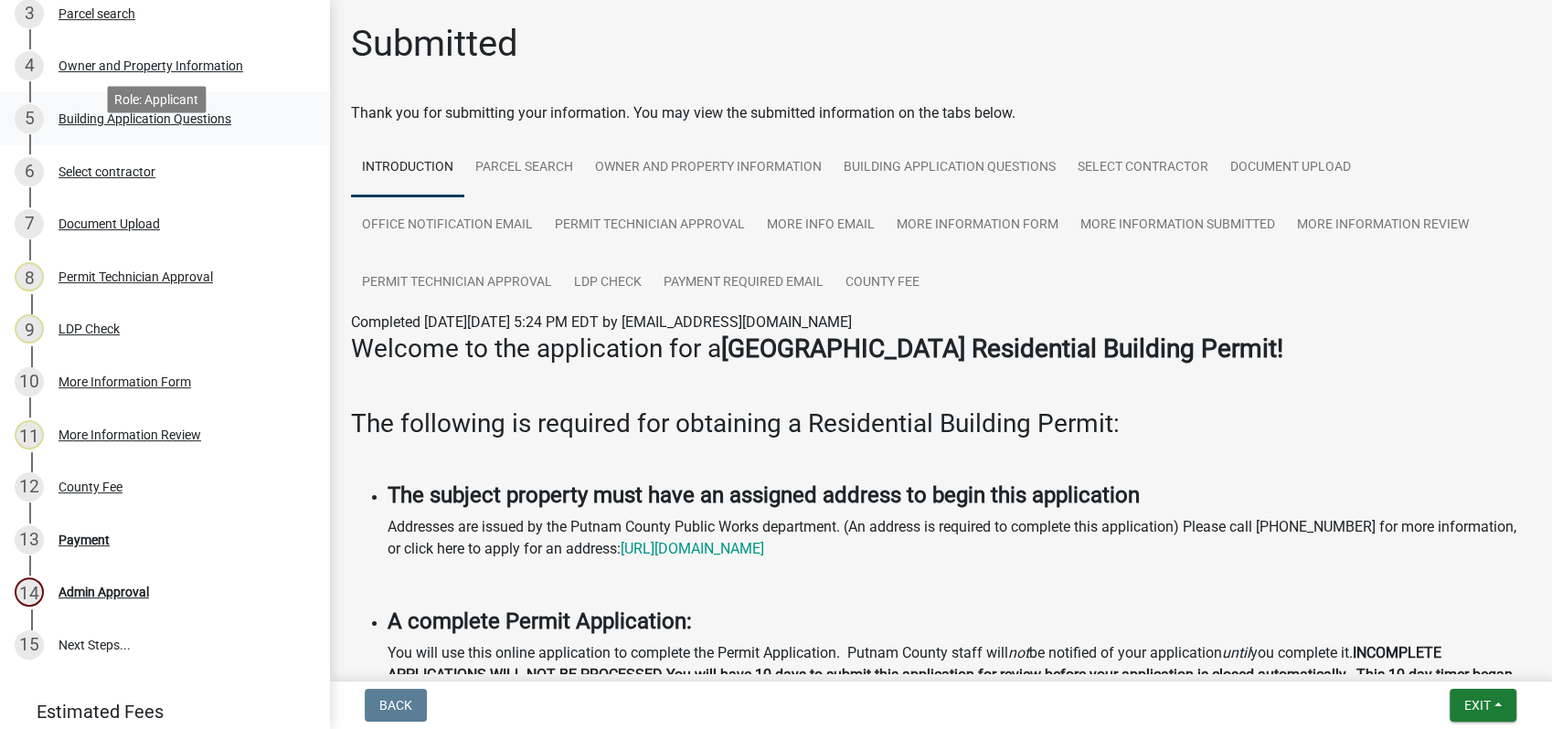
scroll to position [395, 0]
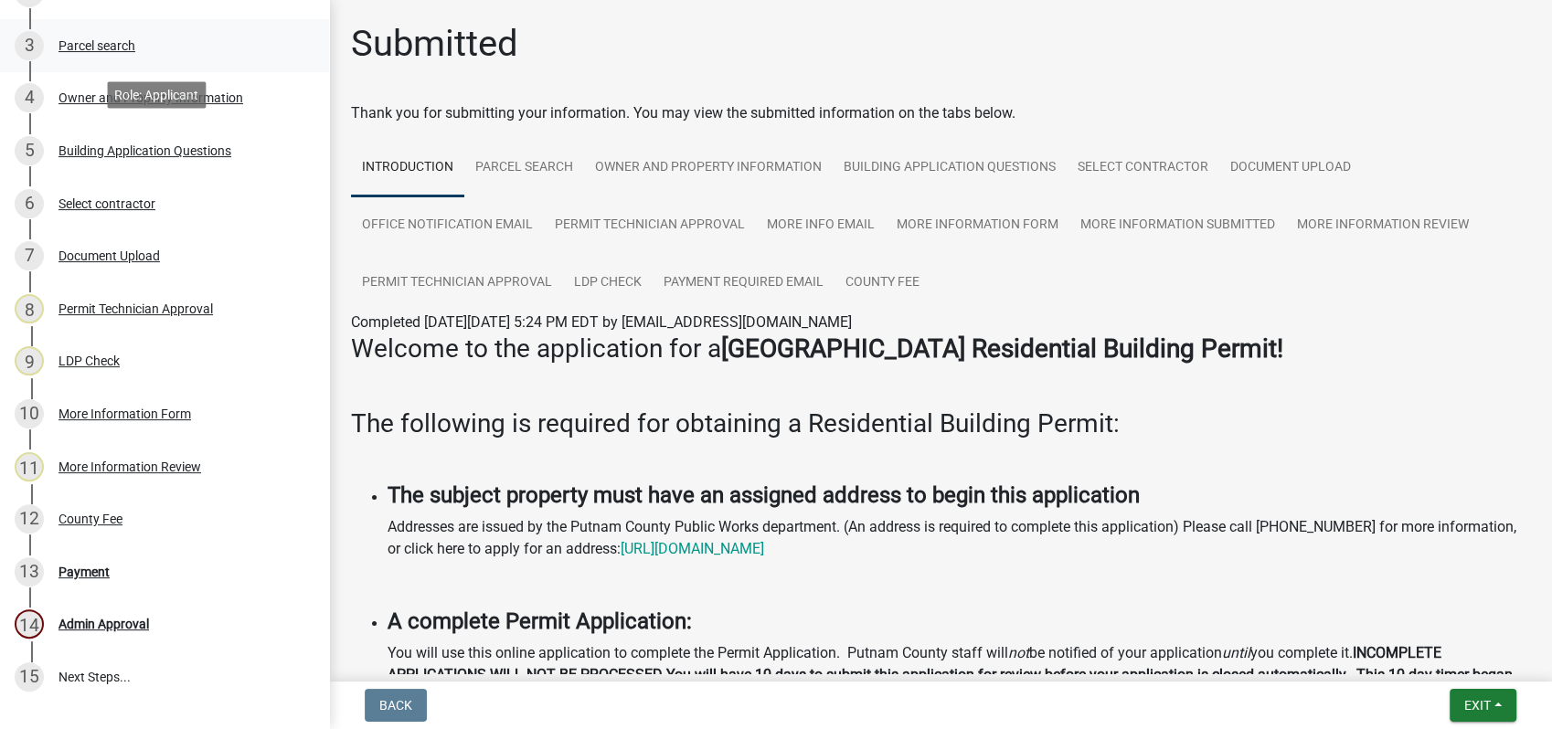
click at [95, 41] on div "Parcel search" at bounding box center [97, 45] width 77 height 13
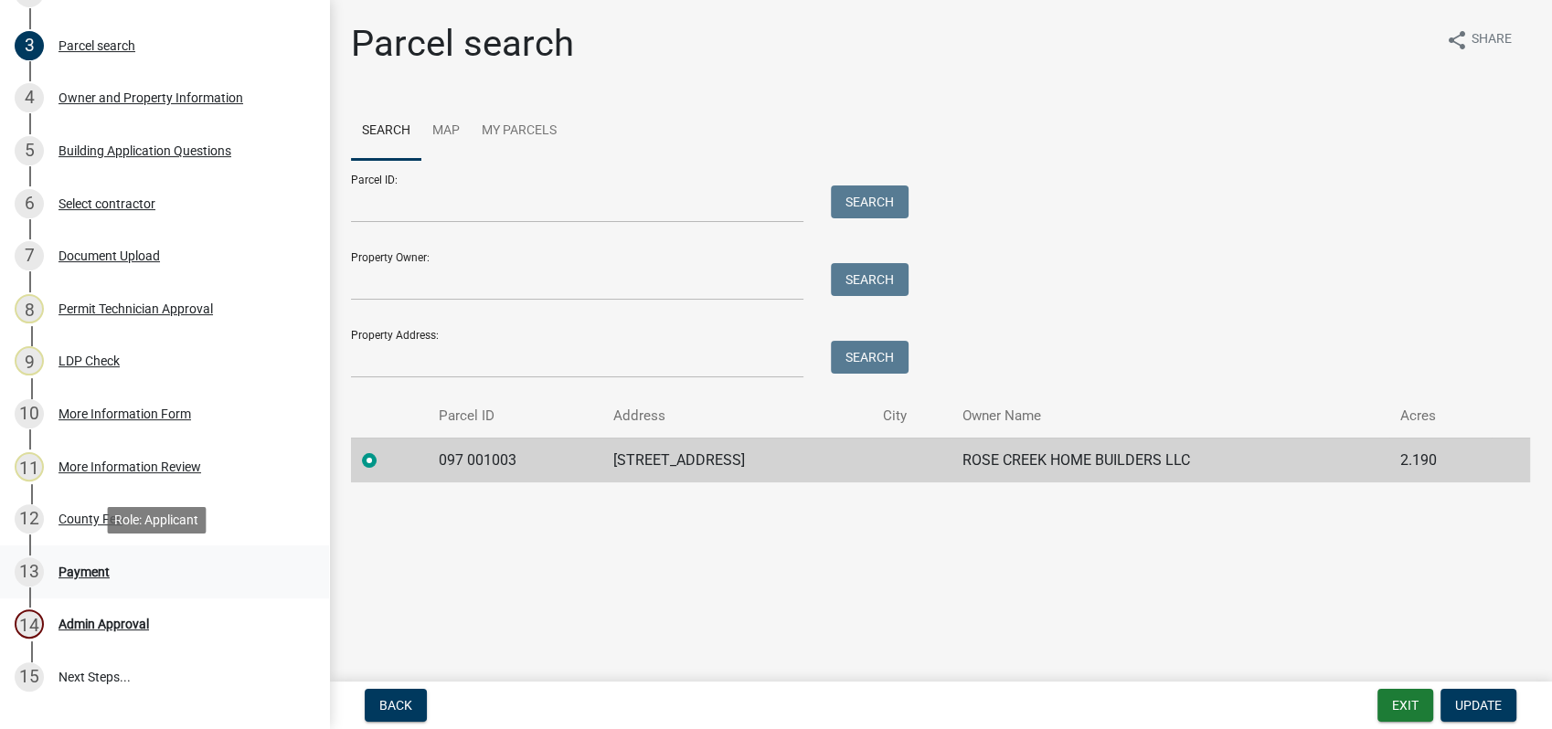
click at [88, 566] on div "Payment" at bounding box center [84, 572] width 51 height 13
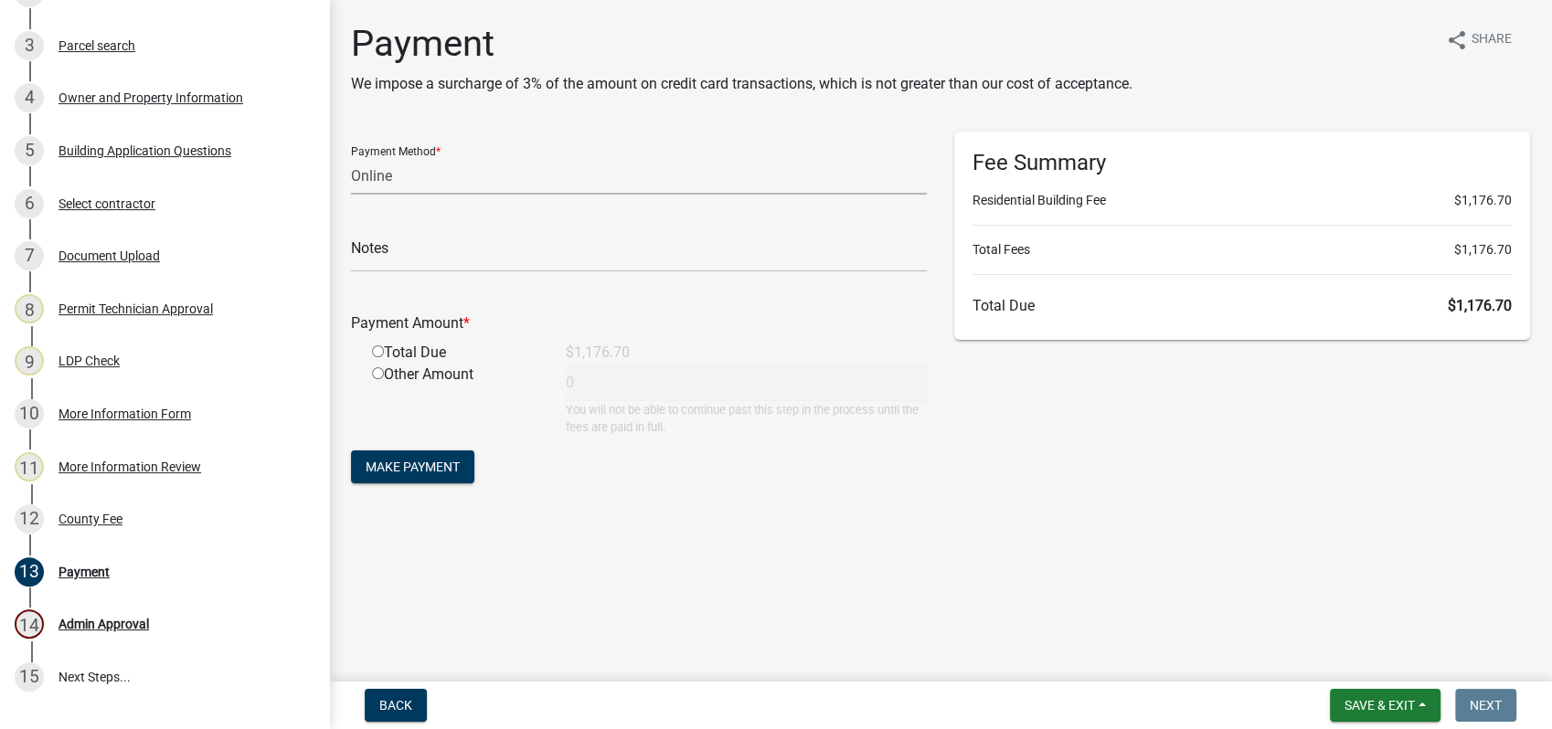
click at [396, 171] on select "Credit Card POS Check Cash Online" at bounding box center [639, 175] width 576 height 37
select select "1: 0"
click at [351, 157] on select "Credit Card POS Check Cash Online" at bounding box center [639, 175] width 576 height 37
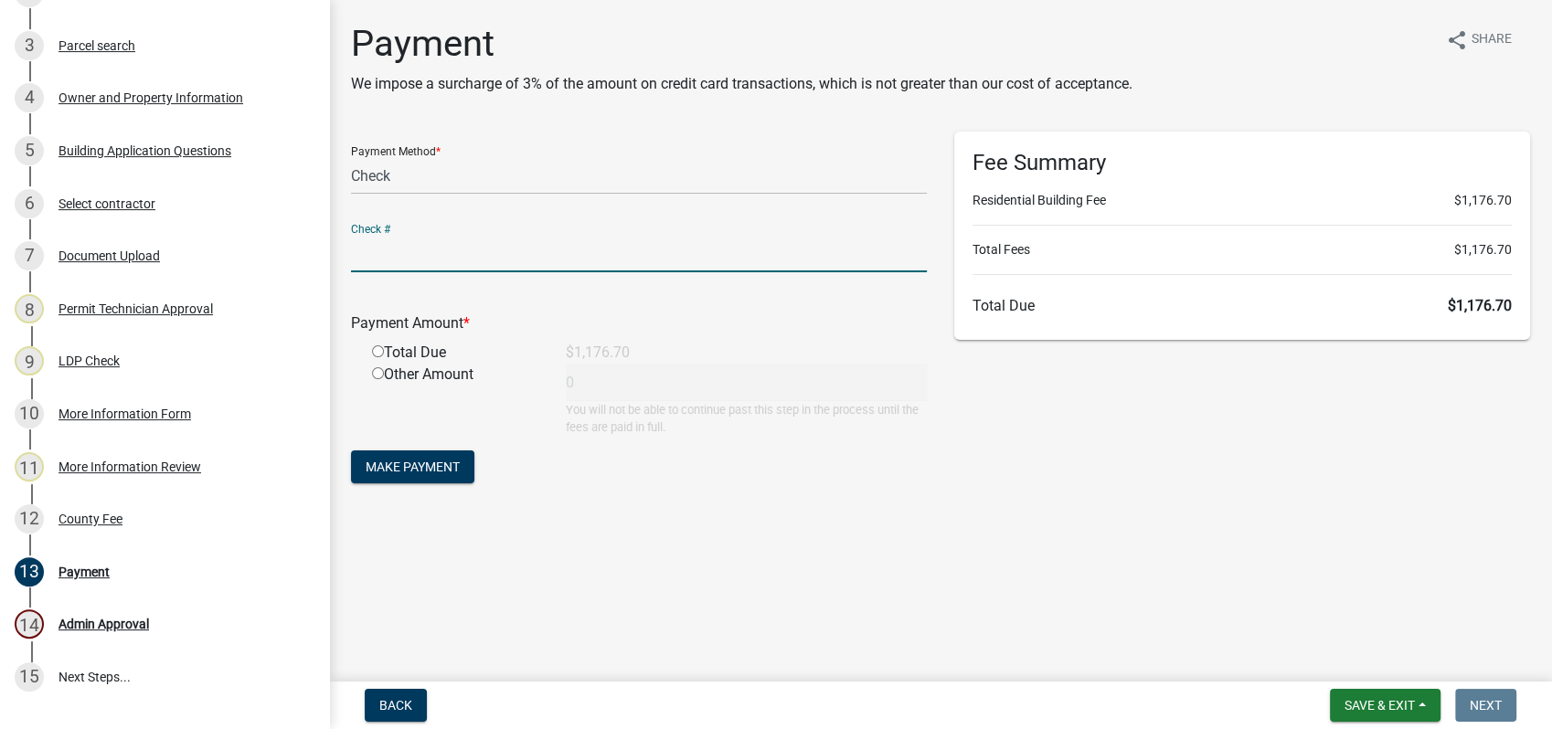
click at [384, 254] on input "text" at bounding box center [639, 253] width 576 height 37
type input "1492"
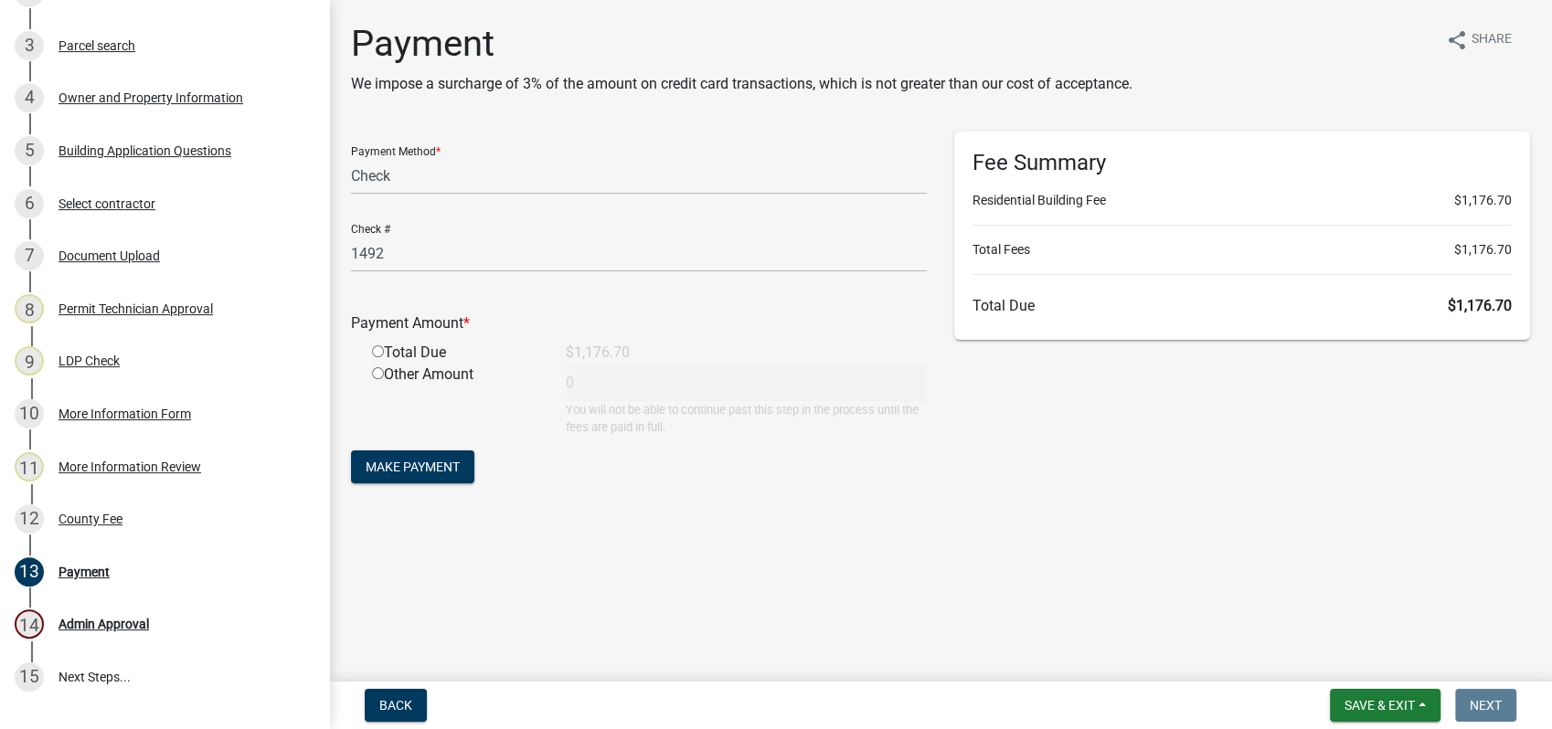
click at [376, 346] on input "radio" at bounding box center [378, 352] width 12 height 12
radio input "true"
type input "1176.7"
click at [433, 467] on span "Make Payment" at bounding box center [413, 467] width 94 height 15
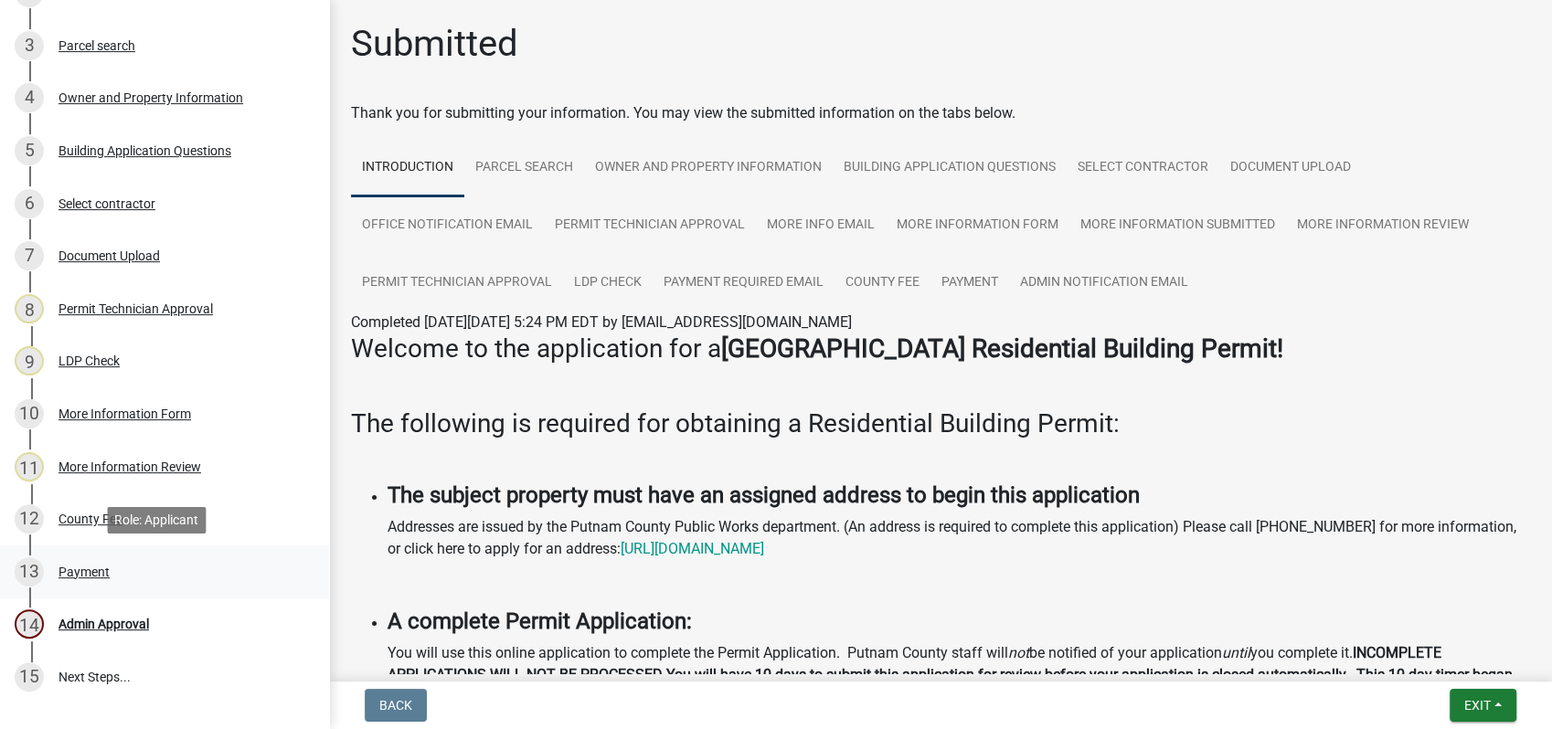
click at [68, 570] on div "Payment" at bounding box center [84, 572] width 51 height 13
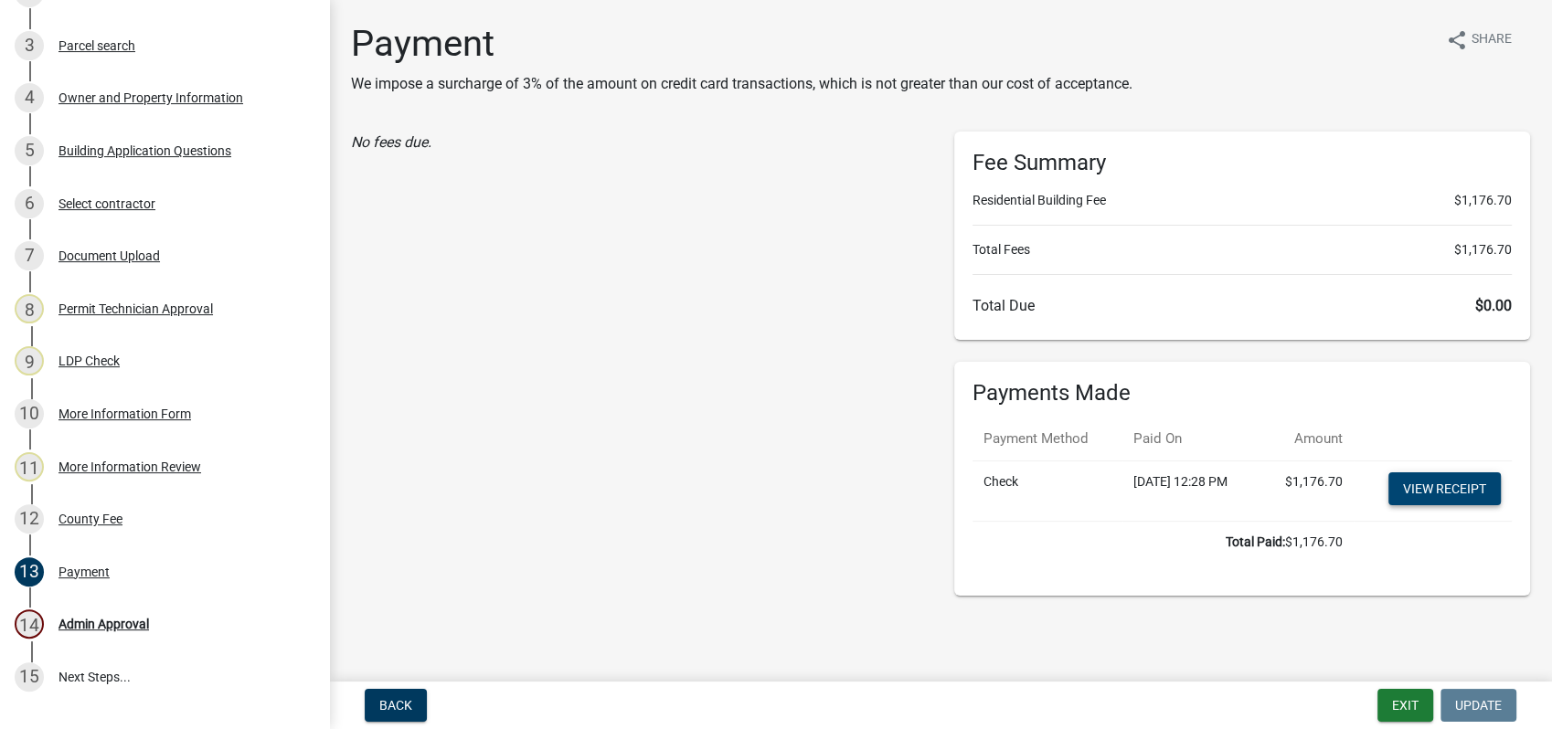
click at [1433, 473] on link "View receipt" at bounding box center [1444, 489] width 112 height 33
click at [1434, 489] on link "View receipt" at bounding box center [1444, 489] width 112 height 33
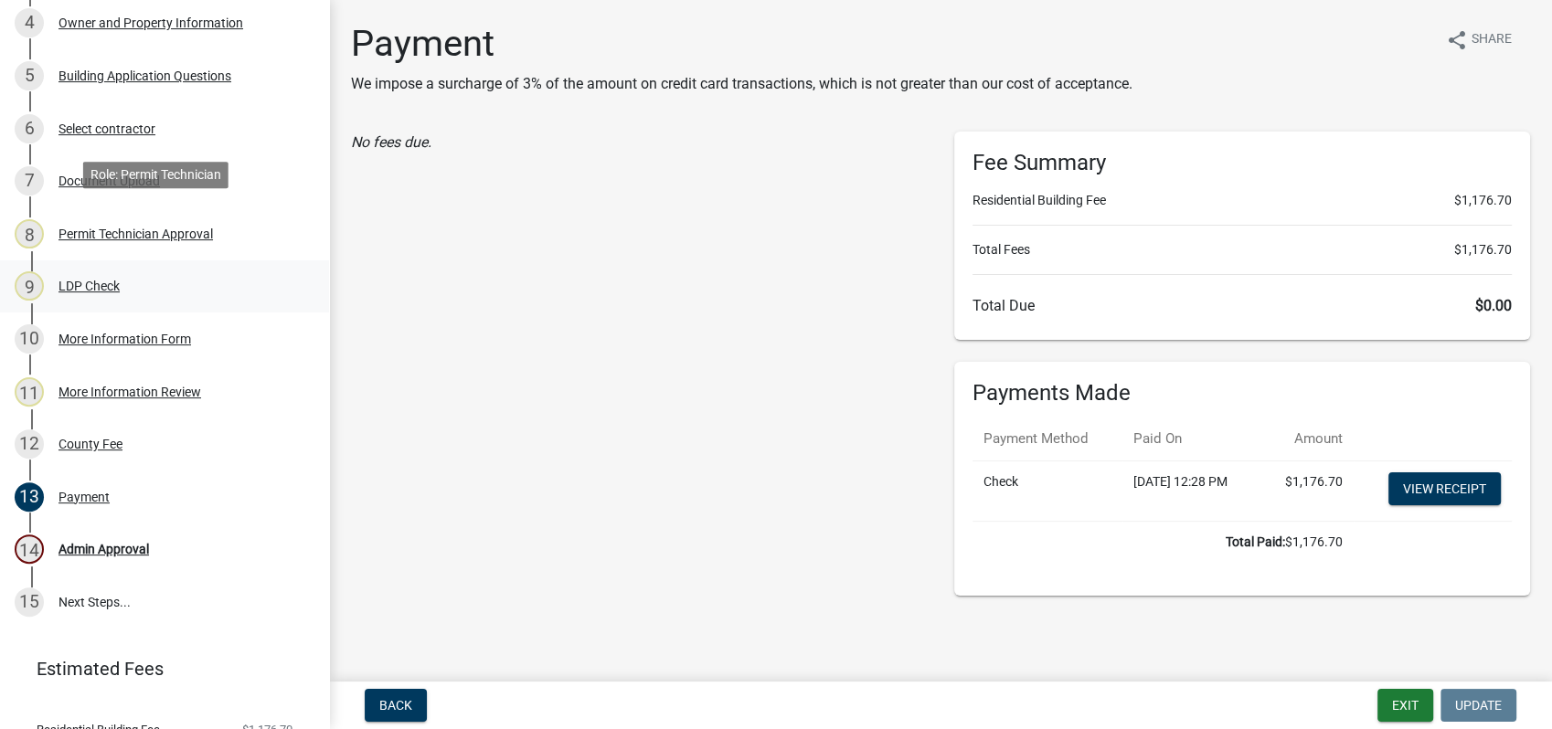
scroll to position [538, 0]
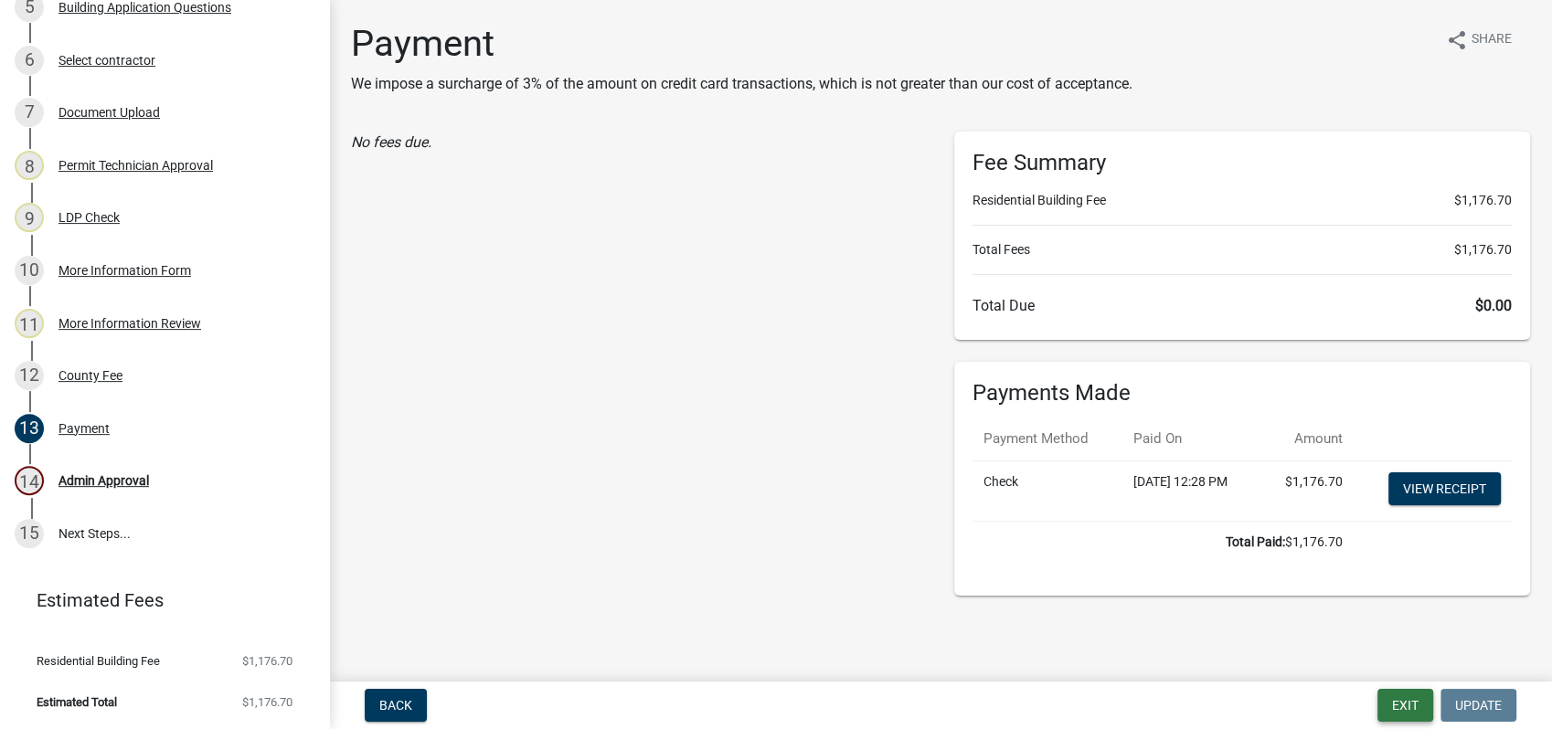
click at [1413, 695] on button "Exit" at bounding box center [1406, 705] width 56 height 33
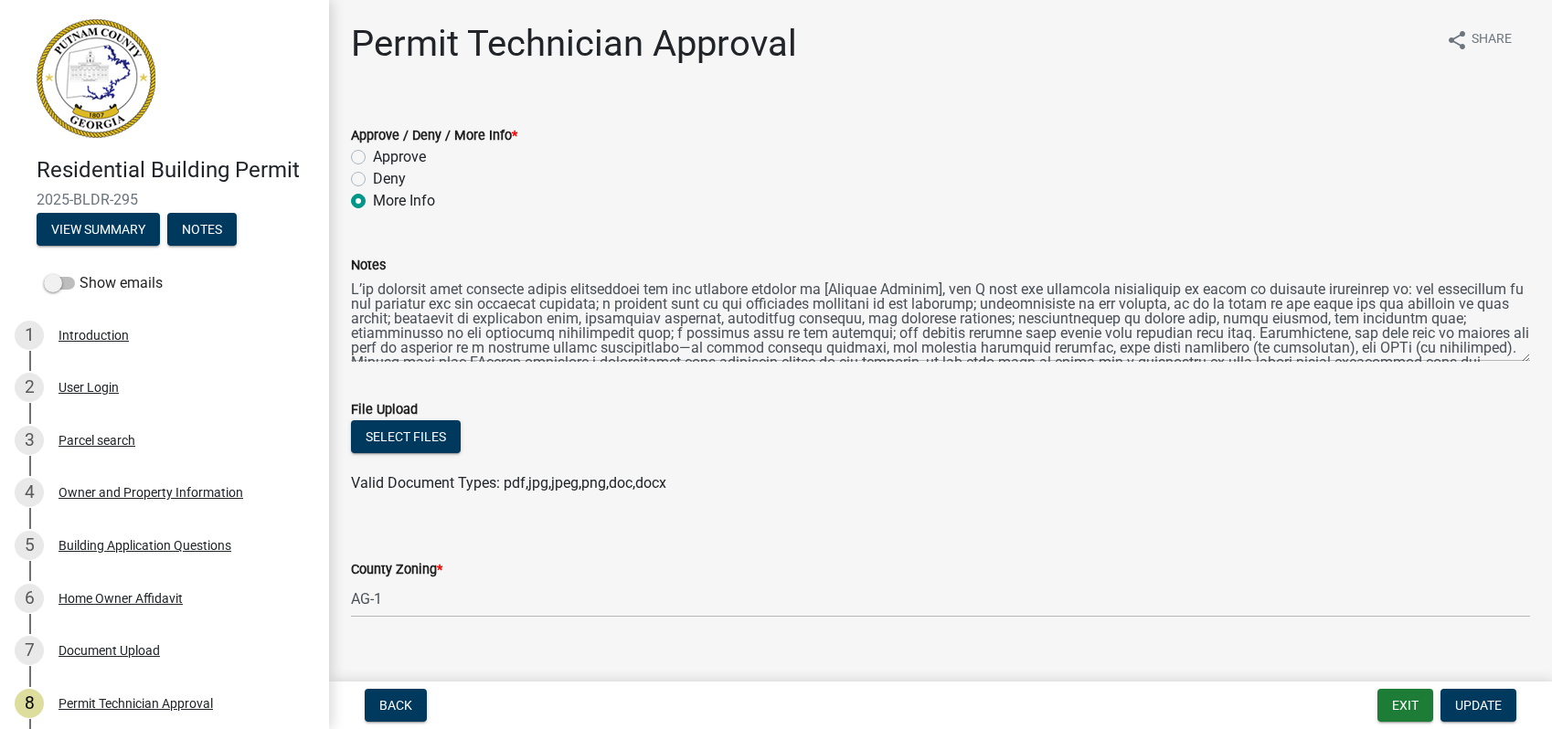
select select "a4366e26-0f82-401b-a682-956e4112ff86"
select select "83394b22-4a11-496c-8e5c-75ade2e72faf"
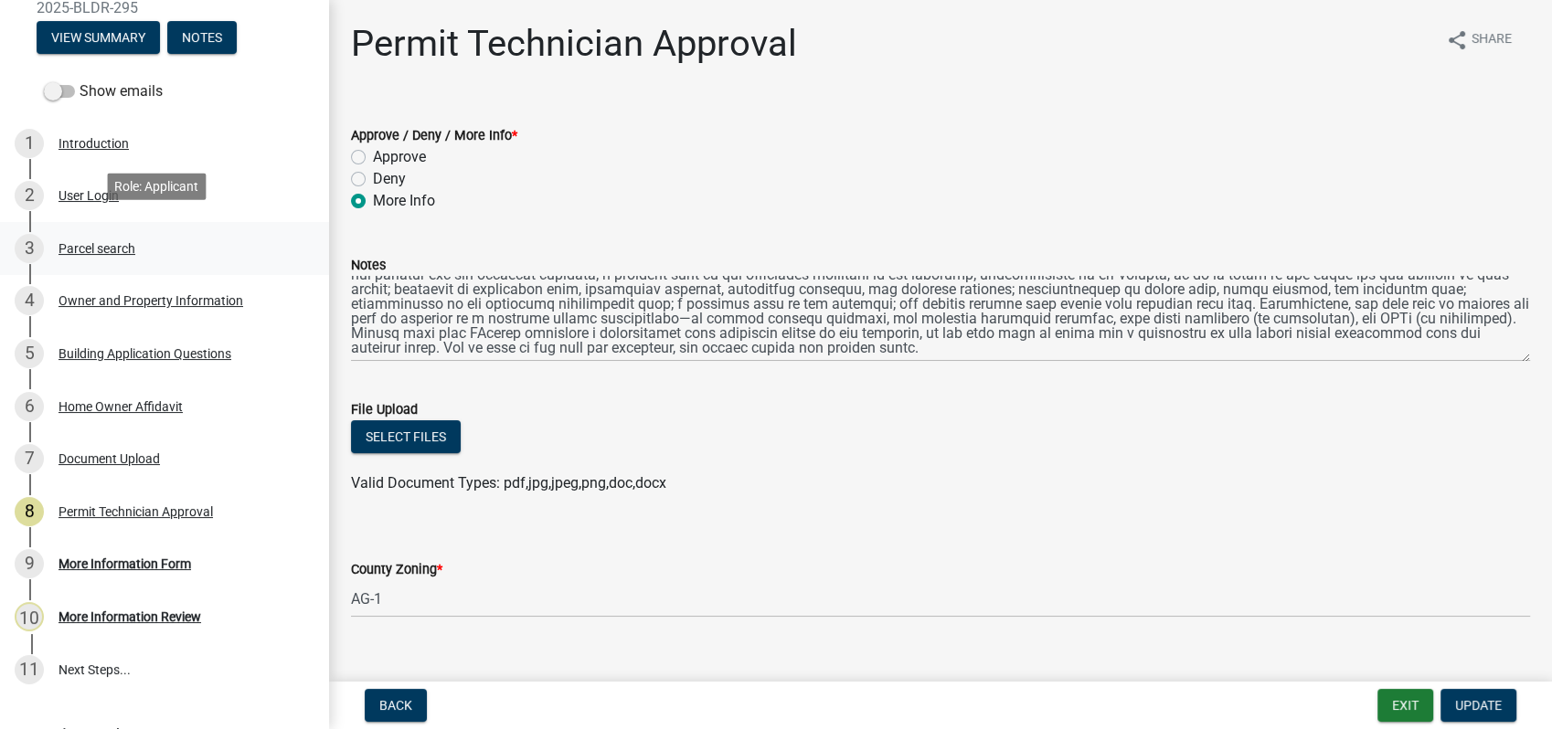
scroll to position [203, 0]
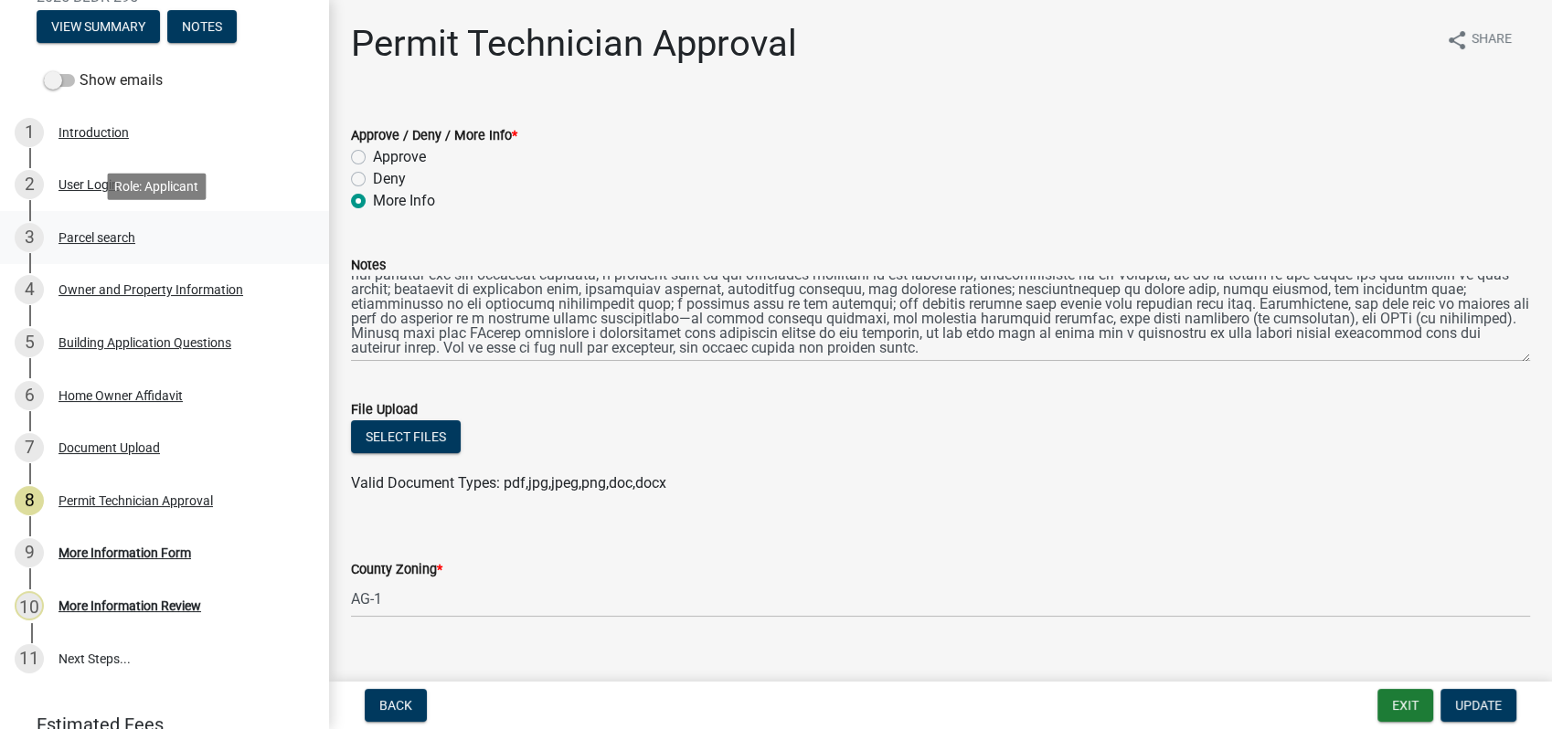
click at [124, 243] on div "Parcel search" at bounding box center [97, 237] width 77 height 13
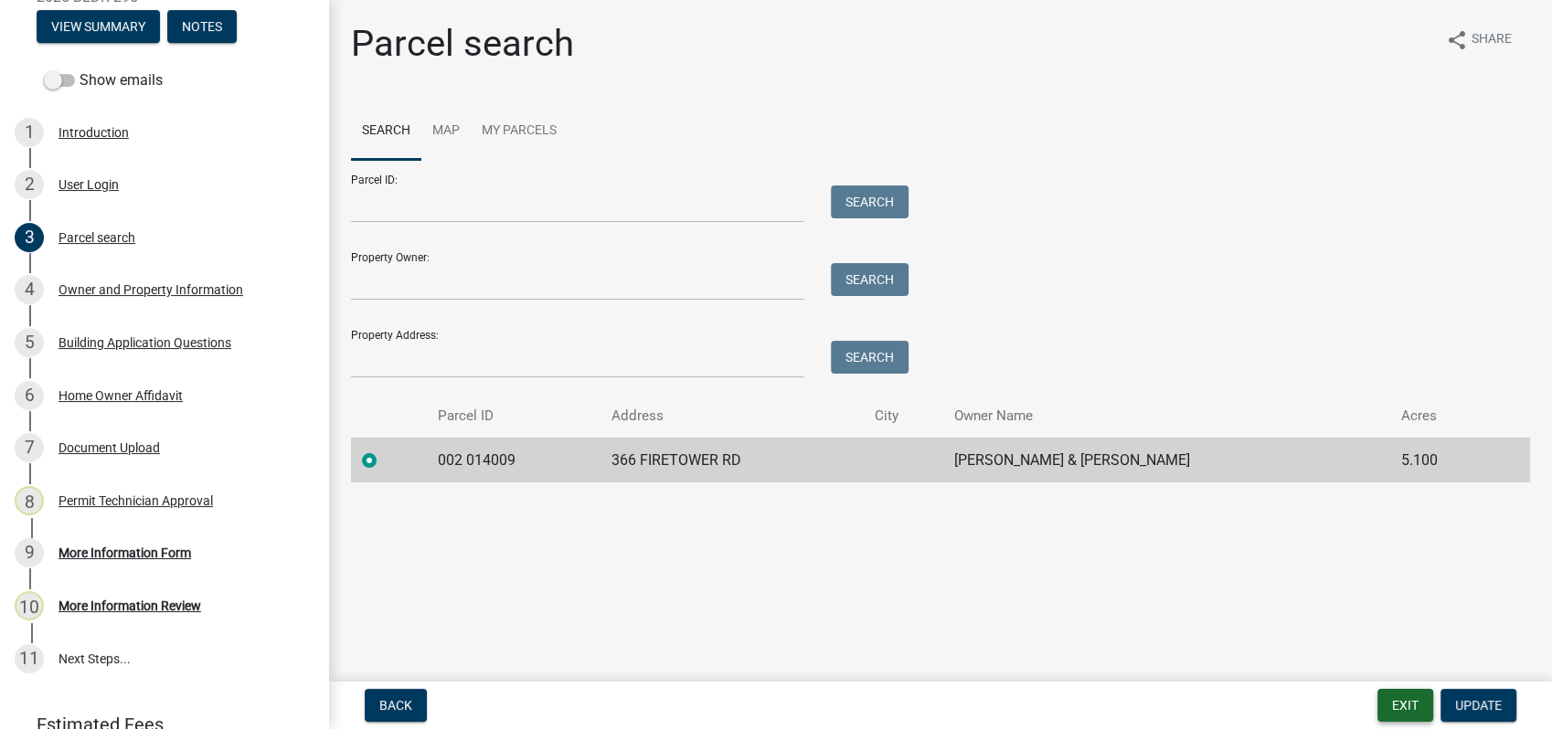
click at [1407, 709] on button "Exit" at bounding box center [1406, 705] width 56 height 33
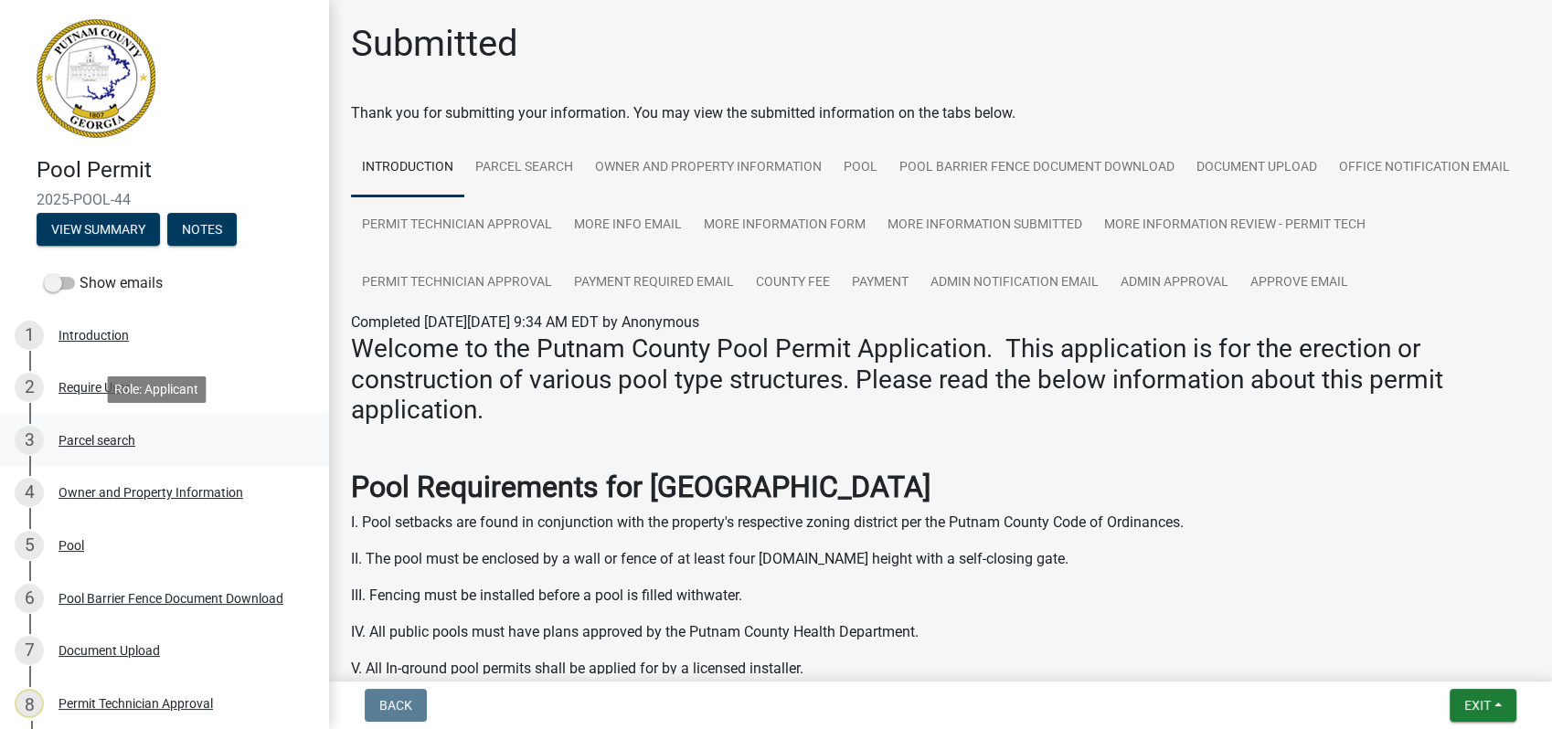
click at [106, 423] on link "3 Parcel search" at bounding box center [164, 440] width 329 height 53
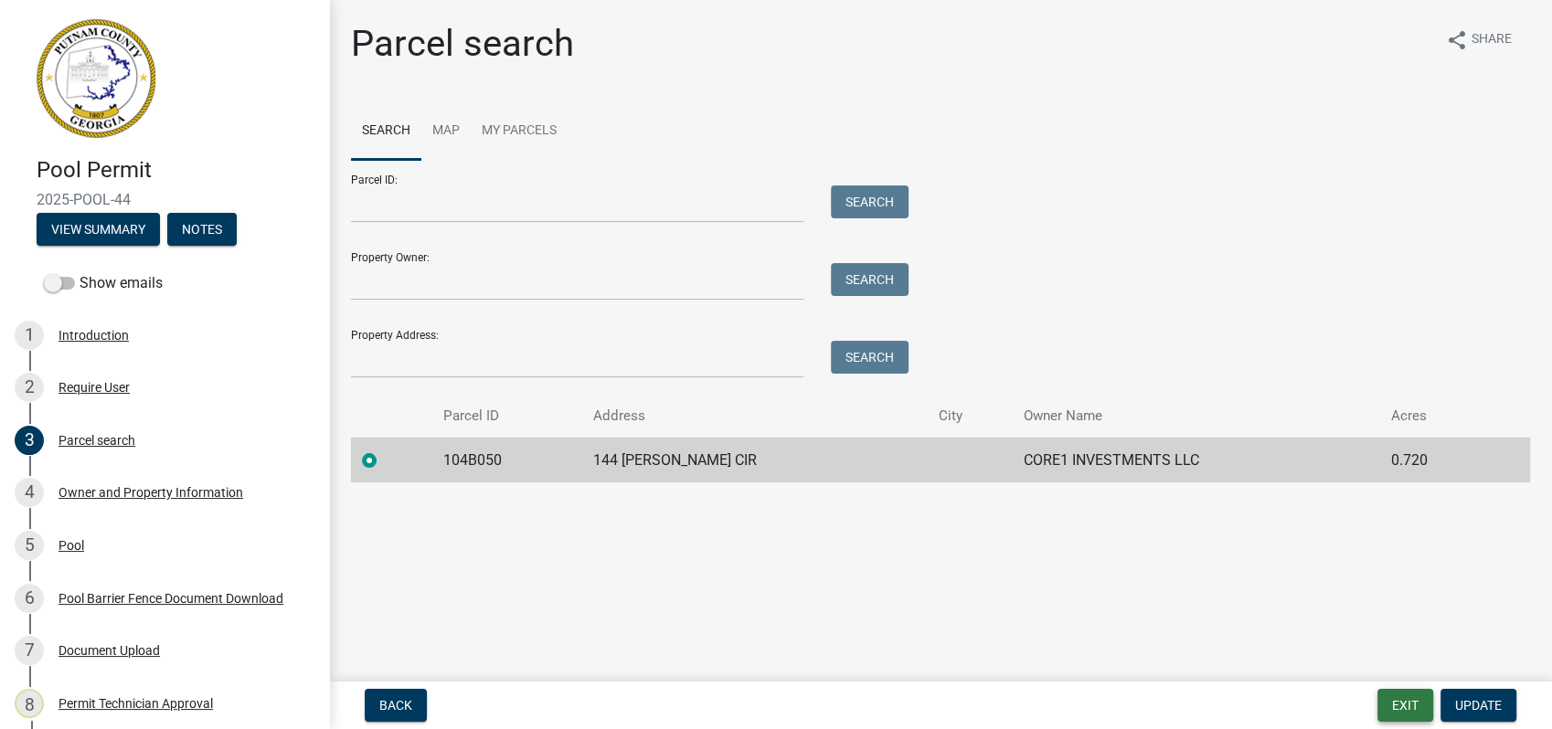
click at [1410, 709] on button "Exit" at bounding box center [1406, 705] width 56 height 33
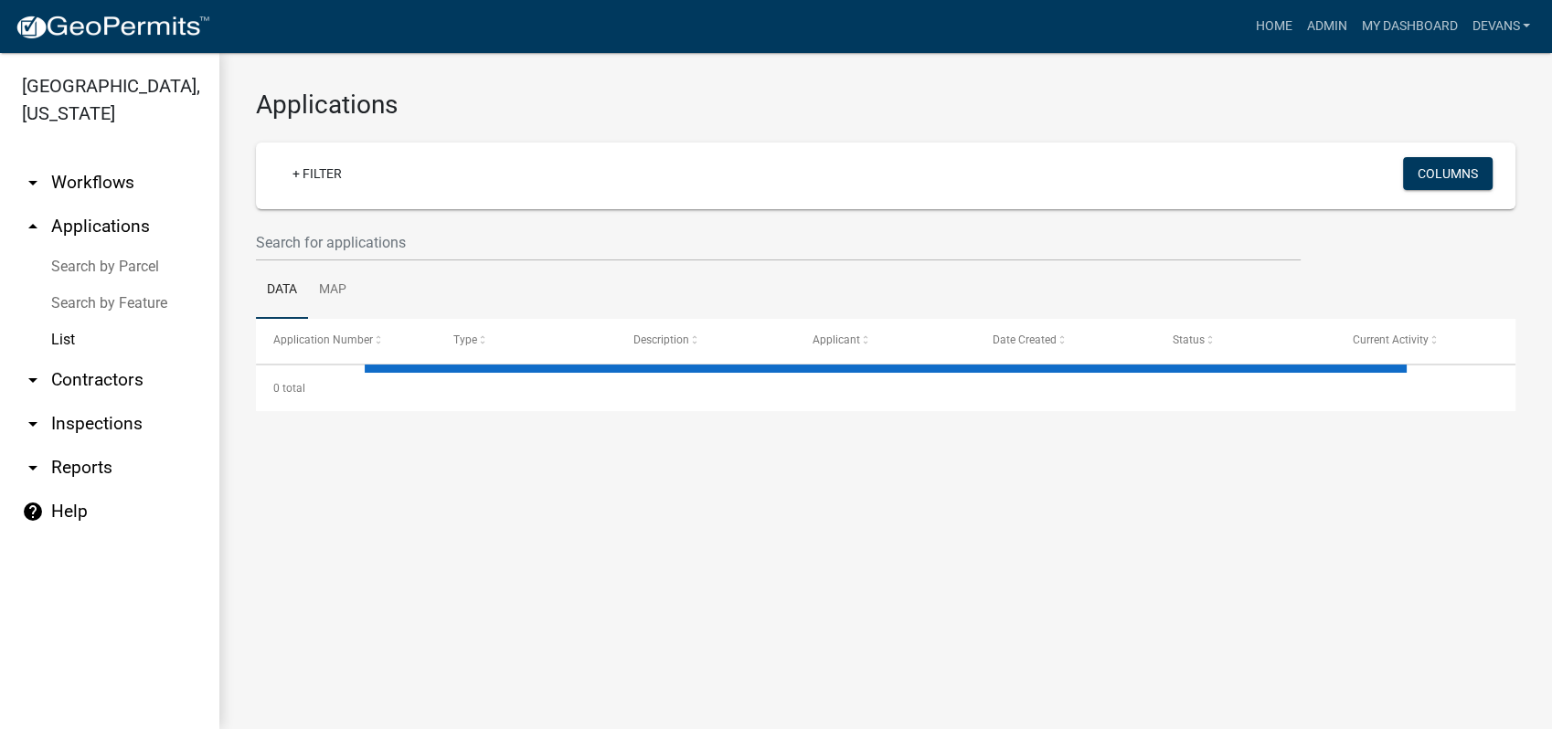
select select "1: 25"
